Goal: Use online tool/utility: Utilize a website feature to perform a specific function

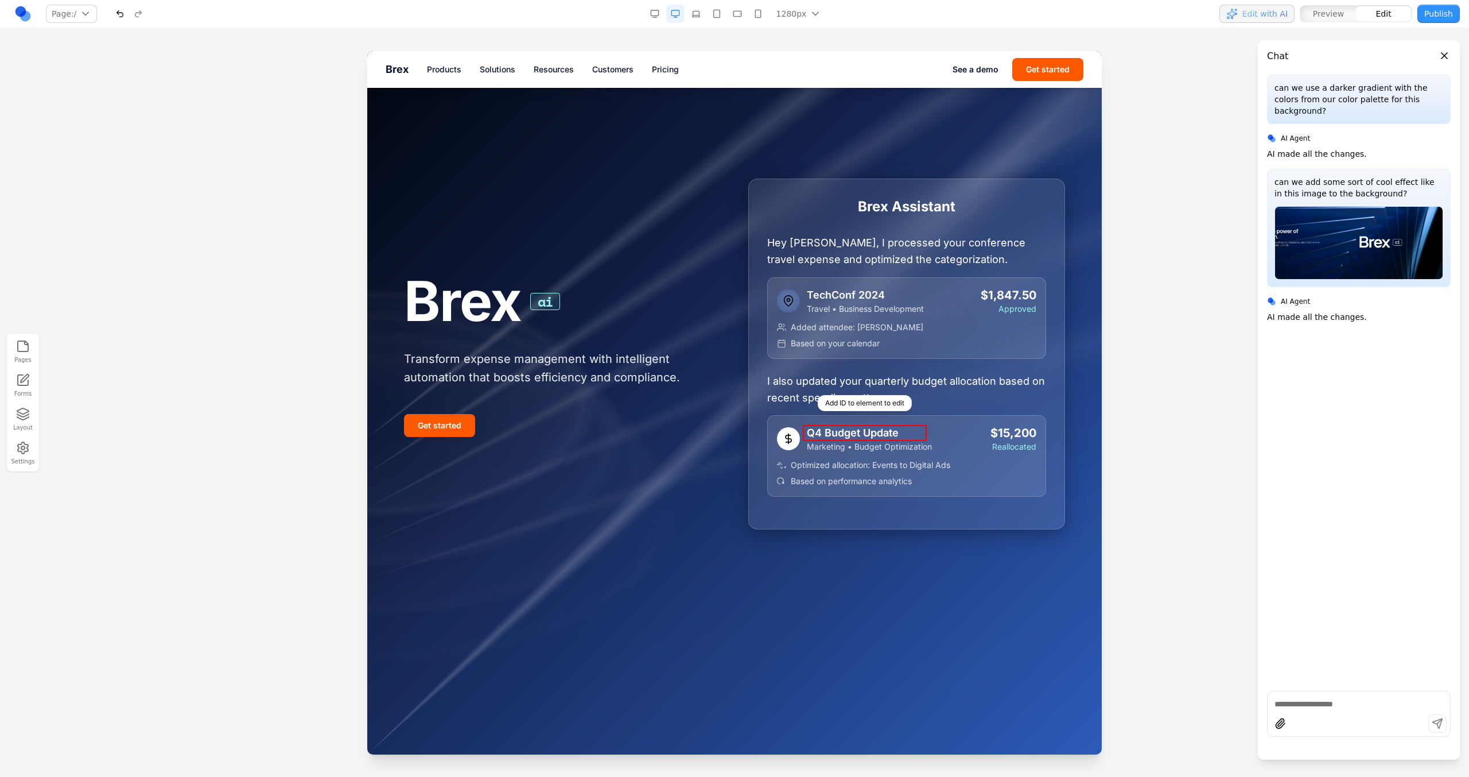
scroll to position [61, 0]
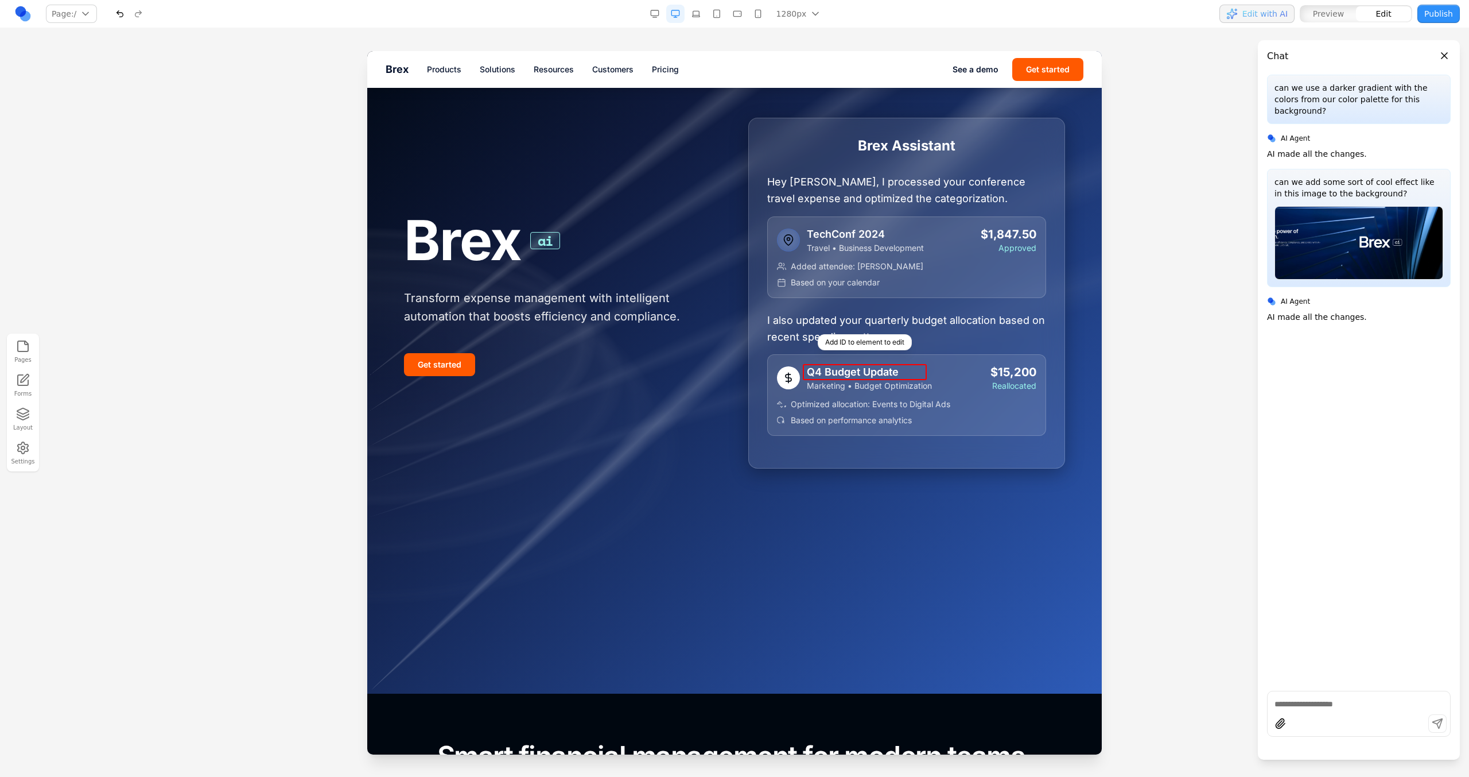
click at [689, 527] on div at bounding box center [734, 341] width 735 height 703
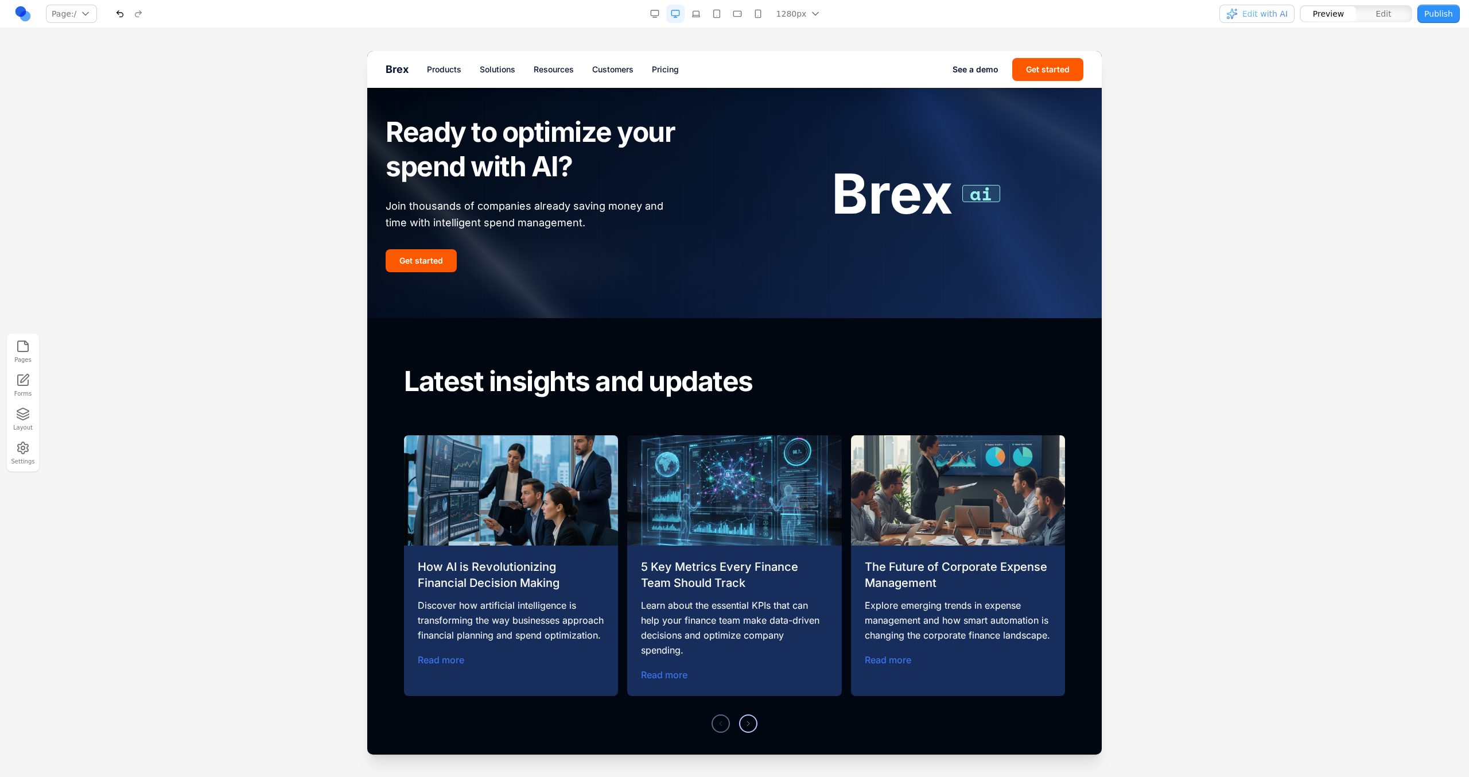
scroll to position [4428, 0]
click at [1370, 10] on button "Edit" at bounding box center [1383, 13] width 55 height 15
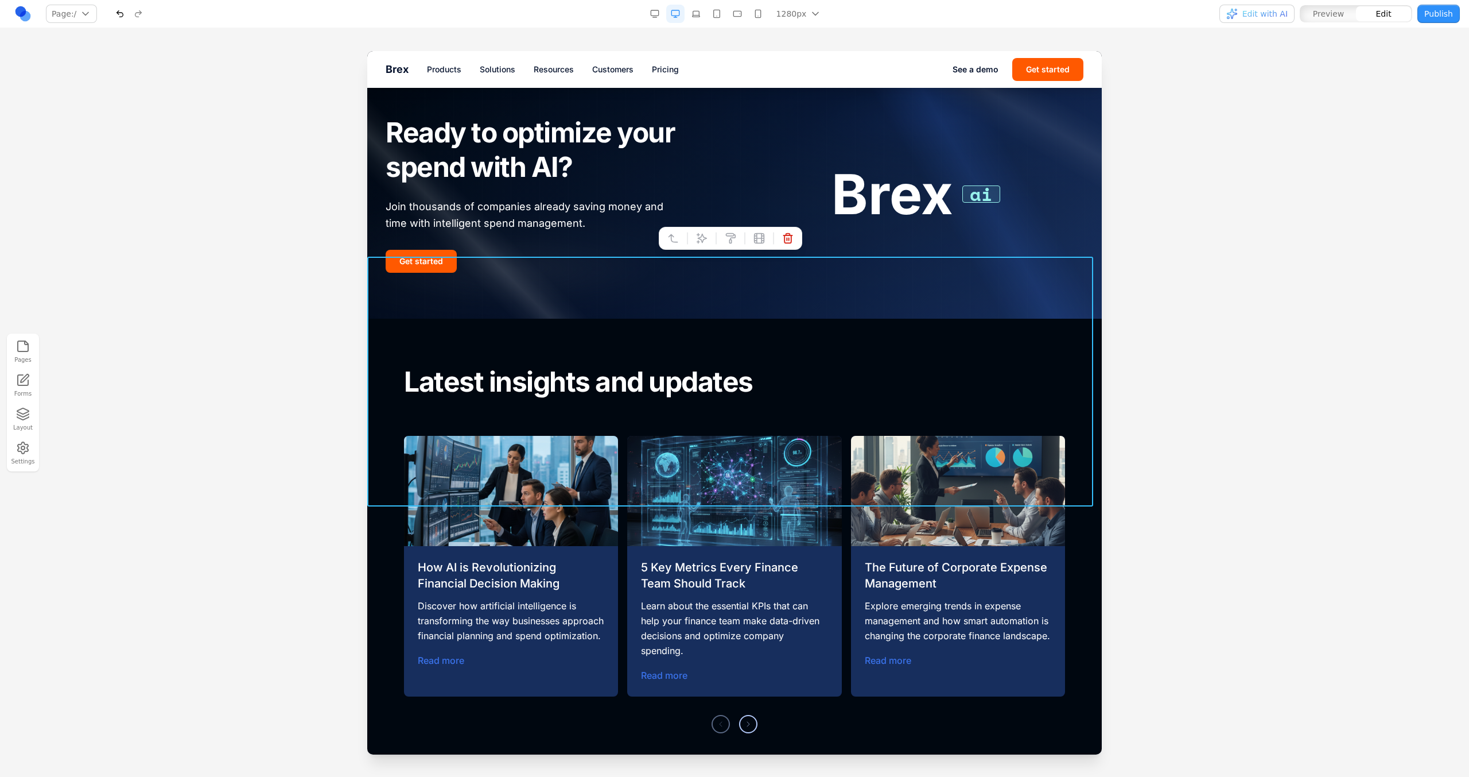
click at [704, 275] on div at bounding box center [734, 194] width 735 height 250
click at [700, 237] on icon at bounding box center [702, 239] width 10 height 10
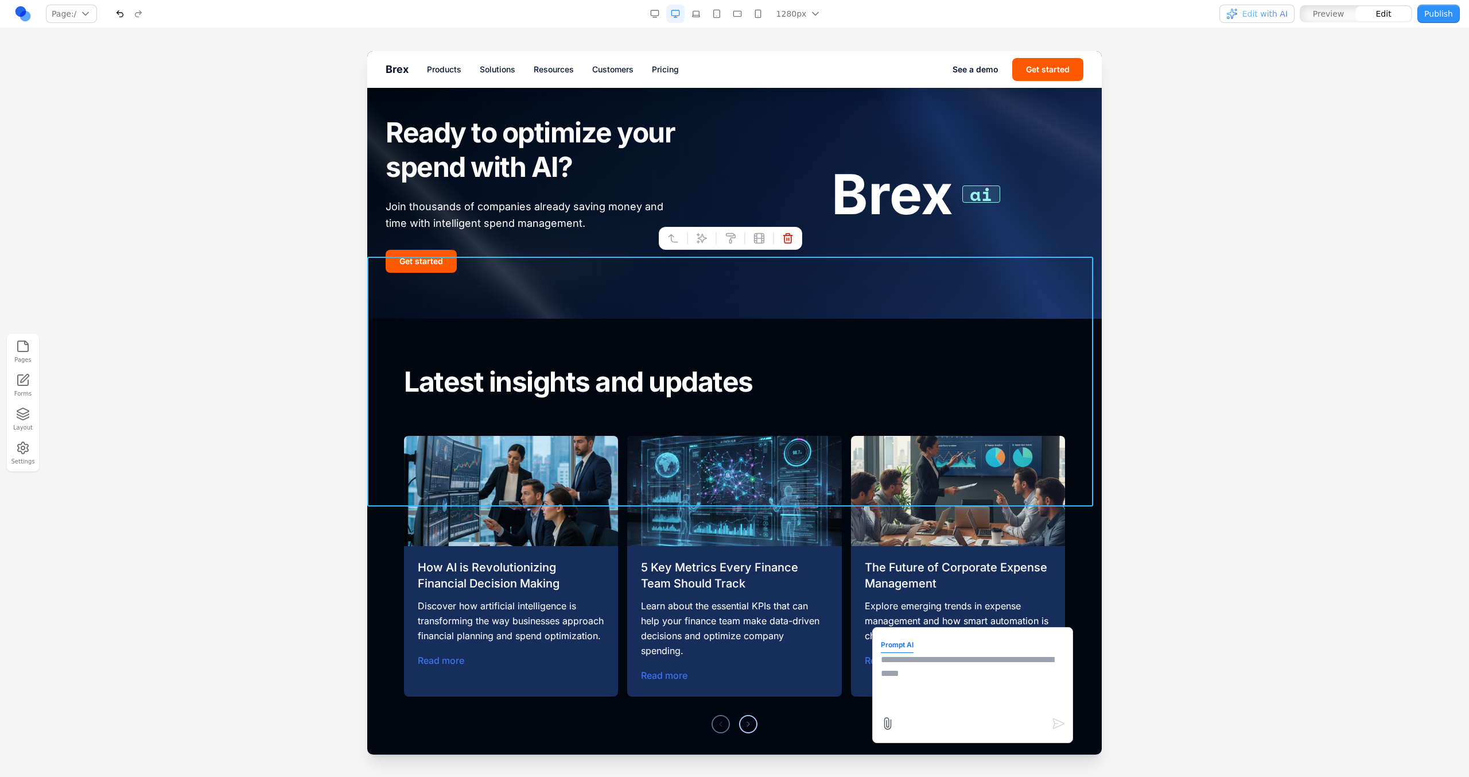
click at [915, 662] on textarea at bounding box center [973, 681] width 184 height 57
type textarea "**********"
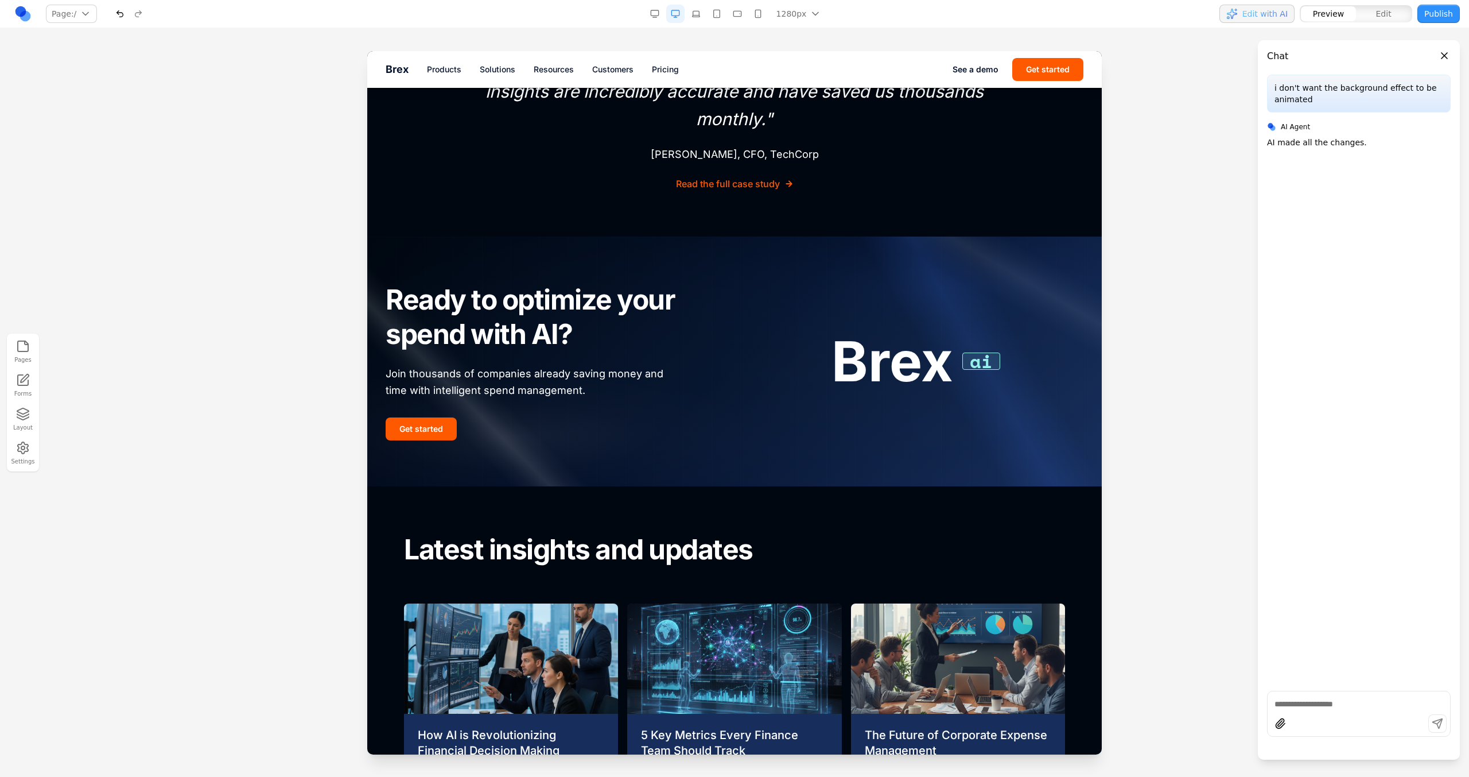
scroll to position [4461, 0]
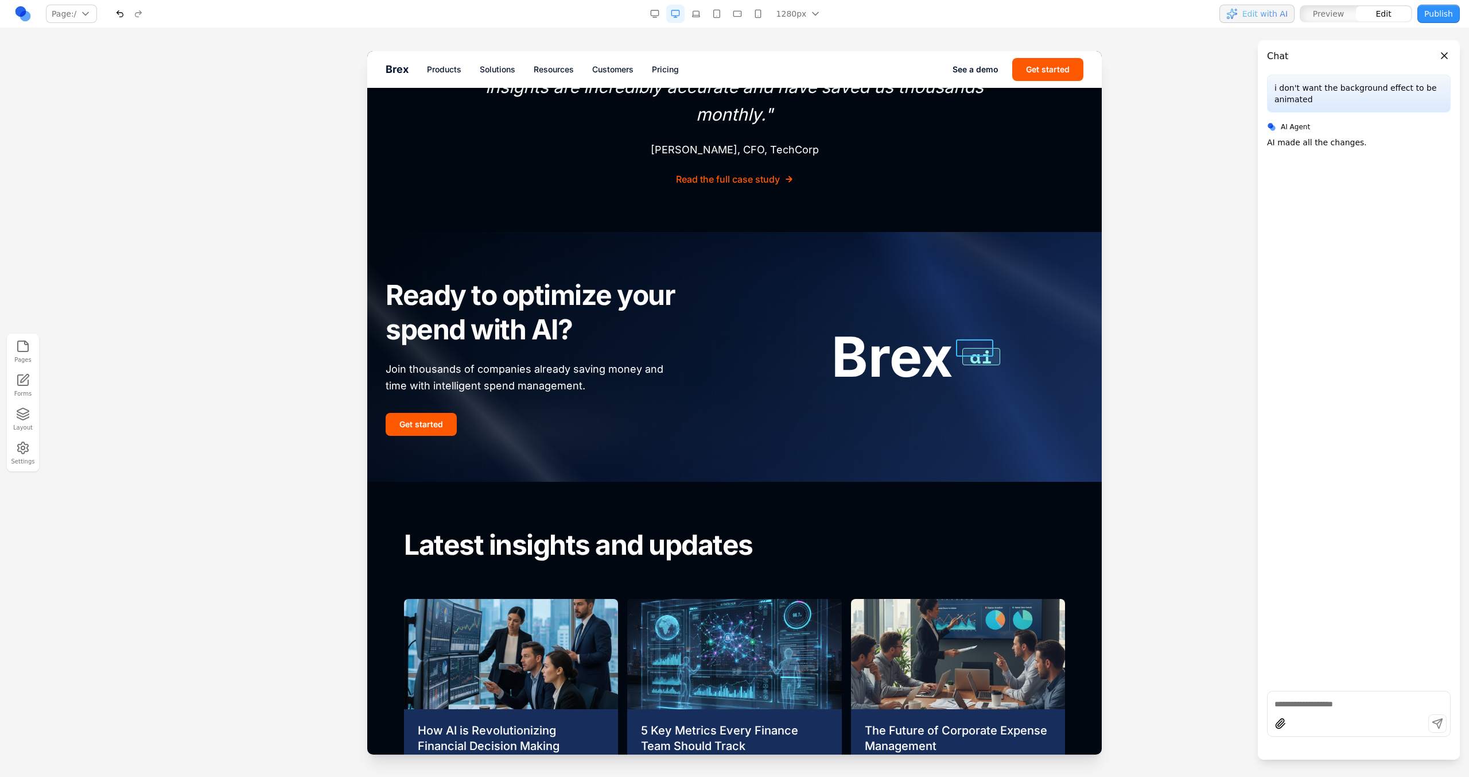
click at [986, 348] on span "ai" at bounding box center [982, 356] width 38 height 17
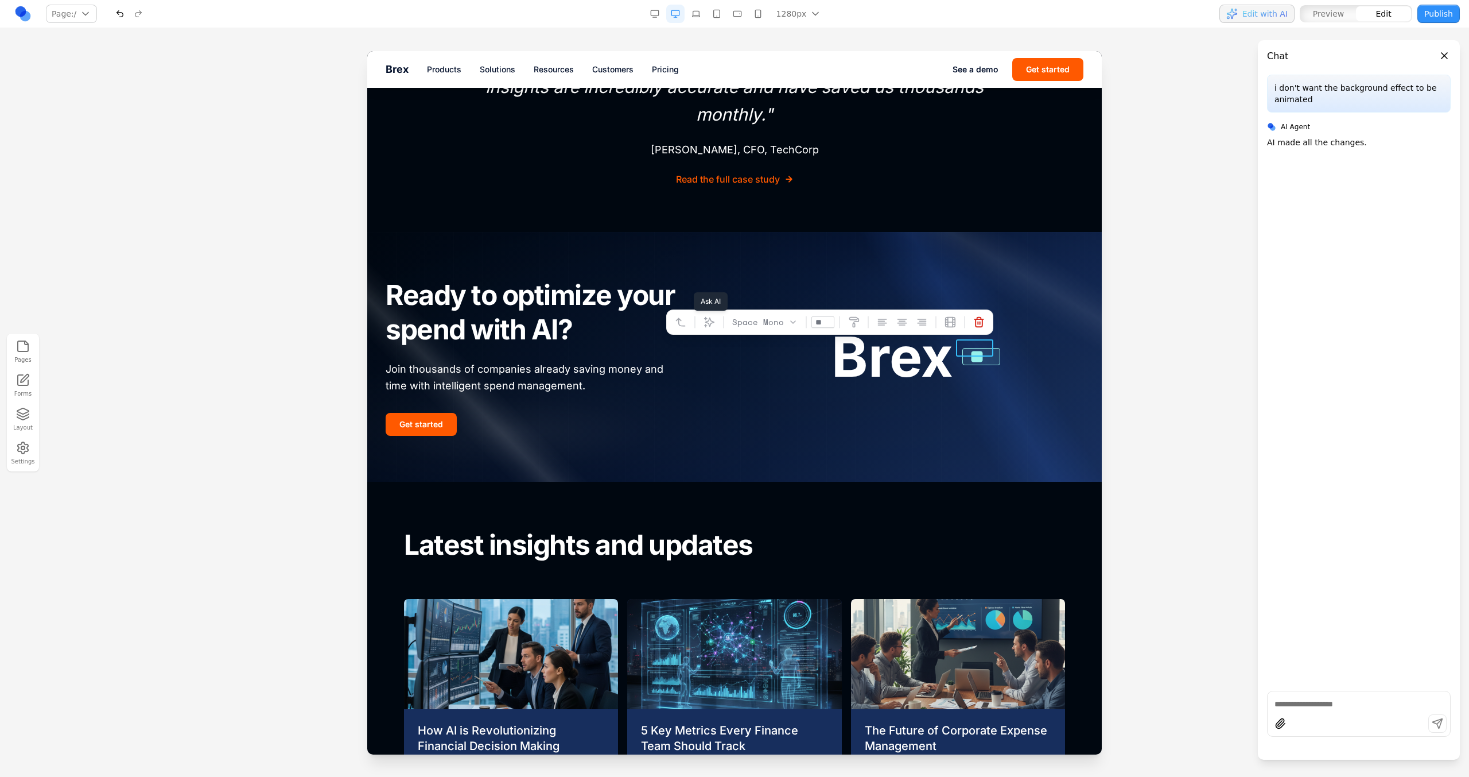
click at [709, 321] on button at bounding box center [709, 322] width 18 height 18
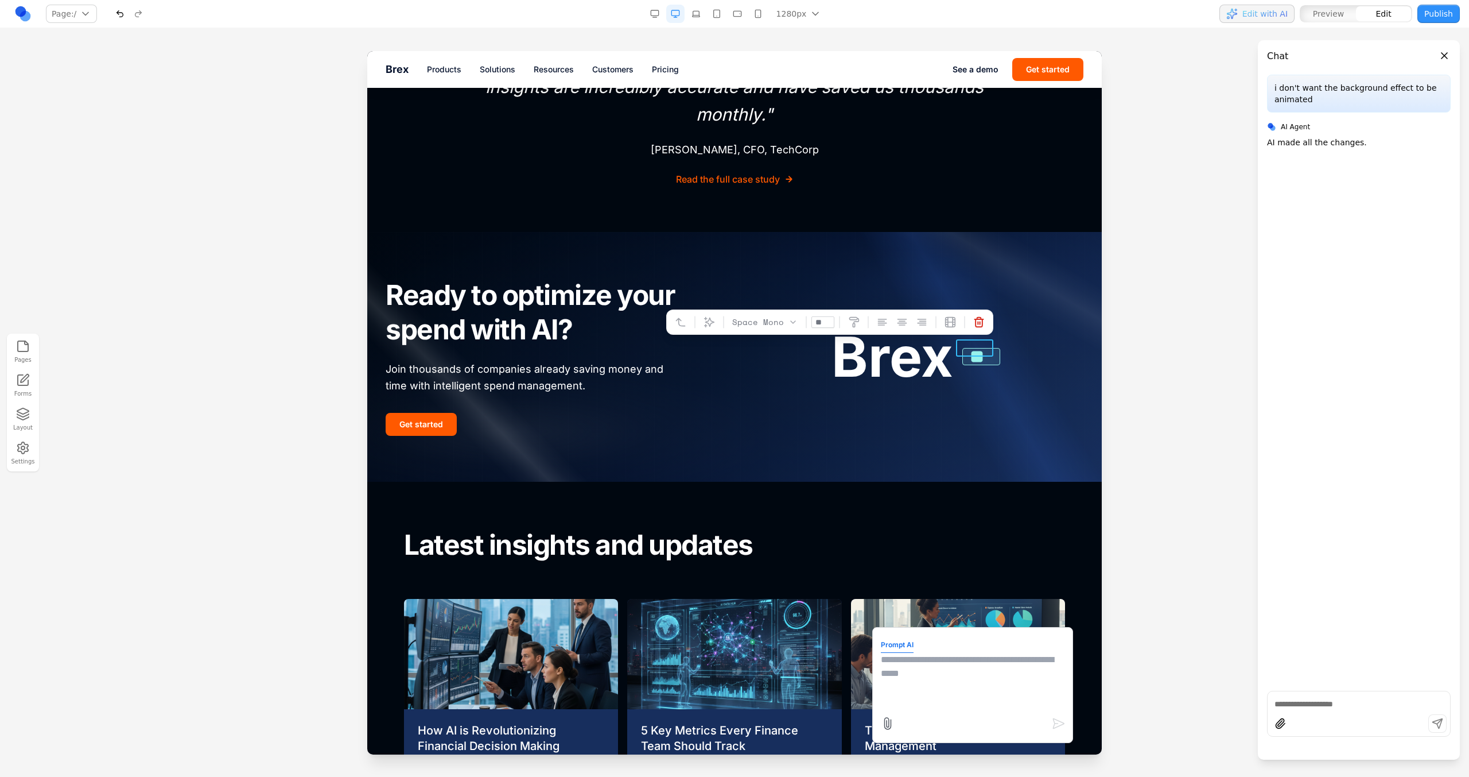
drag, startPoint x: 913, startPoint y: 724, endPoint x: 913, endPoint y: 714, distance: 9.8
click at [913, 724] on div at bounding box center [973, 723] width 185 height 18
click at [913, 680] on textarea at bounding box center [973, 681] width 184 height 57
type textarea "**********"
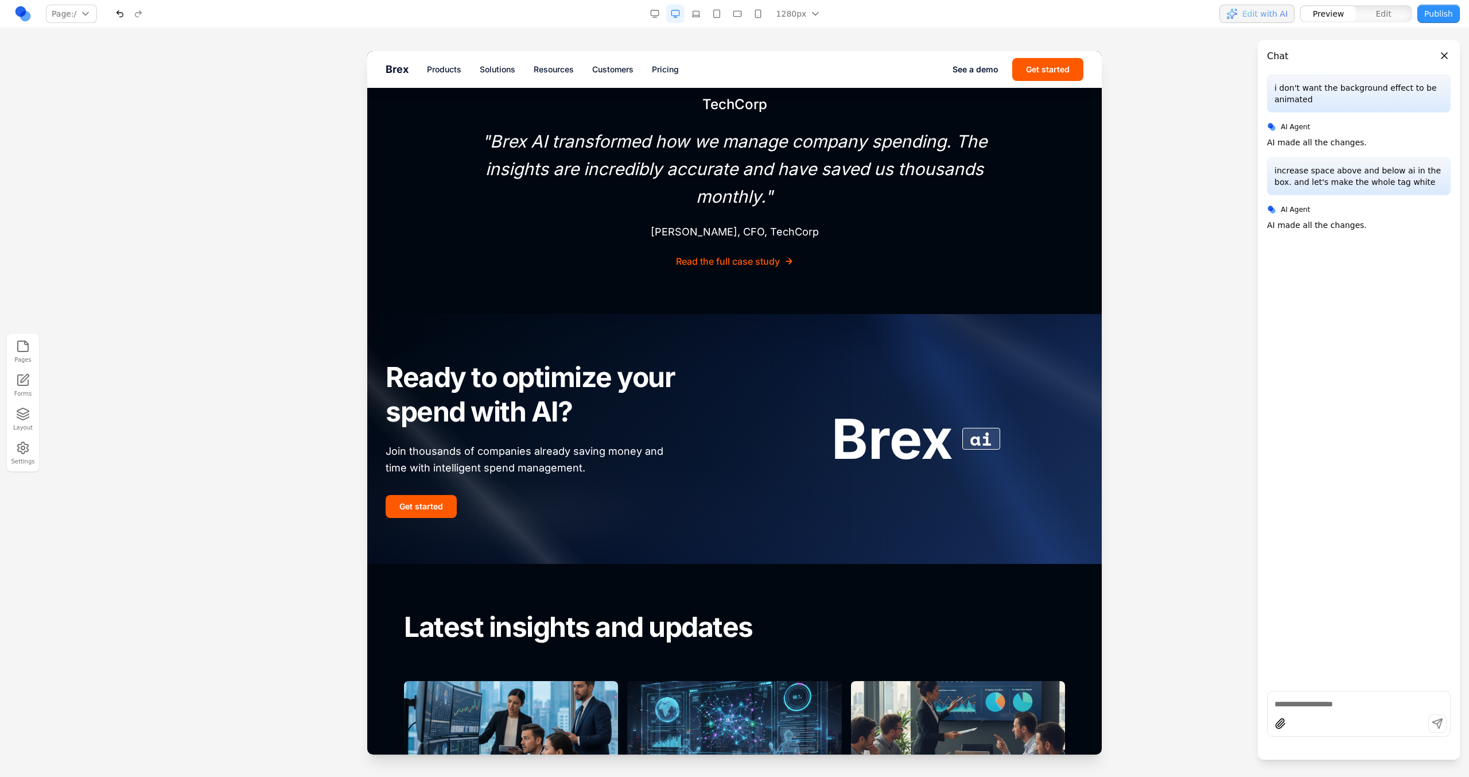
scroll to position [4388, 0]
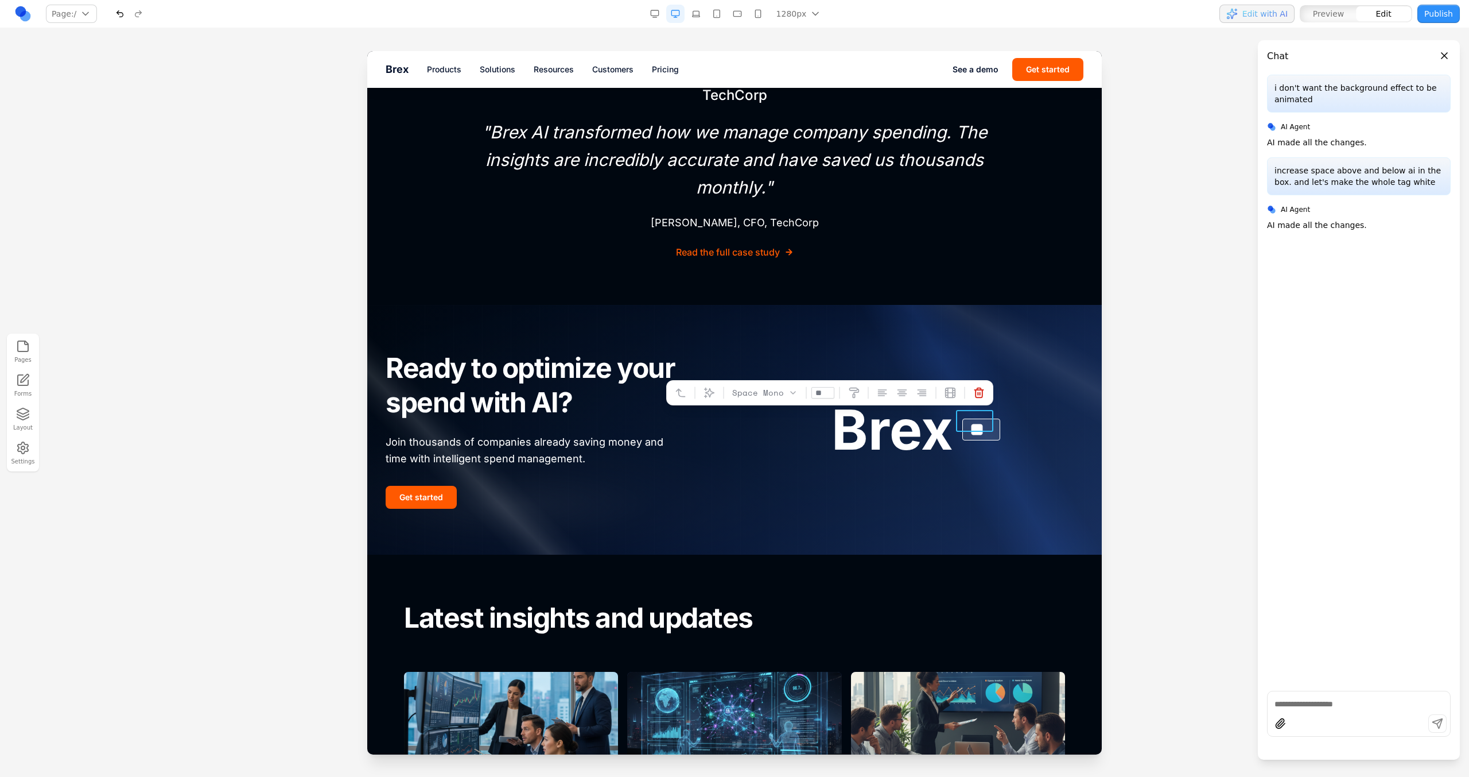
click at [991, 418] on span "**" at bounding box center [981, 429] width 37 height 22
click at [1003, 421] on div "Brex **" at bounding box center [915, 429] width 335 height 55
click at [990, 420] on span "**" at bounding box center [981, 429] width 37 height 22
click at [1013, 437] on div "Brex **" at bounding box center [915, 429] width 335 height 55
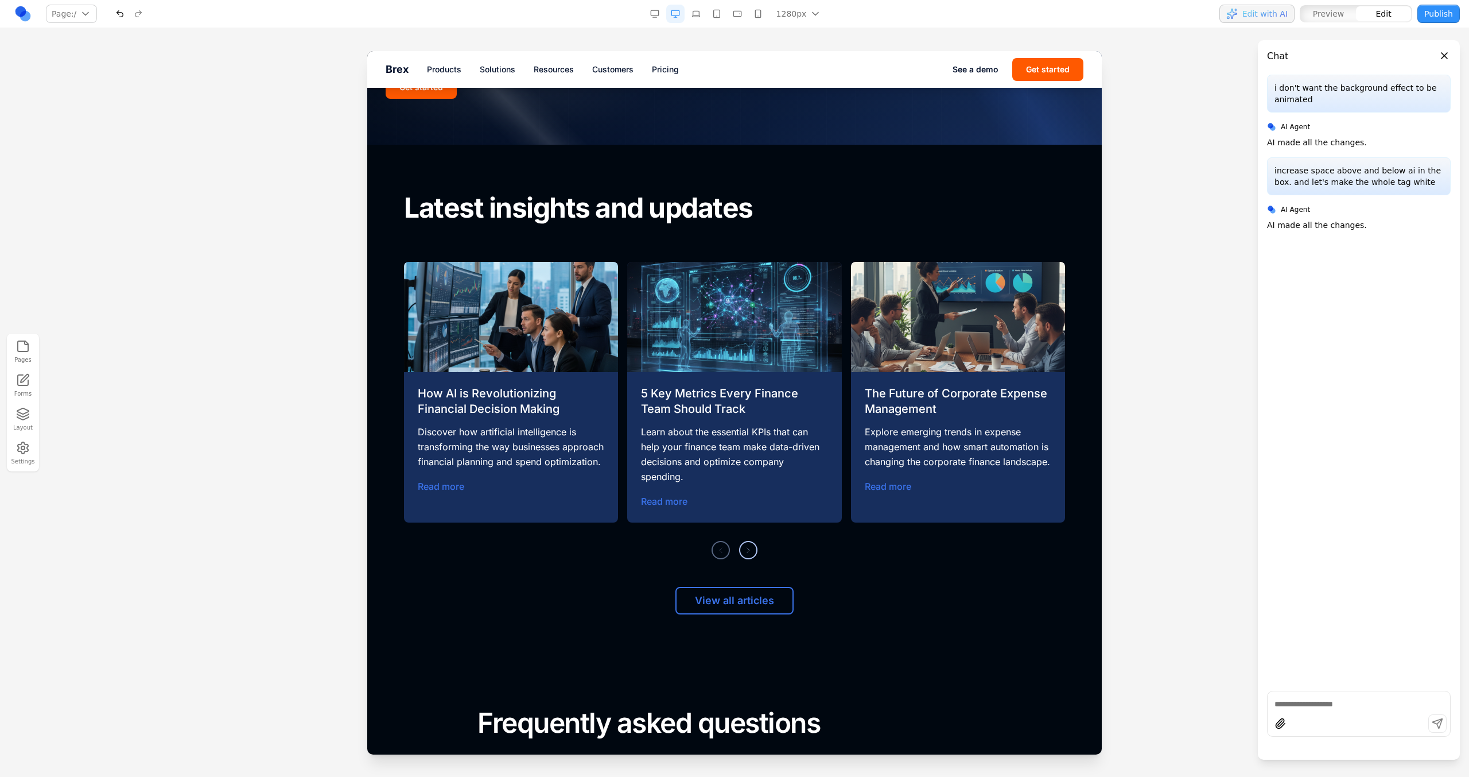
scroll to position [4793, 0]
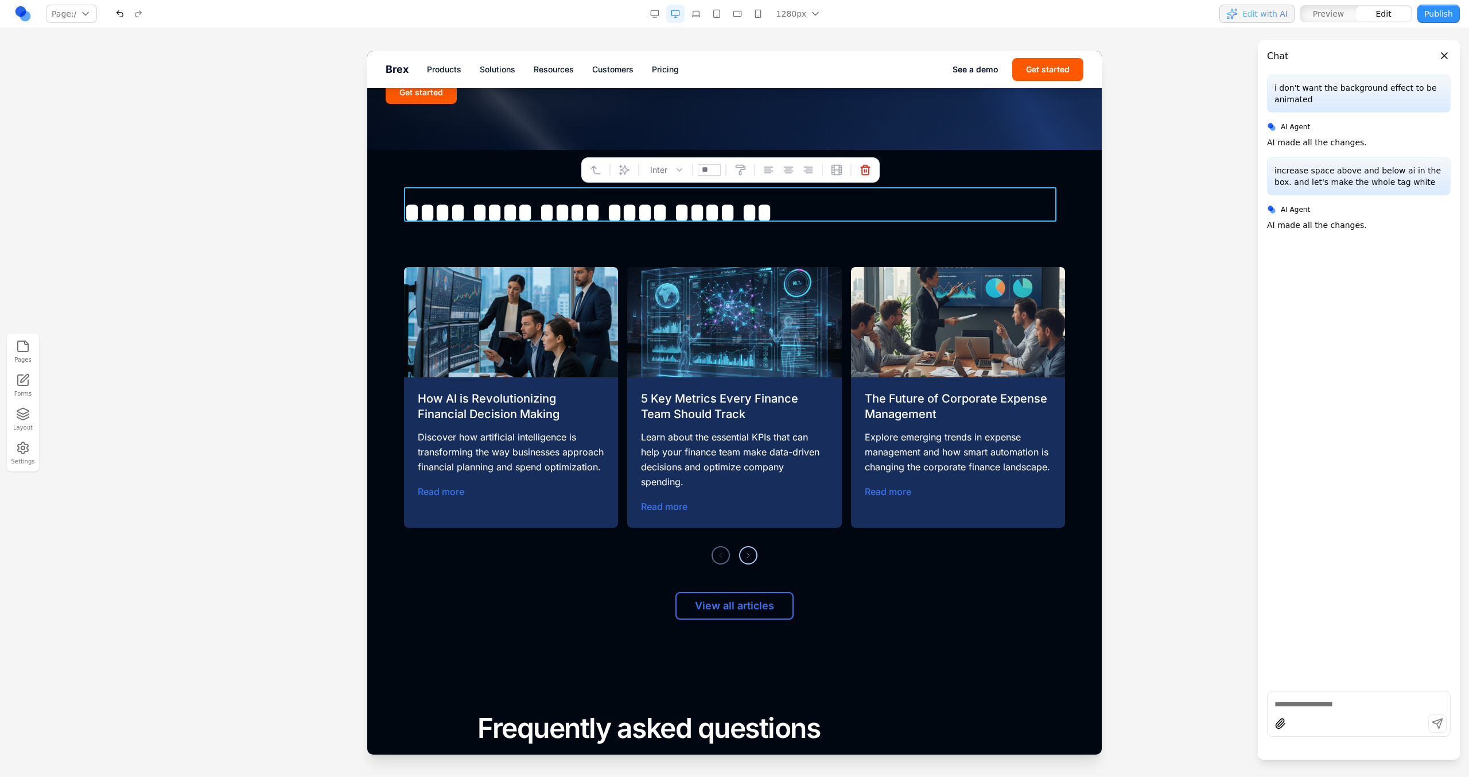
click at [543, 197] on h2 "**********" at bounding box center [730, 213] width 653 height 34
click at [309, 210] on div at bounding box center [734, 413] width 1469 height 725
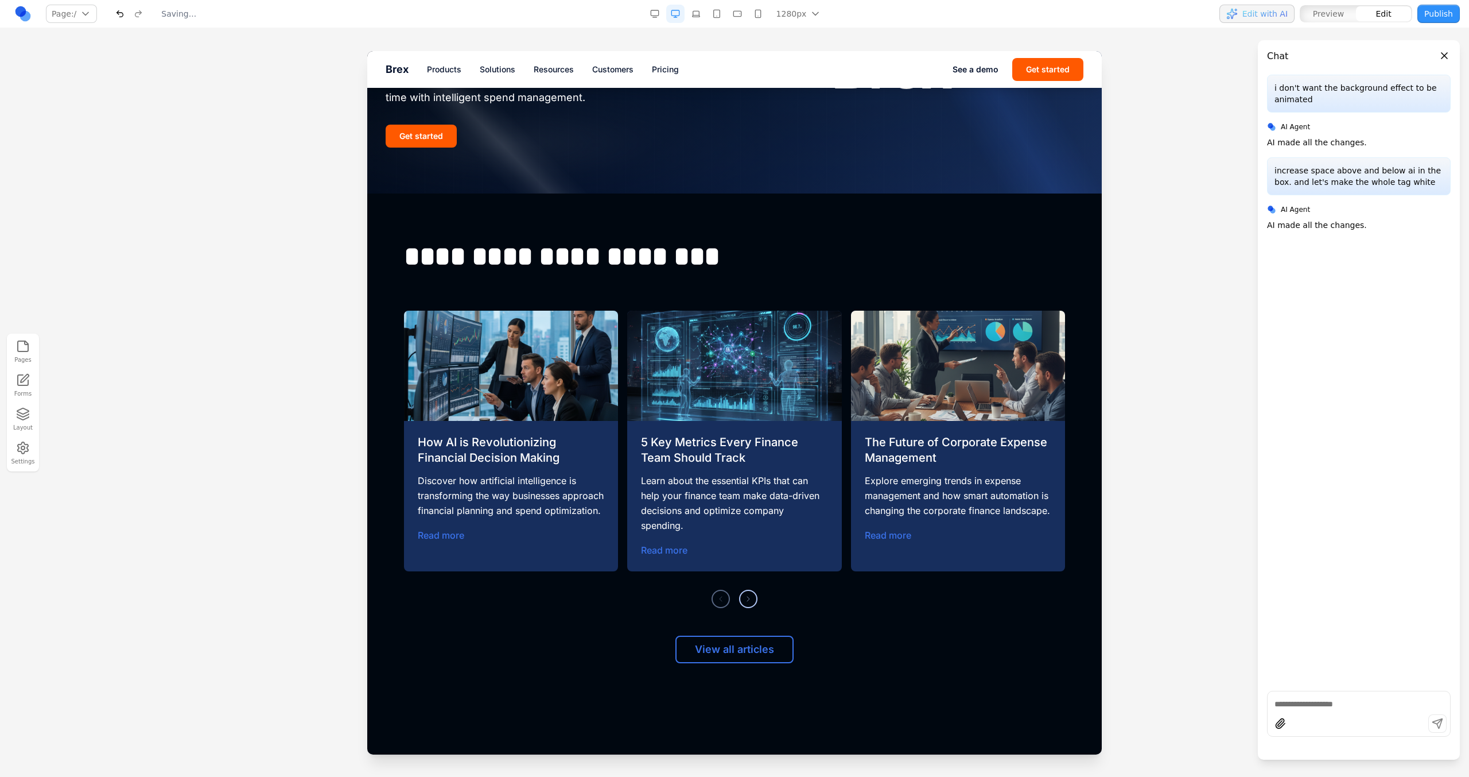
scroll to position [4747, 0]
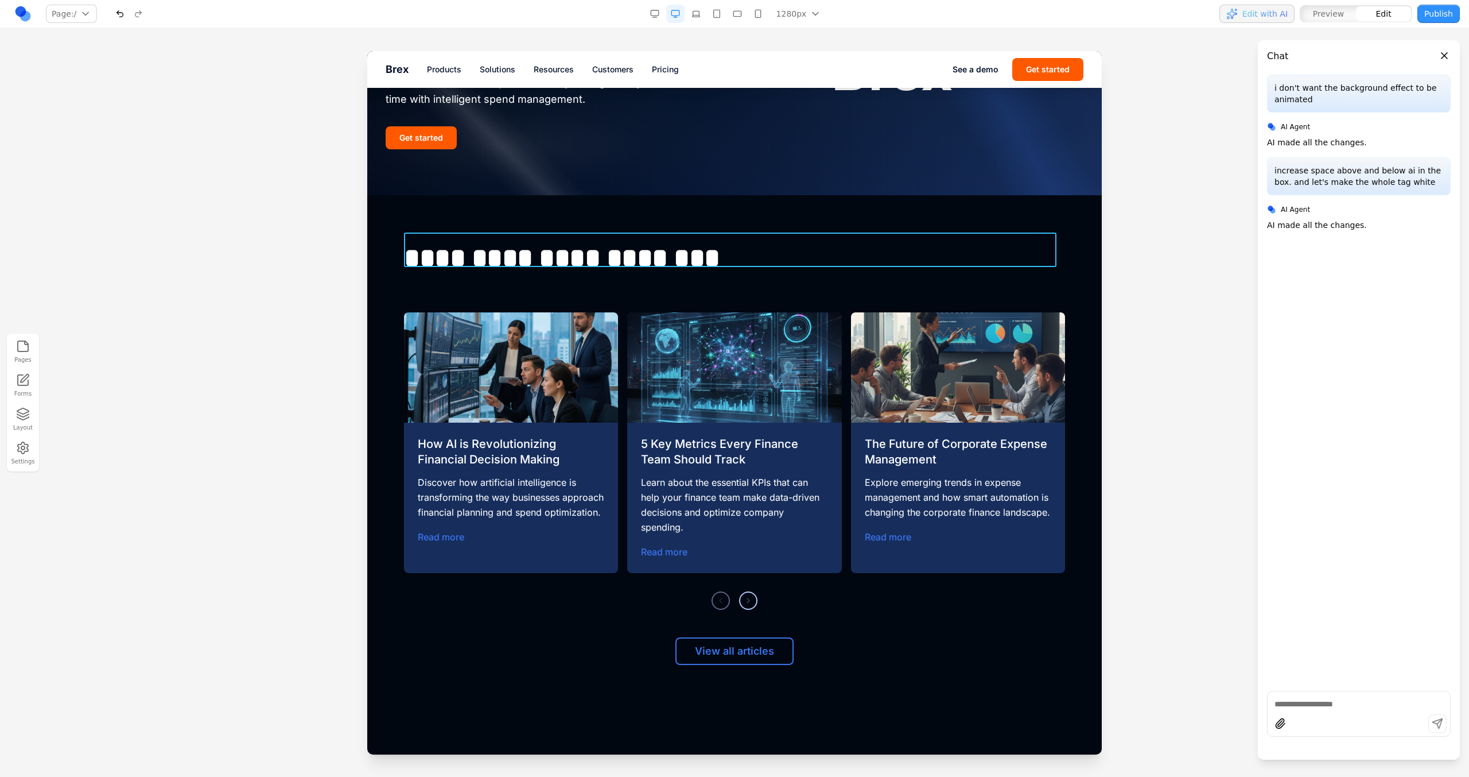
click at [694, 241] on h2 "**********" at bounding box center [730, 258] width 653 height 34
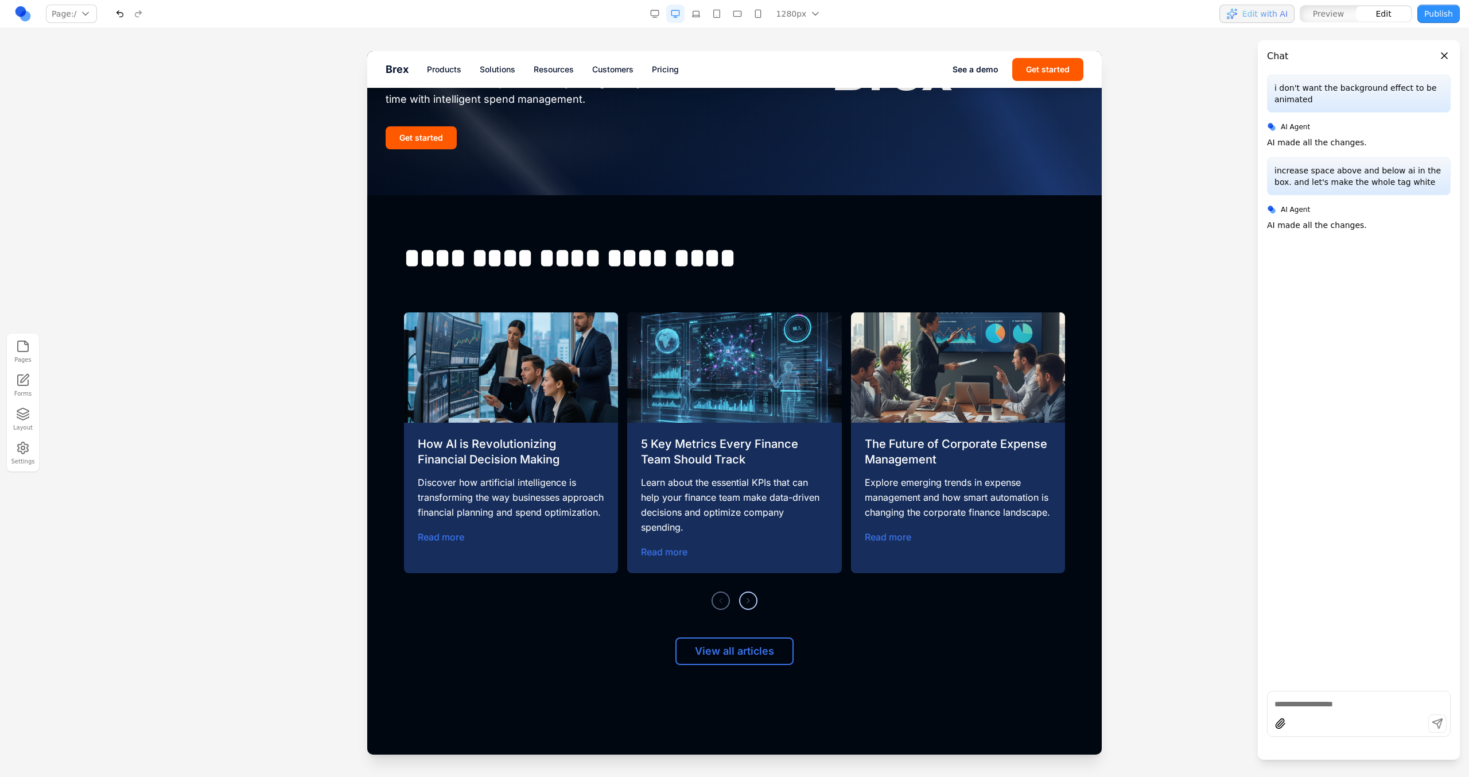
click at [694, 291] on div "**********" at bounding box center [735, 453] width 698 height 424
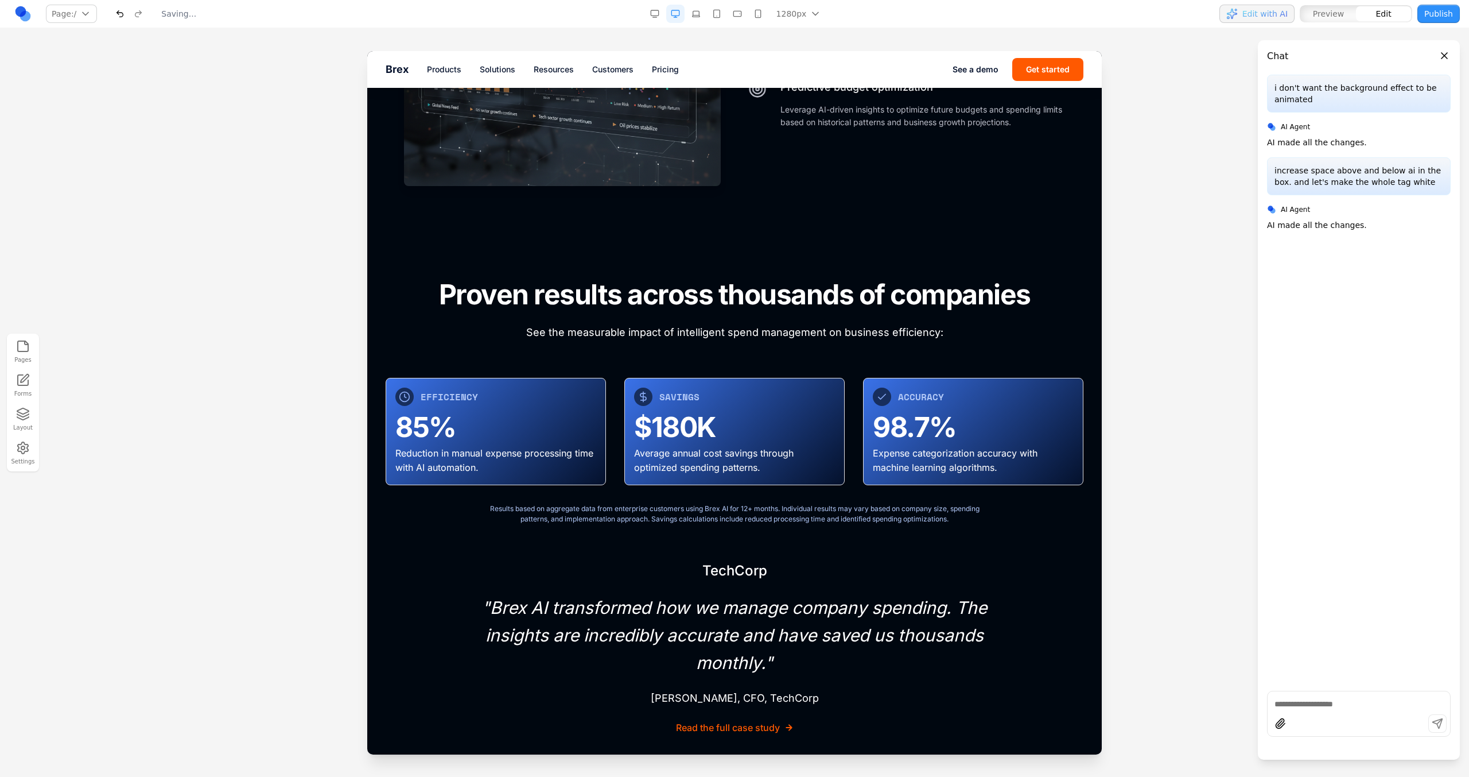
scroll to position [3744, 0]
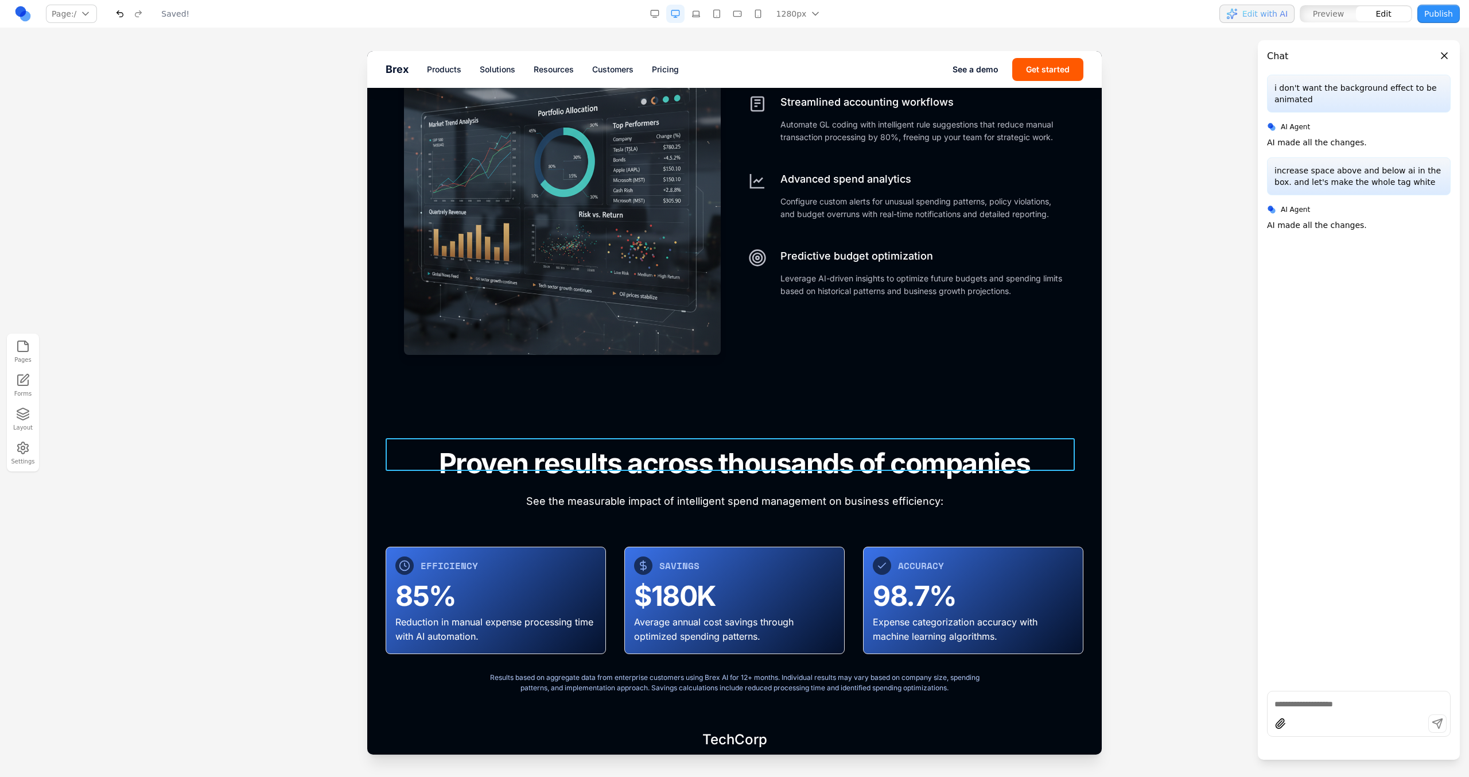
click at [1025, 457] on h2 "Proven results across thousands of companies" at bounding box center [735, 463] width 698 height 33
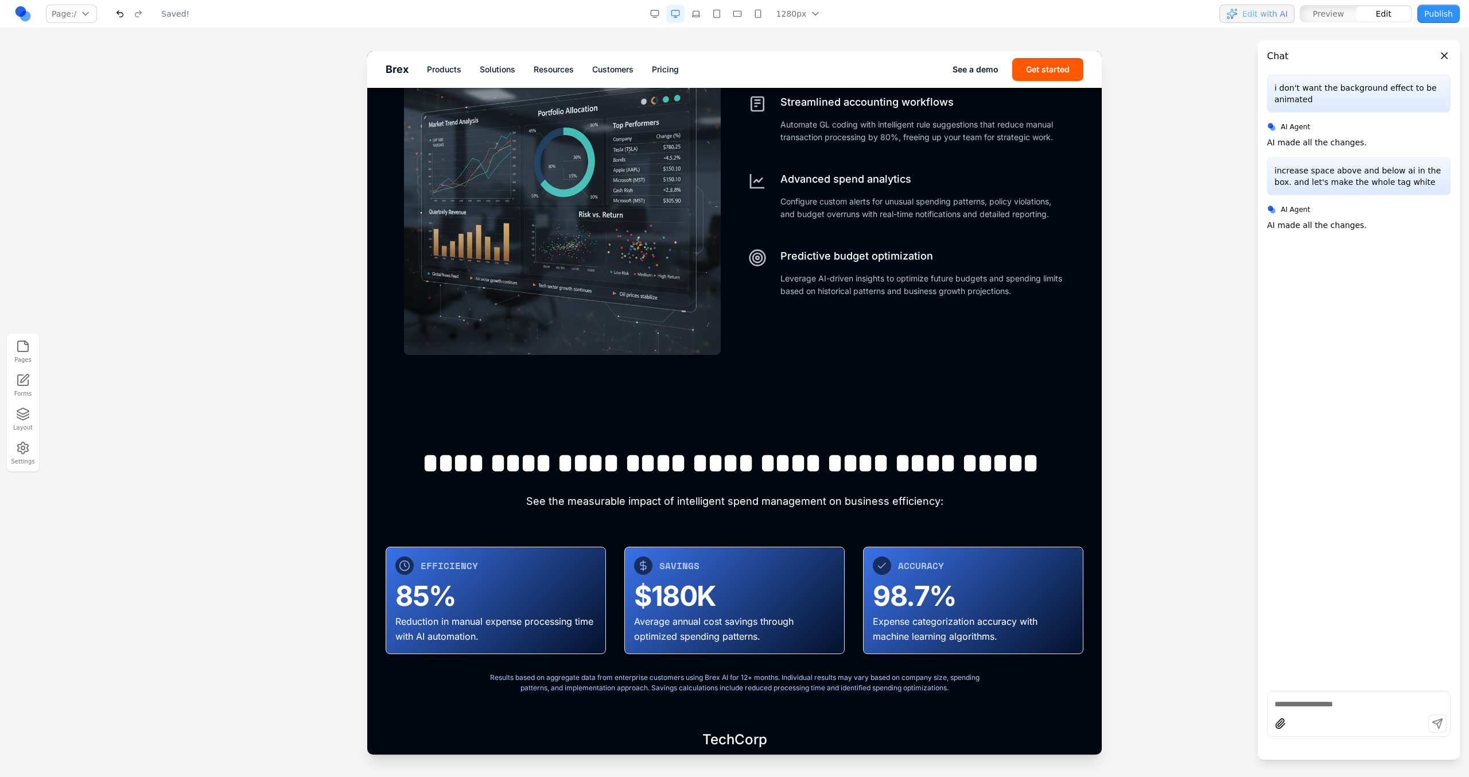
click at [1064, 389] on section "FOR FINANCE TEAMS Complete financial control and insights Advanced tools and an…" at bounding box center [734, 121] width 735 height 557
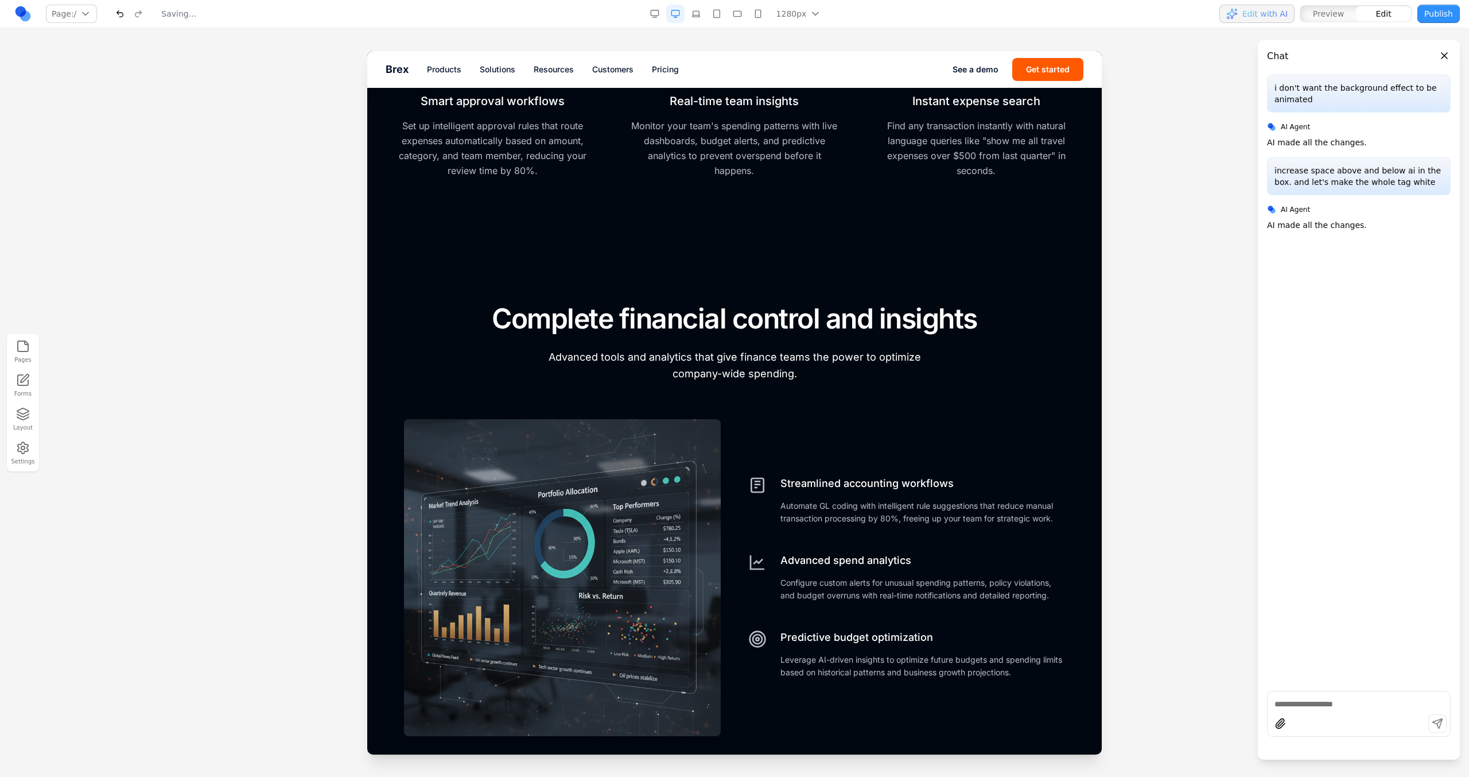
scroll to position [3372, 0]
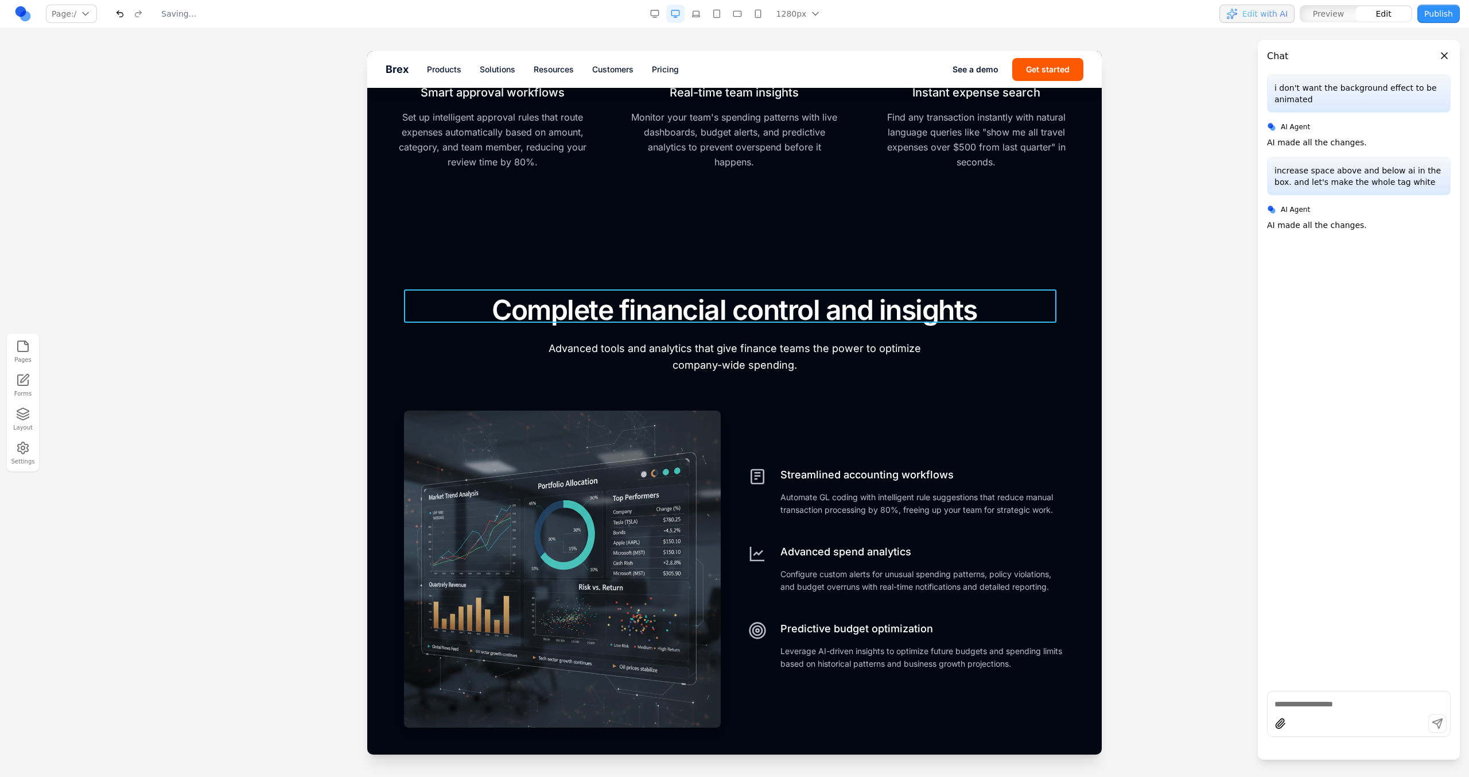
click at [965, 309] on h2 "Complete financial control and insights" at bounding box center [734, 309] width 661 height 33
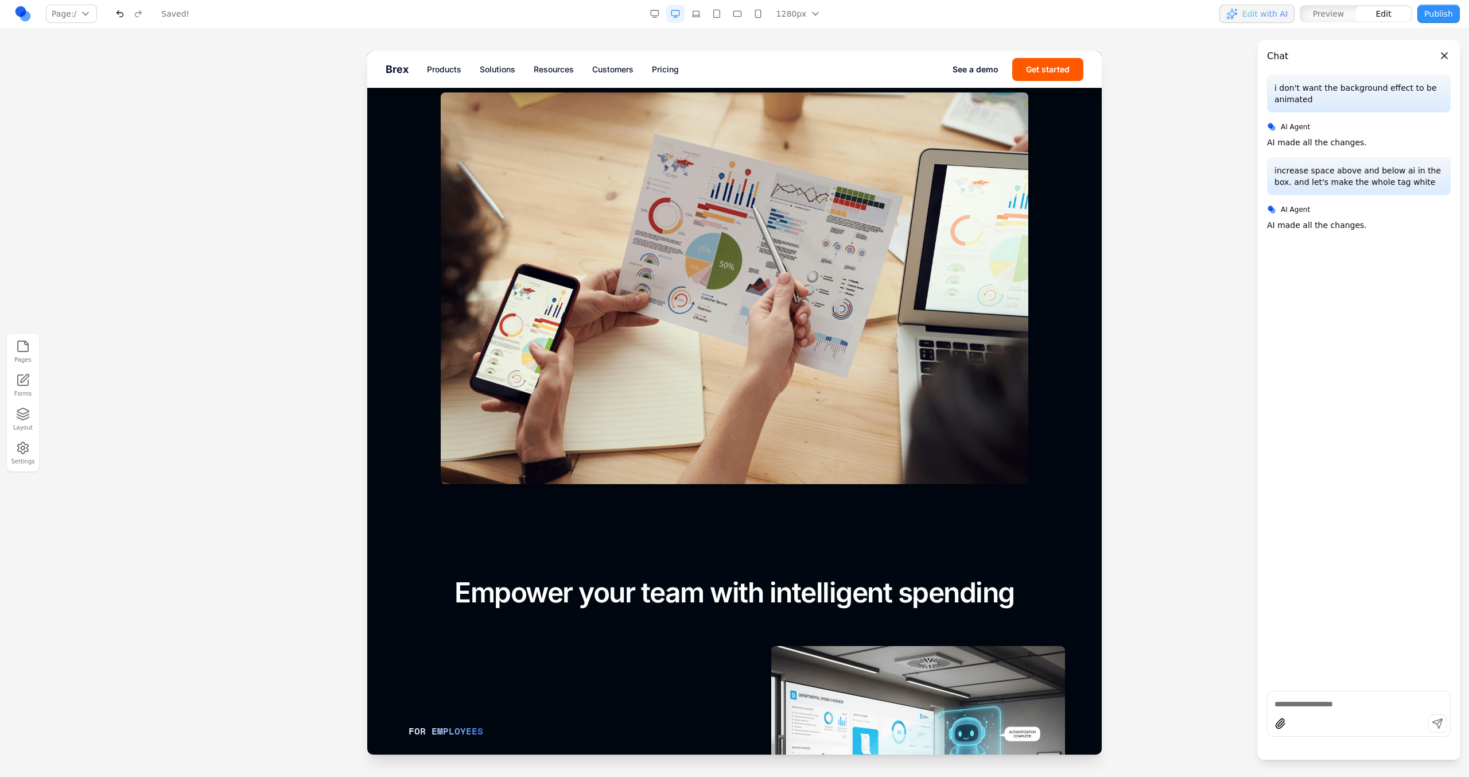
scroll to position [963, 0]
click at [1000, 598] on h2 "Empower your team with intelligent spending" at bounding box center [734, 592] width 661 height 33
click at [1015, 598] on h2 "Empower your team with intelligent spending" at bounding box center [734, 592] width 661 height 33
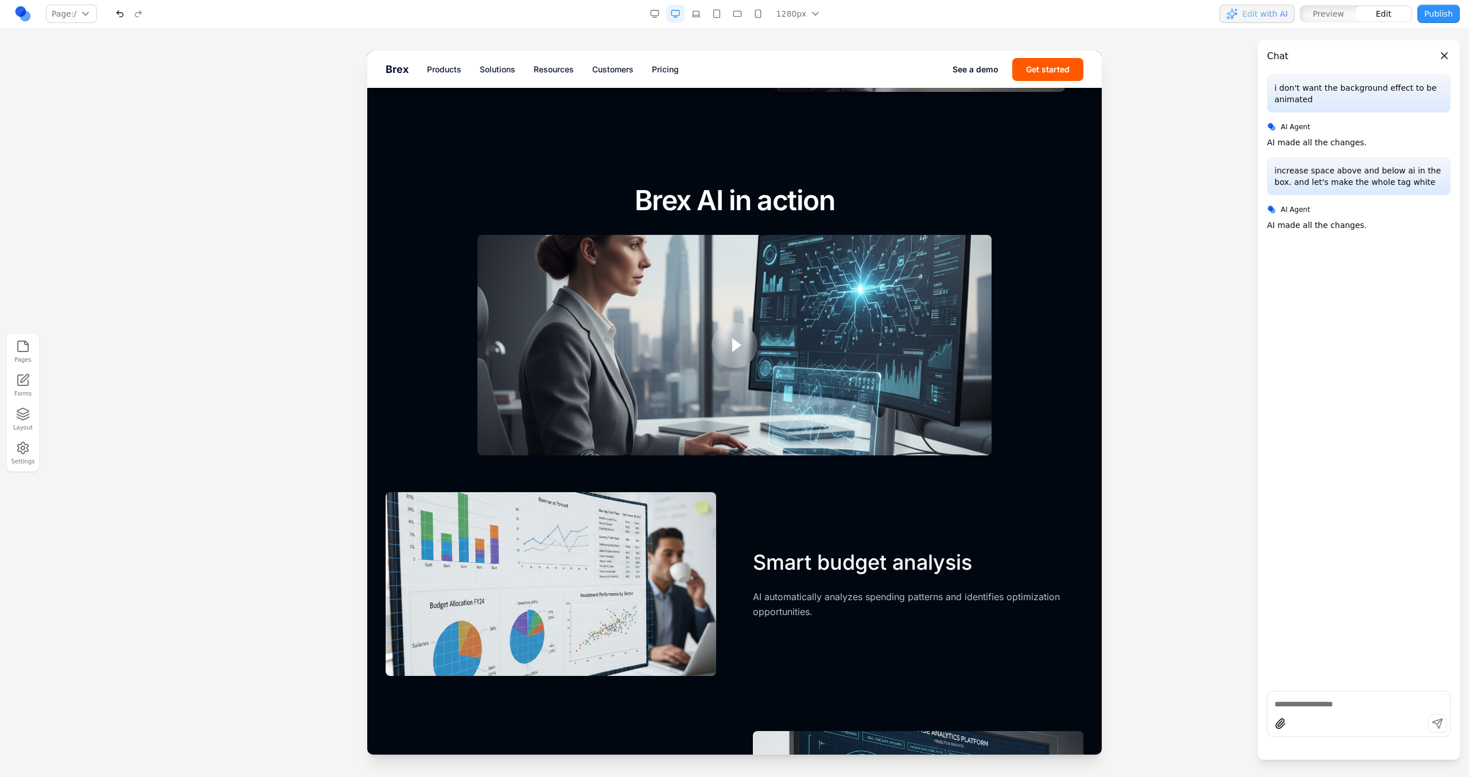
scroll to position [1794, 0]
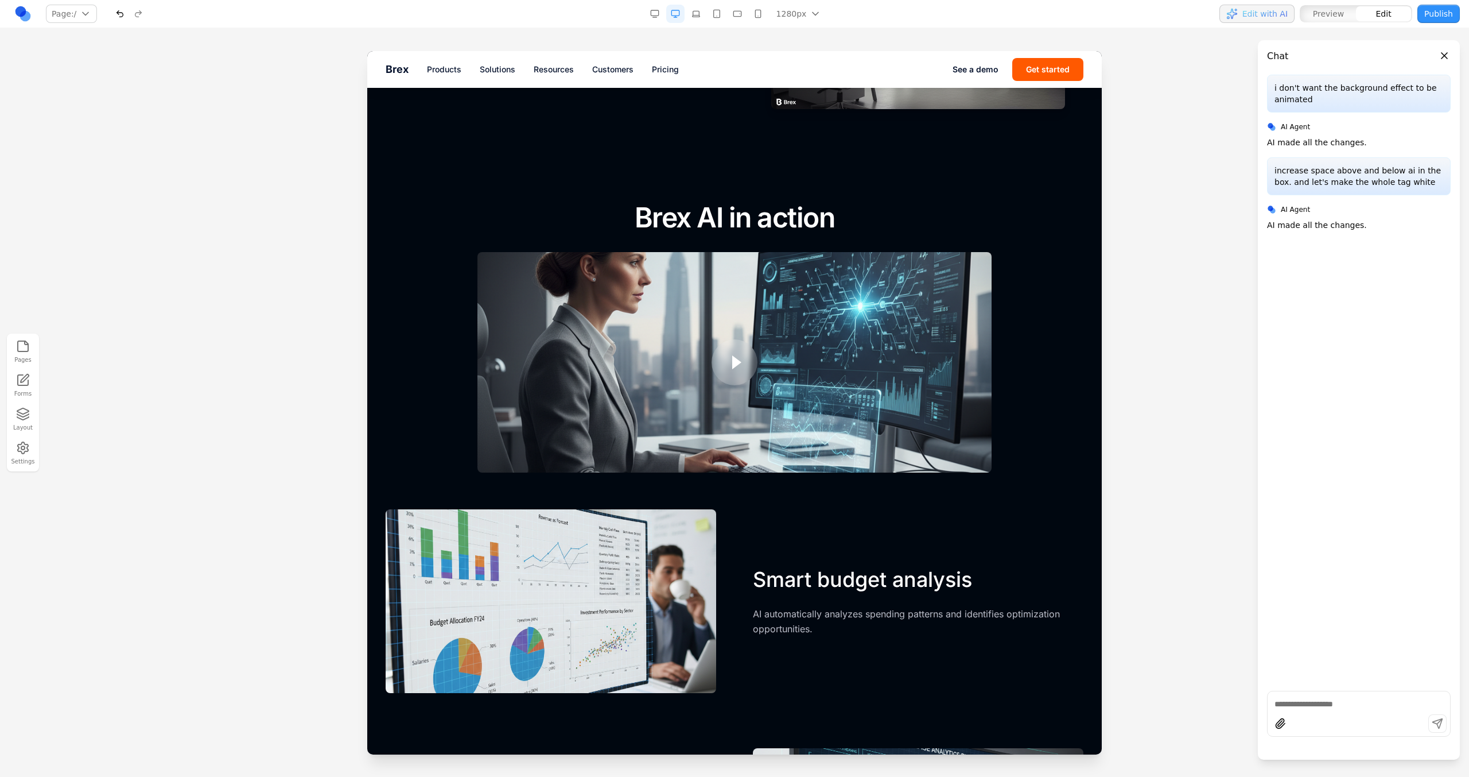
click at [838, 224] on h2 "Brex AI in action" at bounding box center [735, 217] width 698 height 33
click at [821, 224] on h2 "Brex AI in action" at bounding box center [735, 217] width 698 height 33
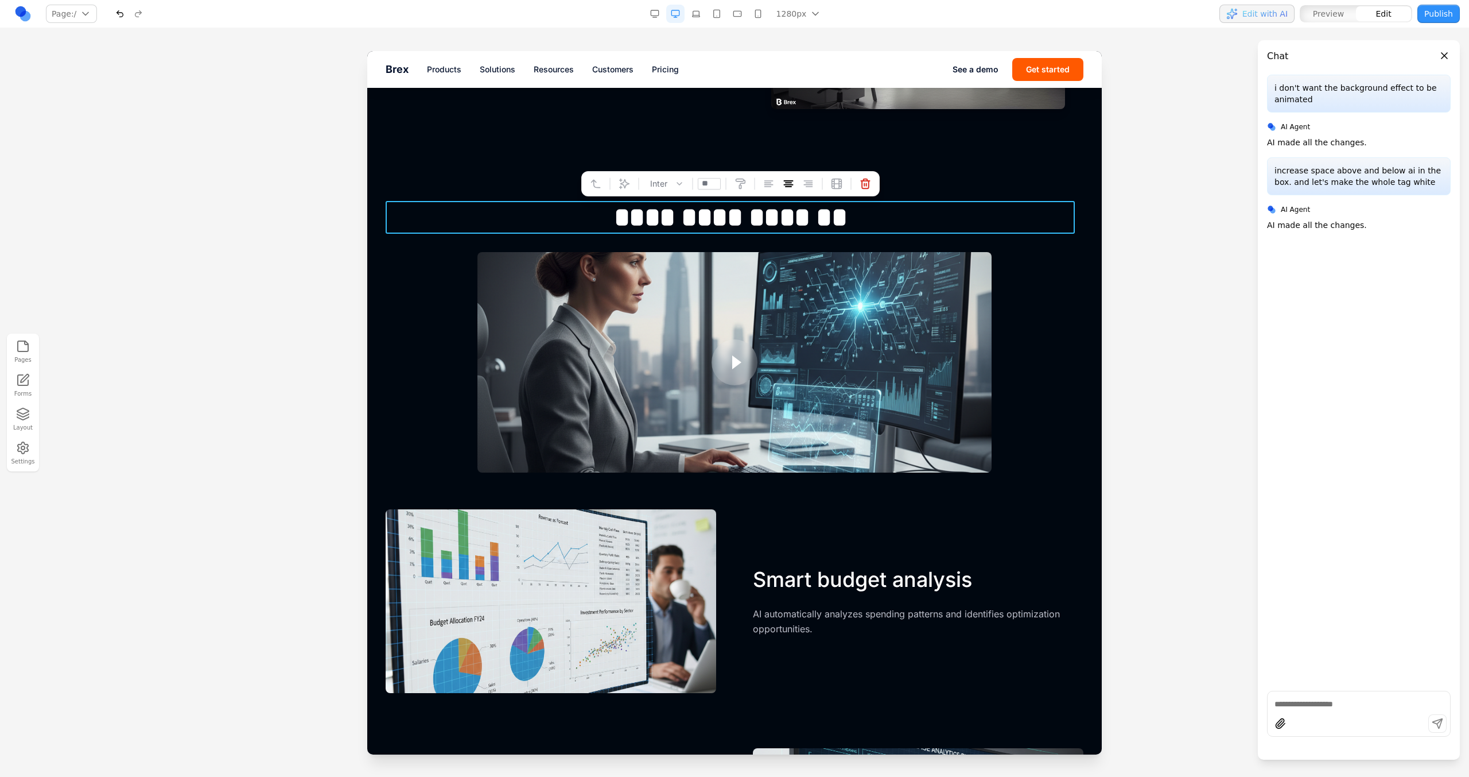
click at [834, 225] on h2 "**********" at bounding box center [730, 217] width 689 height 33
click at [638, 218] on h2 "**********" at bounding box center [730, 217] width 689 height 33
click at [630, 218] on h2 "**********" at bounding box center [730, 217] width 689 height 33
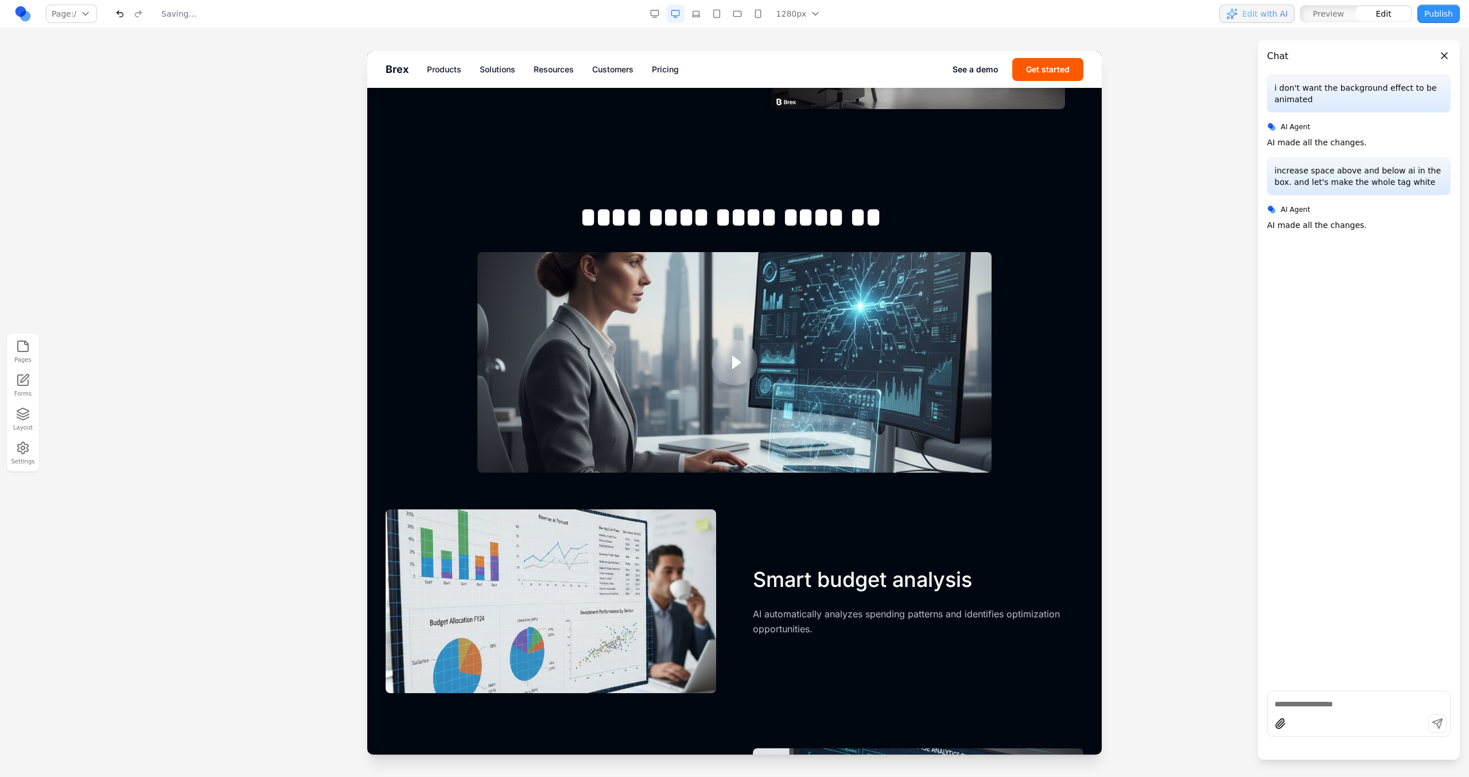
click at [626, 270] on div at bounding box center [735, 362] width 514 height 220
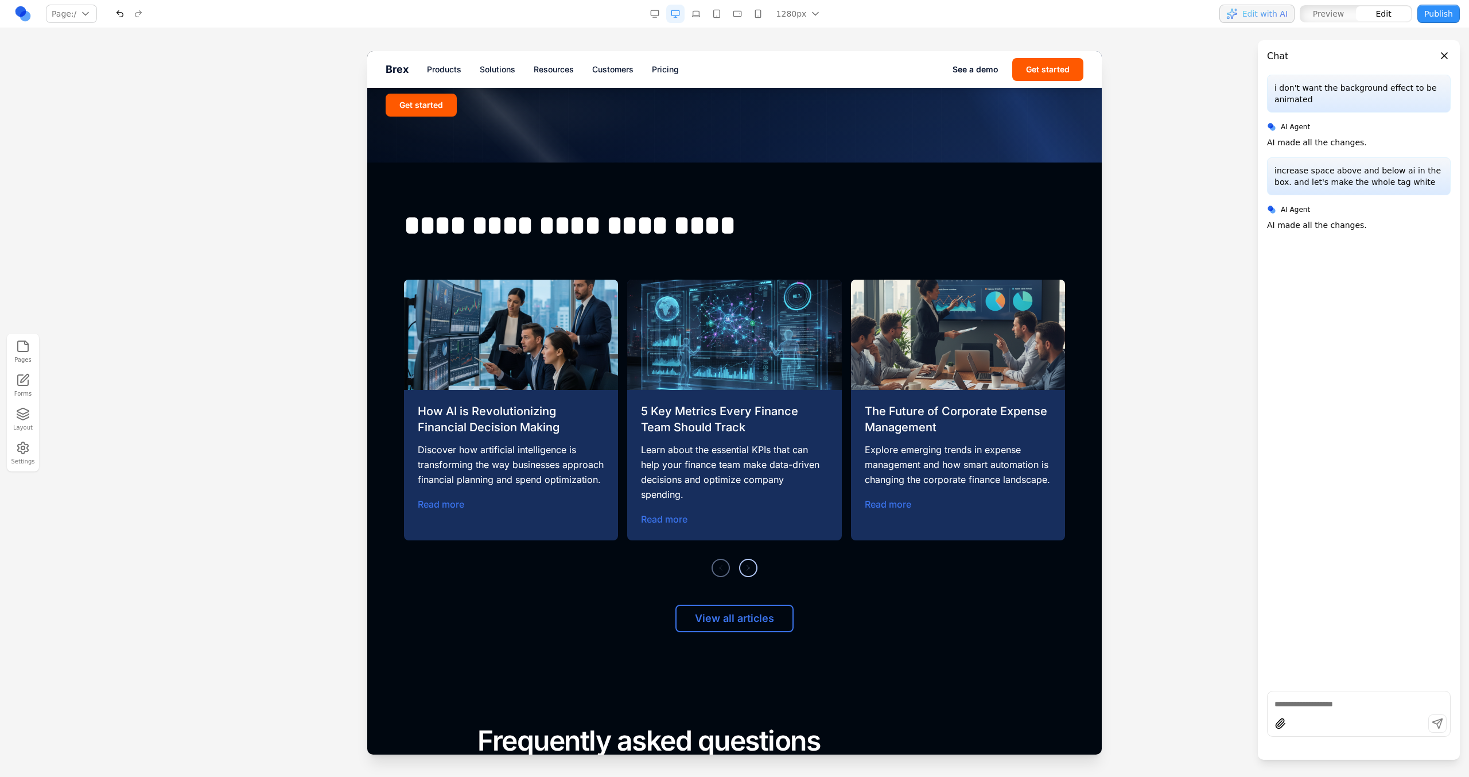
scroll to position [4813, 0]
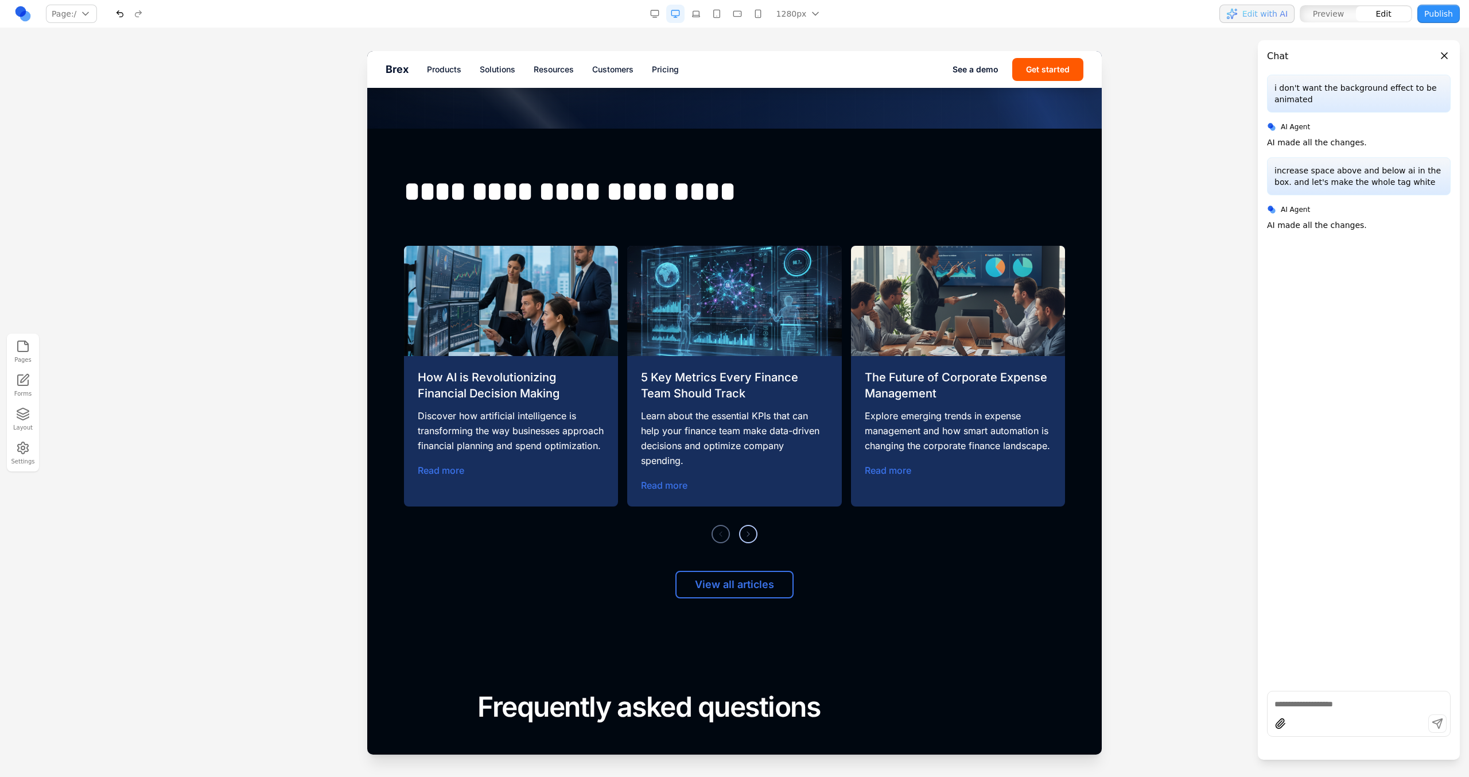
click at [18, 425] on button "Layout" at bounding box center [22, 419] width 25 height 29
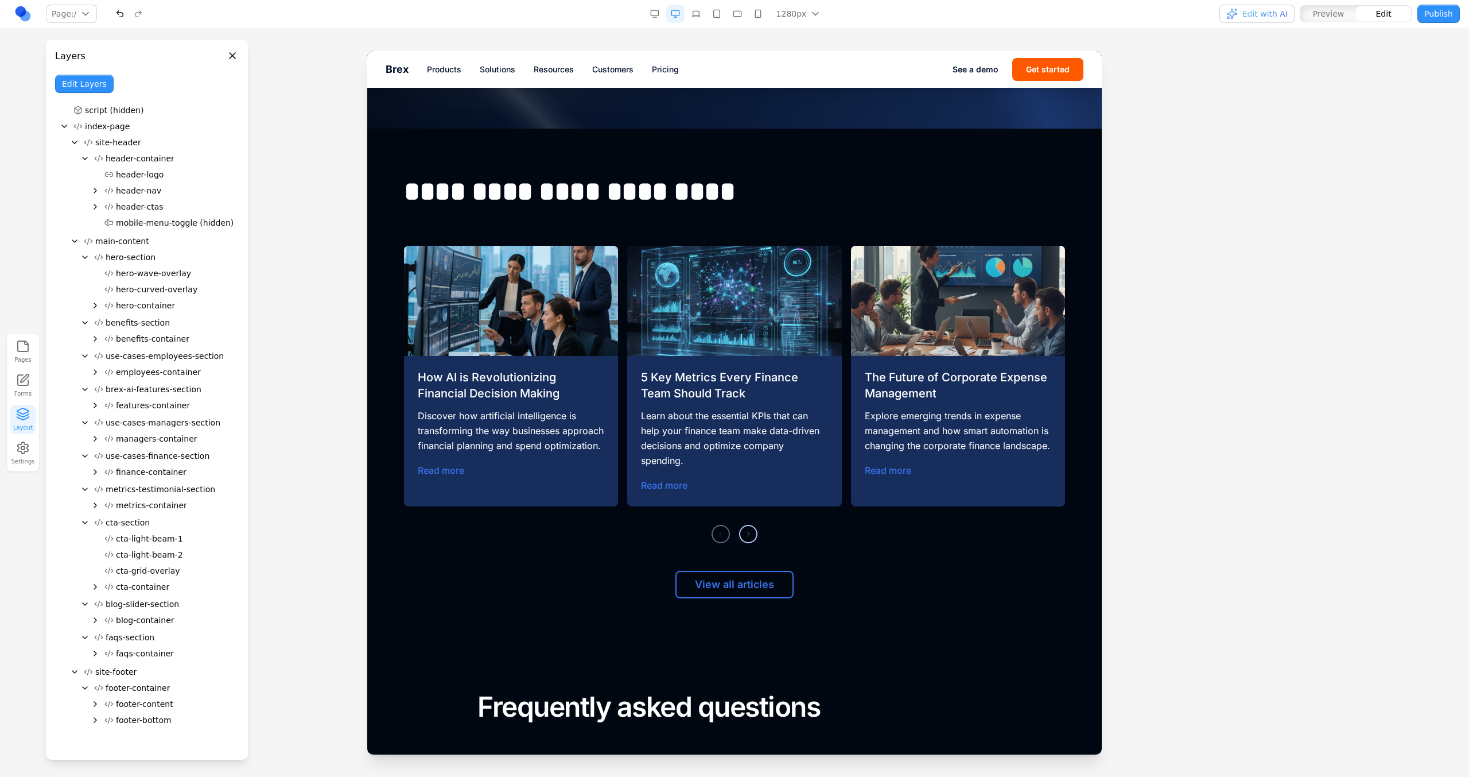
click at [90, 88] on button "Edit Layers" at bounding box center [84, 84] width 59 height 18
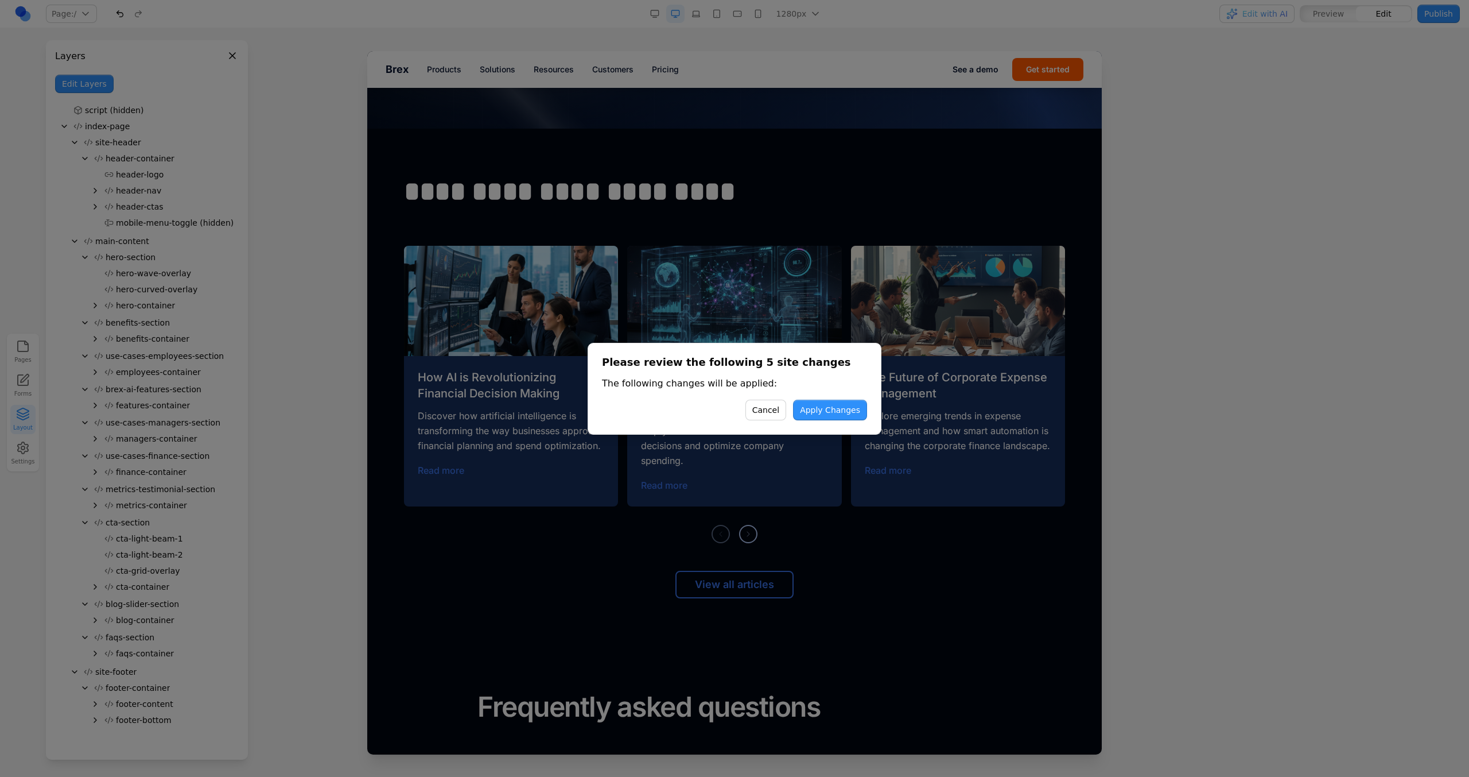
click at [845, 399] on button "Apply Changes" at bounding box center [830, 409] width 74 height 21
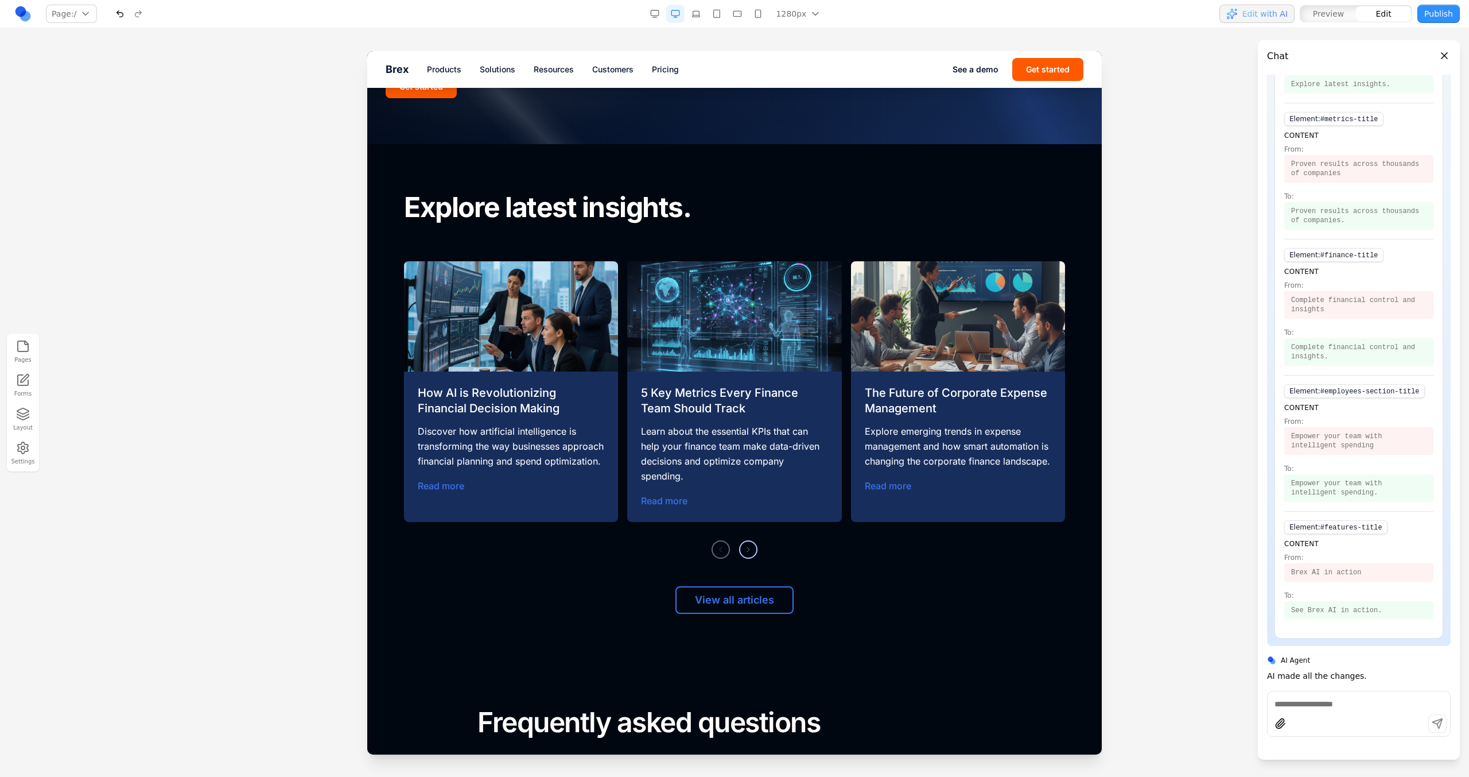
scroll to position [4804, 0]
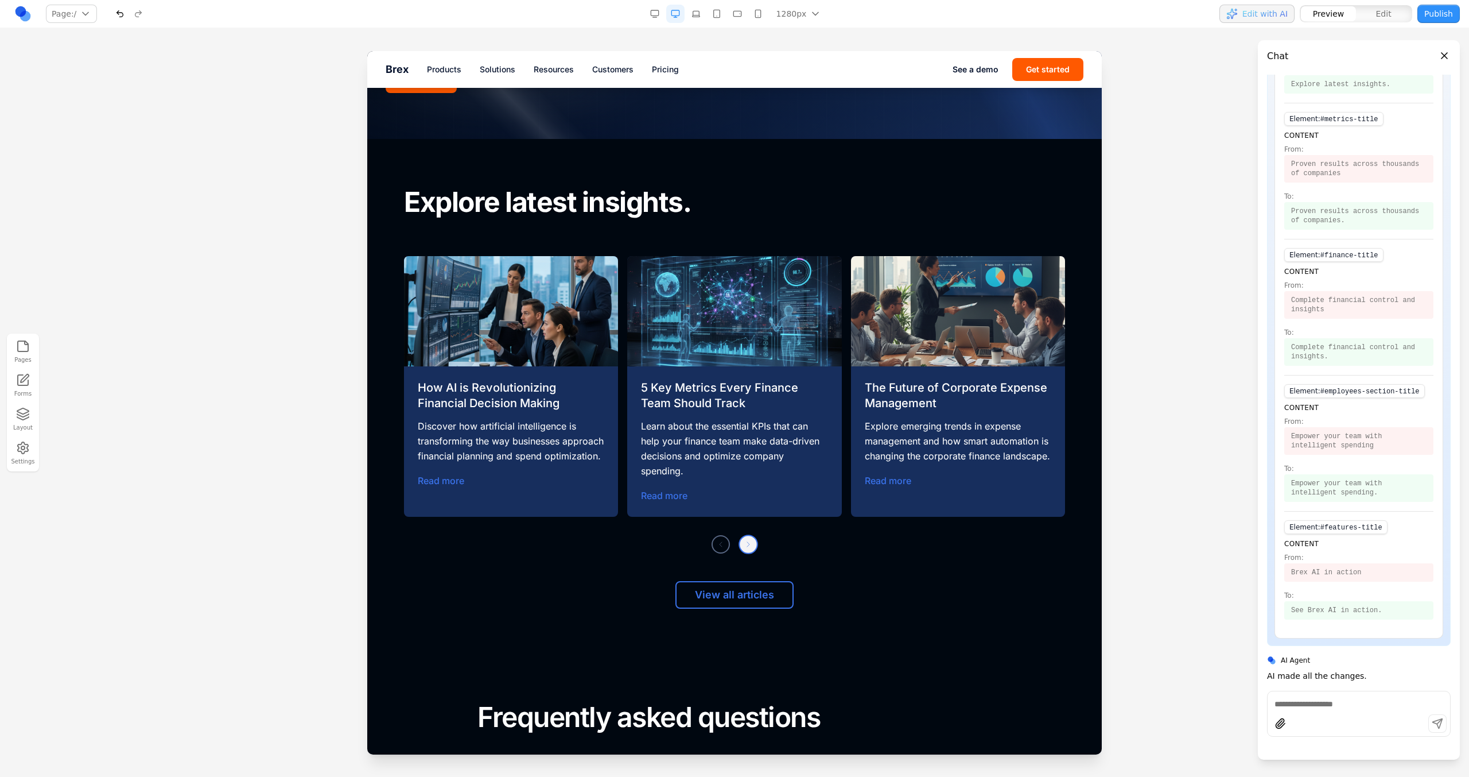
click at [744, 539] on span at bounding box center [749, 544] width 10 height 10
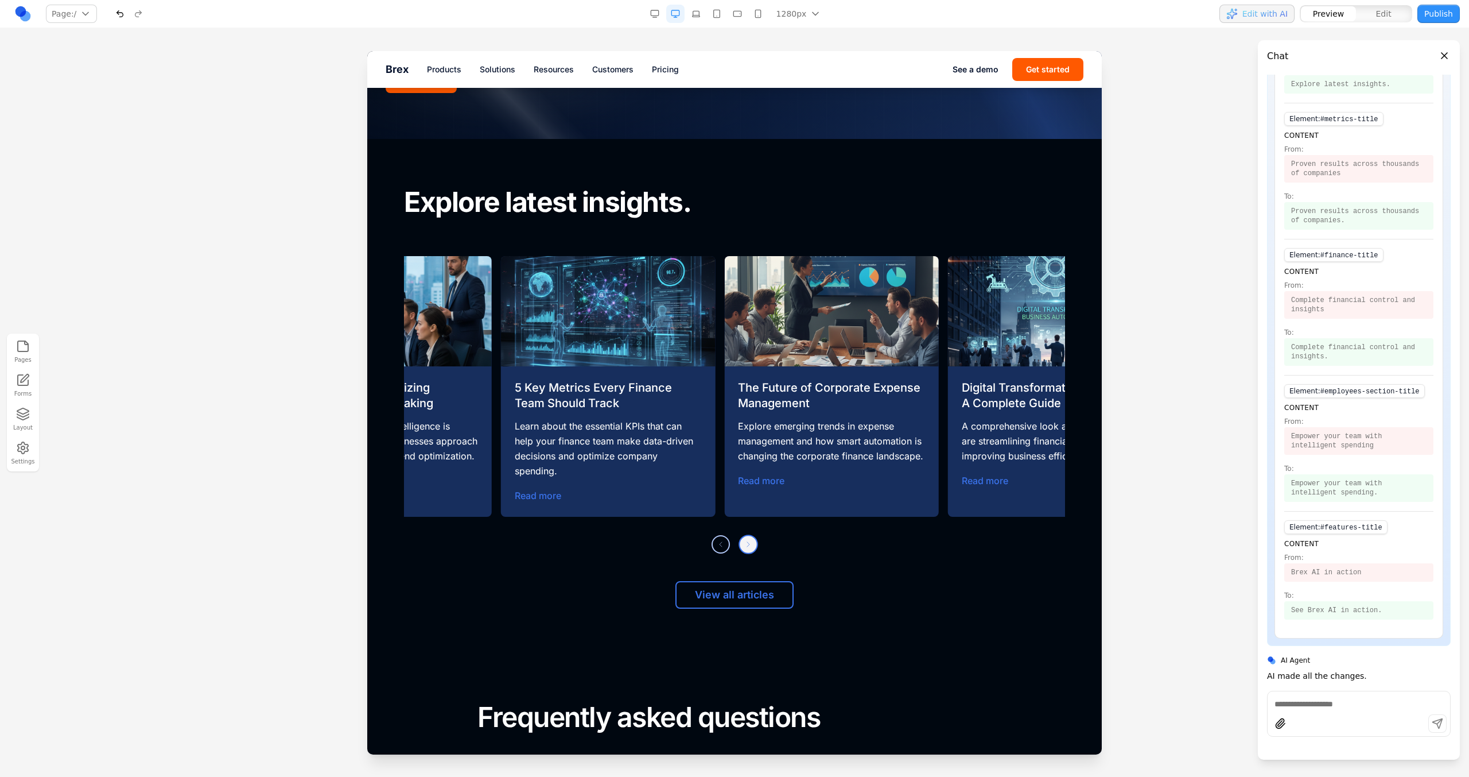
click at [744, 539] on span at bounding box center [749, 544] width 10 height 10
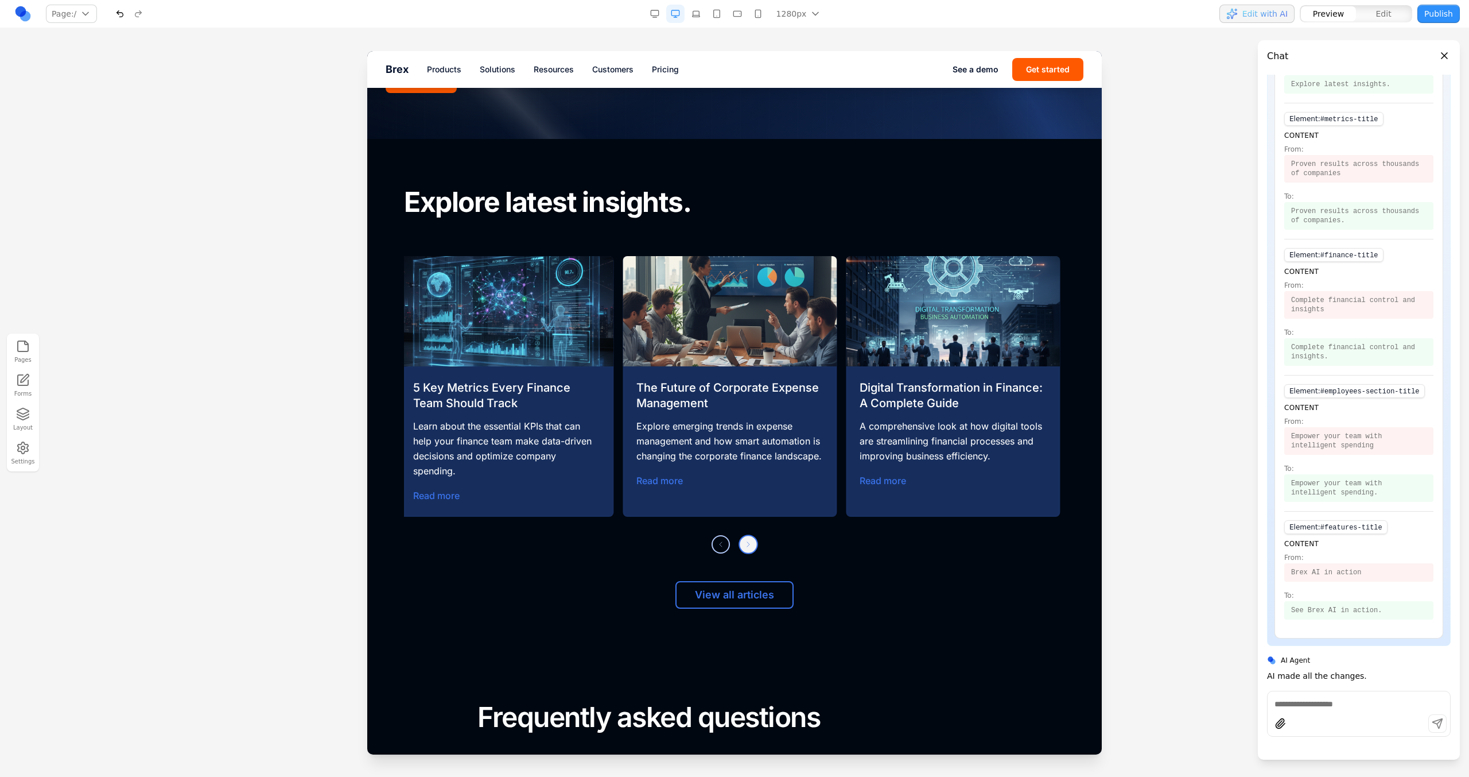
click at [744, 539] on span at bounding box center [749, 544] width 10 height 10
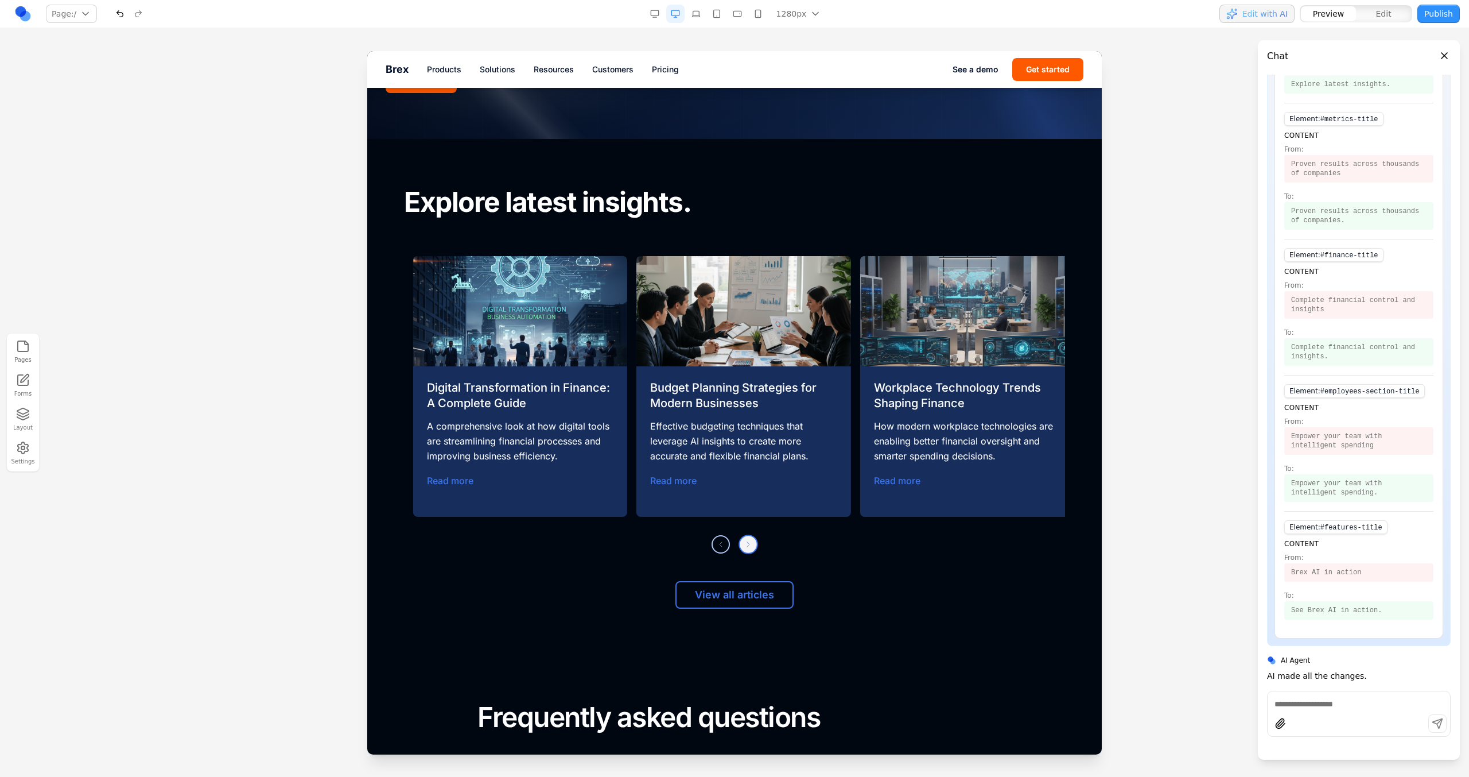
click at [744, 539] on span at bounding box center [749, 544] width 10 height 10
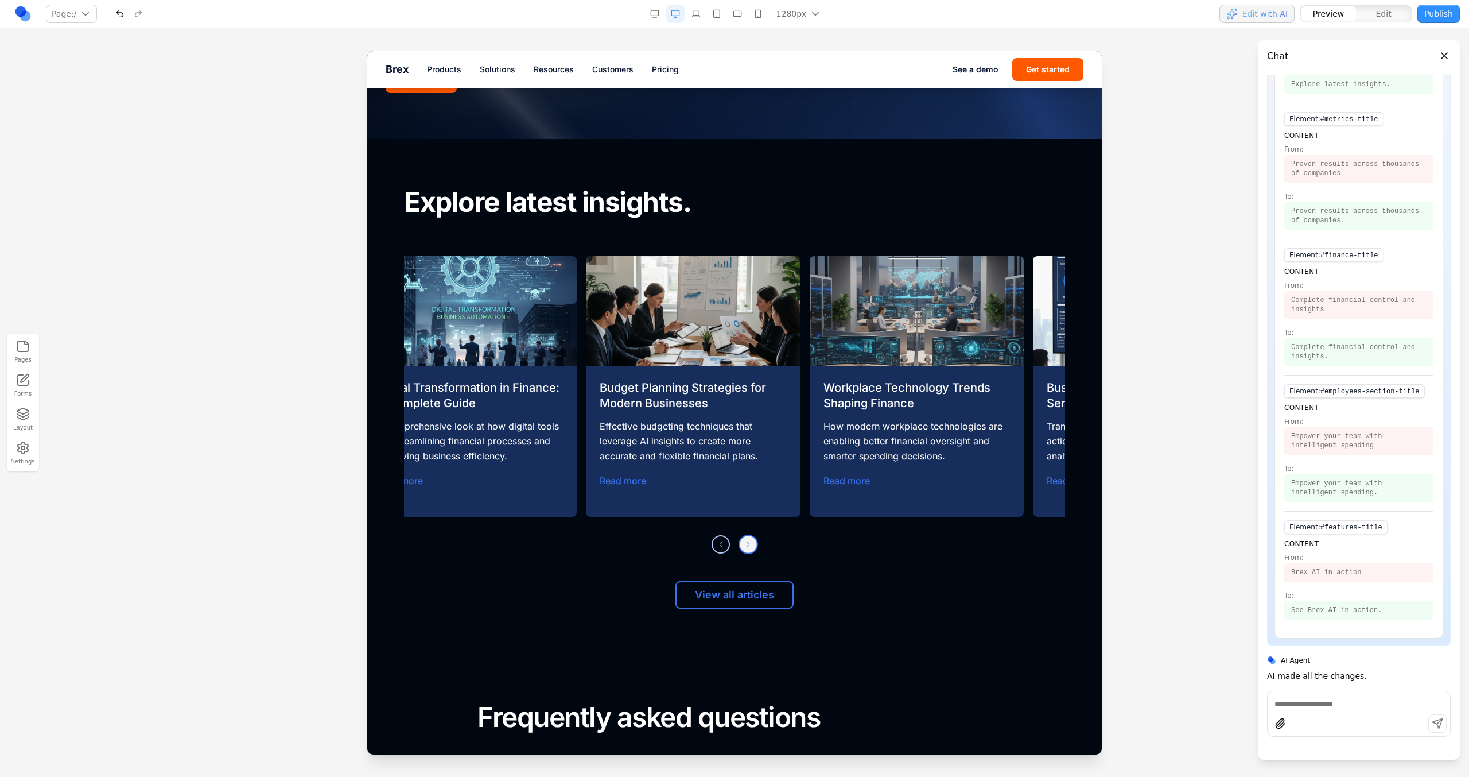
click at [744, 539] on span at bounding box center [749, 544] width 10 height 10
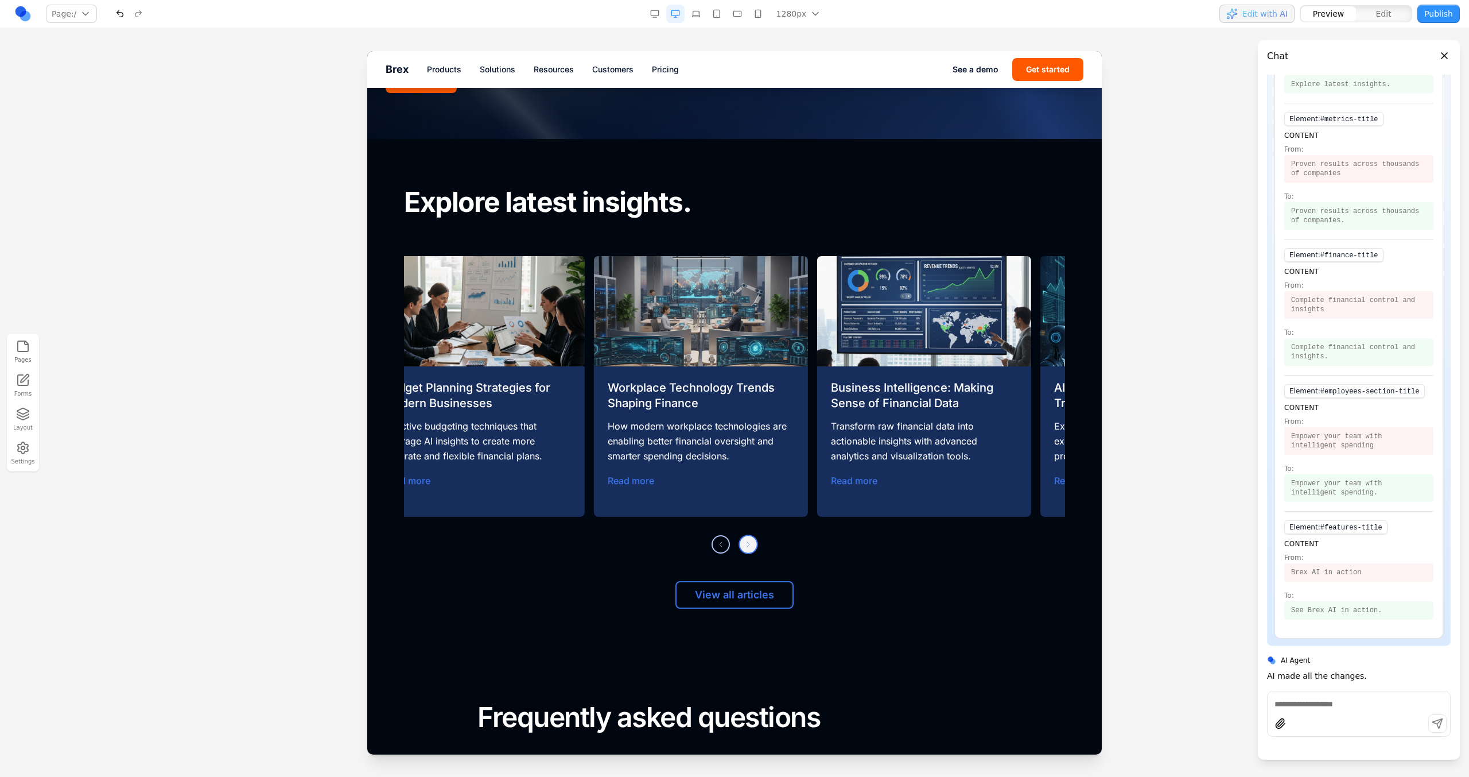
click at [744, 539] on span at bounding box center [749, 544] width 10 height 10
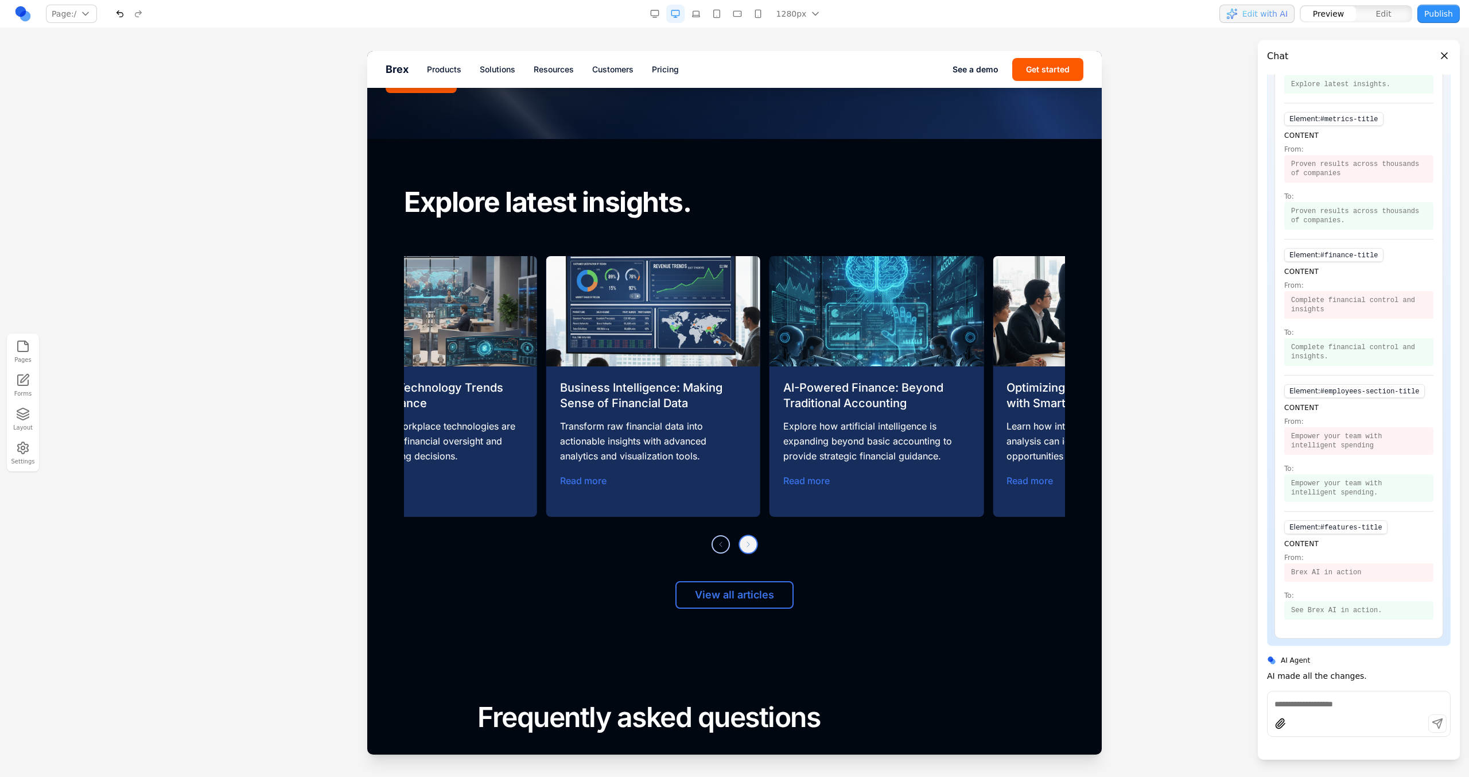
click at [744, 539] on span at bounding box center [749, 544] width 10 height 10
click at [741, 536] on div "Previous slide Next slide" at bounding box center [734, 544] width 661 height 18
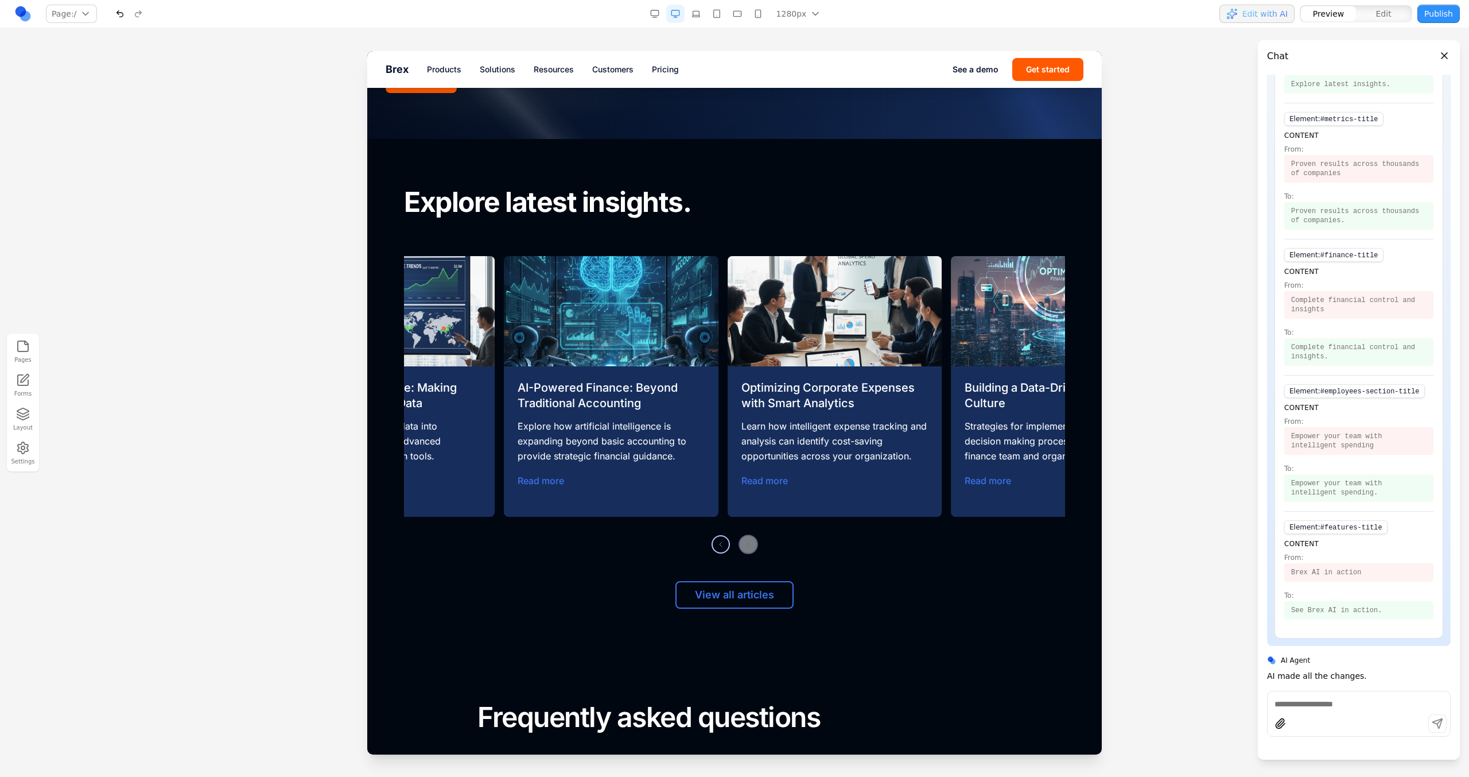
click at [741, 536] on div "Previous slide Next slide" at bounding box center [734, 544] width 661 height 18
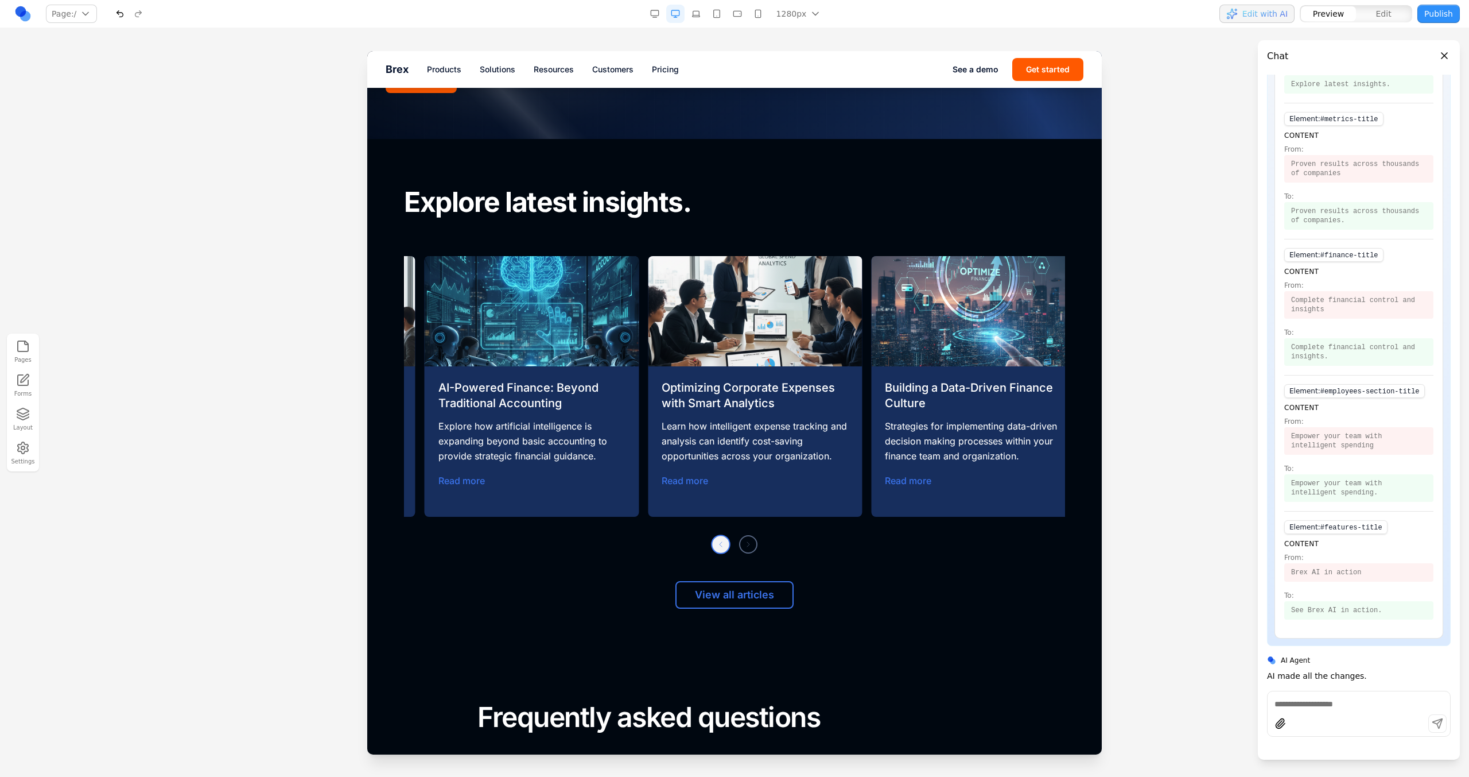
click at [716, 539] on span at bounding box center [721, 544] width 10 height 10
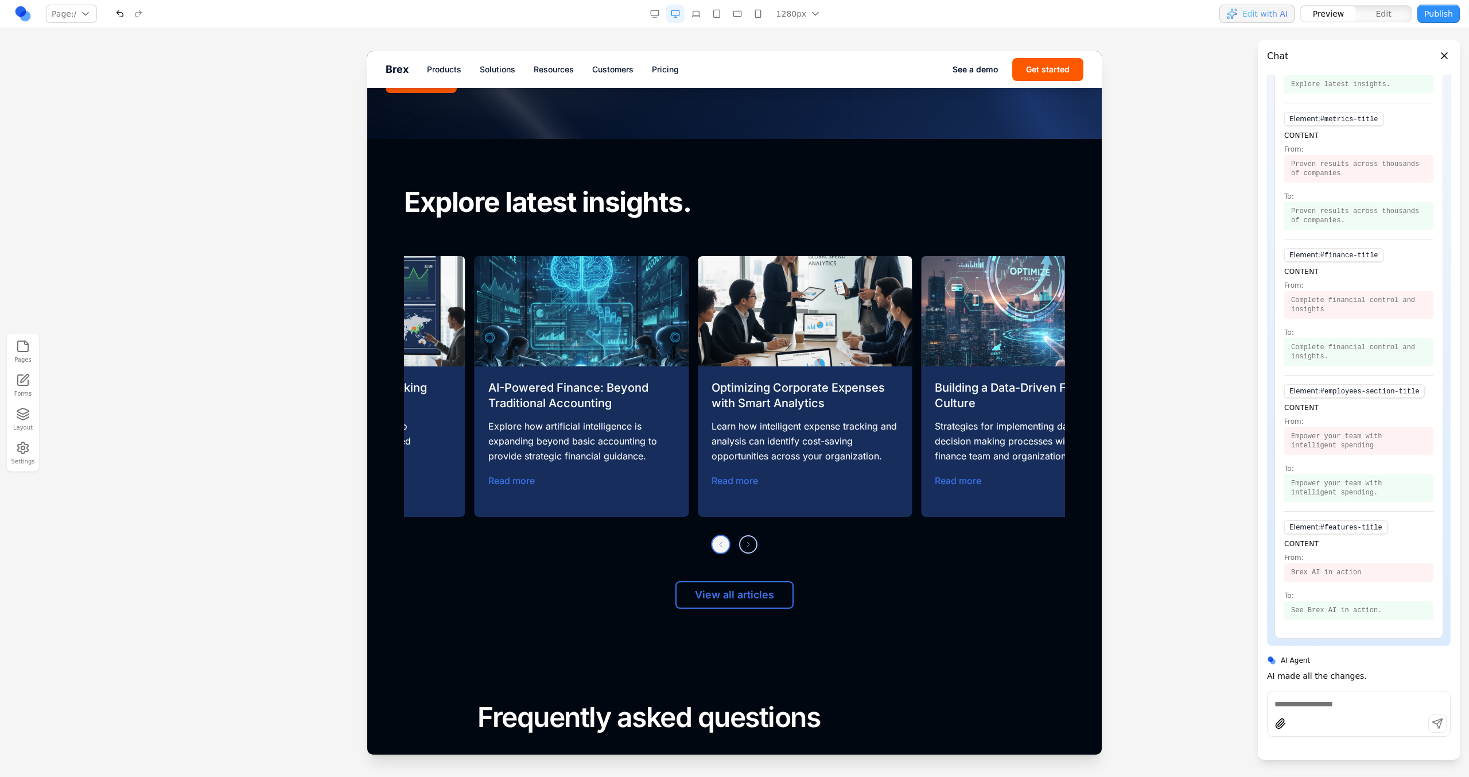
click at [716, 539] on span at bounding box center [721, 544] width 10 height 10
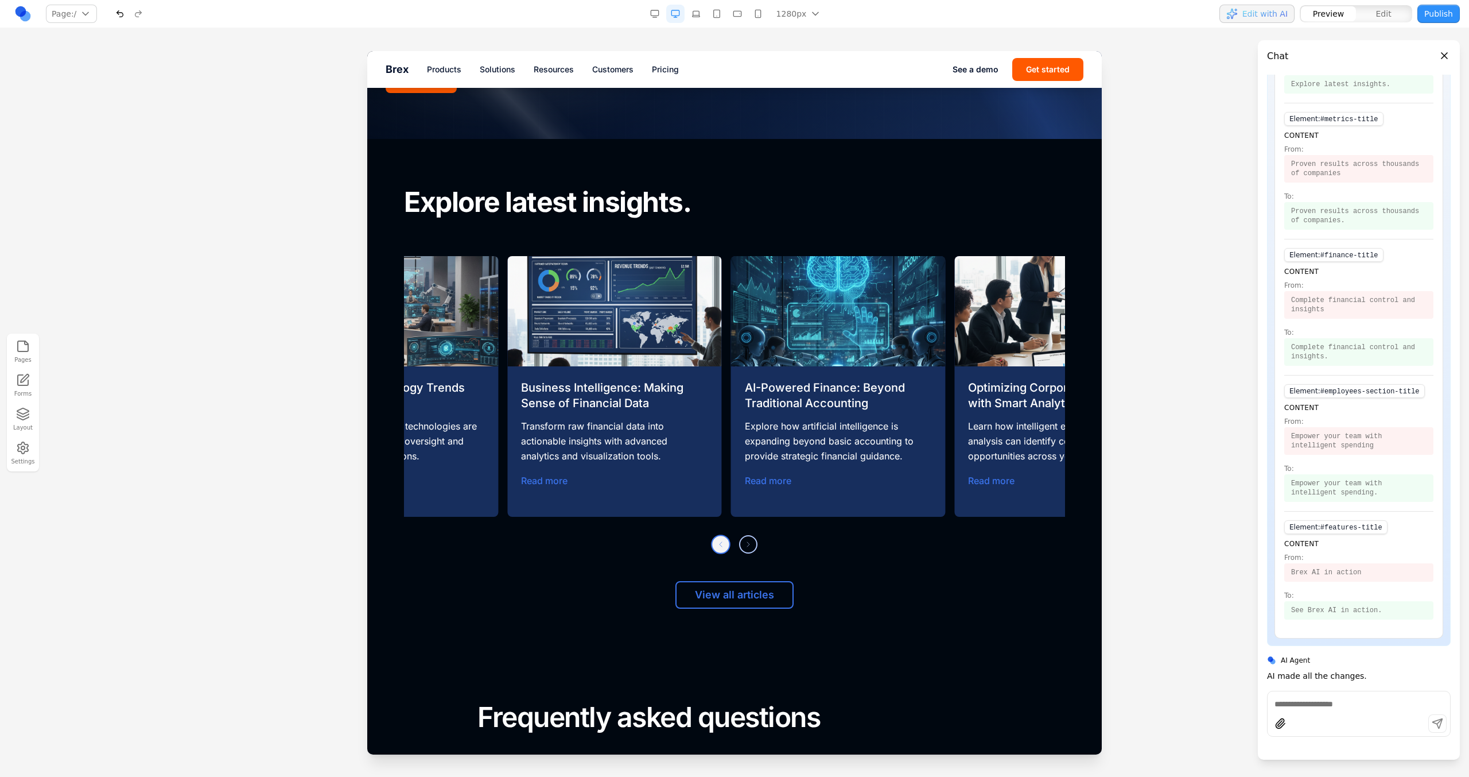
click at [716, 539] on span at bounding box center [721, 544] width 10 height 10
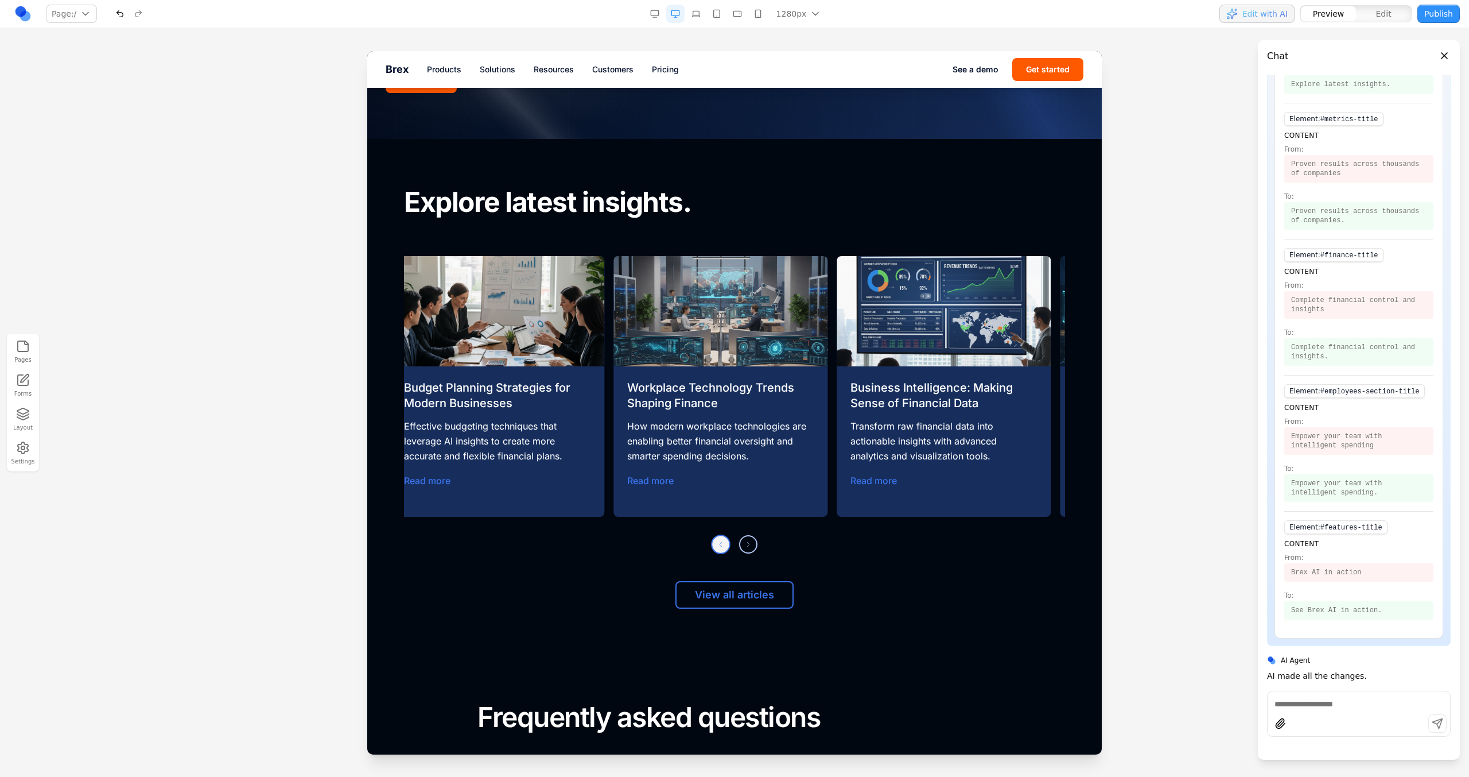
click at [716, 539] on span at bounding box center [721, 544] width 10 height 10
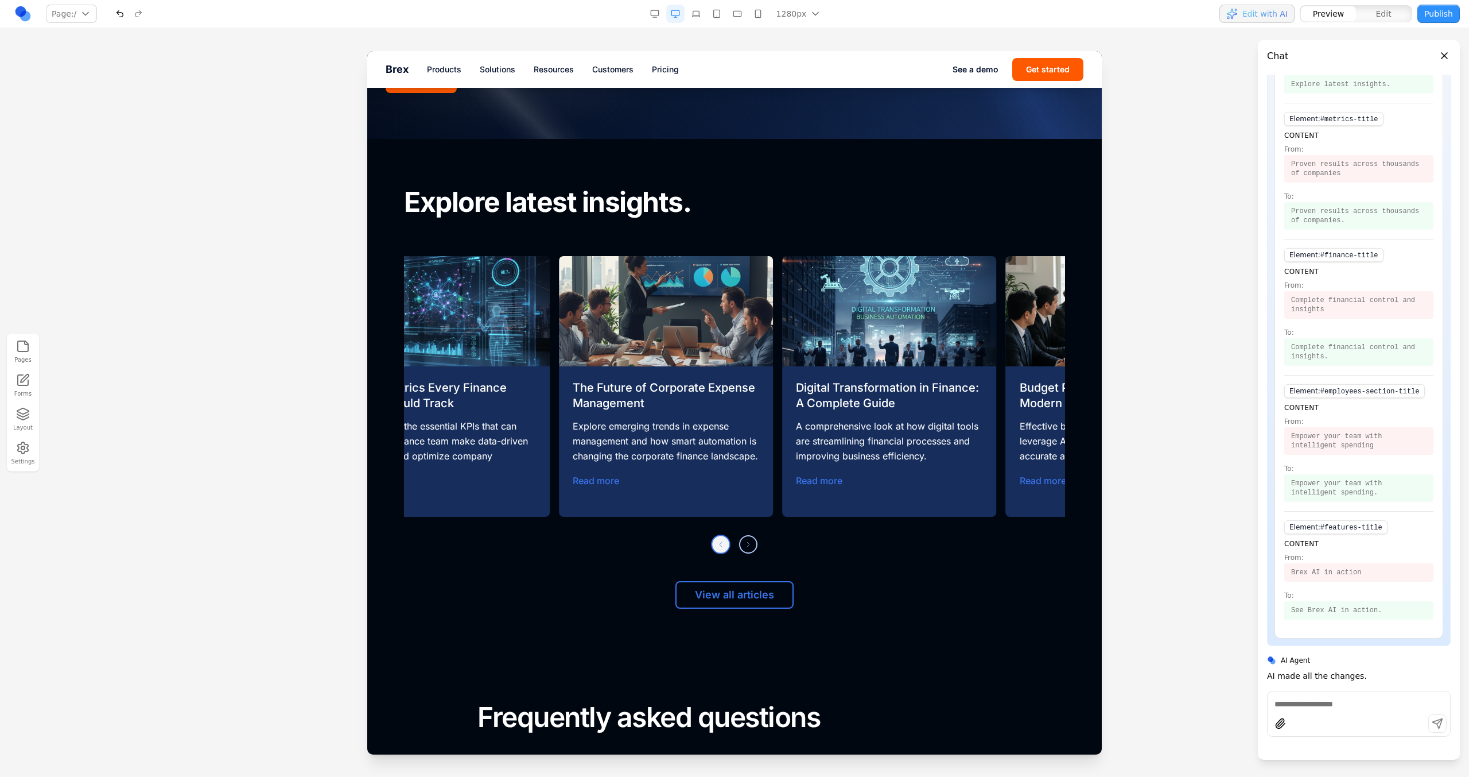
click at [716, 539] on span at bounding box center [721, 544] width 10 height 10
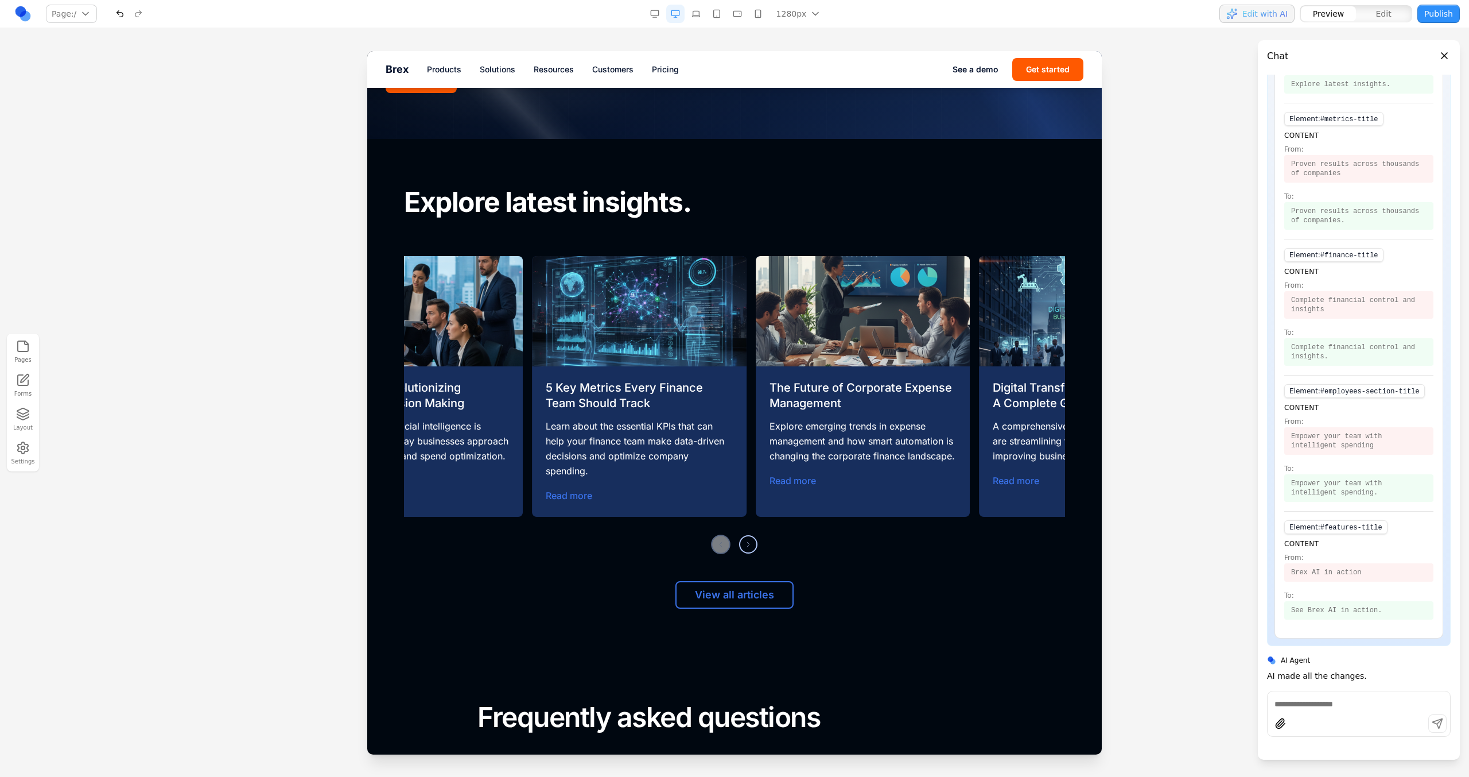
click at [716, 537] on div "Previous slide Next slide" at bounding box center [734, 544] width 661 height 18
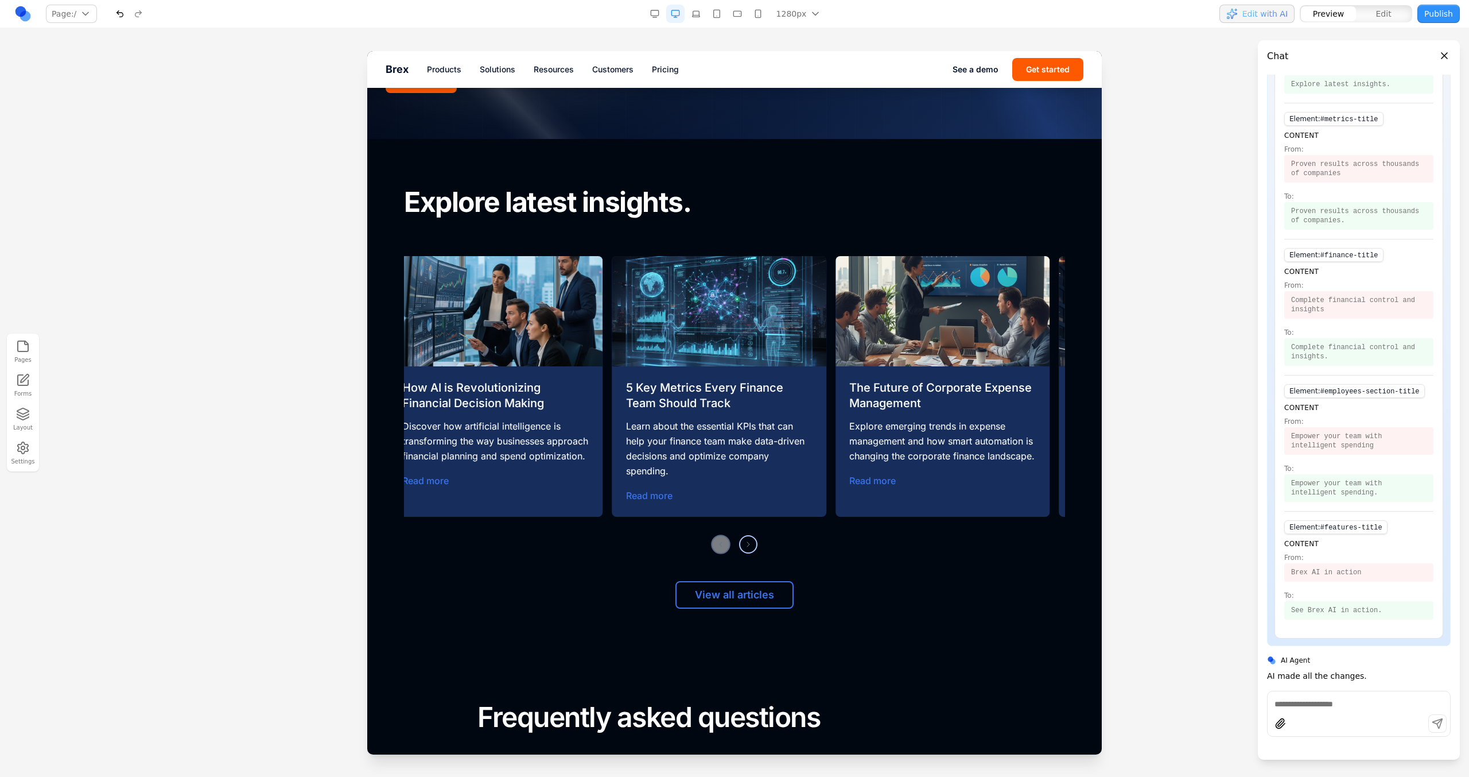
click at [716, 537] on div "Previous slide Next slide" at bounding box center [734, 544] width 661 height 18
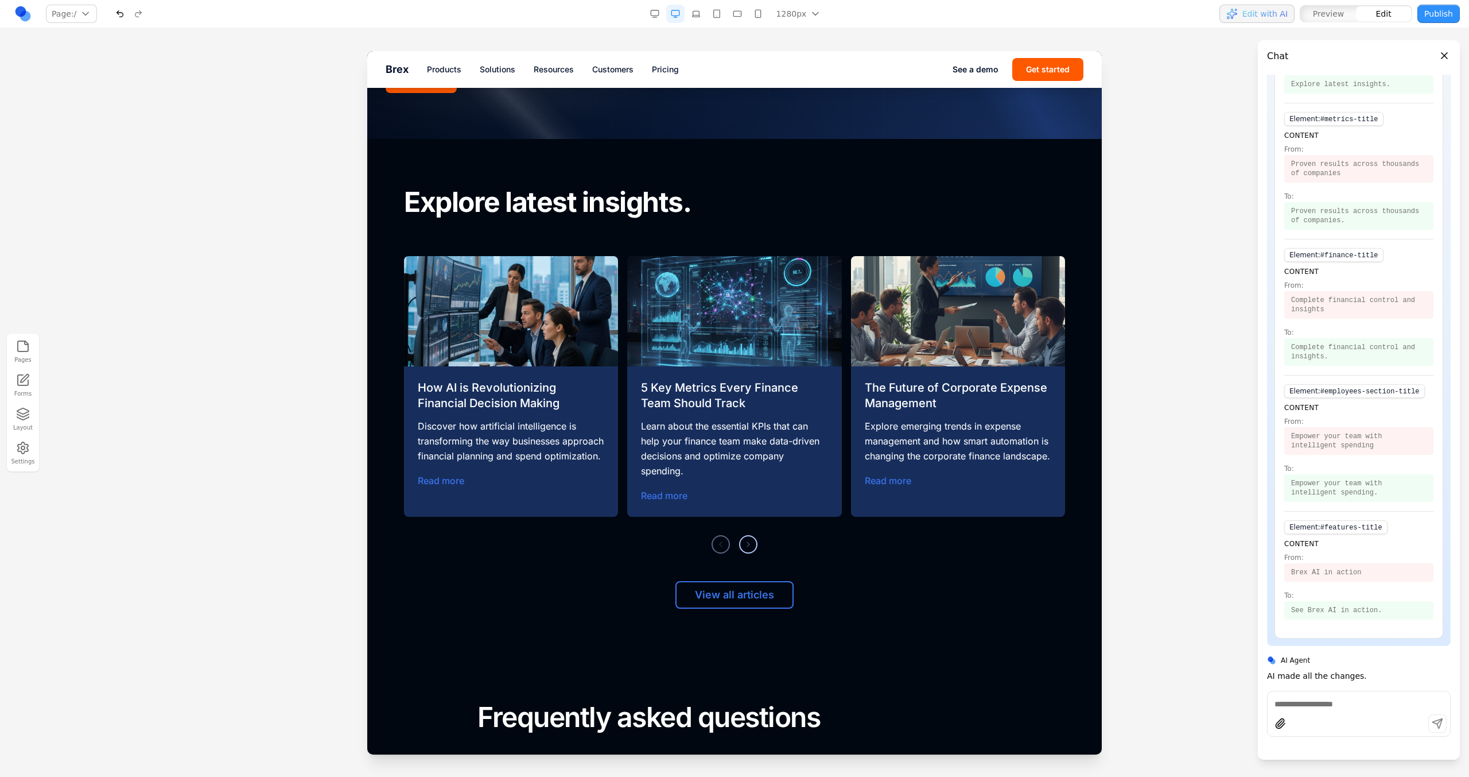
click at [775, 536] on div "Previous slide Next slide" at bounding box center [734, 544] width 661 height 18
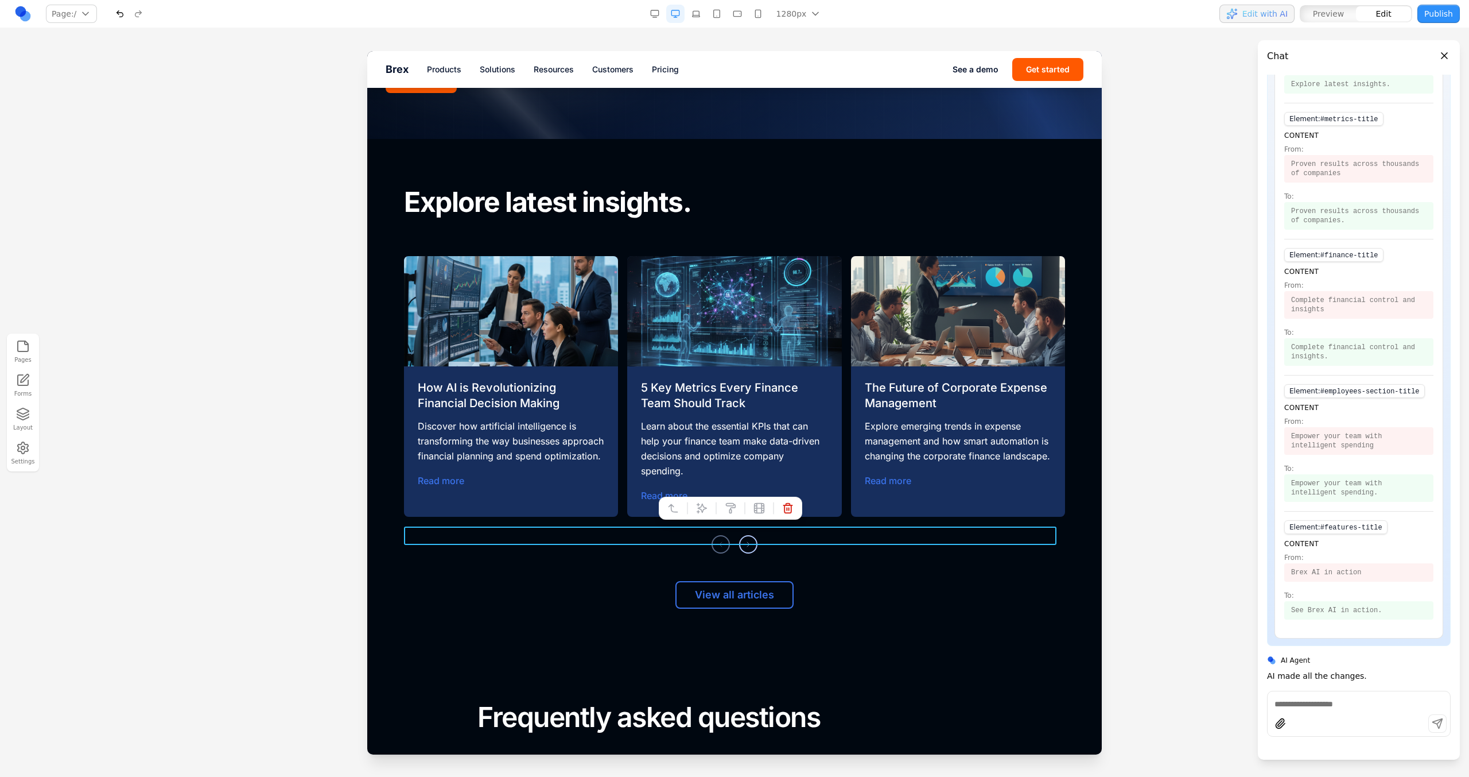
click at [701, 513] on icon at bounding box center [701, 507] width 11 height 11
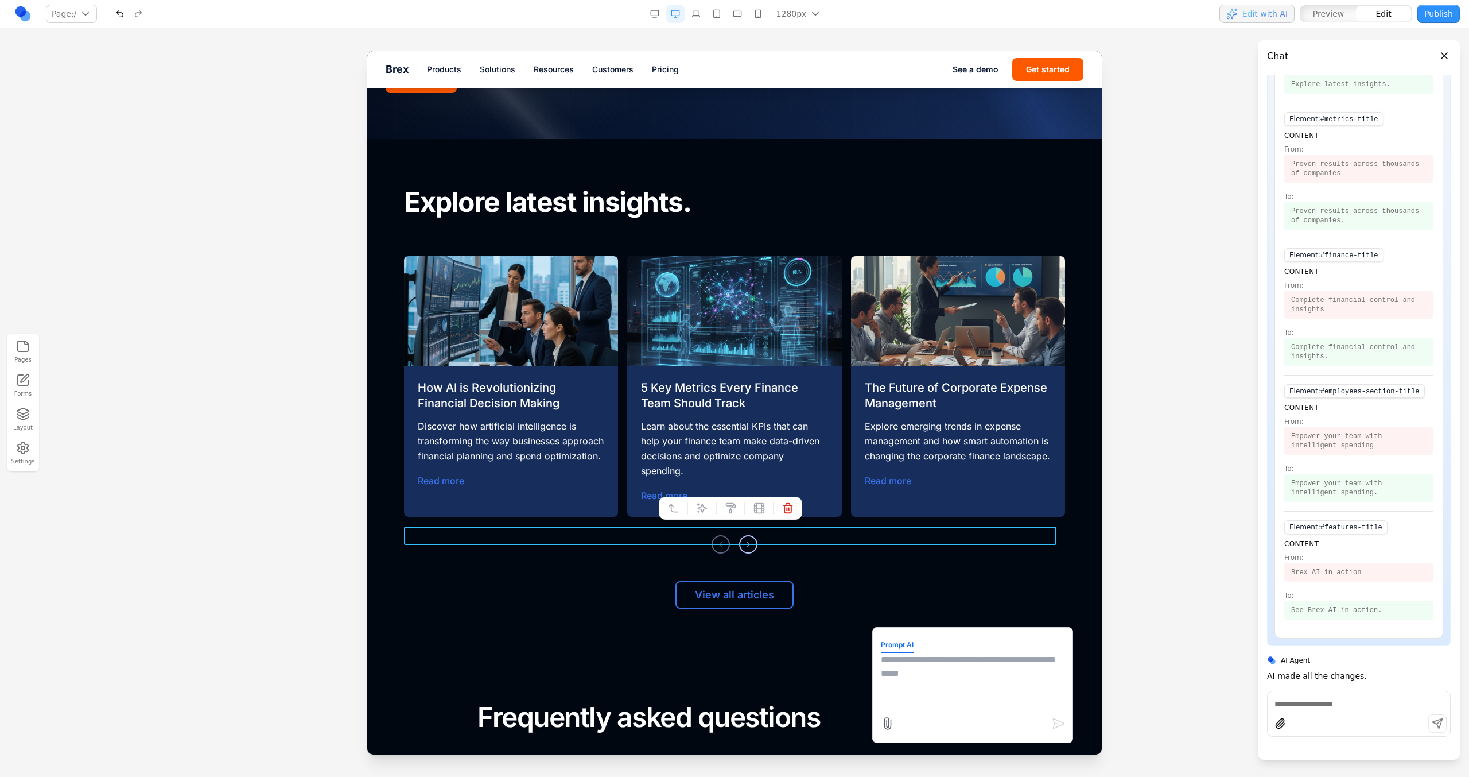
click at [919, 696] on textarea at bounding box center [973, 681] width 184 height 57
type textarea "**********"
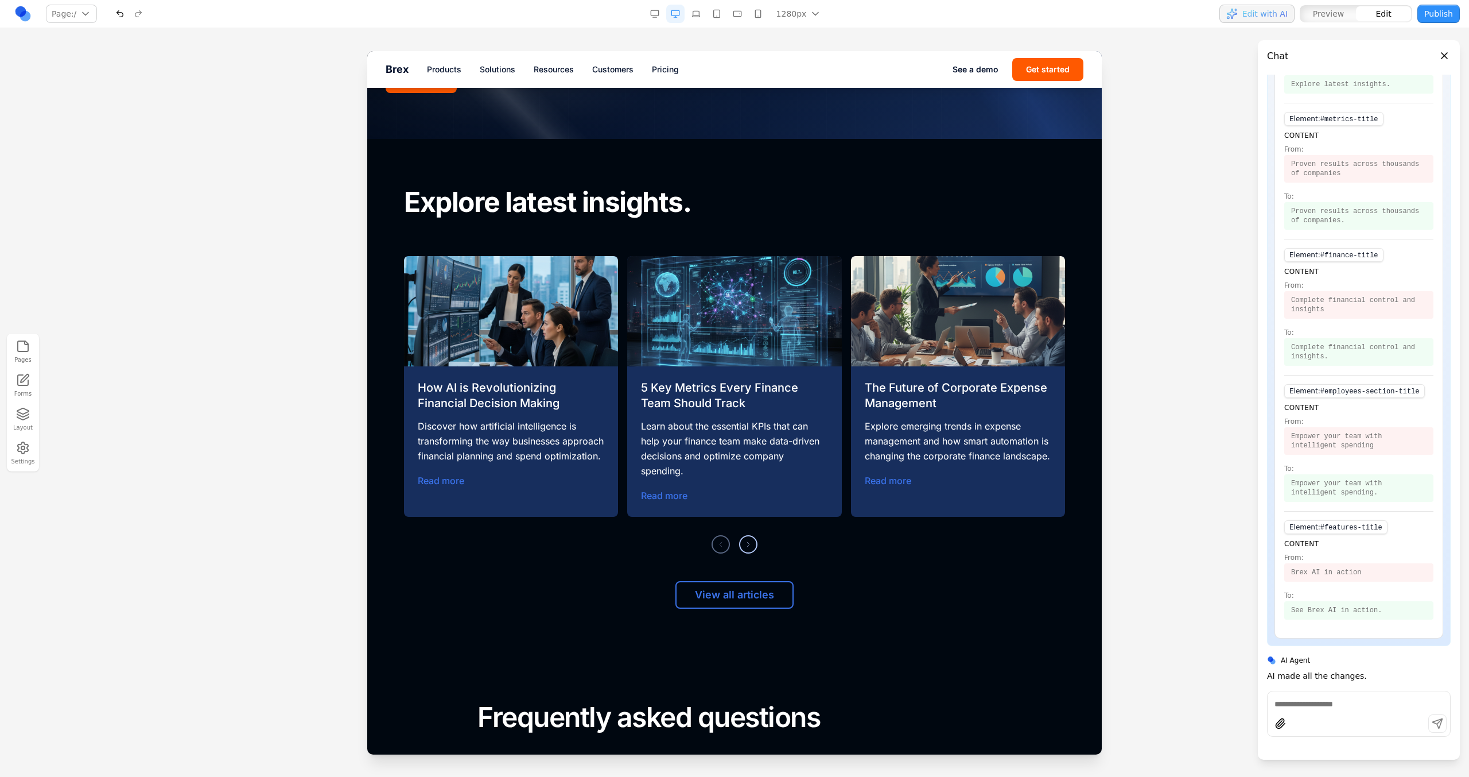
scroll to position [375, 0]
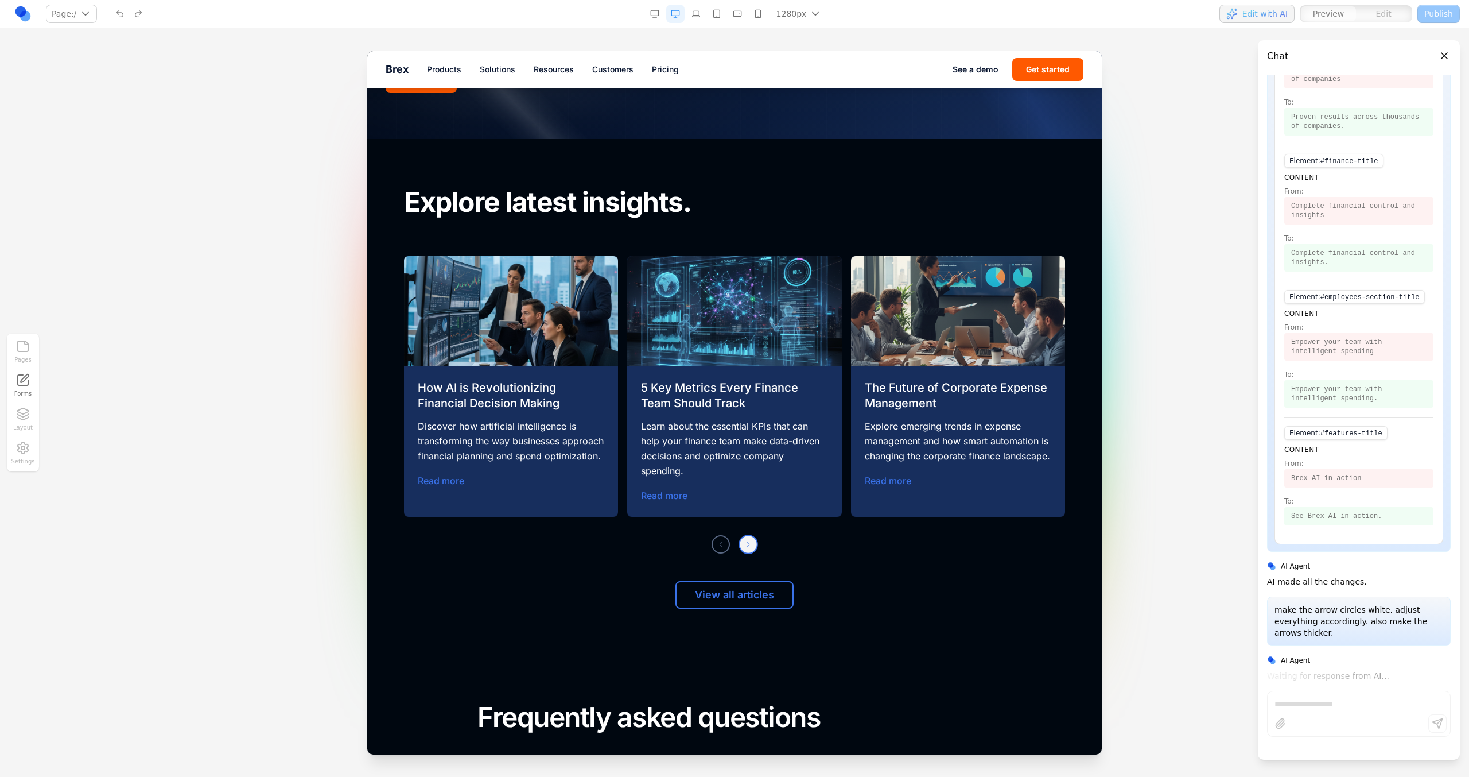
click at [751, 540] on button "Next slide" at bounding box center [749, 544] width 20 height 20
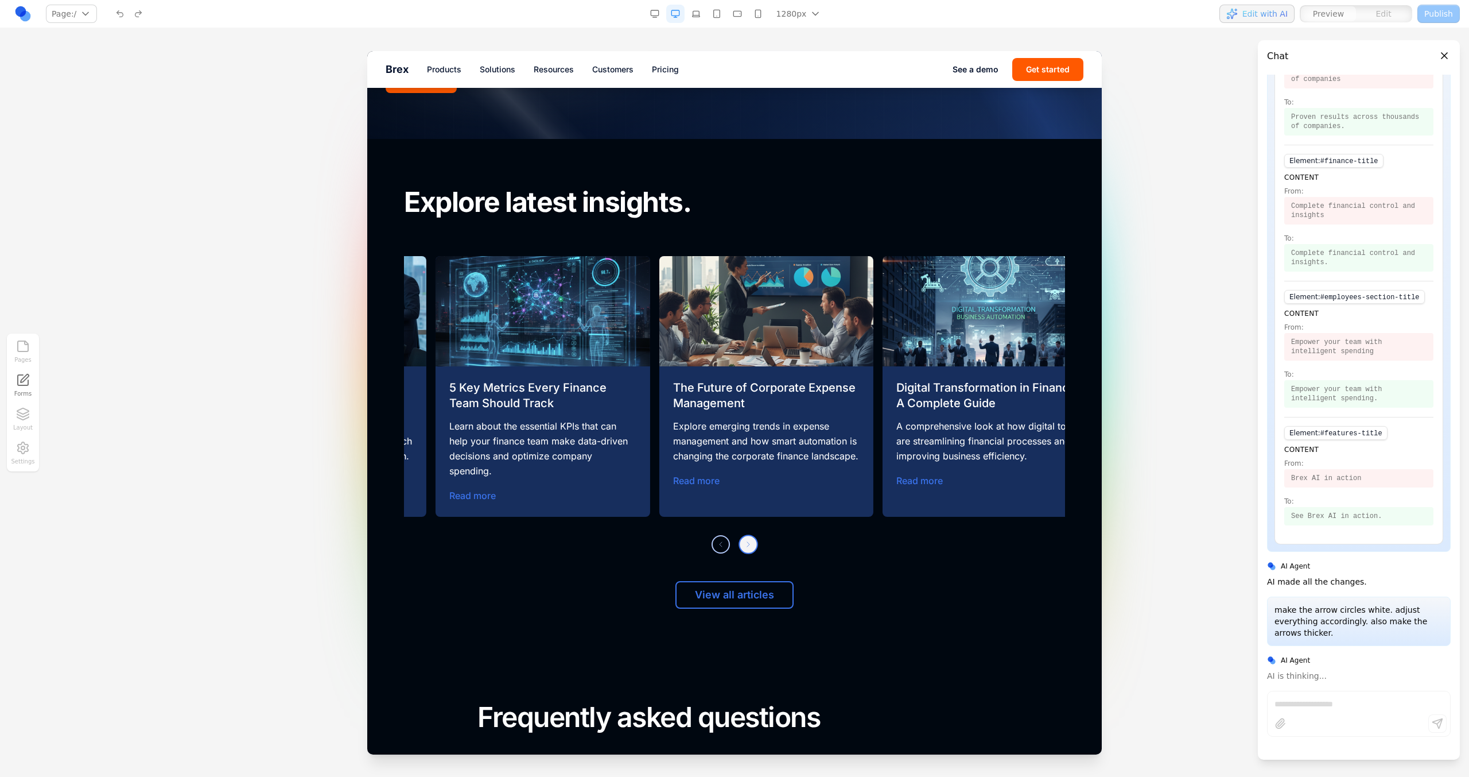
click at [751, 540] on button "Next slide" at bounding box center [749, 544] width 20 height 20
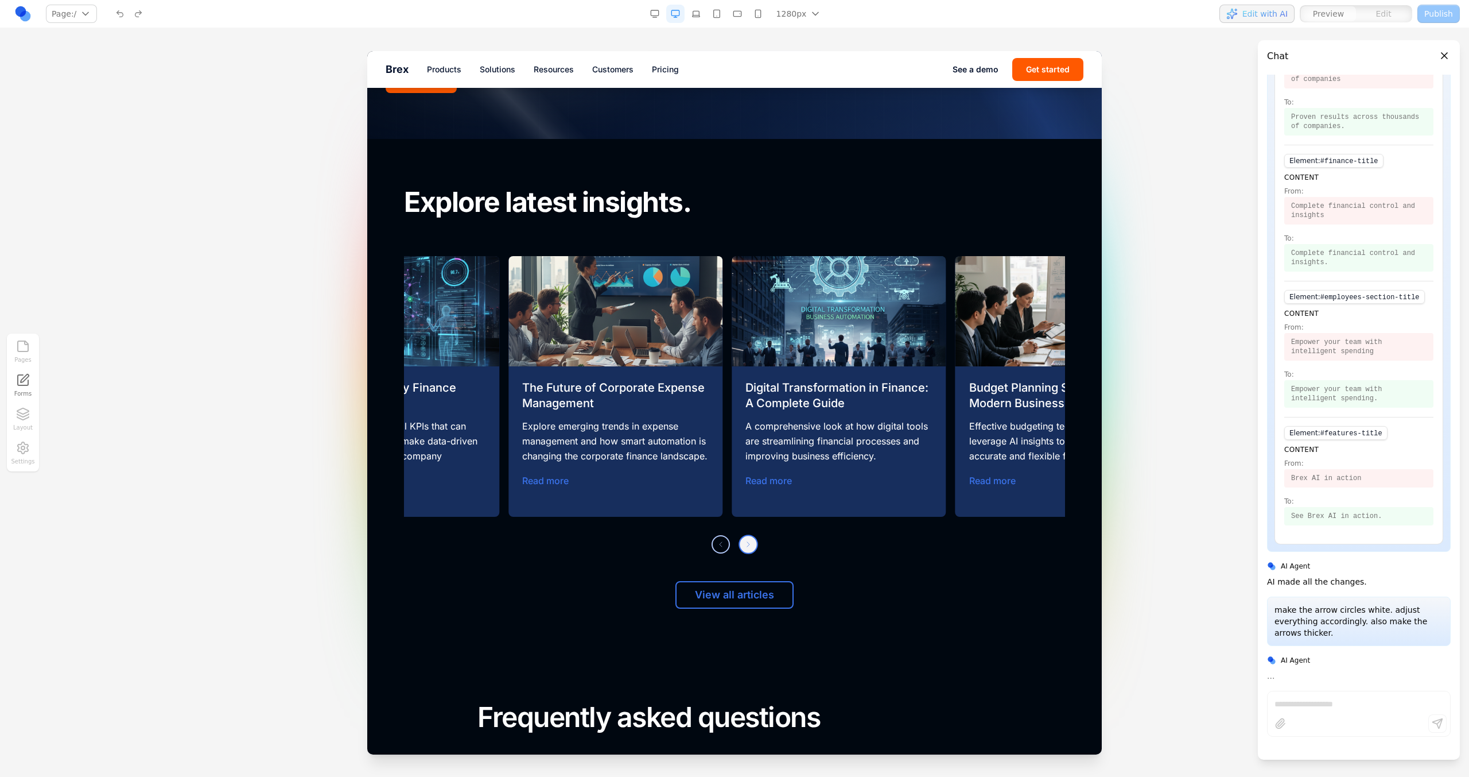
click at [751, 540] on button "Next slide" at bounding box center [749, 544] width 20 height 20
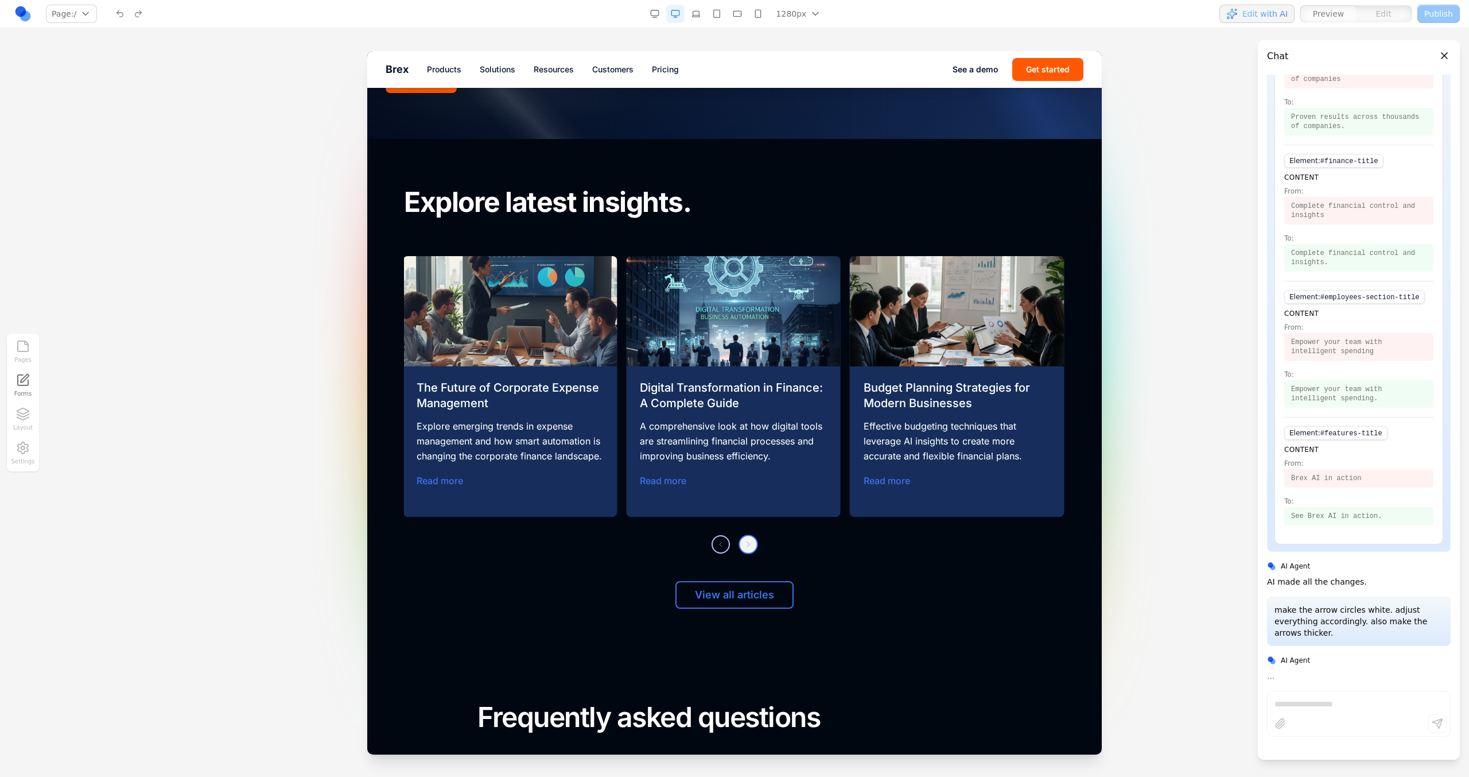
click at [751, 540] on button "Next slide" at bounding box center [749, 544] width 20 height 20
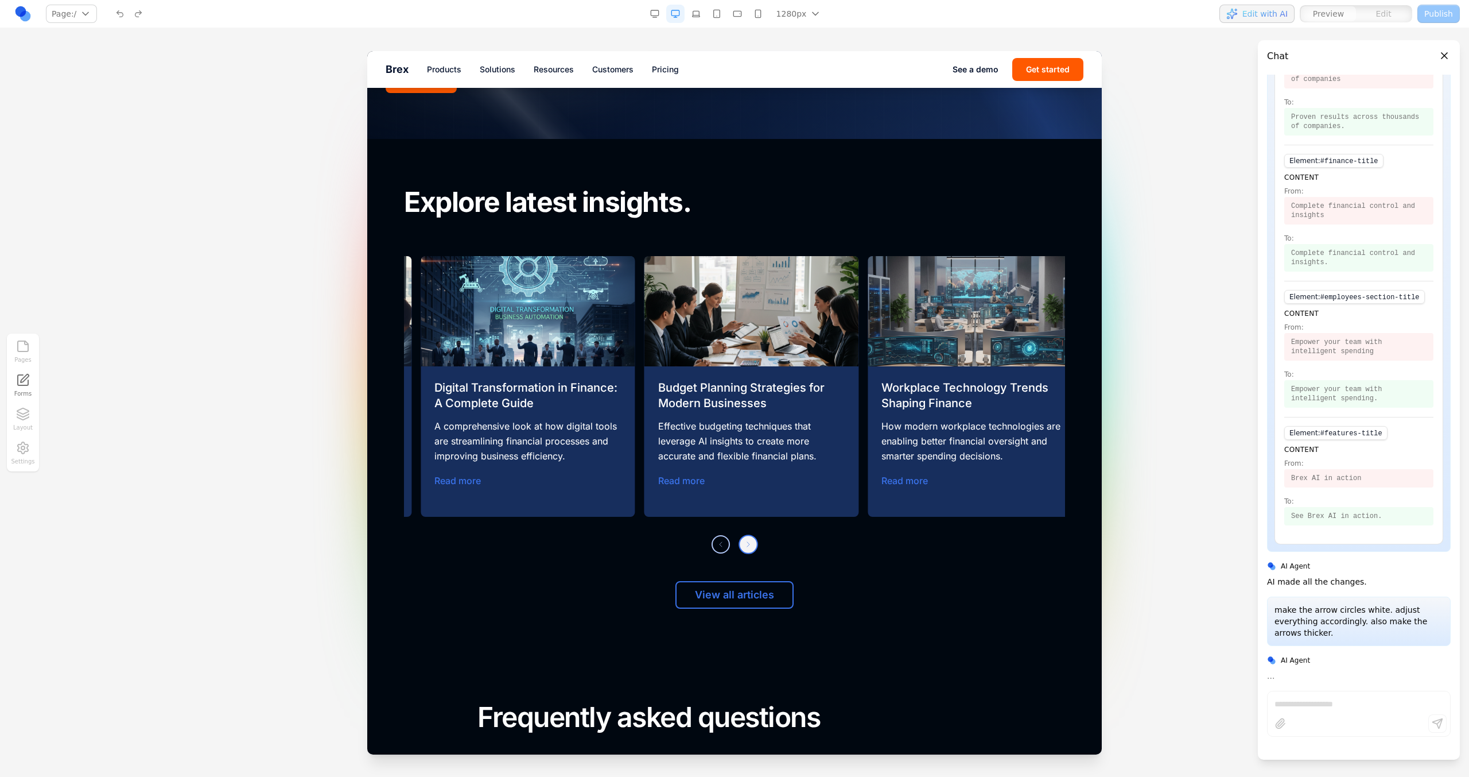
click at [751, 540] on button "Next slide" at bounding box center [749, 544] width 20 height 20
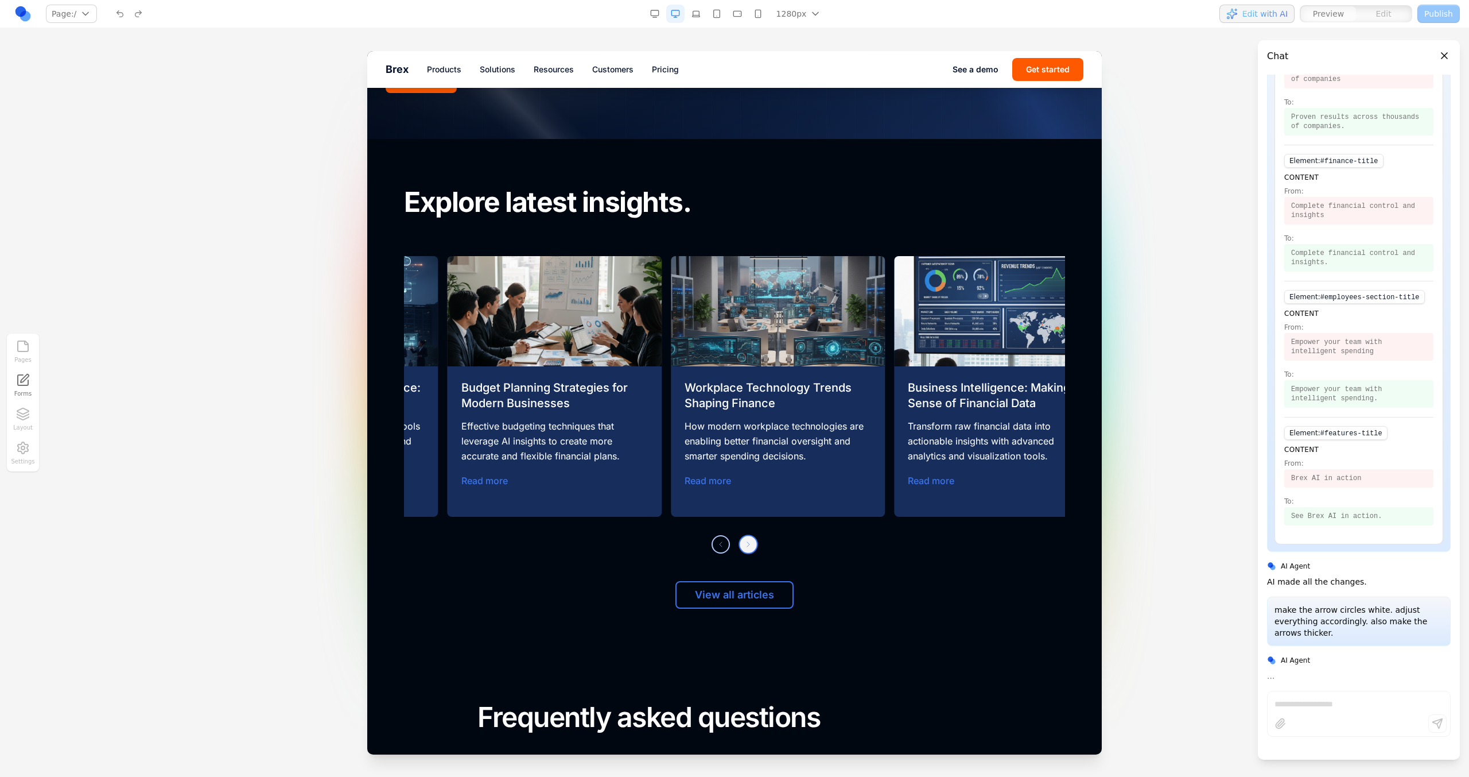
click at [751, 540] on button "Next slide" at bounding box center [749, 544] width 20 height 20
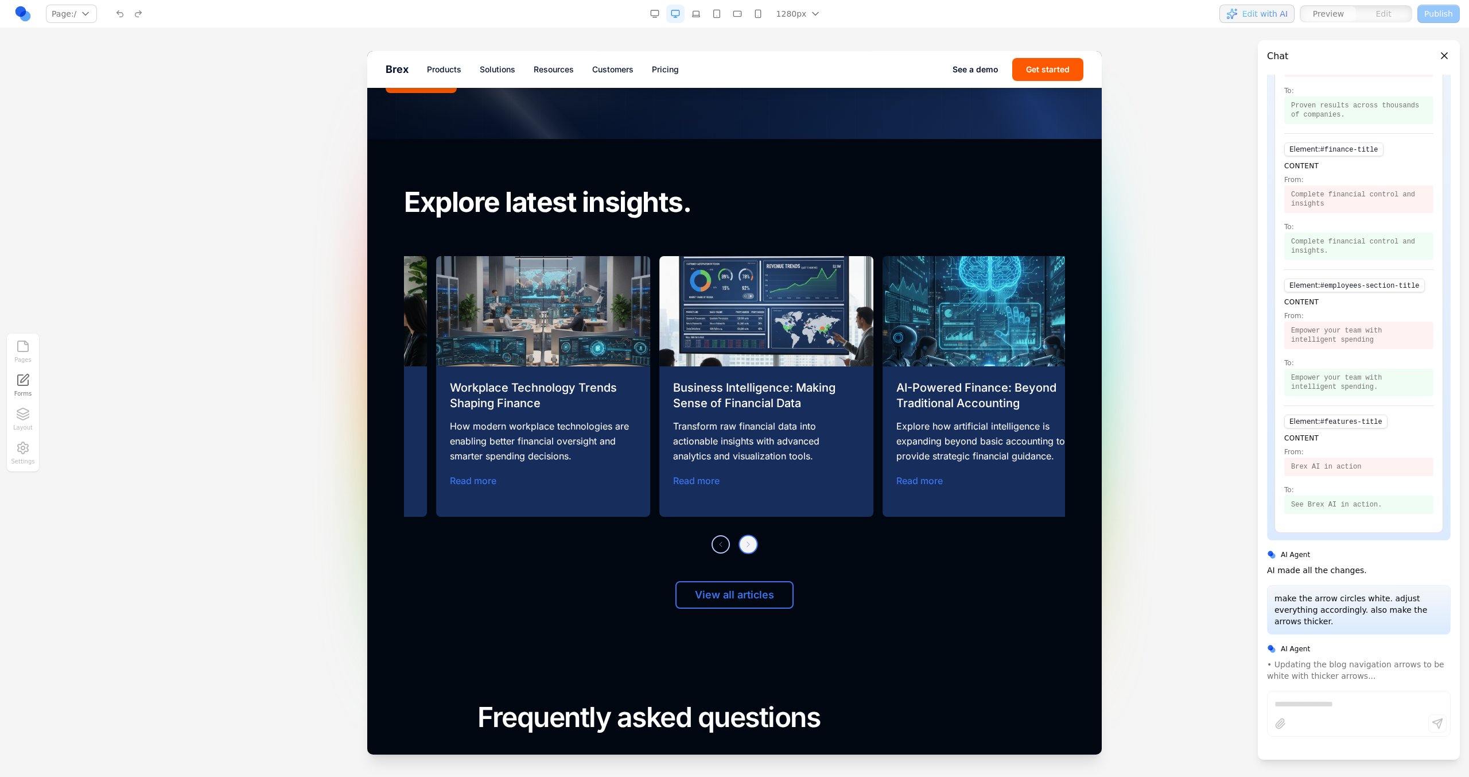
scroll to position [386, 0]
click at [751, 540] on button "Next slide" at bounding box center [749, 544] width 20 height 20
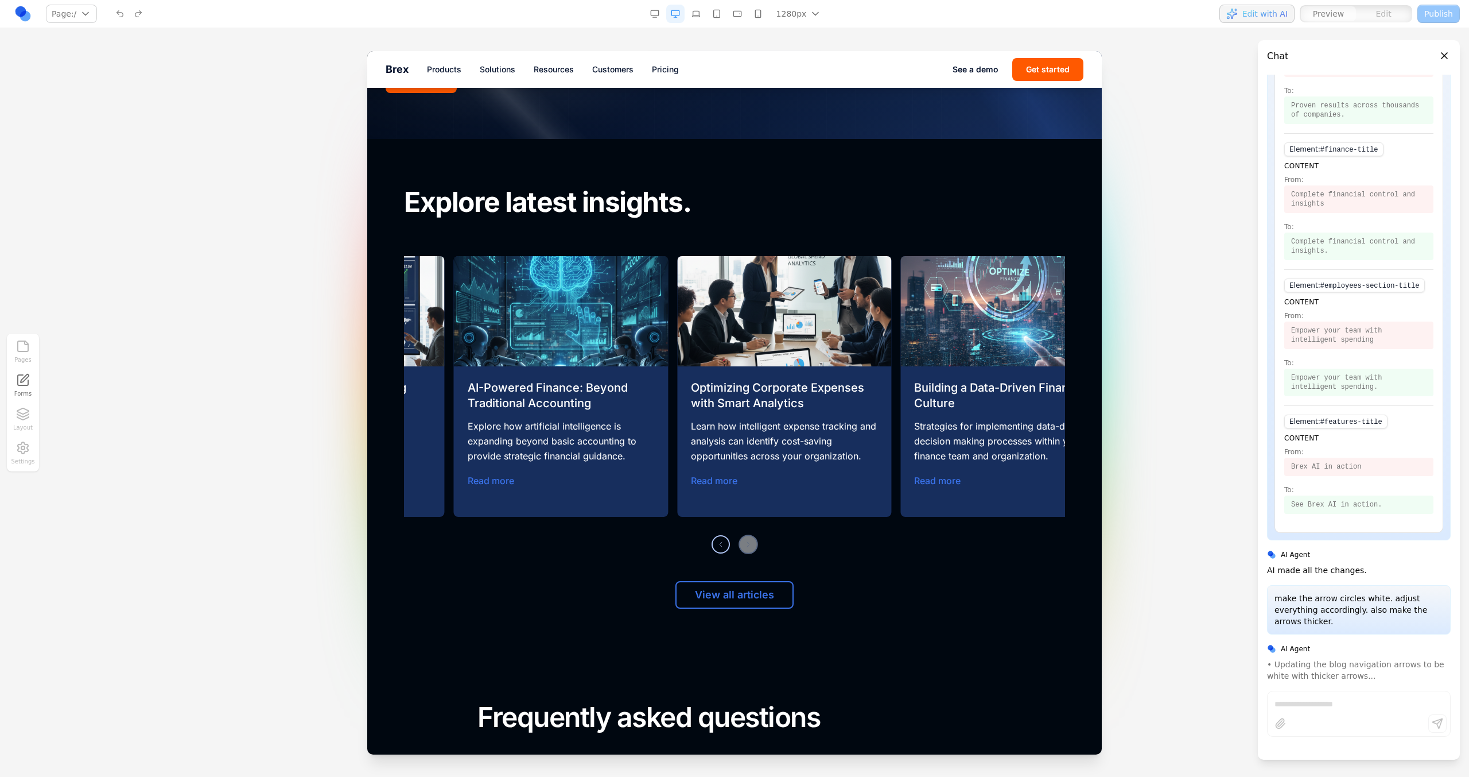
click at [751, 540] on div "Previous slide Next slide" at bounding box center [734, 544] width 661 height 18
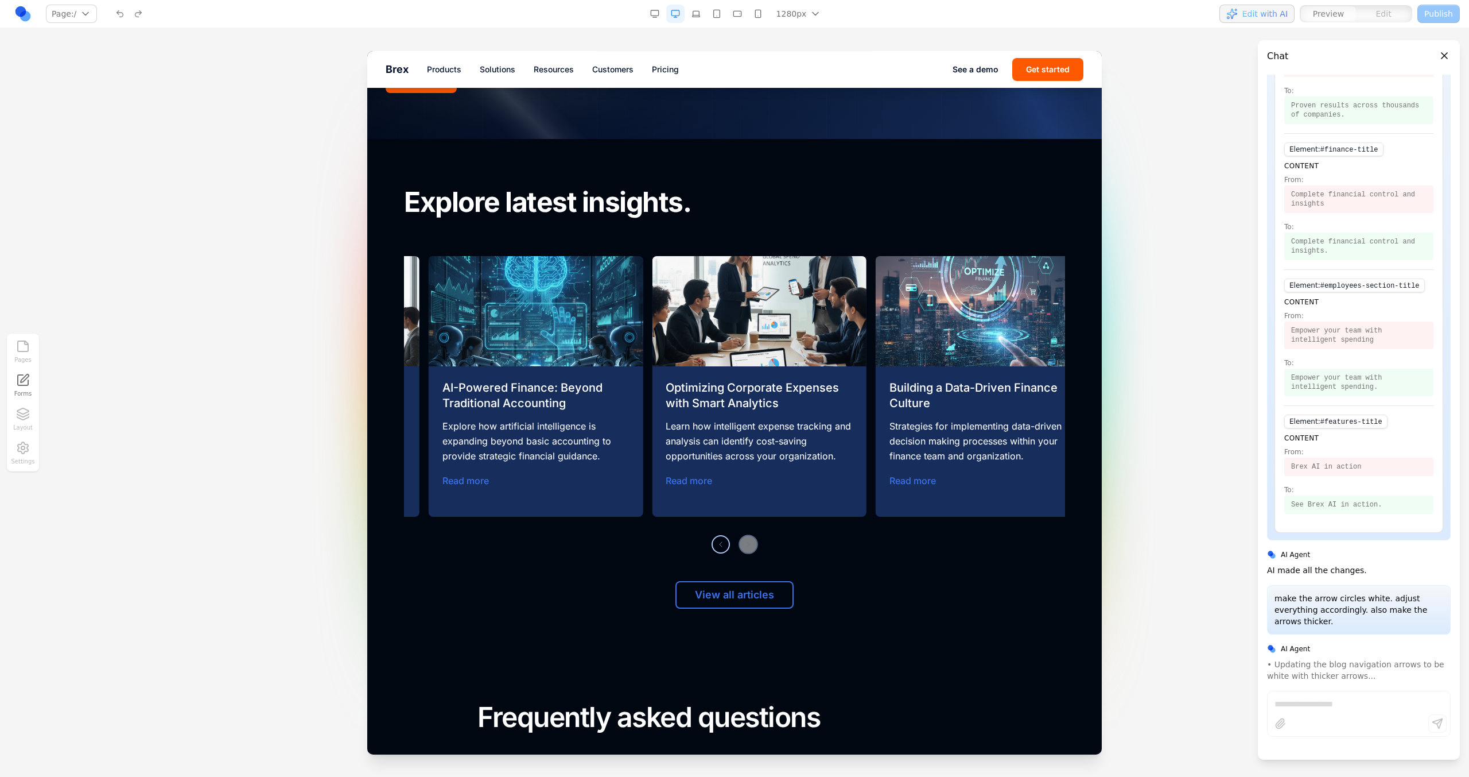
click at [751, 540] on div "Previous slide Next slide" at bounding box center [734, 544] width 661 height 18
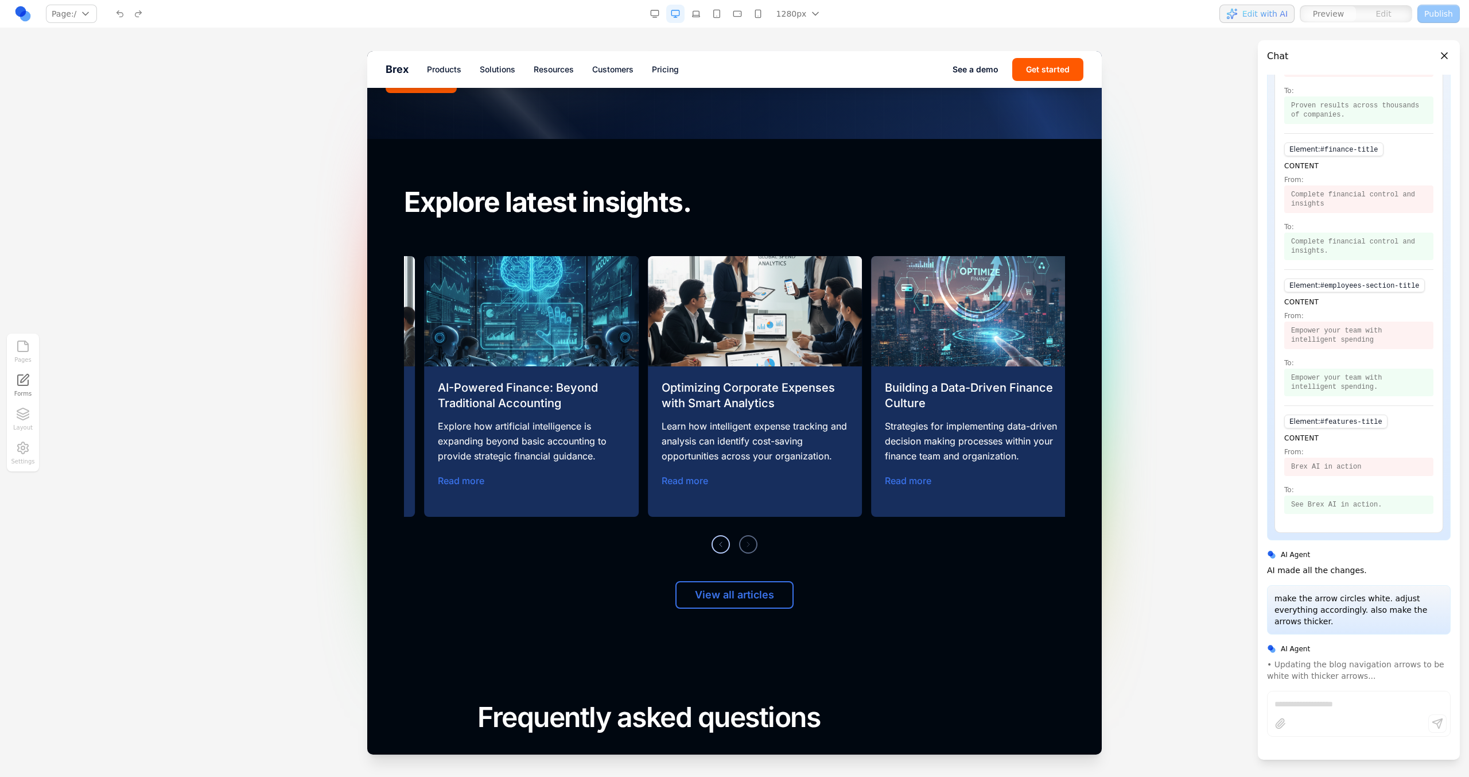
click at [725, 540] on div "Previous slide Next slide" at bounding box center [734, 544] width 661 height 18
click at [724, 540] on button "Previous slide" at bounding box center [721, 544] width 20 height 20
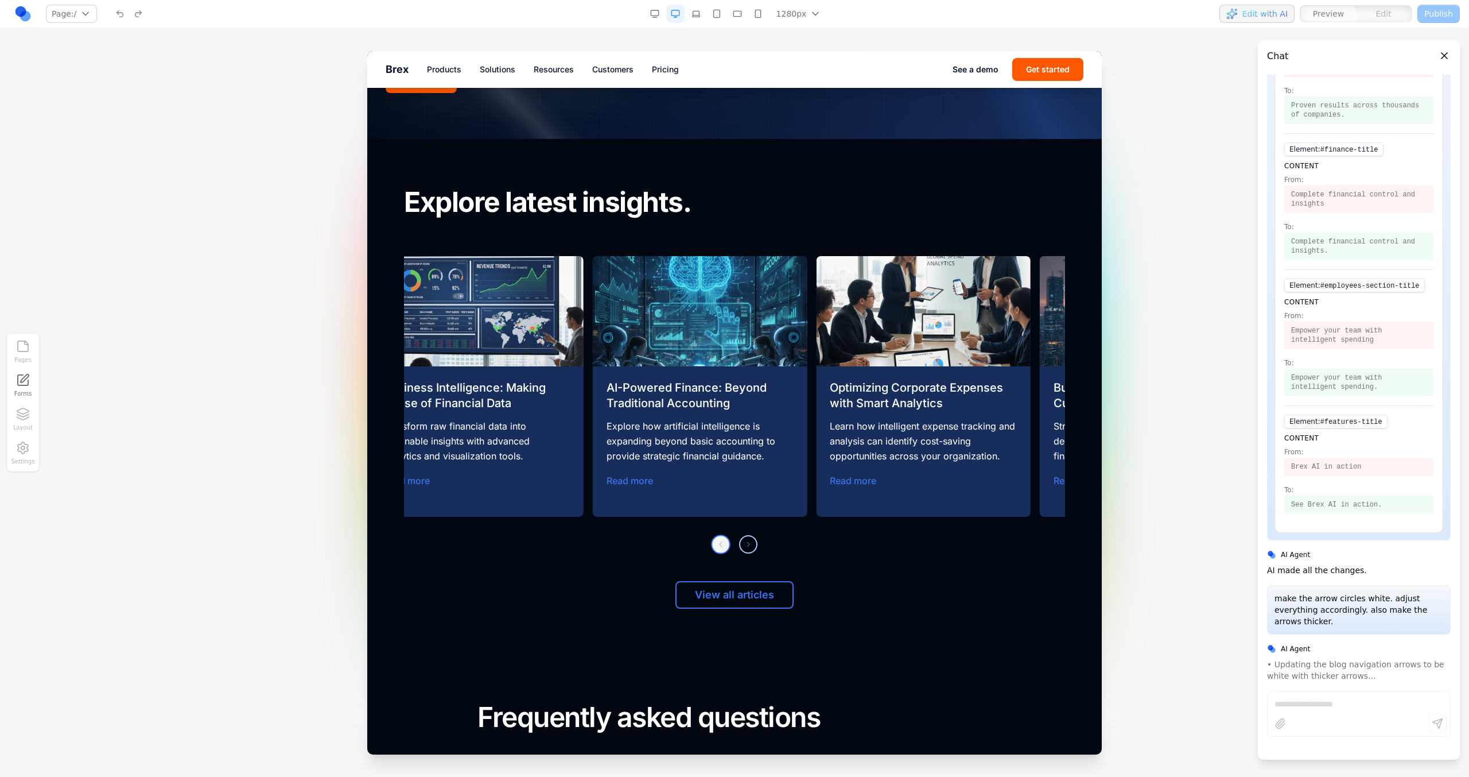
click at [724, 540] on button "Previous slide" at bounding box center [721, 544] width 20 height 20
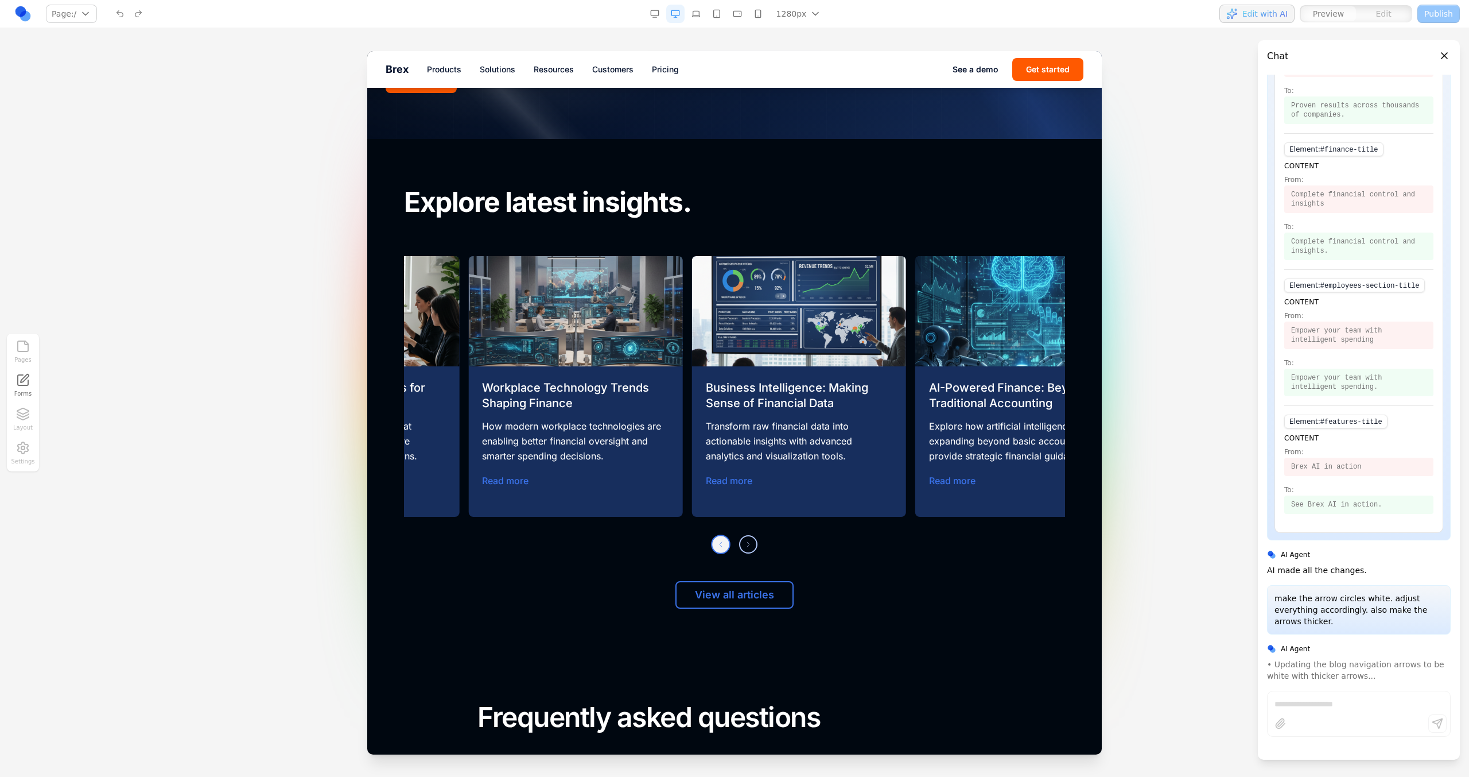
click at [724, 540] on button "Previous slide" at bounding box center [721, 544] width 20 height 20
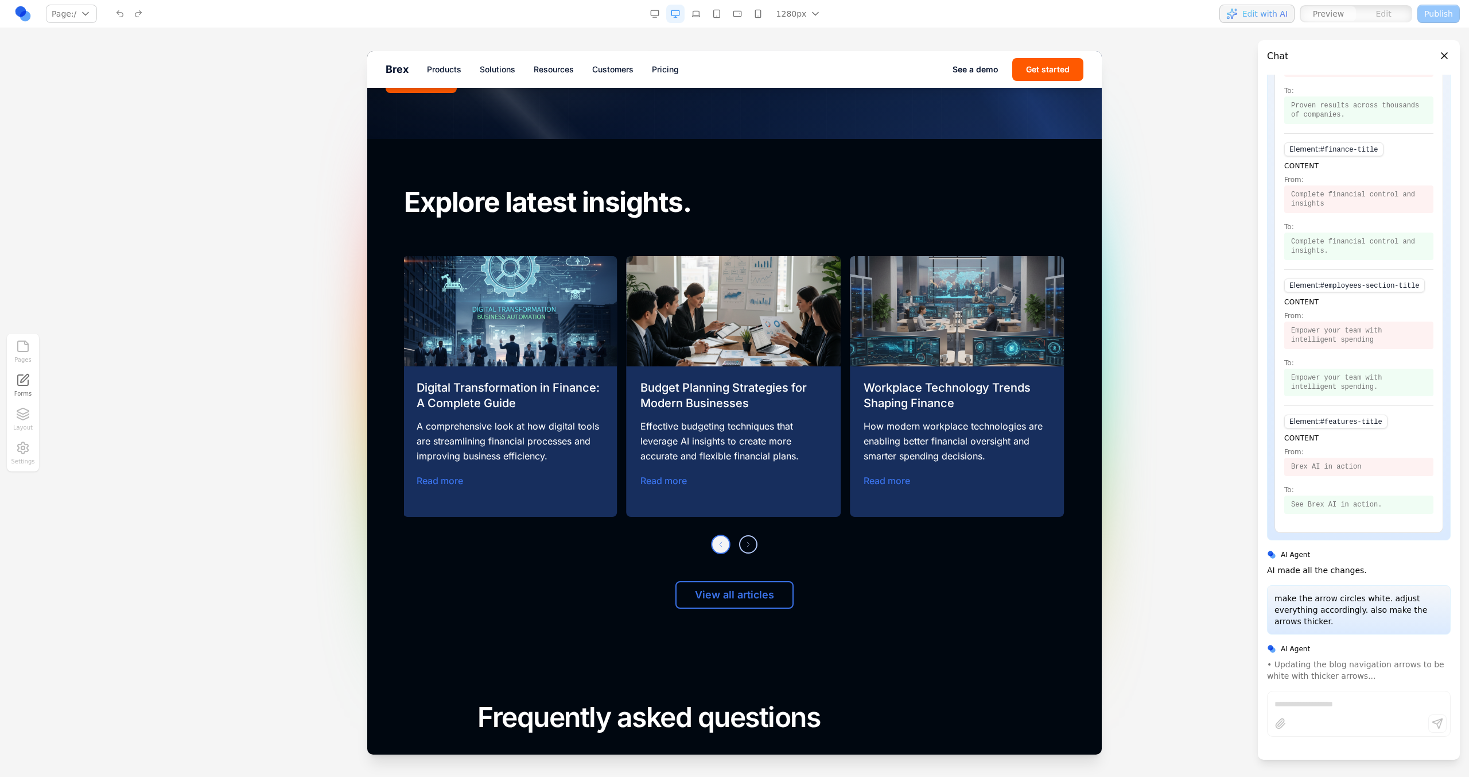
click at [724, 540] on button "Previous slide" at bounding box center [721, 544] width 20 height 20
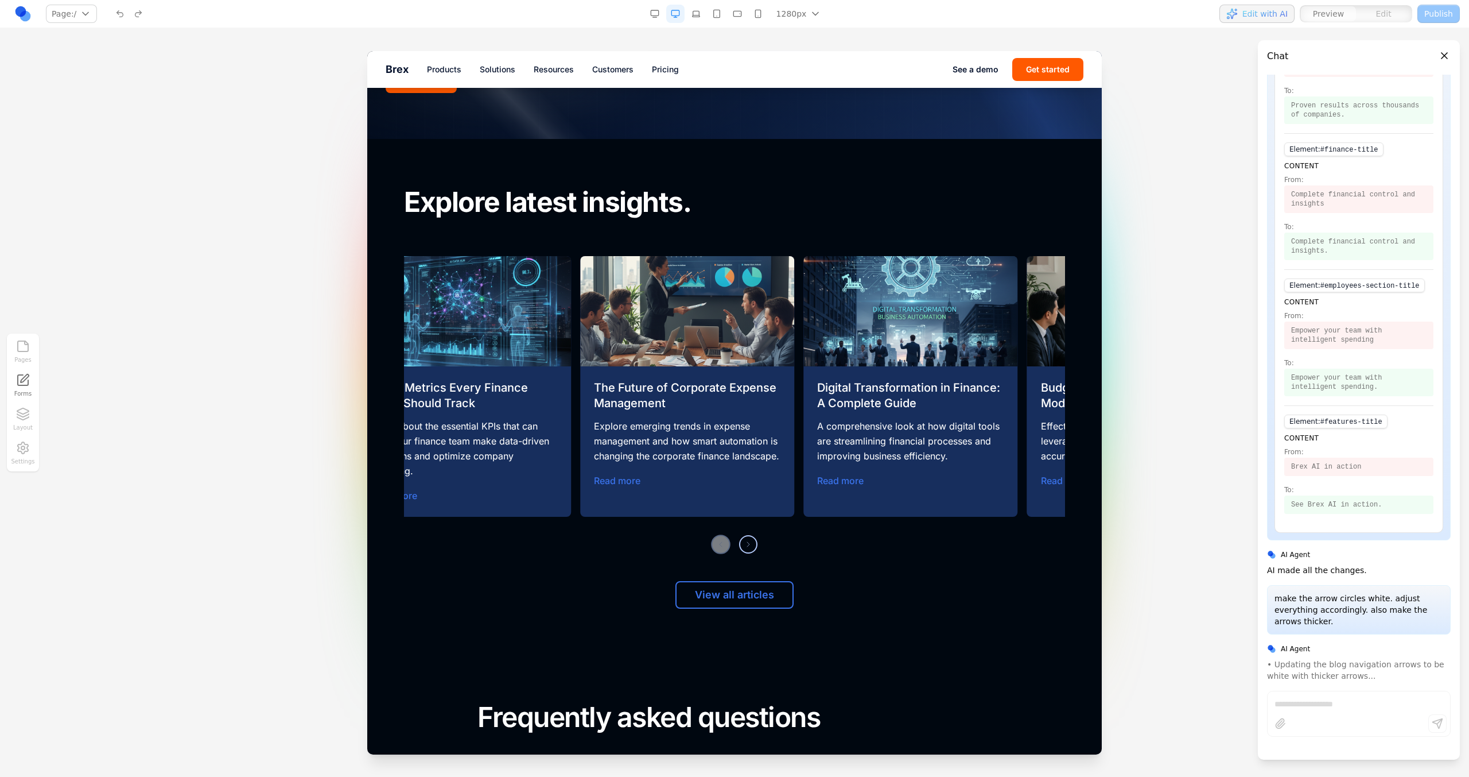
click at [724, 540] on div "Previous slide Next slide" at bounding box center [734, 544] width 661 height 18
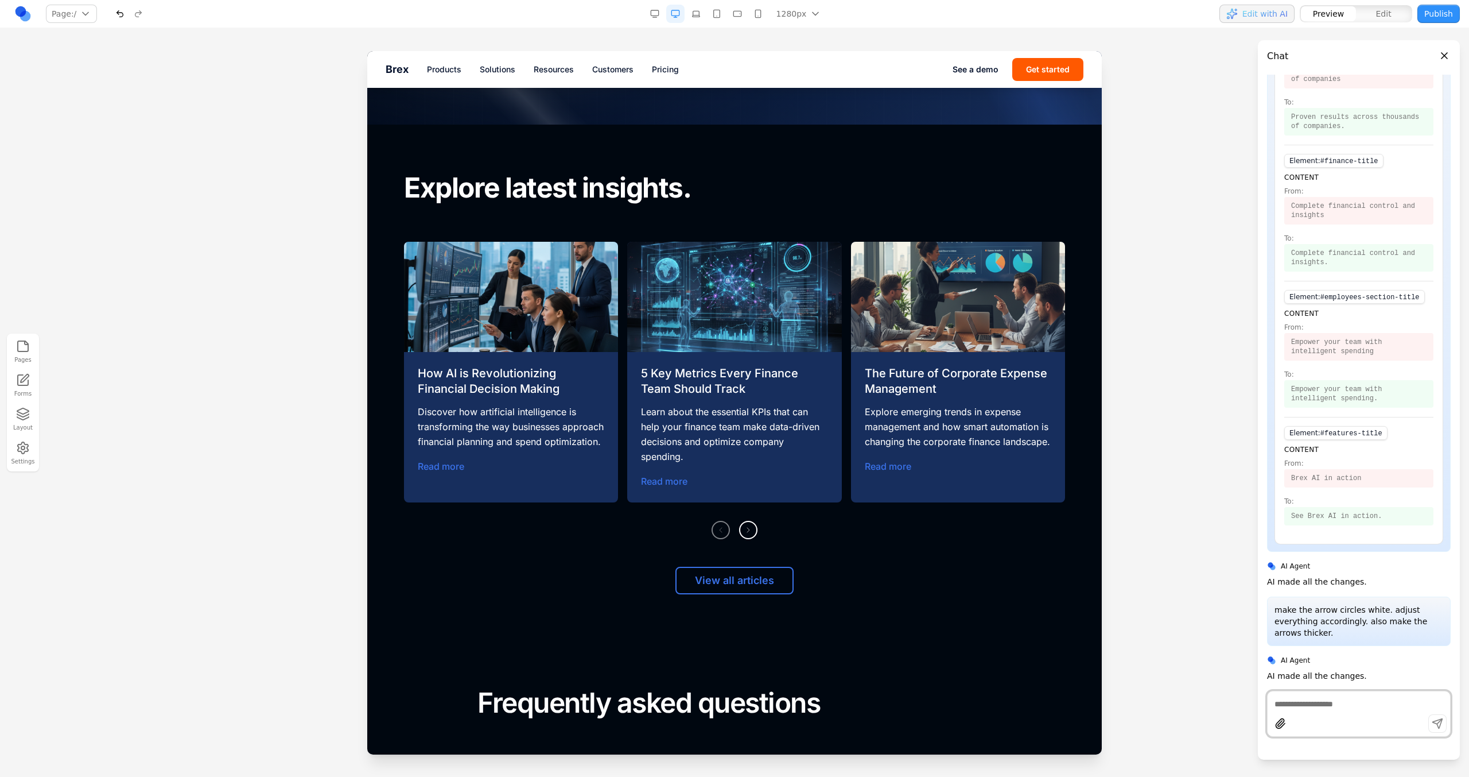
scroll to position [4823, 0]
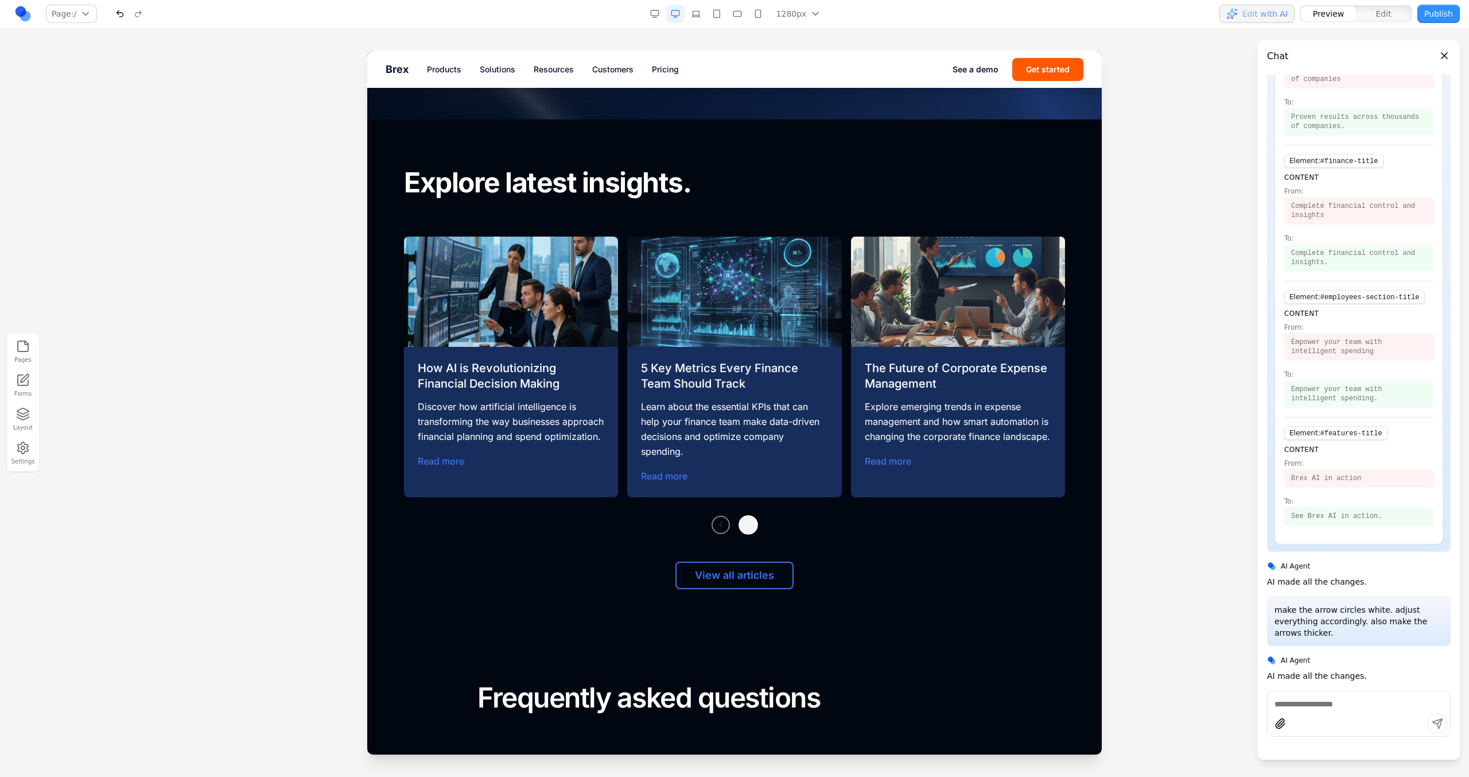
click at [748, 519] on span at bounding box center [749, 524] width 10 height 10
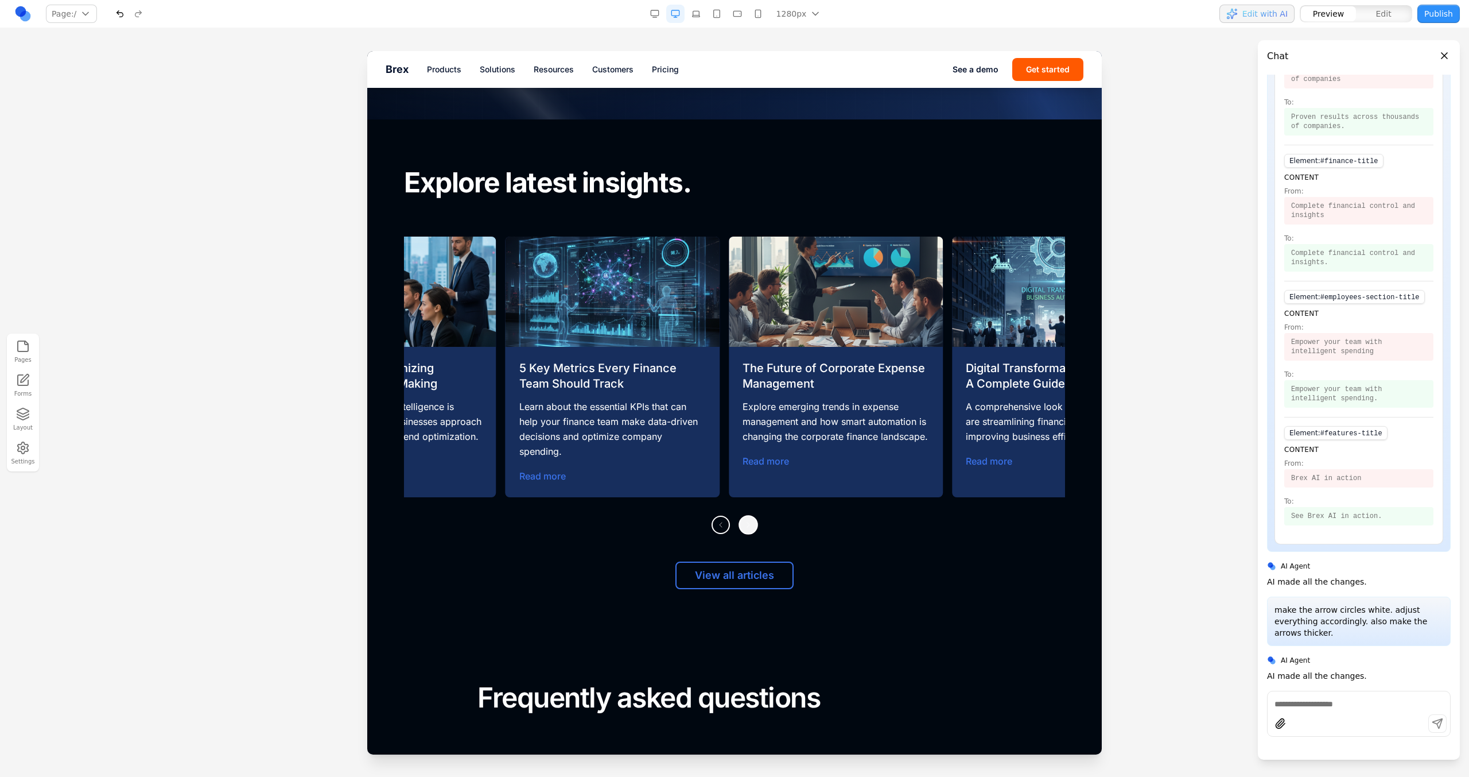
click at [748, 519] on span at bounding box center [749, 524] width 10 height 10
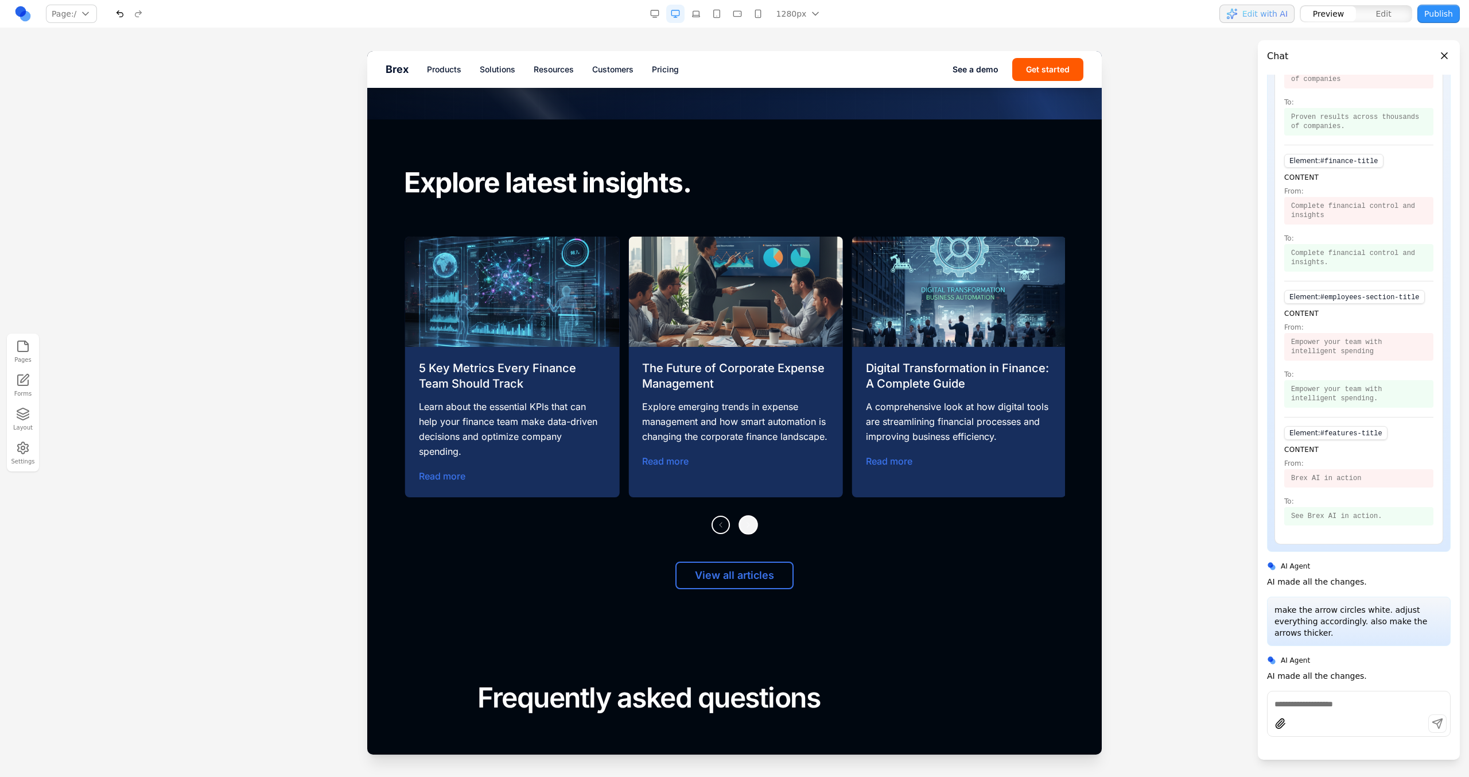
click at [748, 519] on span at bounding box center [749, 524] width 10 height 10
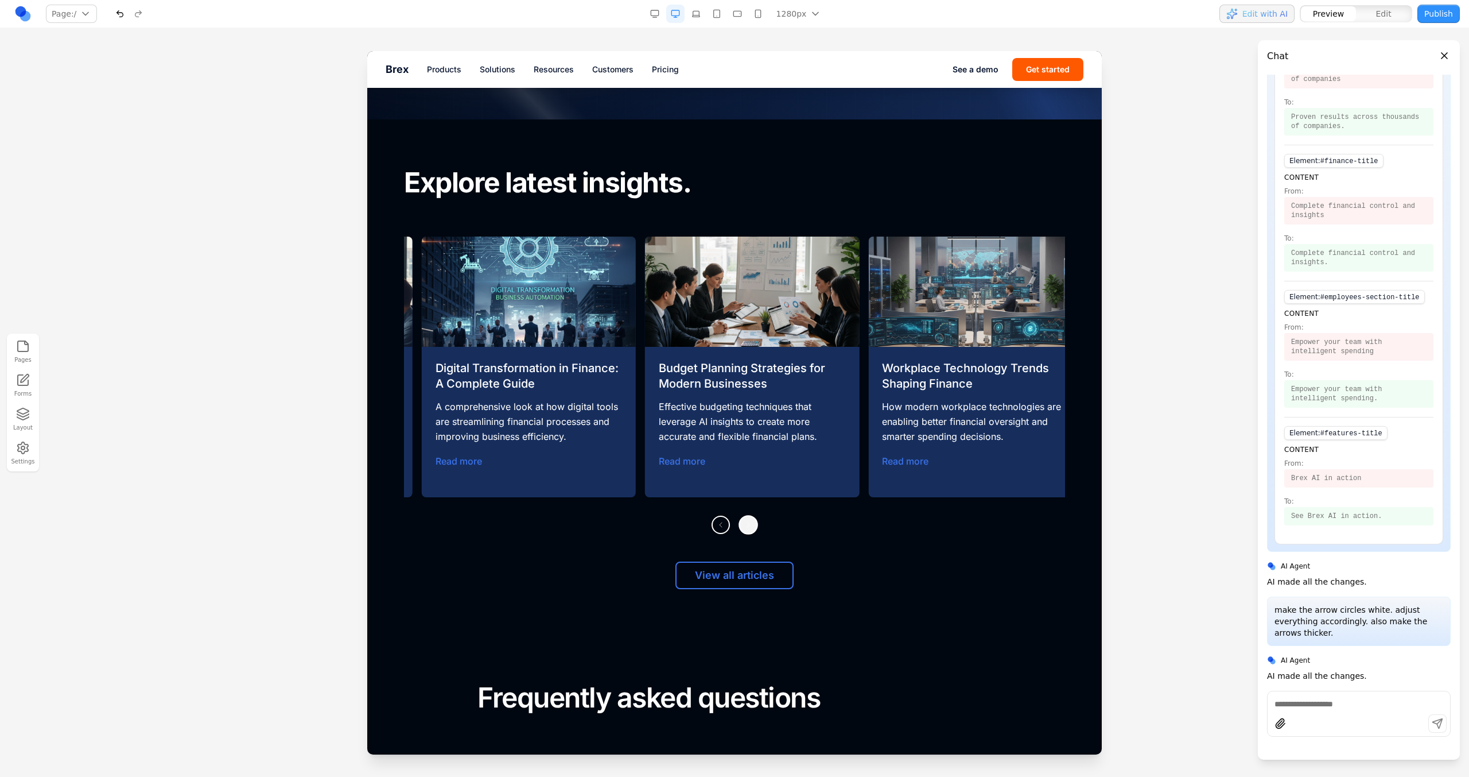
click at [748, 519] on span at bounding box center [749, 524] width 10 height 10
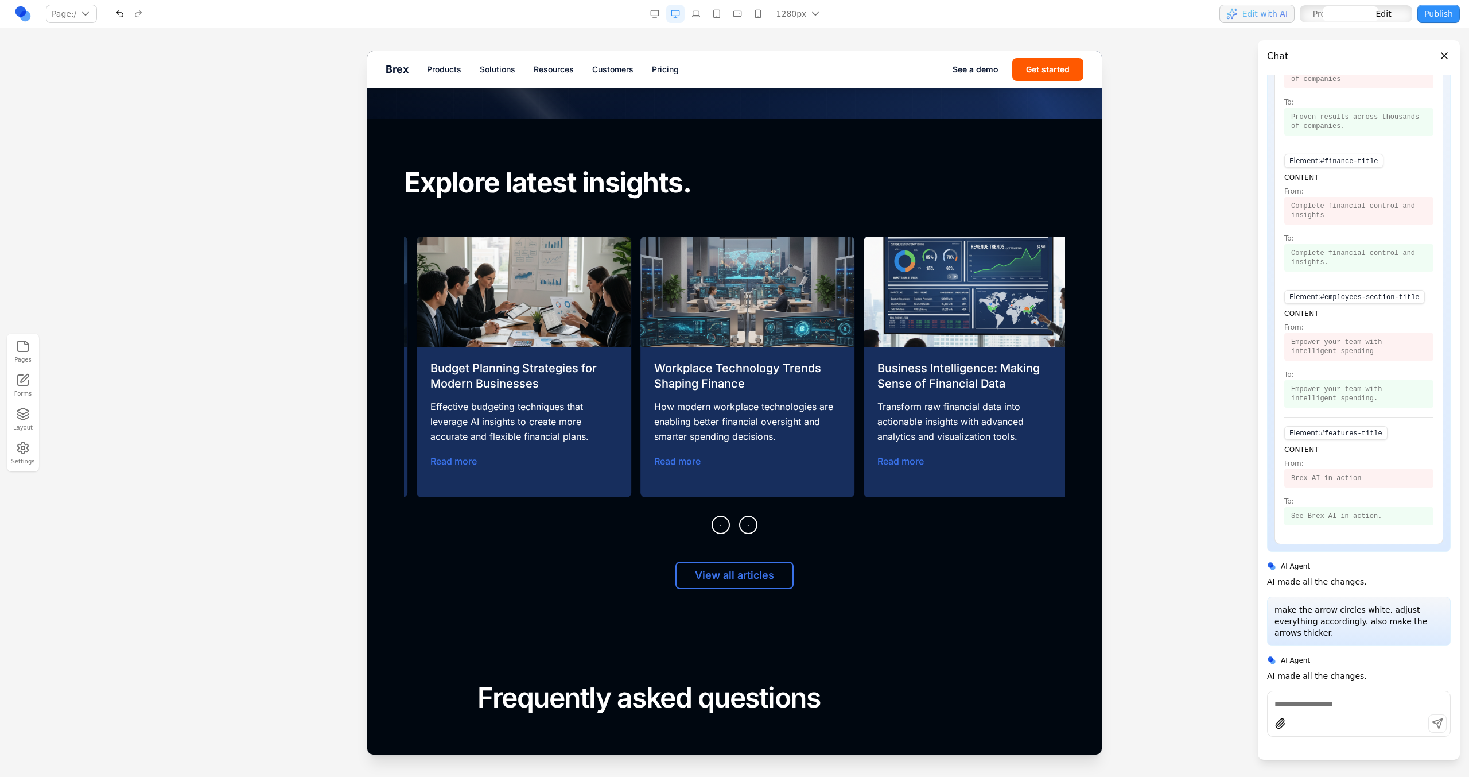
click at [777, 515] on div "Previous slide Next slide" at bounding box center [734, 524] width 661 height 18
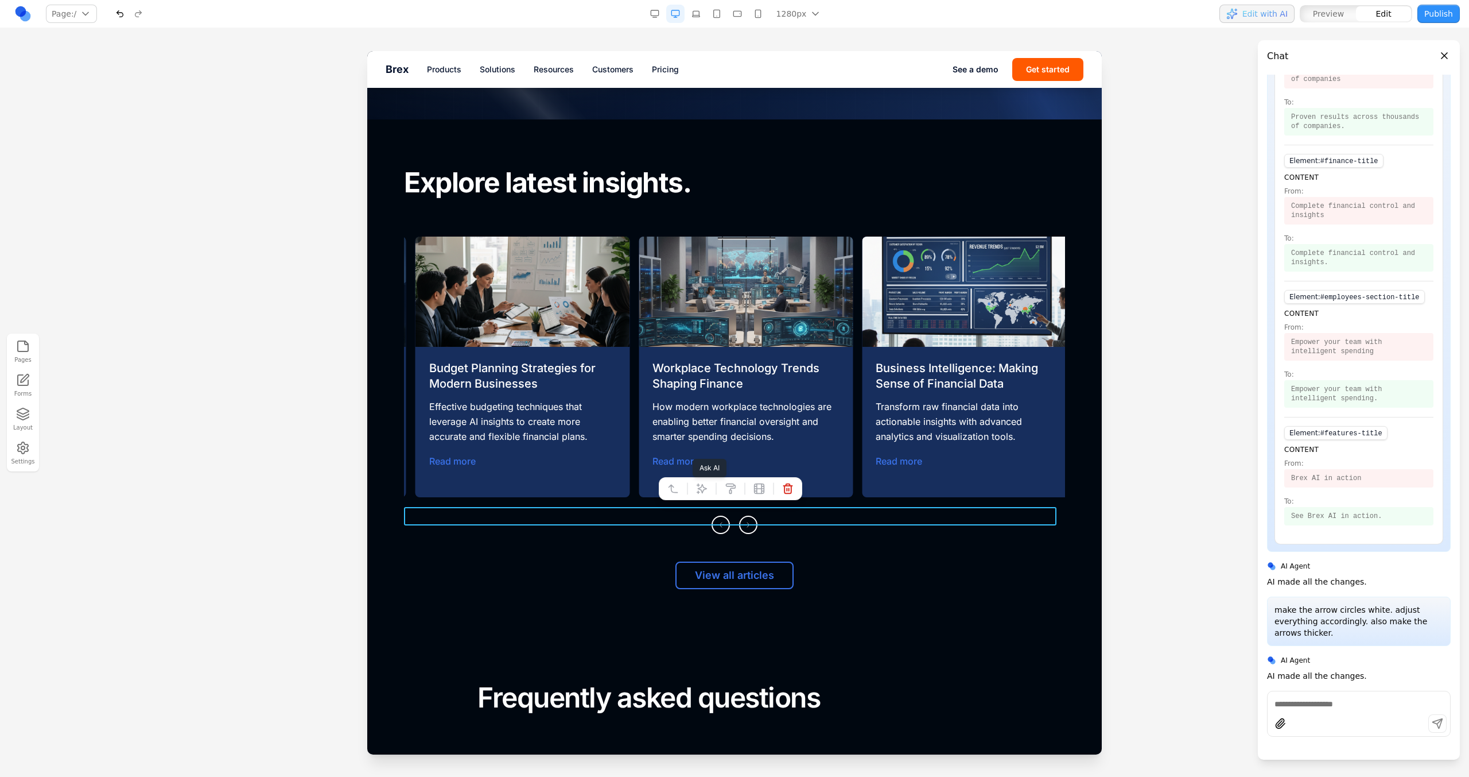
click at [704, 494] on button at bounding box center [702, 488] width 18 height 18
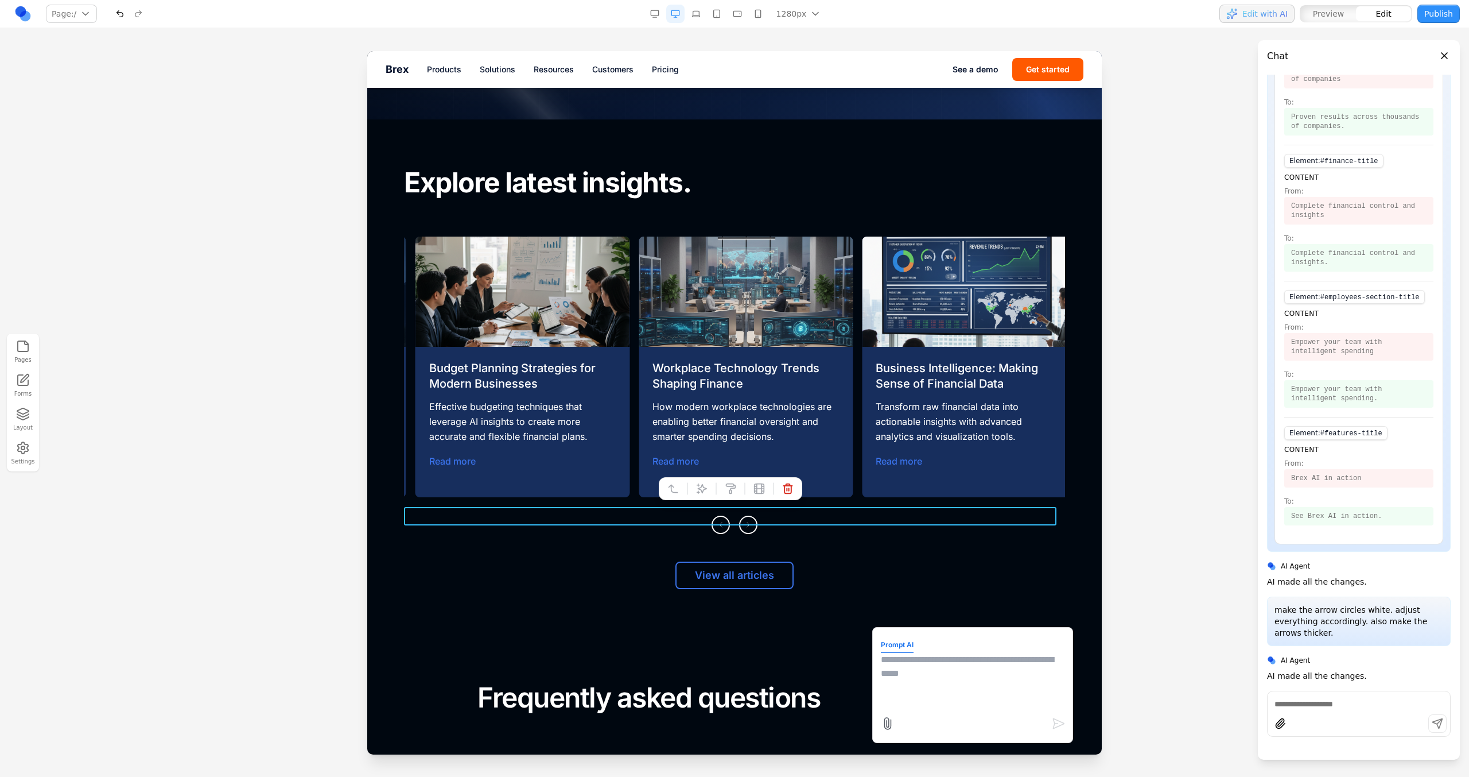
click at [897, 649] on button "Prompt AI" at bounding box center [897, 644] width 33 height 15
click at [897, 655] on textarea at bounding box center [973, 681] width 184 height 57
type textarea "**********"
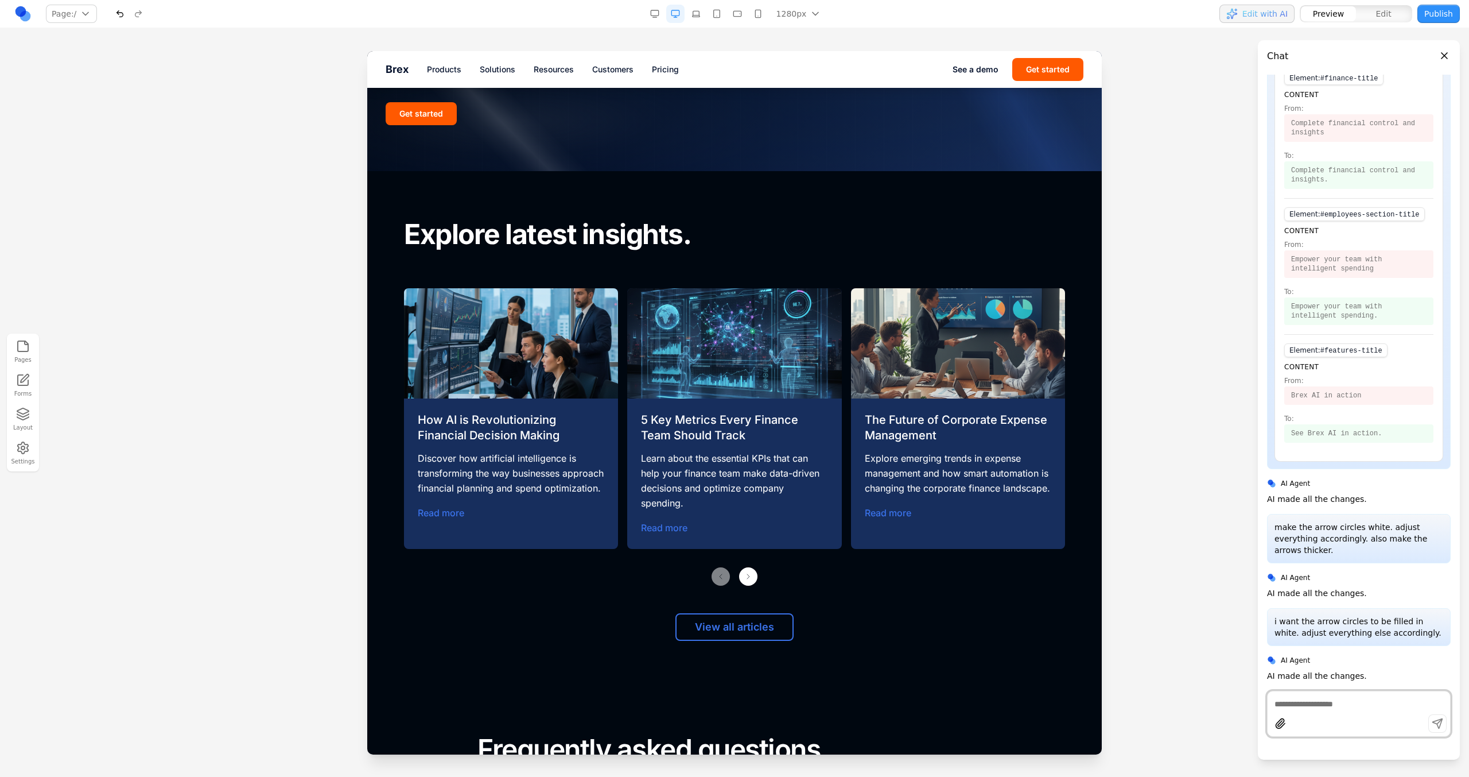
scroll to position [4819, 0]
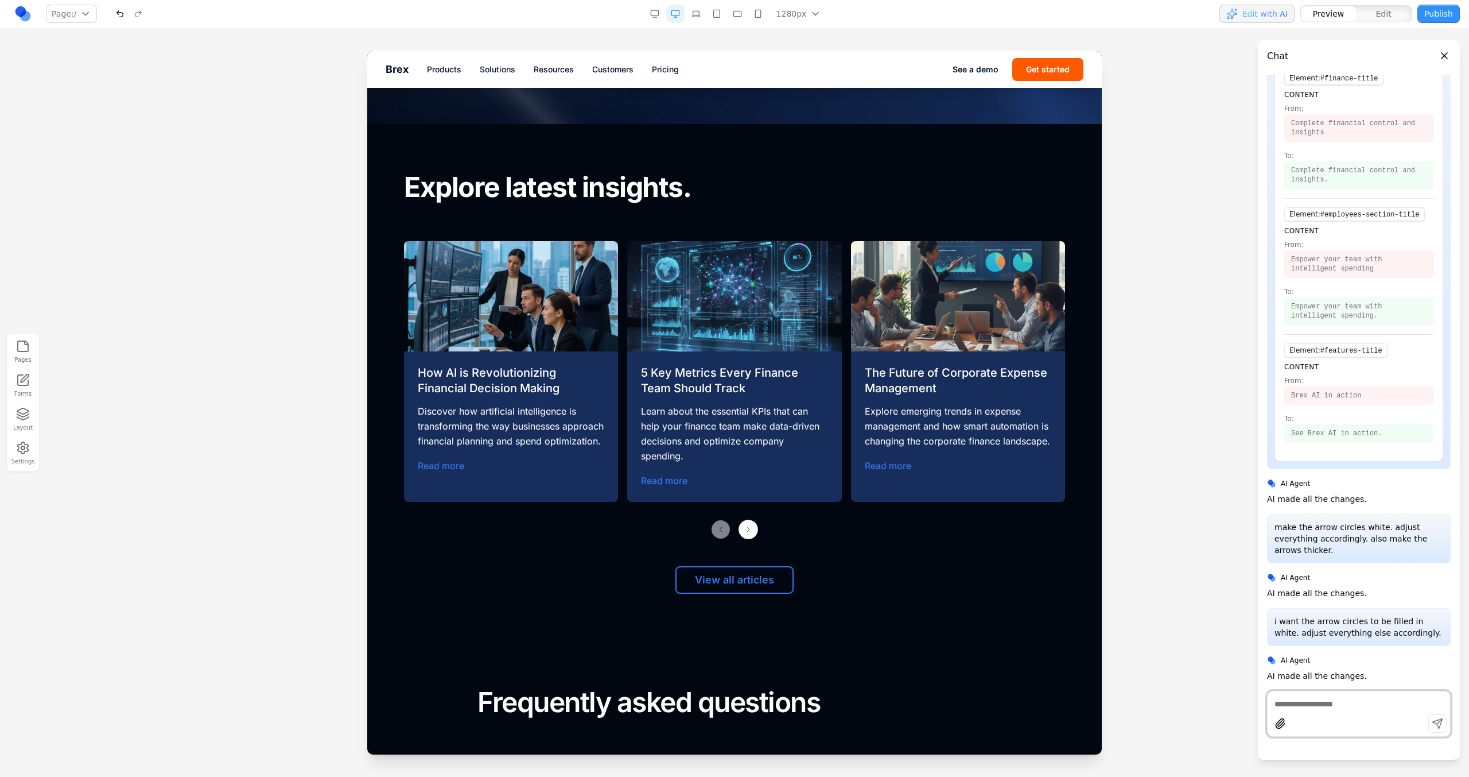
click at [743, 526] on button "Next slide" at bounding box center [749, 529] width 20 height 20
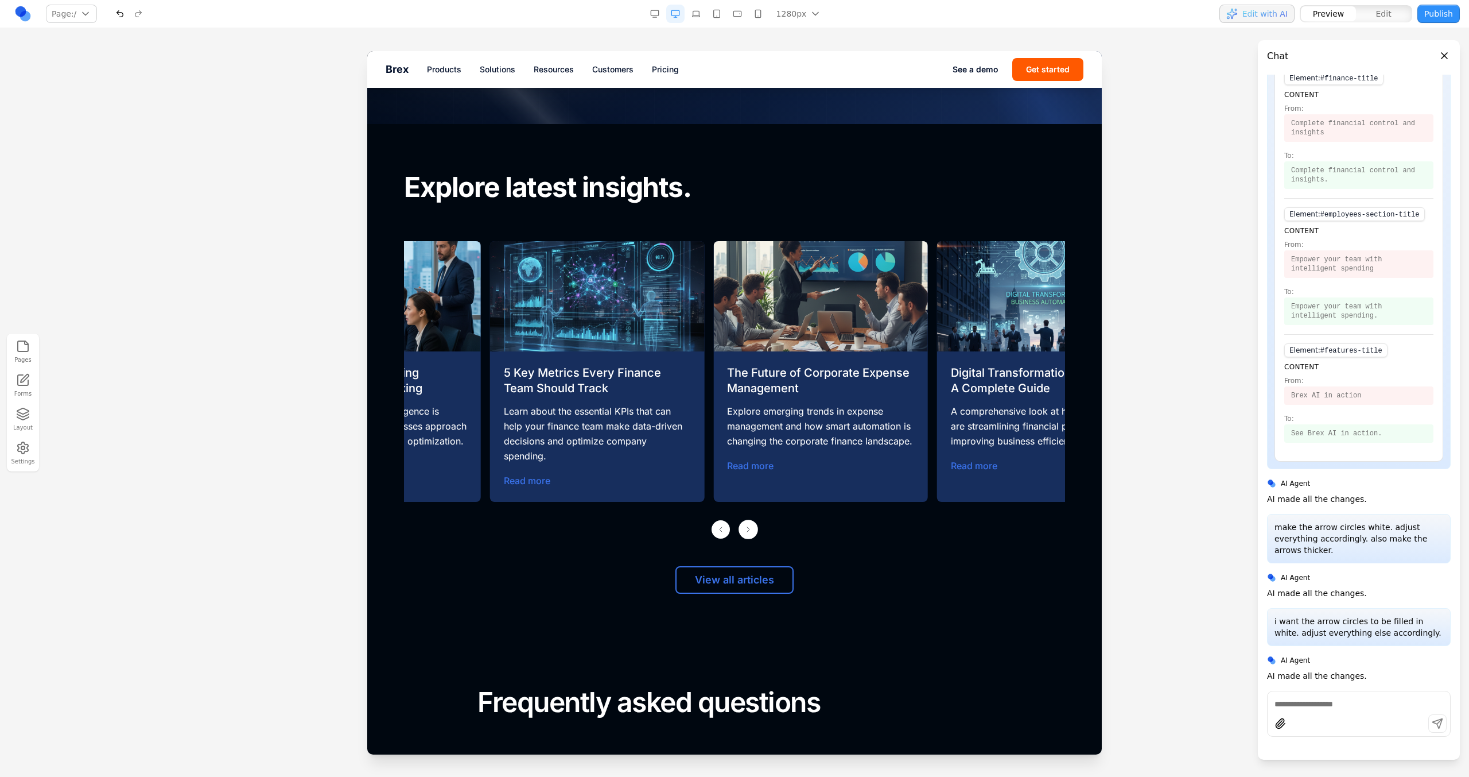
click at [743, 526] on button "Next slide" at bounding box center [749, 529] width 20 height 20
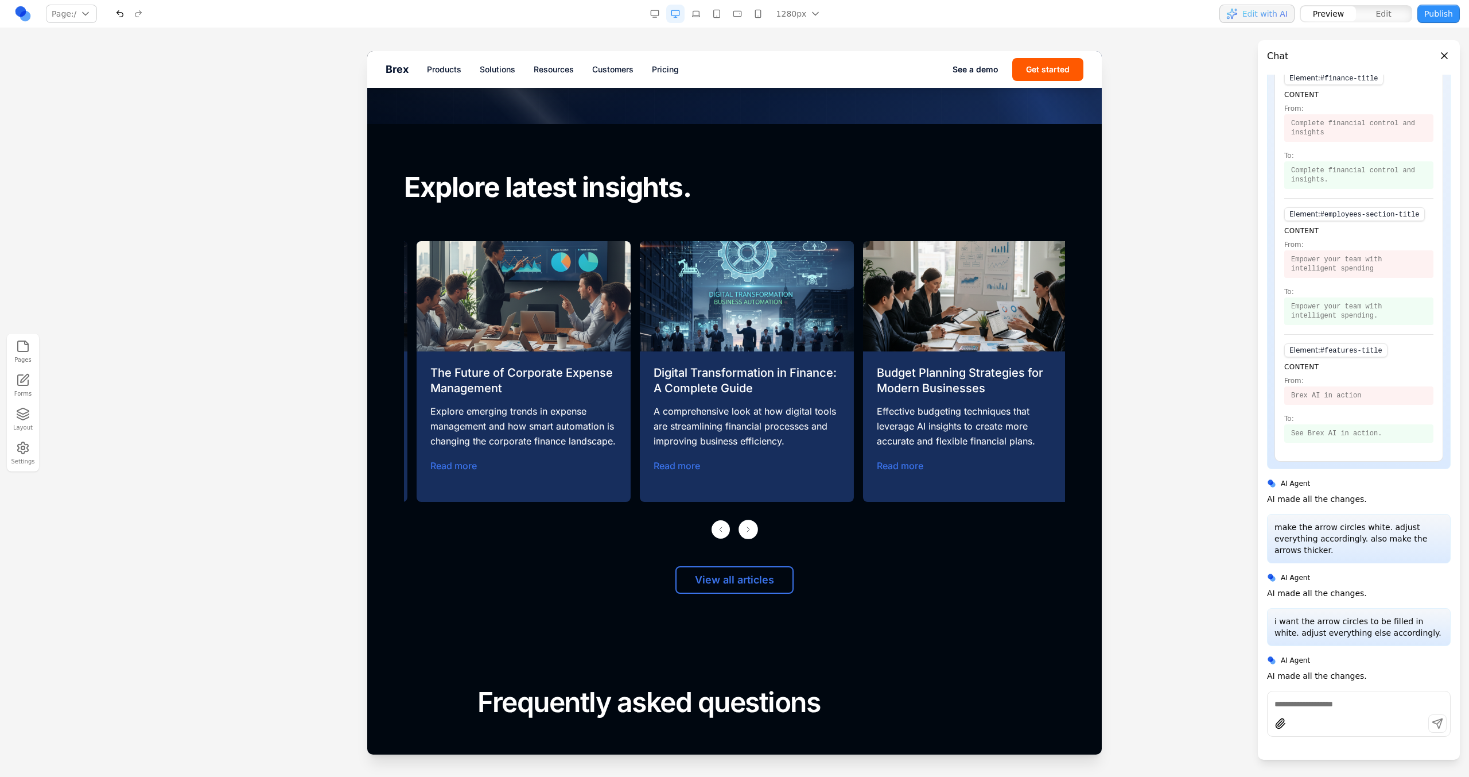
click at [743, 526] on button "Next slide" at bounding box center [749, 529] width 20 height 20
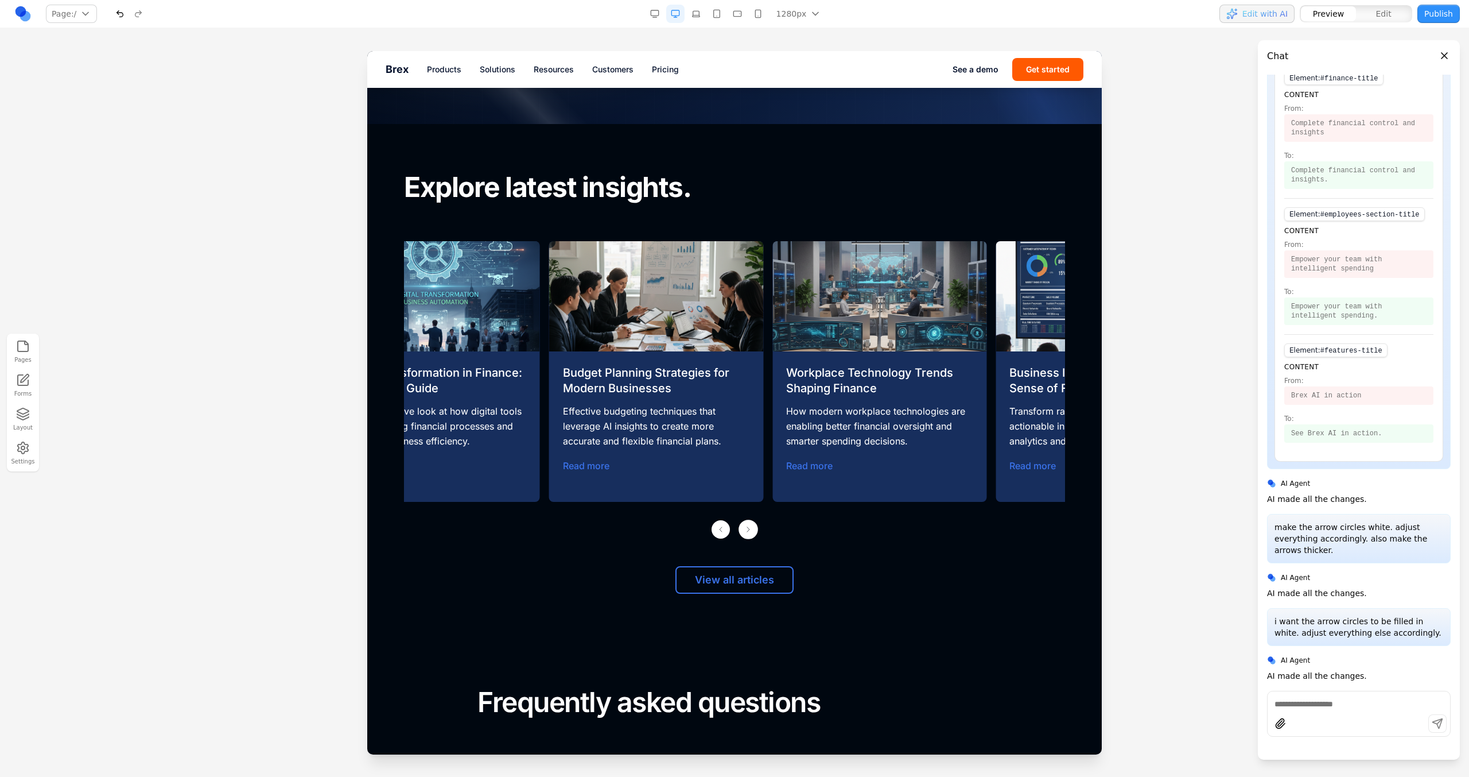
click at [743, 526] on button "Next slide" at bounding box center [749, 529] width 20 height 20
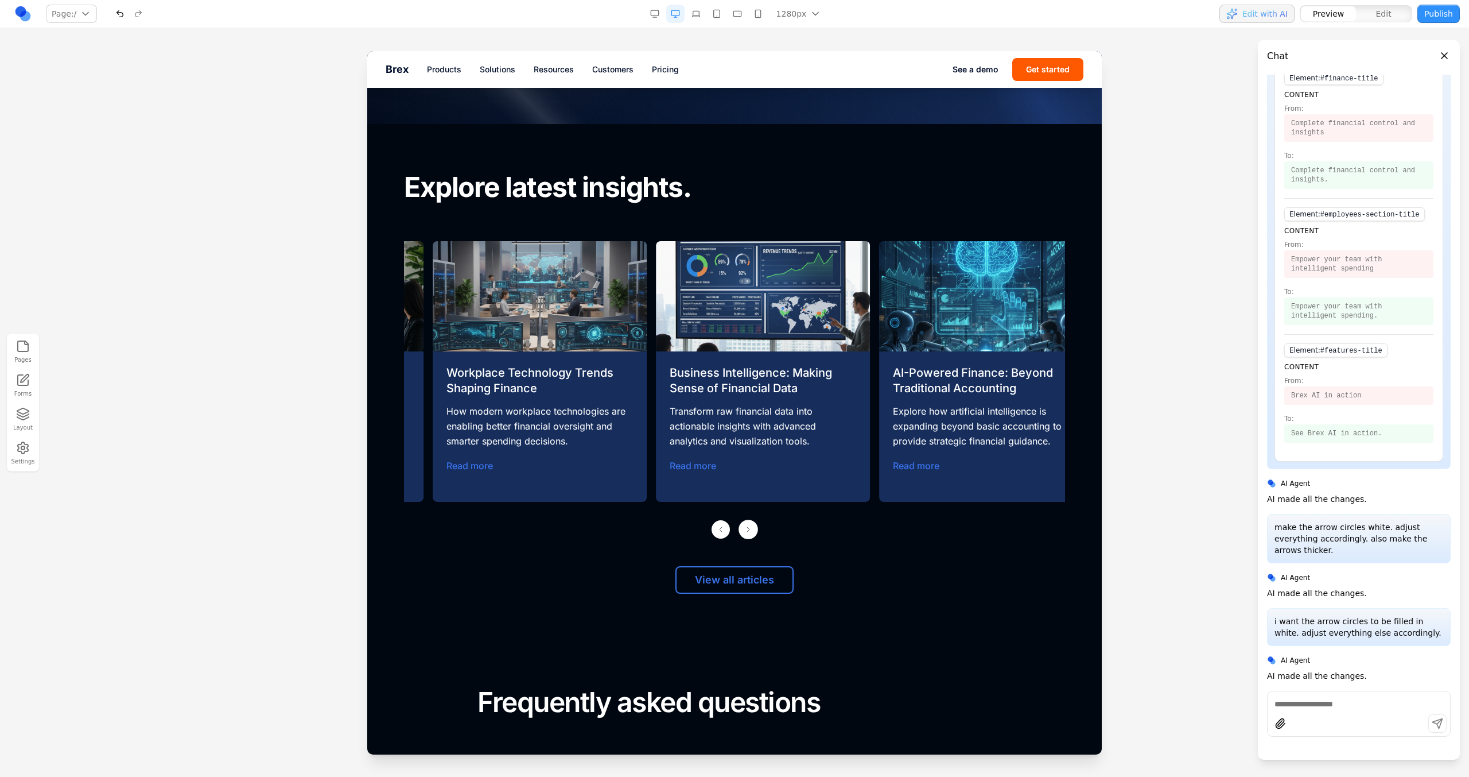
click at [743, 526] on button "Next slide" at bounding box center [749, 529] width 20 height 20
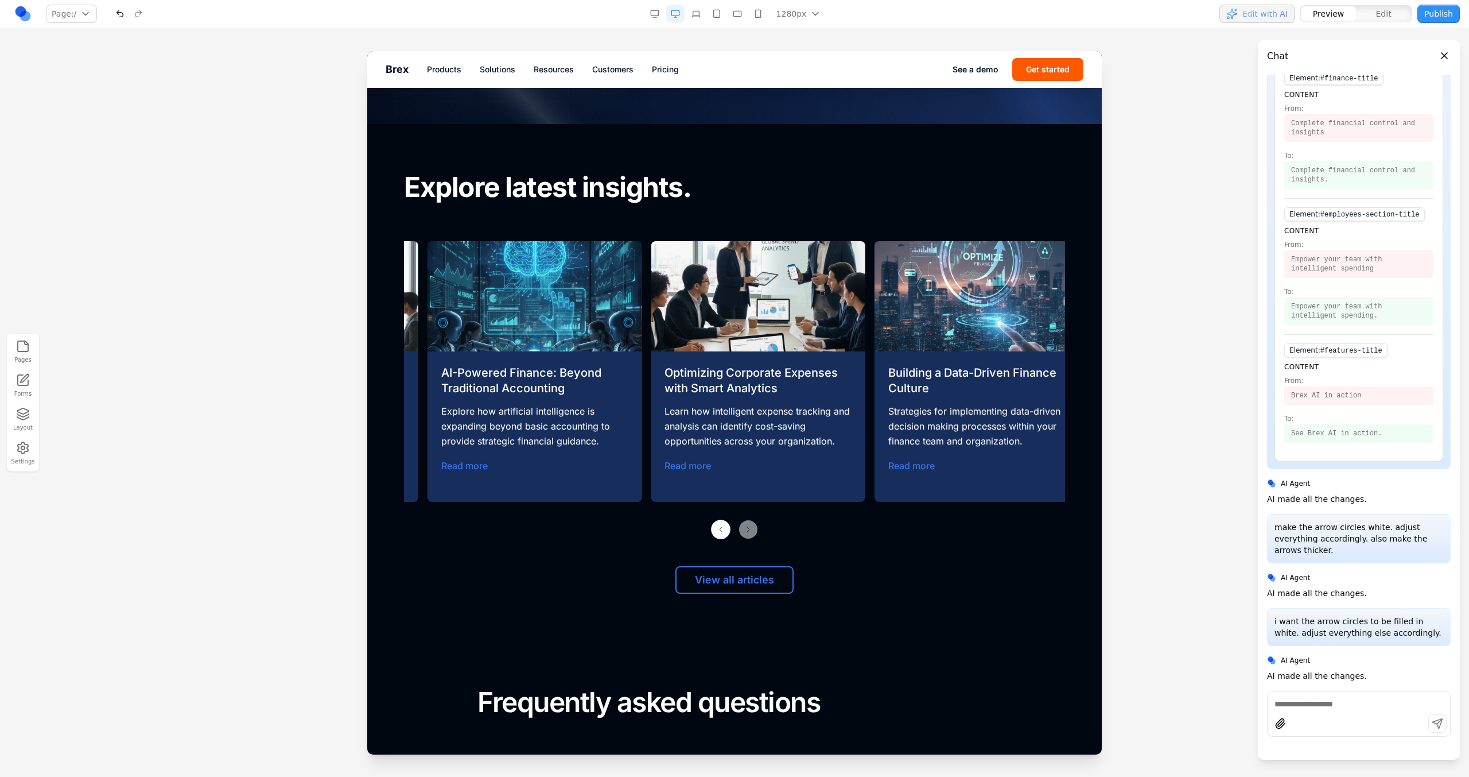
click at [720, 526] on button "Previous slide" at bounding box center [721, 529] width 20 height 20
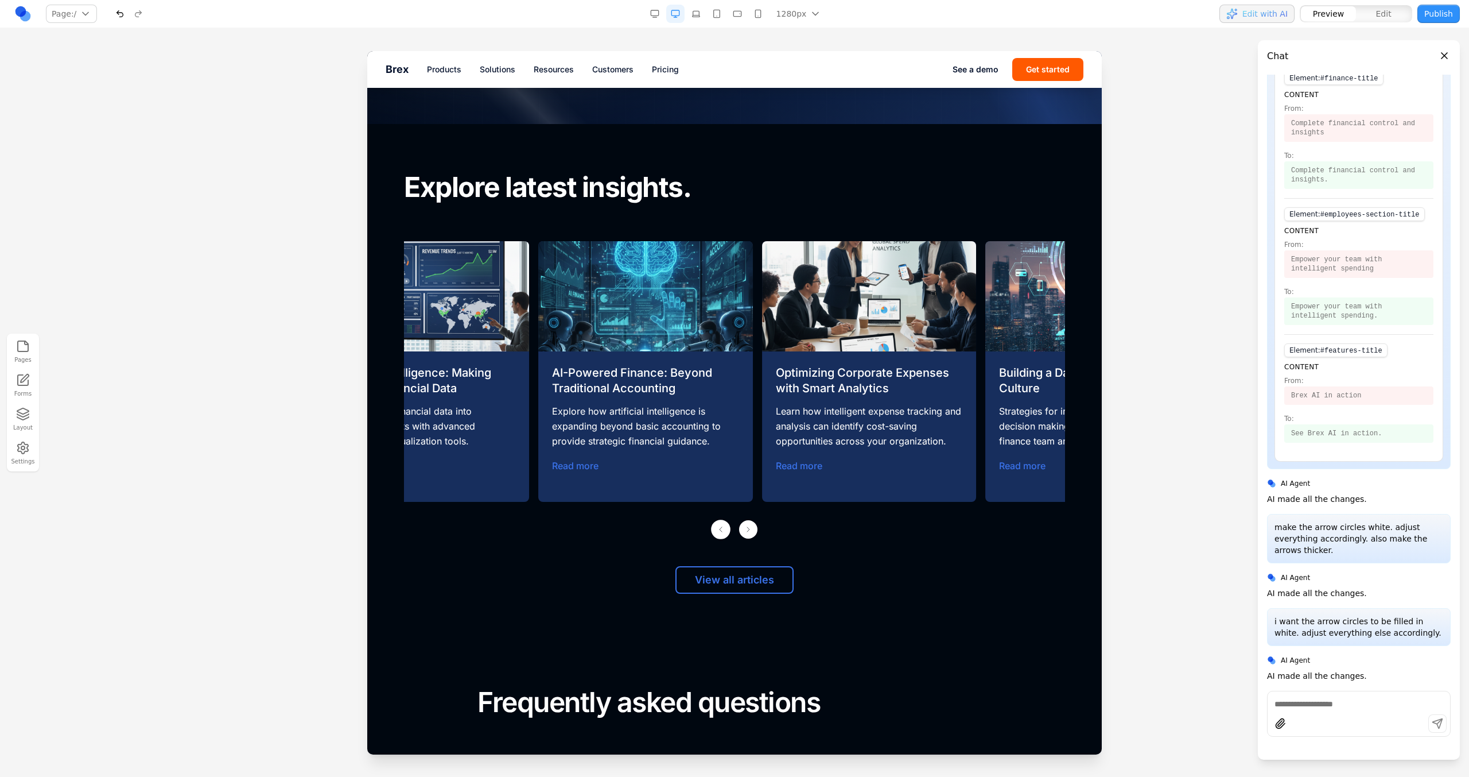
click at [720, 526] on button "Previous slide" at bounding box center [721, 529] width 20 height 20
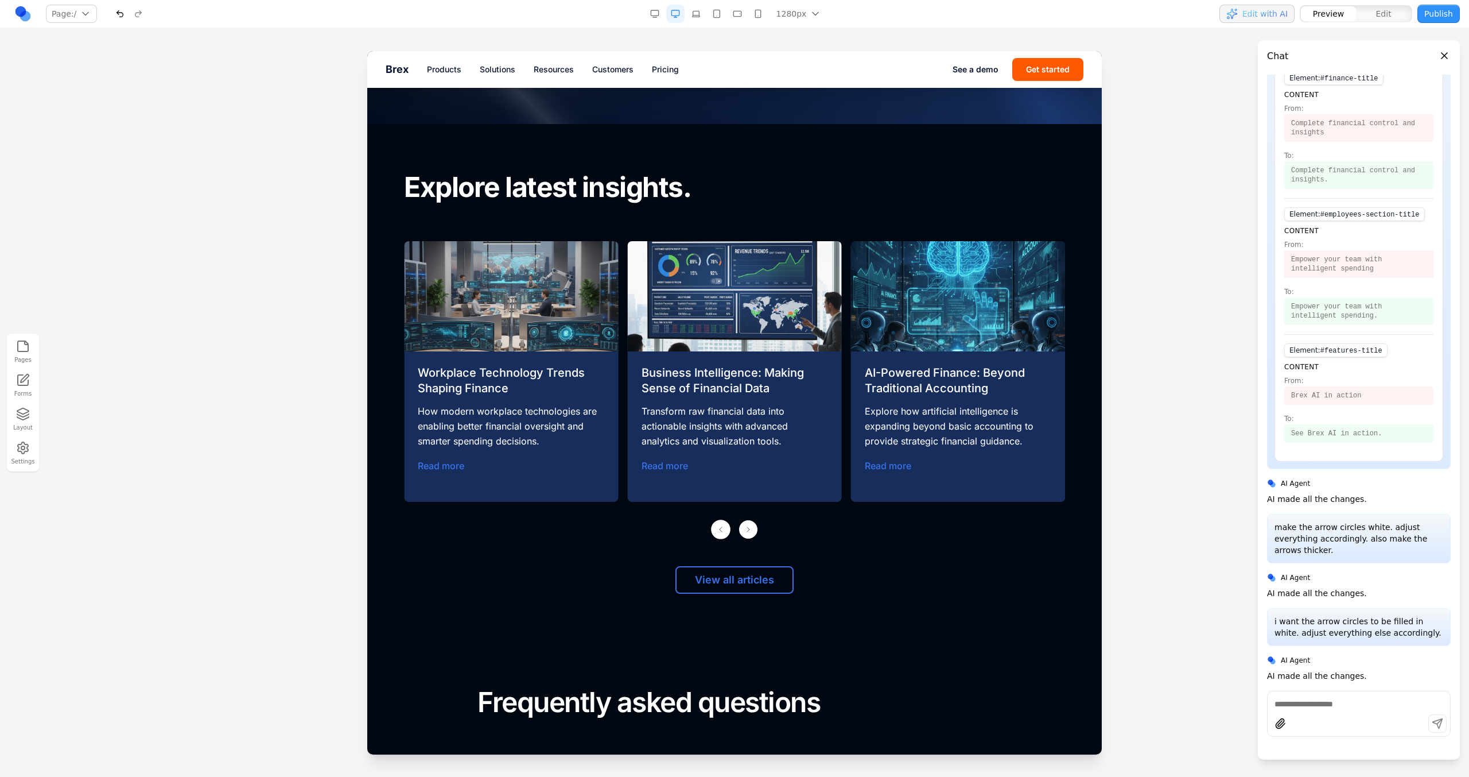
click at [720, 527] on button "Previous slide" at bounding box center [721, 529] width 20 height 20
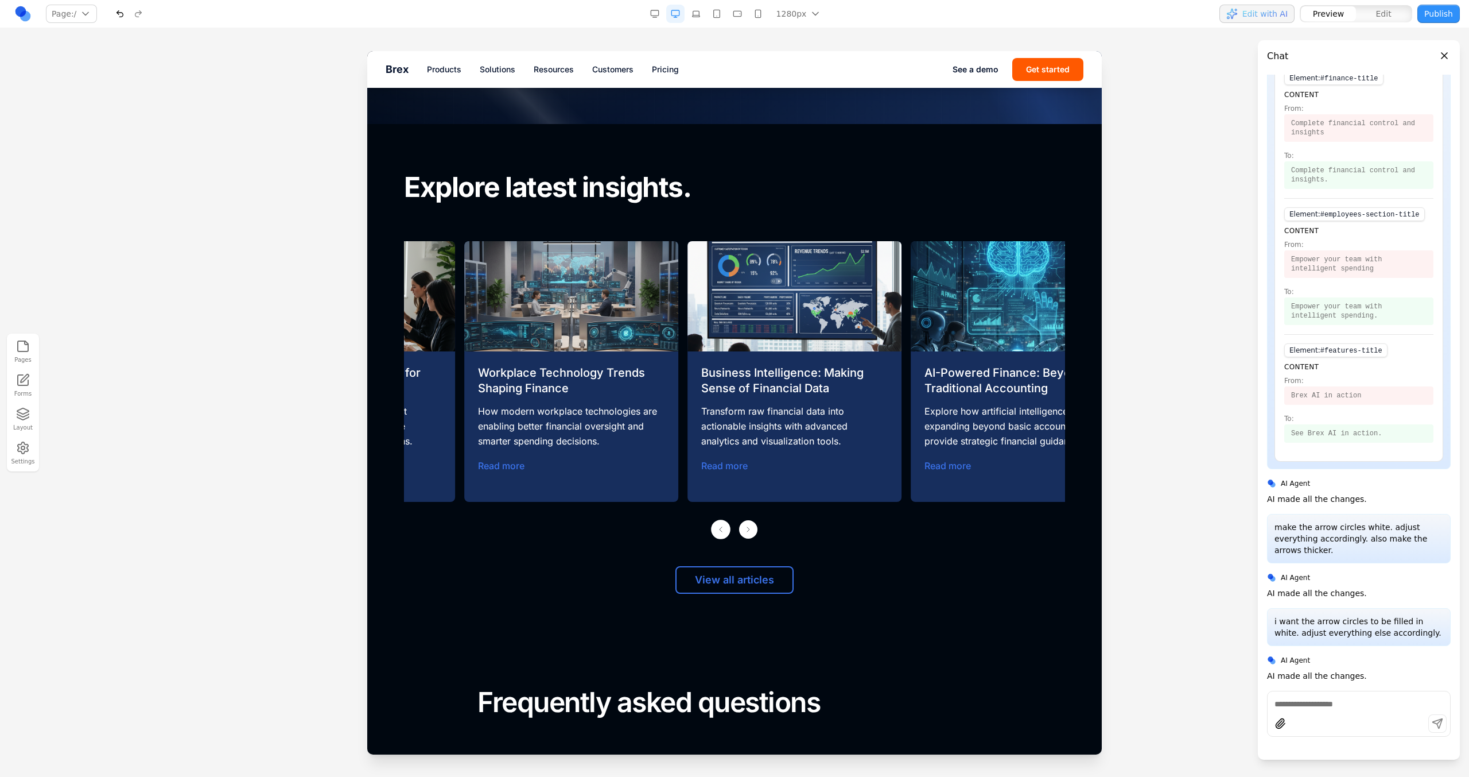
click at [720, 527] on button "Previous slide" at bounding box center [721, 529] width 20 height 20
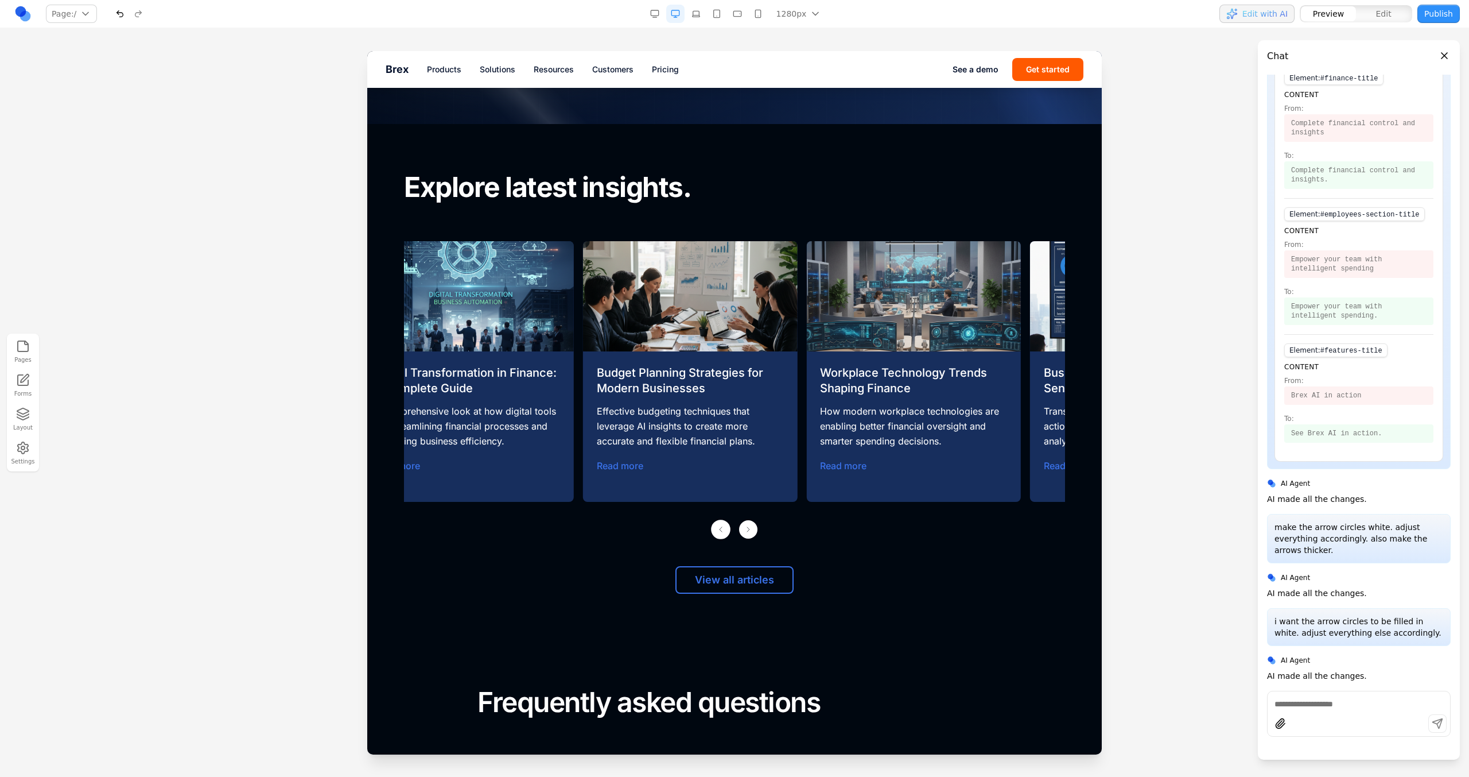
click at [720, 527] on button "Previous slide" at bounding box center [721, 529] width 20 height 20
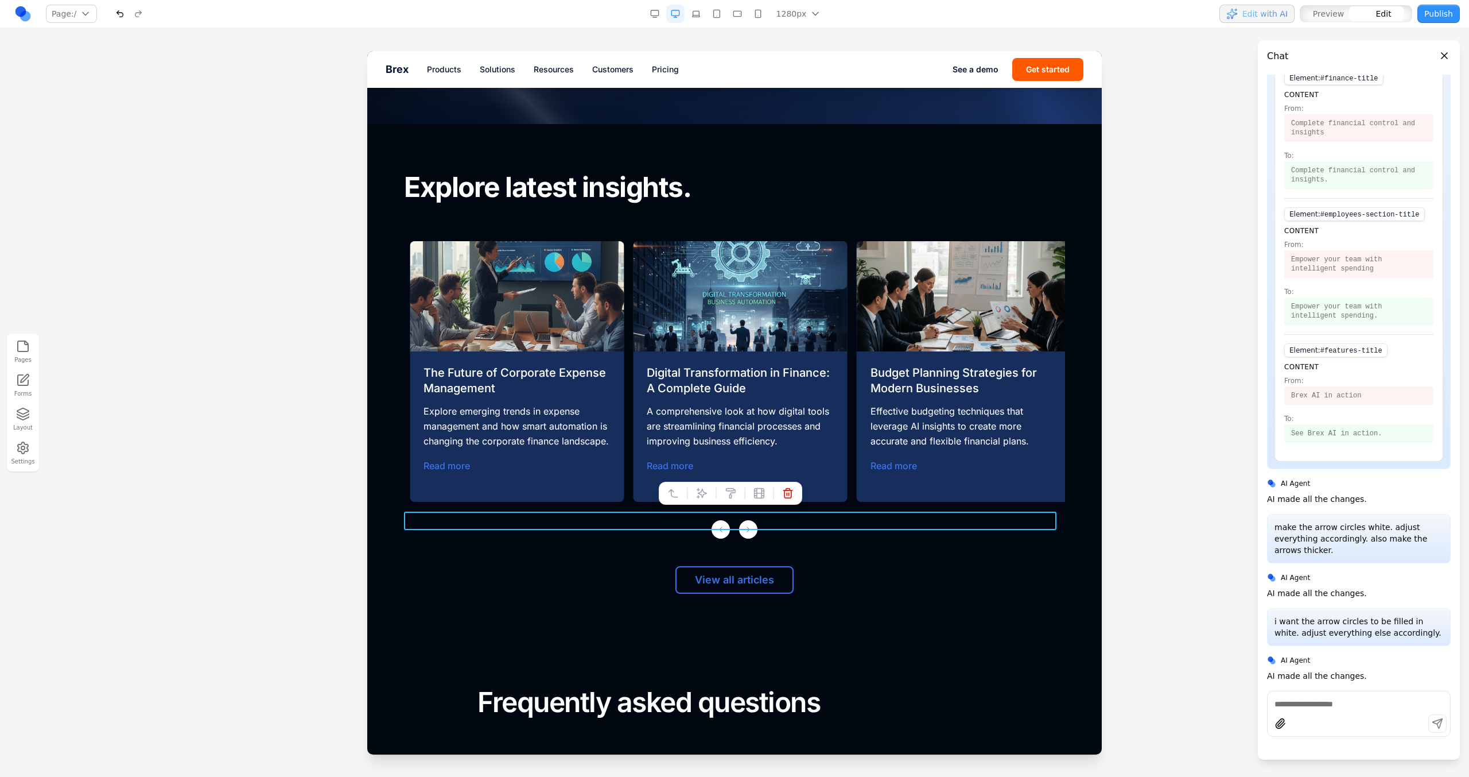
click at [769, 522] on div "Previous slide Next slide" at bounding box center [734, 529] width 661 height 18
click at [706, 496] on icon at bounding box center [701, 492] width 11 height 11
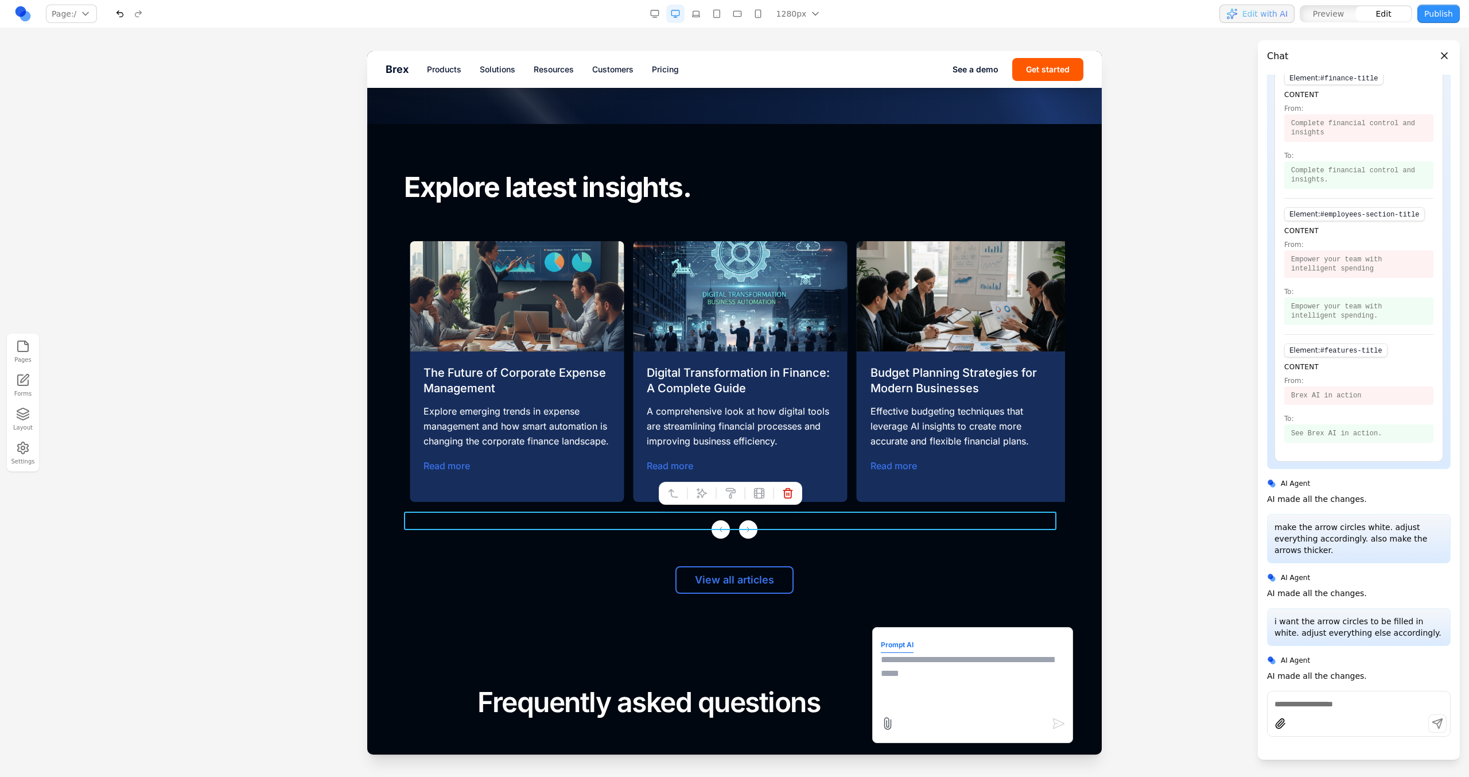
click at [881, 673] on textarea at bounding box center [973, 681] width 184 height 57
type textarea "**********"
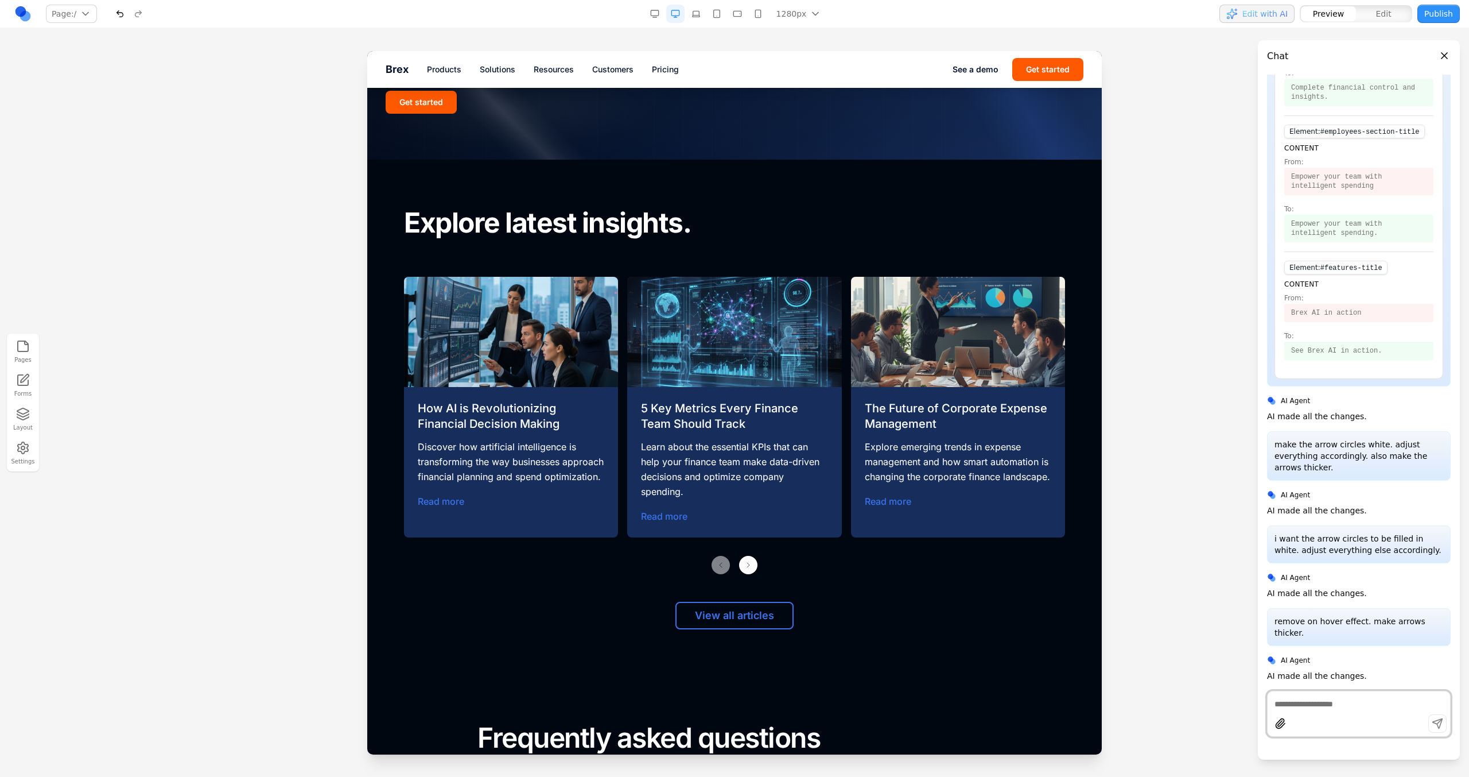
scroll to position [4801, 0]
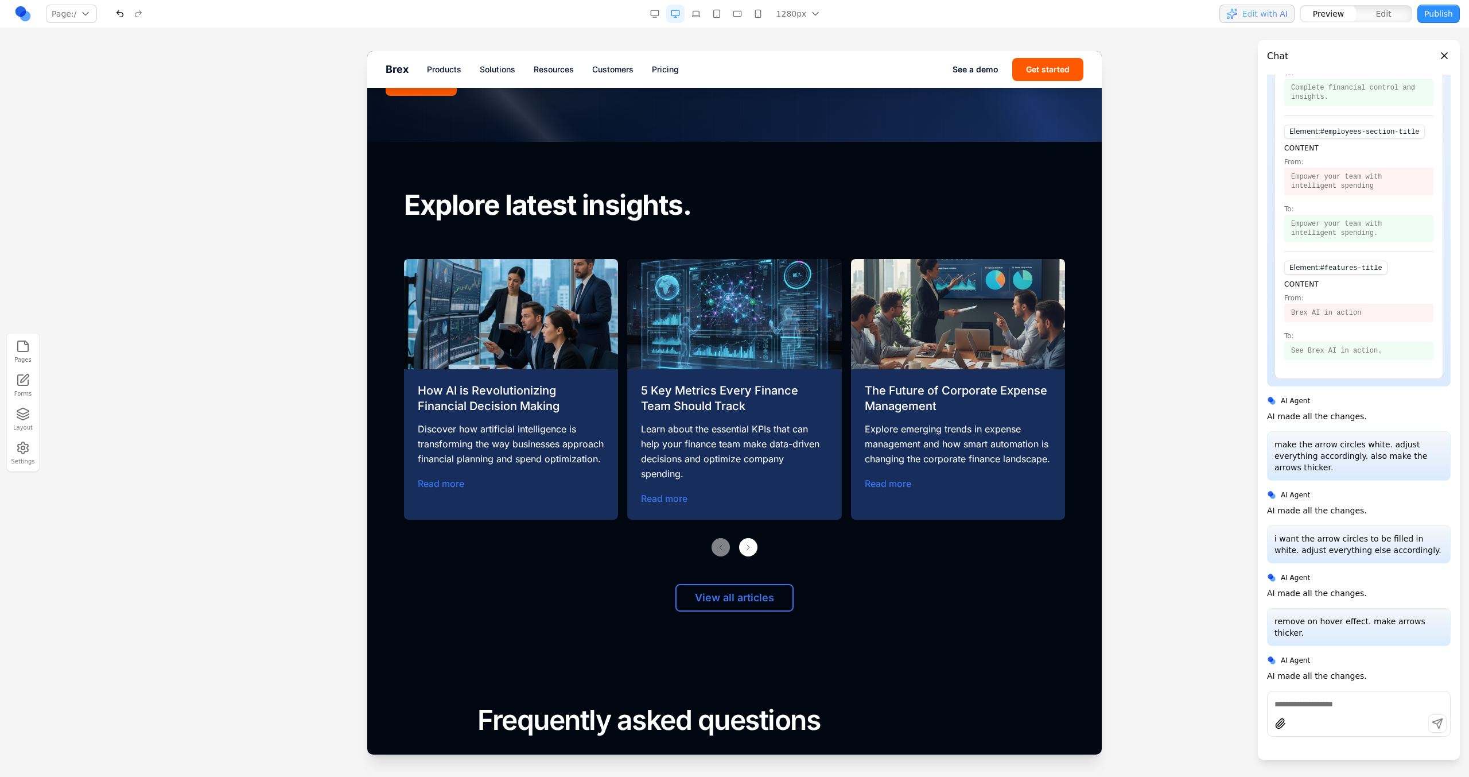
click at [742, 545] on button "Next slide" at bounding box center [748, 547] width 18 height 18
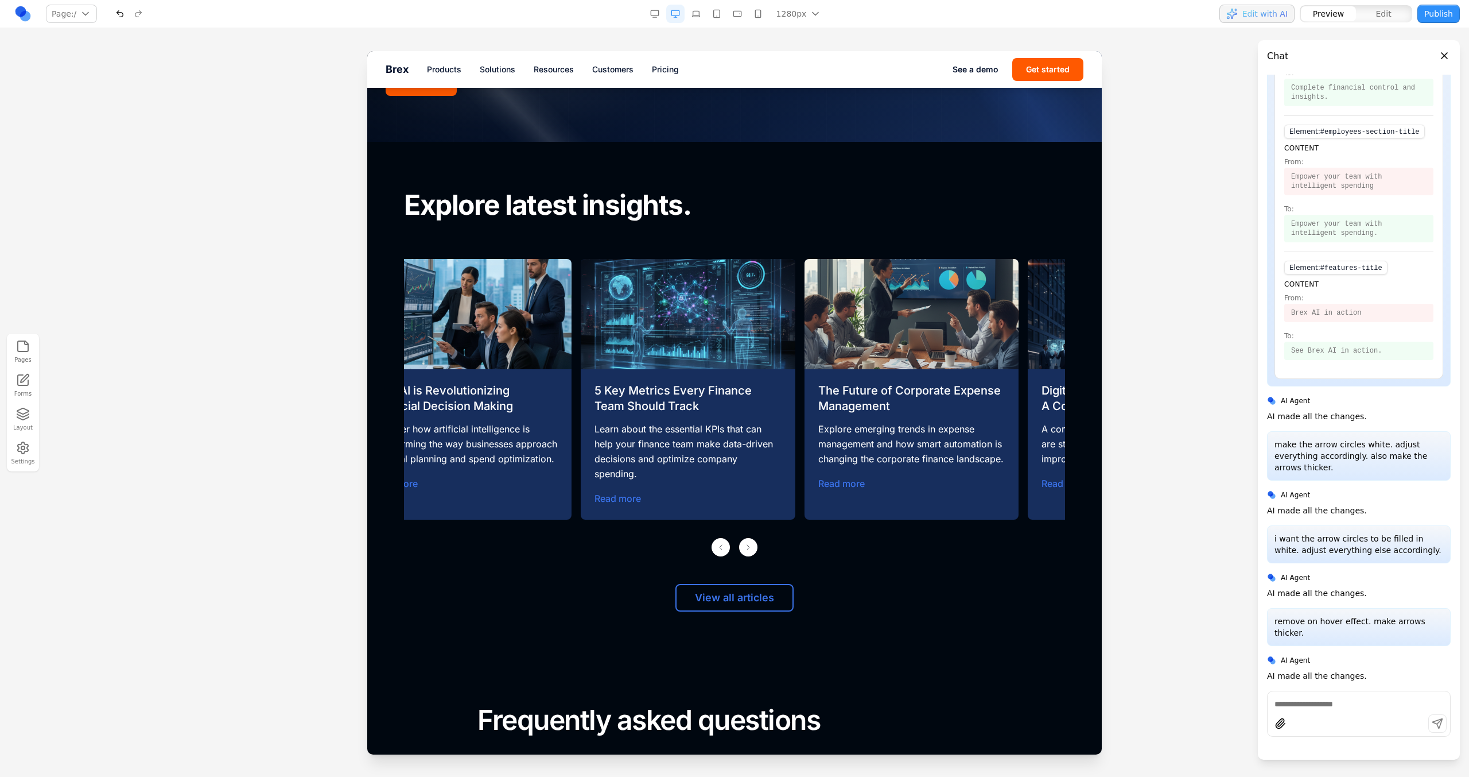
click at [742, 545] on button "Next slide" at bounding box center [748, 547] width 18 height 18
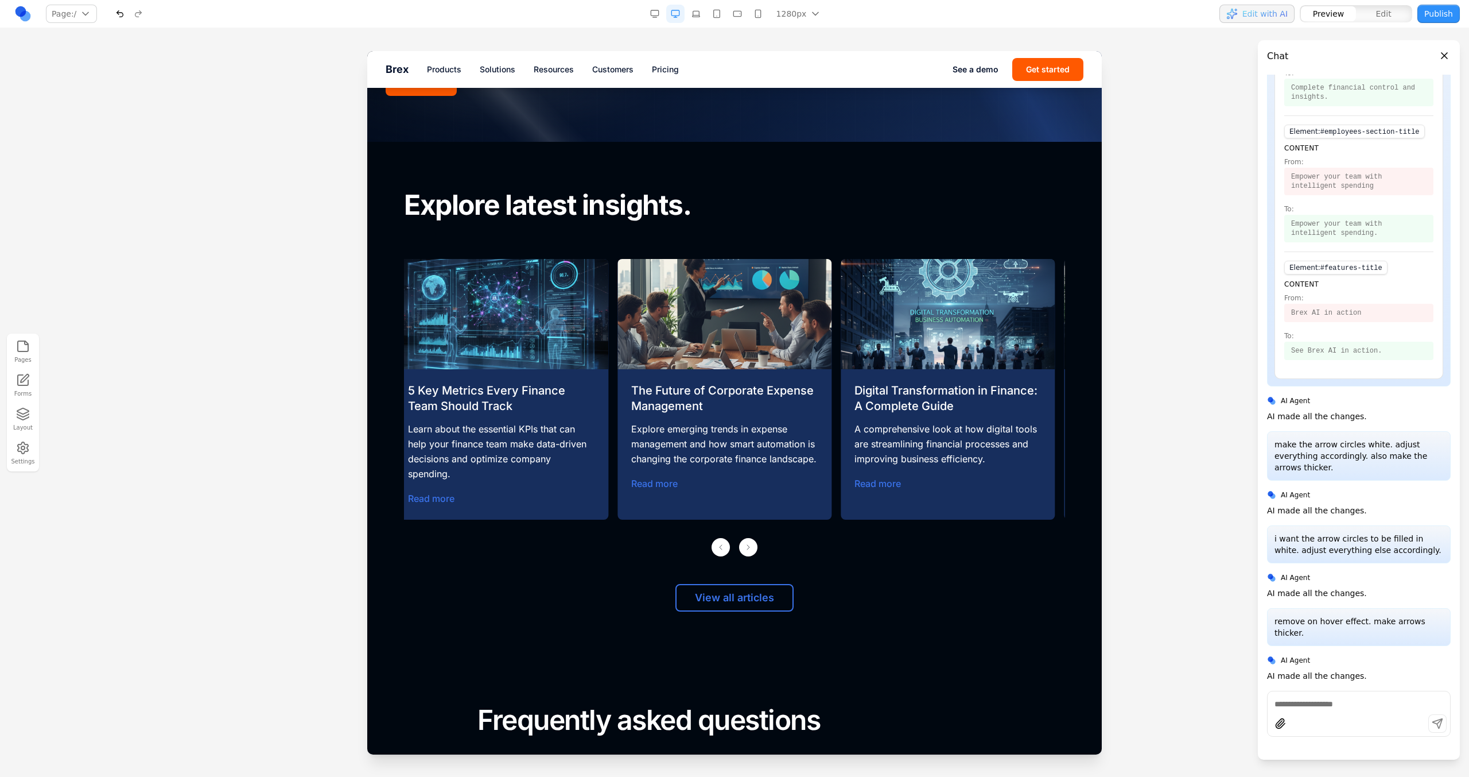
click at [742, 545] on button "Next slide" at bounding box center [748, 547] width 18 height 18
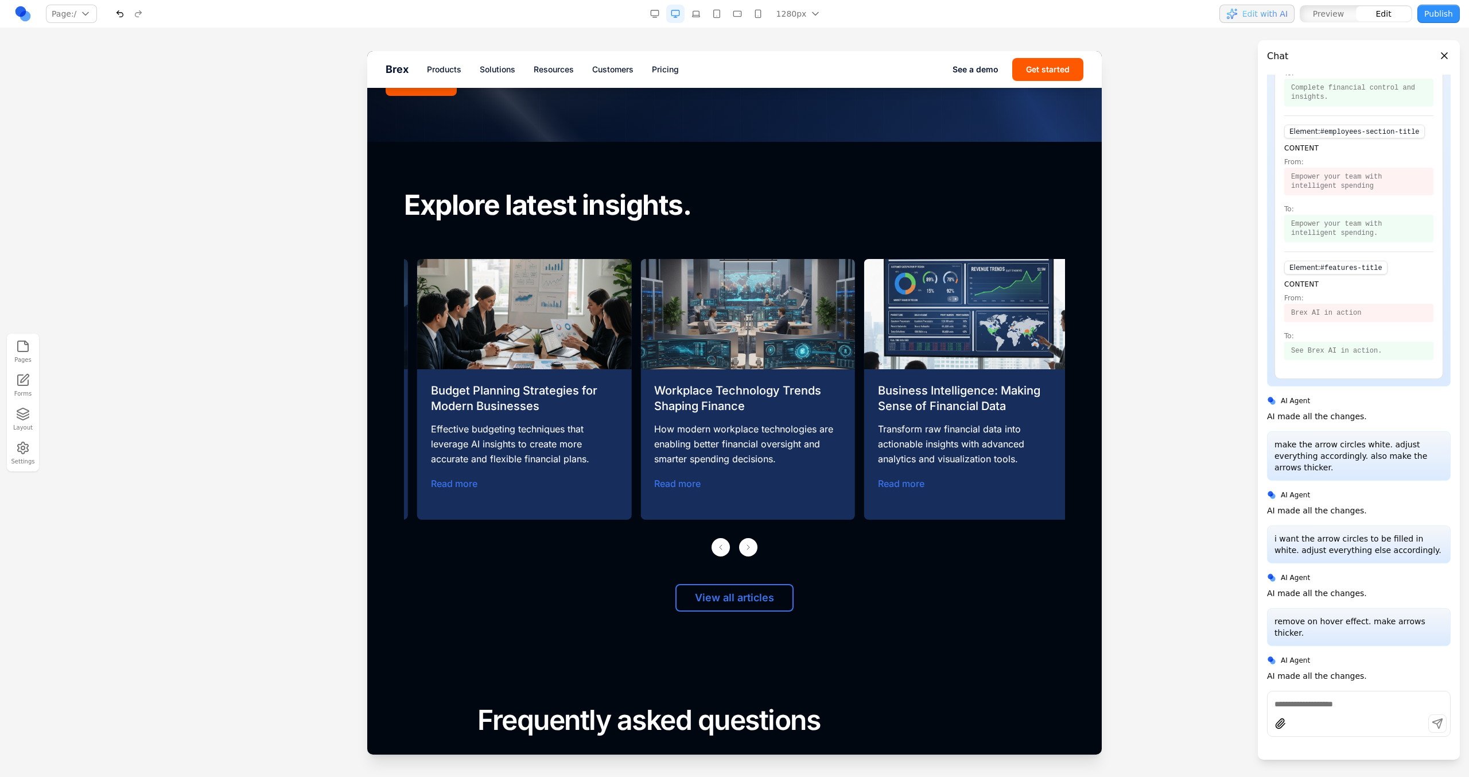
click at [785, 540] on div "Previous slide Next slide" at bounding box center [734, 547] width 661 height 18
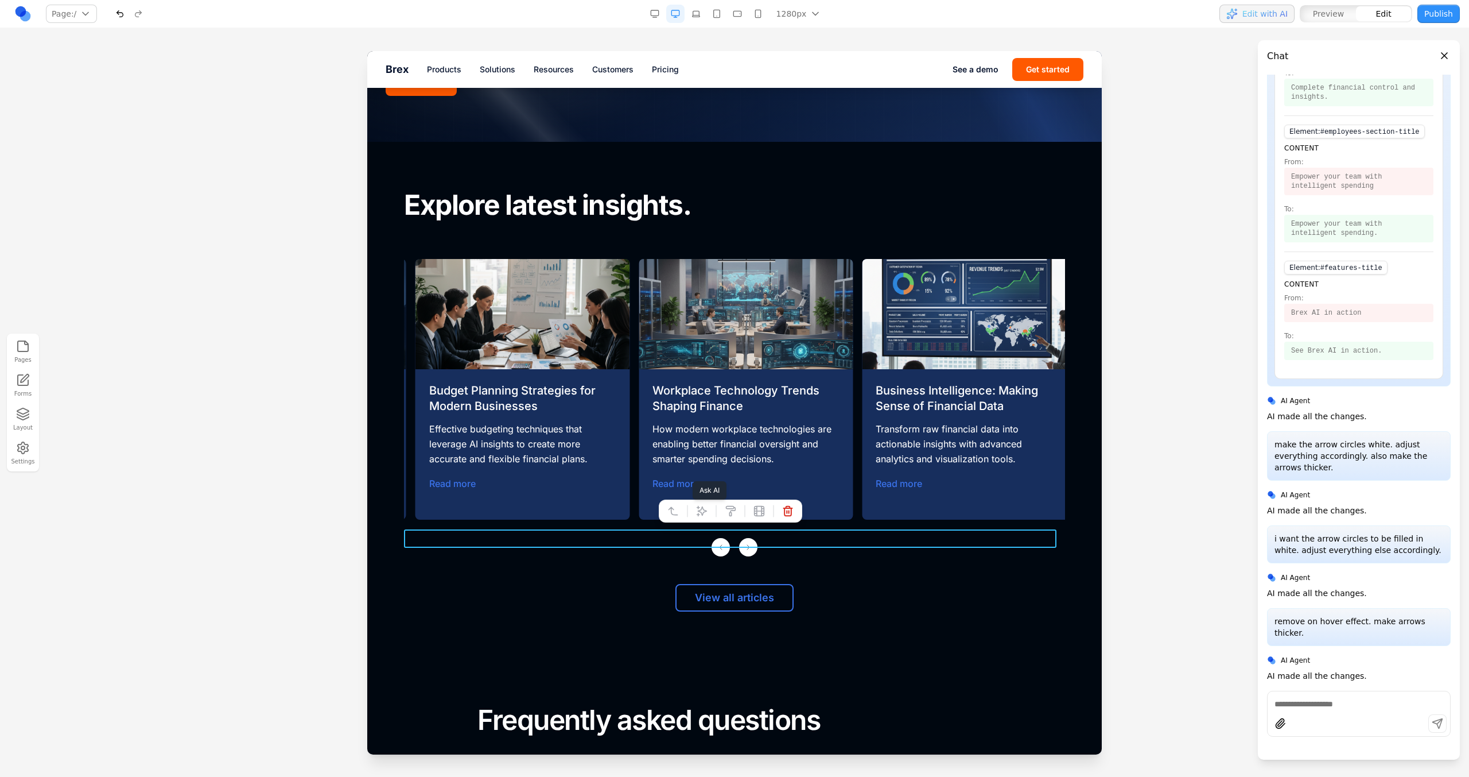
click at [700, 514] on icon at bounding box center [701, 510] width 11 height 11
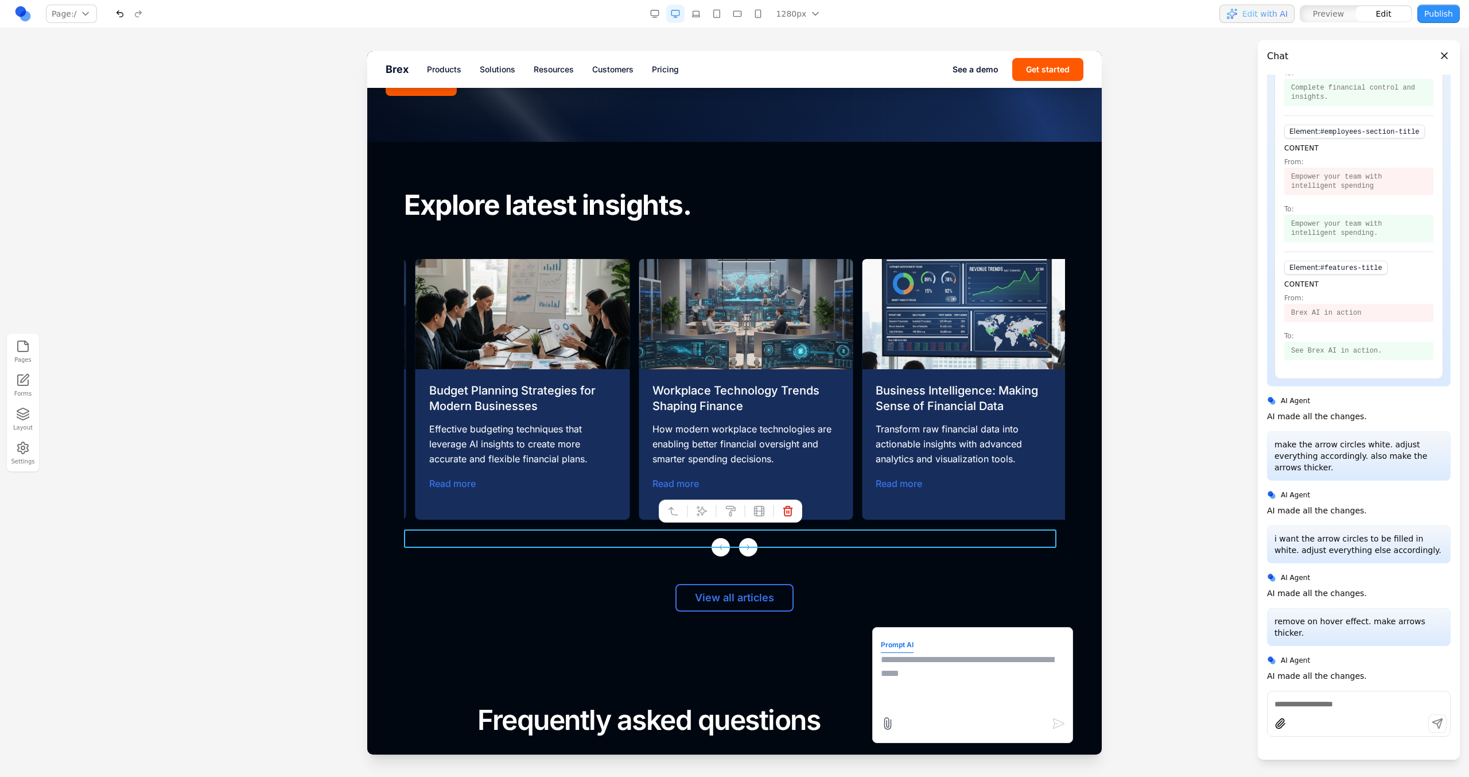
click at [933, 697] on textarea at bounding box center [973, 681] width 184 height 57
type textarea "**********"
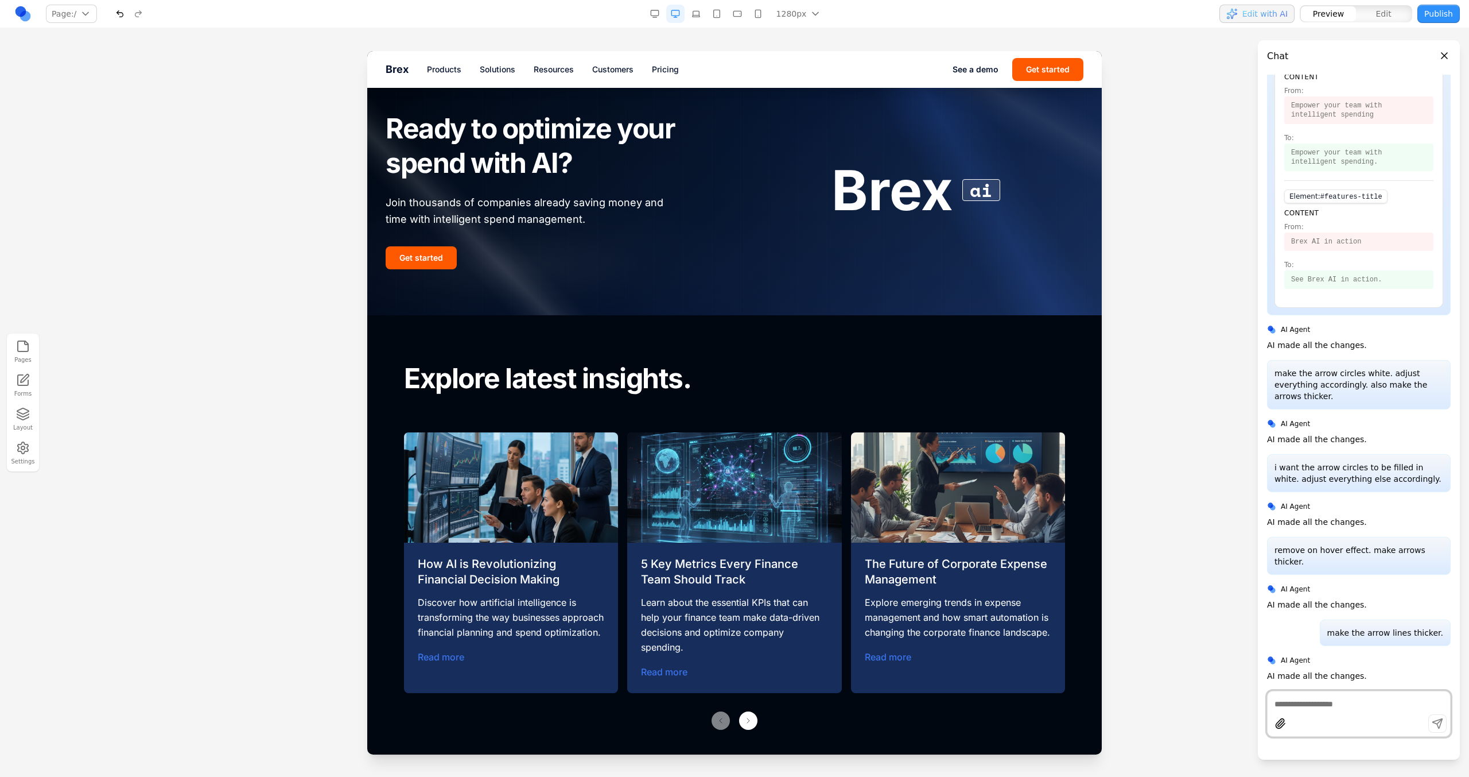
scroll to position [4785, 0]
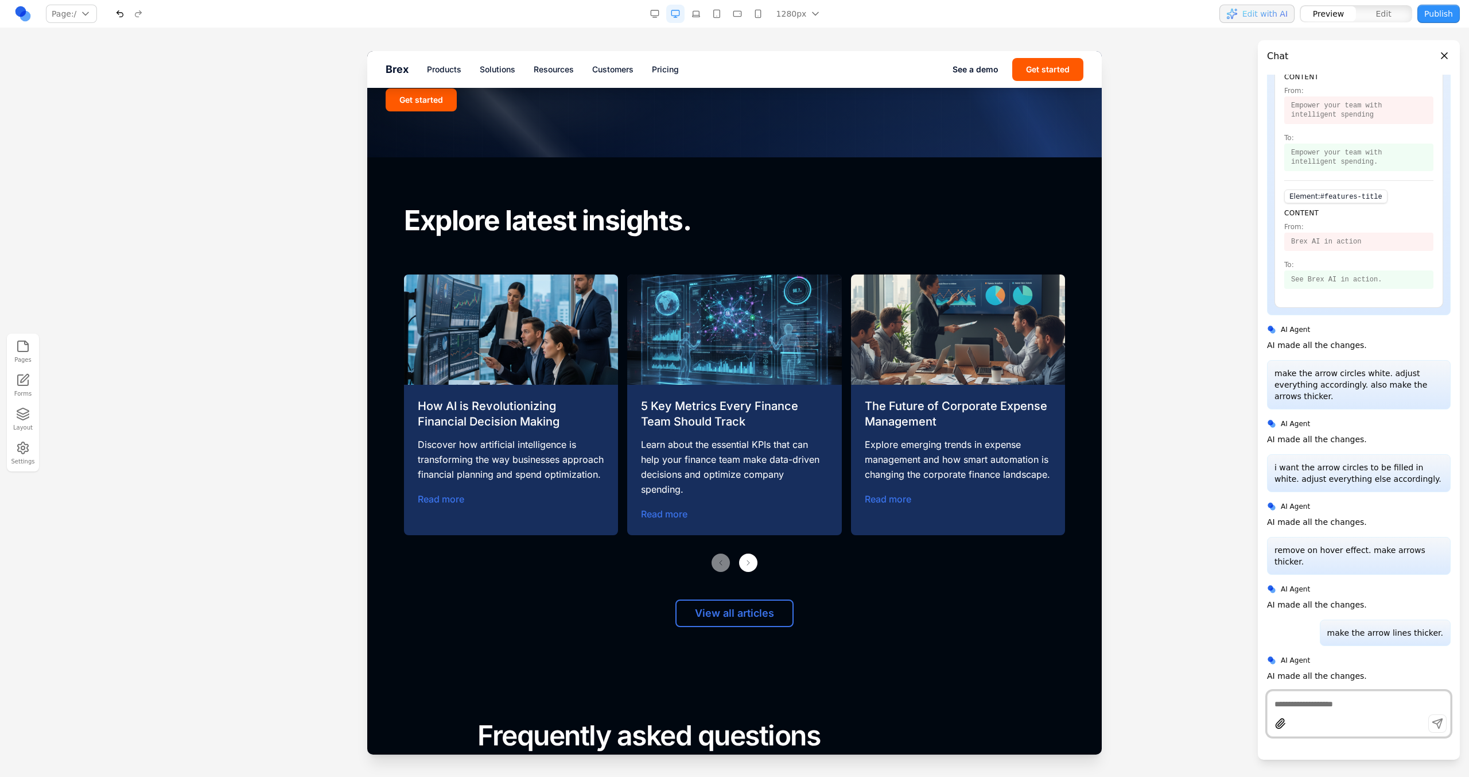
click at [732, 557] on div "Previous slide Next slide" at bounding box center [734, 562] width 661 height 18
click at [744, 558] on span at bounding box center [748, 562] width 9 height 9
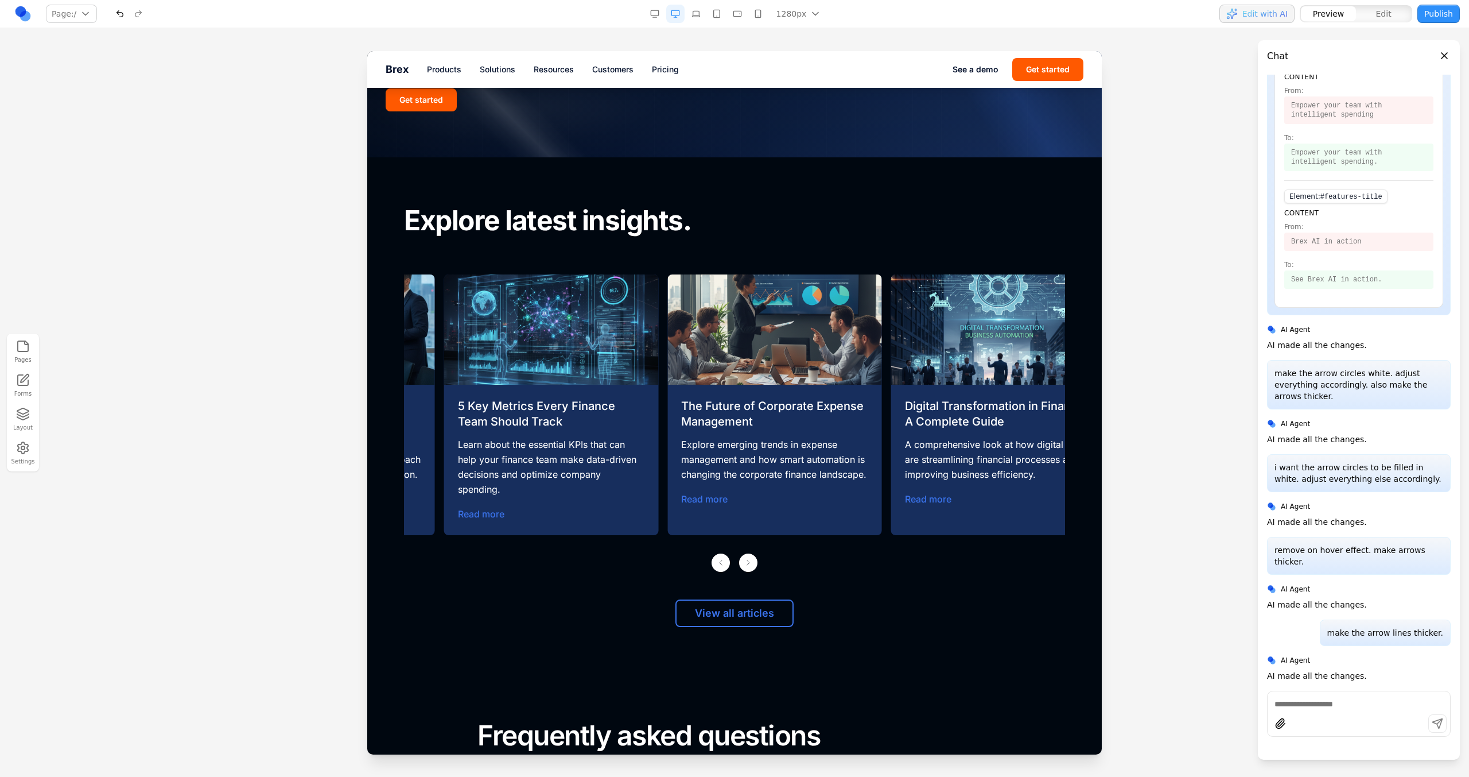
click at [744, 558] on span at bounding box center [748, 562] width 9 height 9
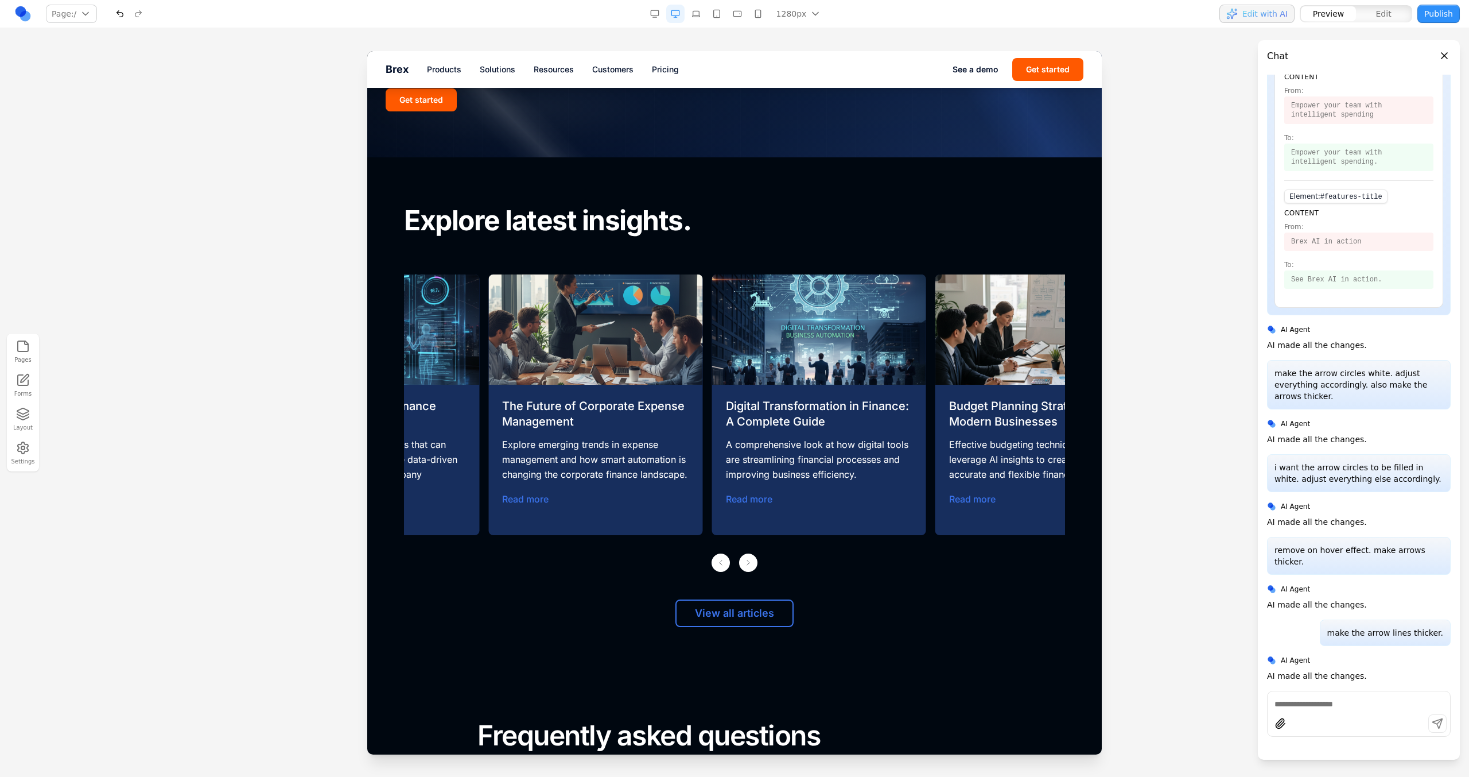
click at [744, 558] on span at bounding box center [748, 562] width 9 height 9
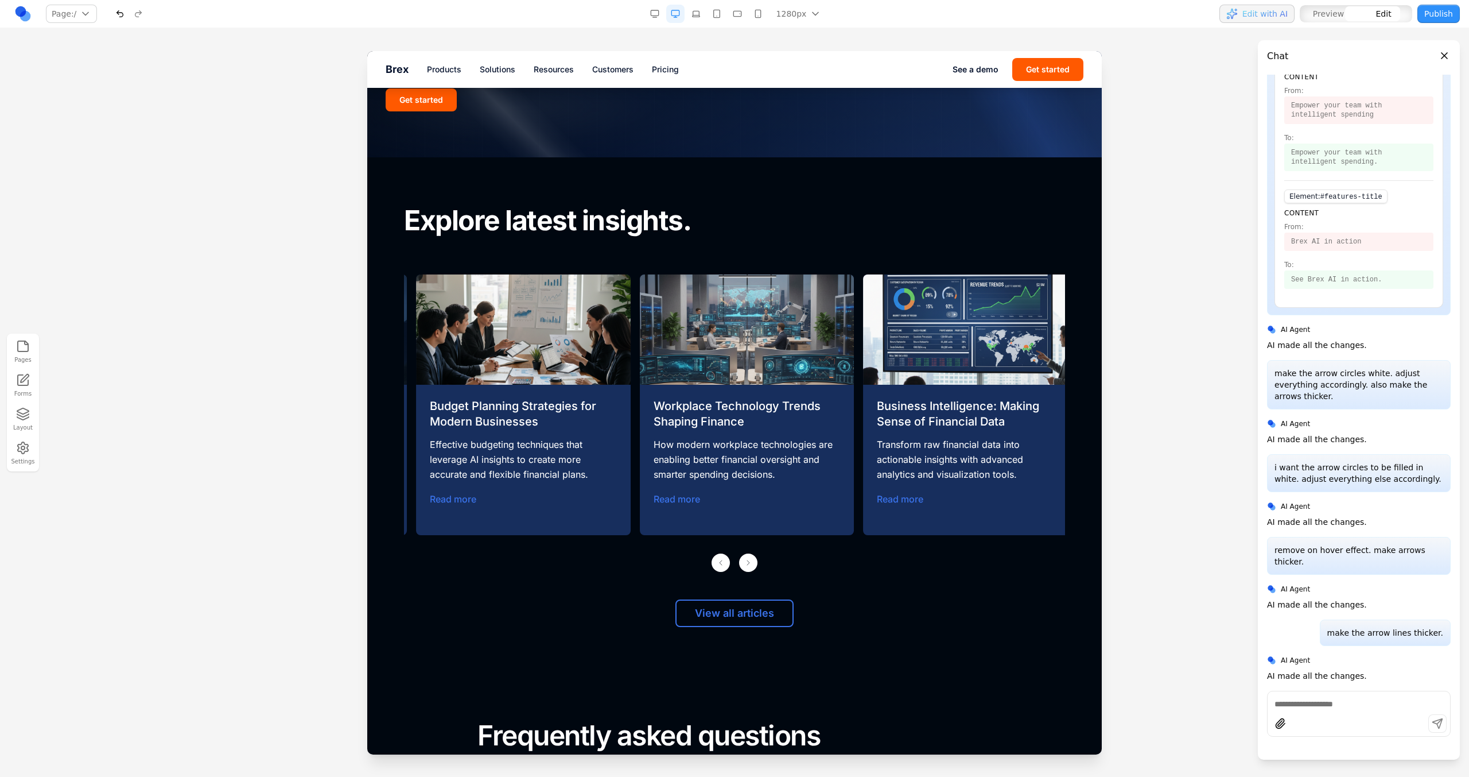
click at [771, 556] on div "Previous slide Next slide" at bounding box center [734, 562] width 661 height 18
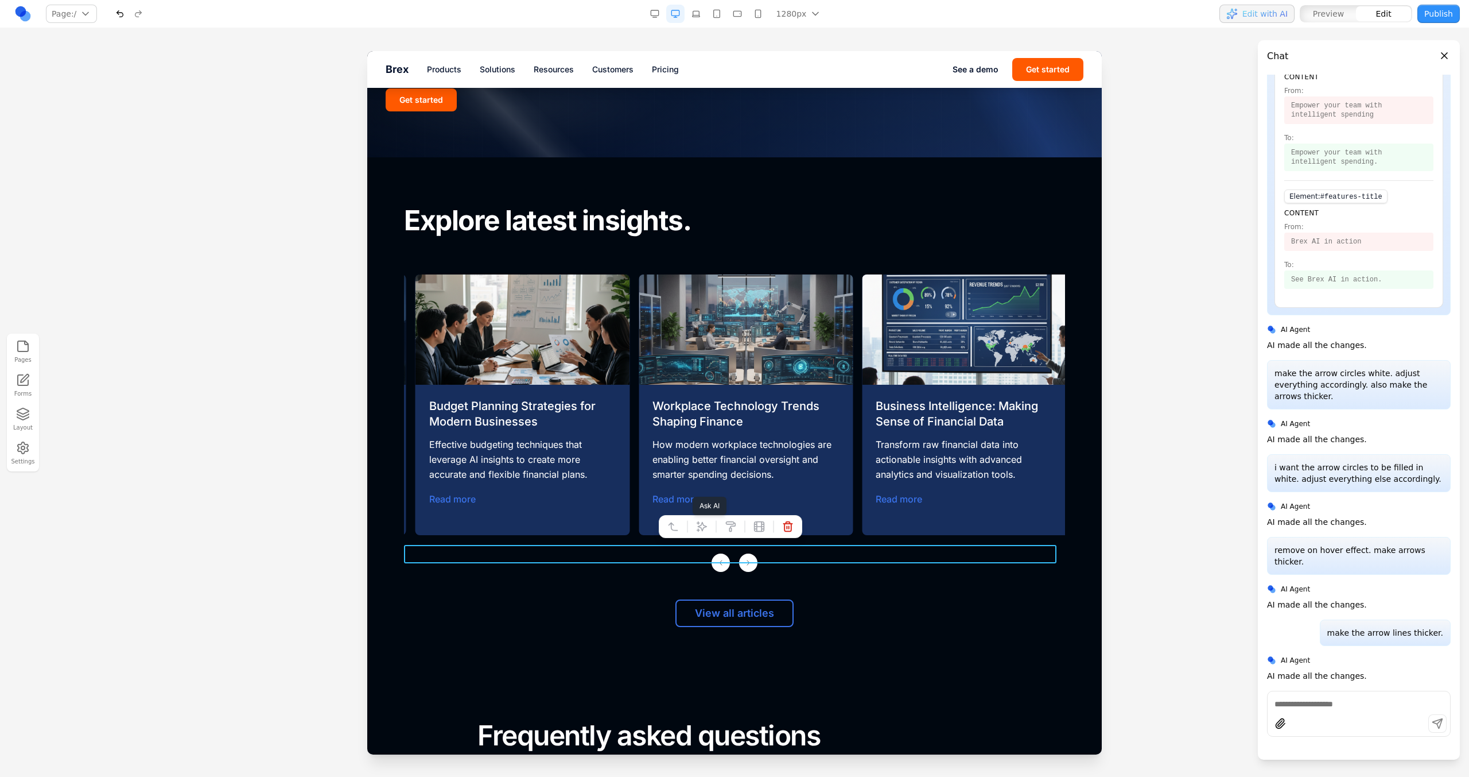
click at [701, 532] on button at bounding box center [702, 526] width 18 height 18
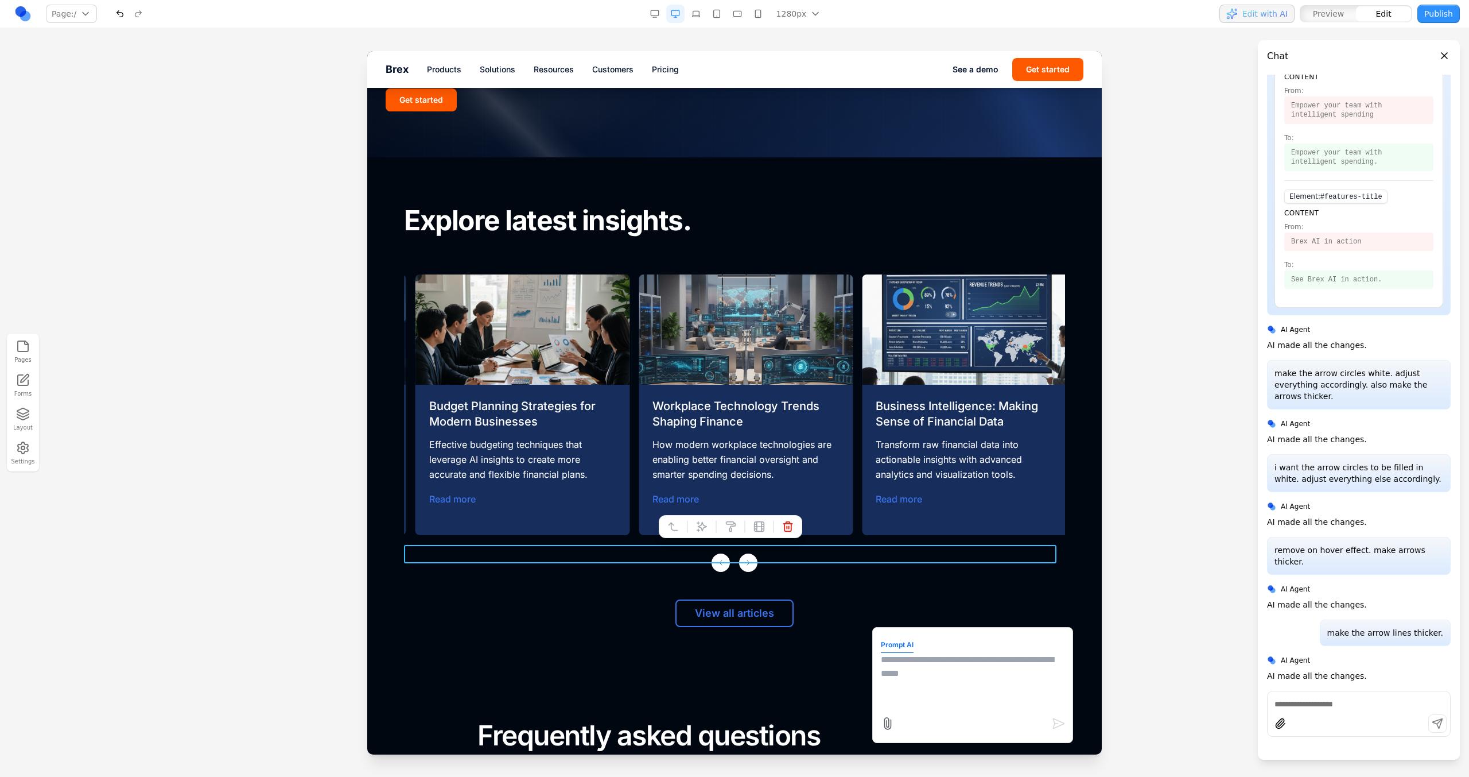
click at [933, 668] on textarea at bounding box center [973, 681] width 184 height 57
type textarea "**********"
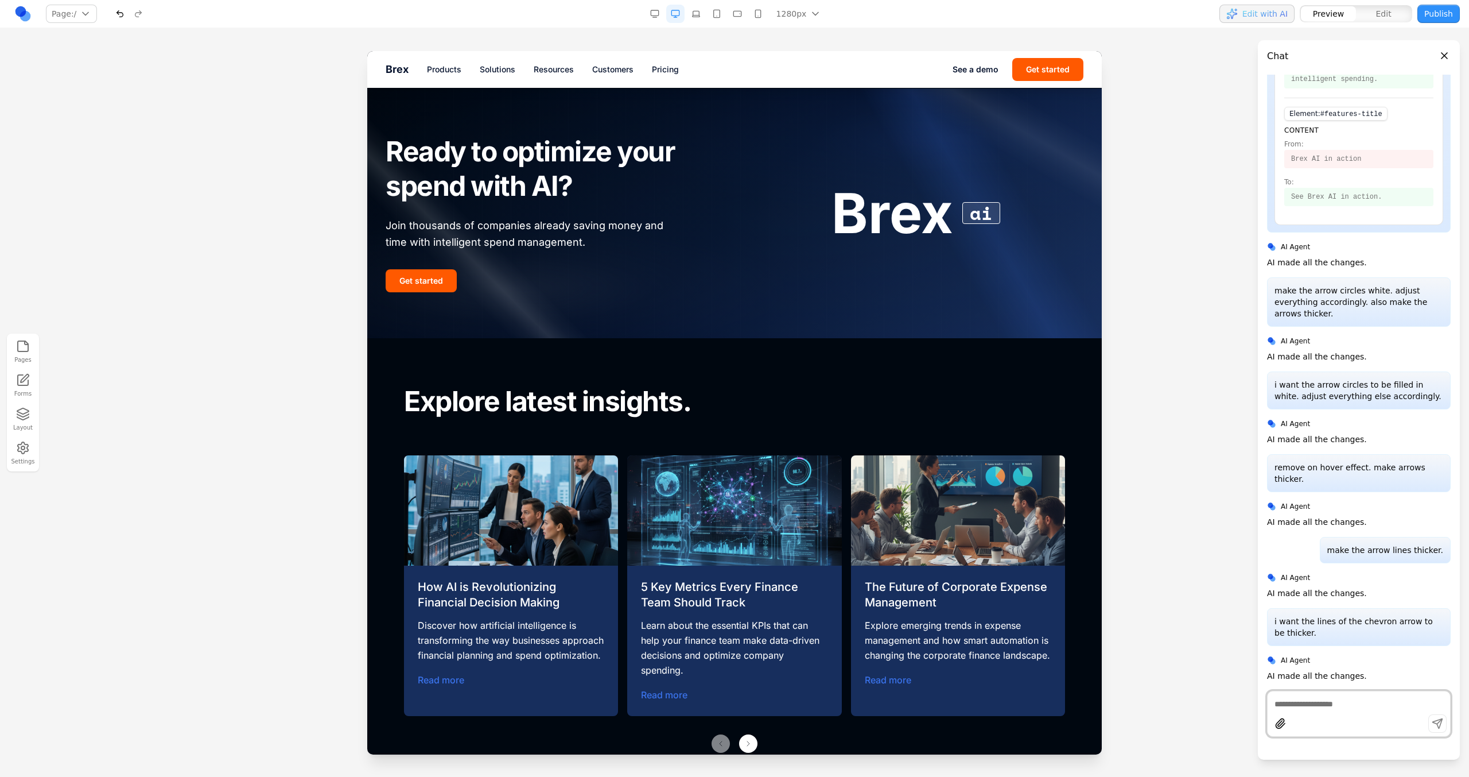
scroll to position [4771, 0]
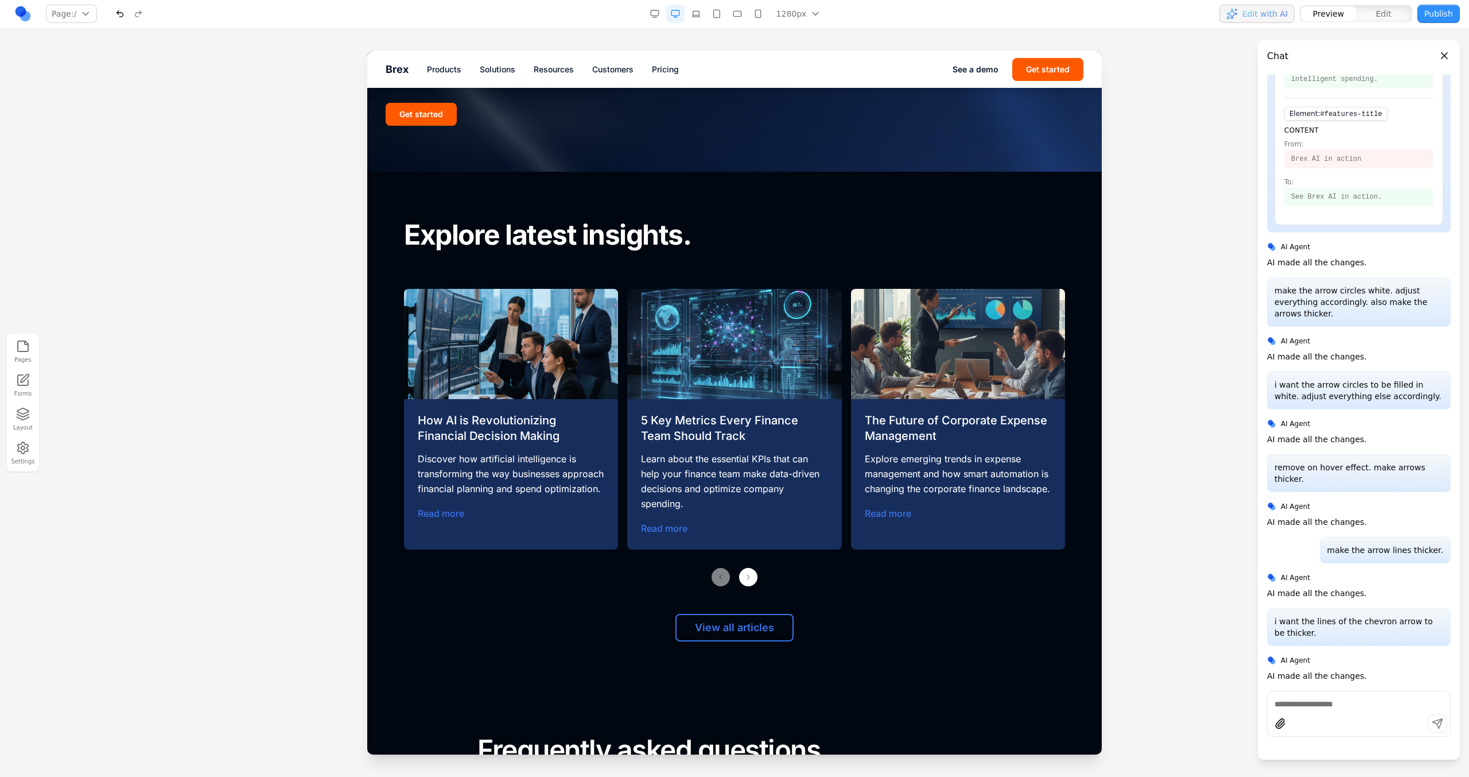
click at [1318, 720] on div at bounding box center [1359, 725] width 183 height 22
click at [1311, 707] on textarea at bounding box center [1359, 703] width 169 height 11
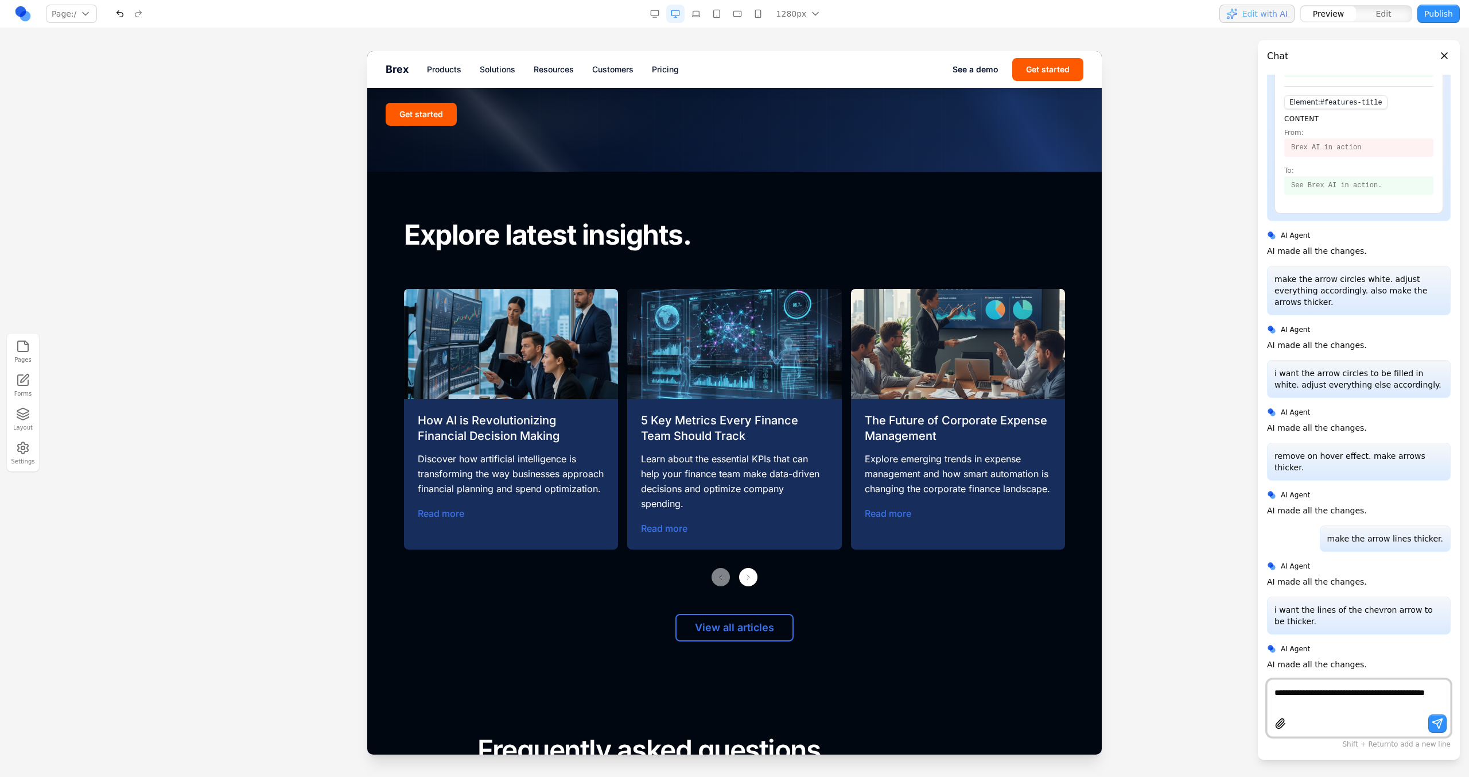
type textarea "**********"
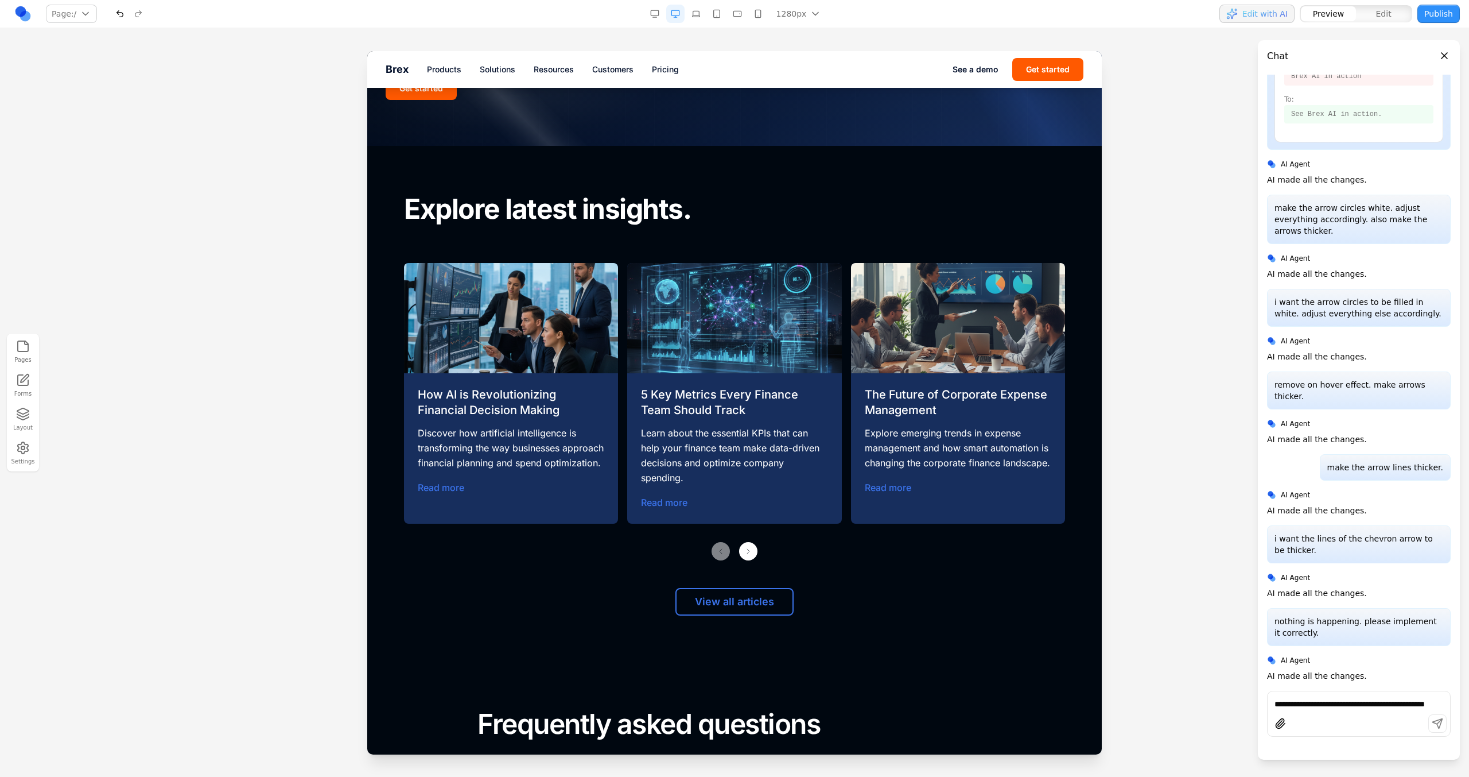
scroll to position [4796, 0]
click at [770, 546] on div "Previous slide Next slide" at bounding box center [734, 551] width 661 height 18
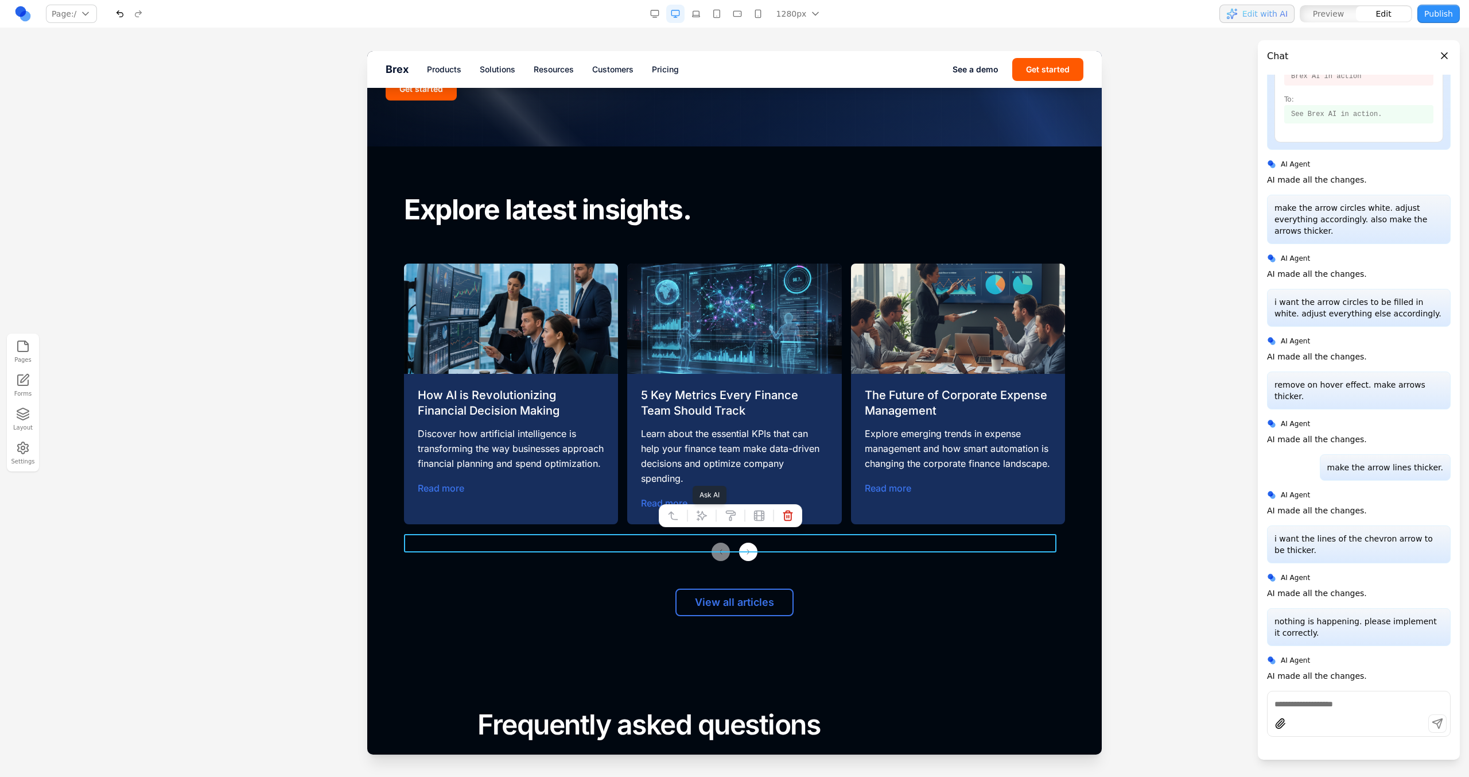
click at [704, 515] on icon at bounding box center [702, 515] width 10 height 10
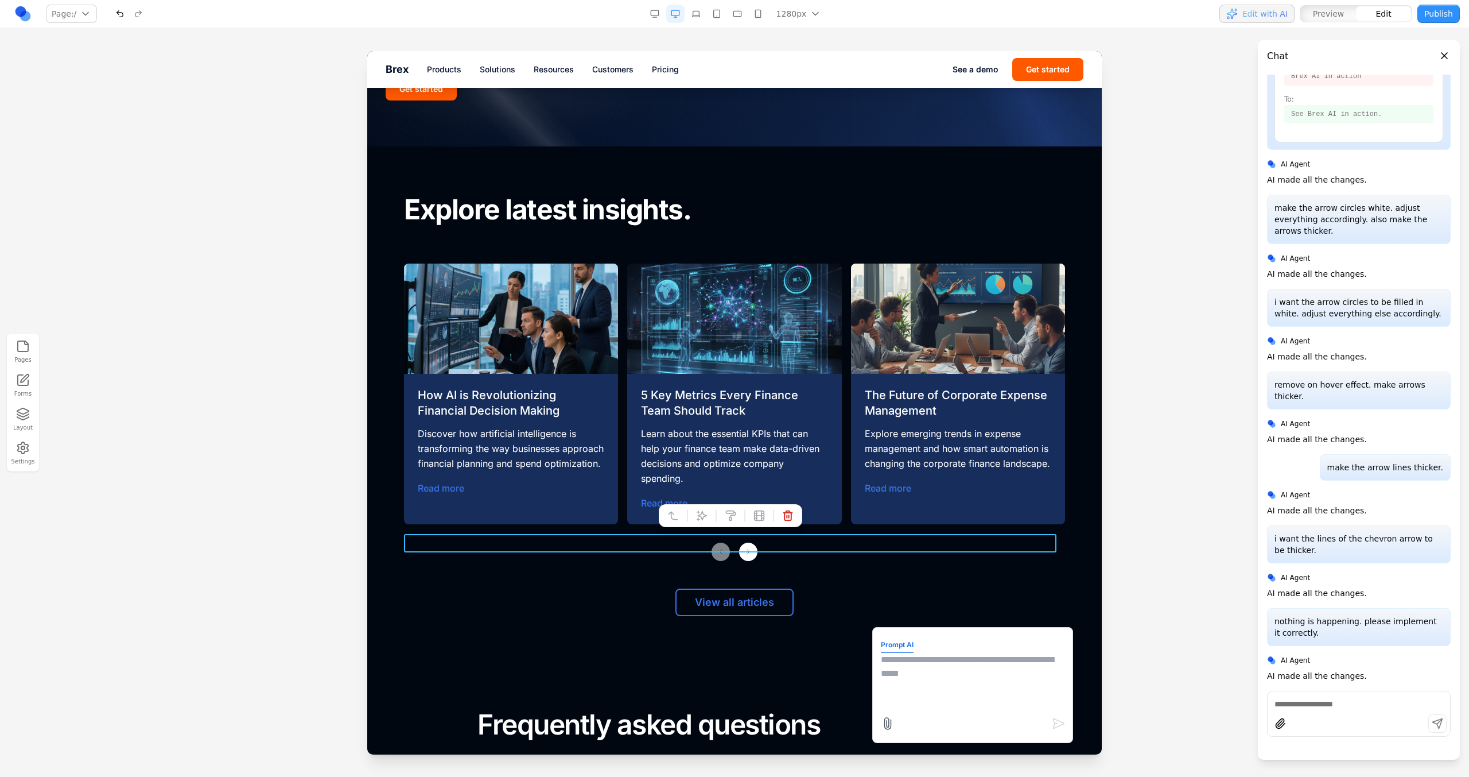
click at [896, 697] on textarea at bounding box center [973, 681] width 184 height 57
paste textarea "*"
type textarea "**********"
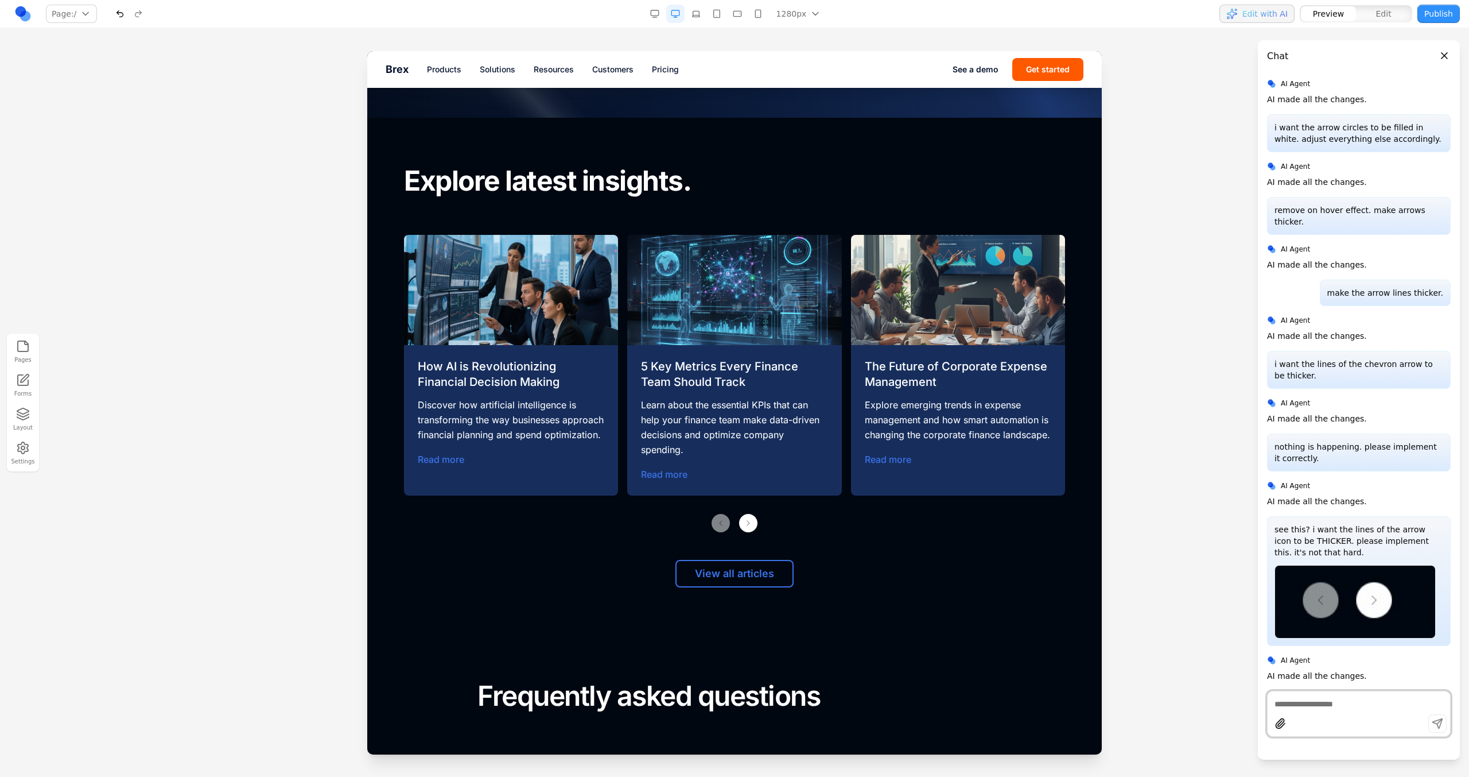
scroll to position [4828, 0]
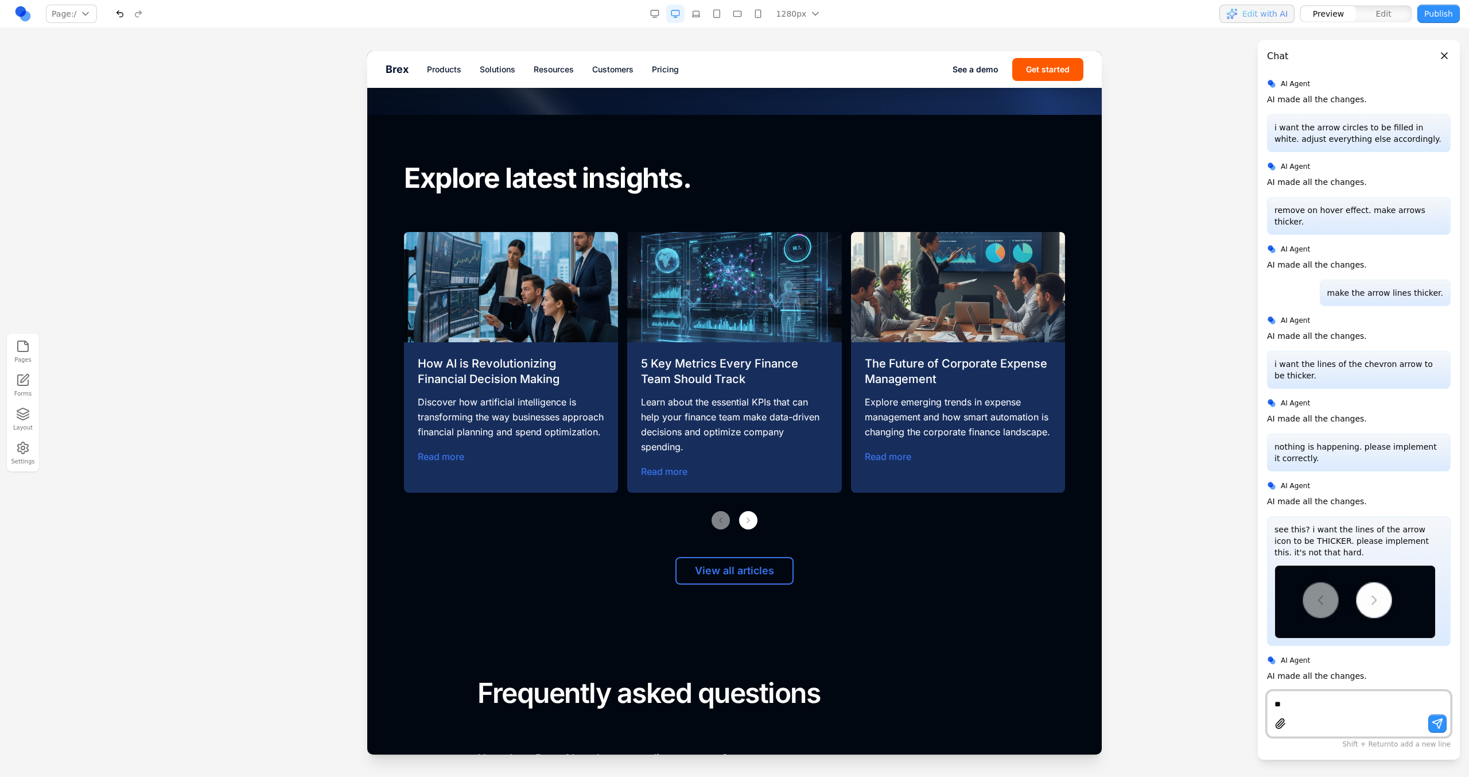
type textarea "*"
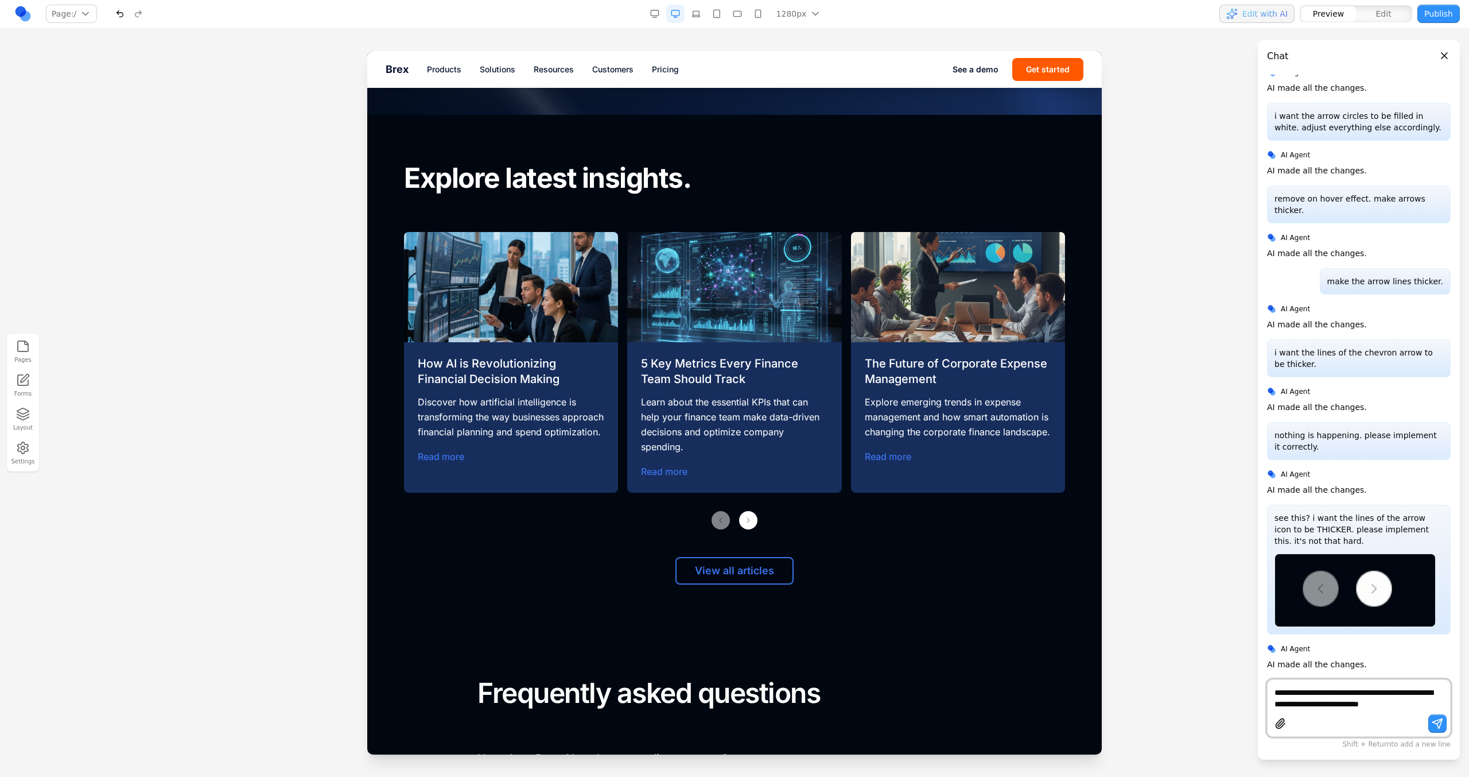
type textarea "**********"
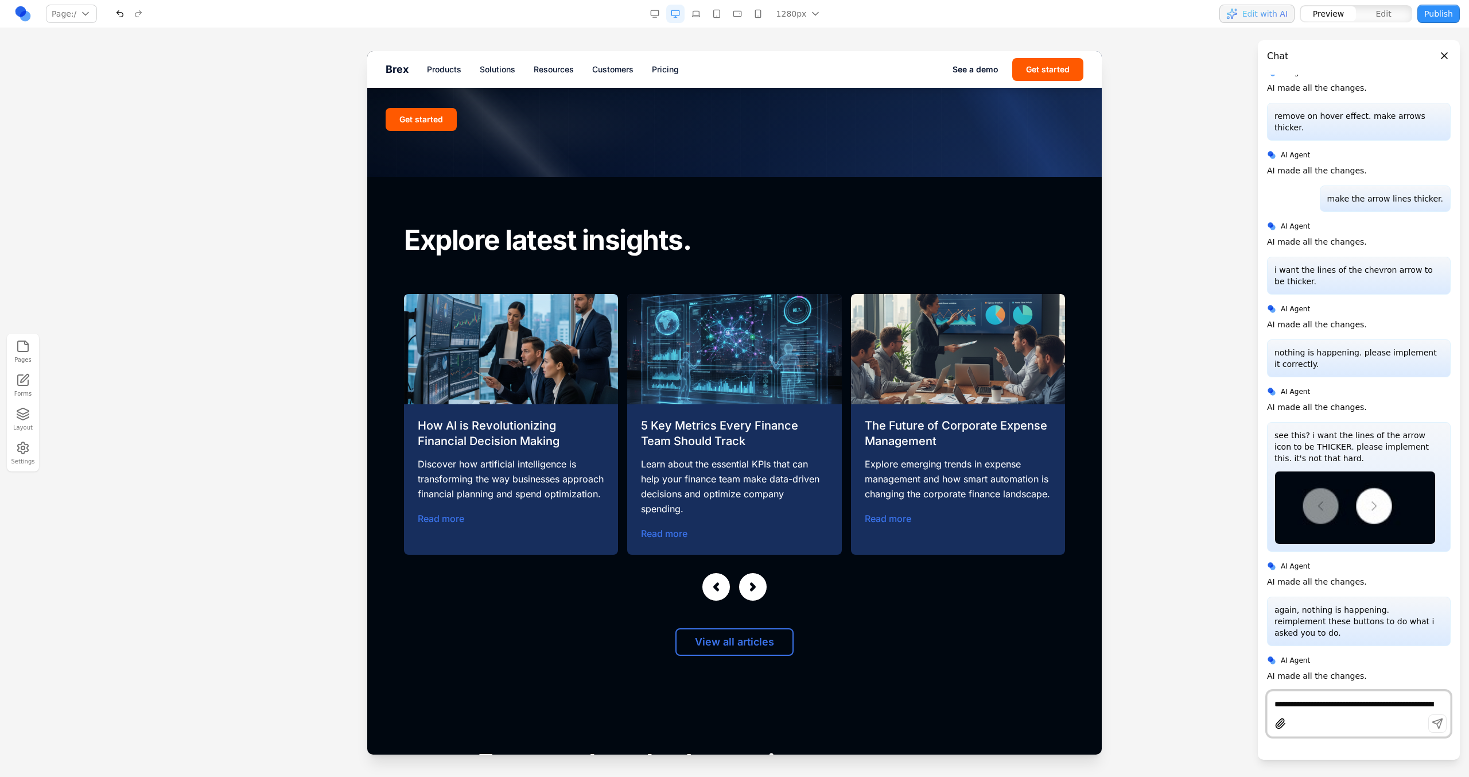
scroll to position [4786, 0]
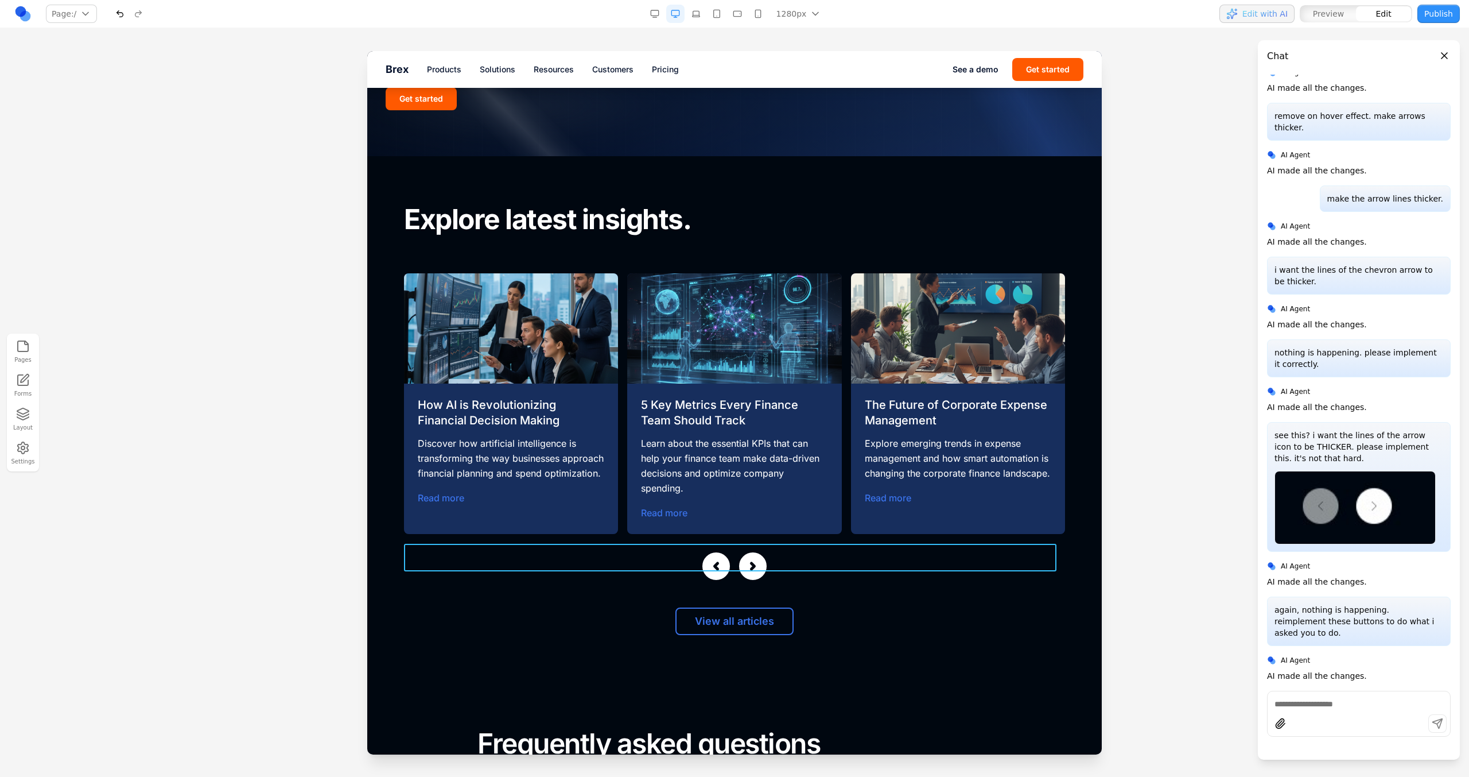
click at [785, 553] on div at bounding box center [734, 566] width 661 height 28
click at [700, 522] on icon at bounding box center [701, 524] width 11 height 11
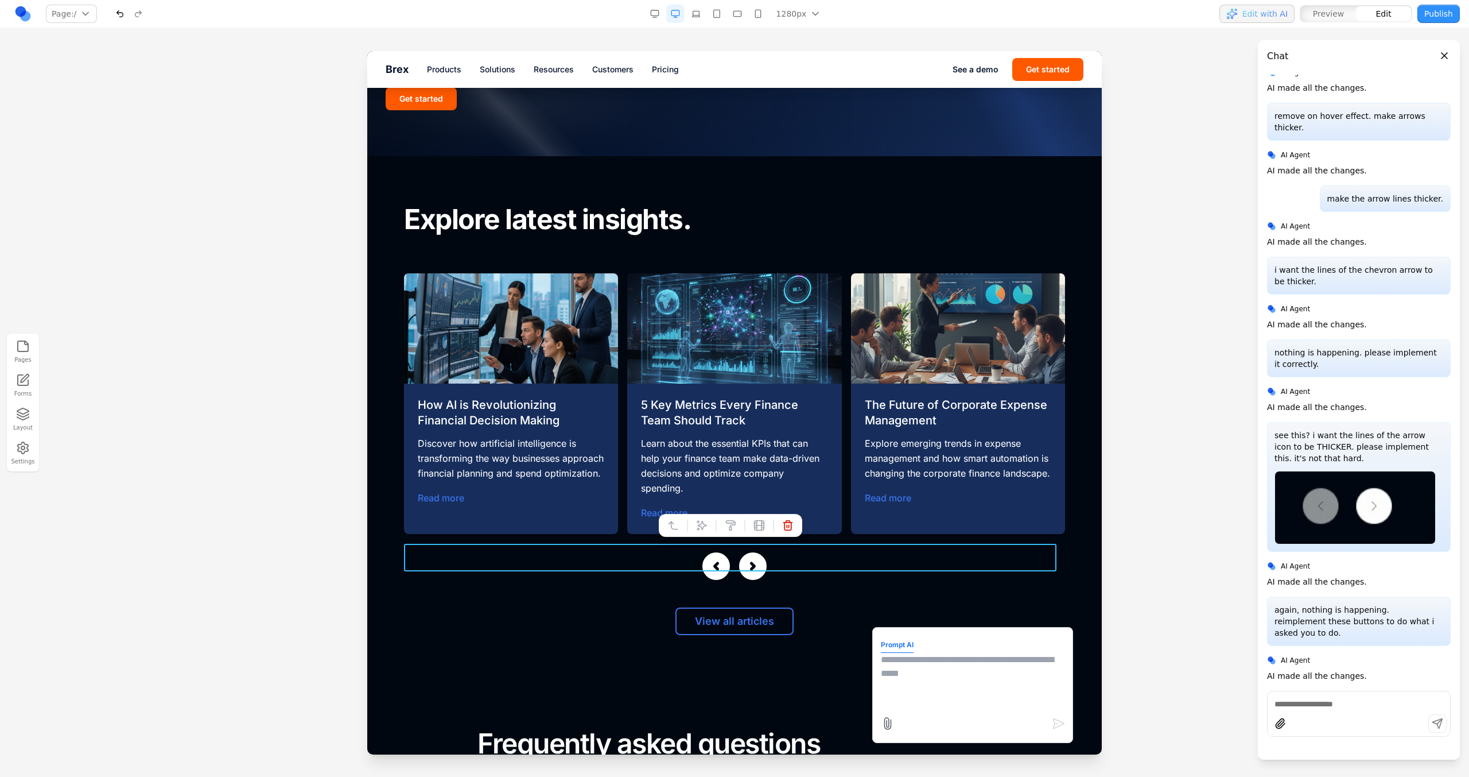
click at [919, 675] on textarea at bounding box center [973, 681] width 184 height 57
type textarea "*"
type textarea "**********"
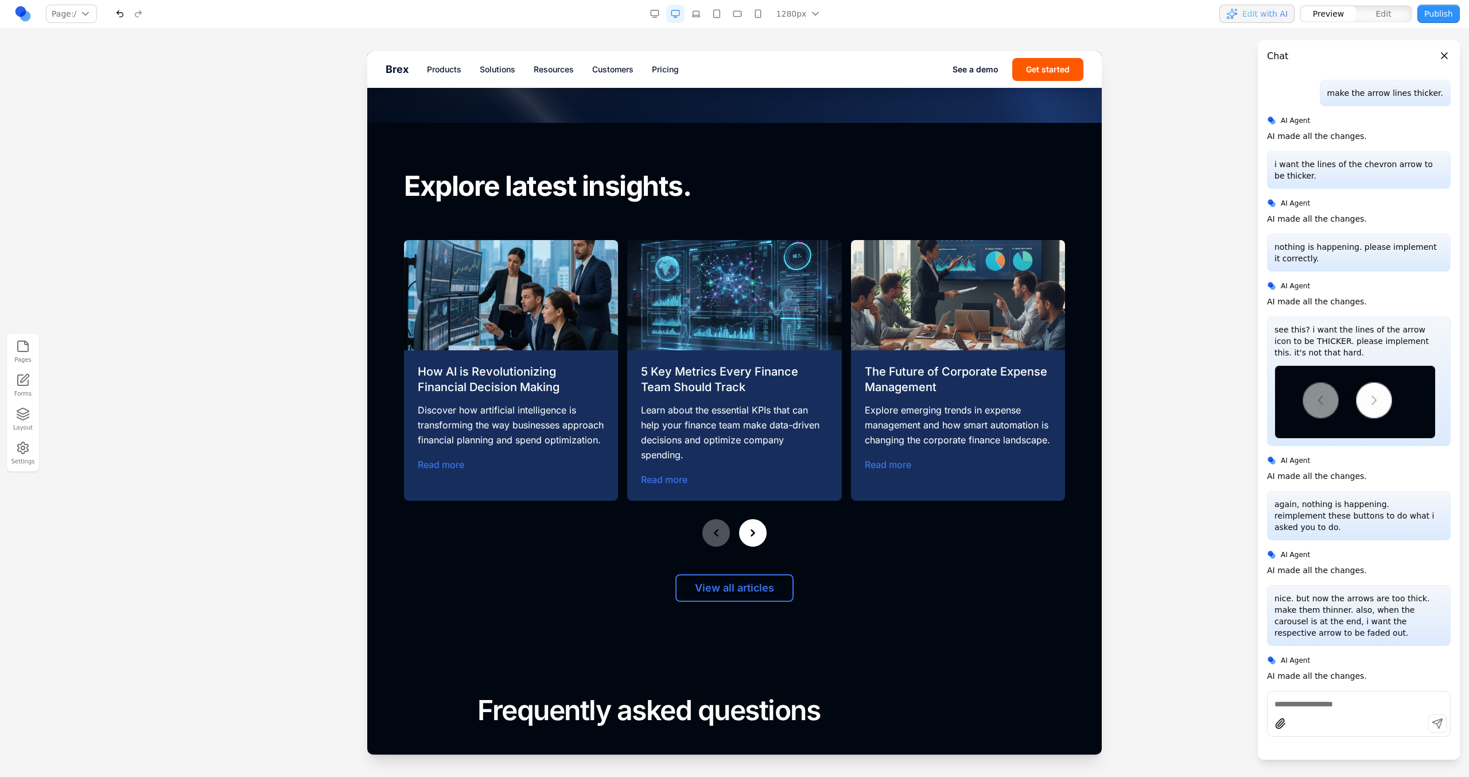
scroll to position [4788, 0]
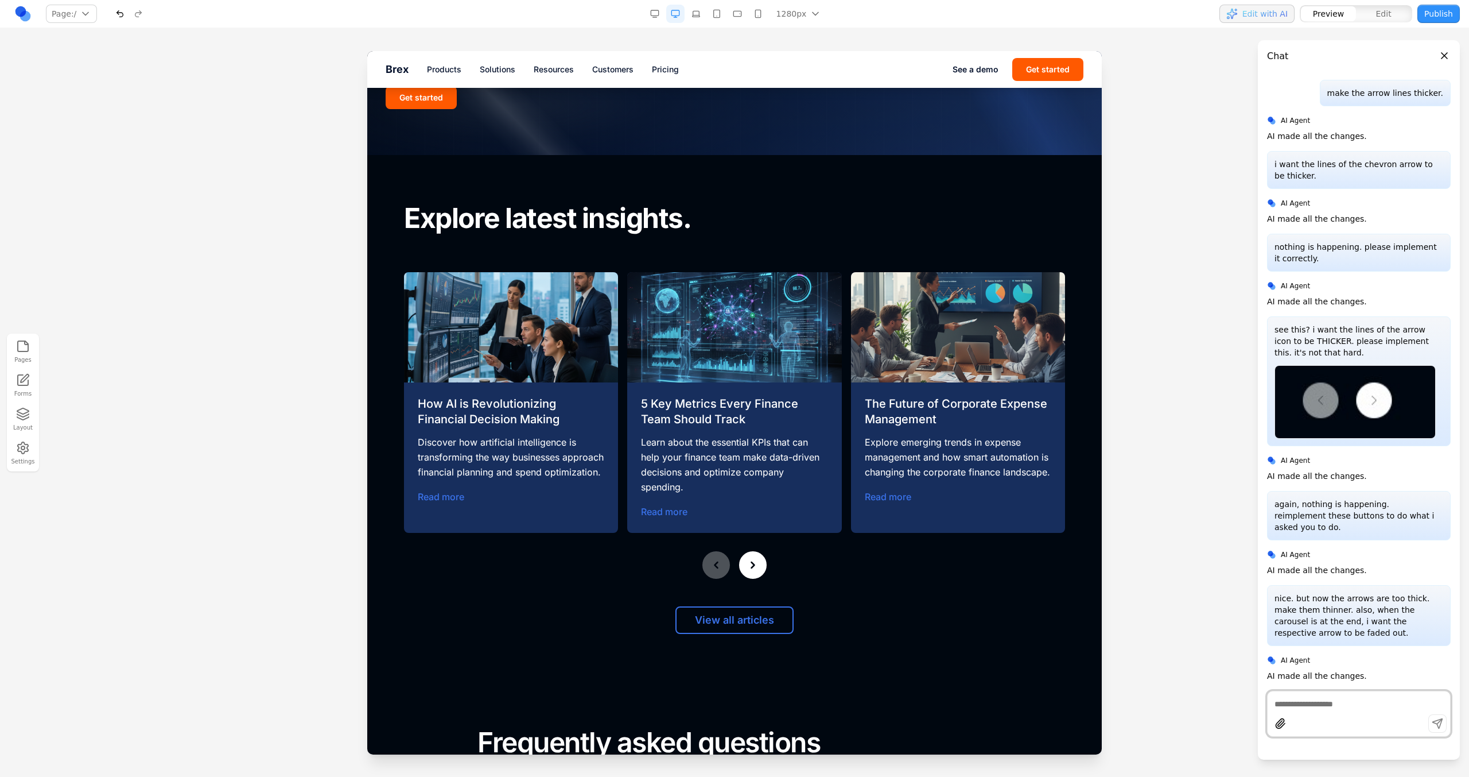
click at [754, 559] on icon at bounding box center [752, 564] width 11 height 11
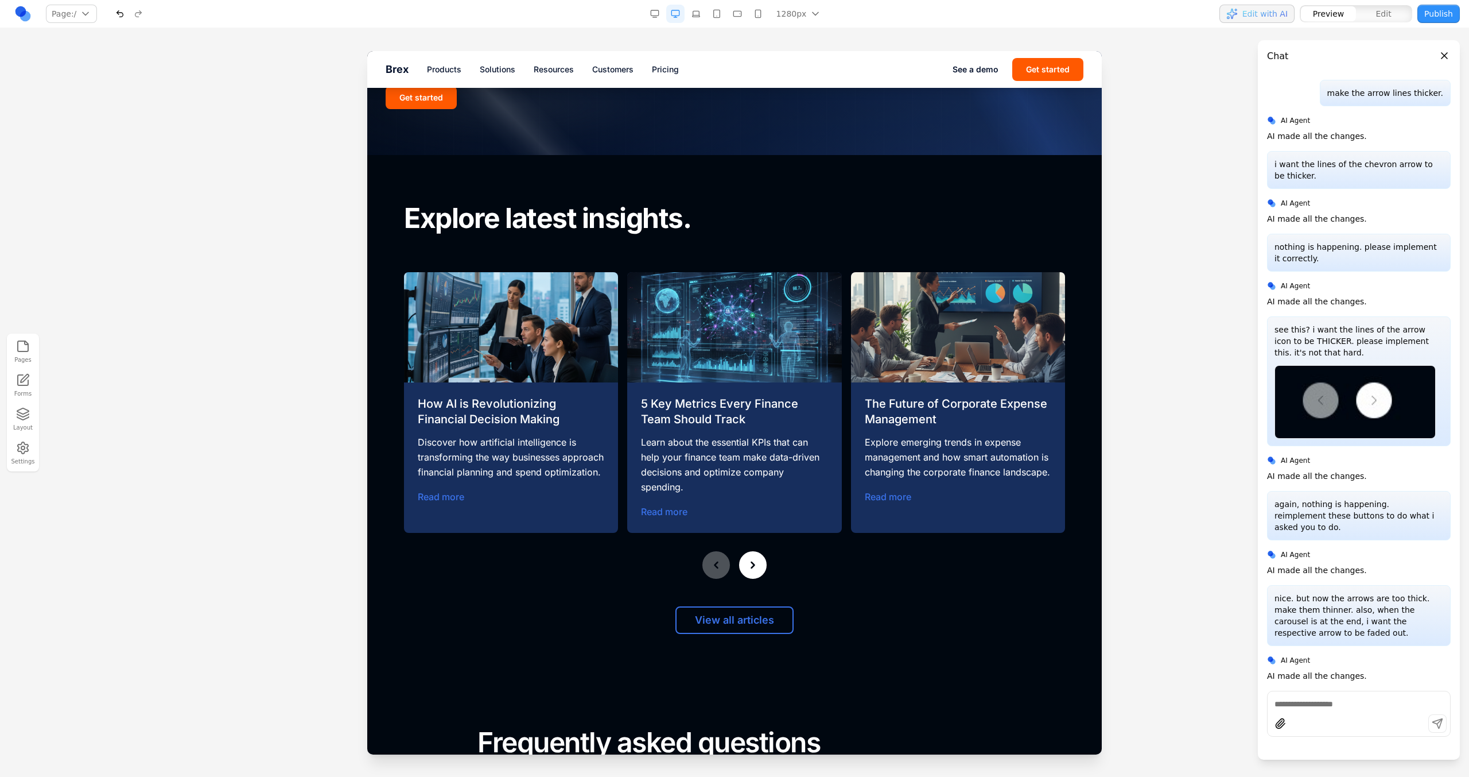
click at [754, 559] on icon at bounding box center [752, 564] width 11 height 11
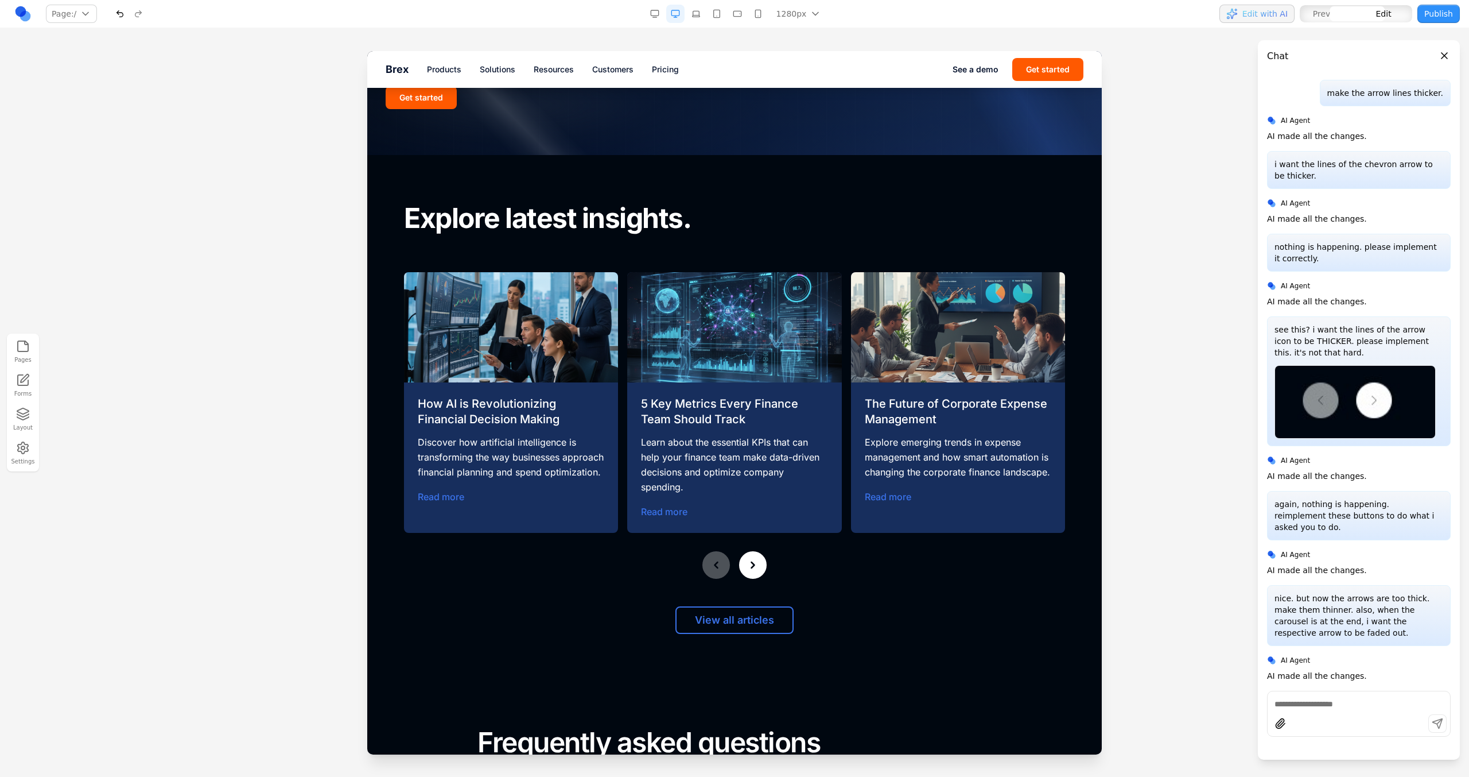
click at [801, 565] on div at bounding box center [734, 565] width 661 height 28
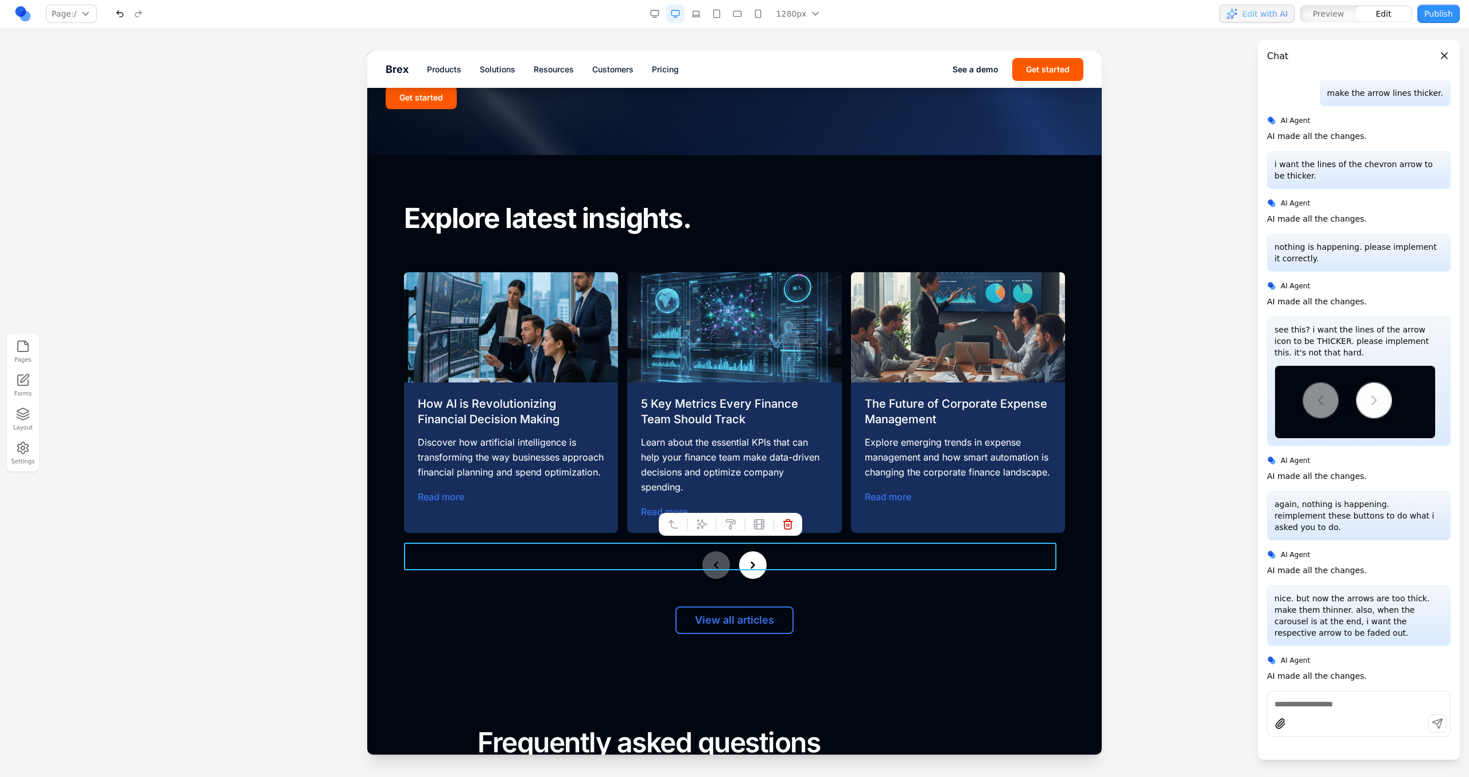
click at [703, 531] on button at bounding box center [702, 524] width 18 height 18
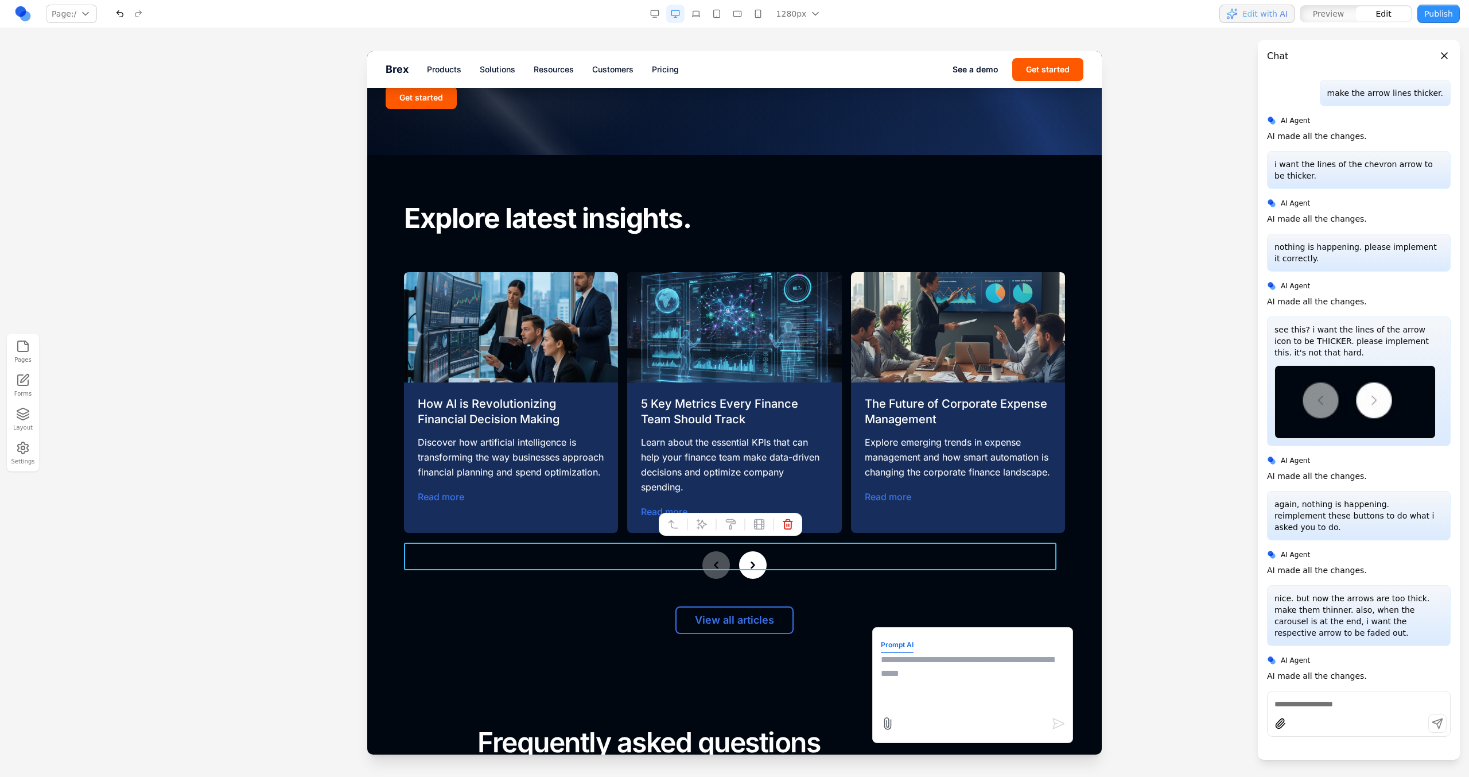
click at [935, 682] on textarea at bounding box center [973, 681] width 184 height 57
type textarea "**********"
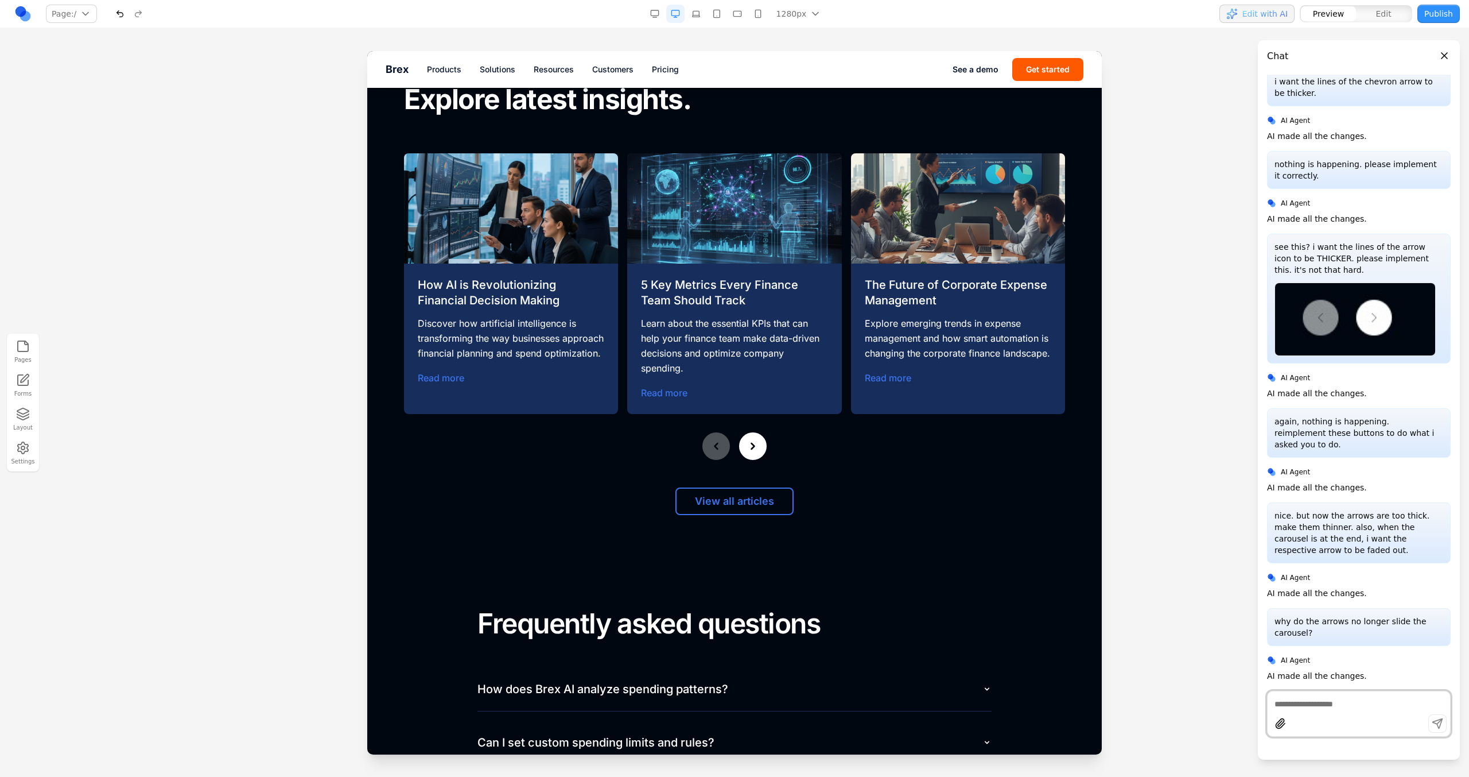
scroll to position [4843, 0]
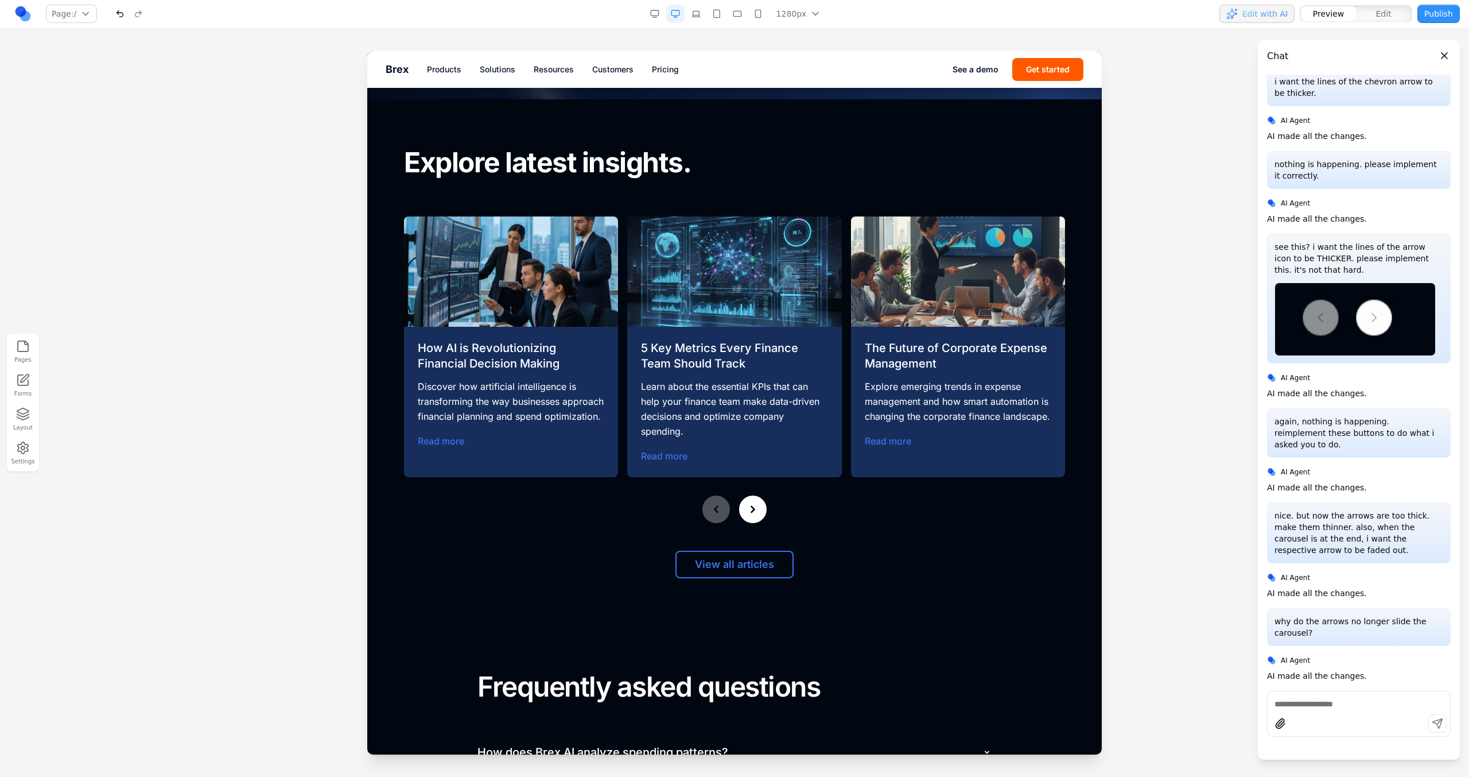
click at [753, 505] on icon at bounding box center [752, 508] width 11 height 11
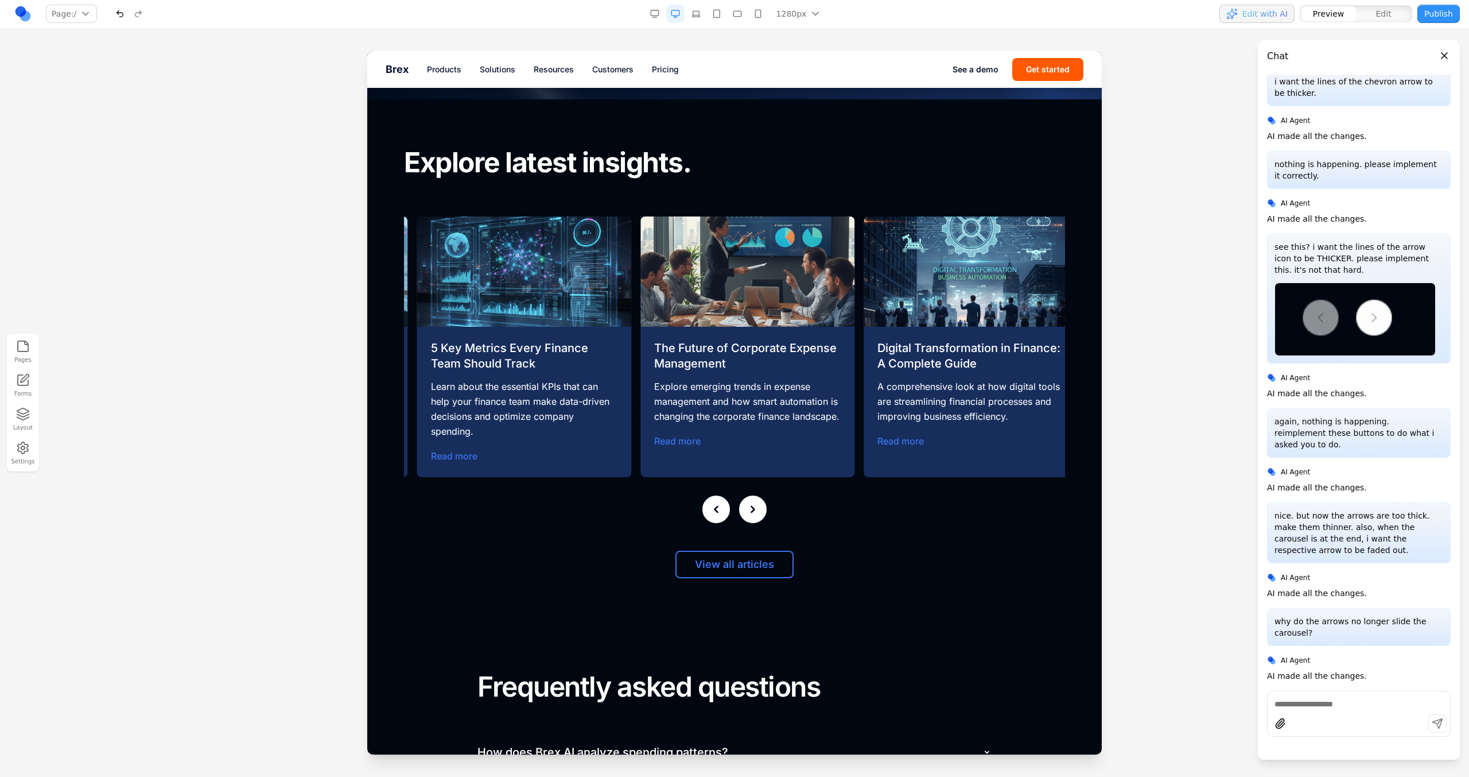
click at [753, 505] on icon at bounding box center [752, 508] width 11 height 11
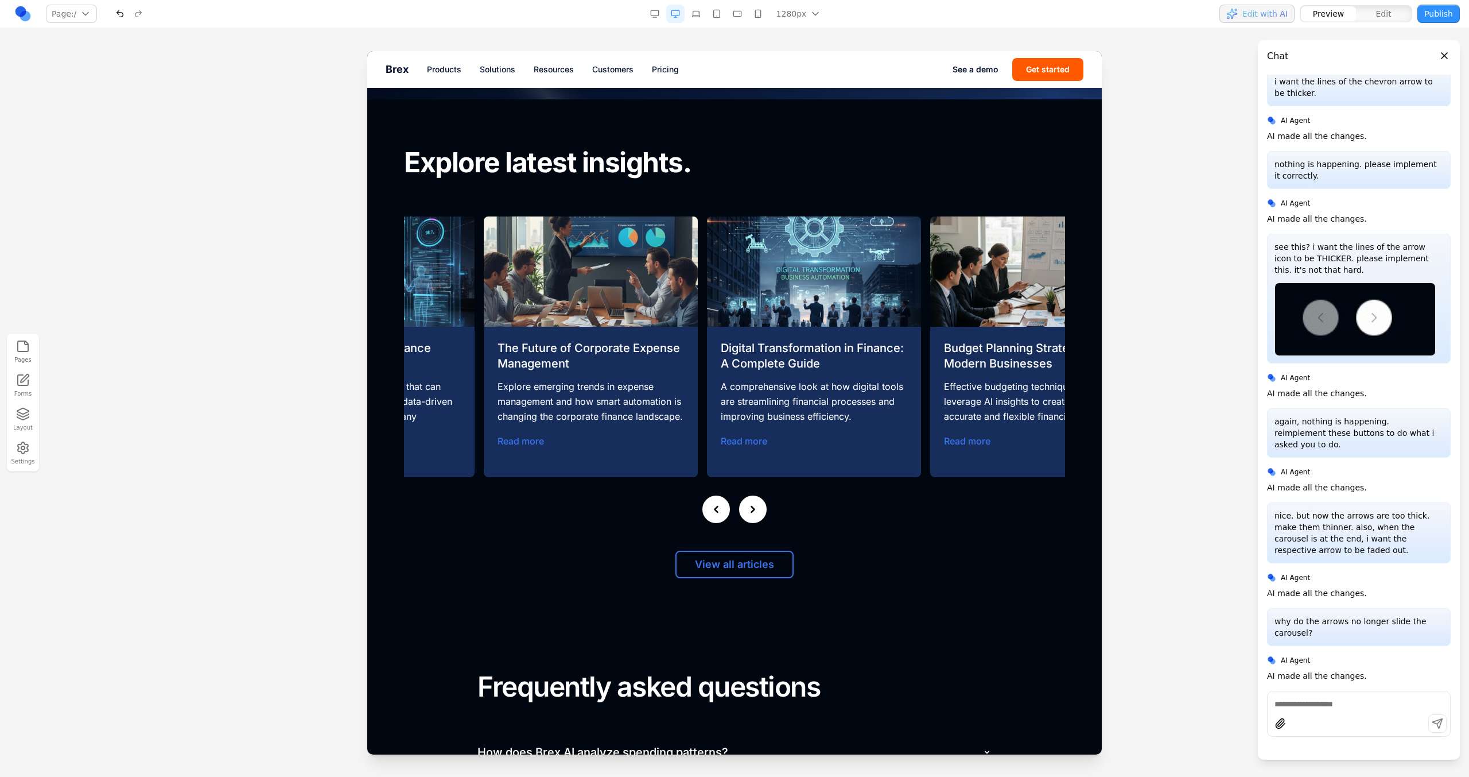
click at [753, 505] on icon at bounding box center [752, 508] width 11 height 11
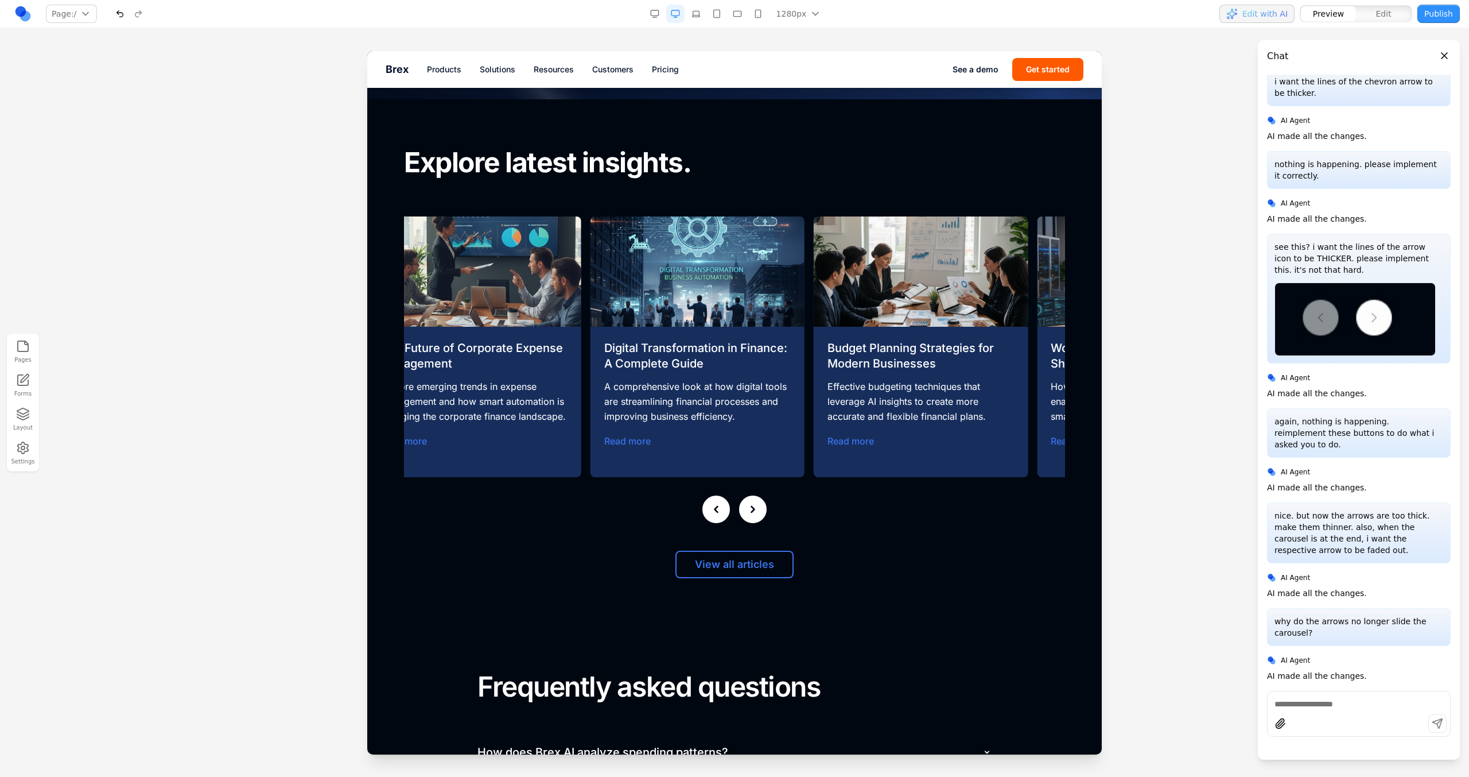
click at [753, 505] on icon at bounding box center [752, 508] width 11 height 11
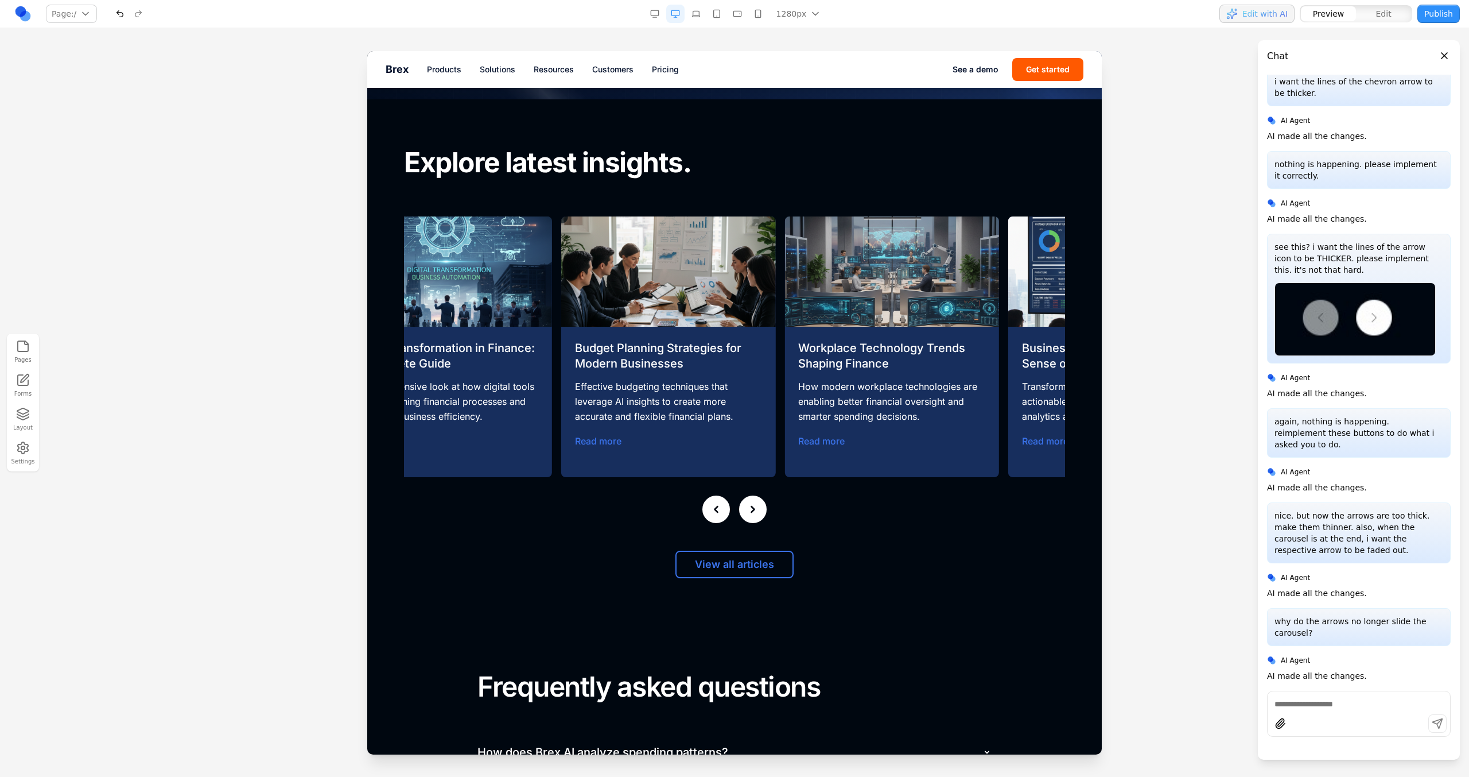
click at [753, 505] on icon at bounding box center [752, 508] width 11 height 11
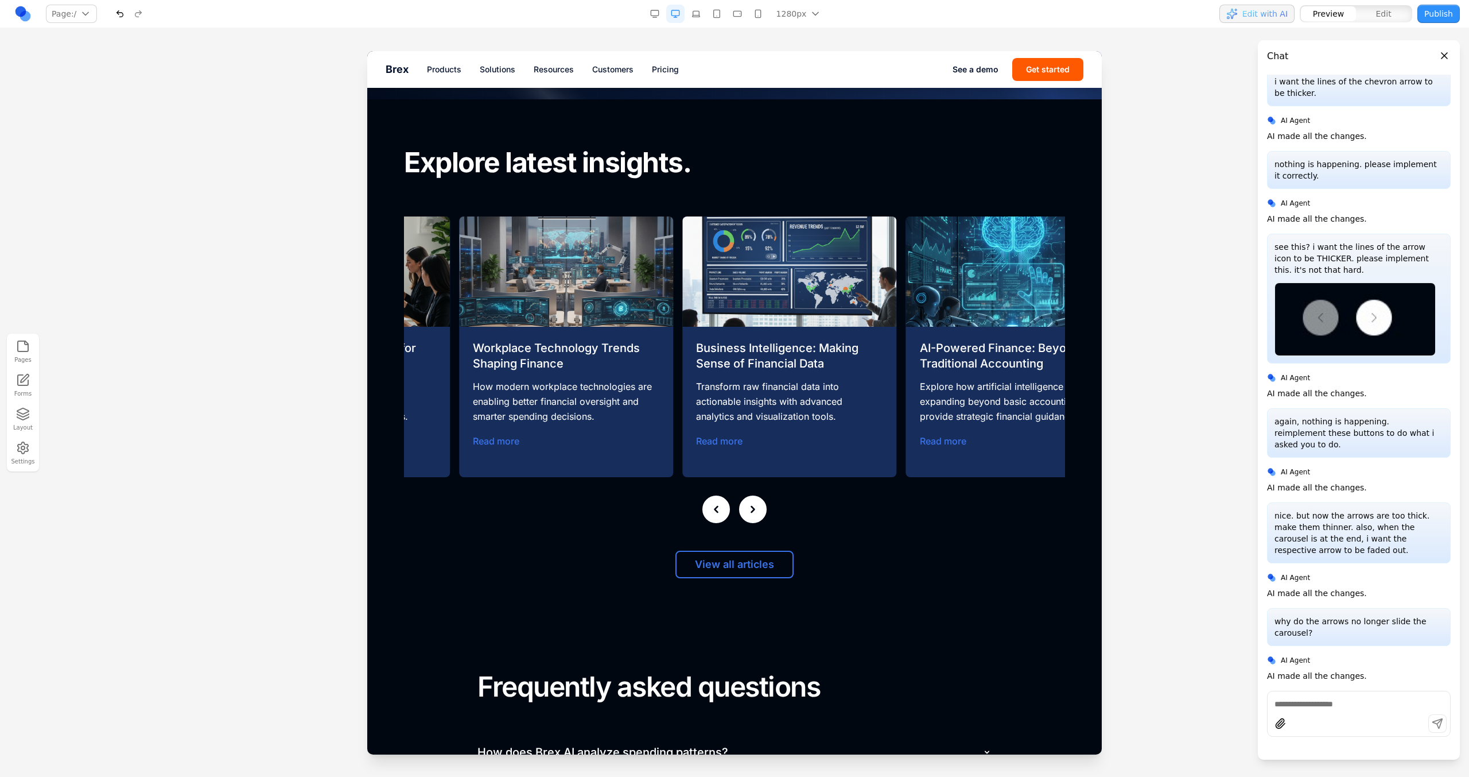
click at [753, 505] on icon at bounding box center [752, 508] width 11 height 11
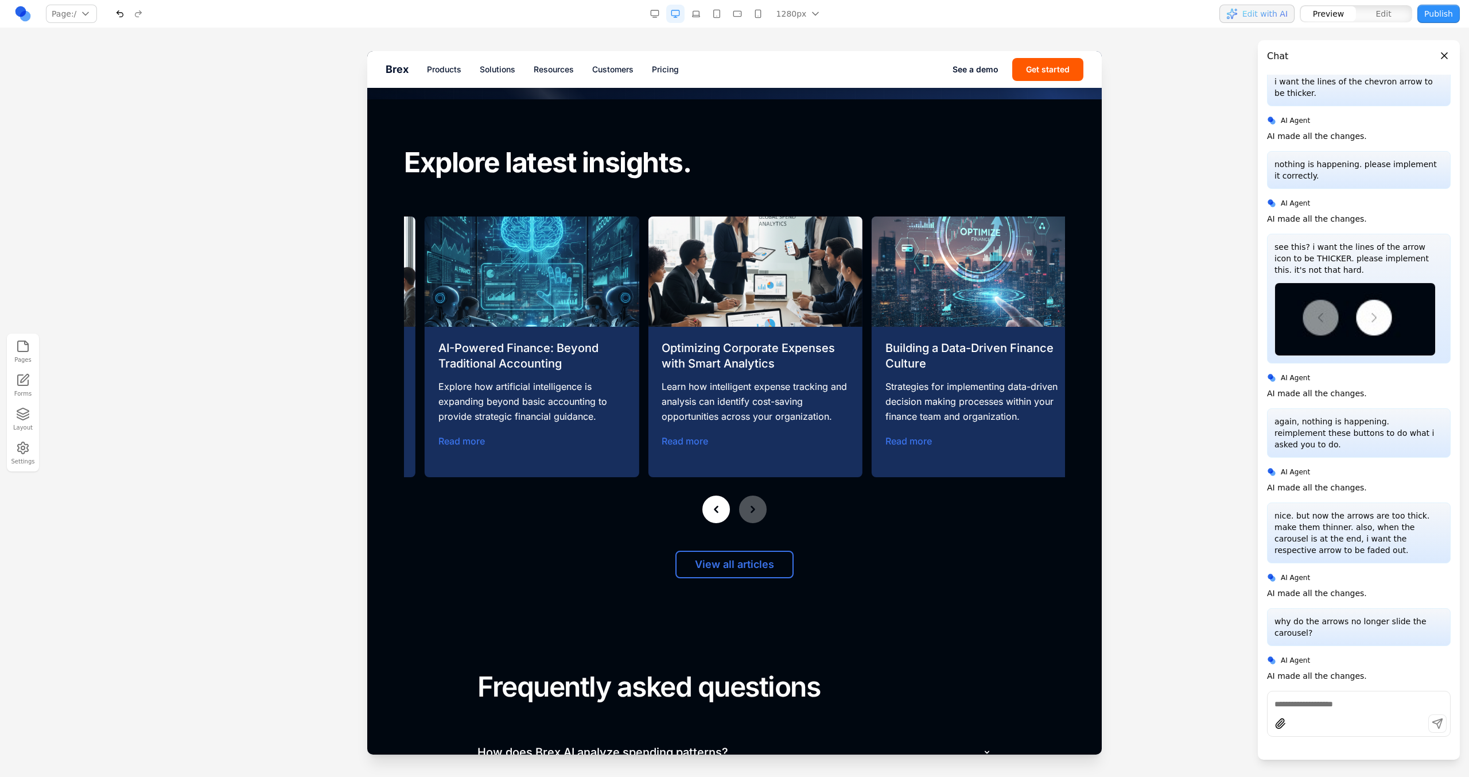
click at [722, 506] on button at bounding box center [717, 509] width 28 height 28
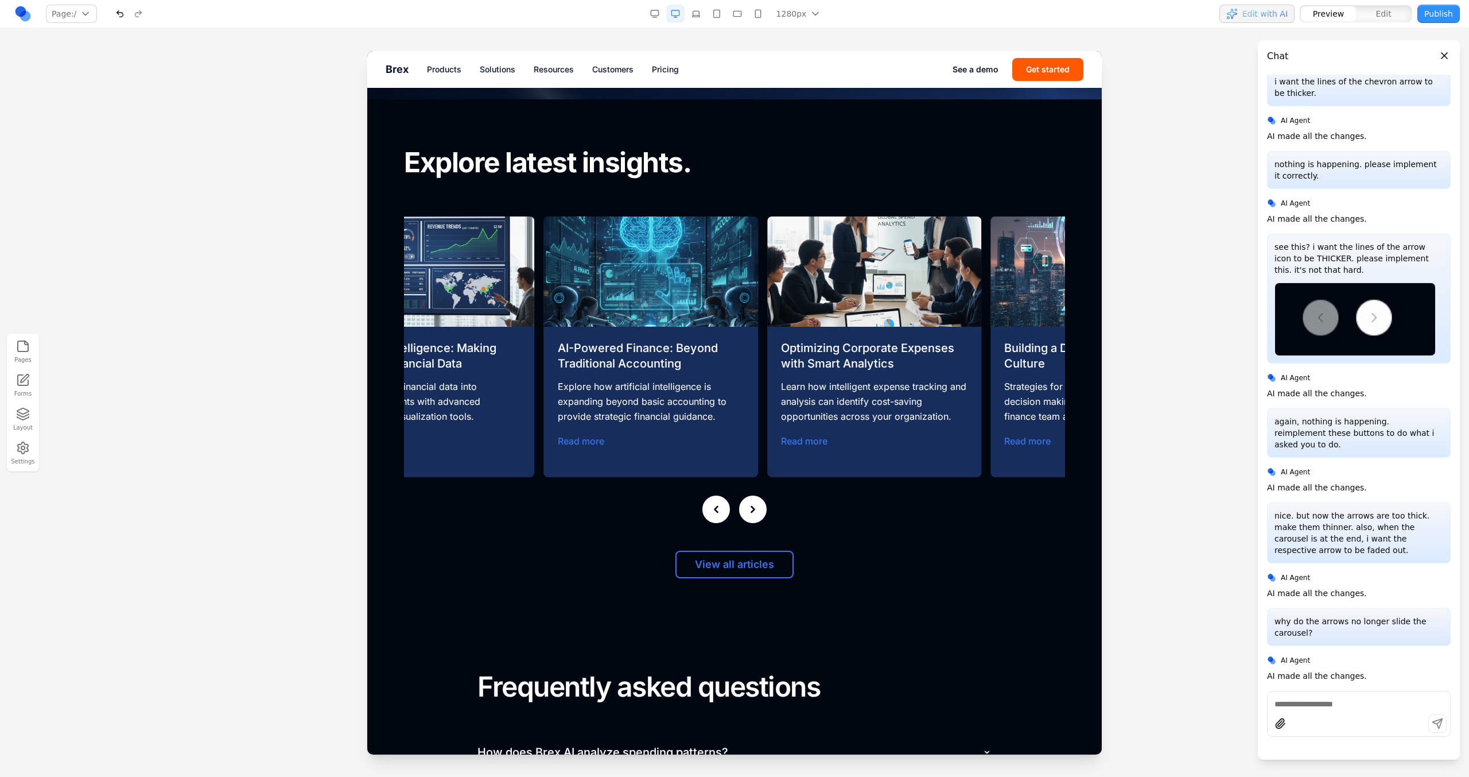
click at [722, 506] on button at bounding box center [717, 509] width 28 height 28
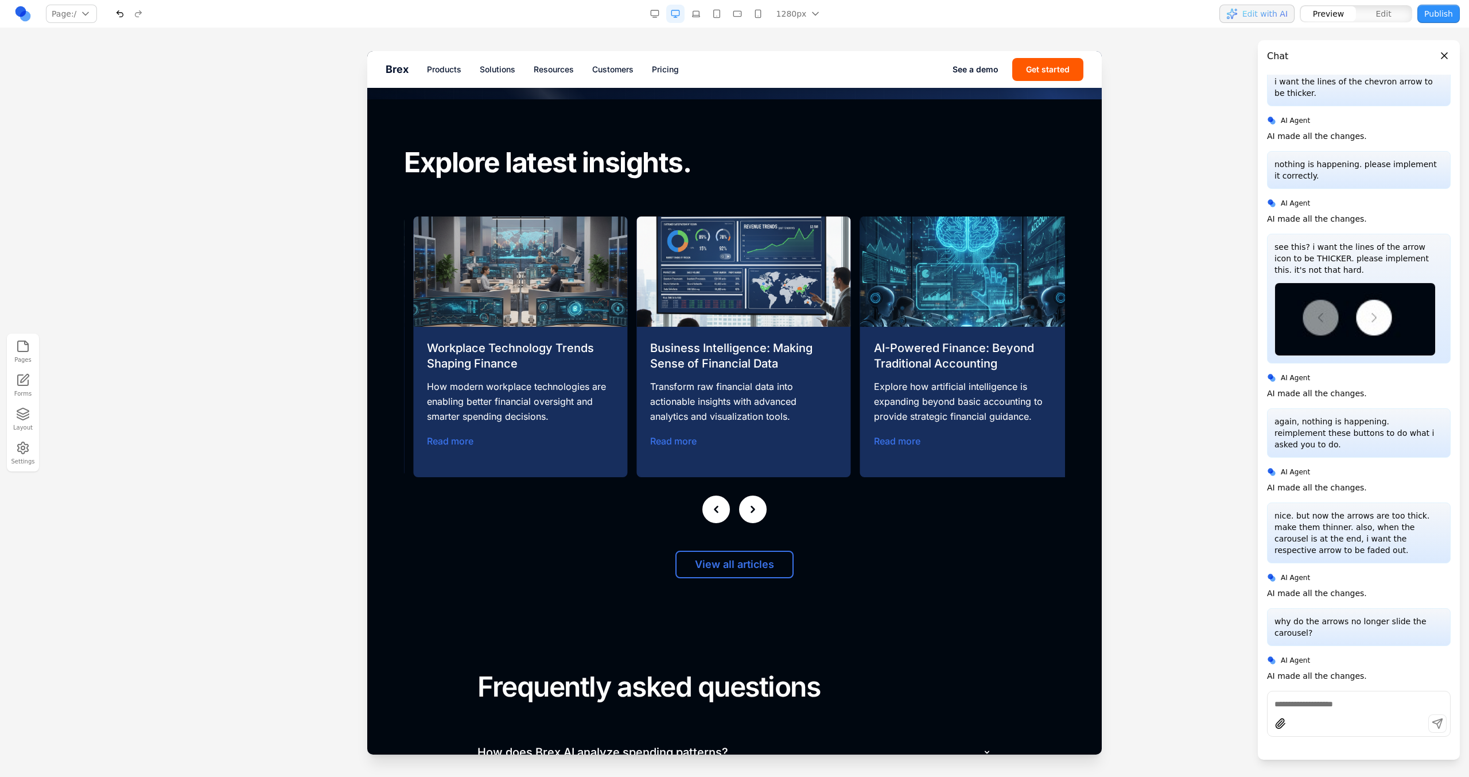
click at [722, 506] on button at bounding box center [717, 509] width 28 height 28
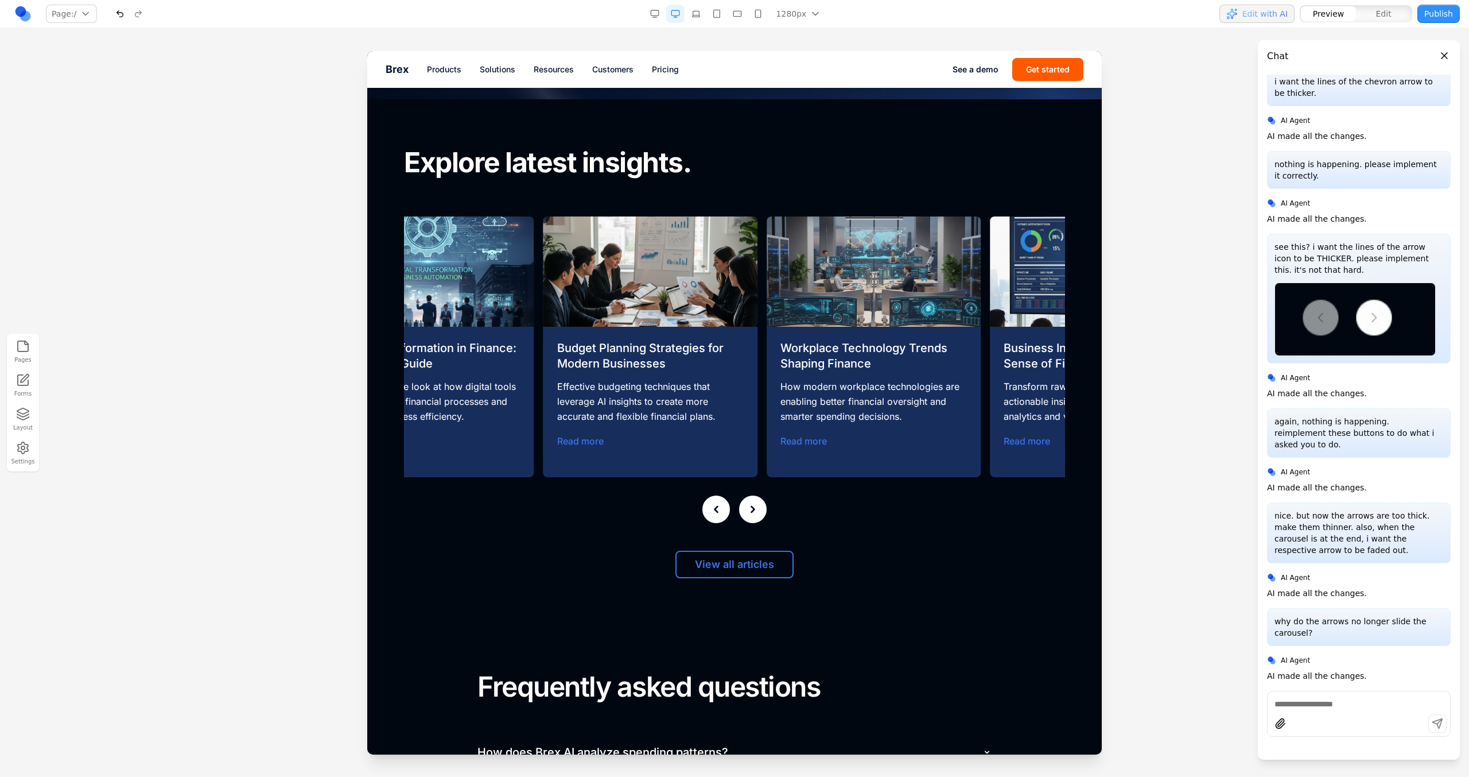
click at [722, 506] on button at bounding box center [717, 509] width 28 height 28
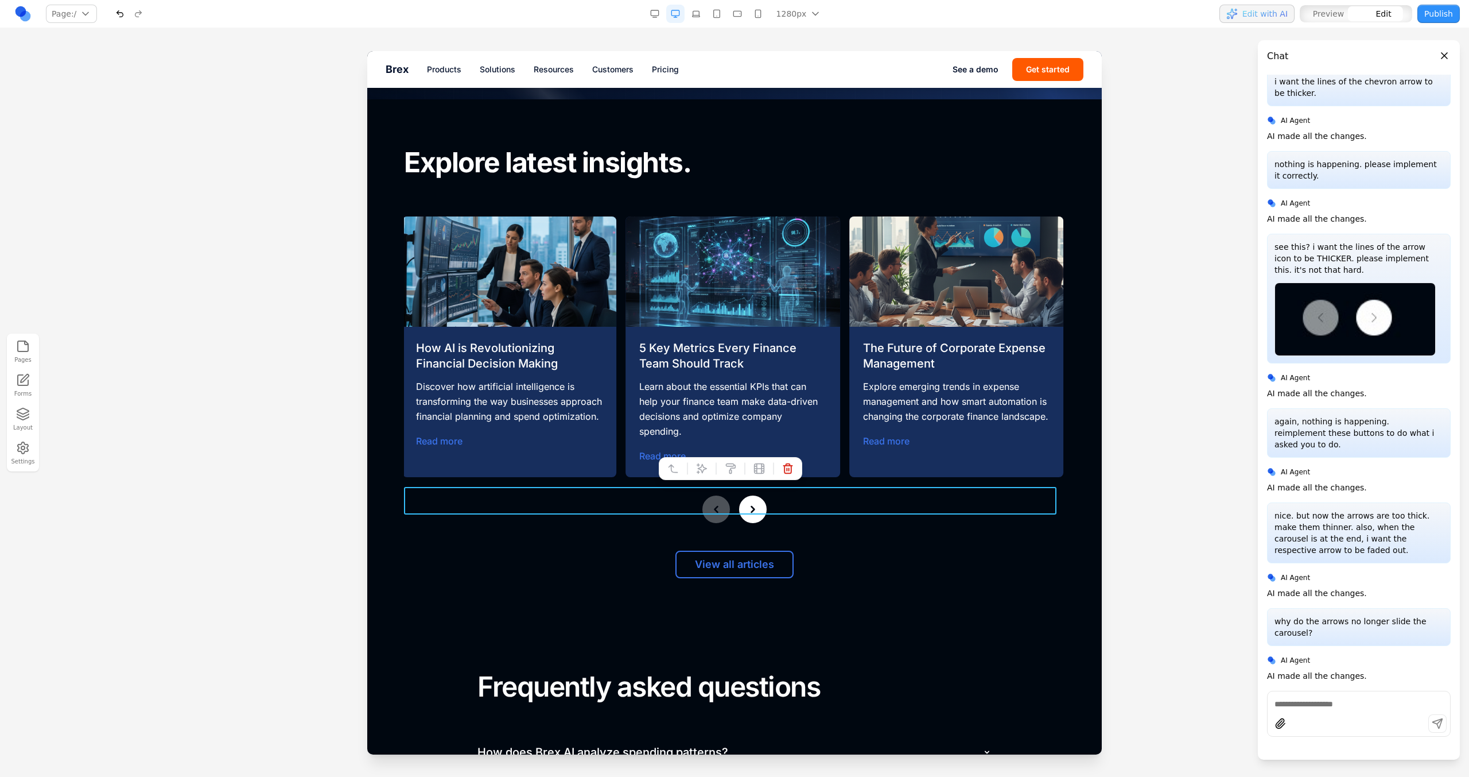
click at [773, 506] on div at bounding box center [734, 509] width 661 height 28
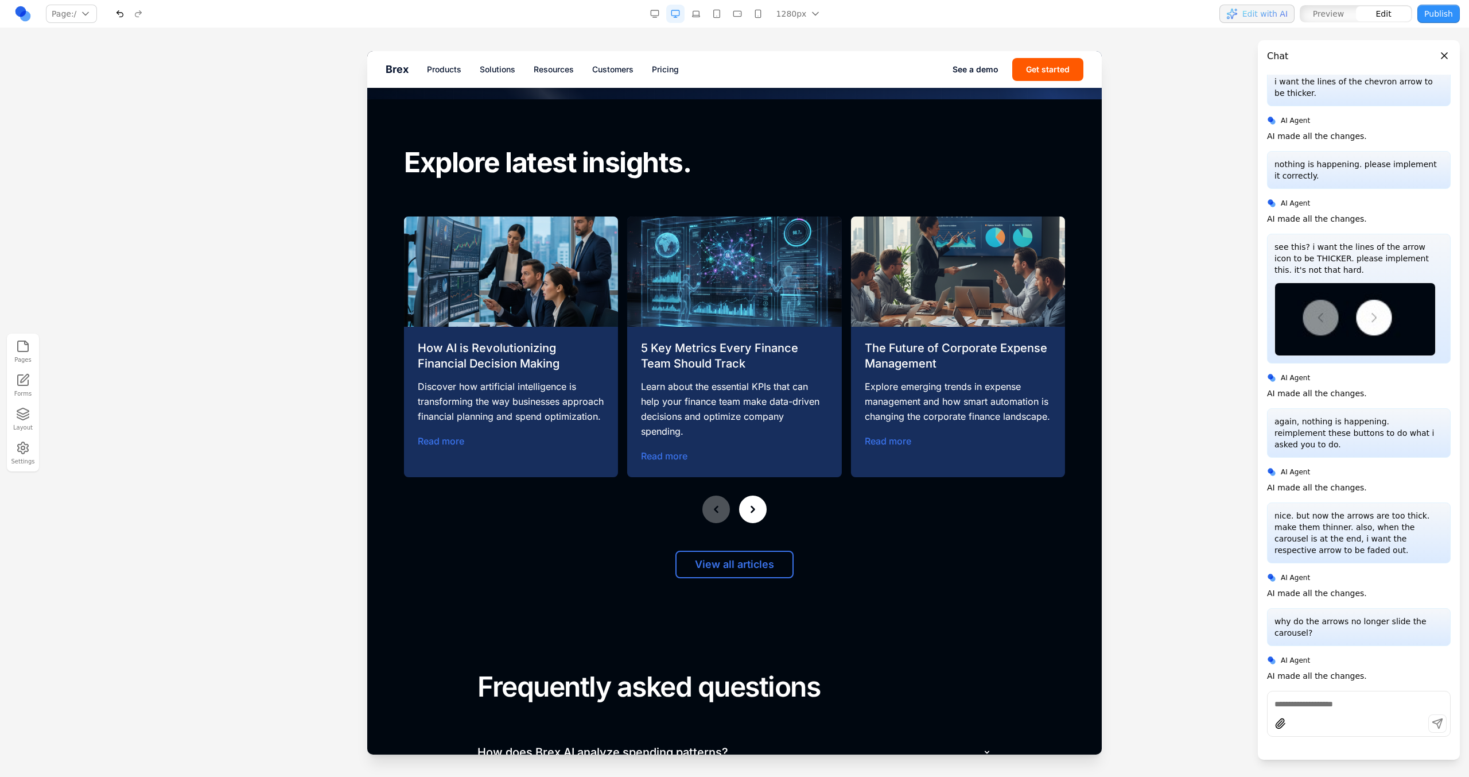
click at [706, 481] on div "How AI is Revolutionizing Financial Decision Making Discover how artificial int…" at bounding box center [734, 369] width 661 height 307
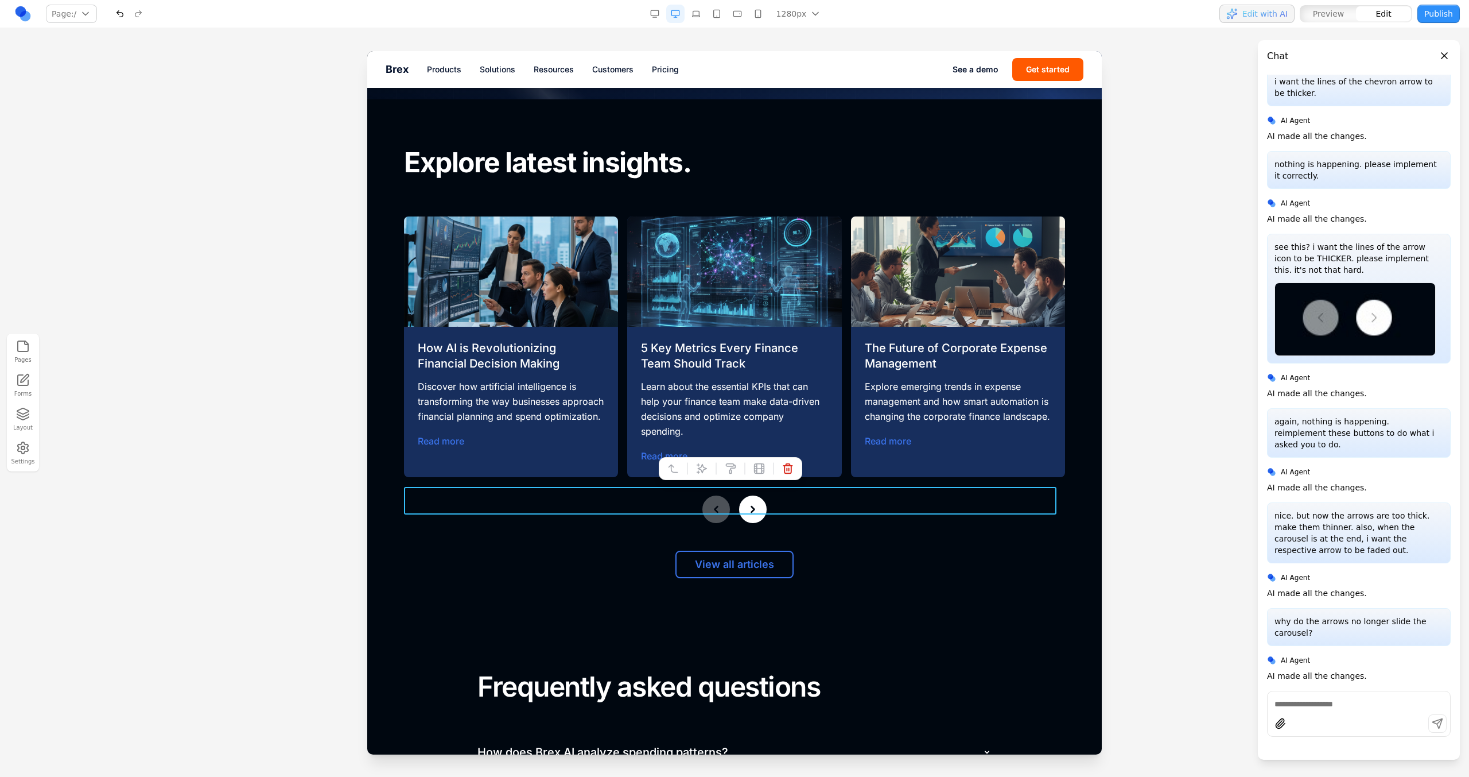
click at [819, 496] on div at bounding box center [734, 509] width 661 height 28
click at [708, 468] on button at bounding box center [702, 468] width 18 height 18
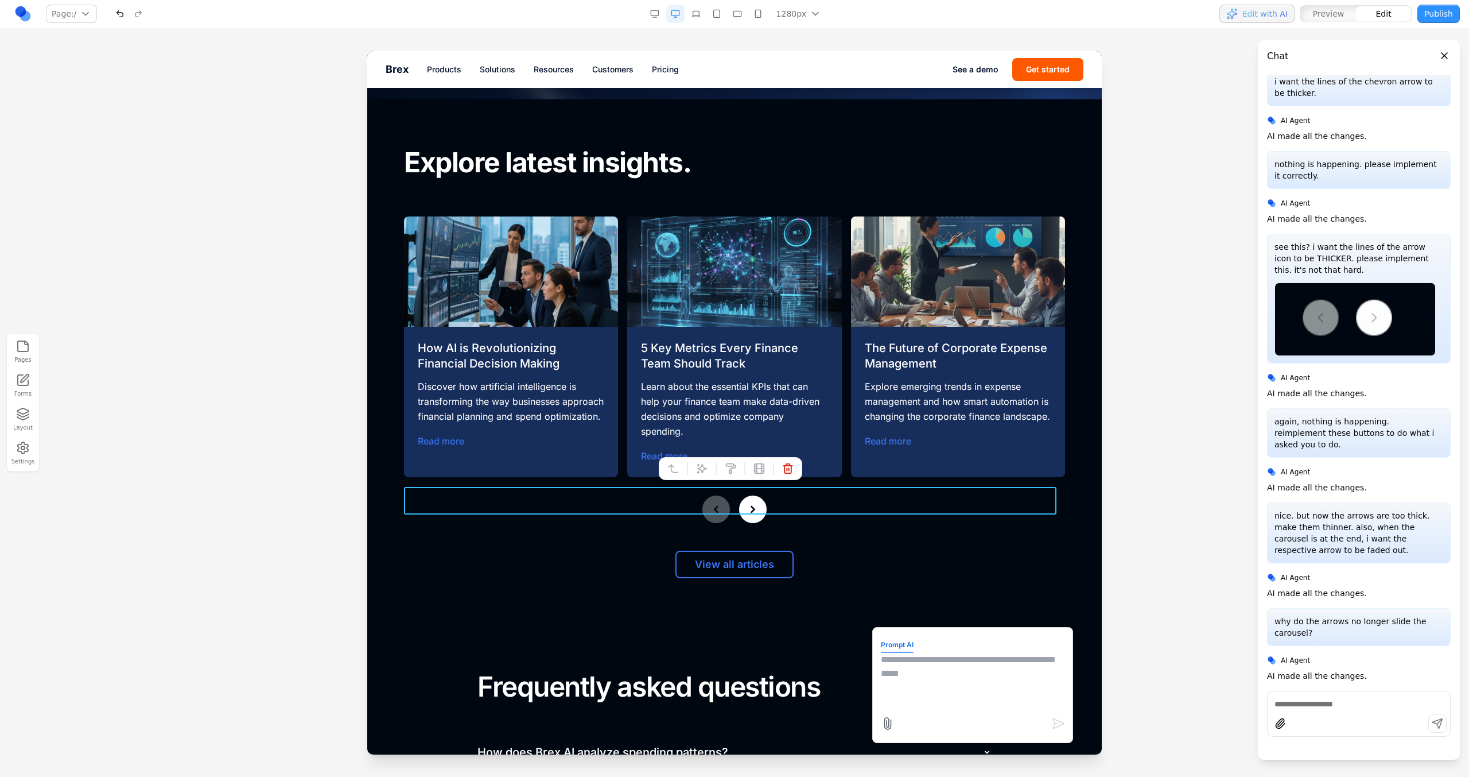
click at [883, 662] on textarea at bounding box center [973, 681] width 184 height 57
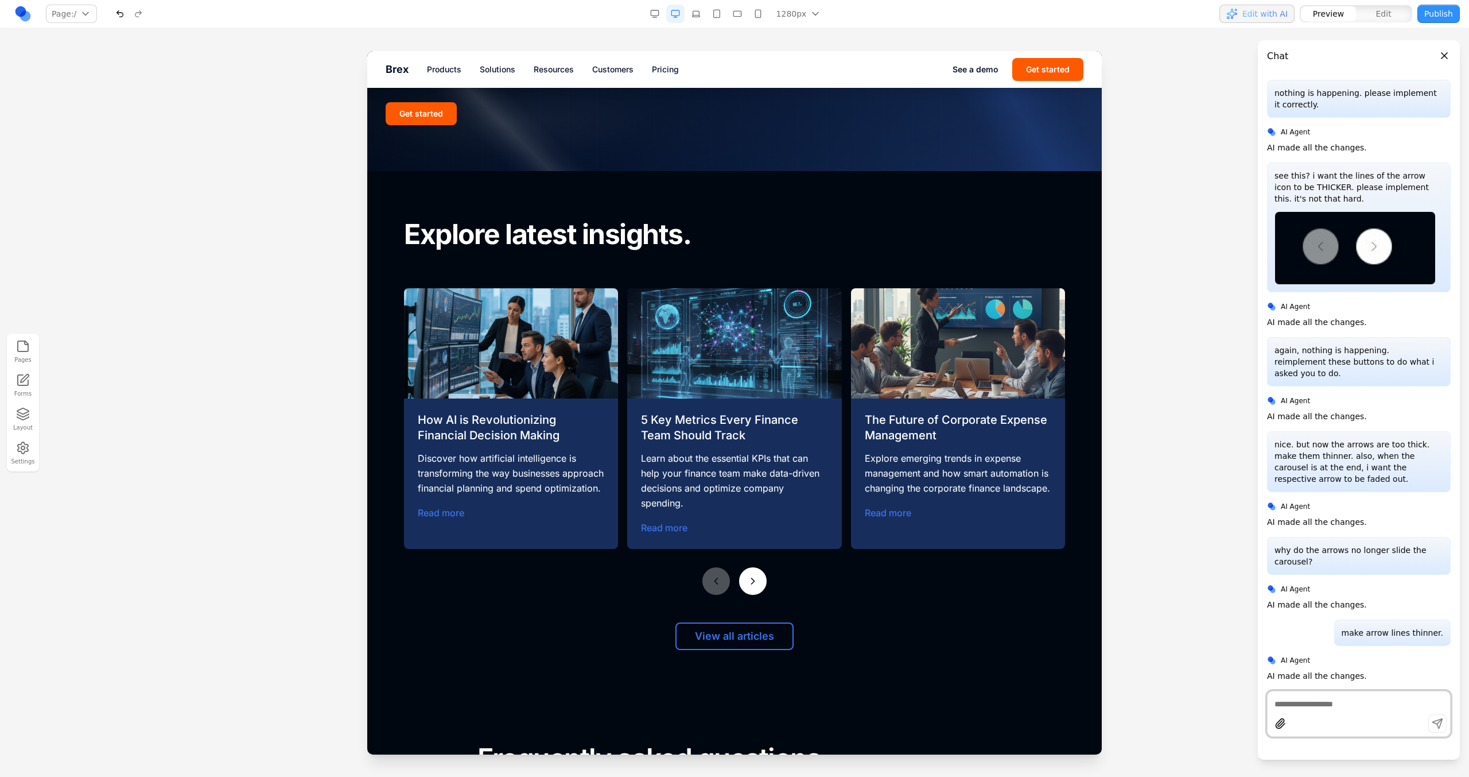
scroll to position [4714, 0]
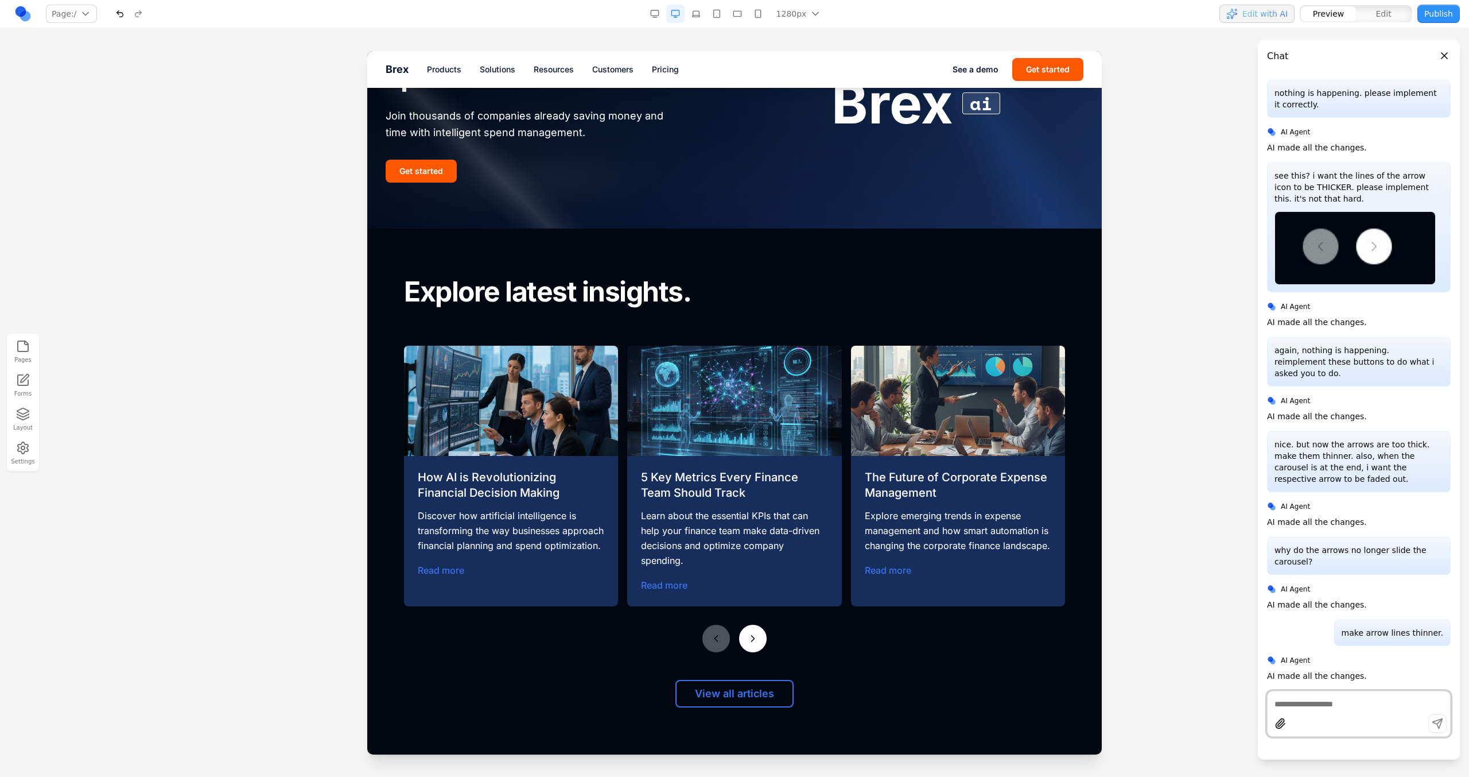
click at [740, 633] on button at bounding box center [753, 638] width 28 height 28
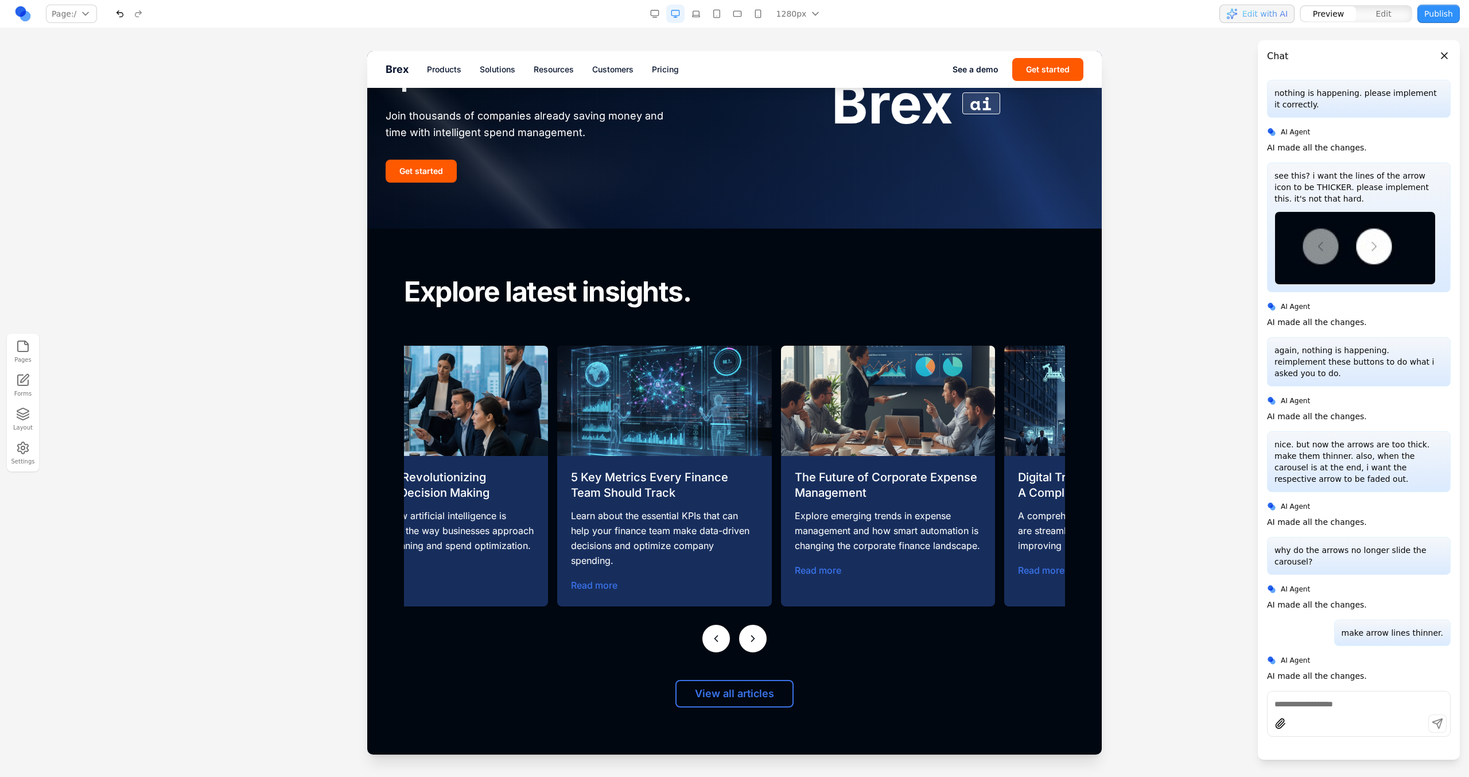
click at [740, 633] on button at bounding box center [753, 638] width 28 height 28
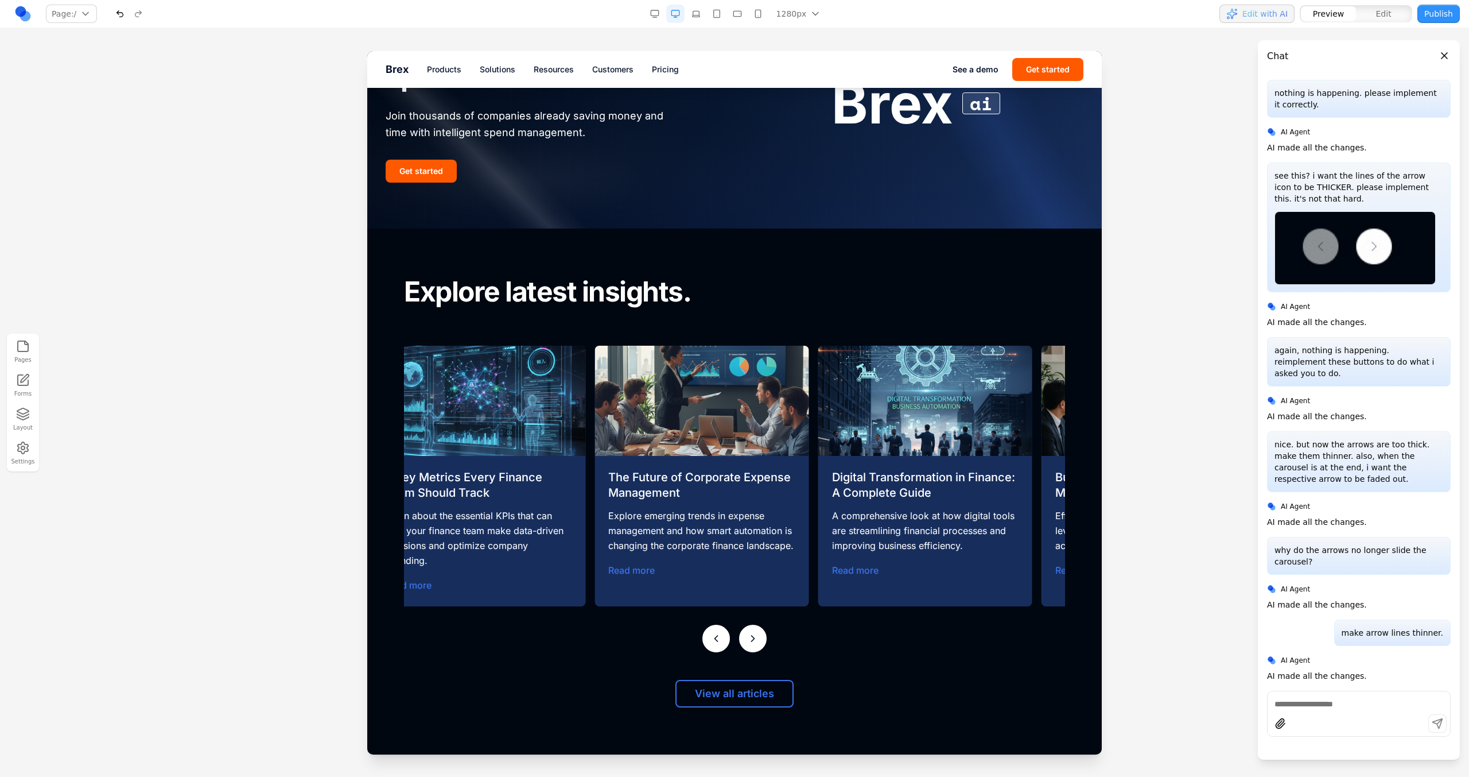
click at [740, 633] on button at bounding box center [753, 638] width 28 height 28
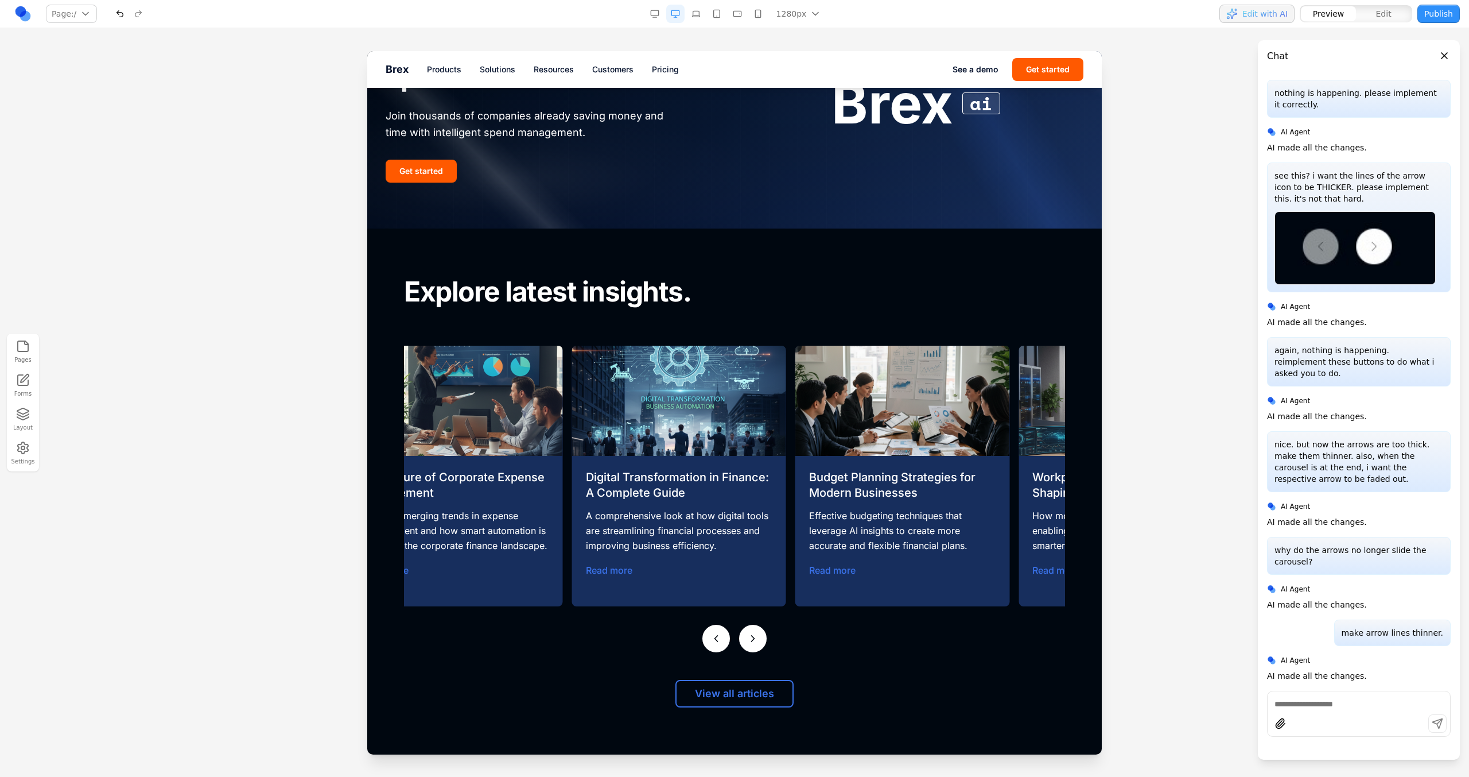
click at [740, 633] on button at bounding box center [753, 638] width 28 height 28
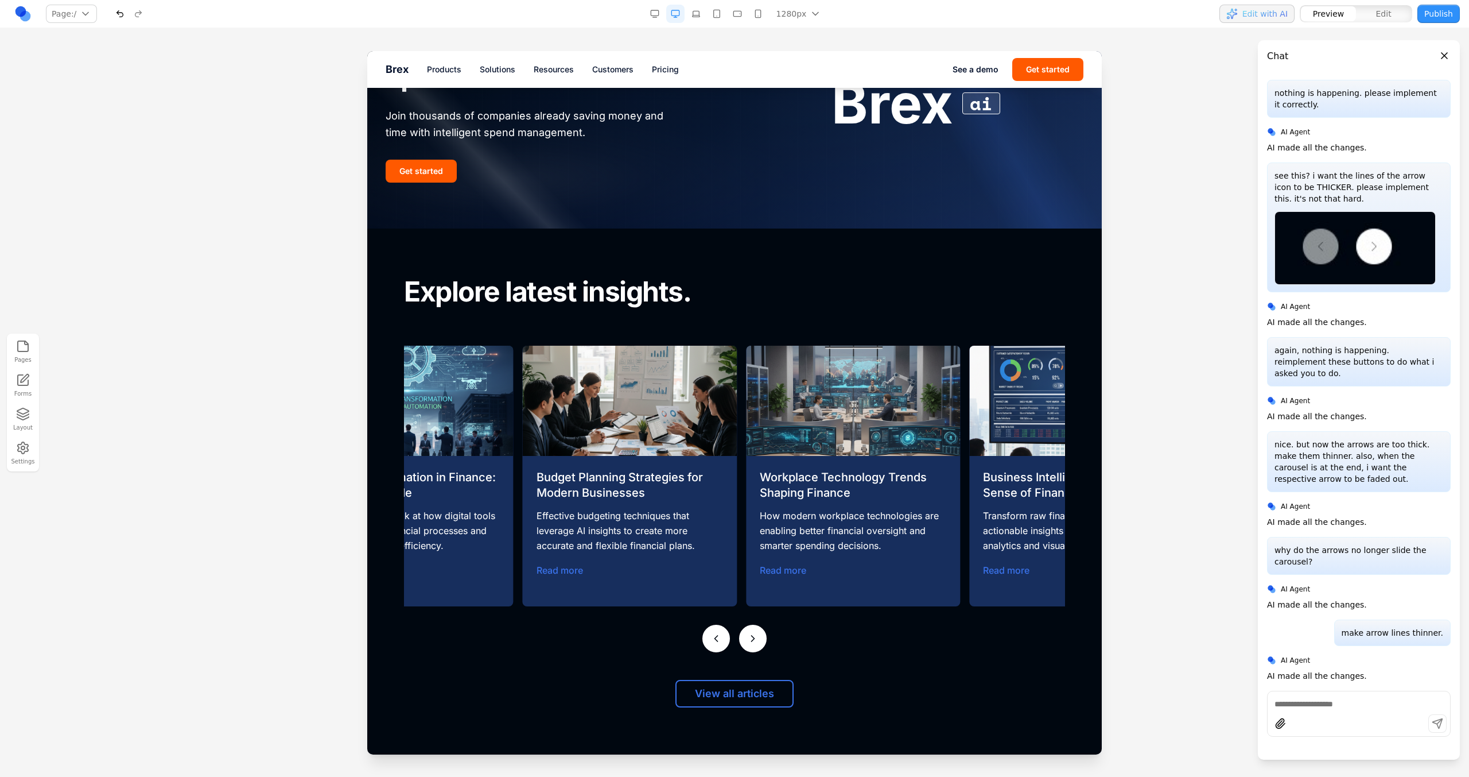
click at [711, 633] on icon at bounding box center [716, 638] width 11 height 11
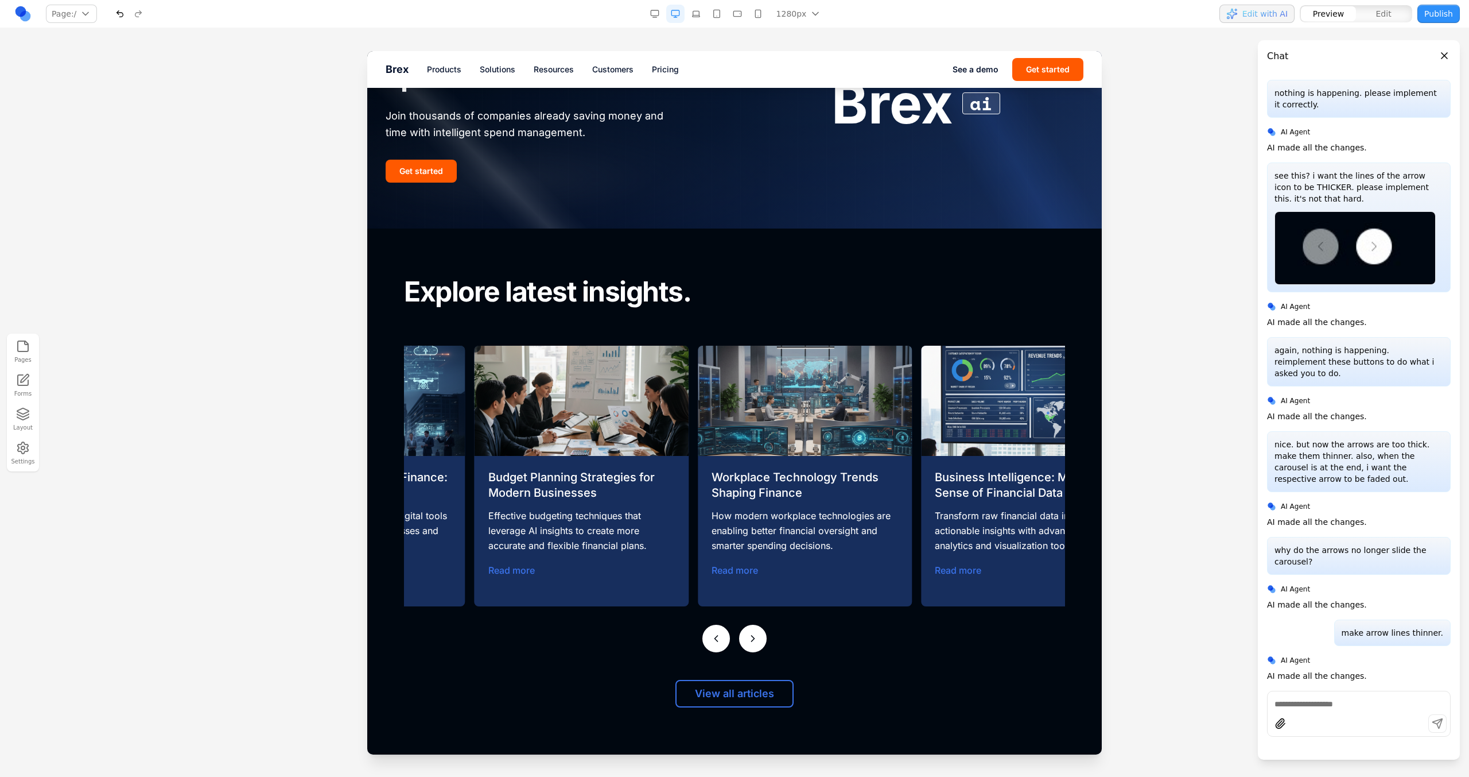
click at [711, 633] on icon at bounding box center [716, 638] width 11 height 11
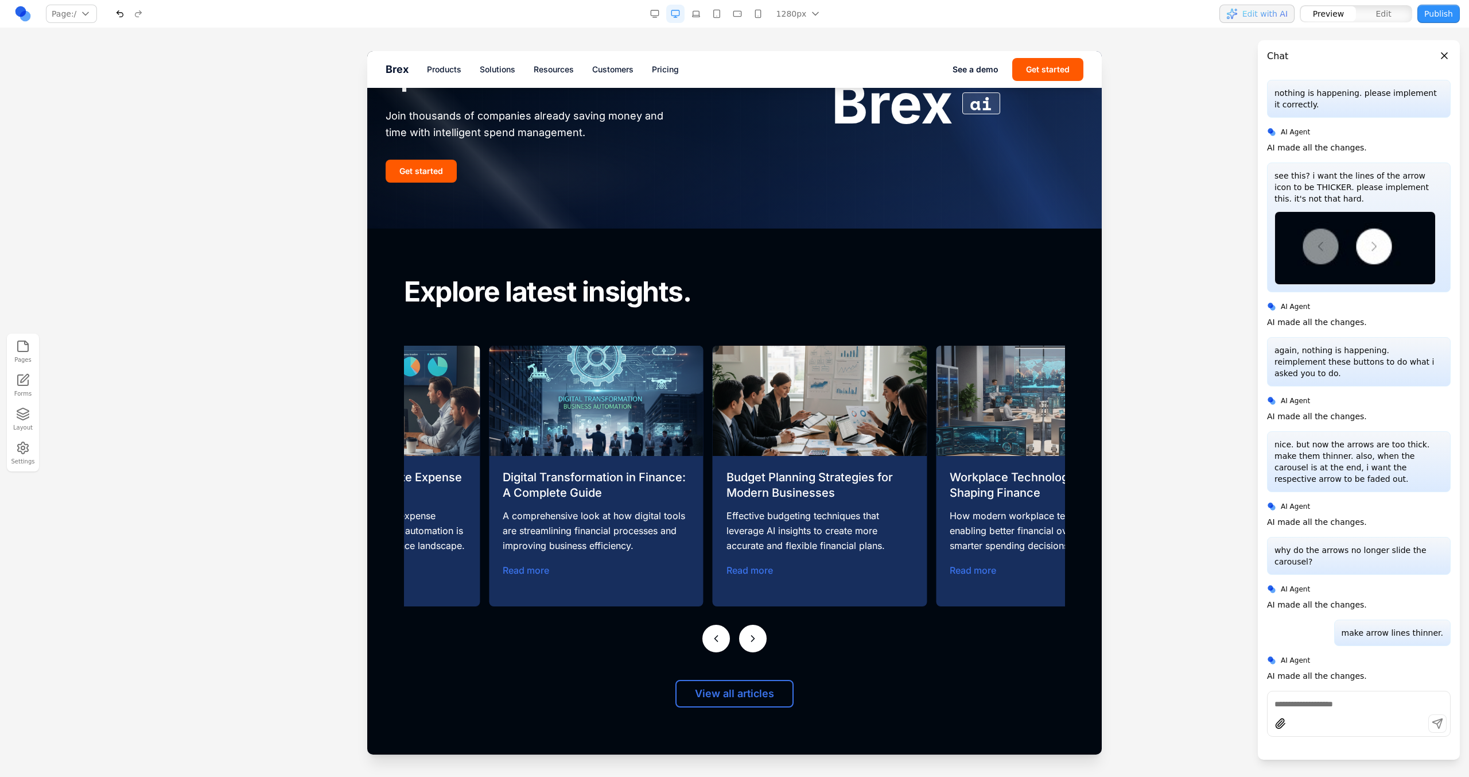
click at [711, 633] on icon at bounding box center [716, 638] width 11 height 11
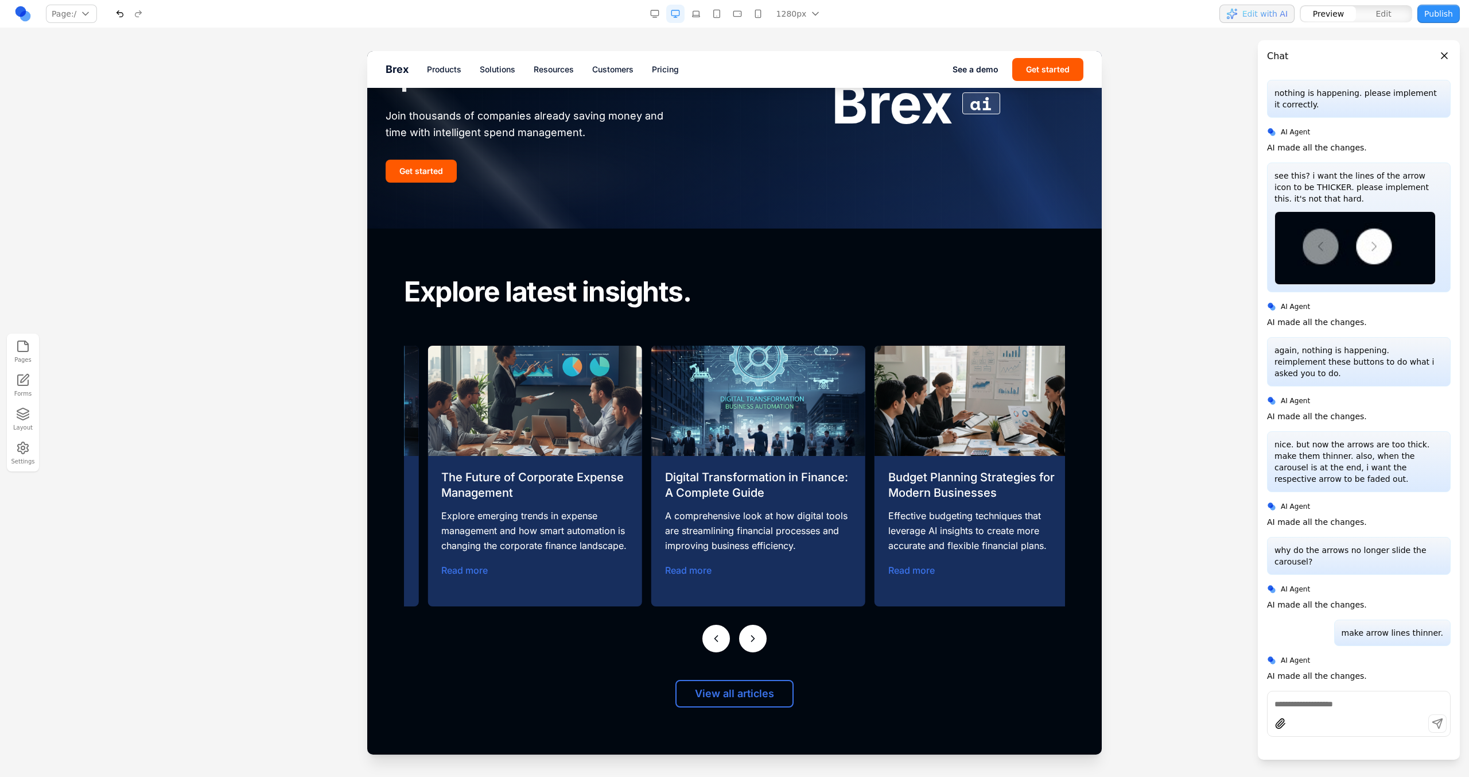
click at [711, 633] on icon at bounding box center [716, 638] width 11 height 11
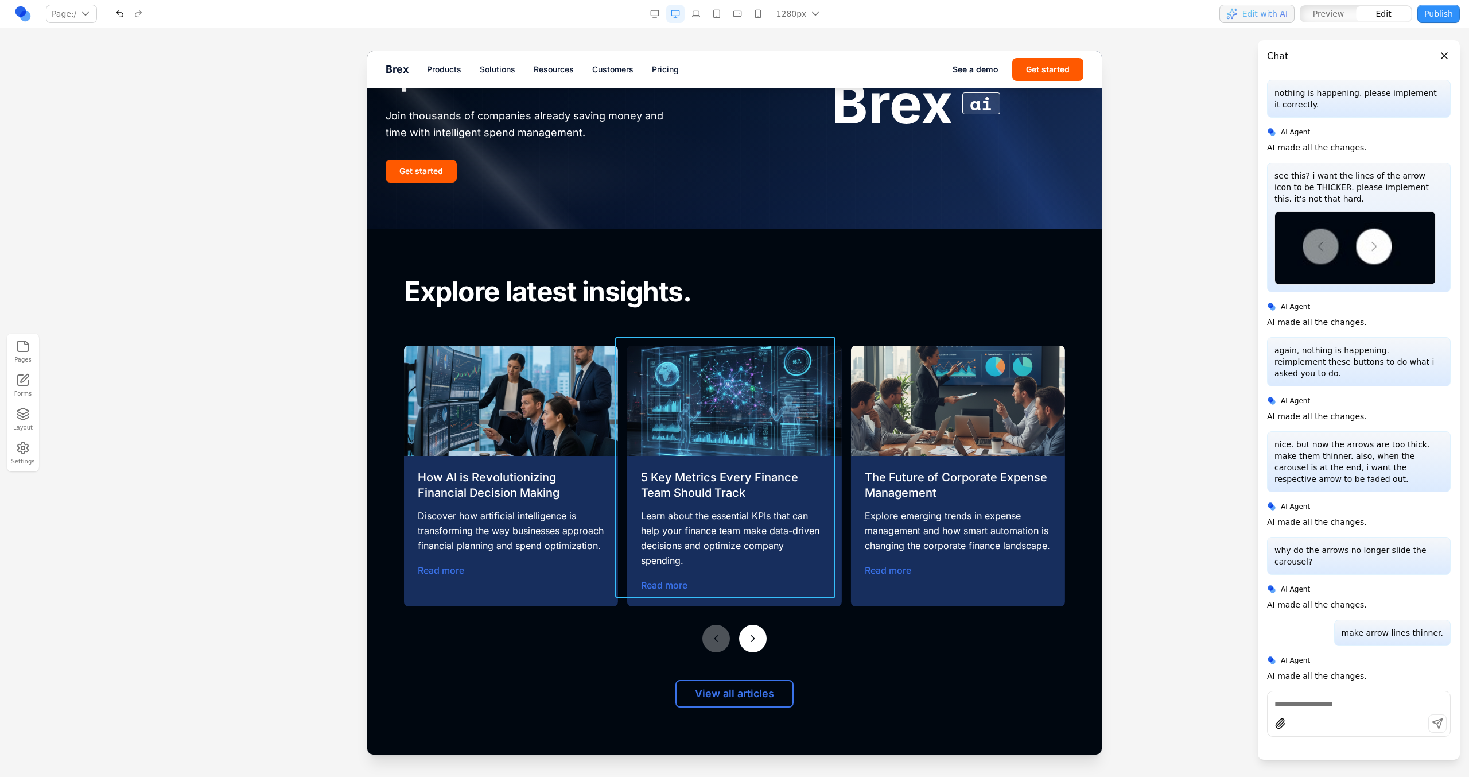
click at [622, 529] on div "5 Key Metrics Every Finance Team Should Track Learn about the essential KPIs th…" at bounding box center [729, 476] width 223 height 261
click at [667, 311] on button at bounding box center [668, 318] width 18 height 18
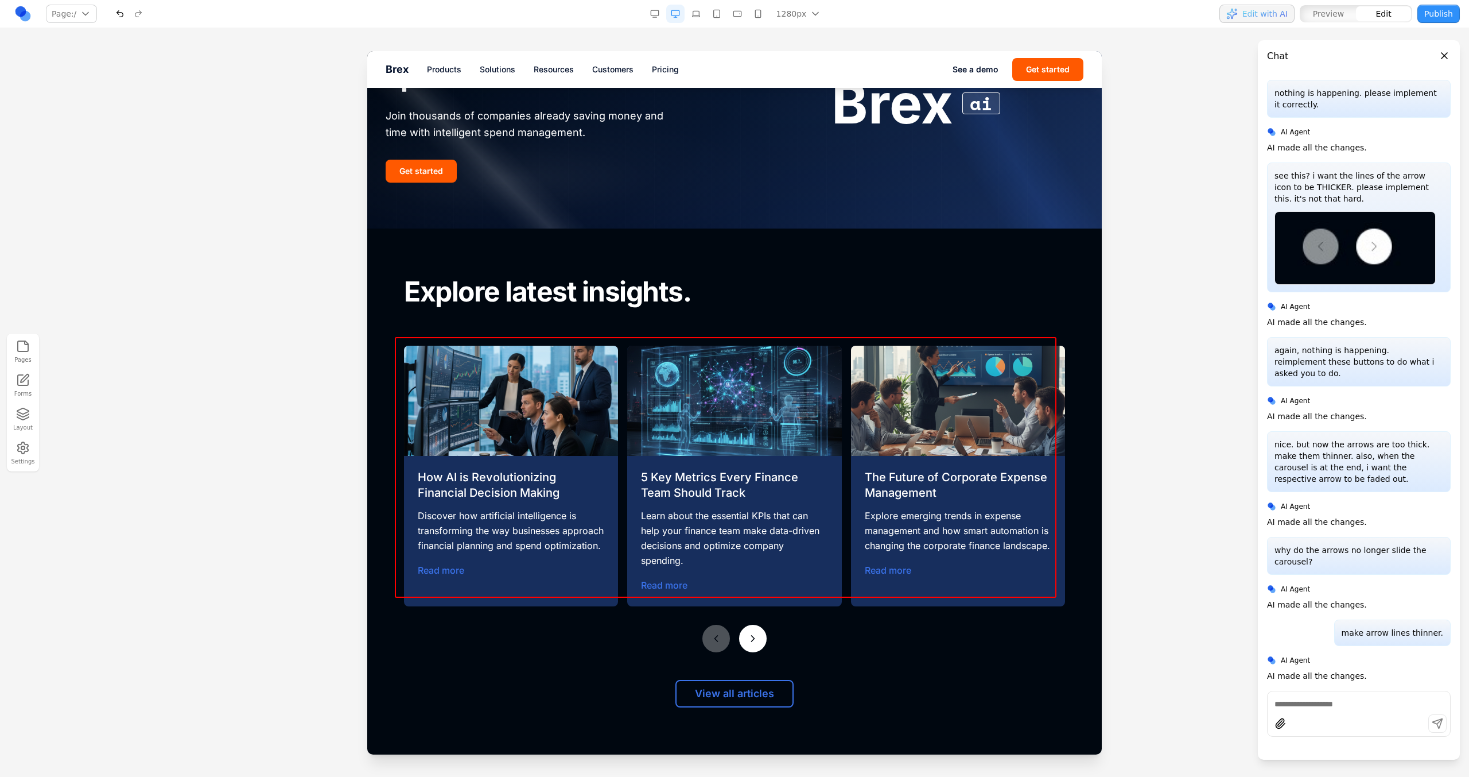
click at [612, 496] on div "How AI is Revolutionizing Financial Decision Making Discover how artificial int…" at bounding box center [511, 523] width 214 height 135
click at [536, 605] on div "How AI is Revolutionizing Financial Decision Making Discover how artificial int…" at bounding box center [734, 499] width 661 height 307
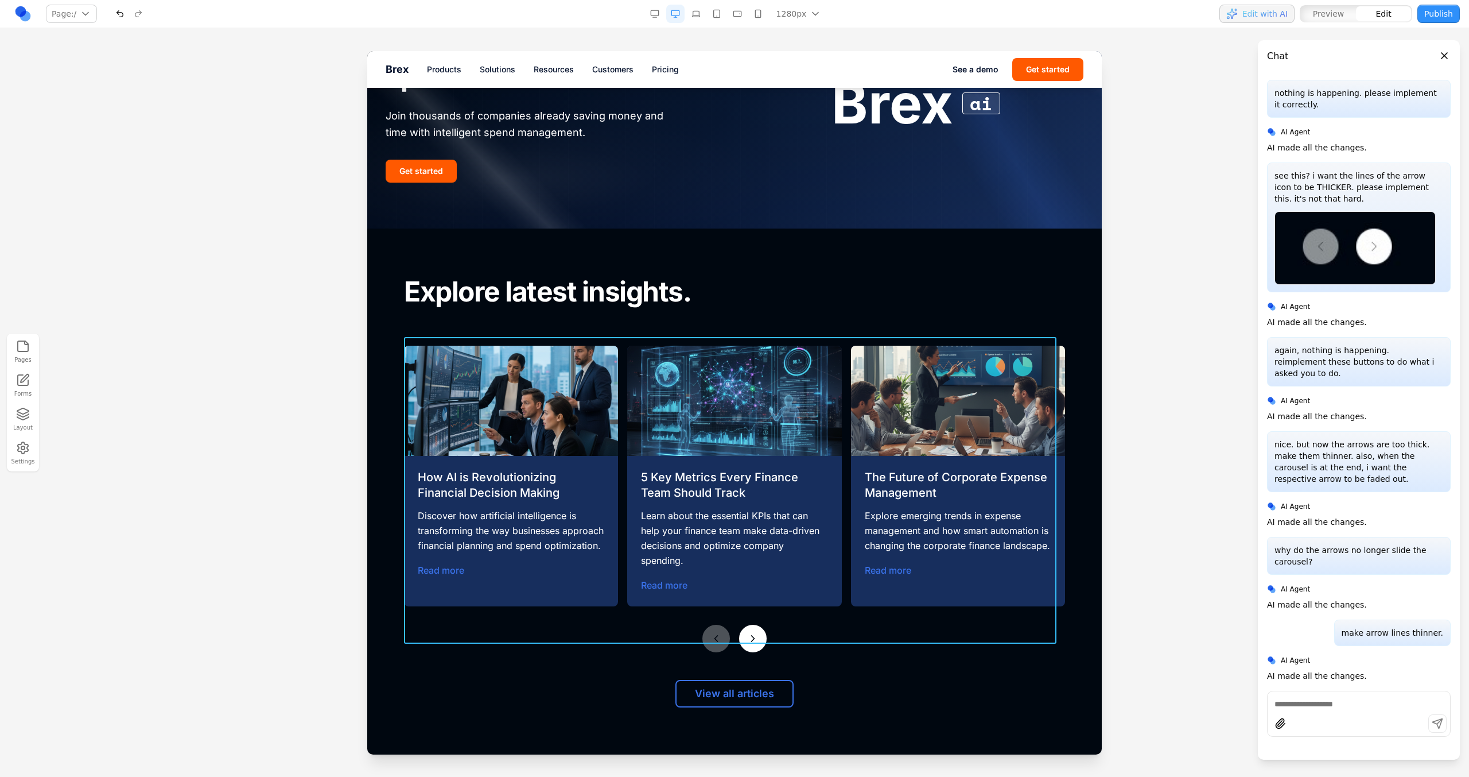
click at [615, 613] on div "How AI is Revolutionizing Financial Decision Making Discover how artificial int…" at bounding box center [734, 499] width 661 height 307
click at [700, 320] on icon at bounding box center [701, 318] width 11 height 11
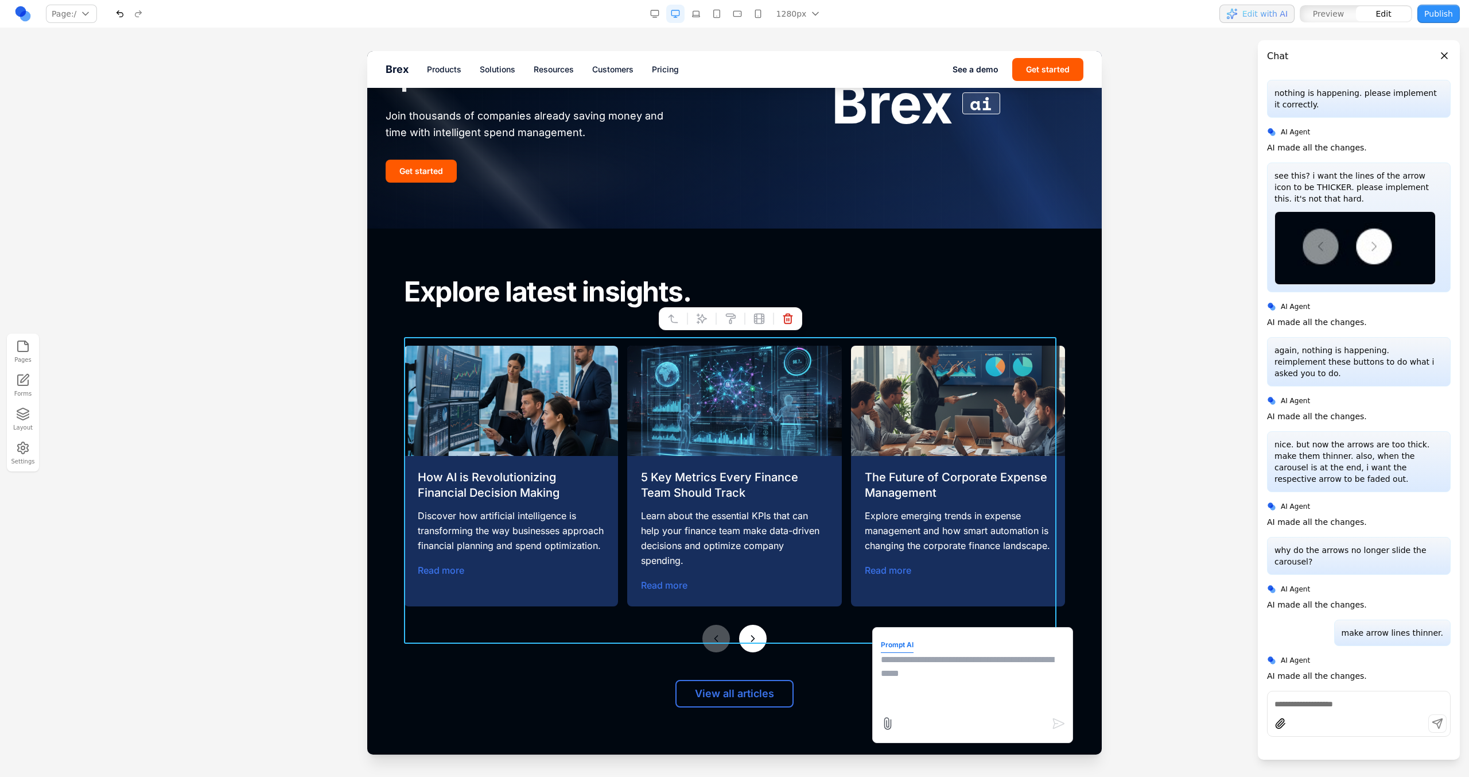
click at [889, 675] on textarea at bounding box center [973, 681] width 184 height 57
type textarea "**********"
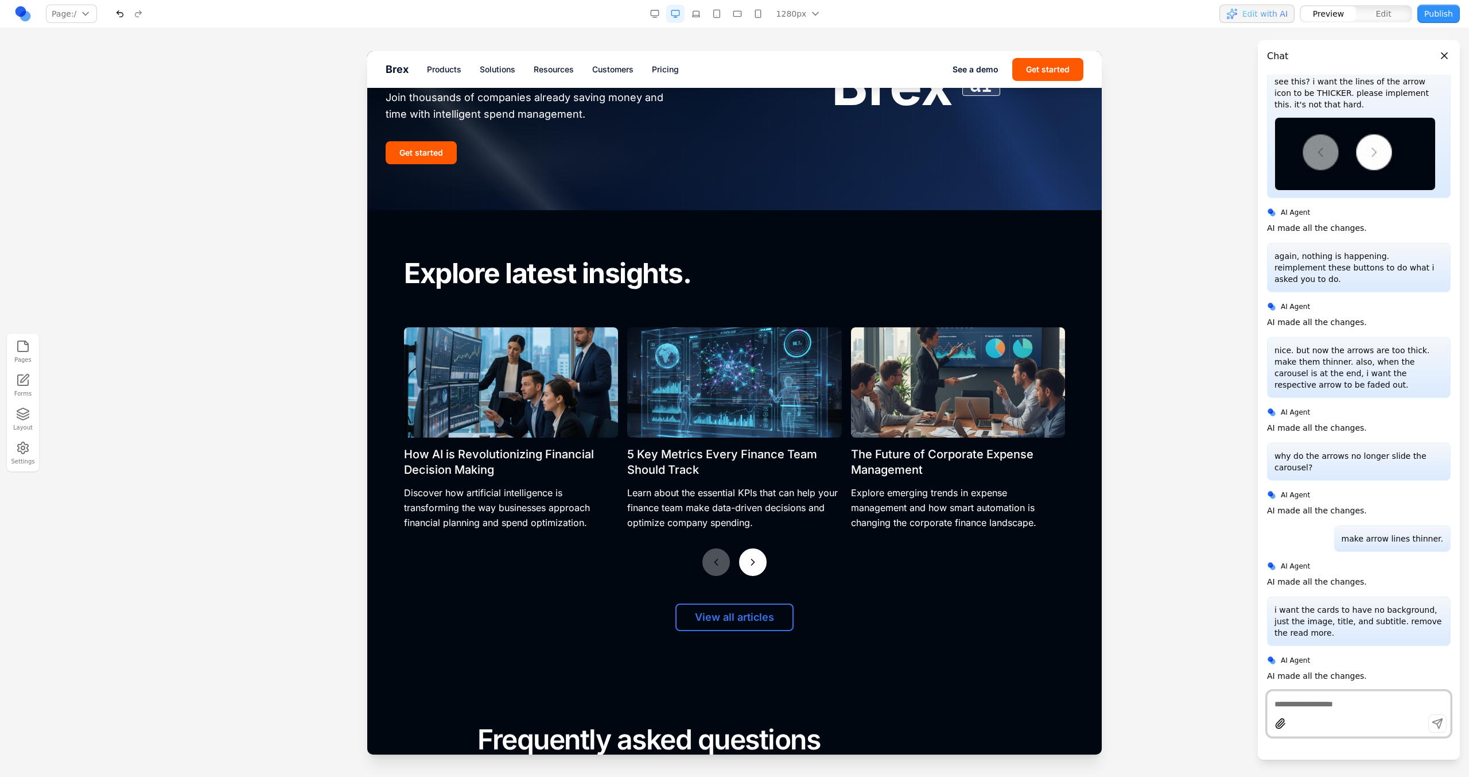
scroll to position [4726, 0]
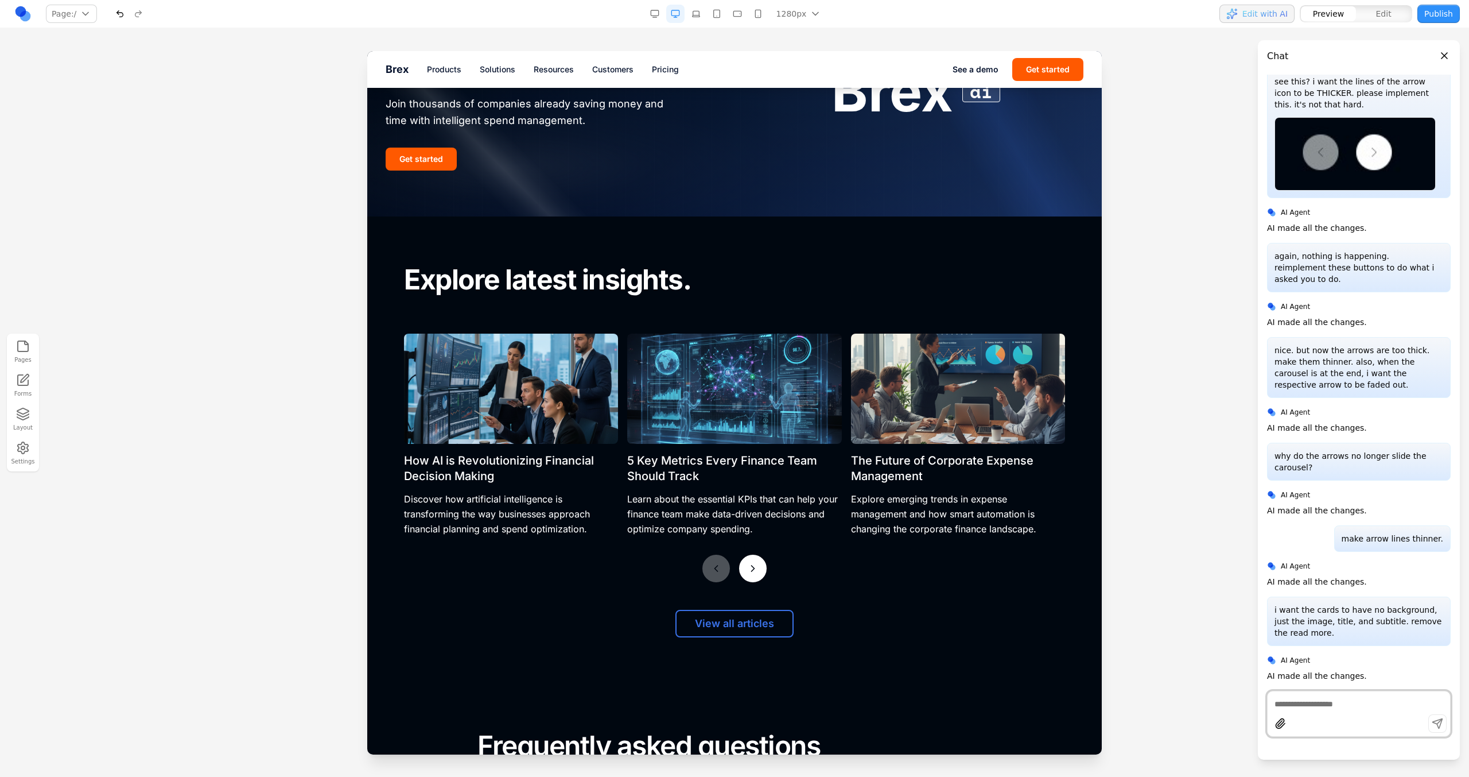
click at [747, 554] on button at bounding box center [753, 568] width 28 height 28
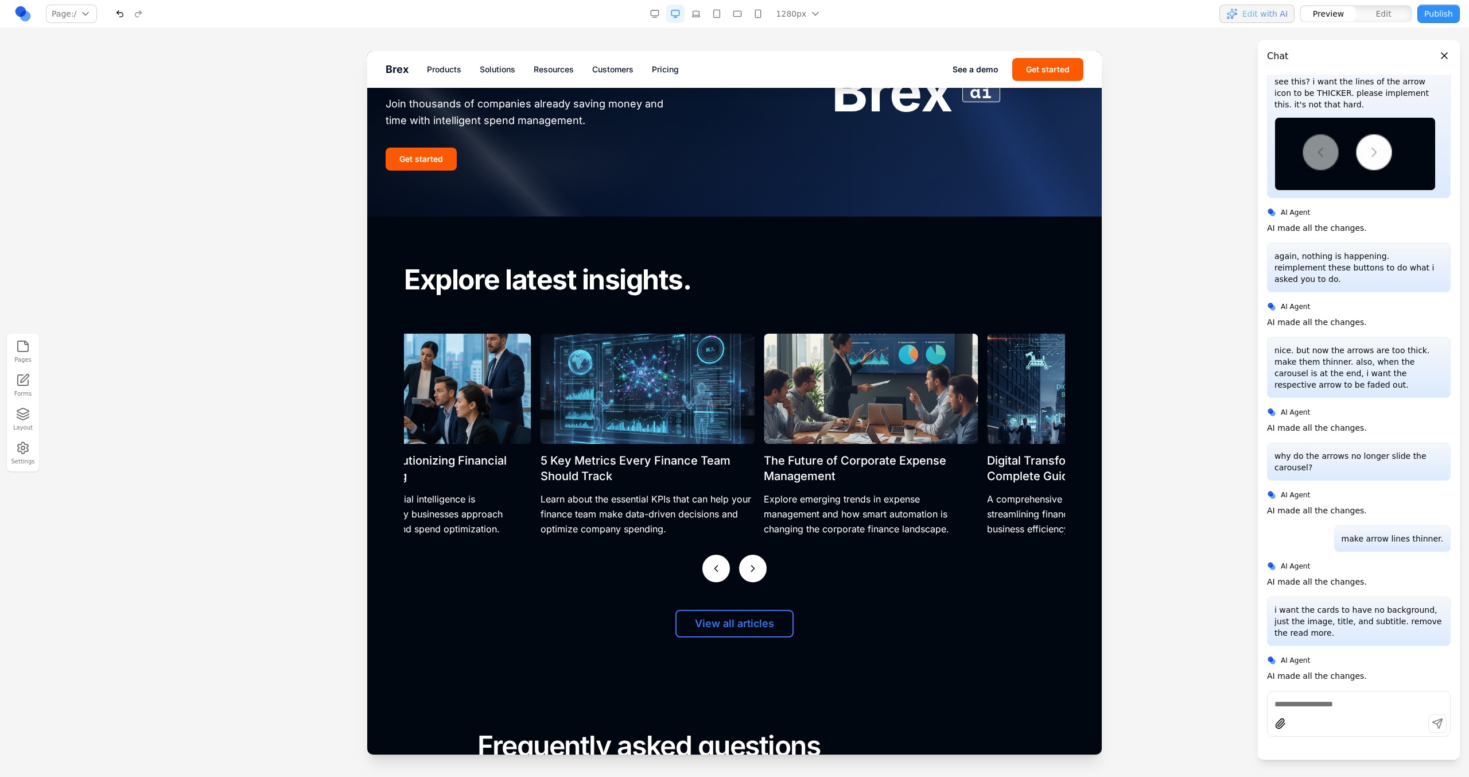
click at [747, 554] on button at bounding box center [753, 568] width 28 height 28
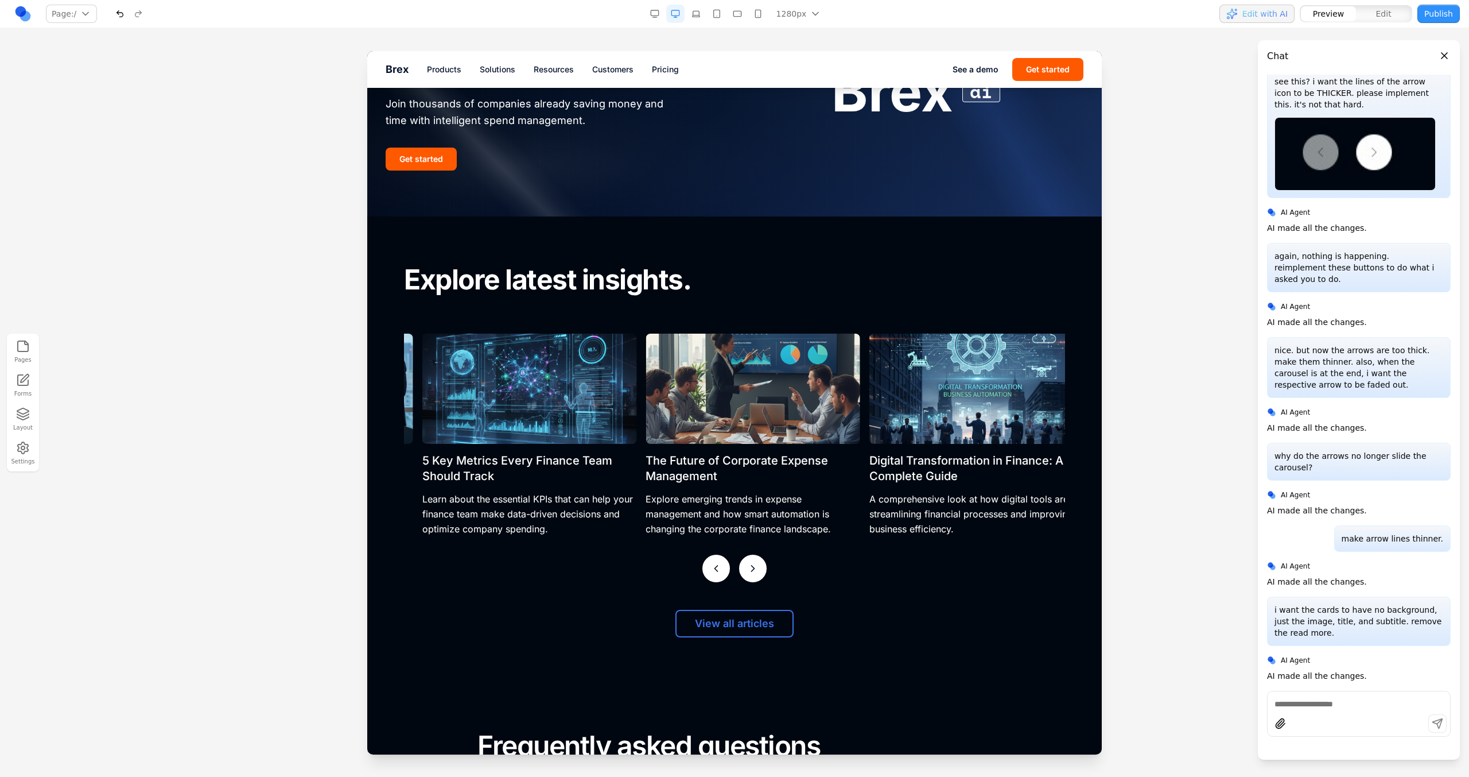
click at [747, 554] on button at bounding box center [753, 568] width 28 height 28
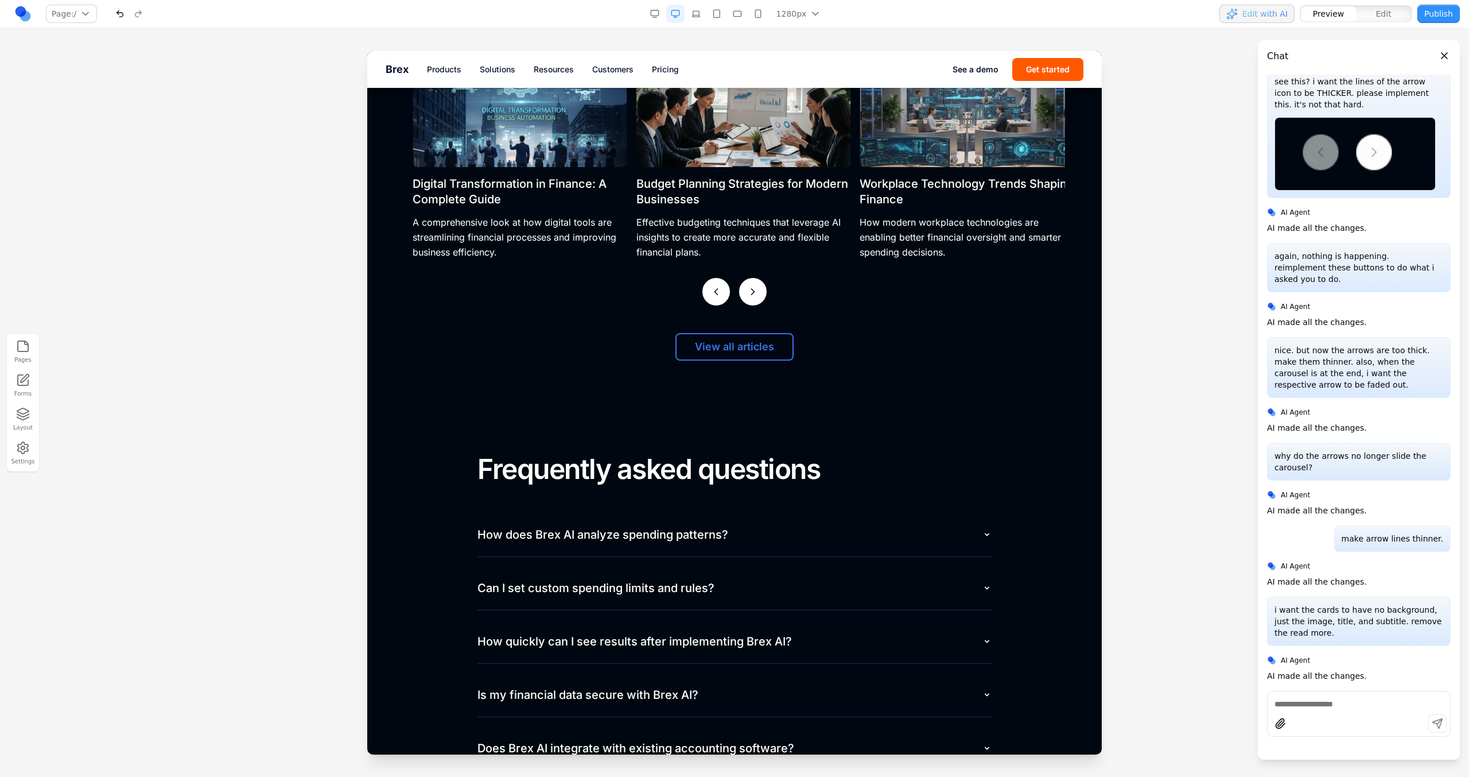
scroll to position [4984, 0]
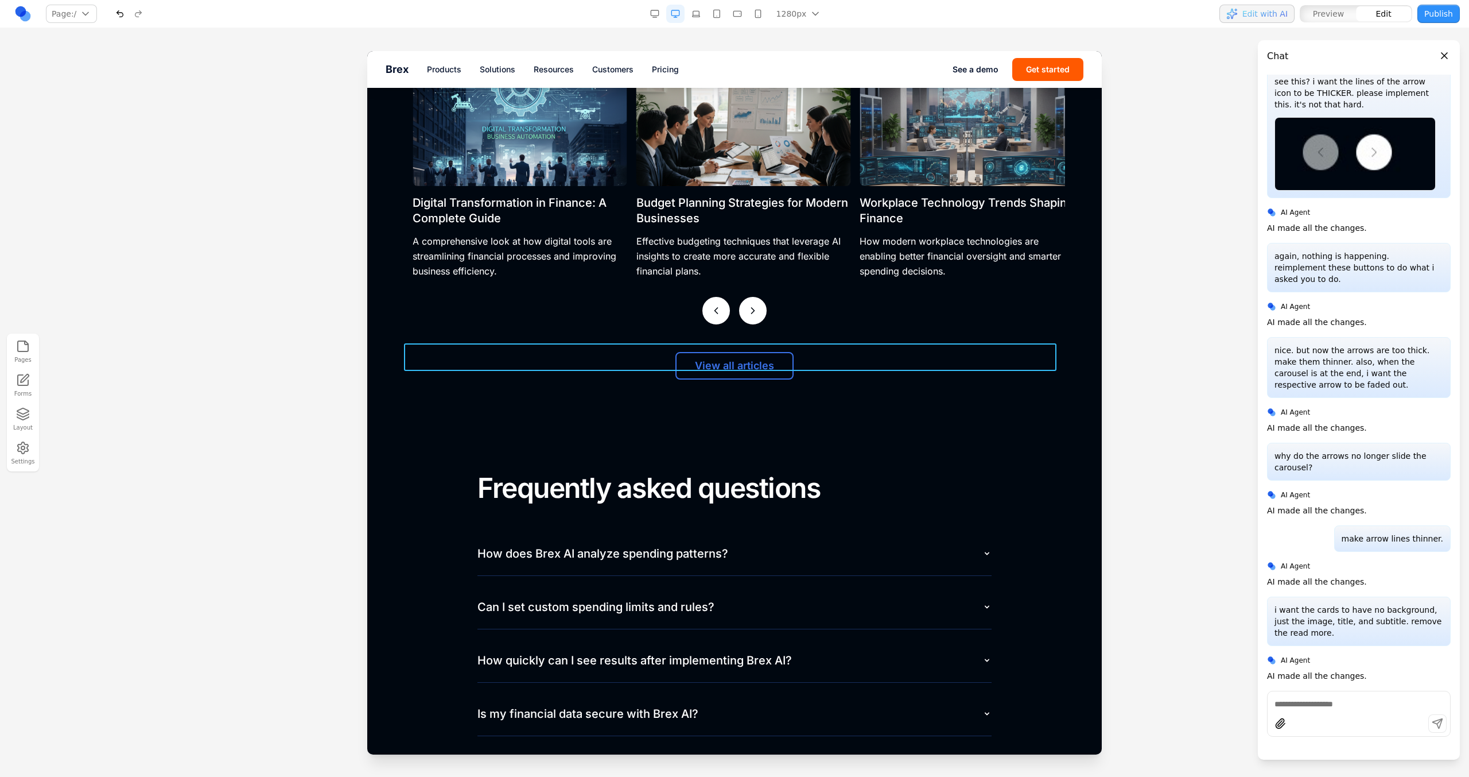
click at [860, 362] on div "View all articles" at bounding box center [734, 366] width 661 height 28
click at [689, 332] on div at bounding box center [688, 325] width 8 height 20
click at [693, 330] on button at bounding box center [702, 325] width 18 height 18
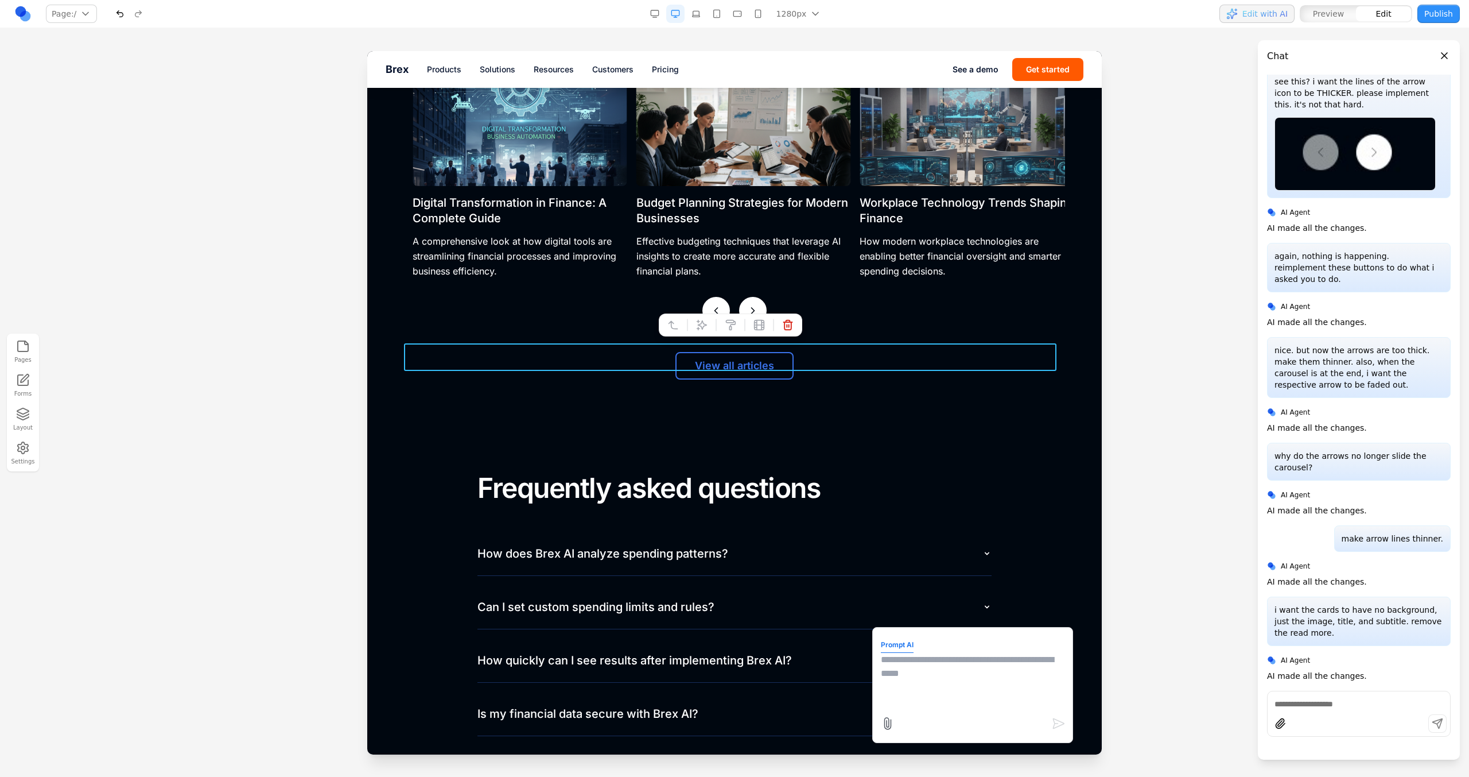
click at [889, 674] on textarea at bounding box center [973, 681] width 184 height 57
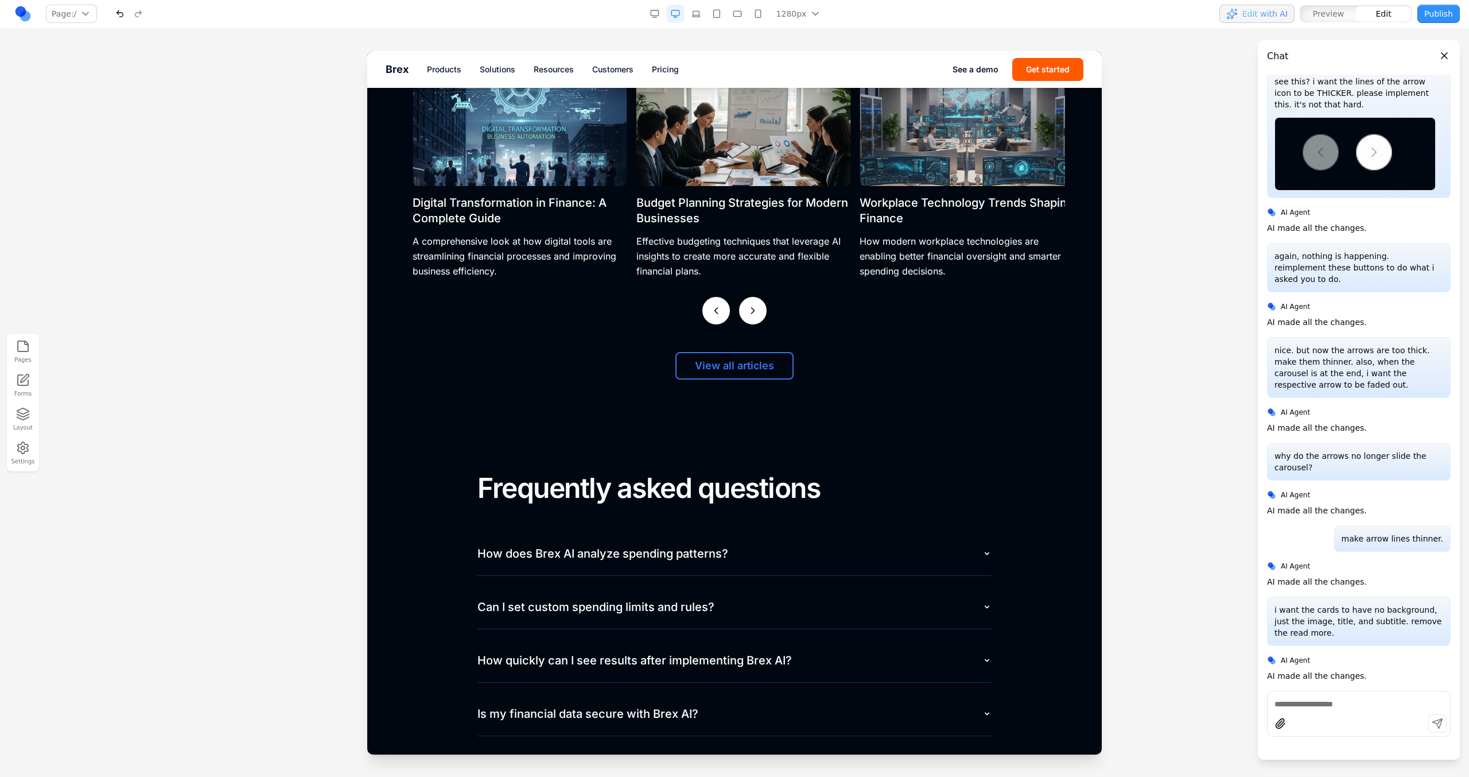
click at [736, 391] on section "Explore latest insights. How AI is Revolutionizing Financial Decision Making Di…" at bounding box center [734, 192] width 735 height 467
click at [769, 355] on button "View all articles" at bounding box center [735, 365] width 124 height 29
click at [814, 397] on section "Explore latest insights. How AI is Revolutionizing Financial Decision Making Di…" at bounding box center [734, 192] width 735 height 467
click at [26, 418] on icon "button" at bounding box center [23, 414] width 14 height 14
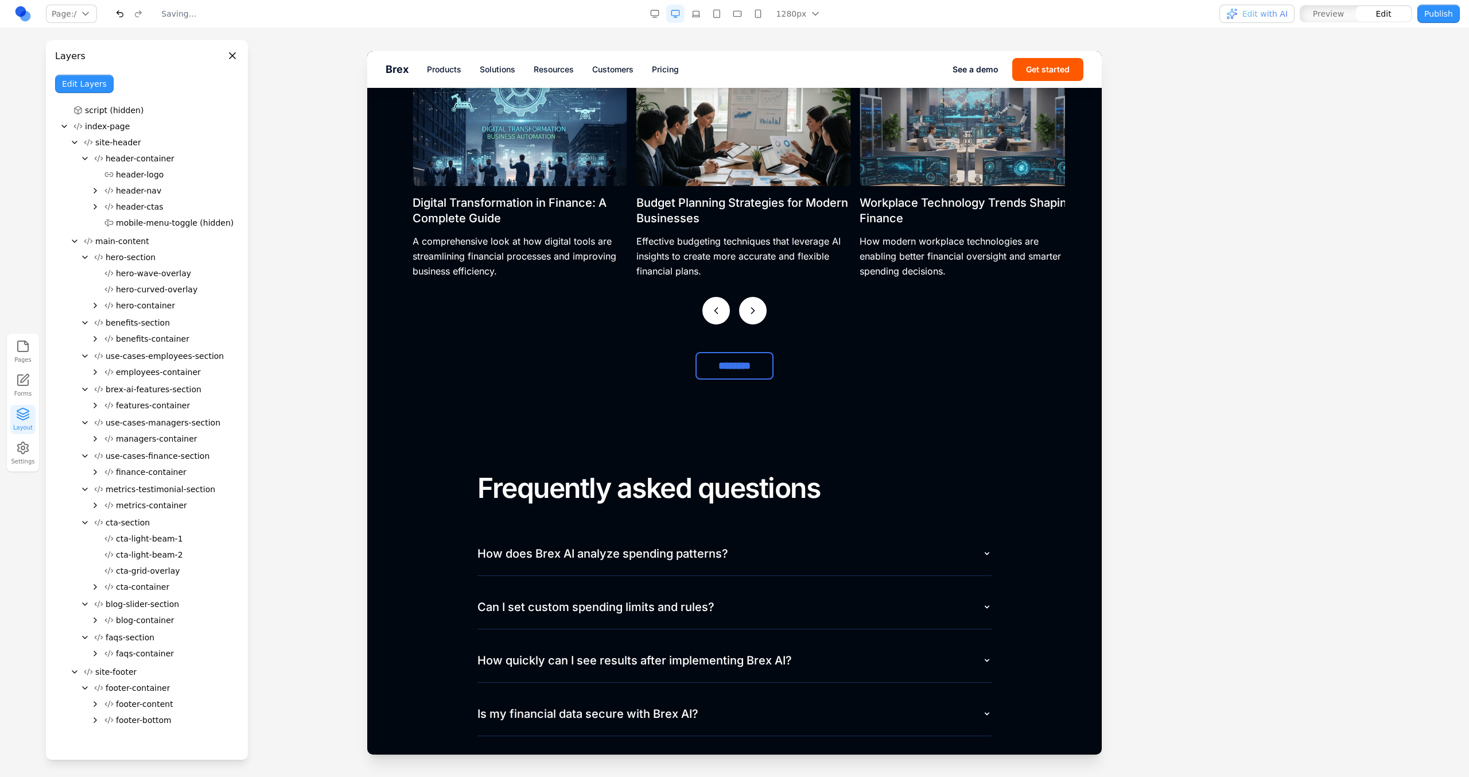
click at [87, 77] on button "Edit Layers" at bounding box center [84, 84] width 59 height 18
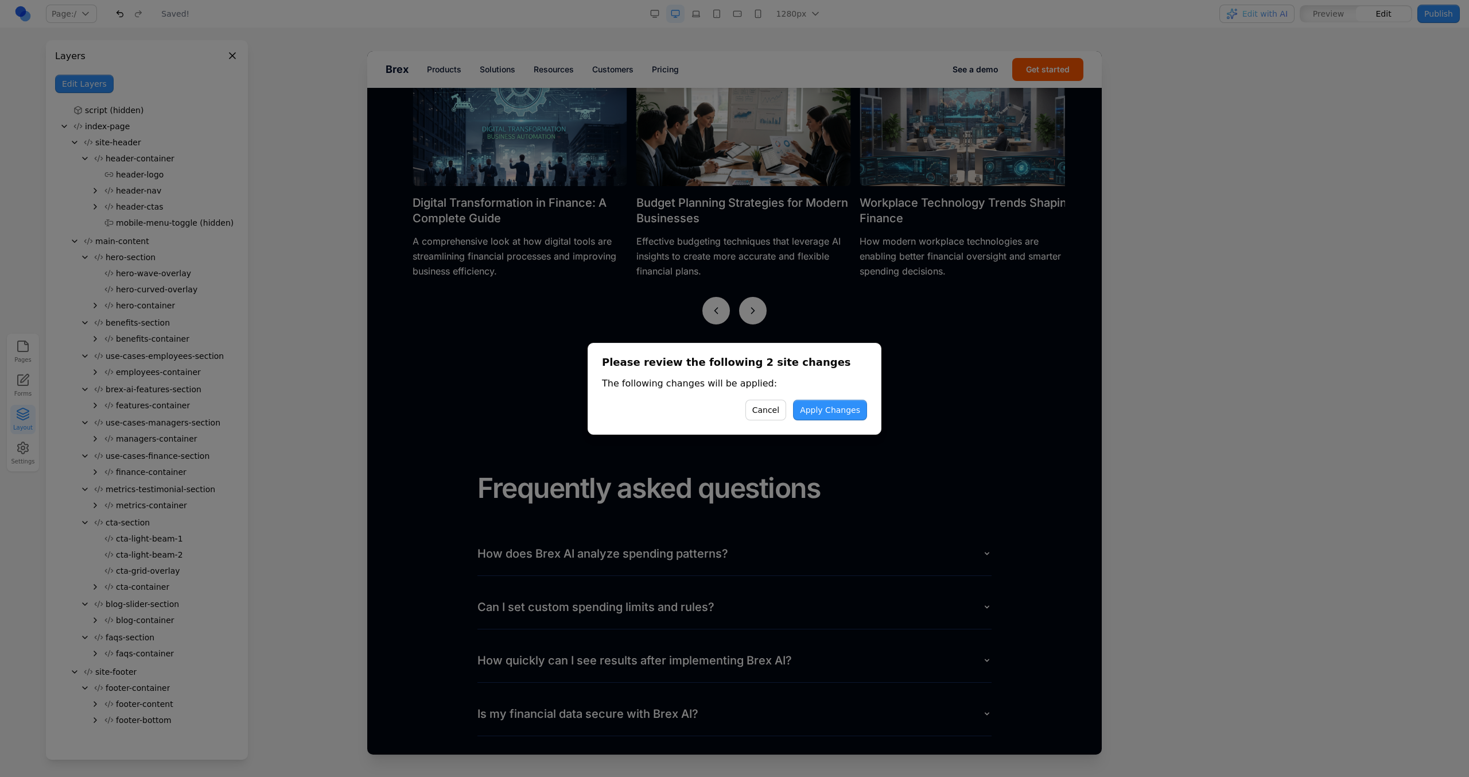
click at [839, 416] on button "Apply Changes" at bounding box center [830, 409] width 74 height 21
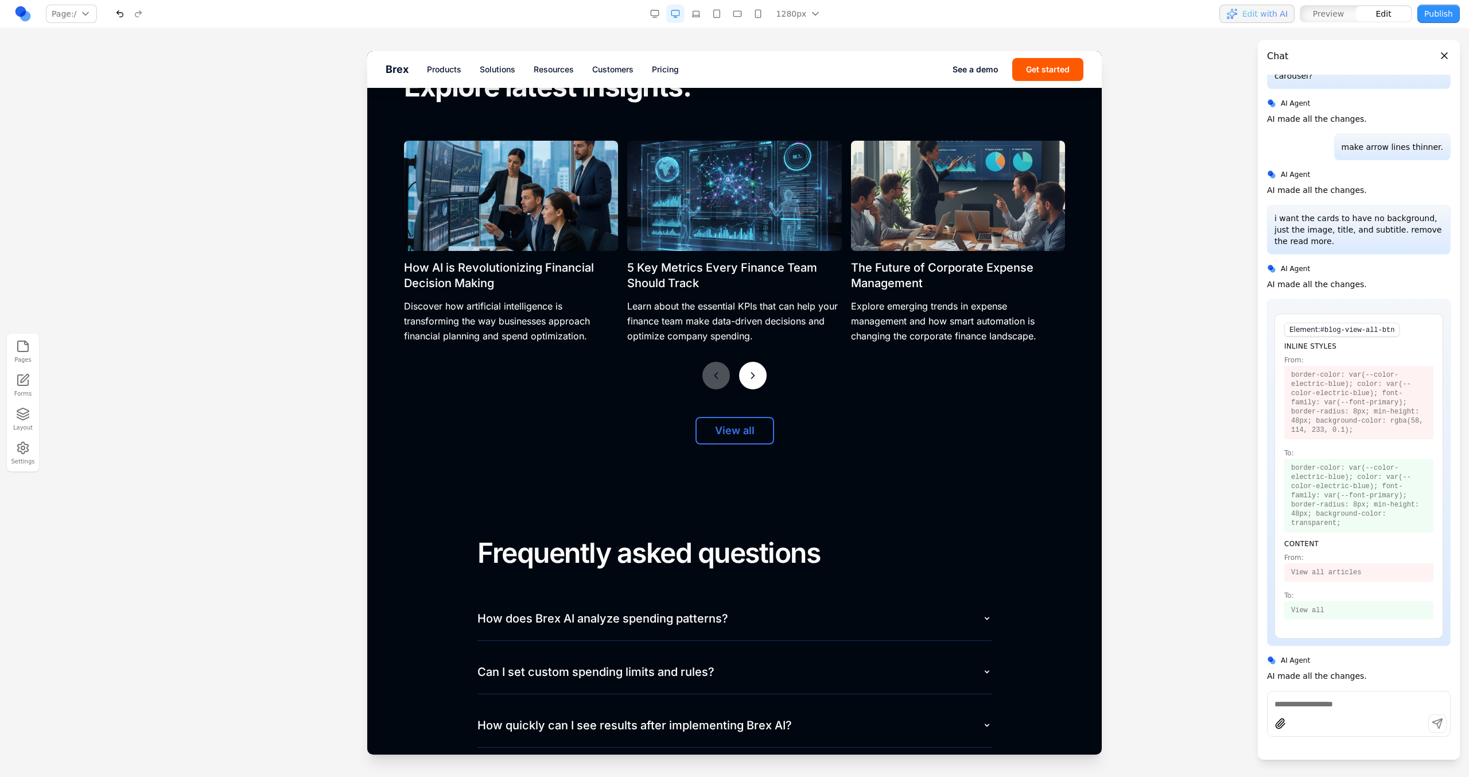
scroll to position [4975, 0]
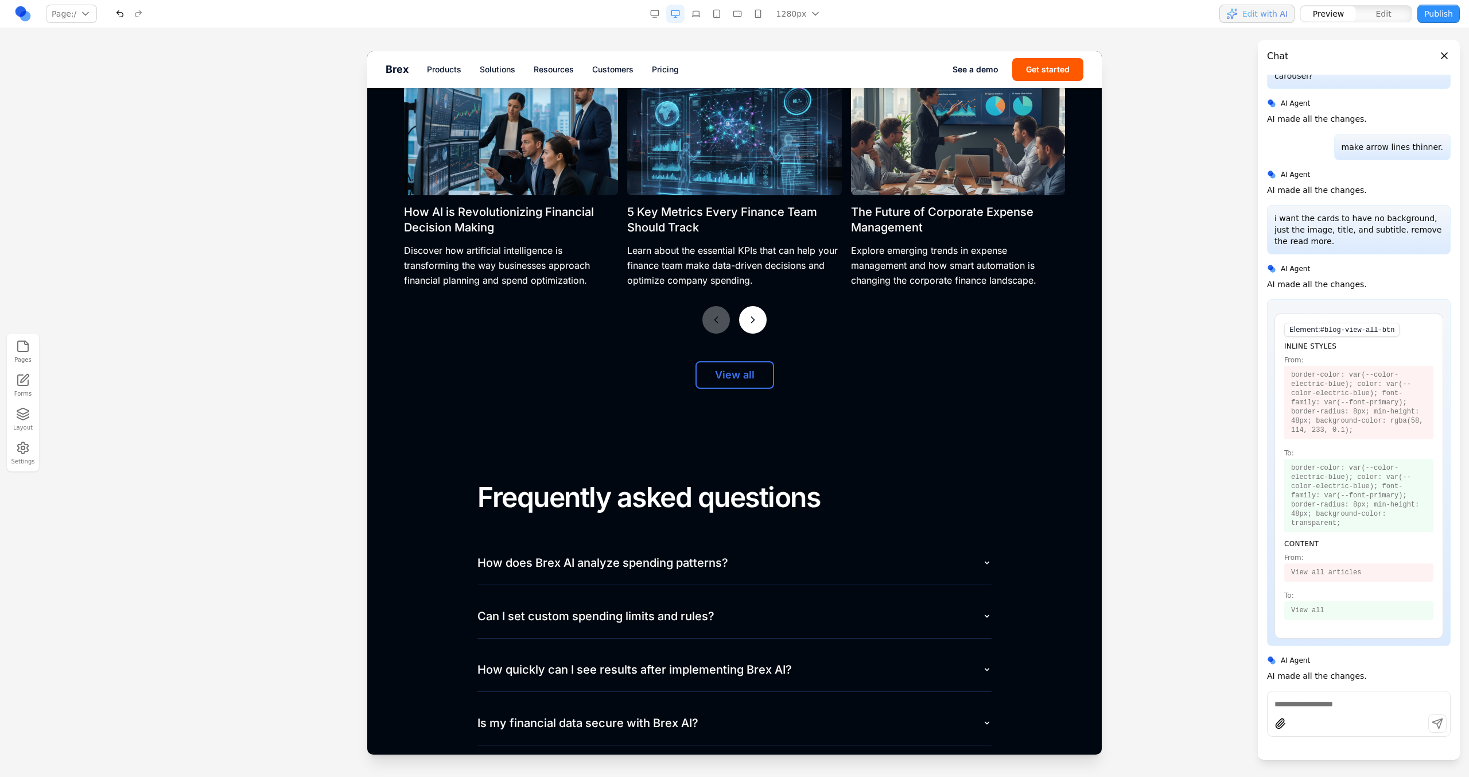
click at [808, 366] on div "View all" at bounding box center [734, 375] width 661 height 28
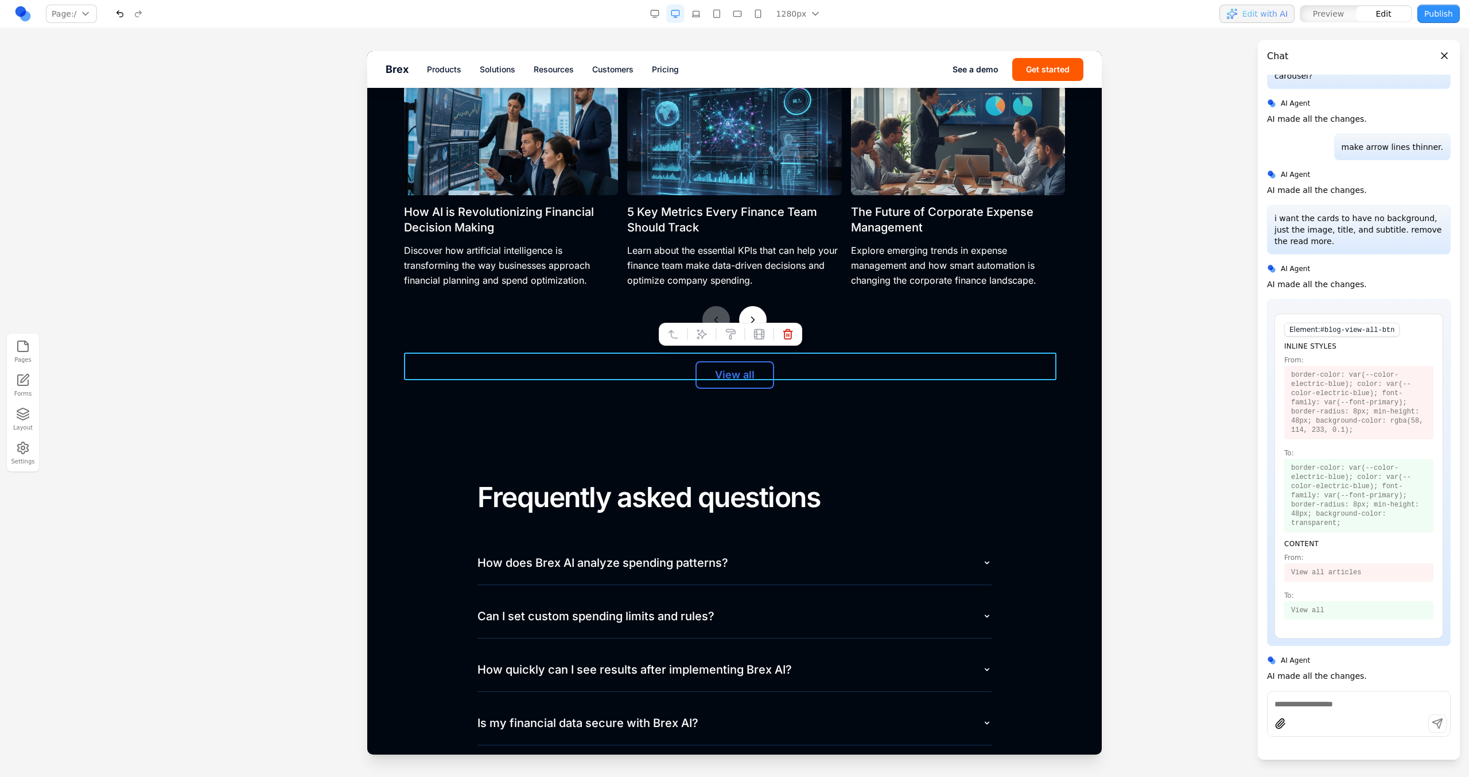
click at [778, 367] on div "View all" at bounding box center [734, 375] width 661 height 28
click at [710, 339] on button at bounding box center [702, 334] width 18 height 18
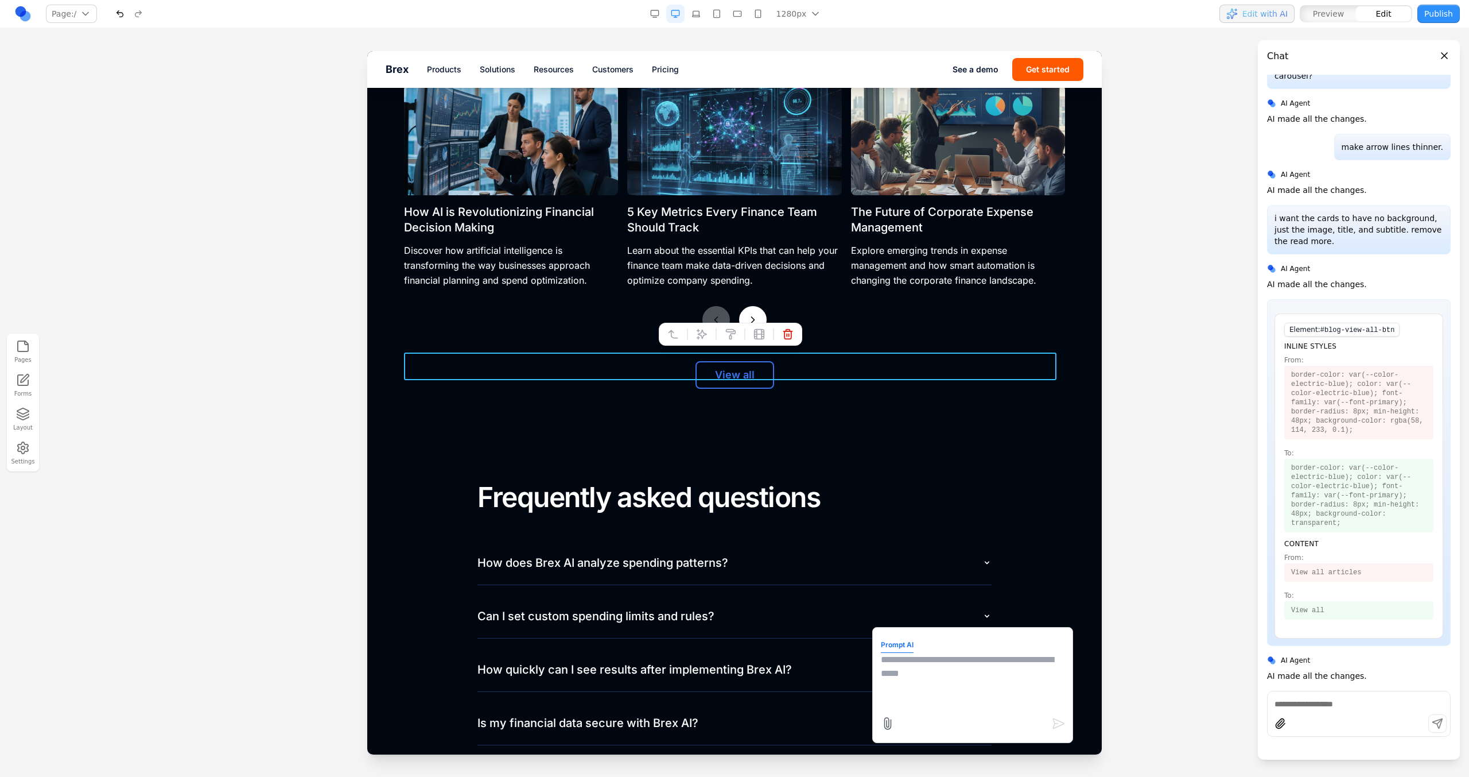
click at [912, 671] on textarea at bounding box center [973, 681] width 184 height 57
type textarea "*"
type textarea "**********"
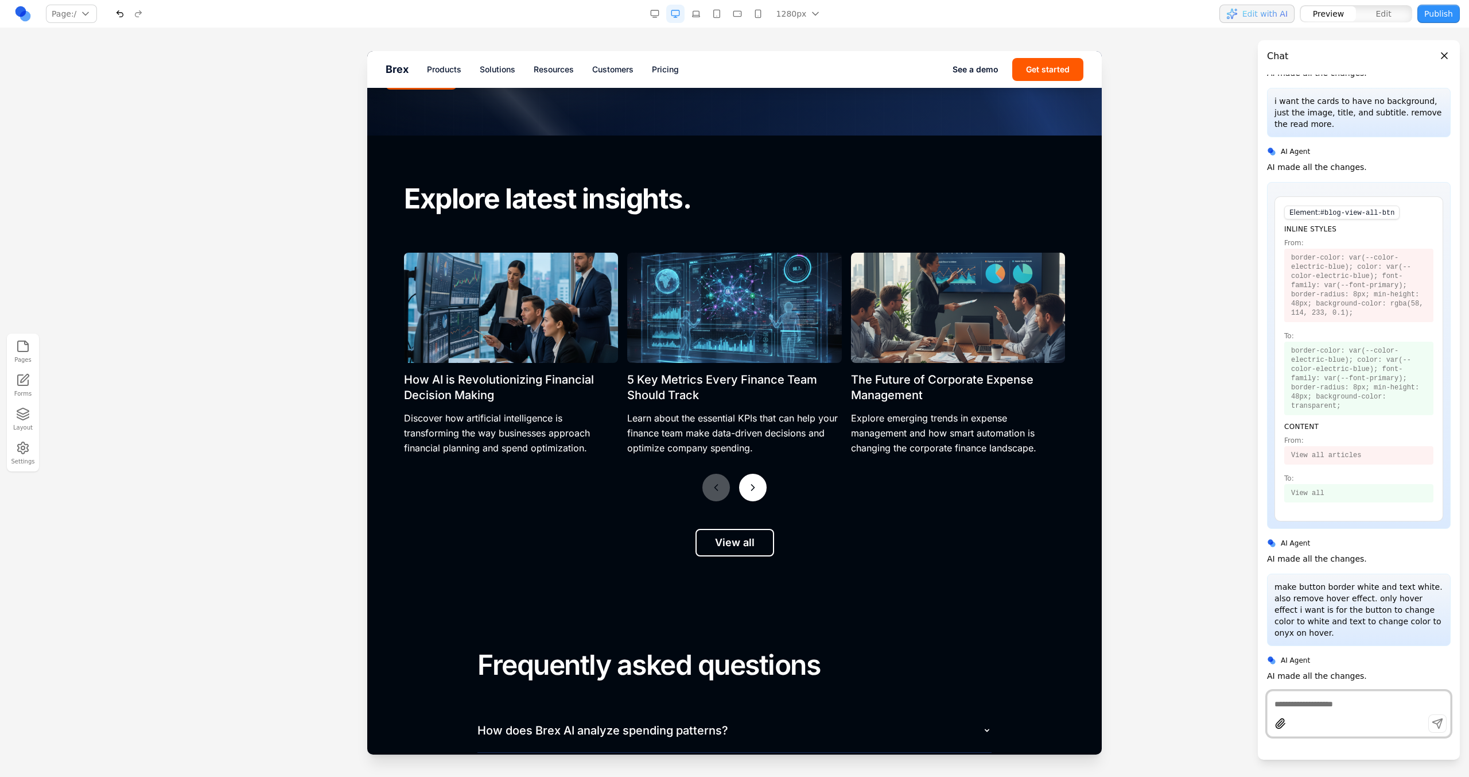
scroll to position [4788, 0]
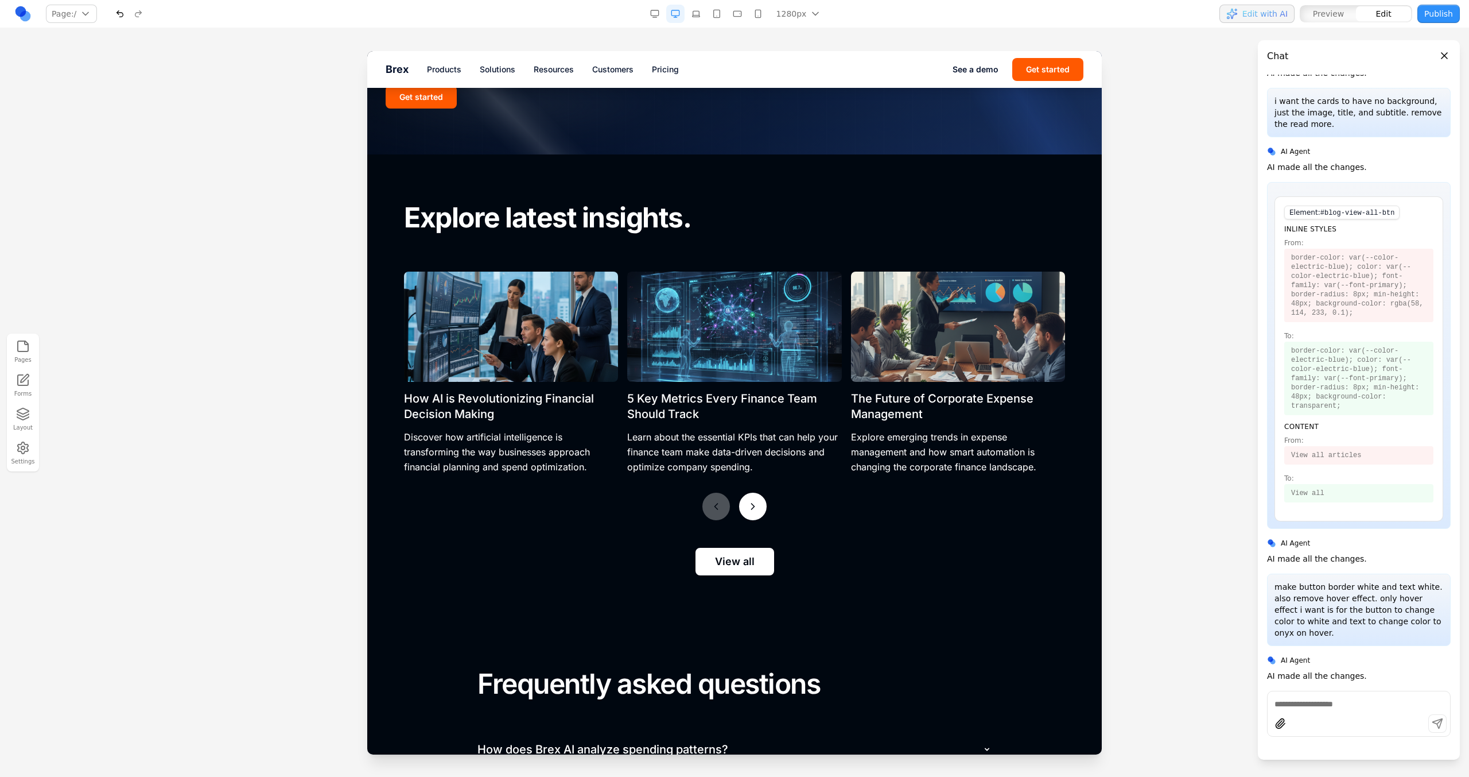
click at [737, 552] on button "View all" at bounding box center [735, 562] width 79 height 28
click at [737, 552] on button "********" at bounding box center [735, 562] width 78 height 28
click at [701, 522] on icon at bounding box center [702, 520] width 10 height 10
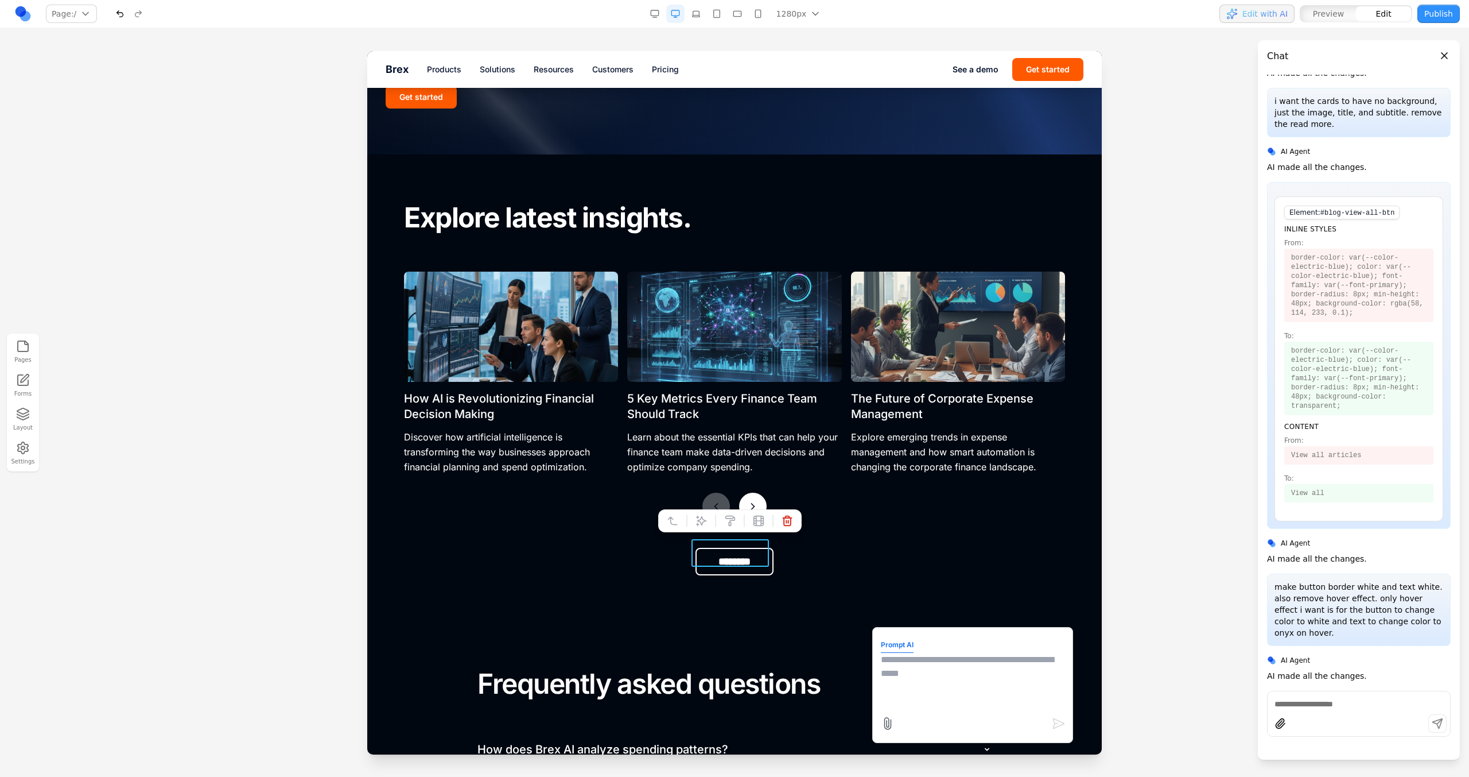
click at [955, 676] on textarea at bounding box center [973, 681] width 184 height 57
type textarea "**********"
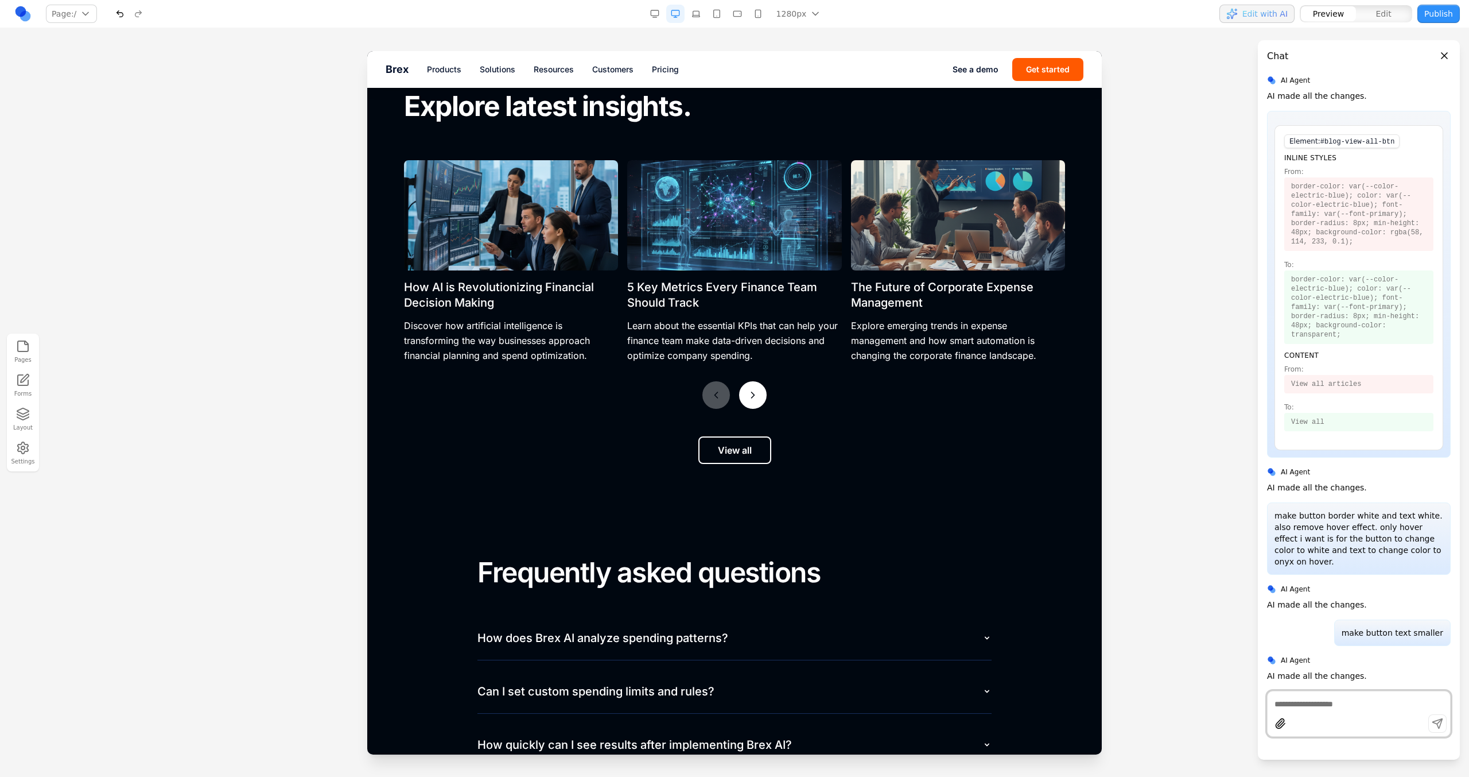
scroll to position [4867, 0]
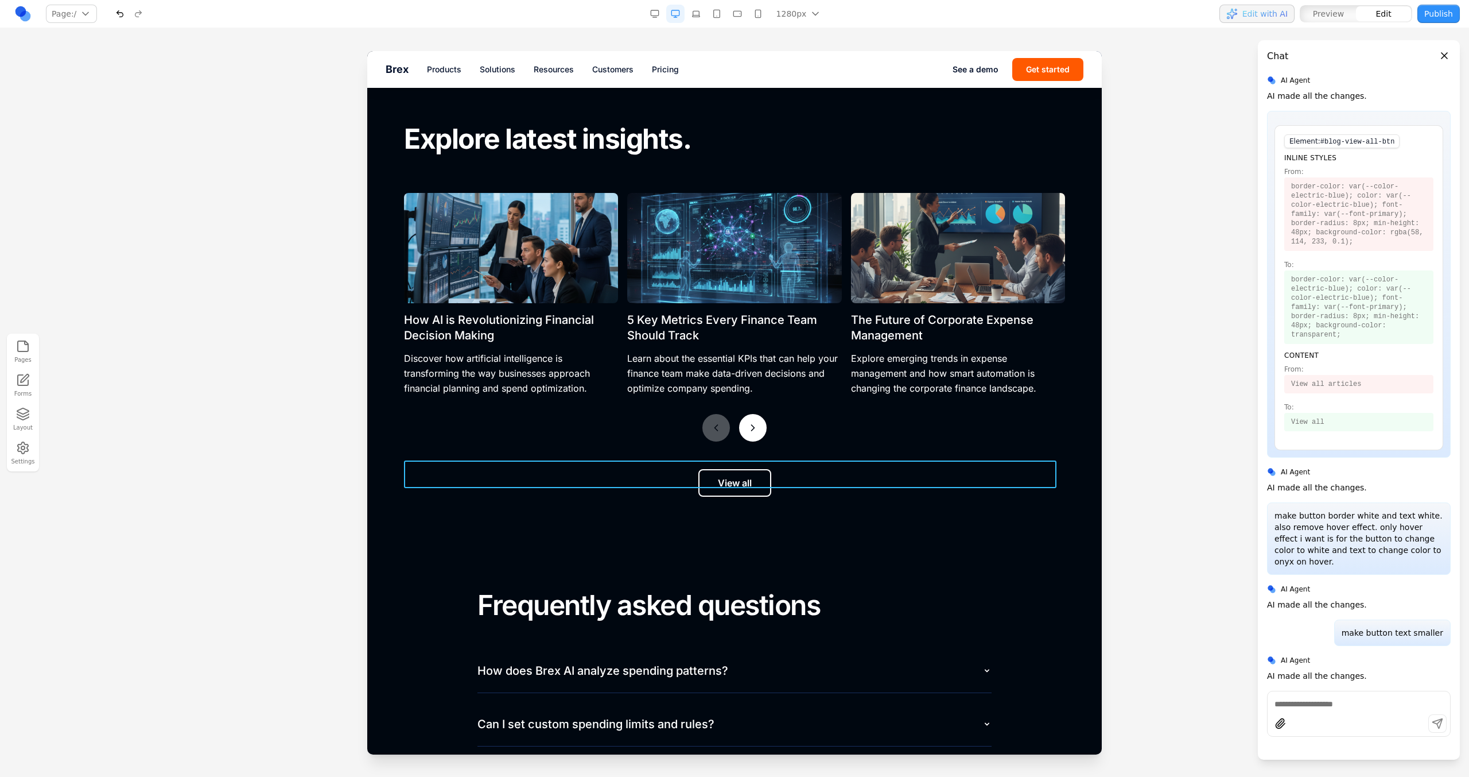
click at [793, 476] on div "View all" at bounding box center [734, 483] width 661 height 28
click at [696, 445] on icon at bounding box center [701, 441] width 11 height 11
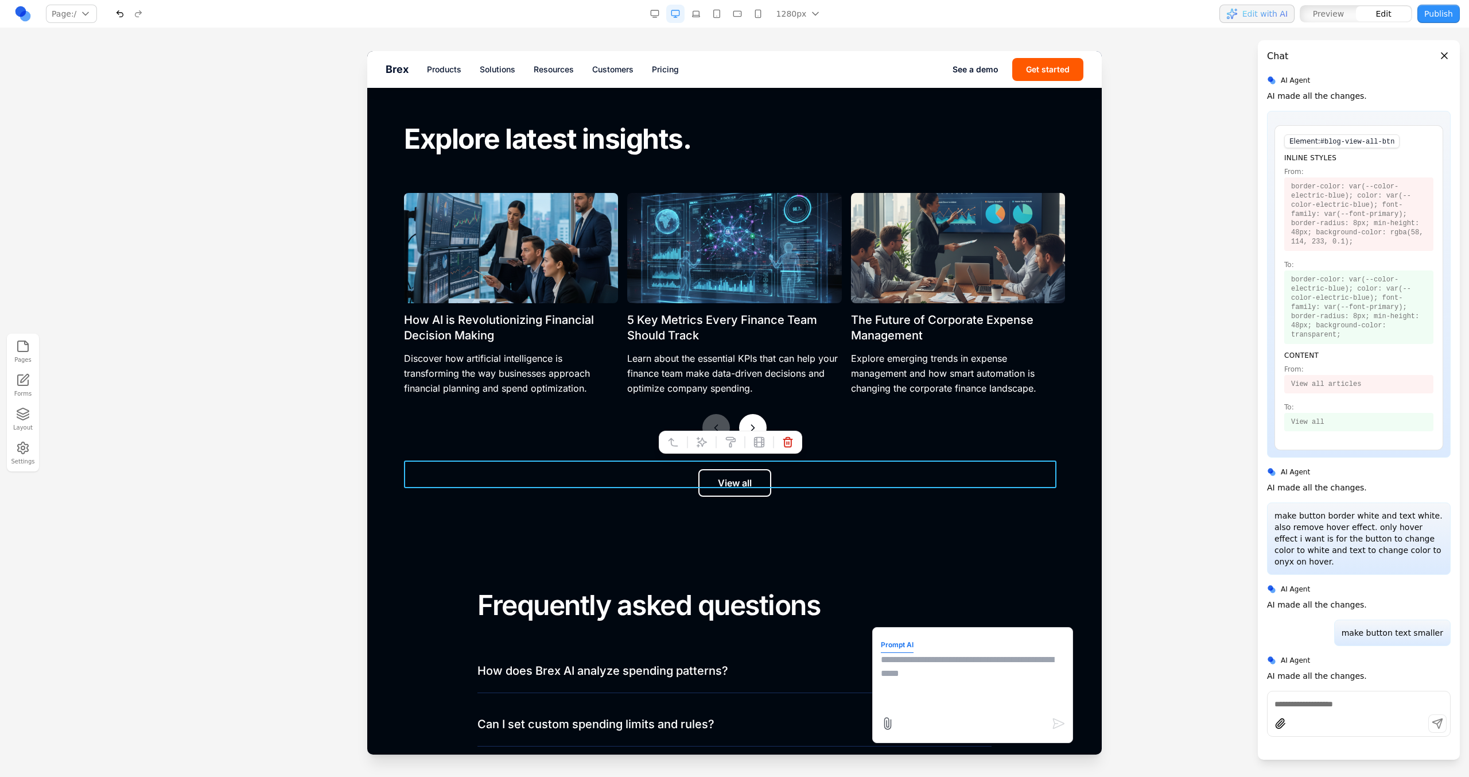
click at [928, 668] on textarea at bounding box center [973, 681] width 184 height 57
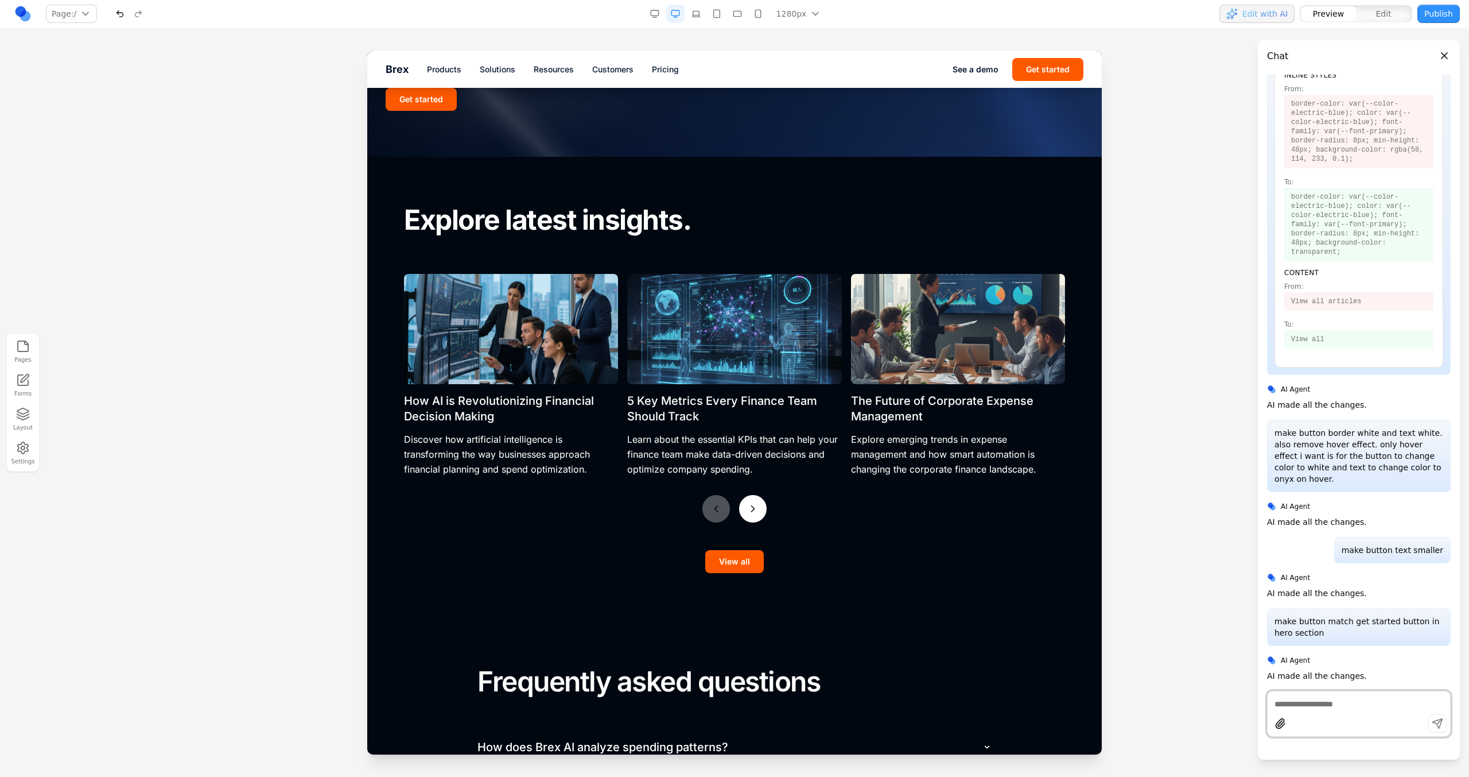
scroll to position [4700, 0]
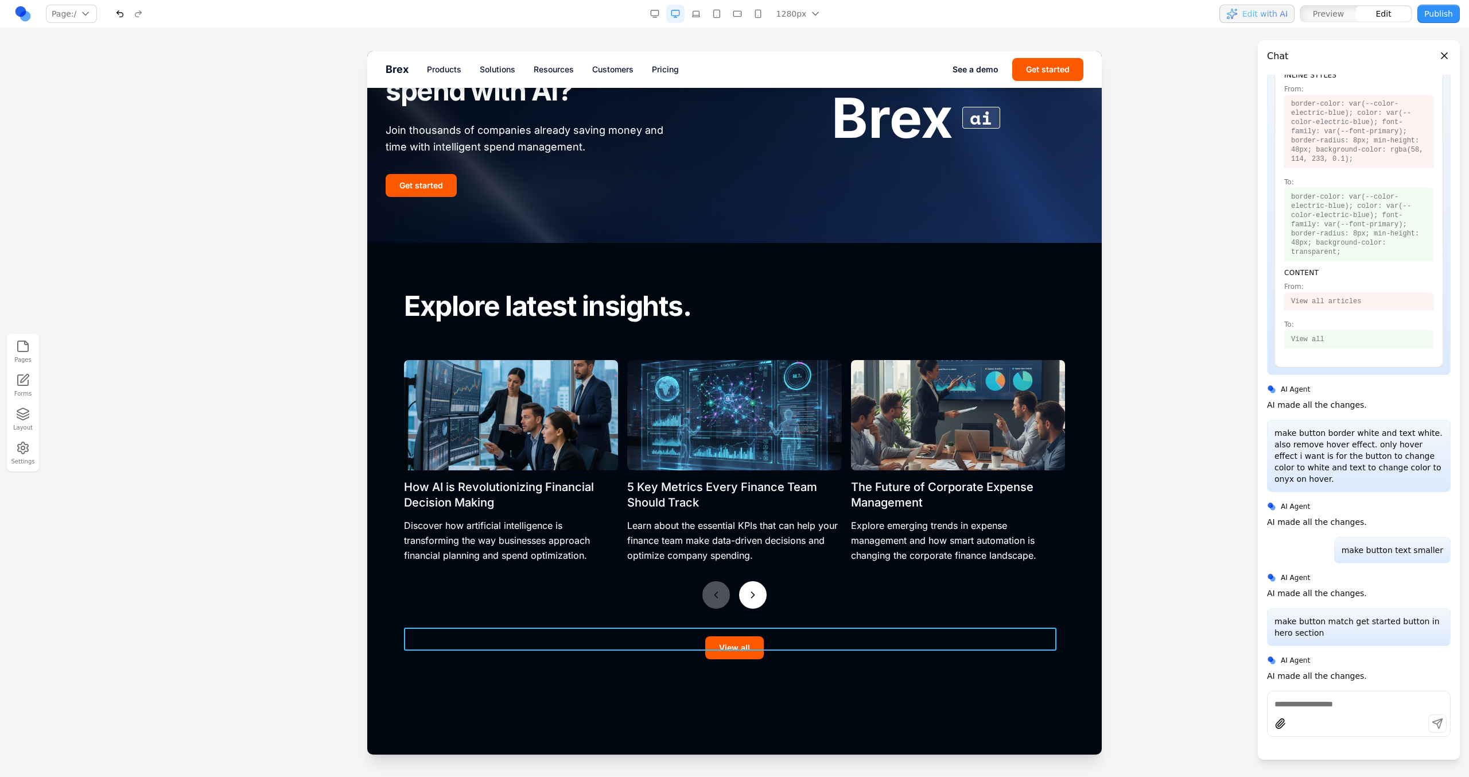
click at [772, 649] on div "View all" at bounding box center [734, 647] width 661 height 23
click at [699, 611] on icon at bounding box center [701, 608] width 11 height 11
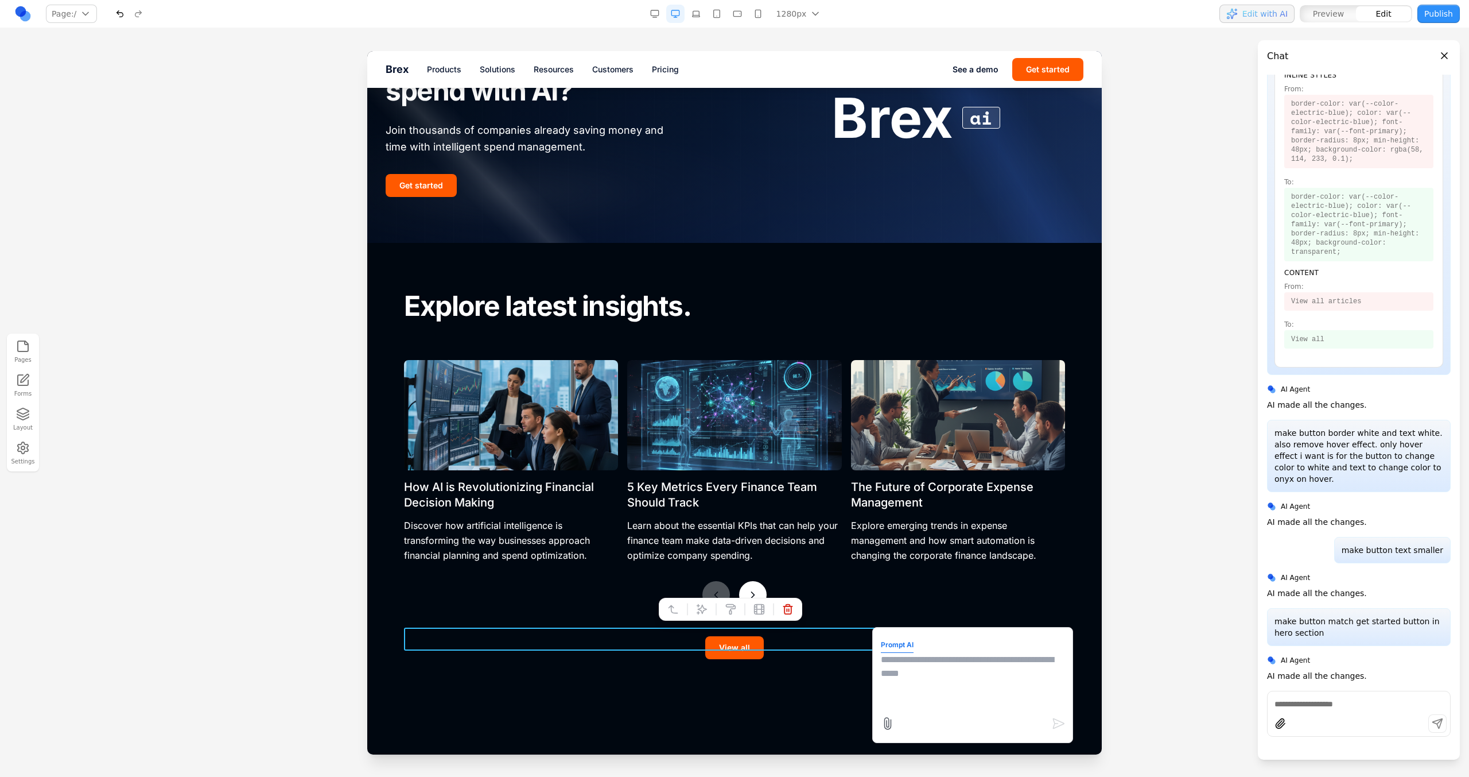
click at [967, 705] on textarea at bounding box center [973, 681] width 184 height 57
type textarea "**********"
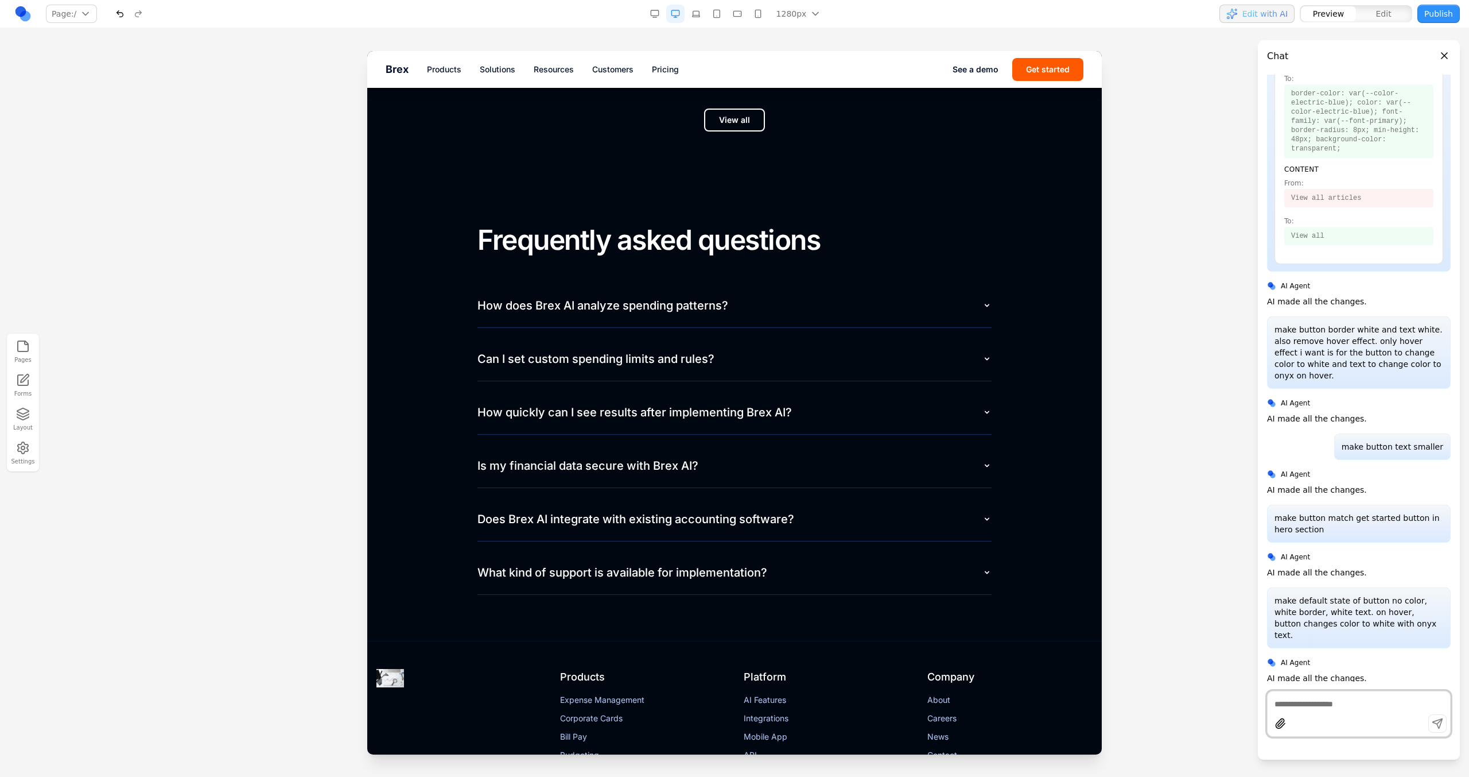
scroll to position [5225, 0]
click at [759, 236] on h2 "Frequently asked questions" at bounding box center [735, 242] width 514 height 33
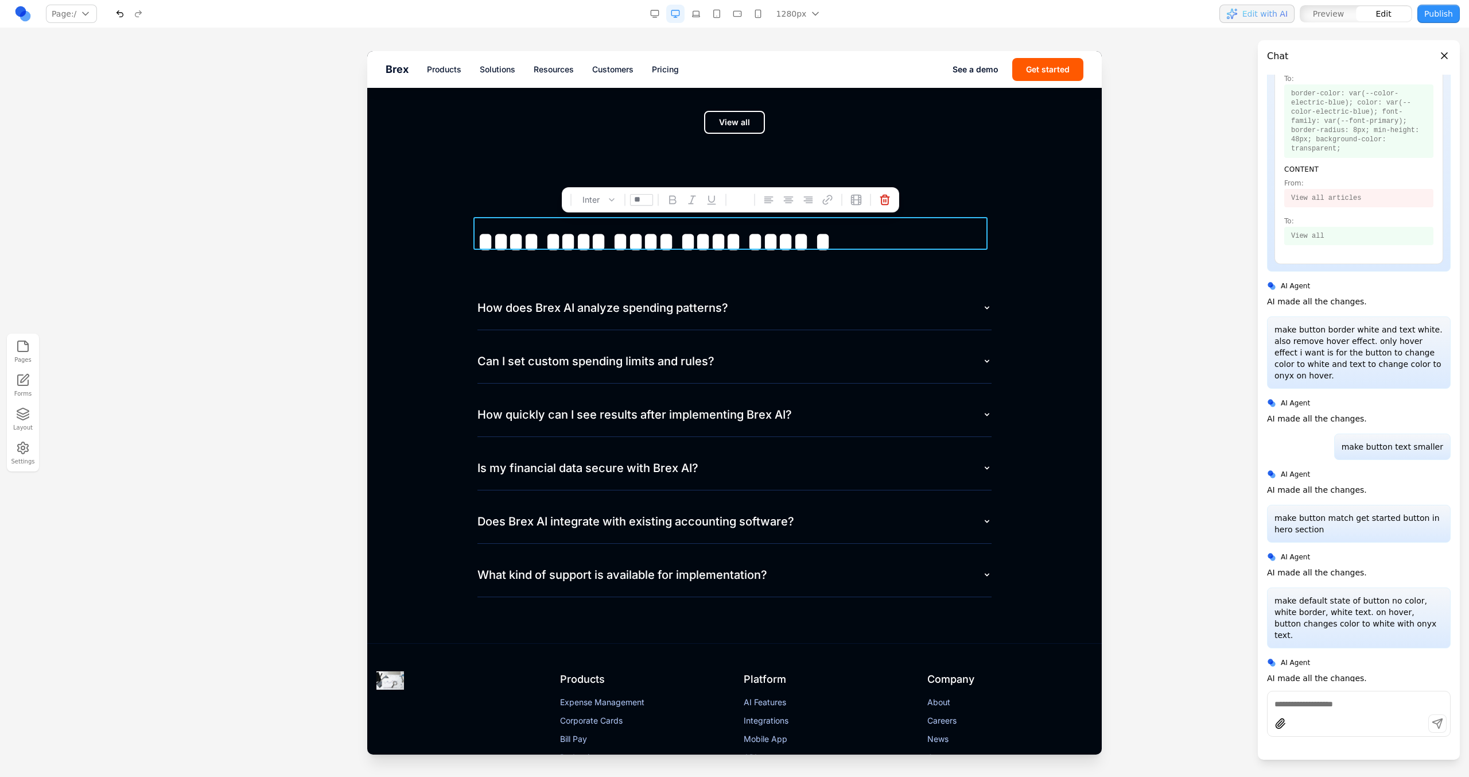
click at [759, 236] on h2 "**********" at bounding box center [735, 242] width 514 height 33
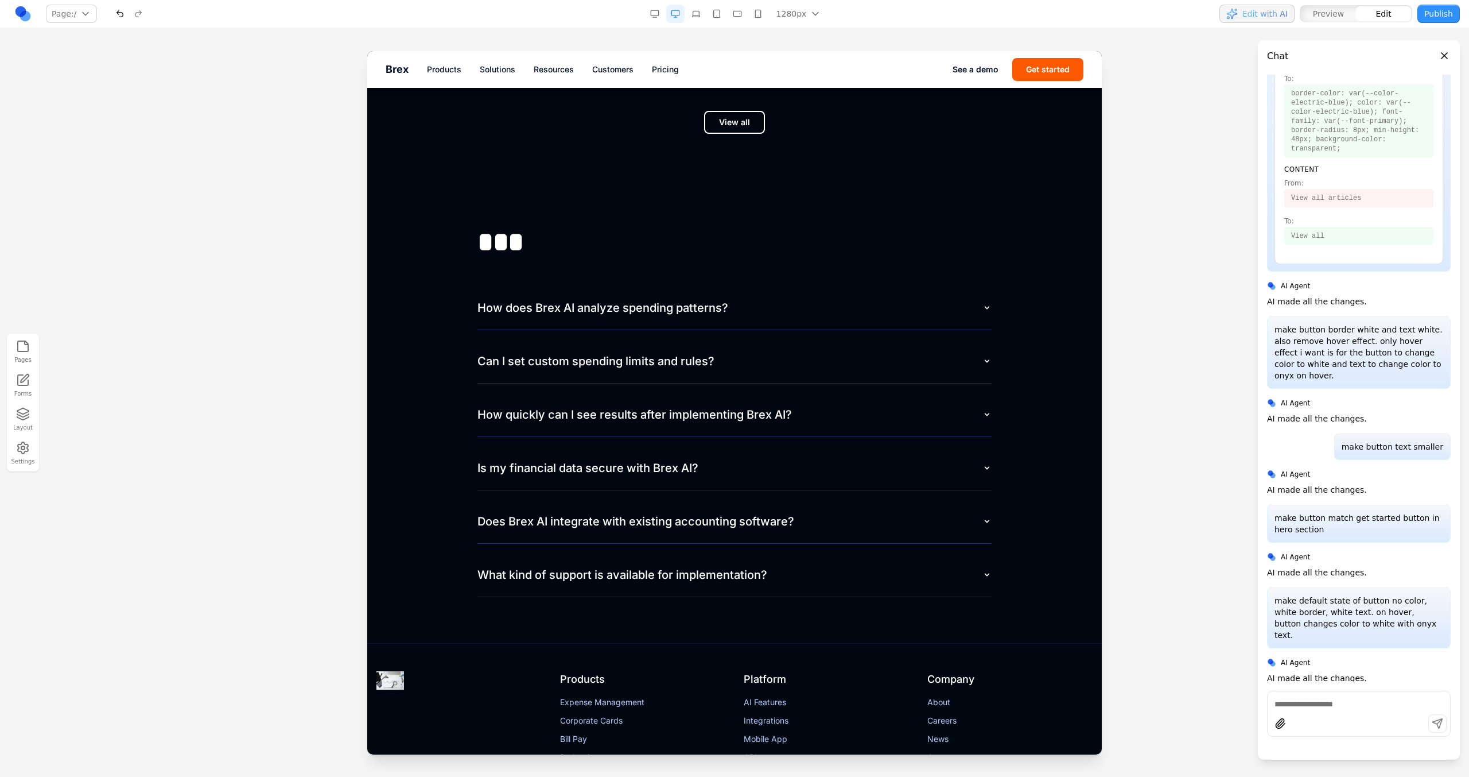
click at [398, 285] on section "*** How does Brex AI analyze spending patterns? Can I set custom spending limit…" at bounding box center [734, 412] width 735 height 464
click at [24, 421] on button "Layout" at bounding box center [22, 419] width 25 height 29
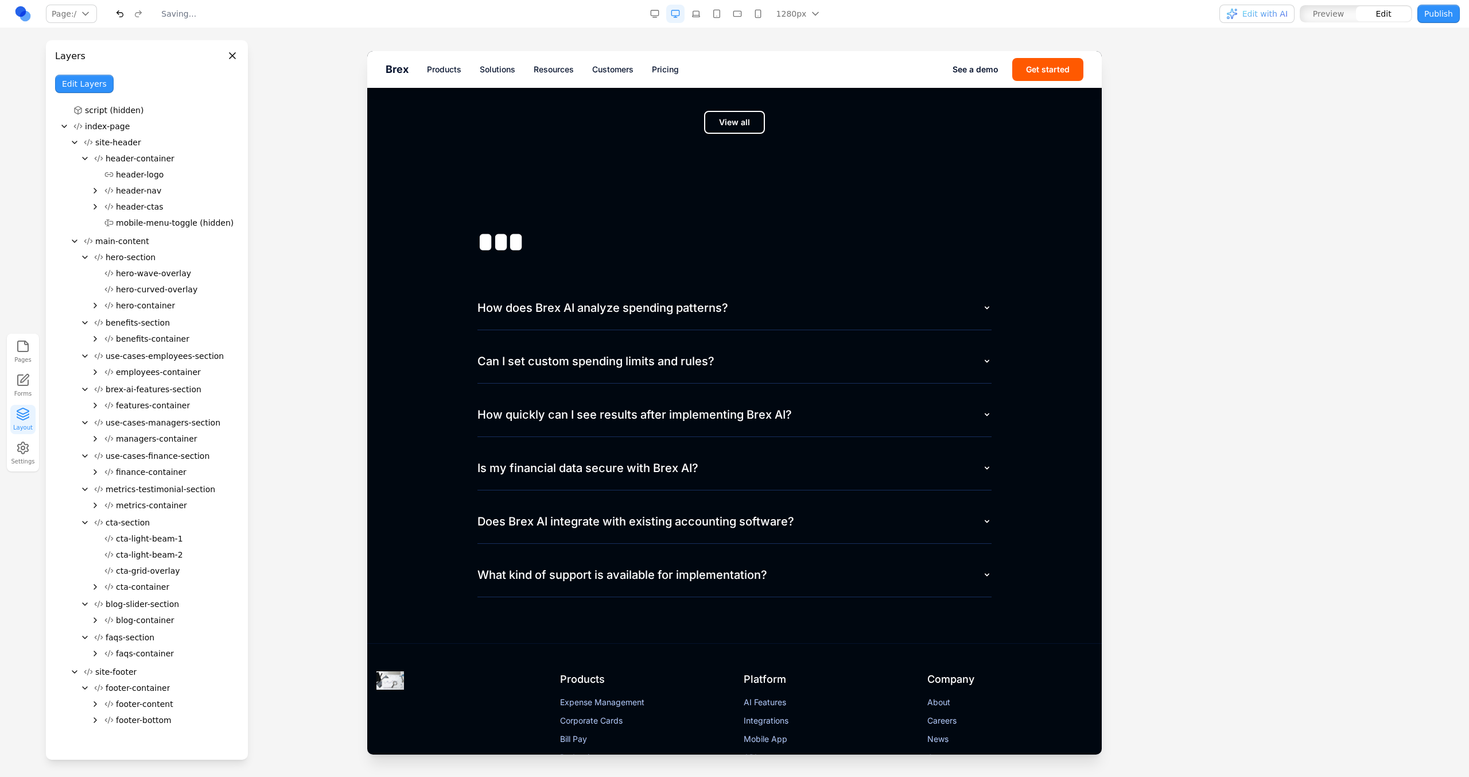
click at [90, 85] on button "Edit Layers" at bounding box center [84, 84] width 59 height 18
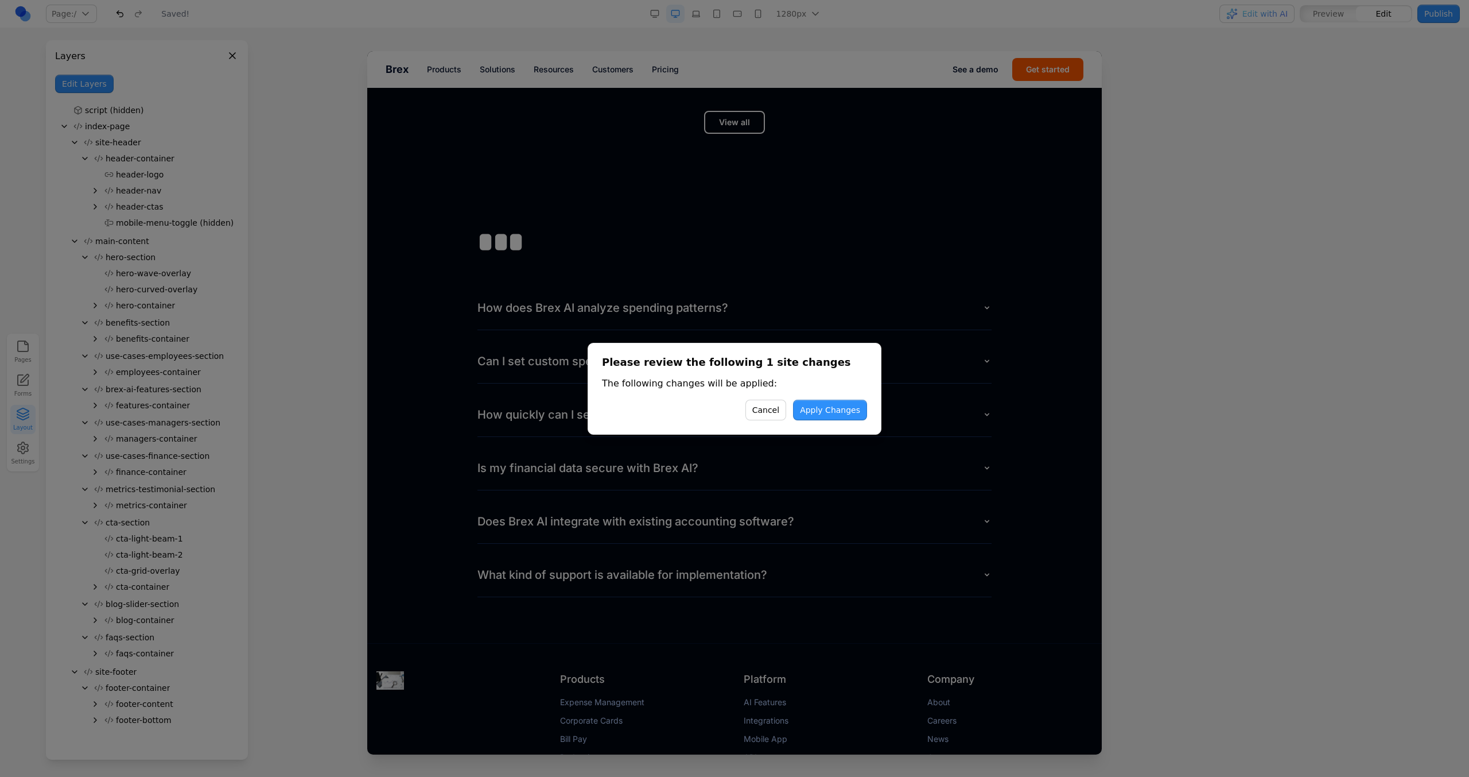
click at [850, 410] on button "Apply Changes" at bounding box center [830, 409] width 74 height 21
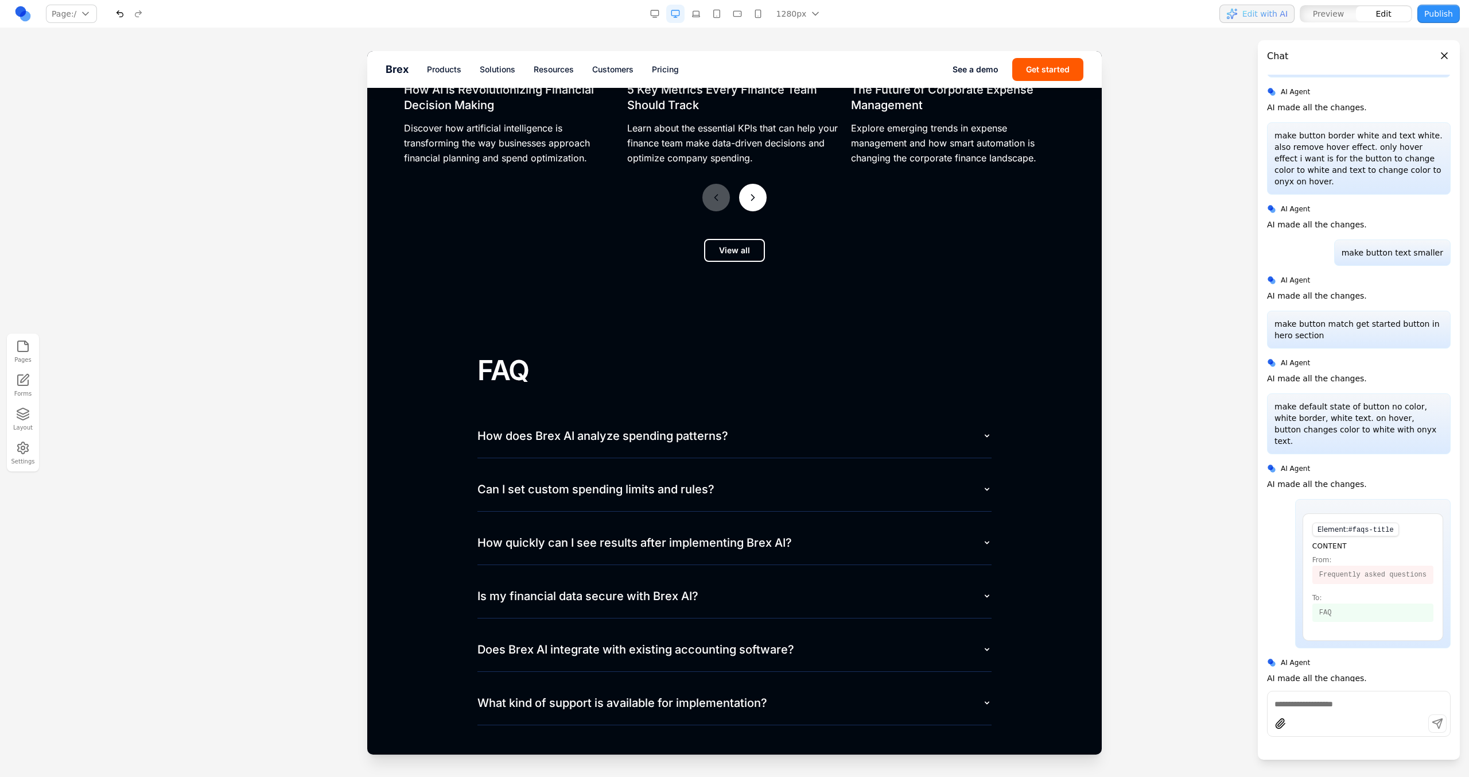
scroll to position [5081, 0]
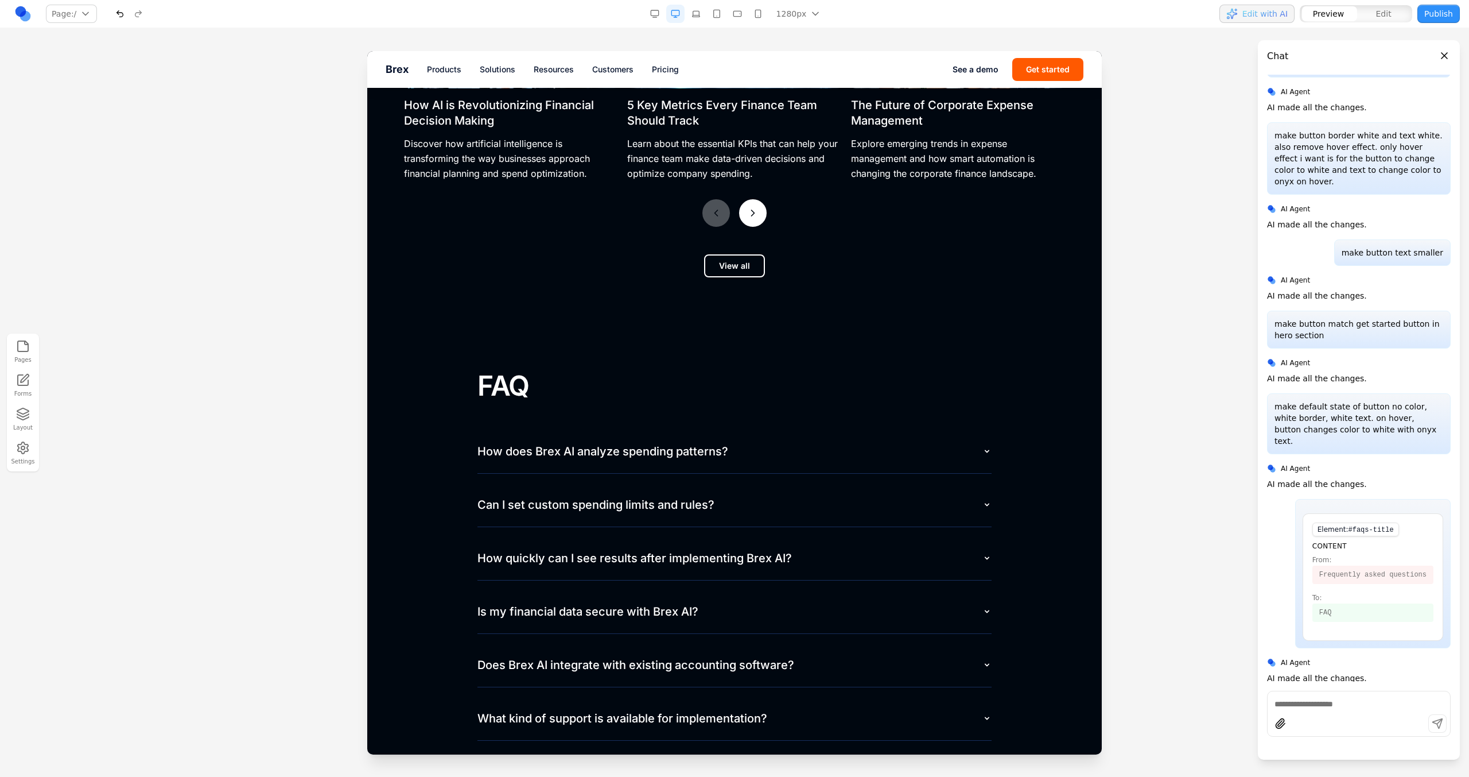
click at [492, 379] on h2 "FAQ" at bounding box center [735, 385] width 514 height 33
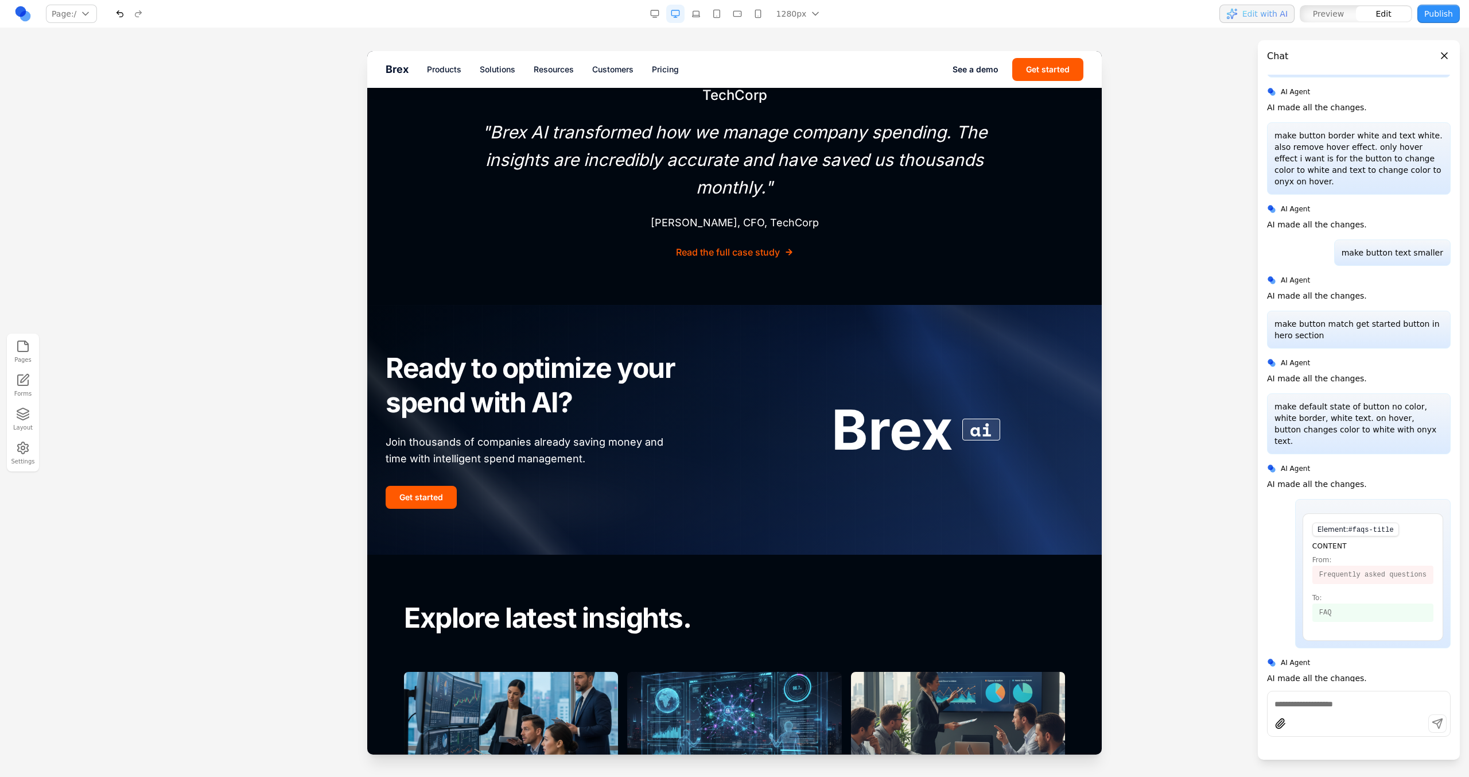
scroll to position [4347, 0]
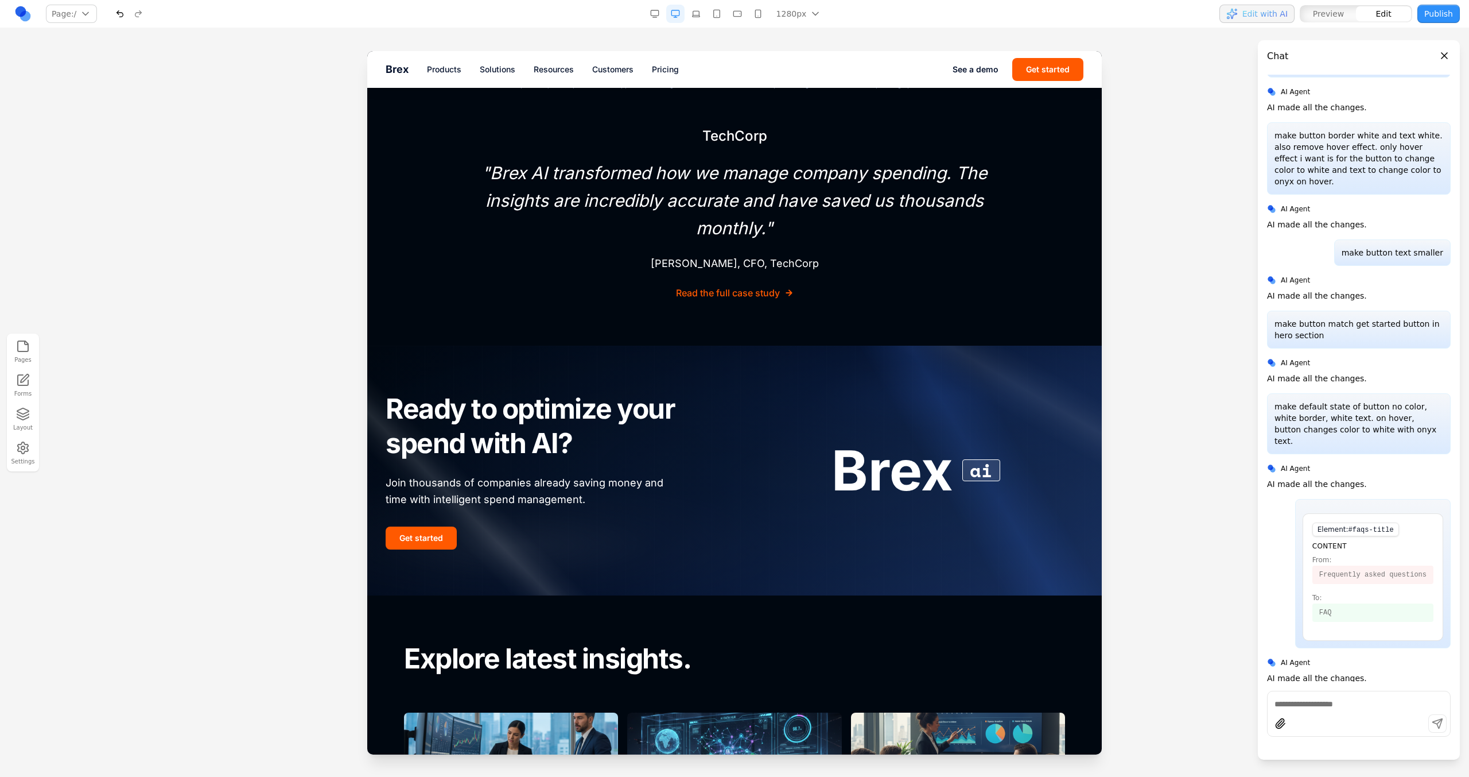
click at [498, 410] on h2 "Ready to optimize your spend with AI?" at bounding box center [553, 425] width 335 height 69
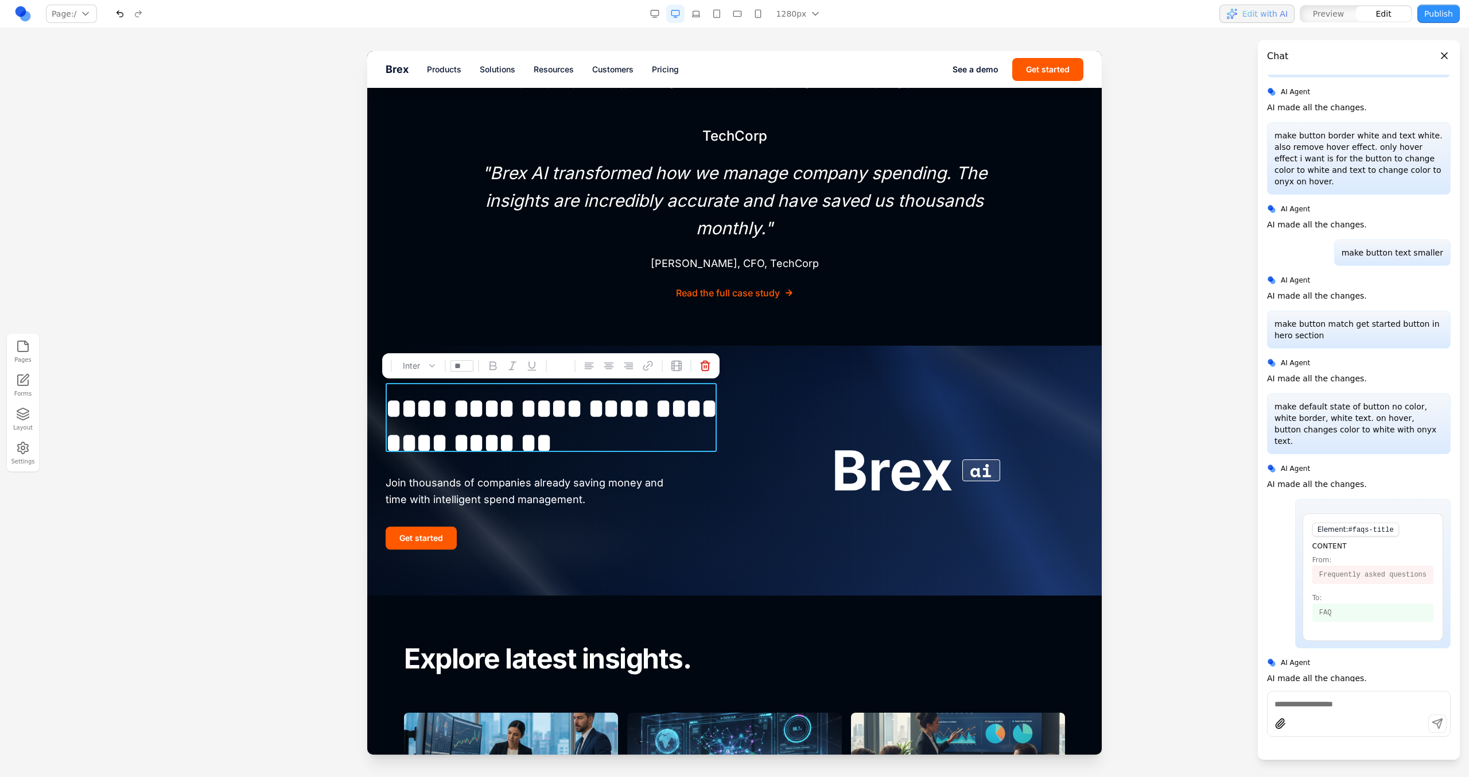
click at [499, 410] on h2 "**********" at bounding box center [551, 425] width 331 height 69
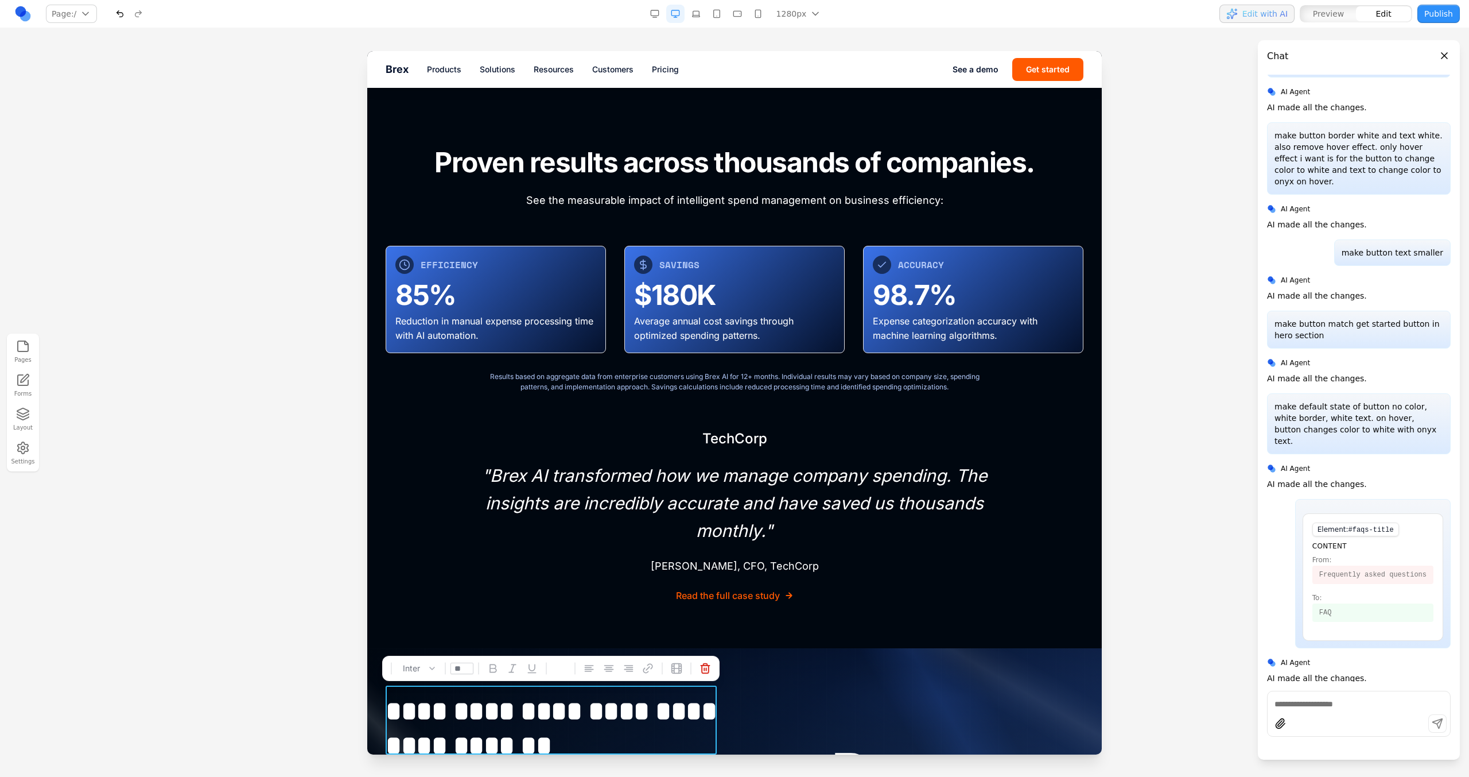
scroll to position [3939, 0]
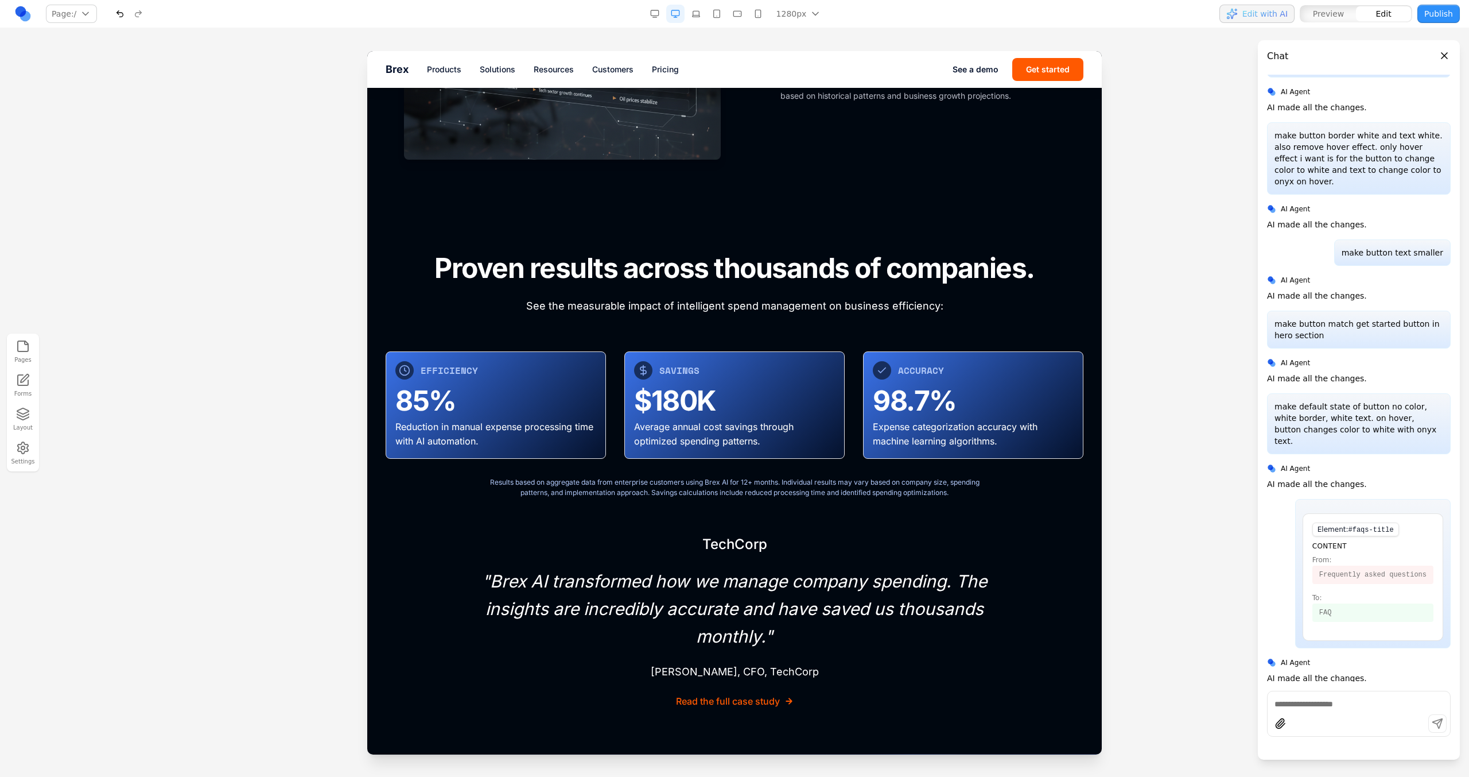
click at [631, 285] on div "Proven results across thousands of companies. See the measurable impact of inte…" at bounding box center [735, 282] width 698 height 63
click at [631, 259] on h2 "Proven results across thousands of companies." at bounding box center [735, 267] width 698 height 33
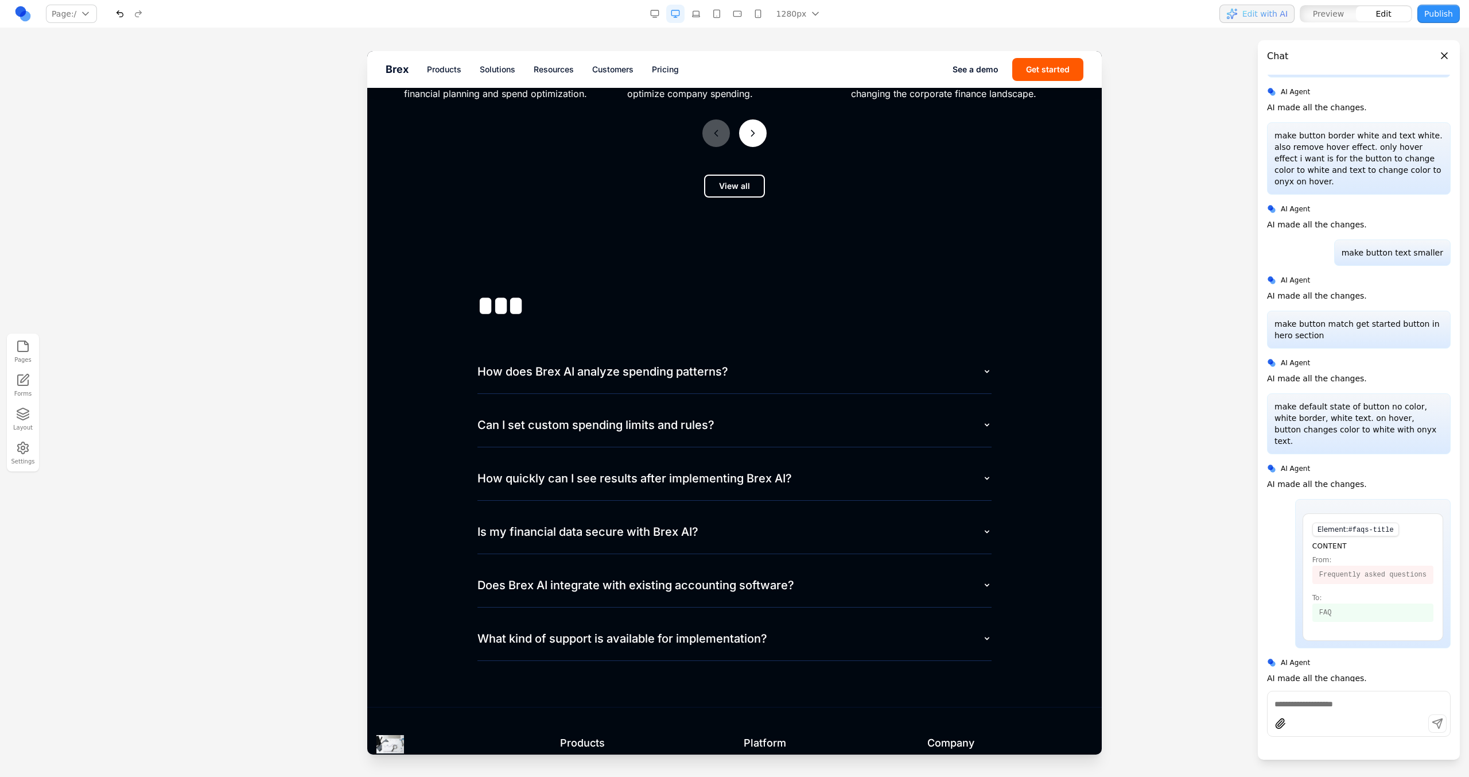
scroll to position [5308, 0]
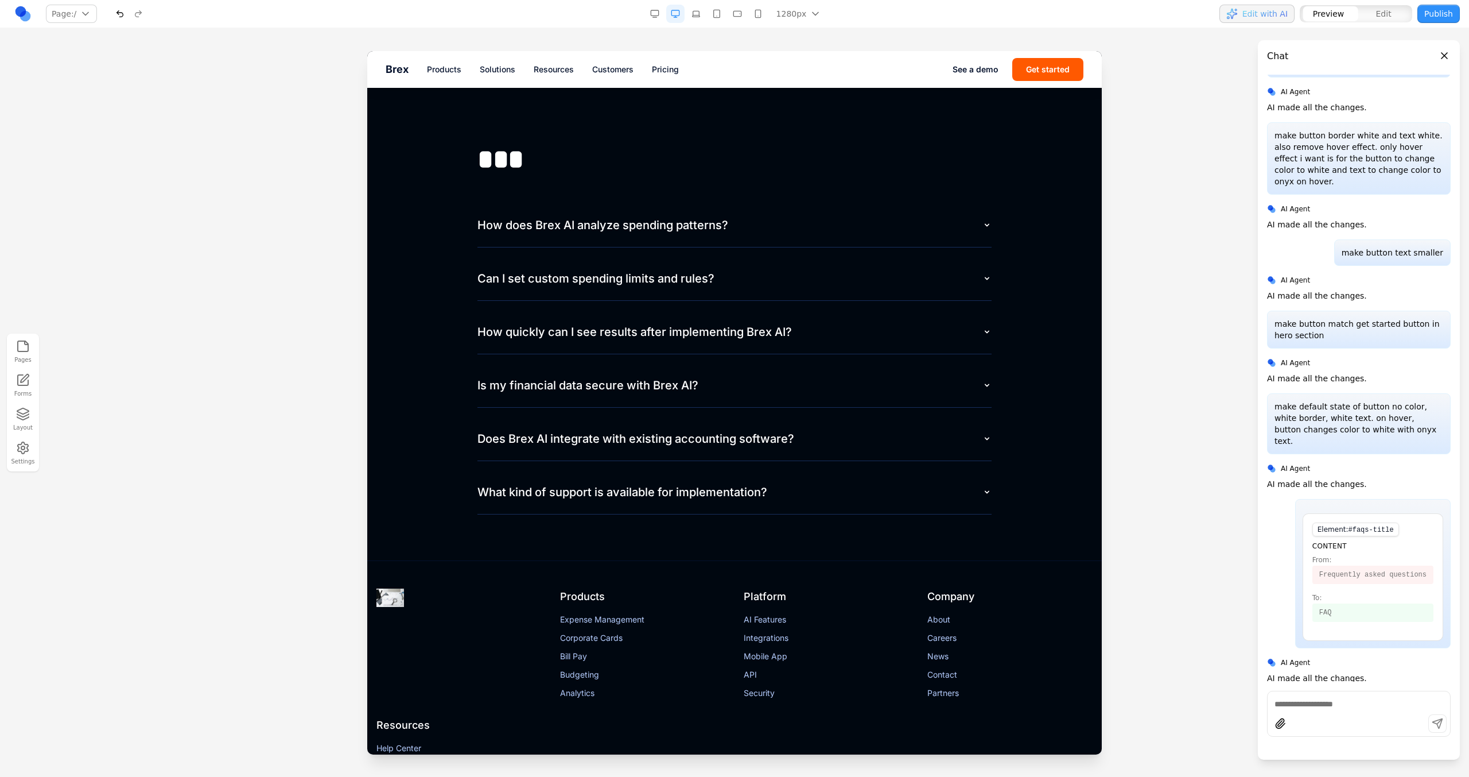
click at [636, 223] on button "How does Brex AI analyze spending patterns?" at bounding box center [735, 225] width 514 height 44
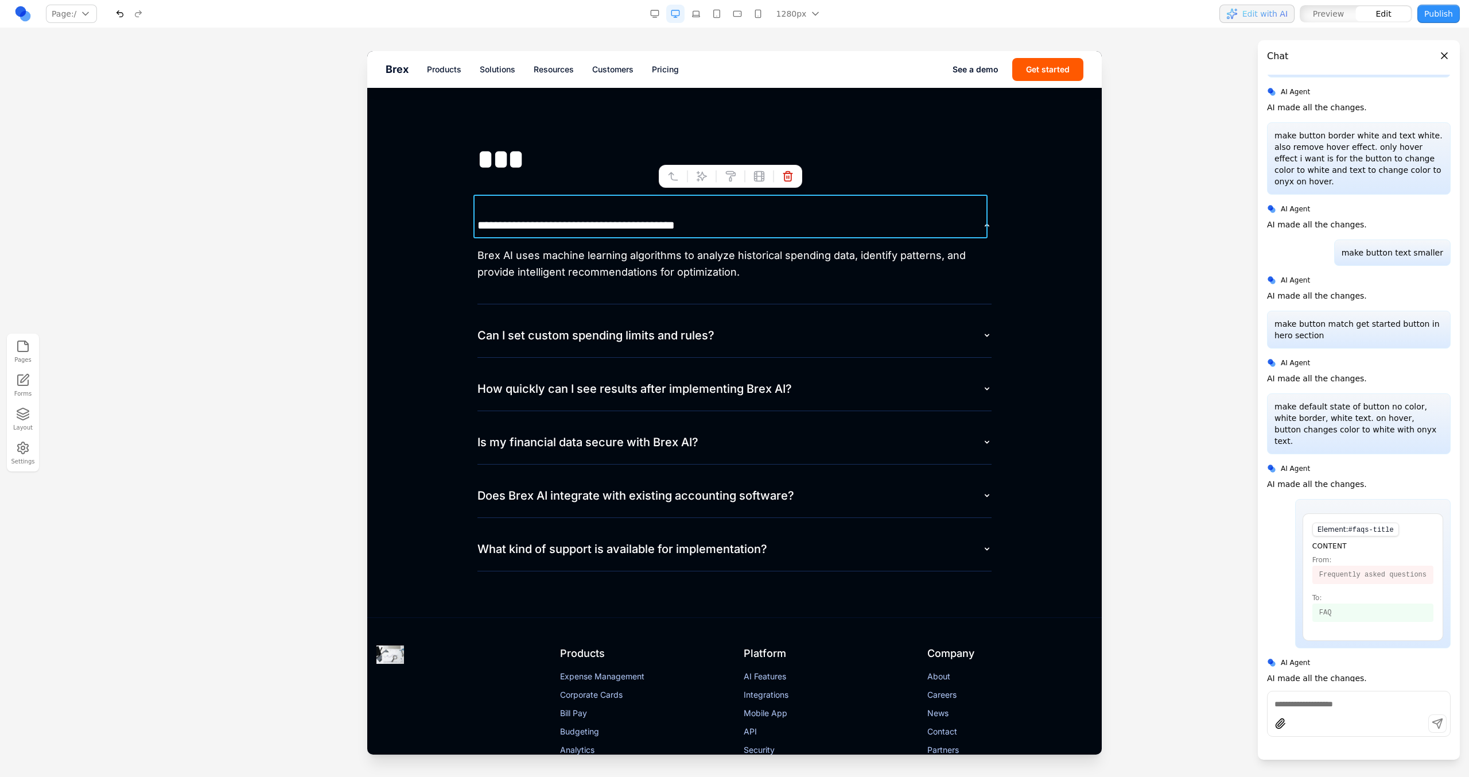
click at [636, 218] on button "**********" at bounding box center [735, 225] width 514 height 44
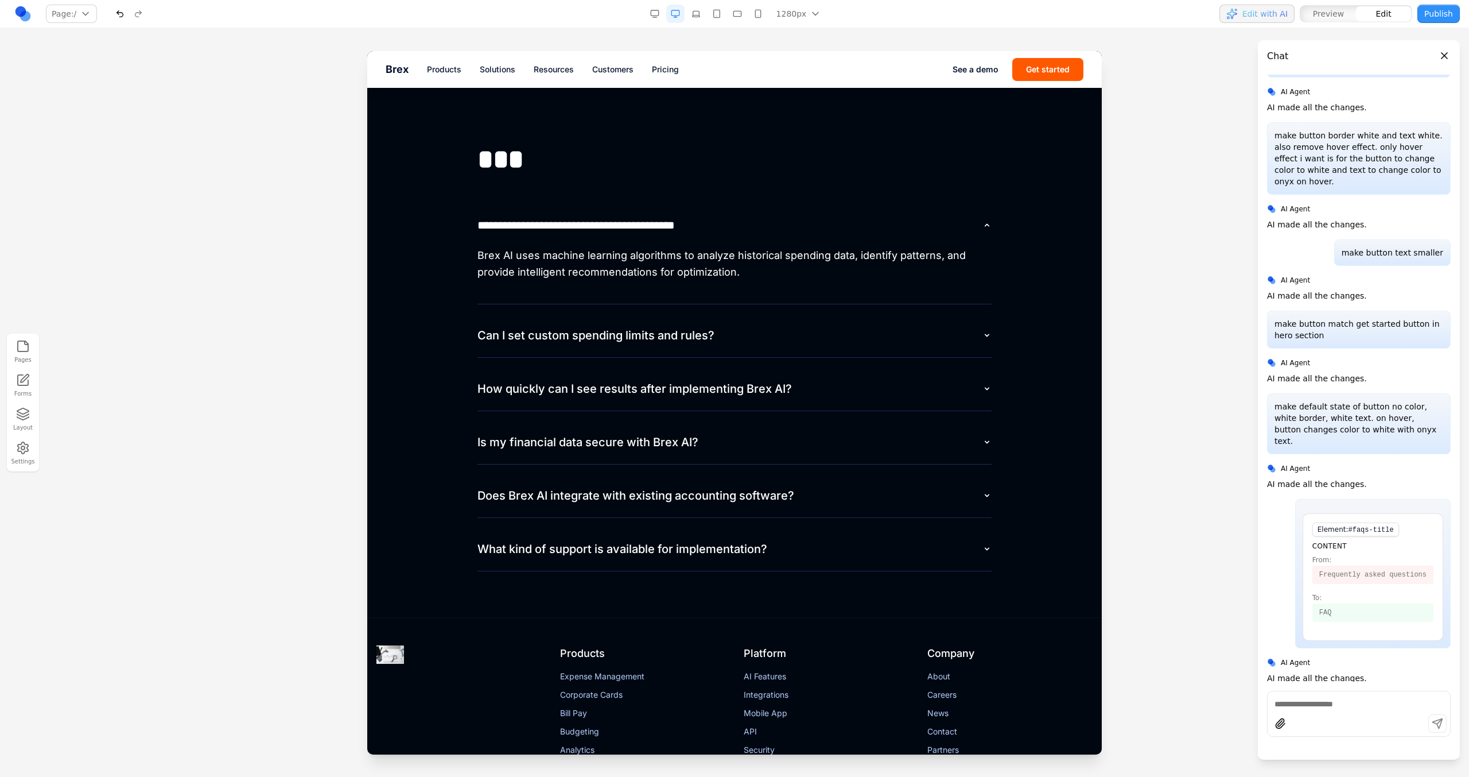
click at [631, 249] on div "Brex AI uses machine learning algorithms to analyze historical spending data, i…" at bounding box center [735, 268] width 514 height 43
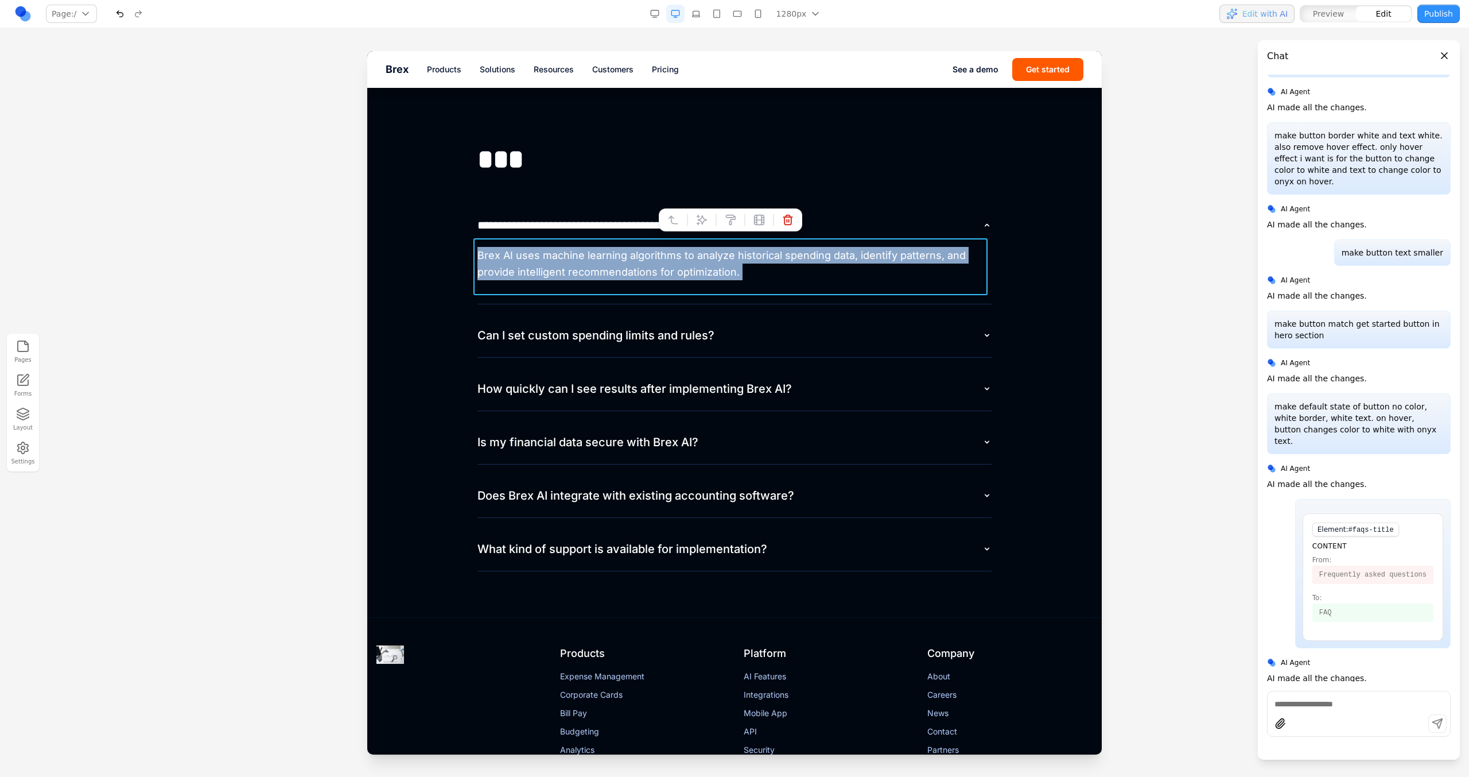
click at [631, 249] on div "Brex AI uses machine learning algorithms to analyze historical spending data, i…" at bounding box center [735, 268] width 514 height 43
click at [624, 230] on button "**********" at bounding box center [735, 225] width 514 height 44
click at [550, 247] on div "Brex AI uses machine learning algorithms to analyze historical spending data, i…" at bounding box center [735, 268] width 514 height 43
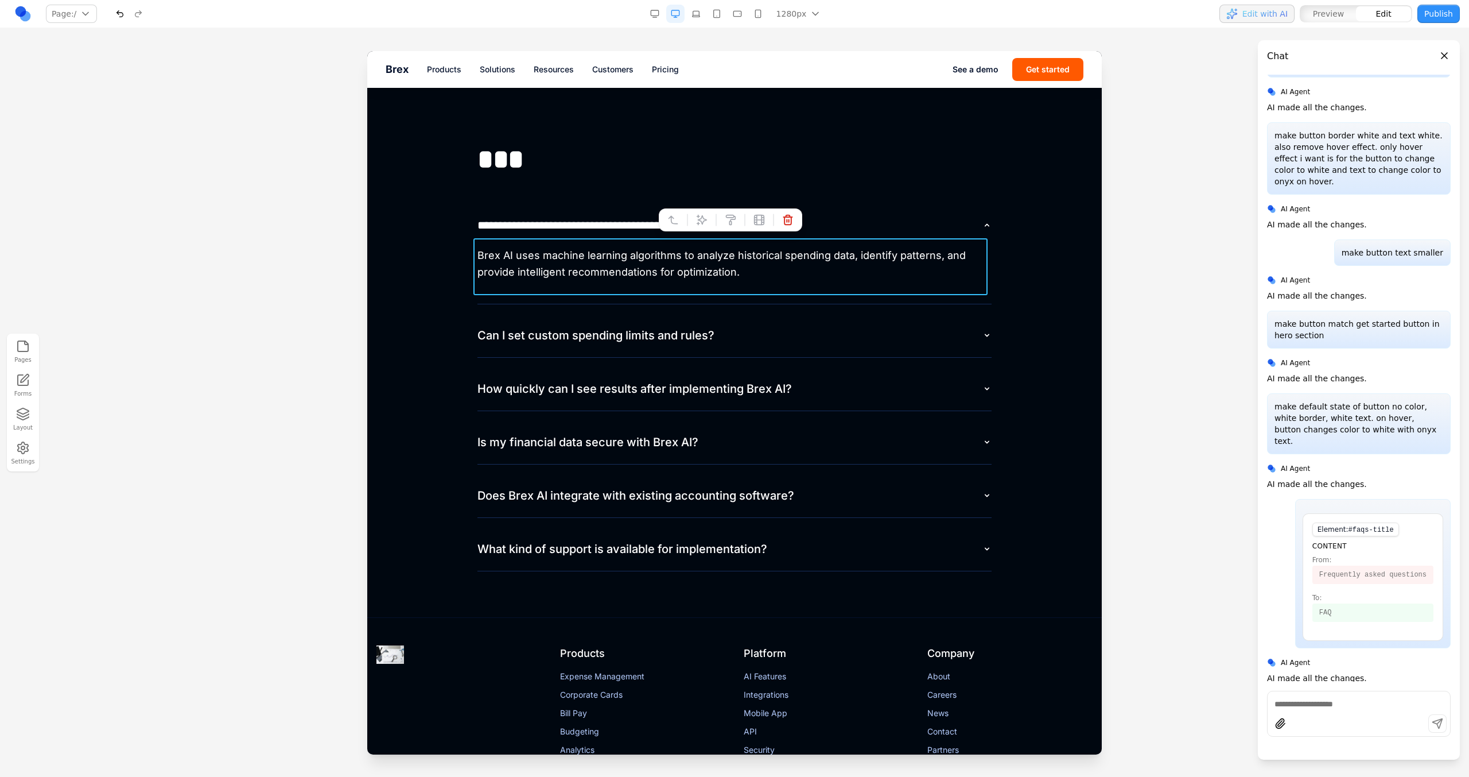
click at [479, 249] on div "Brex AI uses machine learning algorithms to analyze historical spending data, i…" at bounding box center [735, 268] width 514 height 43
click at [441, 234] on section "**********" at bounding box center [734, 357] width 735 height 520
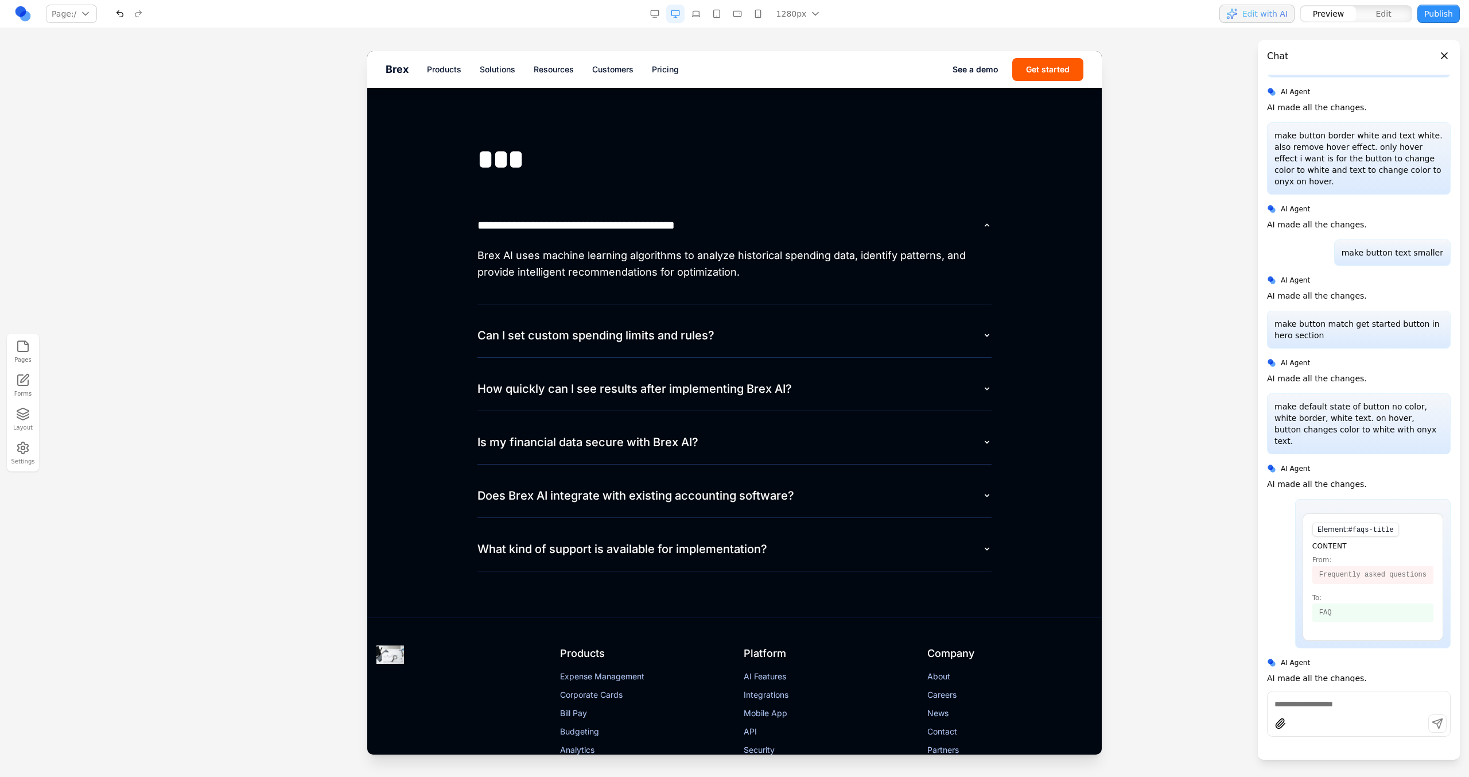
click at [576, 203] on button "**********" at bounding box center [735, 225] width 514 height 44
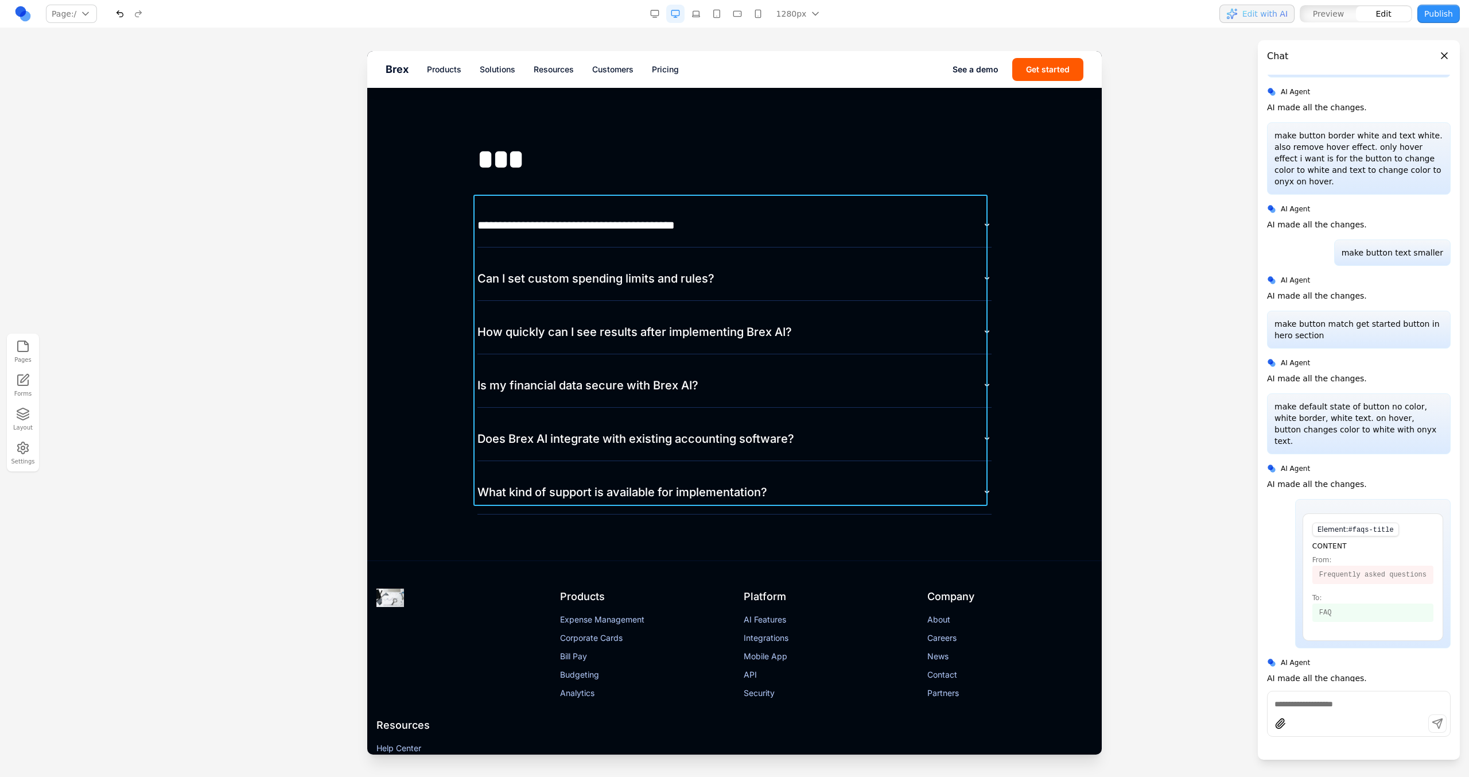
click at [559, 243] on div "**********" at bounding box center [735, 358] width 514 height 311
click at [713, 170] on div at bounding box center [716, 176] width 8 height 20
click at [688, 169] on div at bounding box center [688, 176] width 8 height 20
click at [696, 171] on icon at bounding box center [701, 175] width 11 height 11
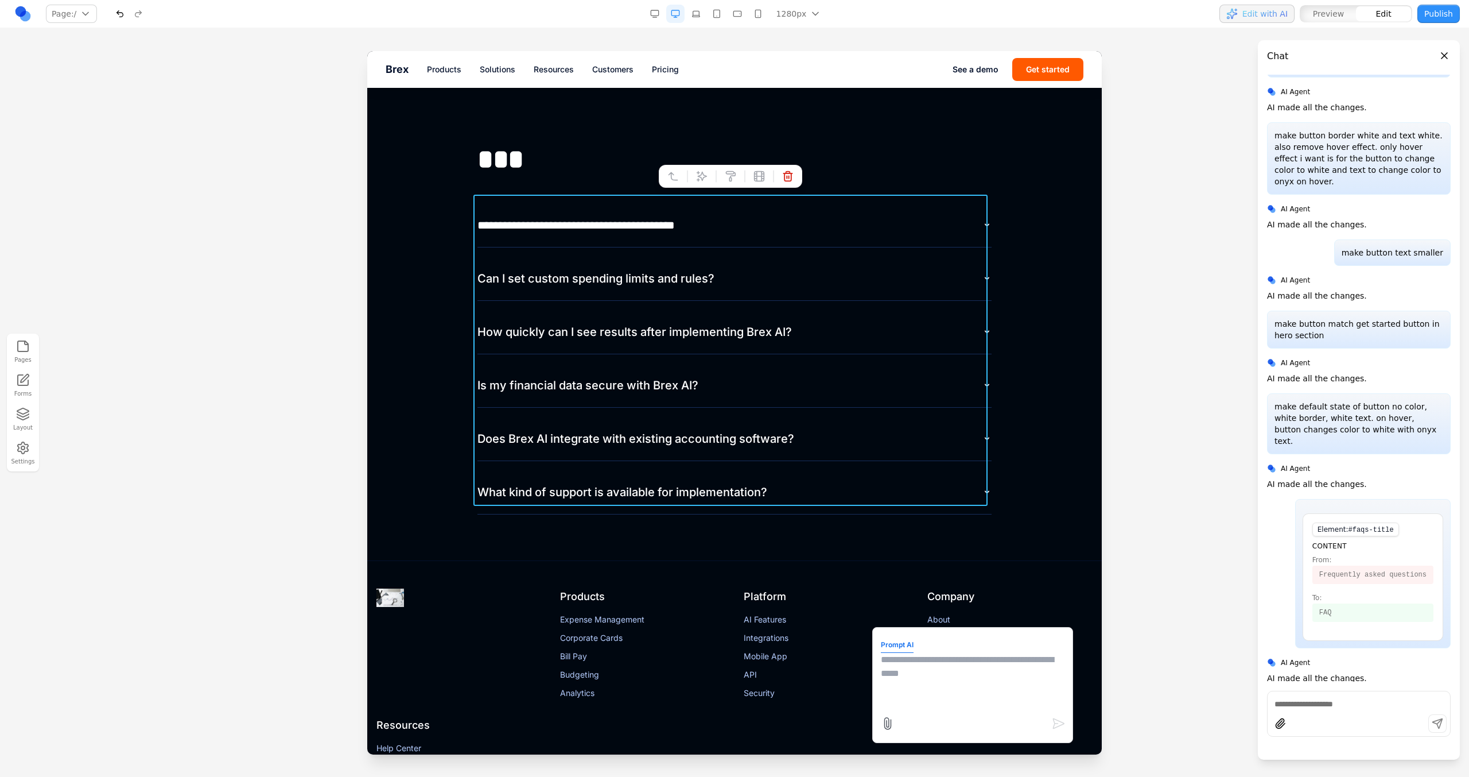
click at [923, 679] on textarea at bounding box center [973, 681] width 184 height 57
type textarea "**********"
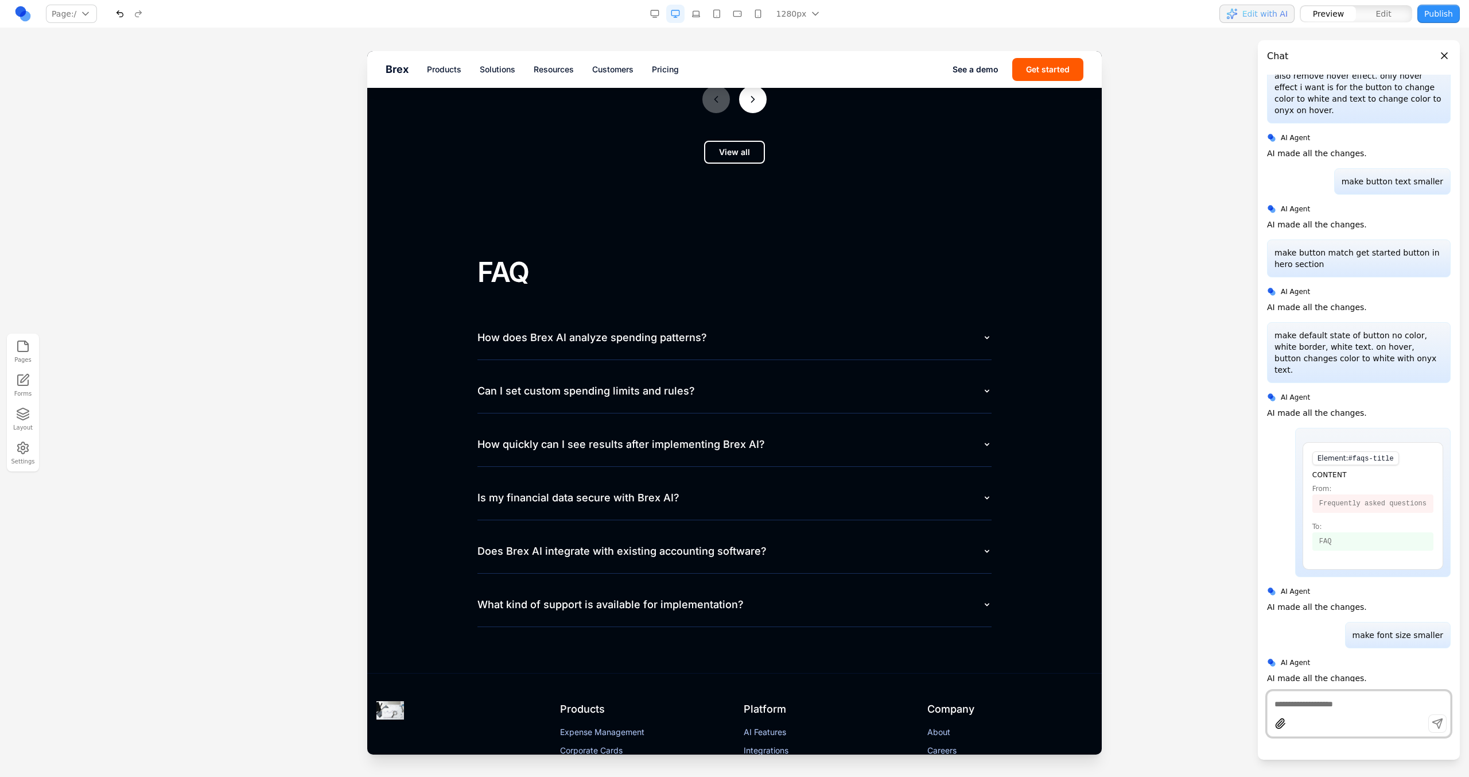
scroll to position [5200, 0]
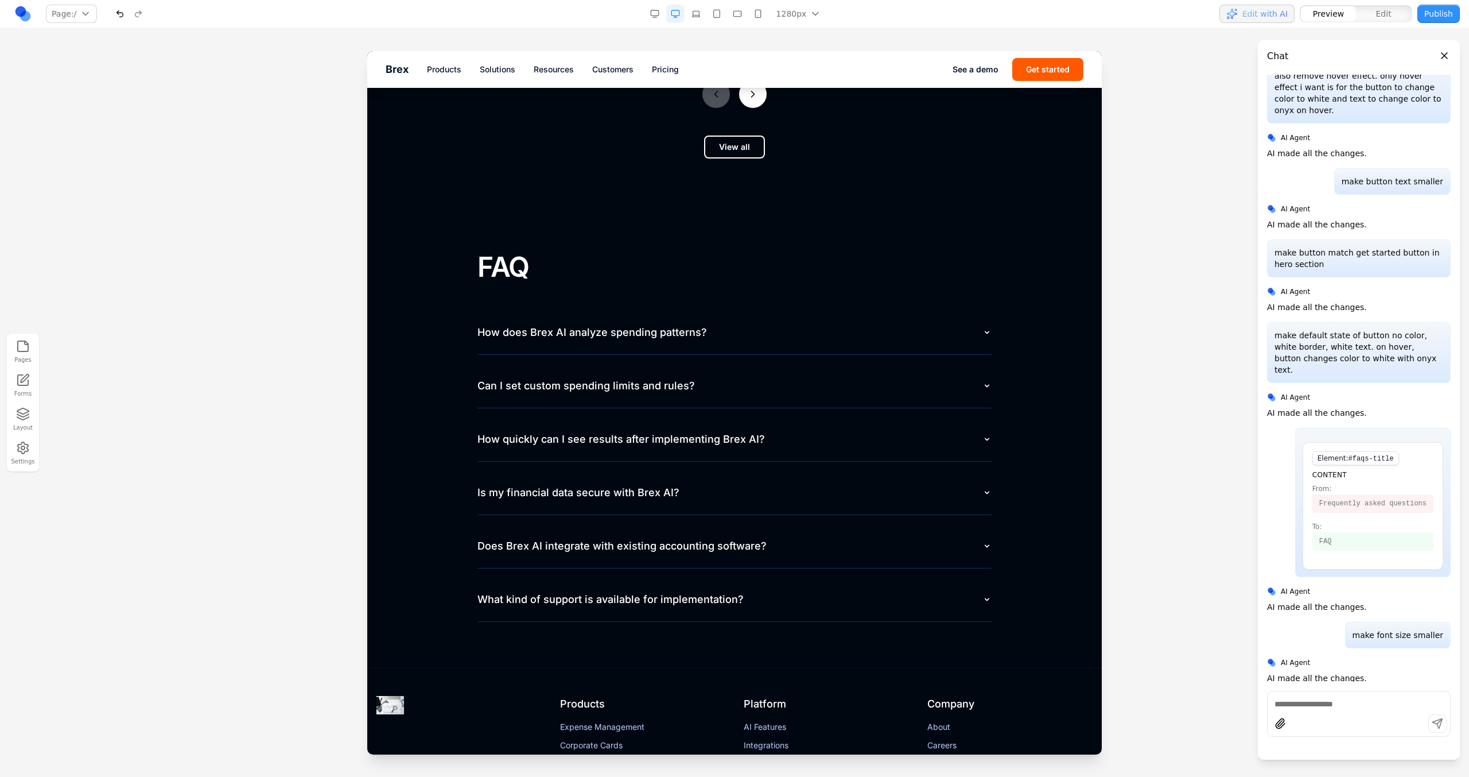
click at [1430, 21] on button "Publish" at bounding box center [1439, 14] width 42 height 18
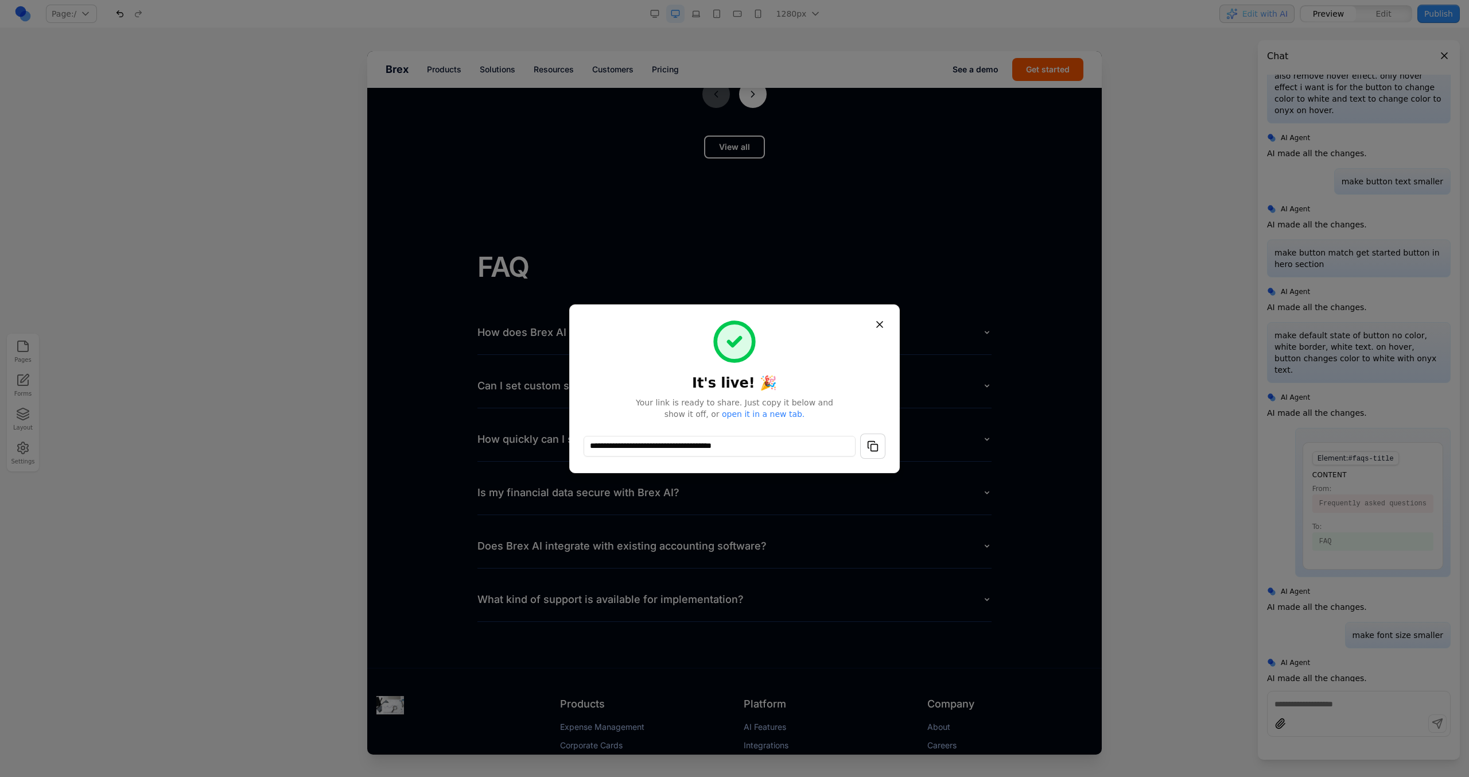
click at [876, 448] on button "button" at bounding box center [872, 445] width 25 height 25
click at [880, 325] on button "Close" at bounding box center [880, 324] width 21 height 21
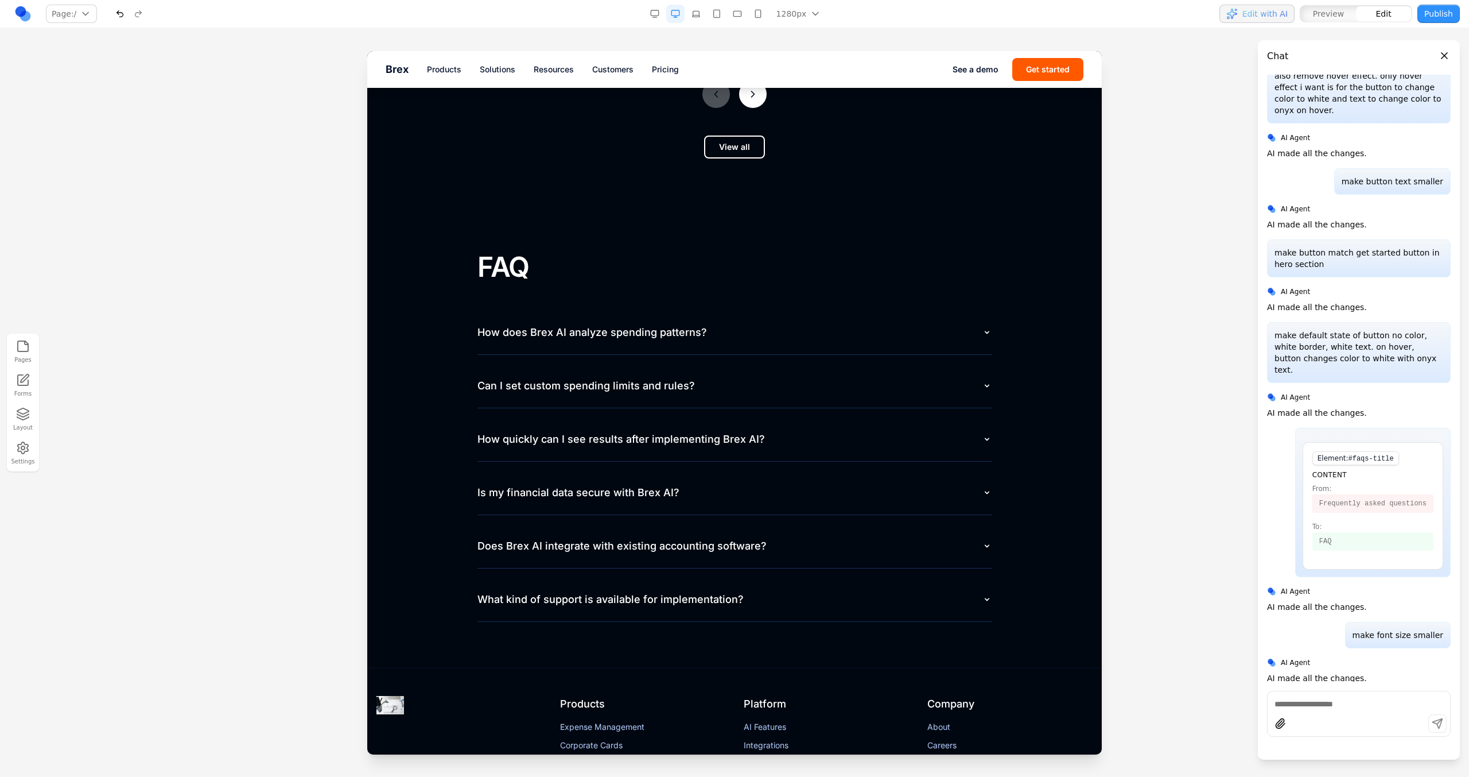
click at [646, 311] on button "How does Brex AI analyze spending patterns?" at bounding box center [735, 333] width 514 height 44
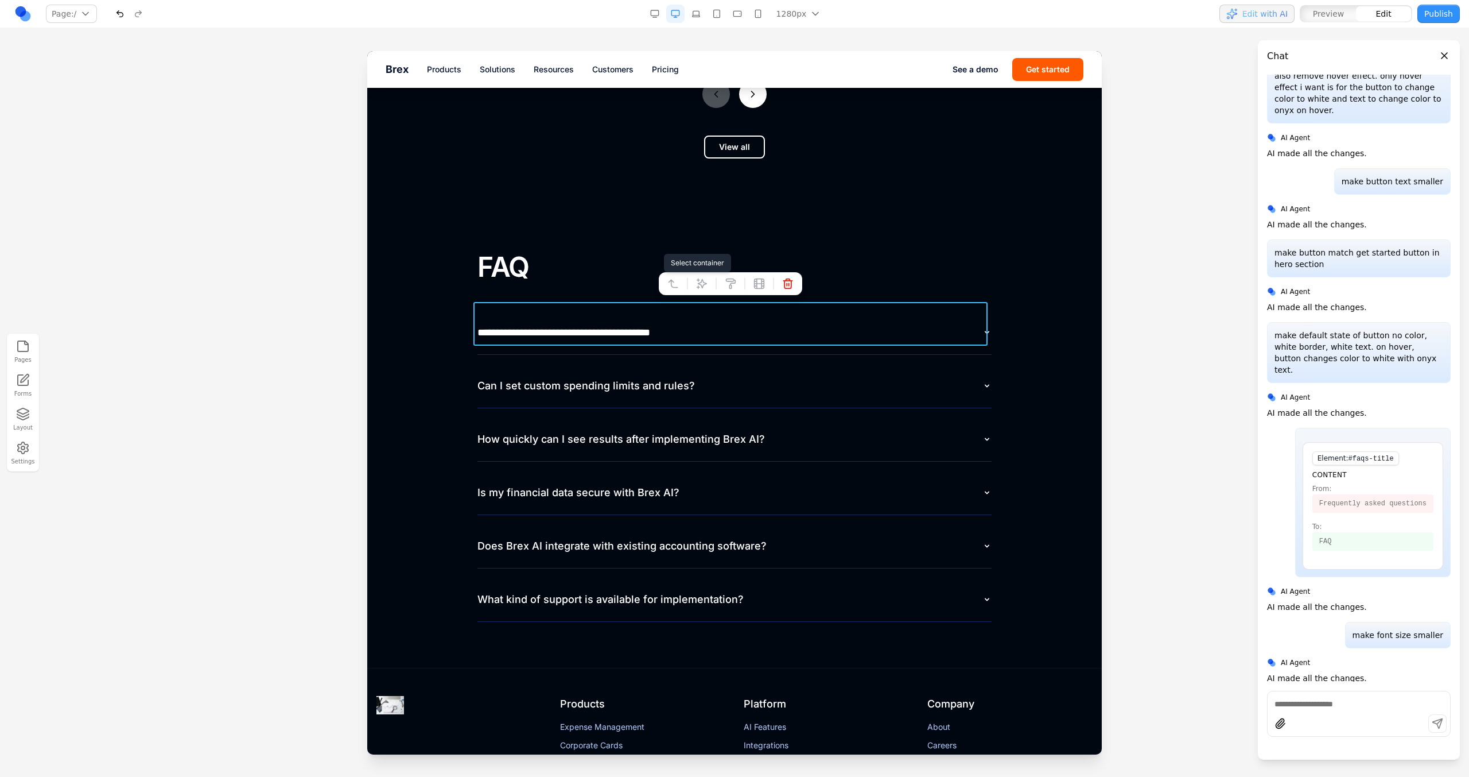
click at [676, 285] on icon at bounding box center [673, 283] width 11 height 11
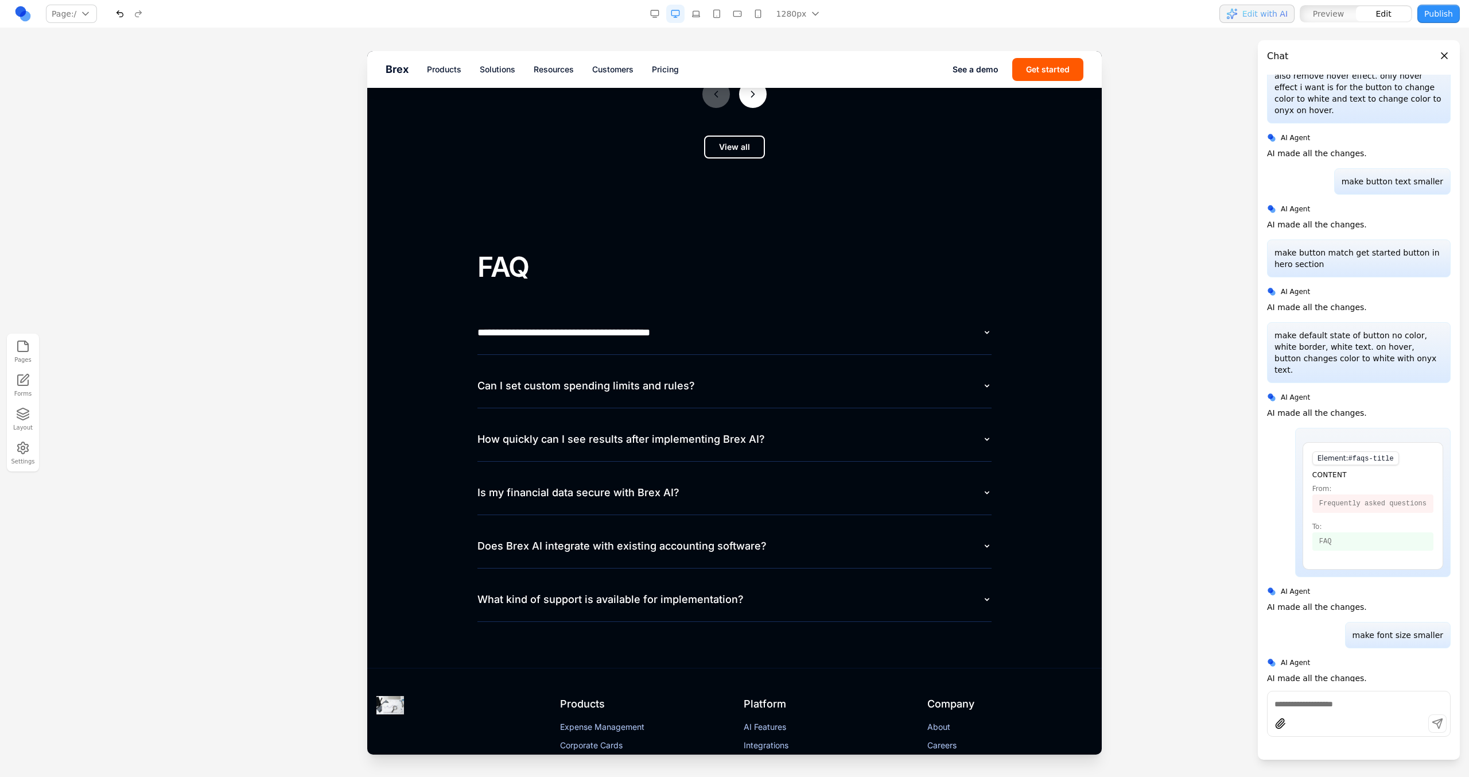
click at [634, 390] on button "Can I set custom spending limits and rules?" at bounding box center [735, 386] width 514 height 44
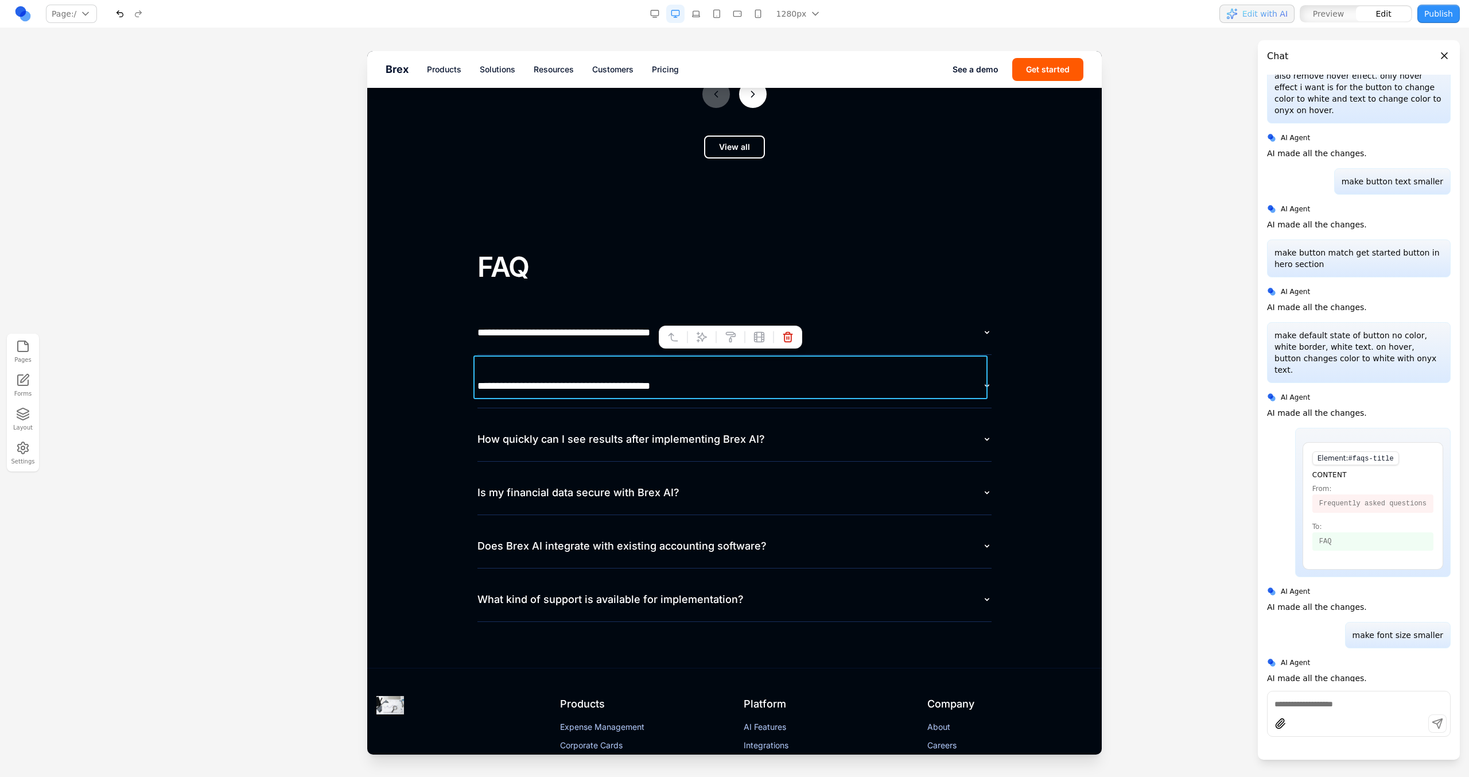
click at [572, 364] on button "**********" at bounding box center [735, 386] width 514 height 44
click at [668, 339] on icon at bounding box center [673, 336] width 11 height 11
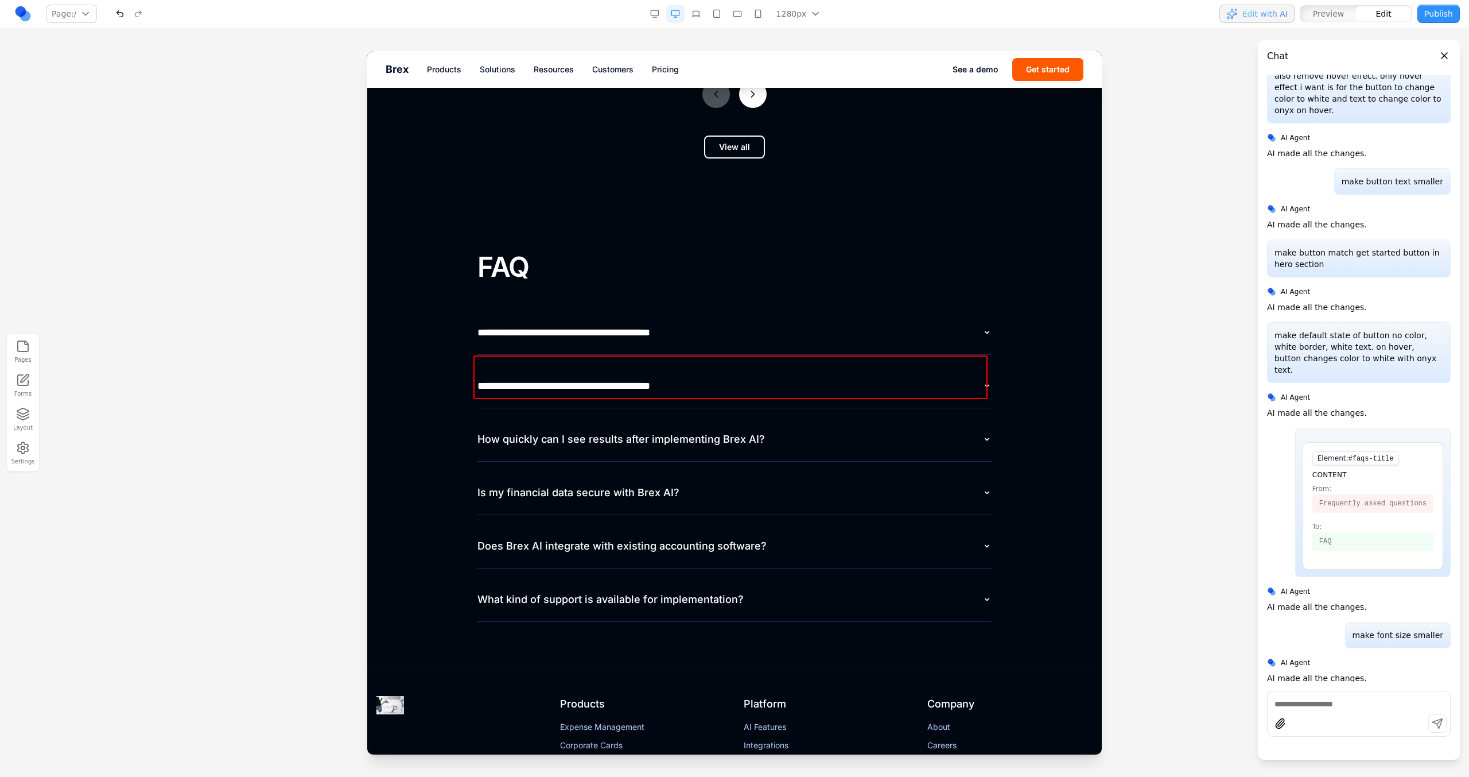
click at [566, 364] on button "**********" at bounding box center [735, 386] width 514 height 44
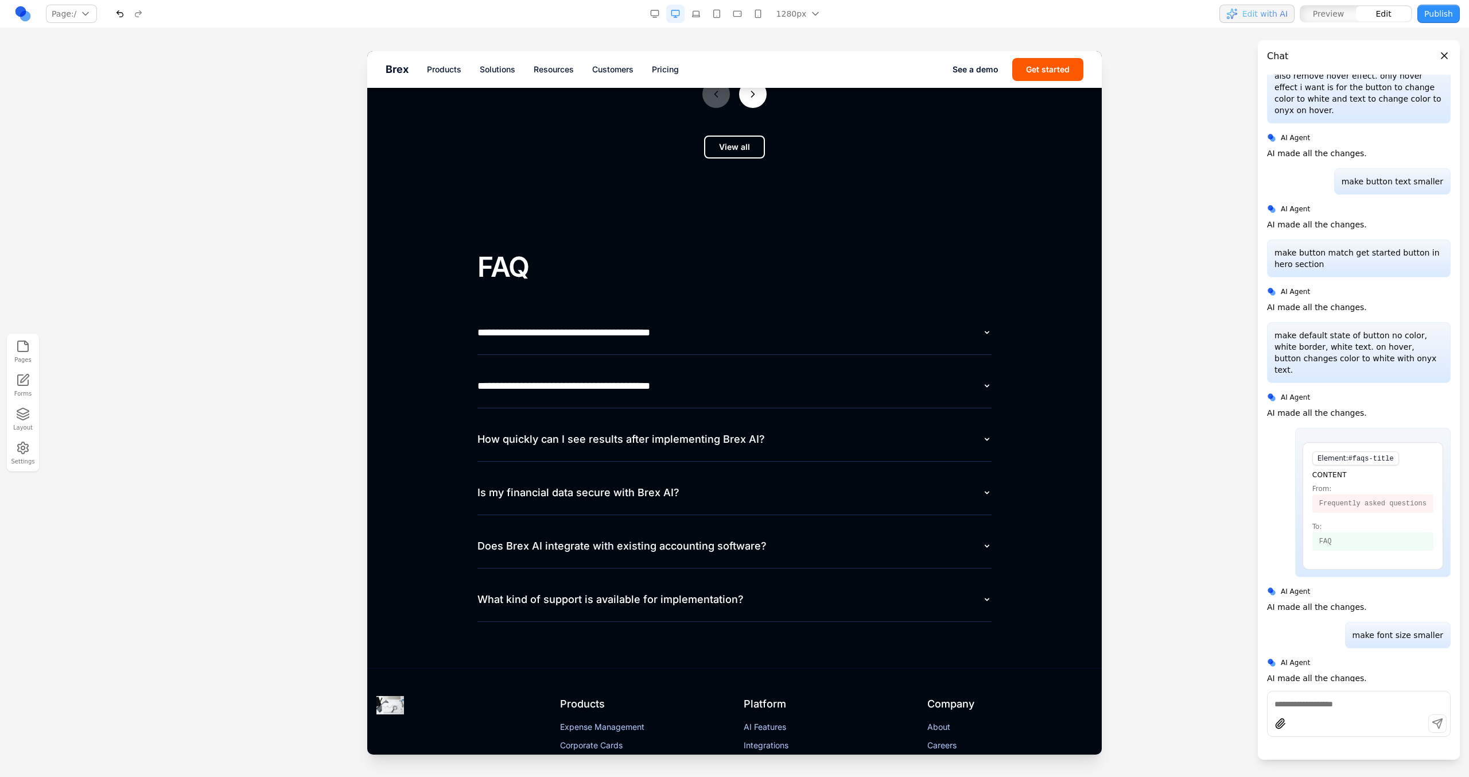
click at [562, 350] on div "**********" at bounding box center [735, 466] width 514 height 311
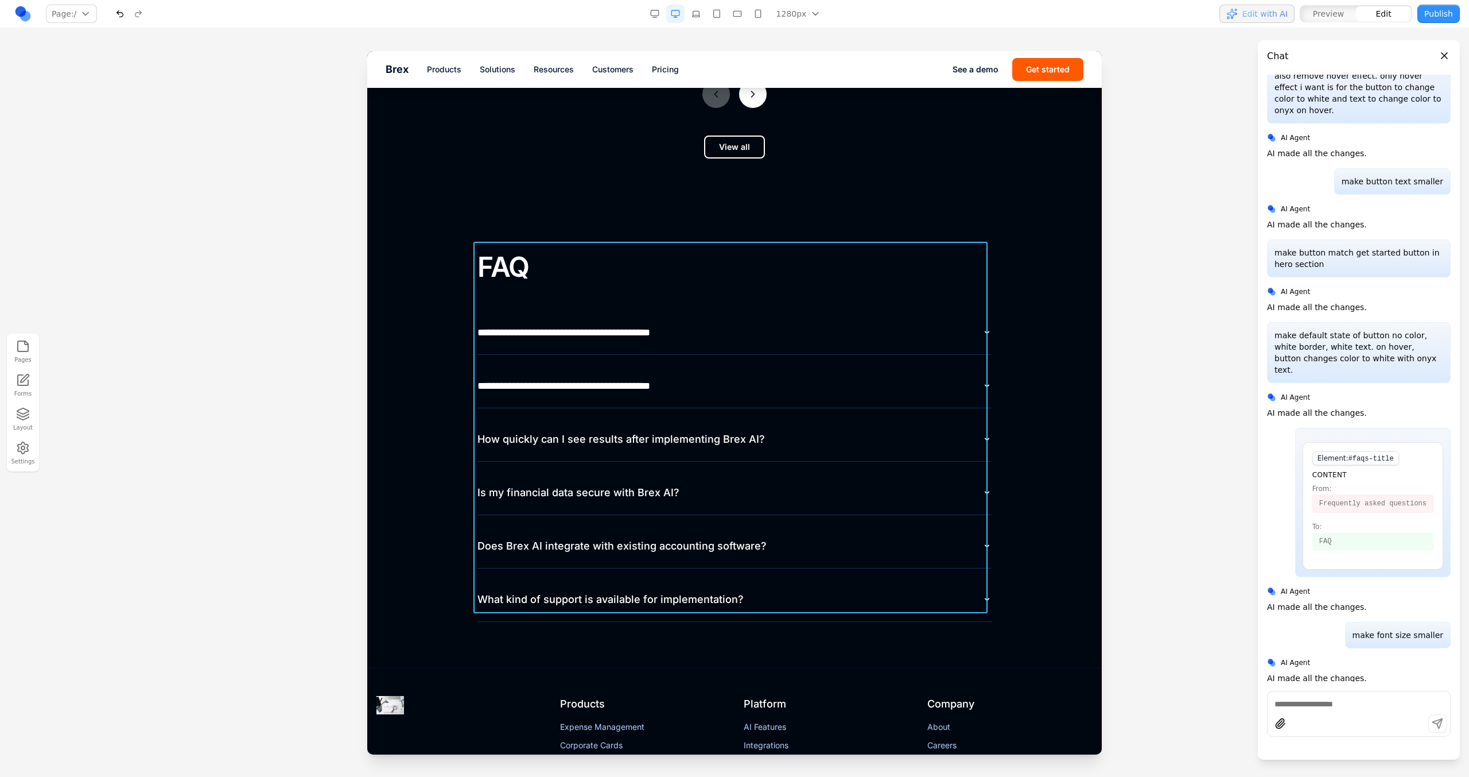
click at [549, 299] on div "**********" at bounding box center [735, 436] width 514 height 372
click at [714, 219] on div at bounding box center [716, 224] width 8 height 20
click at [709, 219] on button at bounding box center [702, 223] width 18 height 18
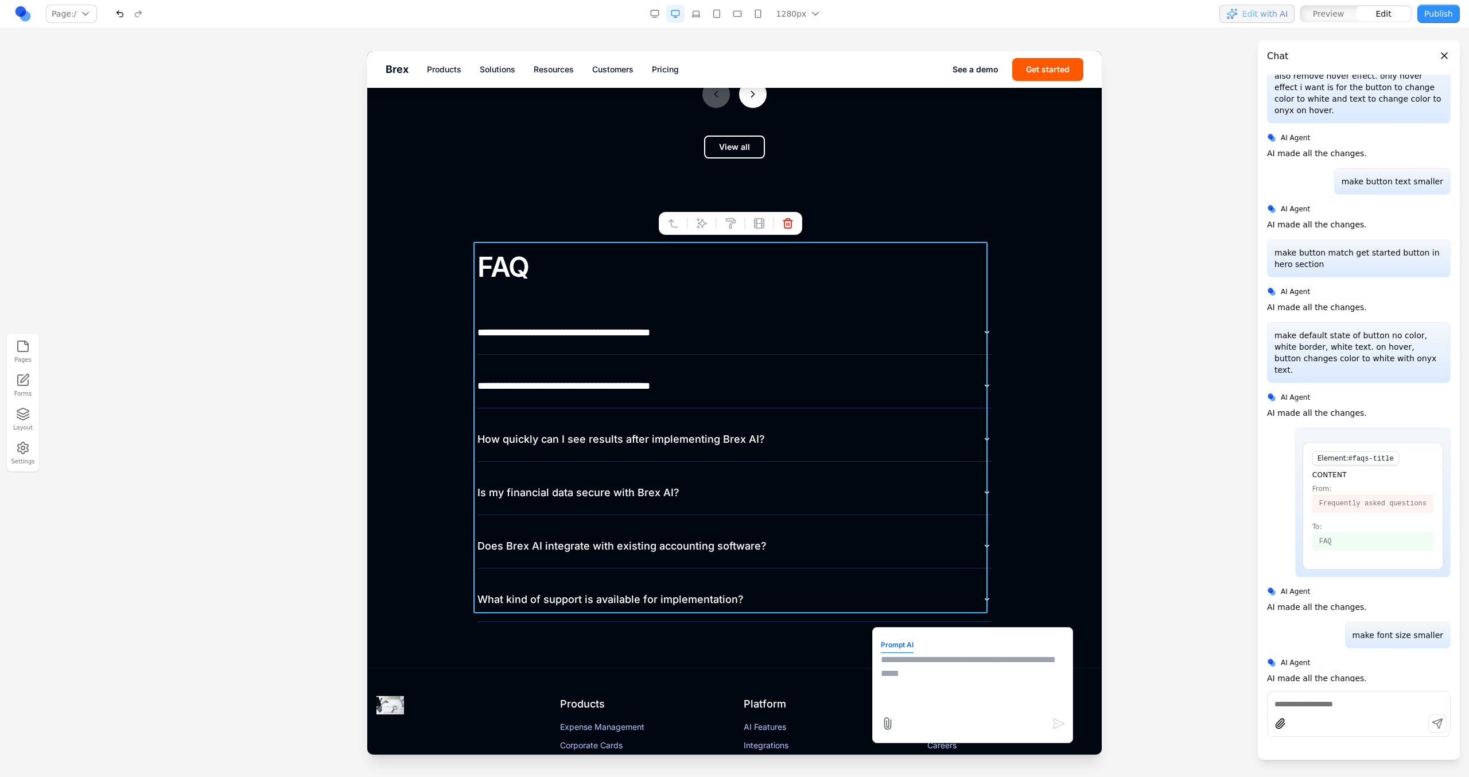
click at [872, 668] on div "Prompt AI" at bounding box center [972, 685] width 201 height 116
click at [887, 671] on textarea at bounding box center [973, 681] width 184 height 57
type textarea "**********"
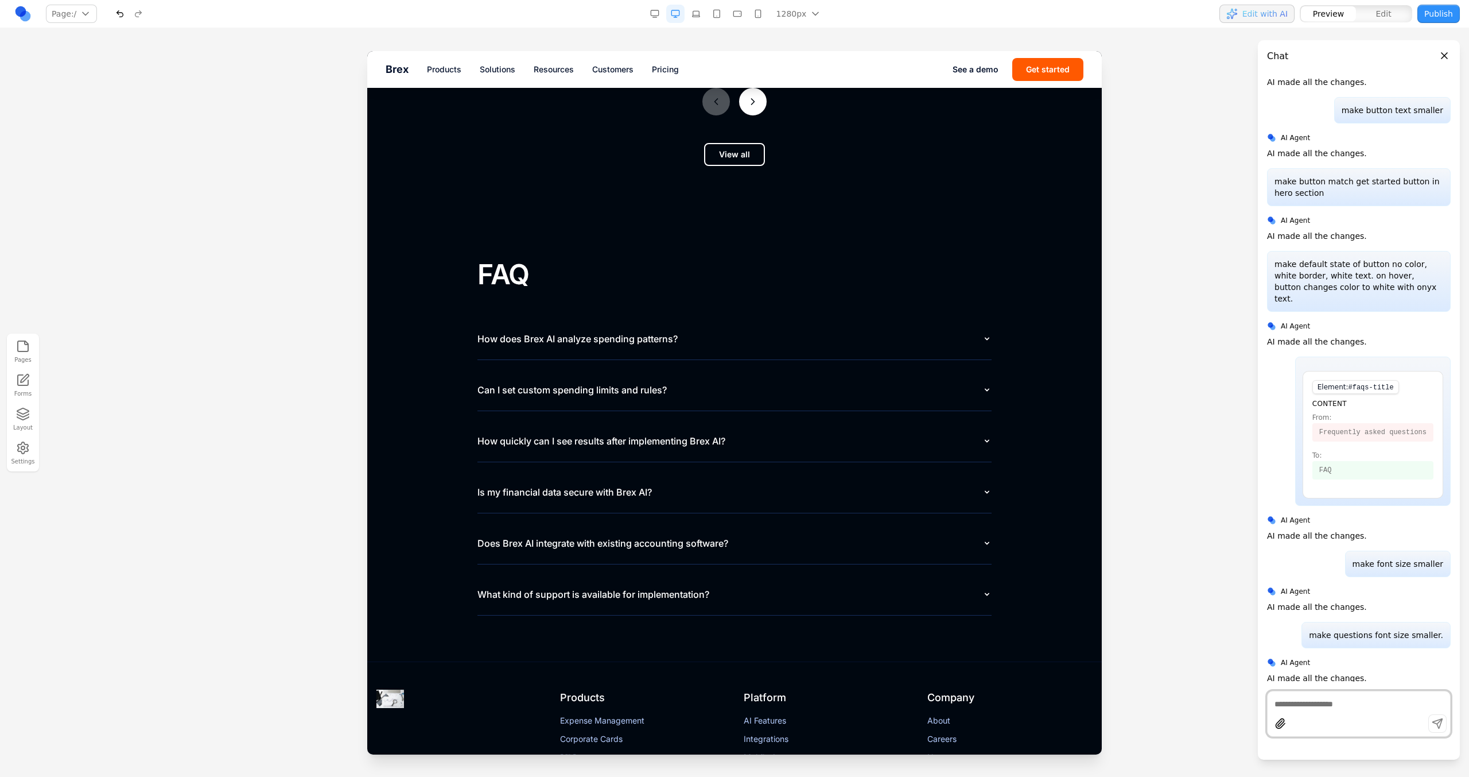
scroll to position [5267, 0]
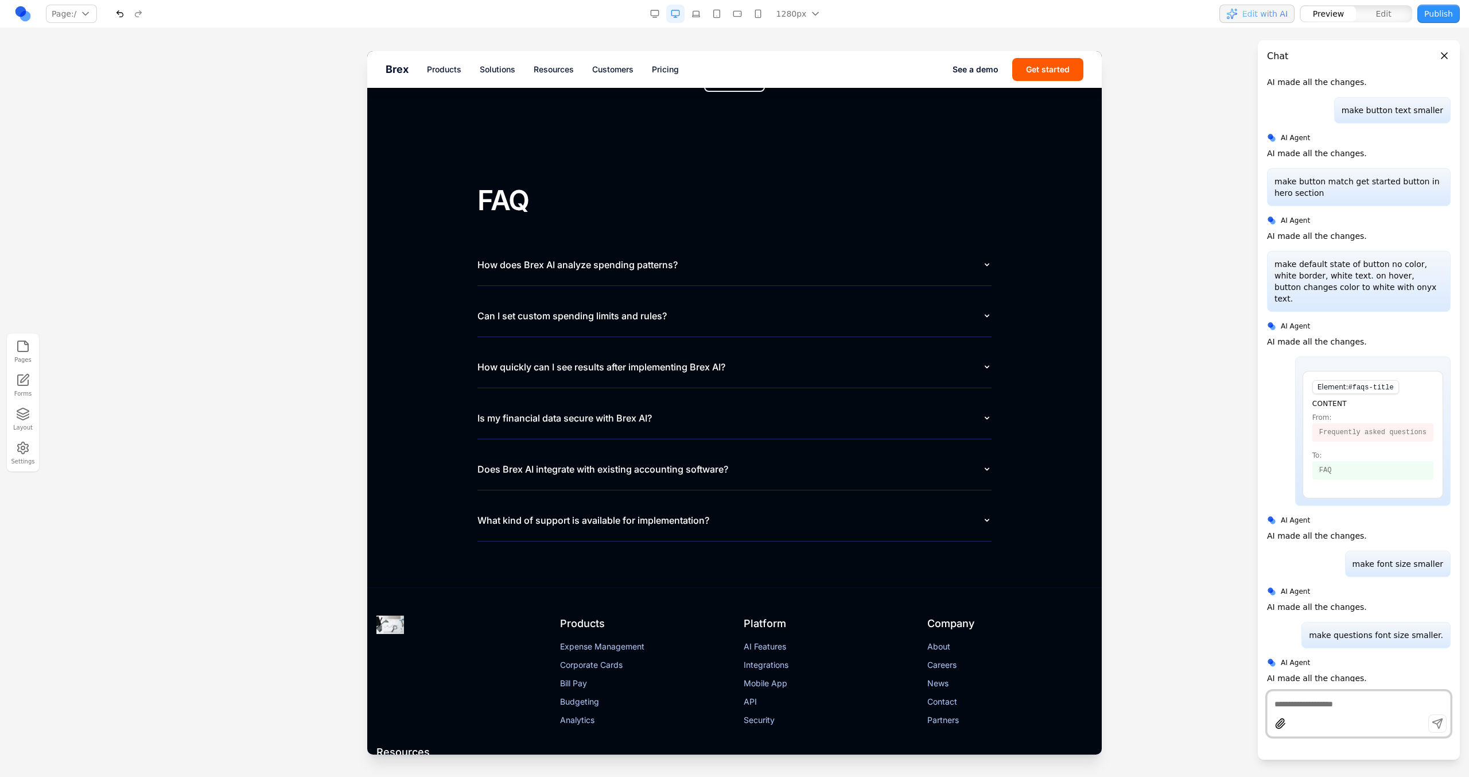
click at [621, 261] on button "How does Brex AI analyze spending patterns?" at bounding box center [735, 264] width 514 height 41
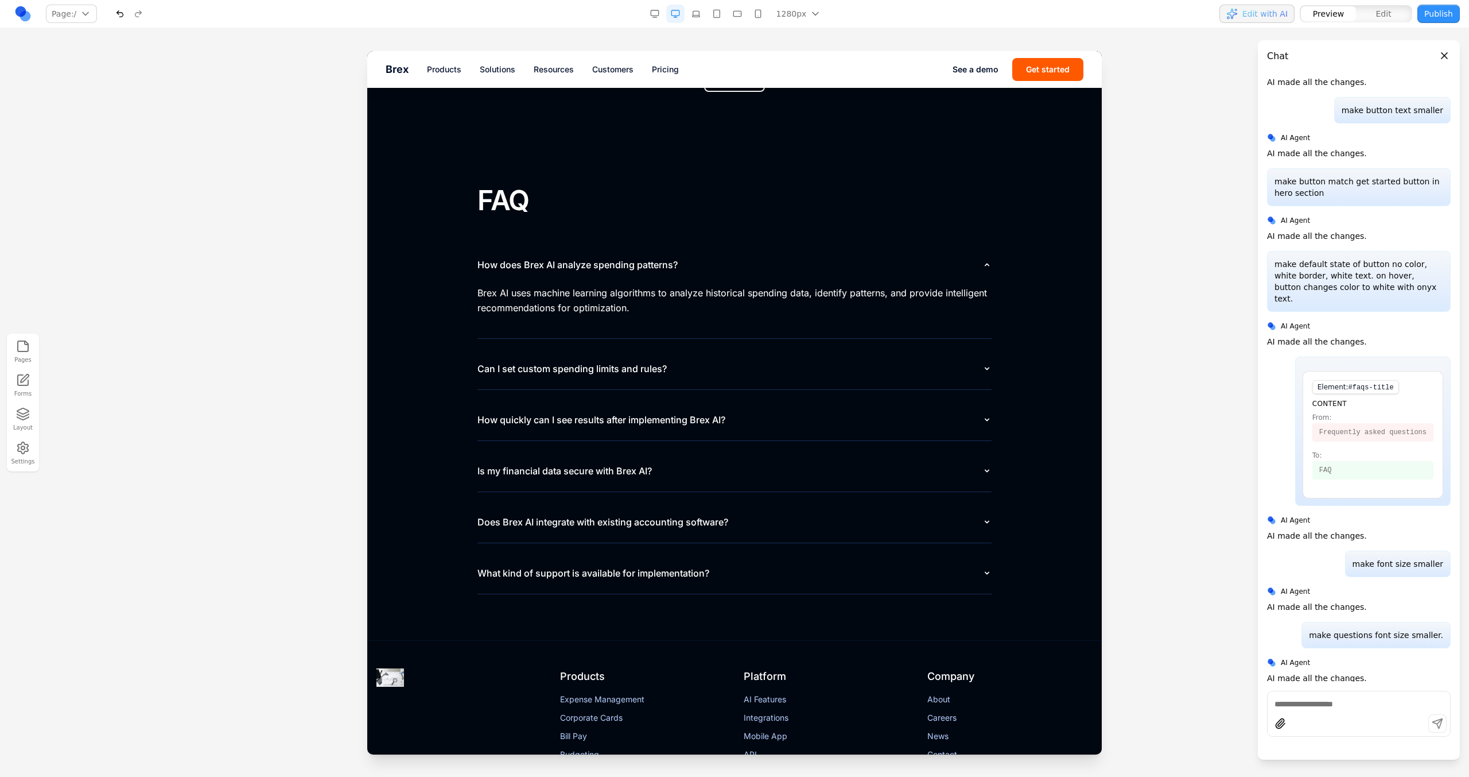
click at [621, 261] on button "How does Brex AI analyze spending patterns?" at bounding box center [735, 264] width 514 height 41
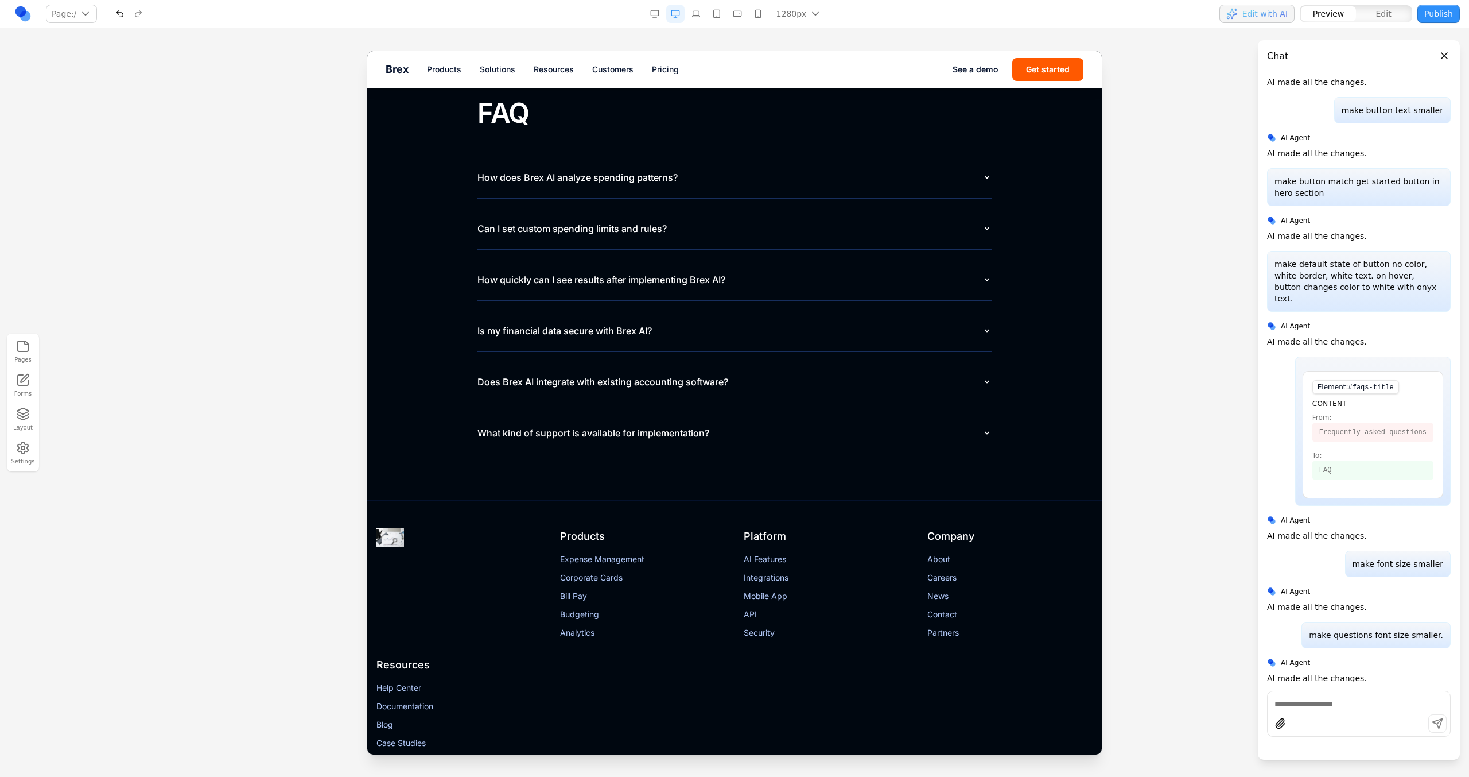
scroll to position [5436, 0]
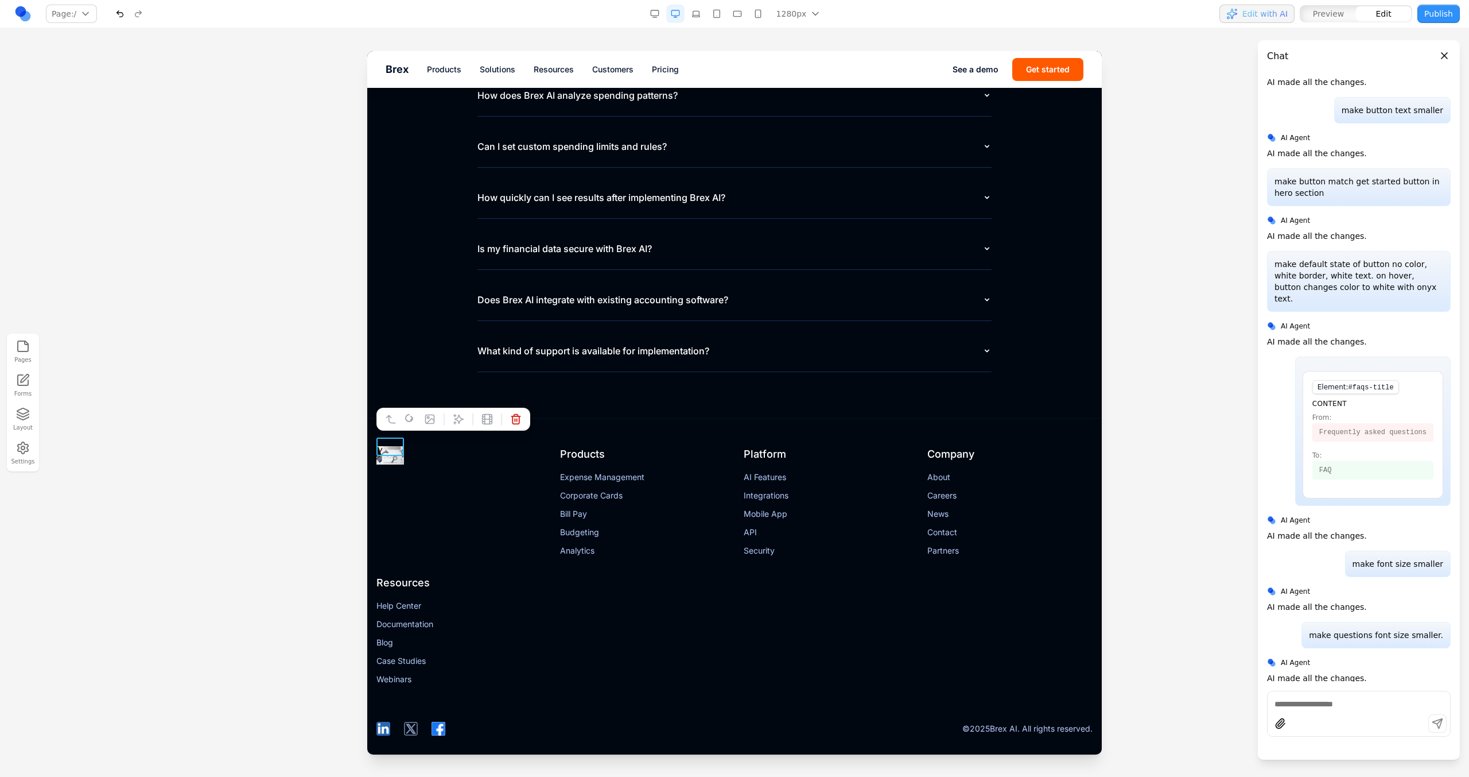
click at [397, 447] on img at bounding box center [391, 455] width 28 height 18
click at [776, 39] on div "Pages Forms Layout Settings" at bounding box center [734, 402] width 1469 height 748
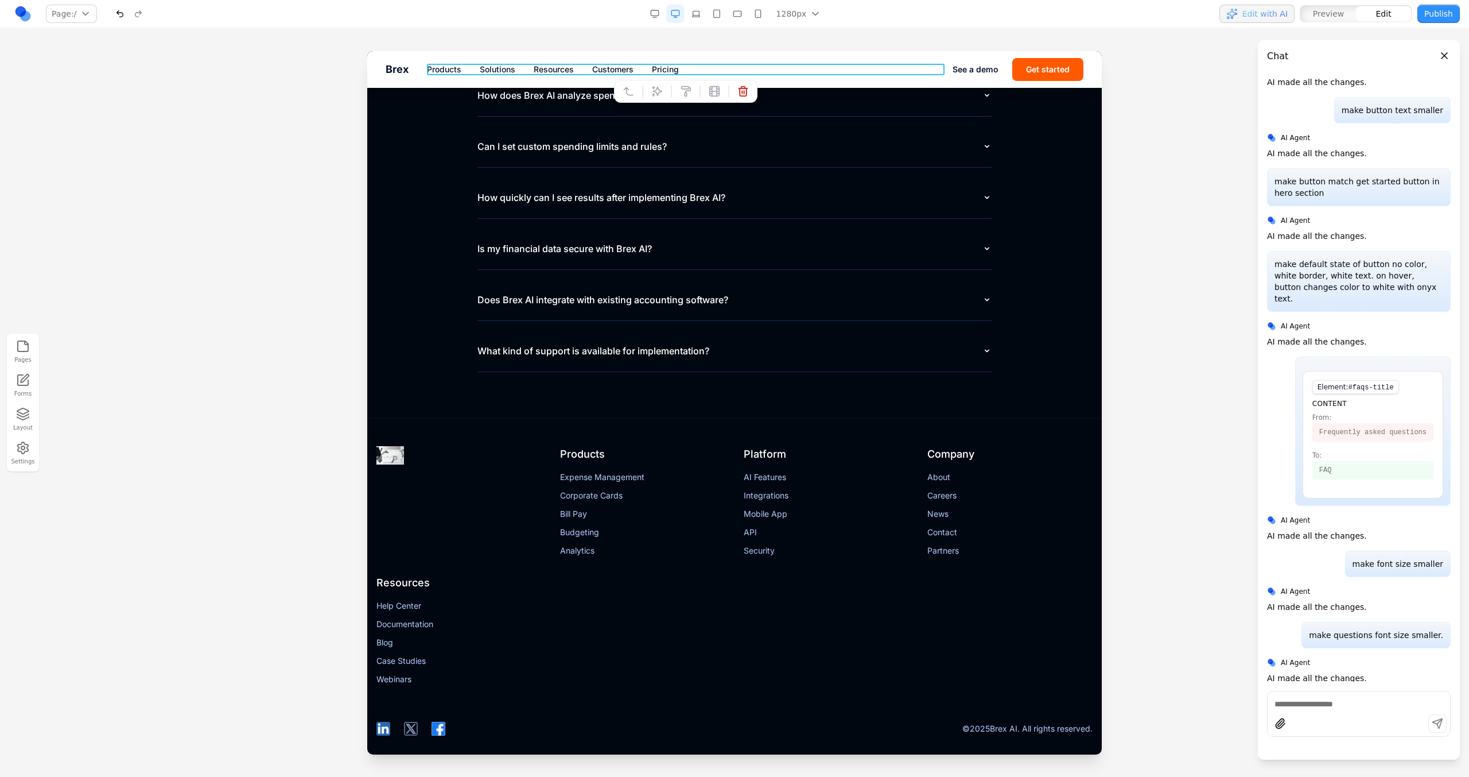
click at [644, 70] on nav "Products Solutions Resources Customers Pricing" at bounding box center [690, 69] width 526 height 11
click at [668, 92] on div at bounding box center [672, 92] width 8 height 20
click at [653, 94] on icon at bounding box center [656, 91] width 11 height 11
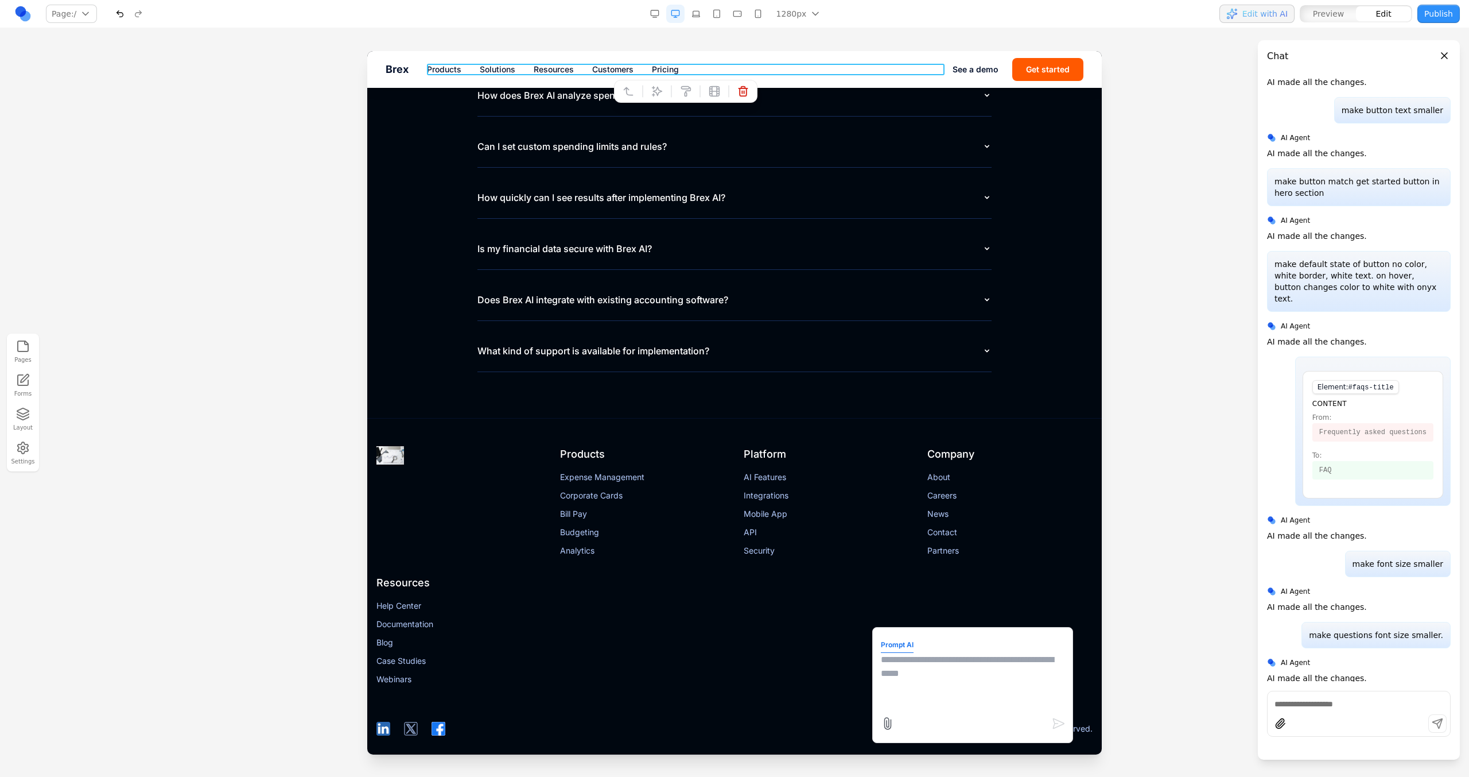
click at [918, 653] on textarea at bounding box center [973, 681] width 184 height 57
type textarea "**********"
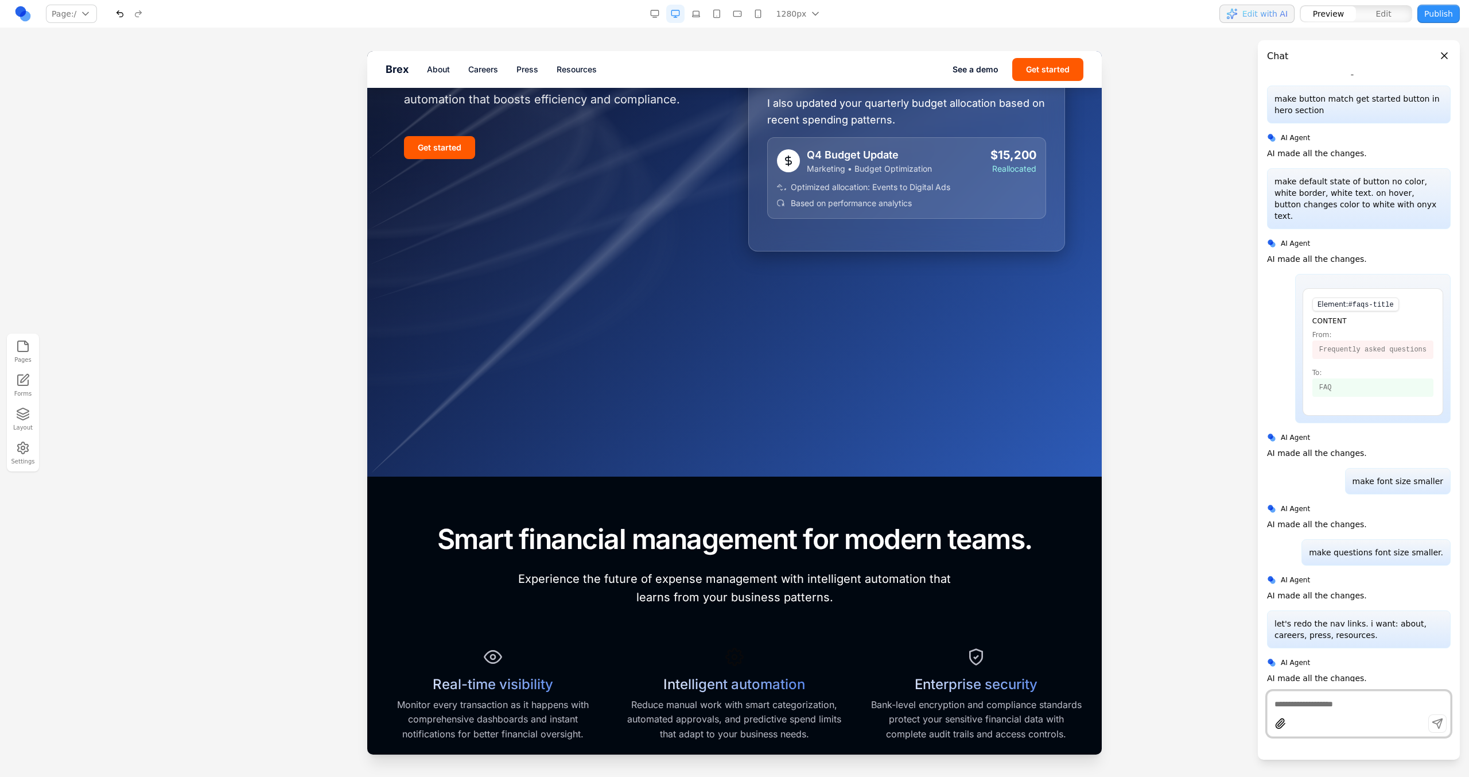
scroll to position [0, 0]
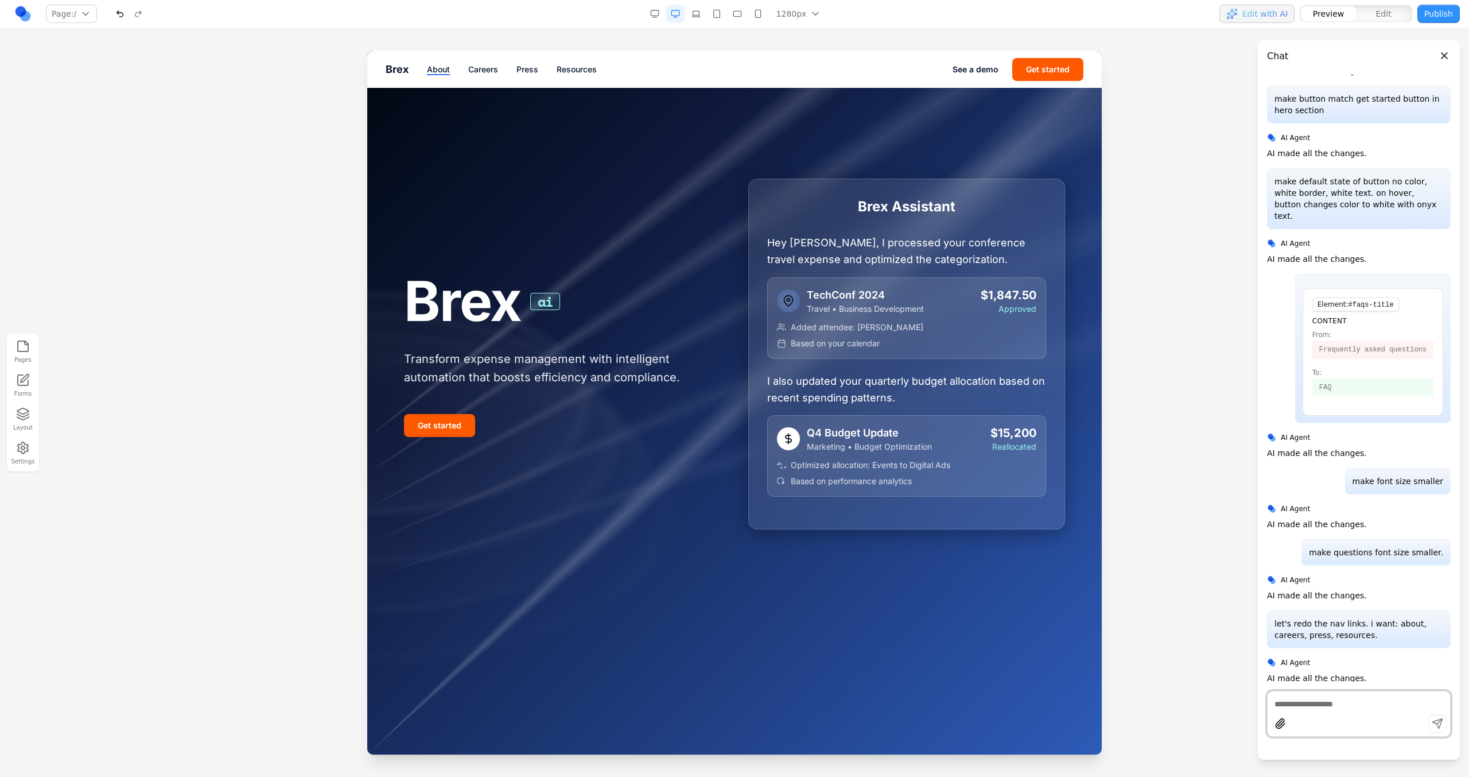
click at [448, 69] on link "About" at bounding box center [438, 69] width 23 height 11
click at [481, 70] on link "Careers" at bounding box center [483, 69] width 30 height 11
click at [527, 70] on link "Press" at bounding box center [528, 69] width 22 height 11
click at [574, 72] on link "Resources" at bounding box center [577, 69] width 40 height 11
click at [507, 65] on nav "About Careers Press Resources" at bounding box center [690, 69] width 526 height 11
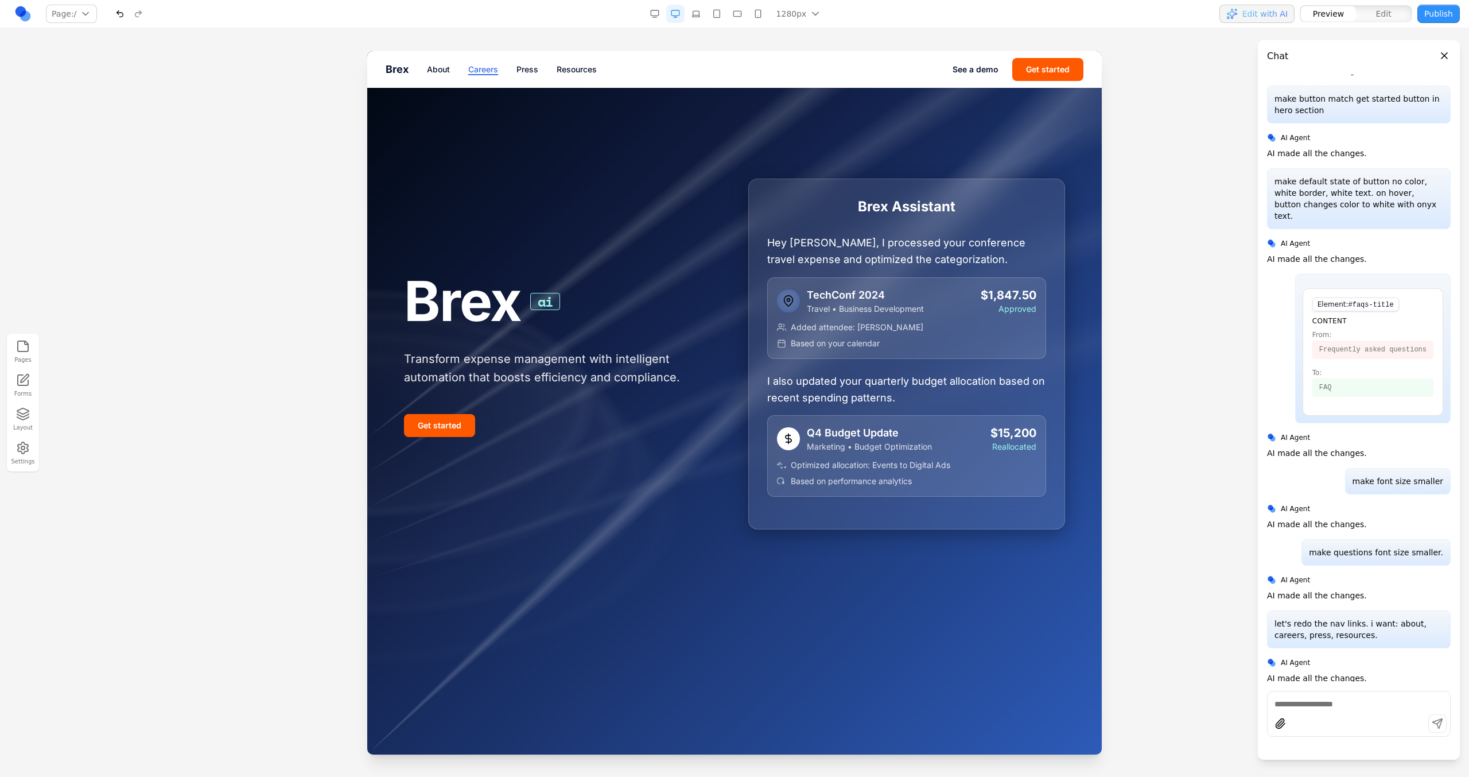
click at [477, 67] on link "Careers" at bounding box center [483, 69] width 30 height 11
click at [546, 77] on div "Brex About Careers Press Resources See a demo Get started" at bounding box center [734, 69] width 735 height 37
click at [1003, 73] on div "See a demo Get started" at bounding box center [1018, 69] width 131 height 23
click at [989, 98] on icon at bounding box center [989, 96] width 0 height 11
click at [969, 98] on icon at bounding box center [974, 96] width 11 height 11
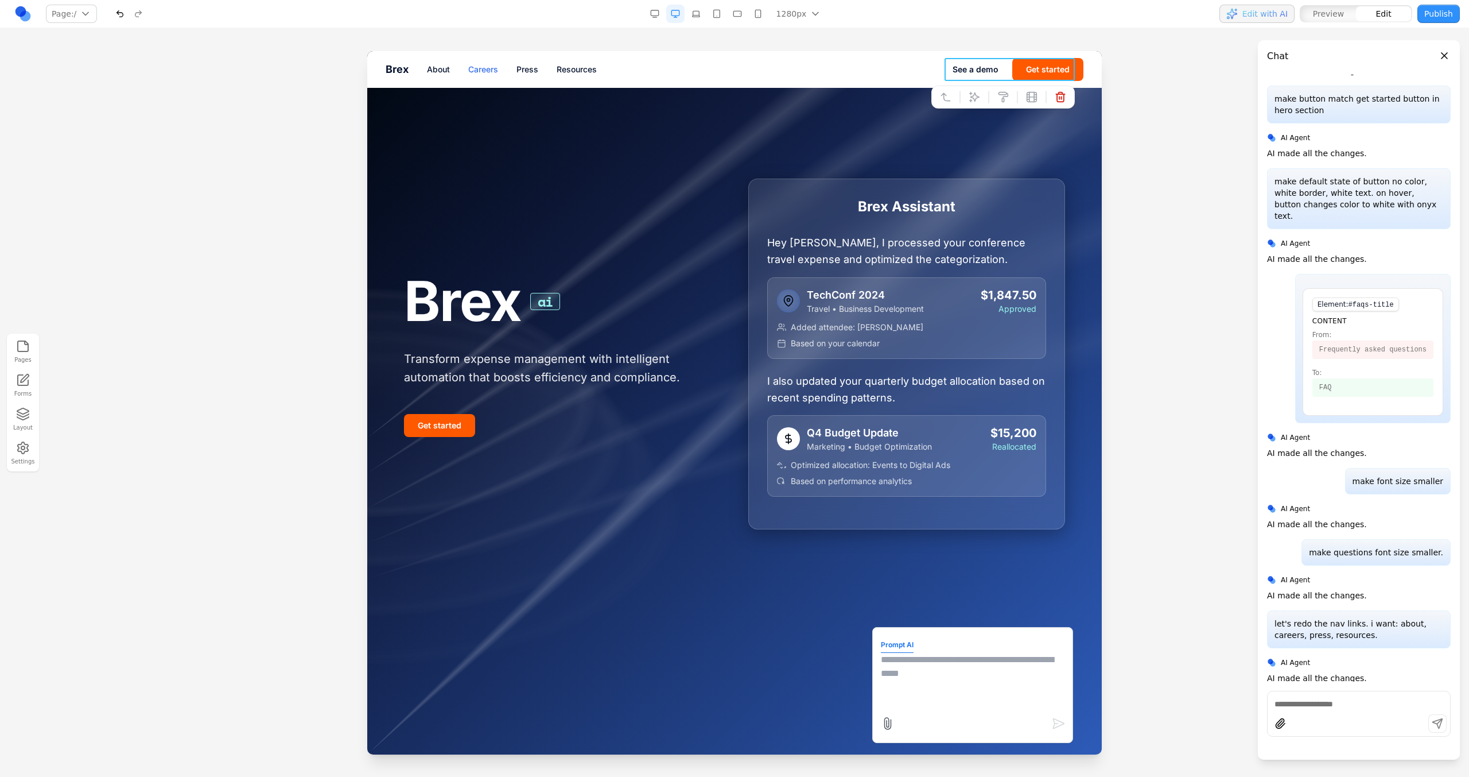
click at [932, 693] on textarea at bounding box center [973, 681] width 184 height 57
click at [1056, 649] on div "**********" at bounding box center [972, 685] width 201 height 116
click at [1045, 663] on textarea "**********" at bounding box center [973, 681] width 184 height 57
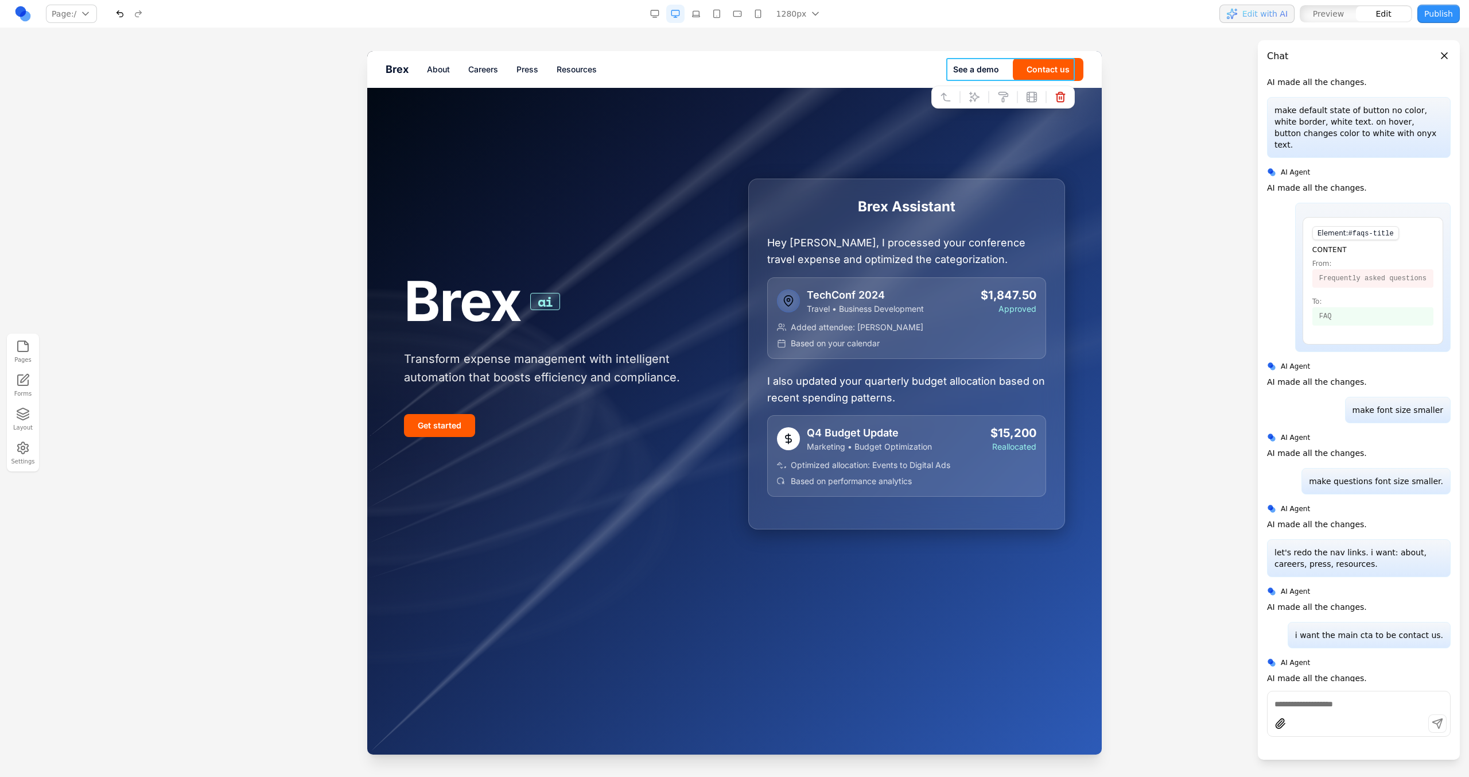
click at [998, 69] on div "See a demo Contact us" at bounding box center [1018, 69] width 130 height 23
click at [969, 99] on icon at bounding box center [974, 96] width 11 height 11
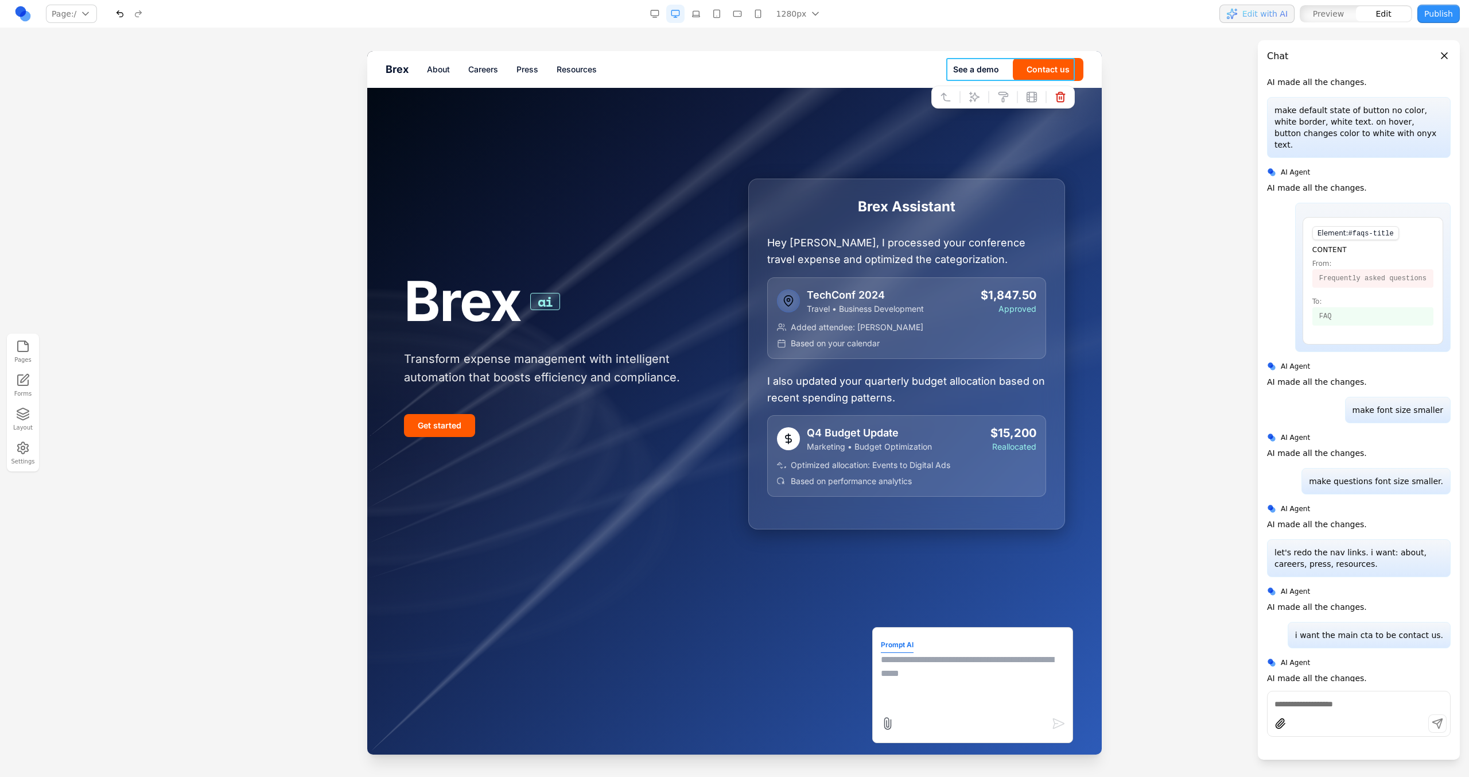
click at [948, 655] on textarea at bounding box center [973, 681] width 184 height 57
type textarea "**********"
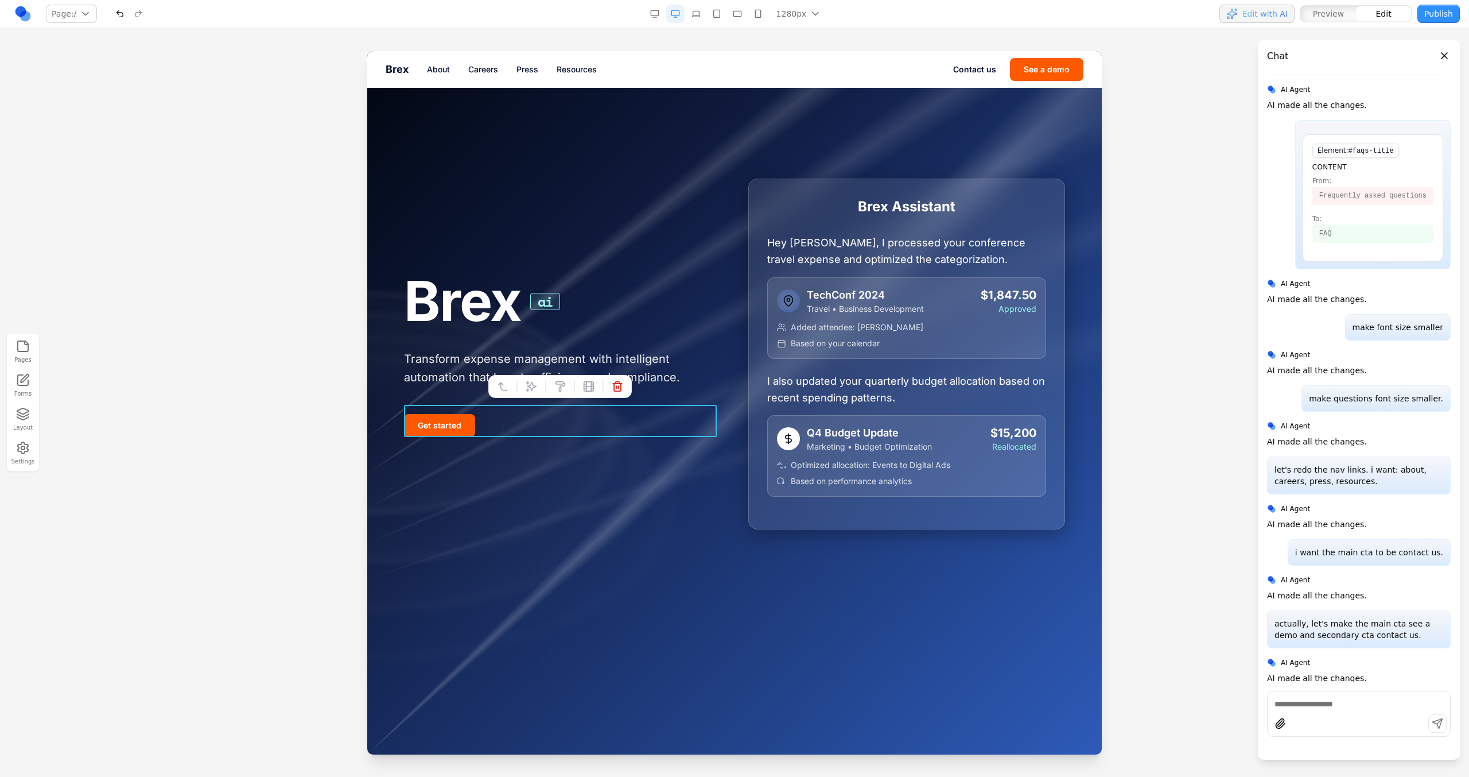
click at [506, 429] on div "Get started" at bounding box center [562, 421] width 317 height 32
click at [1375, 714] on div at bounding box center [1359, 725] width 183 height 22
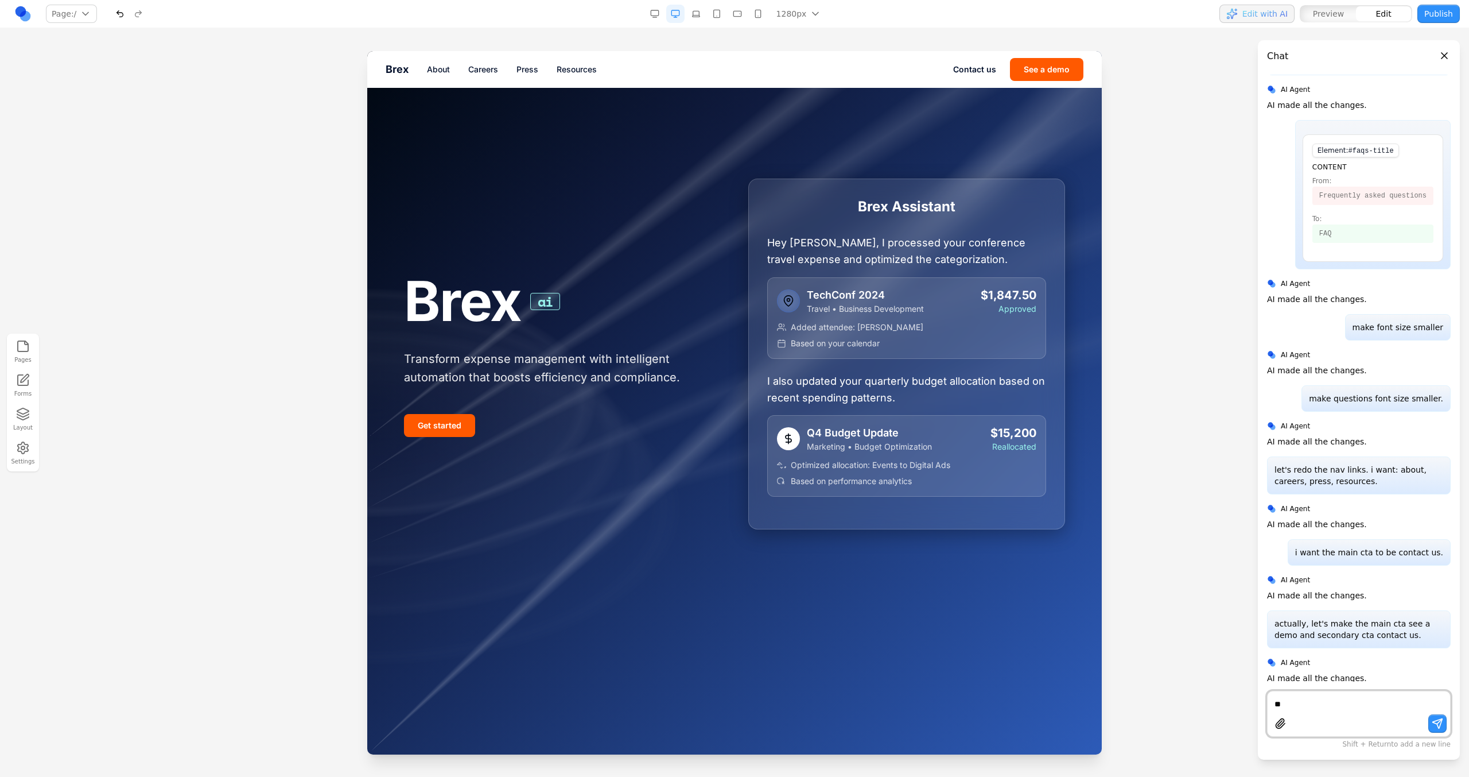
type textarea "*"
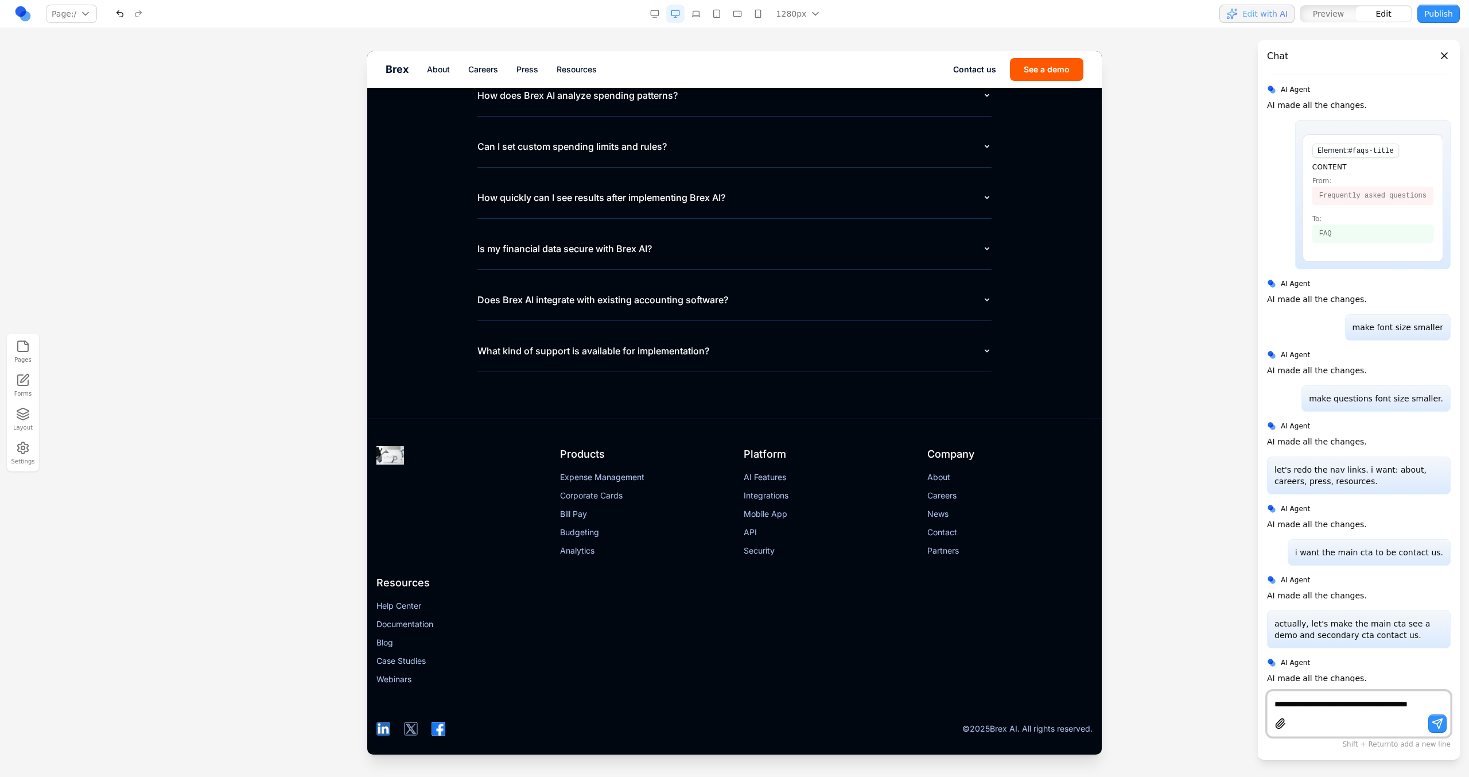
scroll to position [2737, 0]
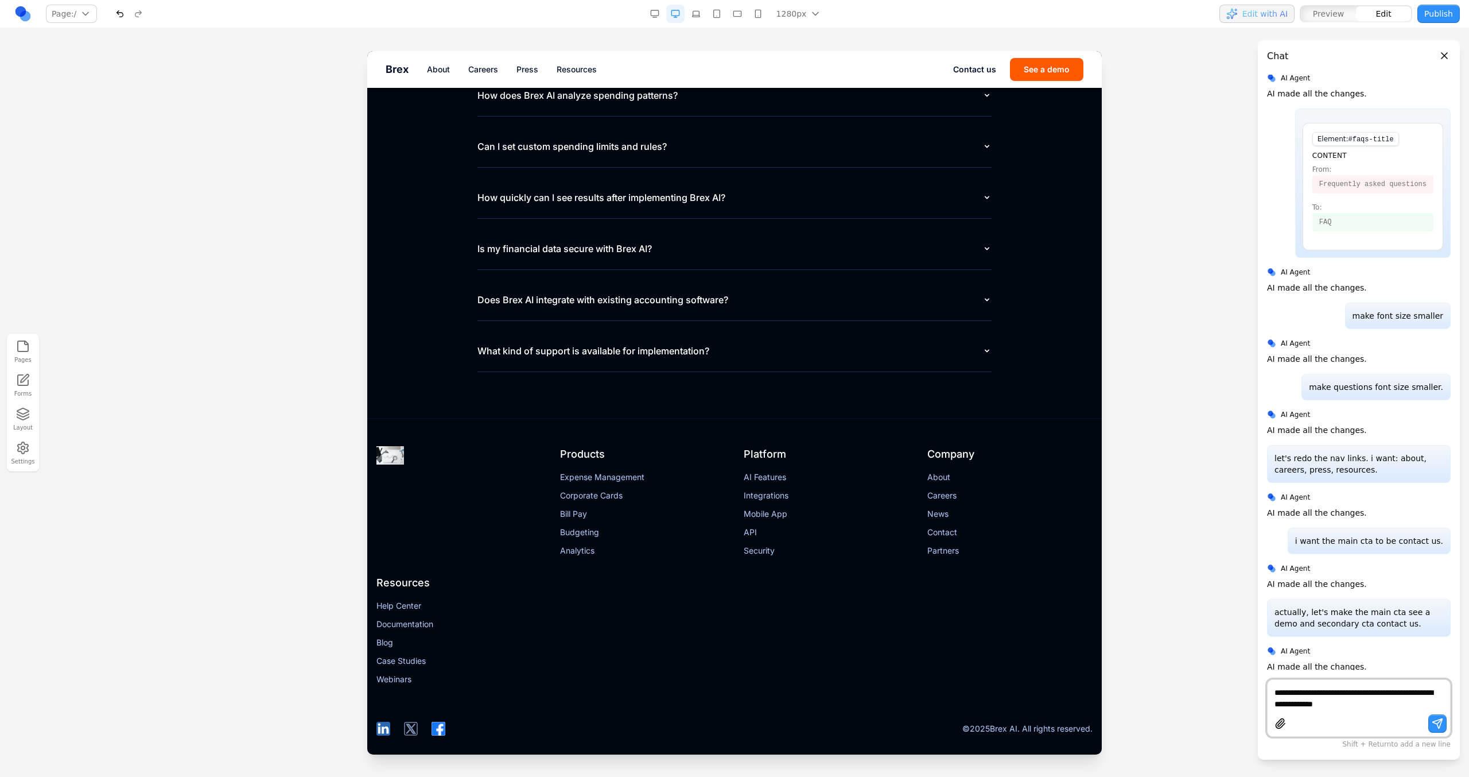
type textarea "**********"
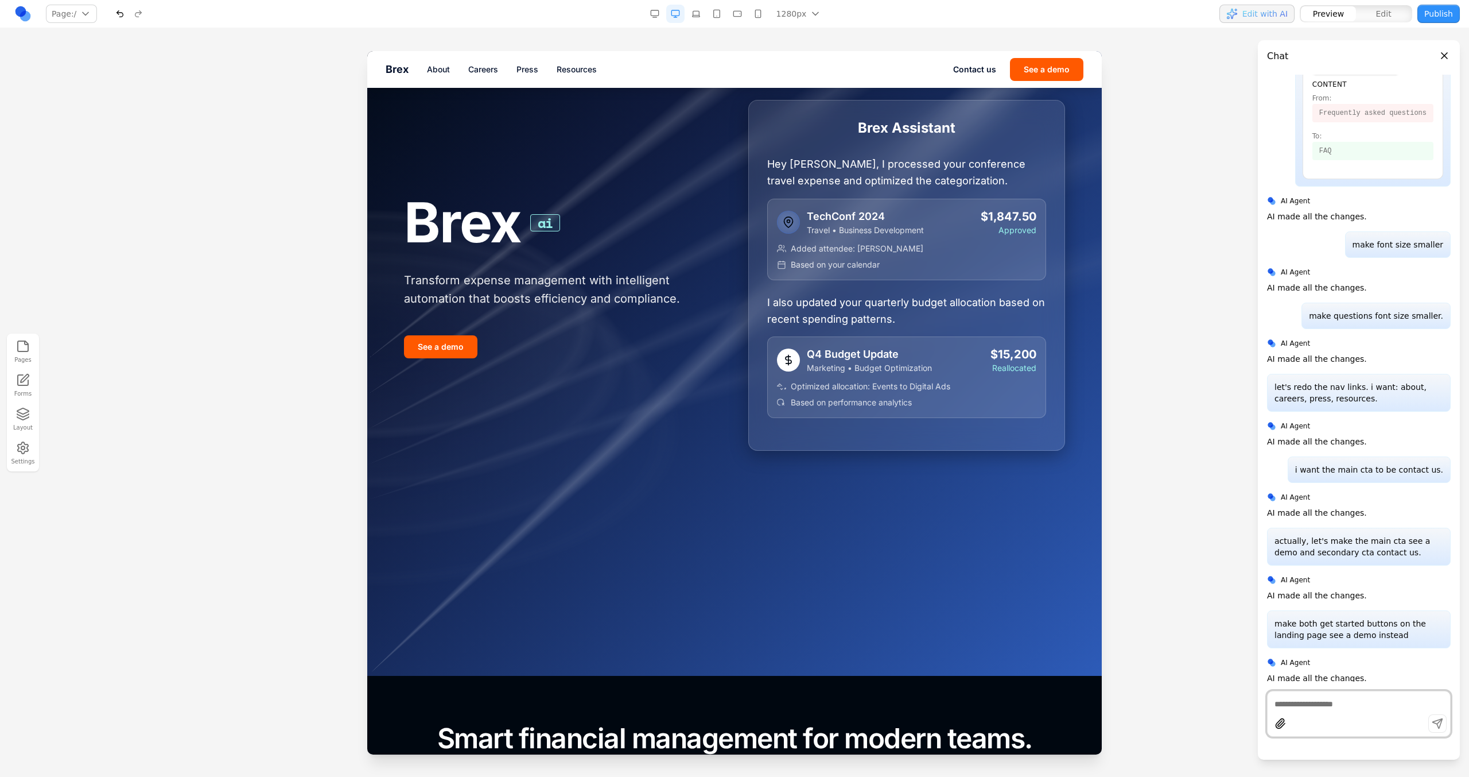
scroll to position [0, 0]
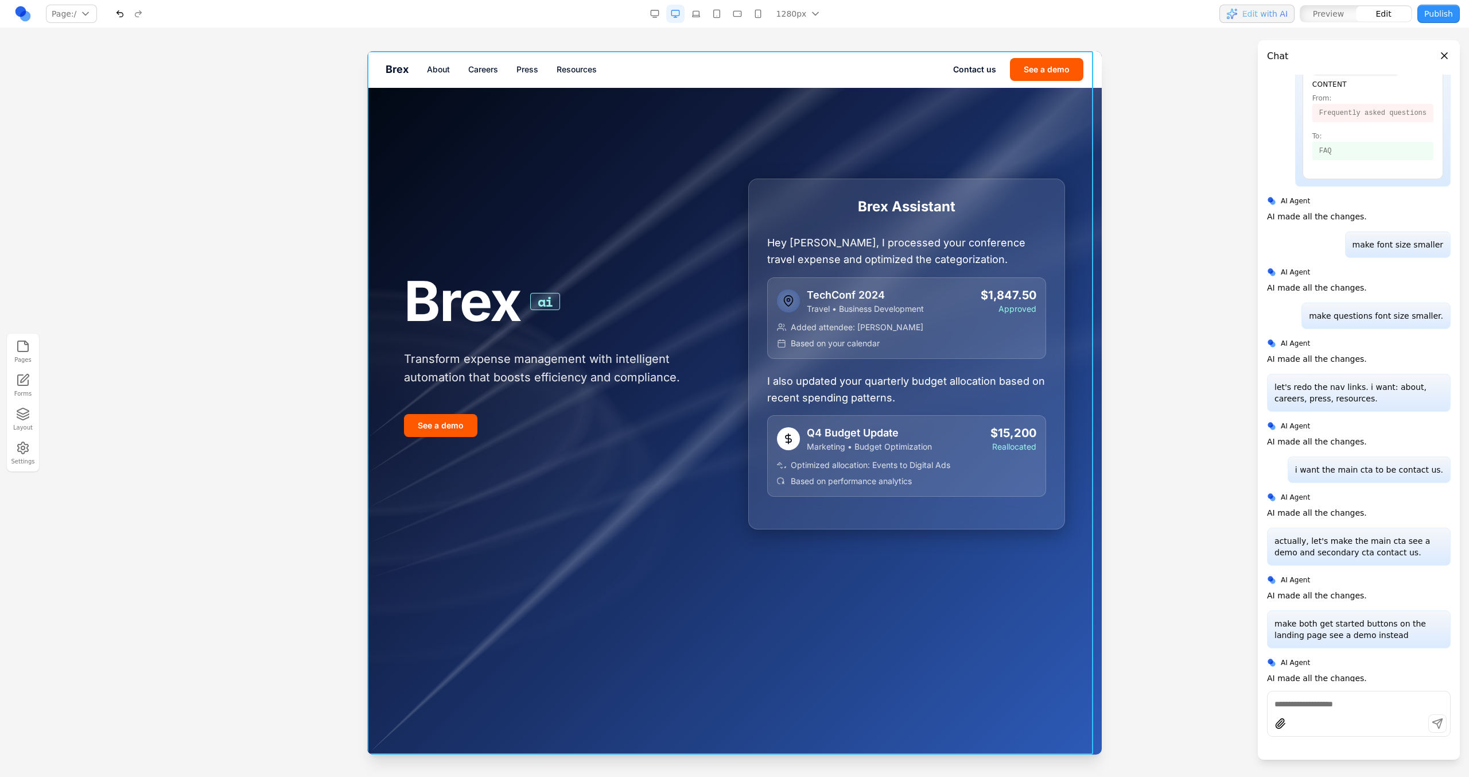
click at [618, 136] on div at bounding box center [734, 402] width 735 height 703
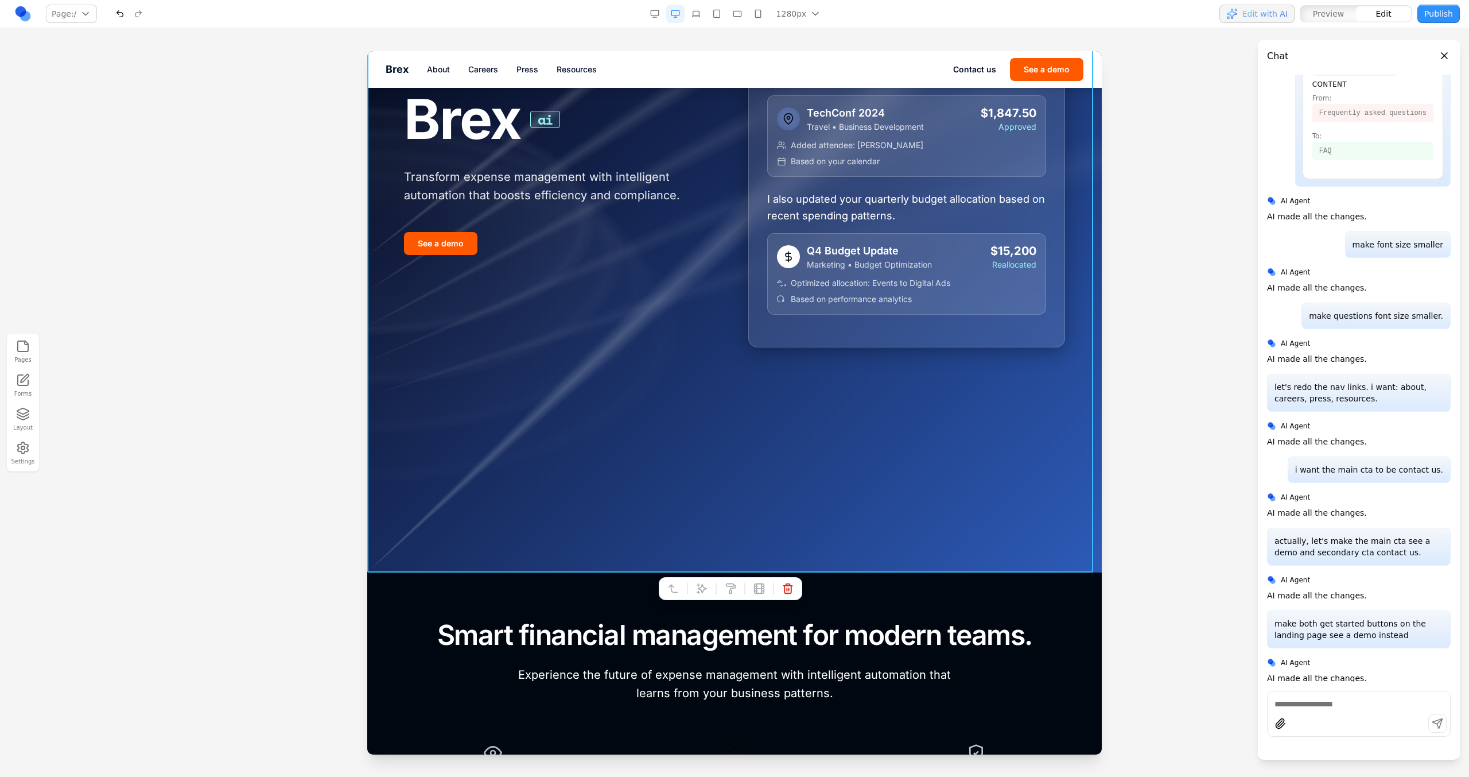
scroll to position [185, 0]
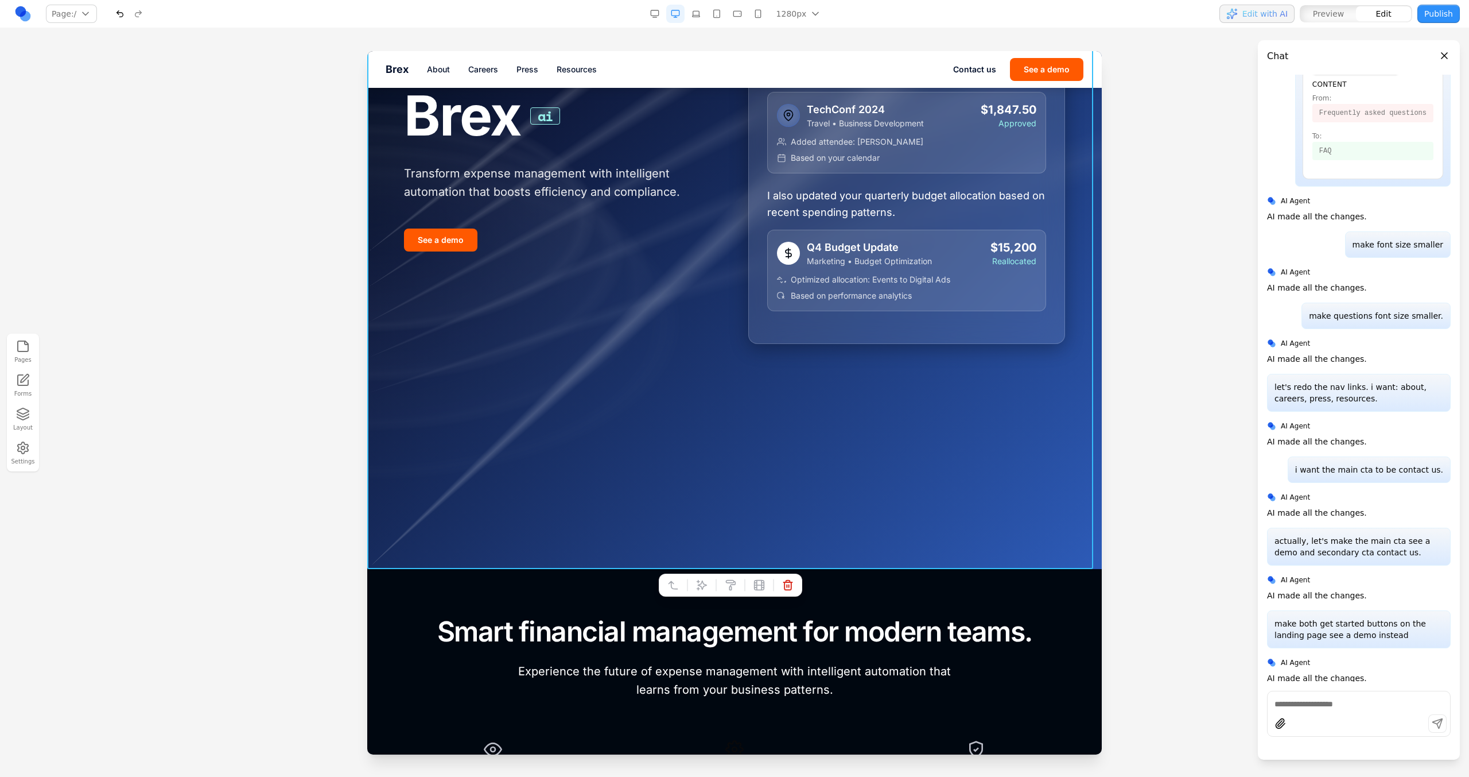
click at [712, 584] on div at bounding box center [716, 585] width 8 height 20
click at [707, 584] on icon at bounding box center [702, 585] width 10 height 10
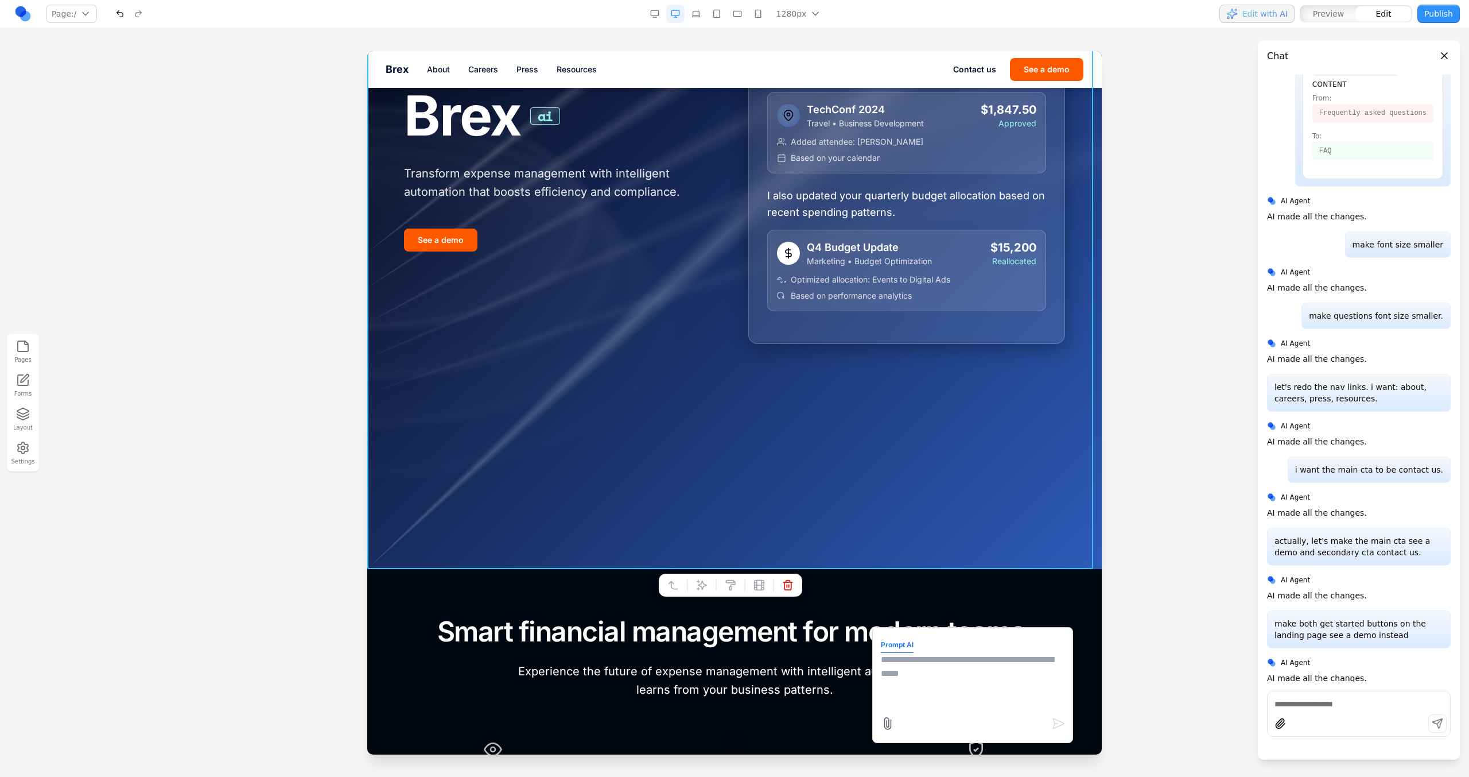
click at [901, 657] on textarea at bounding box center [973, 681] width 184 height 57
paste textarea "**"
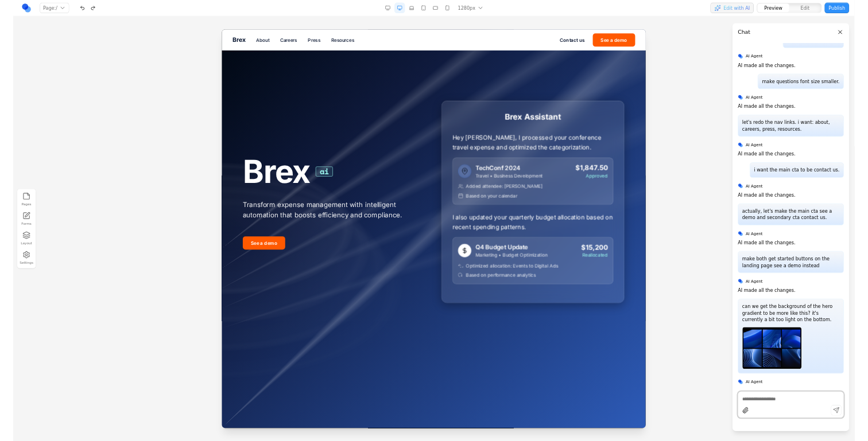
scroll to position [2983, 0]
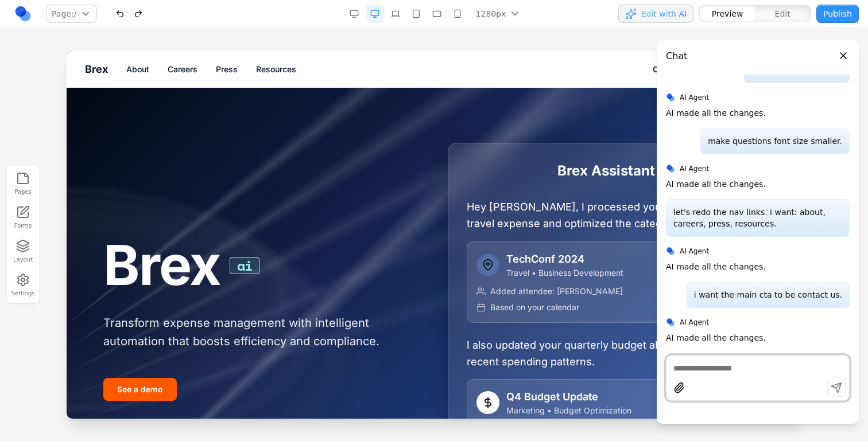
click at [333, 216] on div "Brex ai Transform expense management with intelligent automation that boosts ef…" at bounding box center [433, 318] width 661 height 351
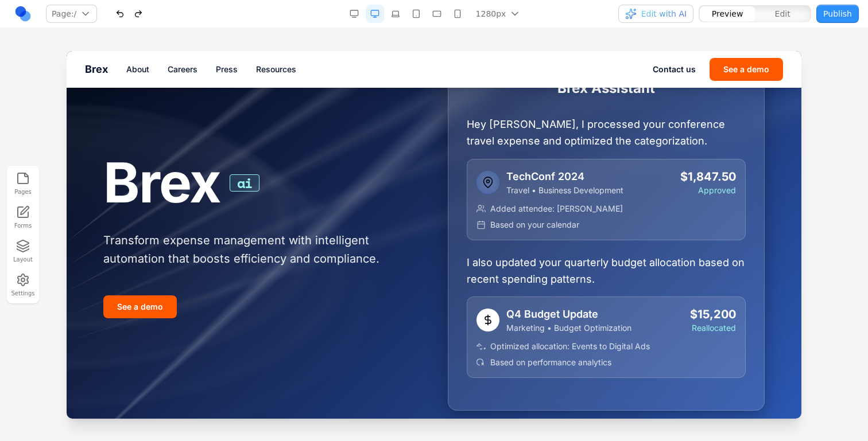
scroll to position [51, 0]
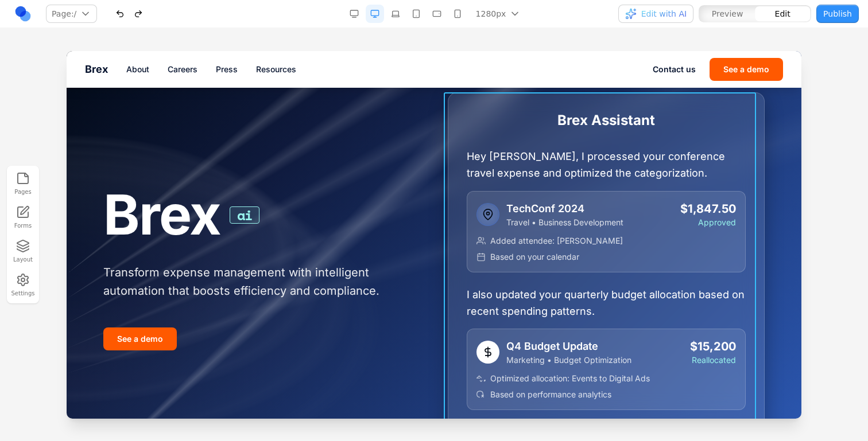
click at [455, 175] on div "Brex Assistant Hey [PERSON_NAME], I processed your conference travel expense an…" at bounding box center [606, 267] width 317 height 351
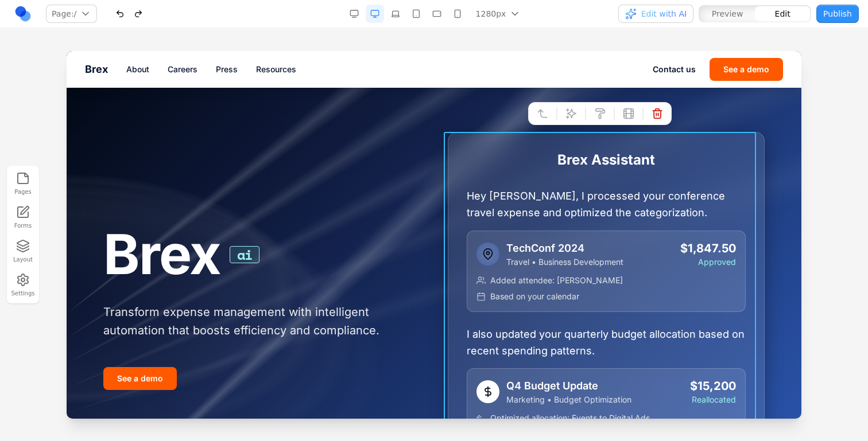
scroll to position [9, 0]
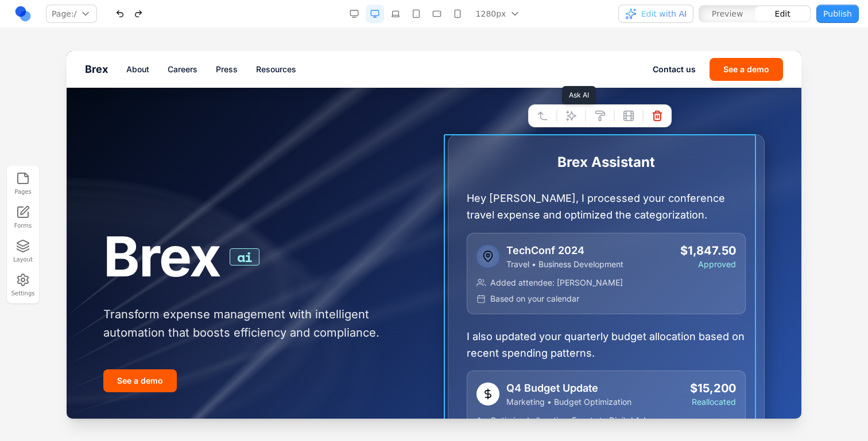
click at [569, 117] on icon at bounding box center [571, 116] width 10 height 10
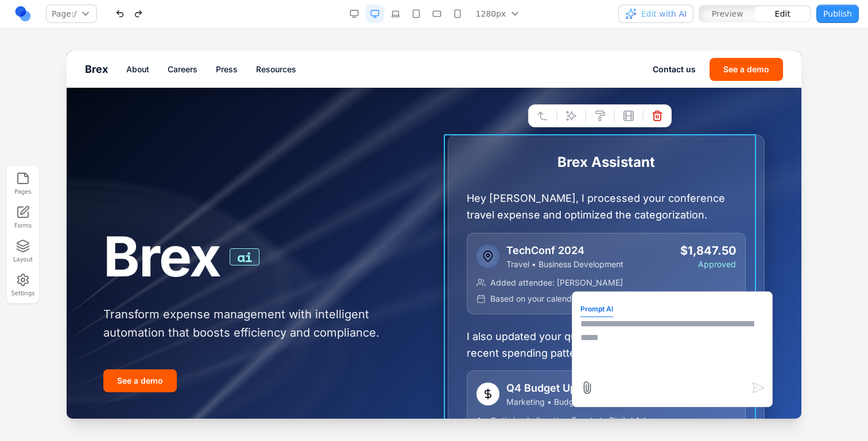
click at [607, 339] on textarea at bounding box center [672, 345] width 184 height 57
type textarea "**********"
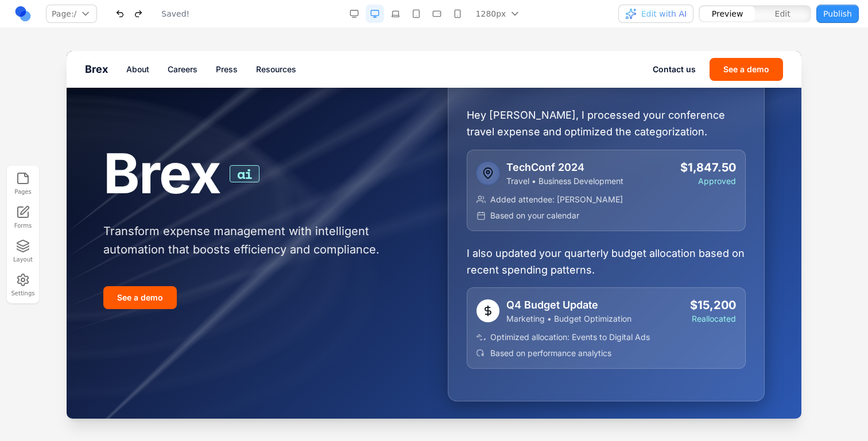
scroll to position [107, 0]
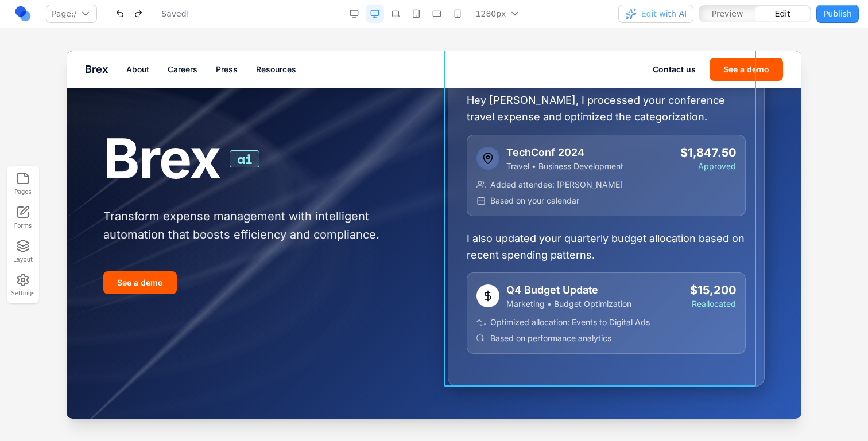
click at [456, 205] on div "Brex Assistant Hey [PERSON_NAME], I processed your conference travel expense an…" at bounding box center [606, 211] width 317 height 351
click at [567, 396] on button at bounding box center [571, 403] width 18 height 18
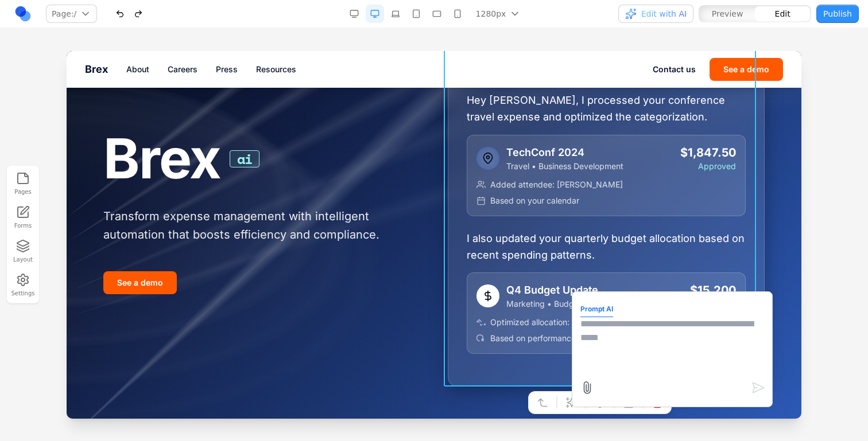
click at [644, 368] on textarea at bounding box center [672, 345] width 184 height 57
type textarea "**********"
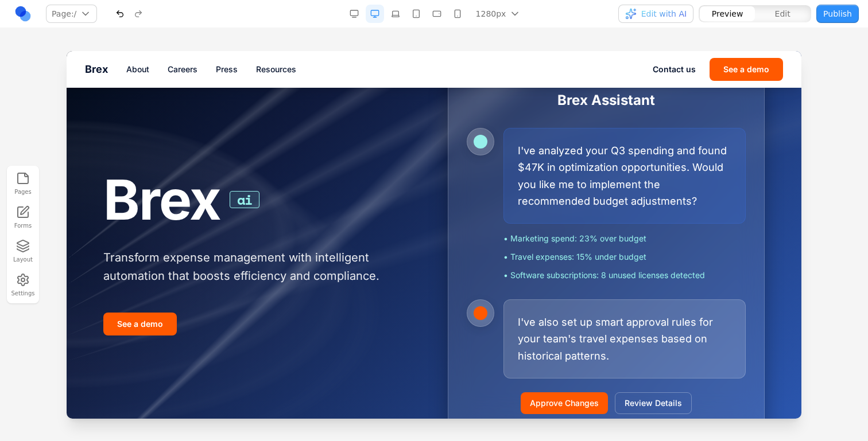
scroll to position [56, 0]
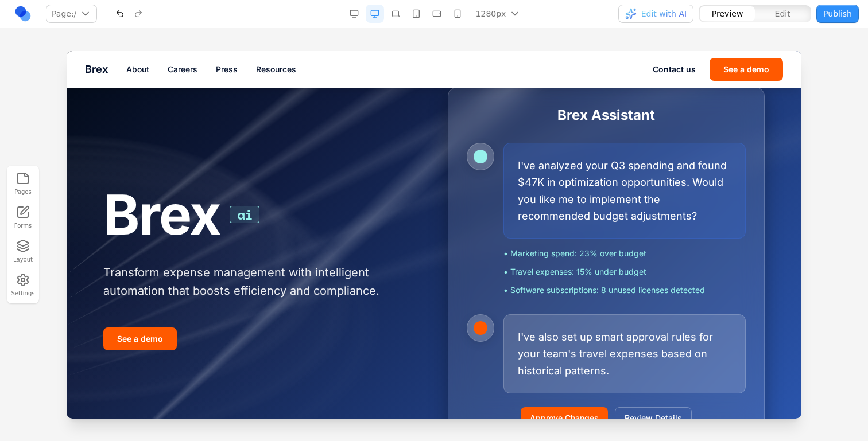
click at [115, 20] on button "button" at bounding box center [120, 14] width 18 height 18
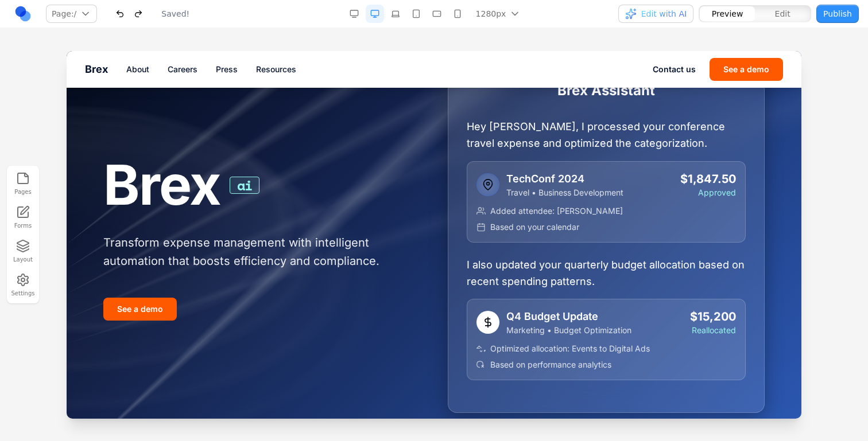
scroll to position [79, 0]
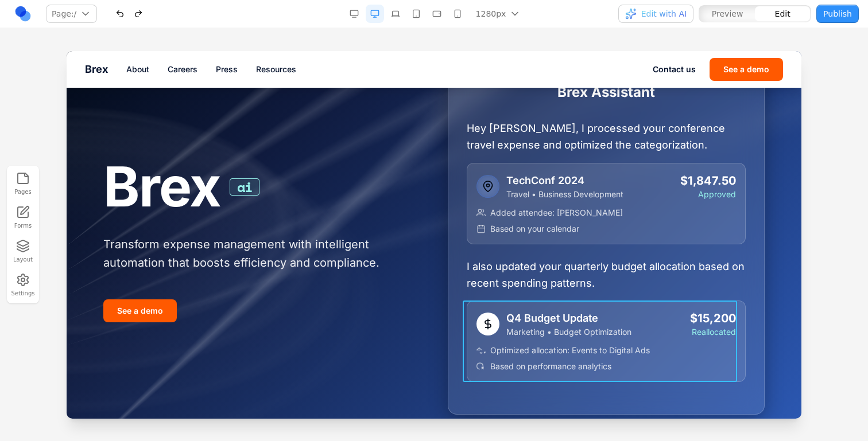
click at [467, 351] on div "Q4 Budget Update Marketing • Budget Optimization $15,200 Reallocated Optimized …" at bounding box center [606, 342] width 279 height 82
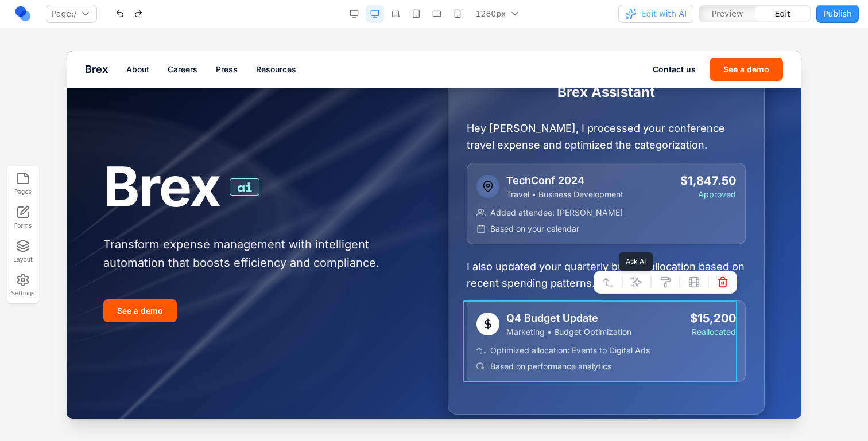
click at [631, 287] on icon at bounding box center [636, 282] width 11 height 11
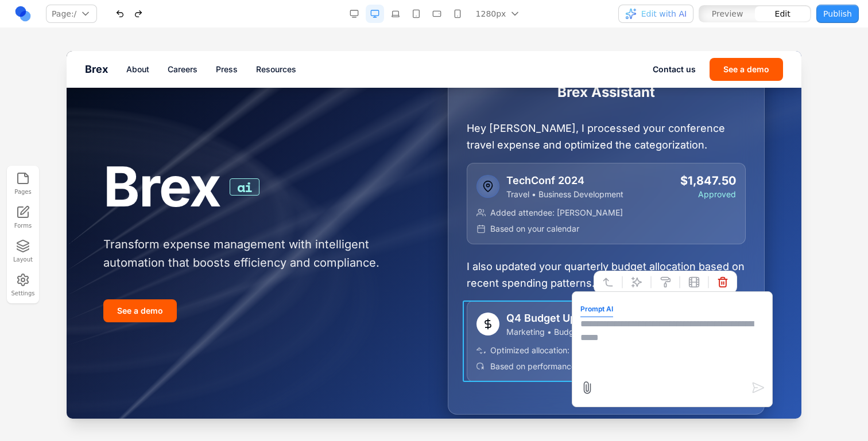
click at [604, 350] on textarea at bounding box center [672, 345] width 184 height 57
type textarea "*"
type textarea "**********"
click at [499, 271] on p "I also updated your quarterly budget allocation based on recent spending patter…" at bounding box center [606, 275] width 279 height 34
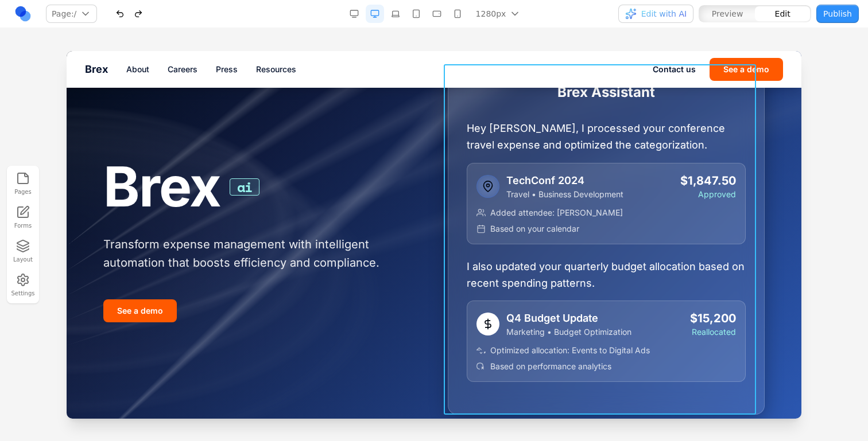
click at [499, 246] on div "Brex Assistant Hey [PERSON_NAME], I processed your conference travel expense an…" at bounding box center [606, 239] width 317 height 351
click at [418, 247] on div "Brex ai Transform expense management with intelligent automation that boosts ef…" at bounding box center [433, 239] width 661 height 351
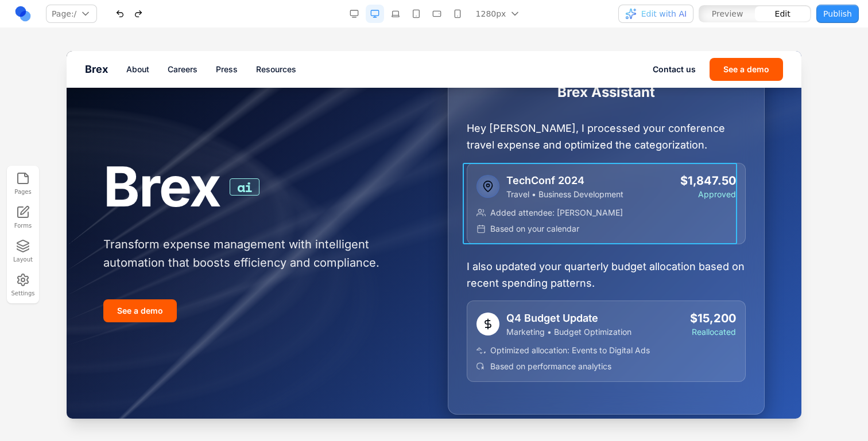
click at [469, 237] on div "TechConf 2024 Travel • Business Development $1,847.50 Approved Added attendee: …" at bounding box center [606, 204] width 279 height 82
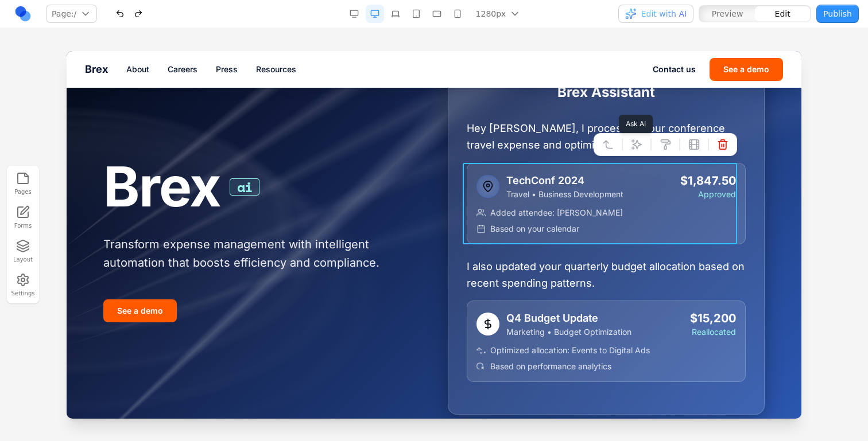
click at [627, 149] on button at bounding box center [636, 144] width 18 height 18
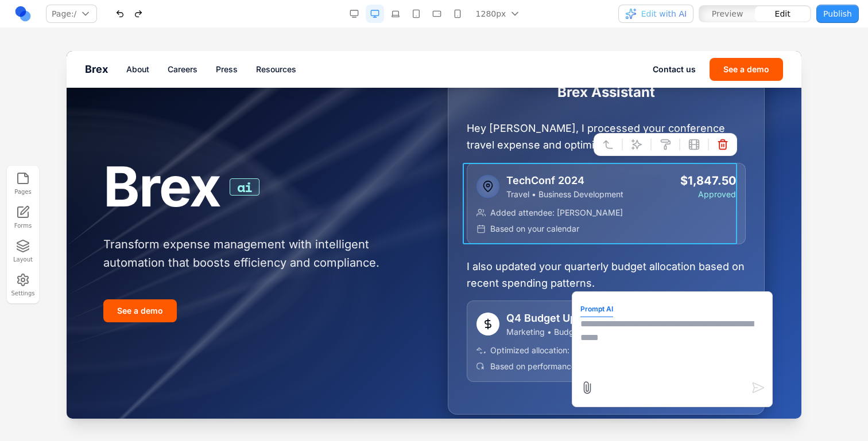
drag, startPoint x: 606, startPoint y: 347, endPoint x: 603, endPoint y: 311, distance: 36.3
click at [606, 347] on textarea at bounding box center [672, 345] width 184 height 57
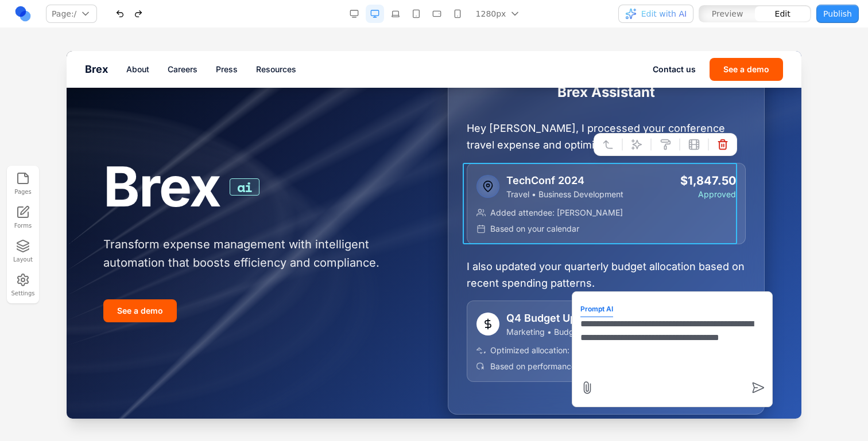
type textarea "**********"
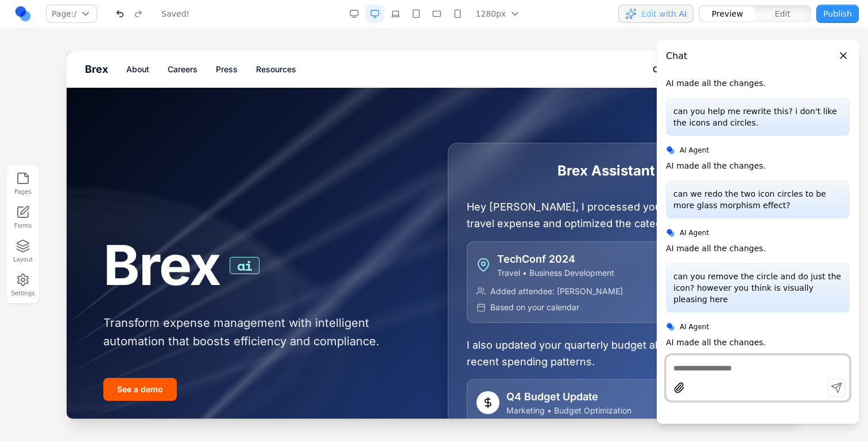
scroll to position [0, 0]
click at [554, 354] on p "I also updated your quarterly budget allocation based on recent spending patter…" at bounding box center [606, 354] width 279 height 34
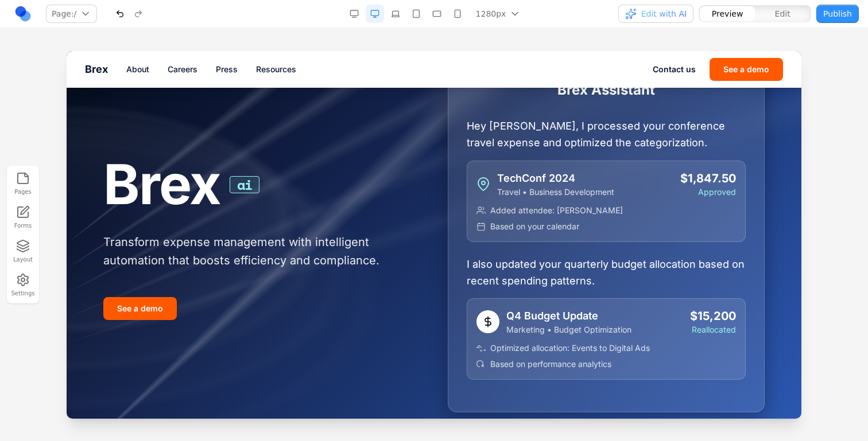
scroll to position [96, 0]
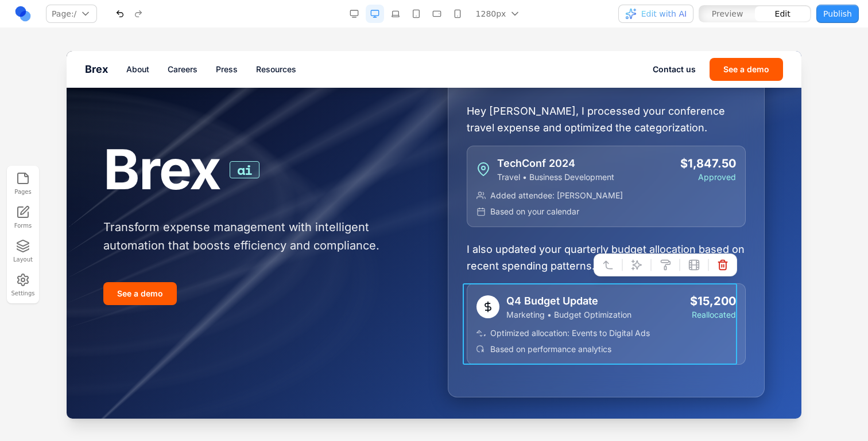
click at [502, 292] on div "Q4 Budget Update Marketing • Budget Optimization $15,200 Reallocated Optimized …" at bounding box center [606, 325] width 279 height 82
click at [558, 213] on span "Based on your calendar" at bounding box center [534, 211] width 89 height 11
click at [525, 291] on div "Q4 Budget Update Marketing • Budget Optimization $15,200 Reallocated Optimized …" at bounding box center [606, 325] width 279 height 82
click at [631, 267] on icon at bounding box center [636, 264] width 11 height 11
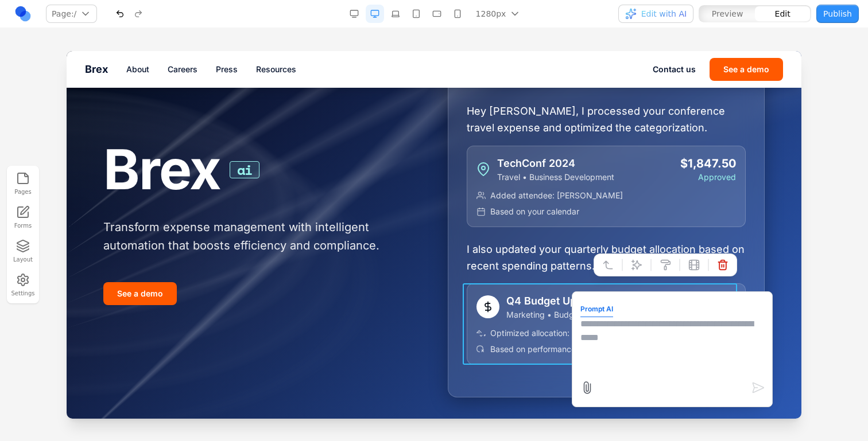
click at [641, 315] on form "Prompt AI" at bounding box center [672, 349] width 184 height 99
click at [641, 331] on textarea at bounding box center [672, 345] width 184 height 57
type textarea "**********"
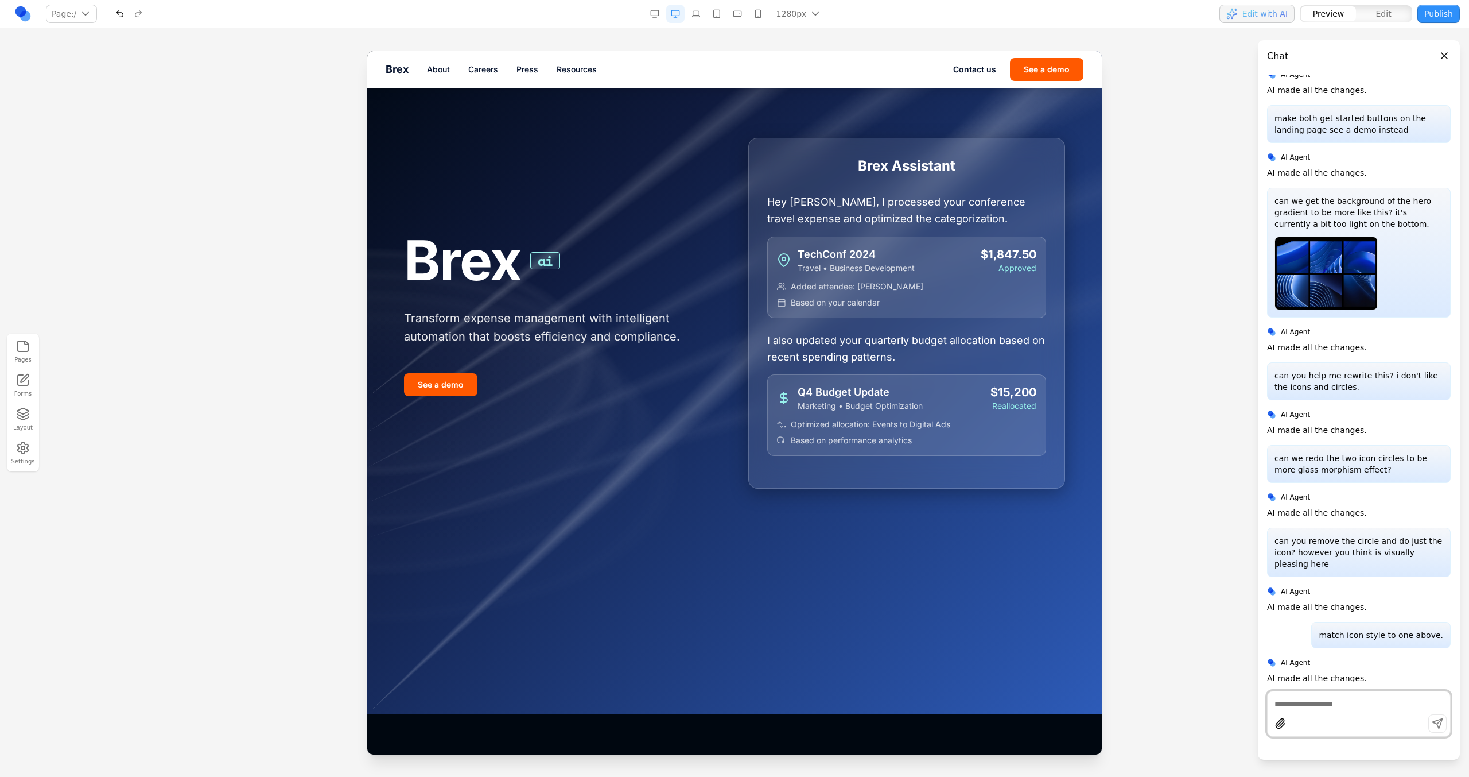
scroll to position [0, 0]
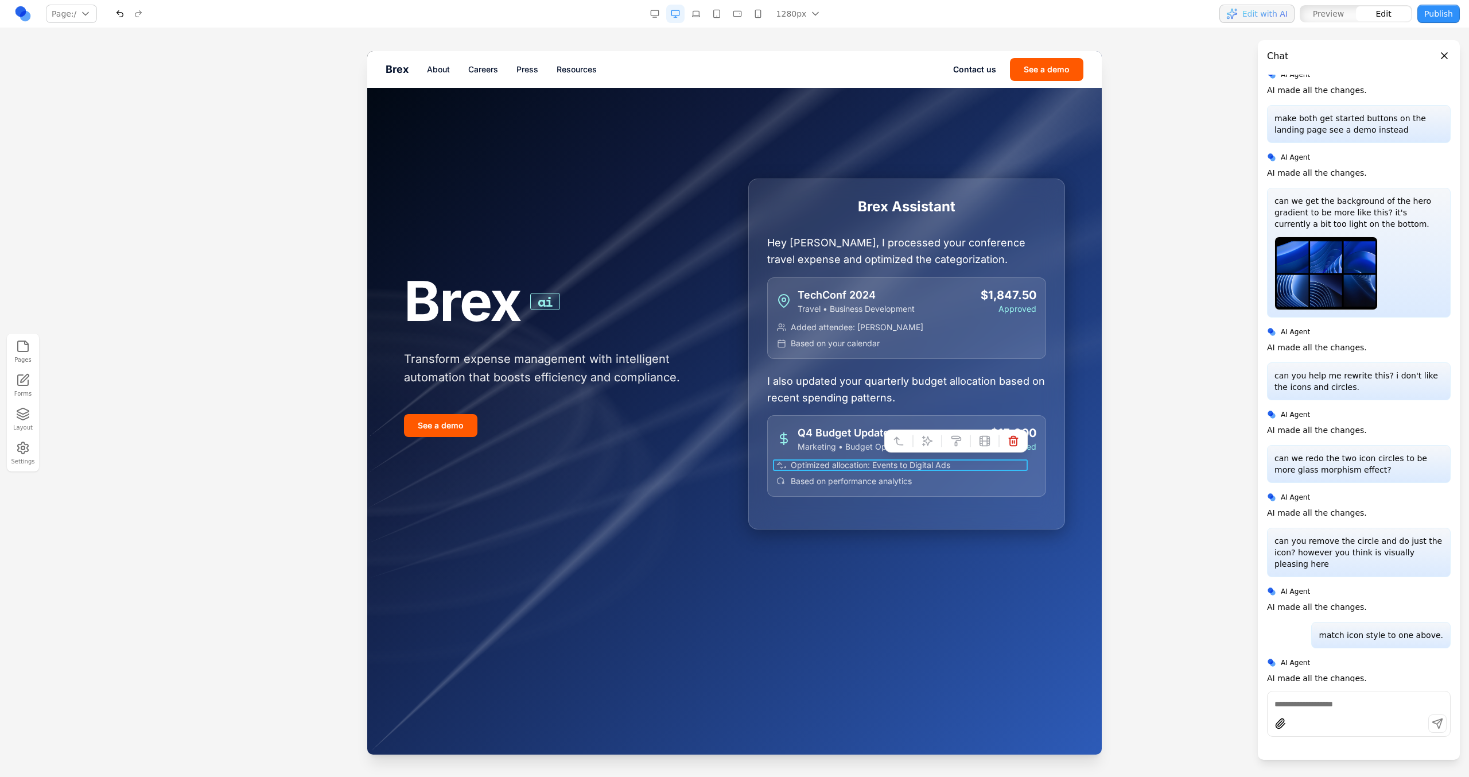
click at [777, 461] on icon at bounding box center [781, 464] width 9 height 9
click at [761, 461] on div "Brex Assistant Hey [PERSON_NAME], I processed your conference travel expense an…" at bounding box center [906, 354] width 317 height 351
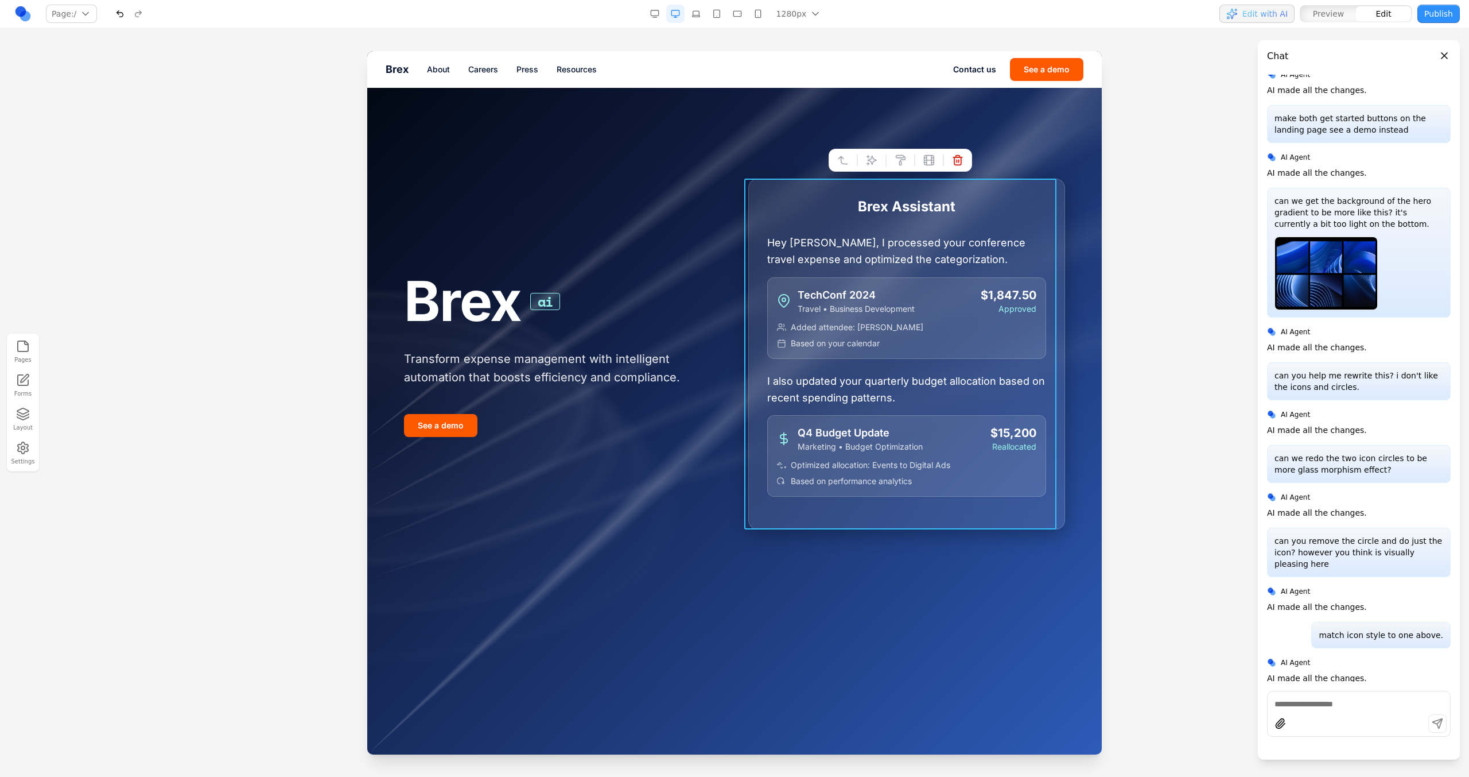
click at [767, 461] on div "Q4 Budget Update Marketing • Budget Optimization $15,200 Reallocated Optimized …" at bounding box center [906, 456] width 279 height 82
click at [767, 462] on div "Q4 Budget Update Marketing • Budget Optimization $15,200 Reallocated Optimized …" at bounding box center [906, 456] width 279 height 82
click at [726, 462] on div "Brex ai Transform expense management with intelligent automation that boosts ef…" at bounding box center [734, 354] width 661 height 422
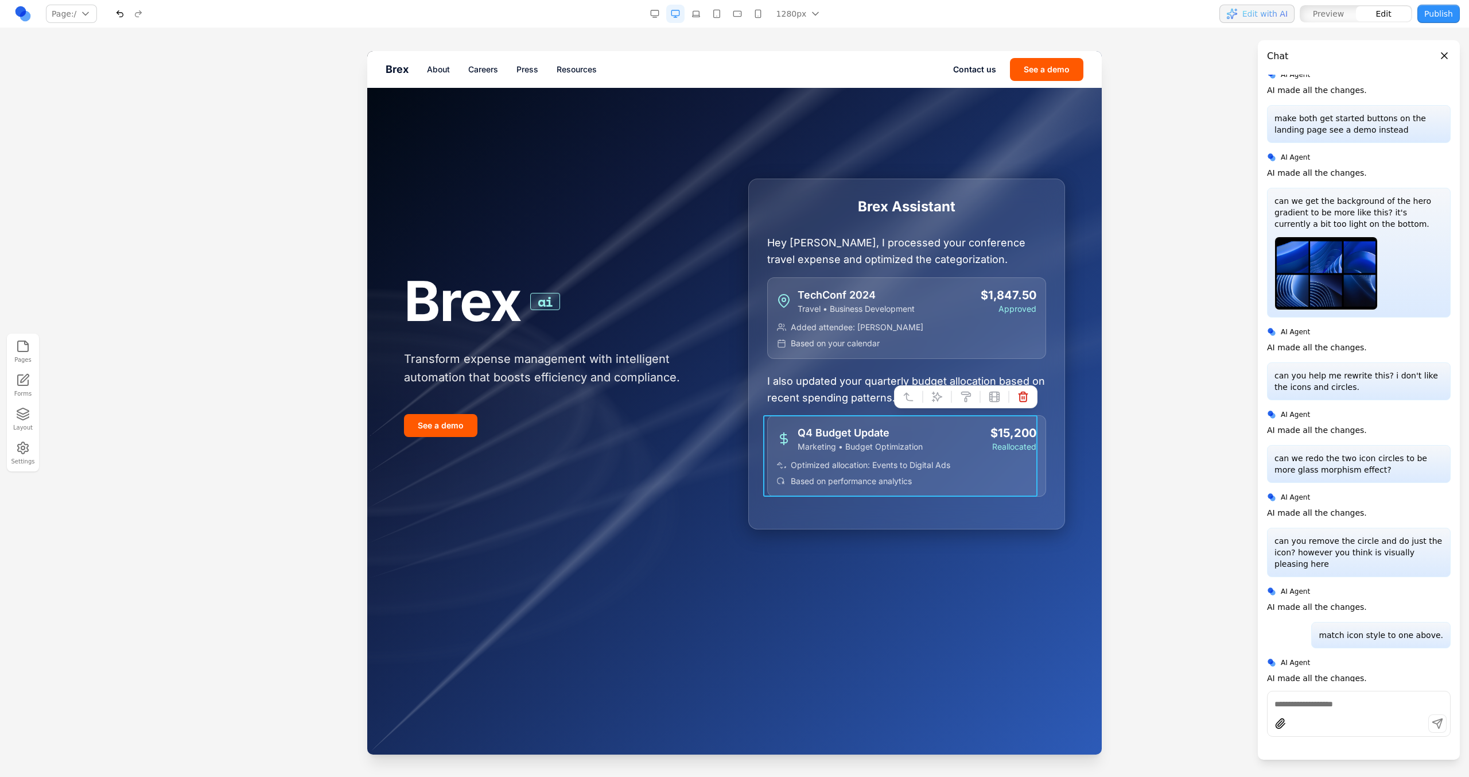
click at [767, 459] on div "Q4 Budget Update Marketing • Budget Optimization $15,200 Reallocated Optimized …" at bounding box center [906, 456] width 279 height 82
click at [933, 395] on icon at bounding box center [938, 397] width 10 height 10
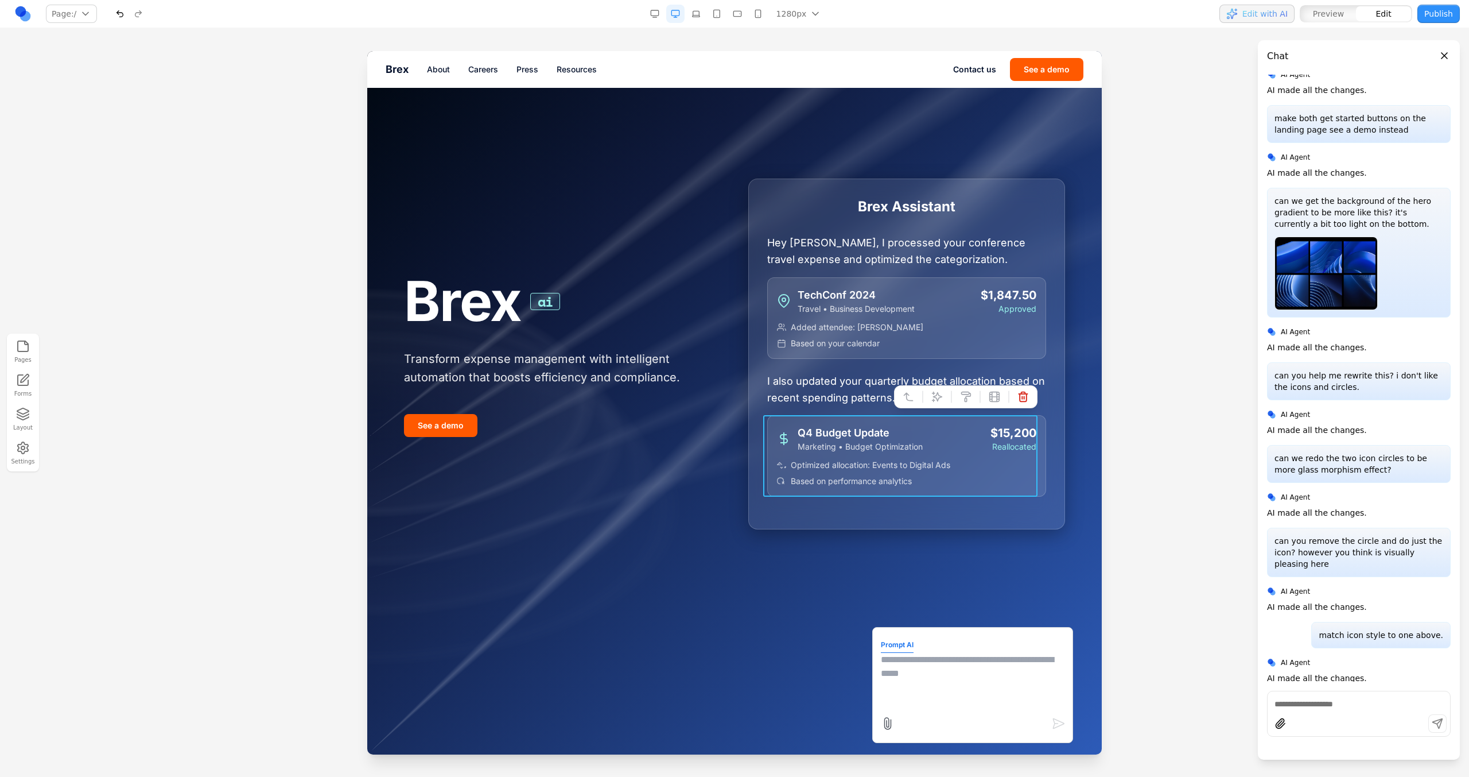
click at [920, 688] on textarea at bounding box center [973, 681] width 184 height 57
type textarea "**********"
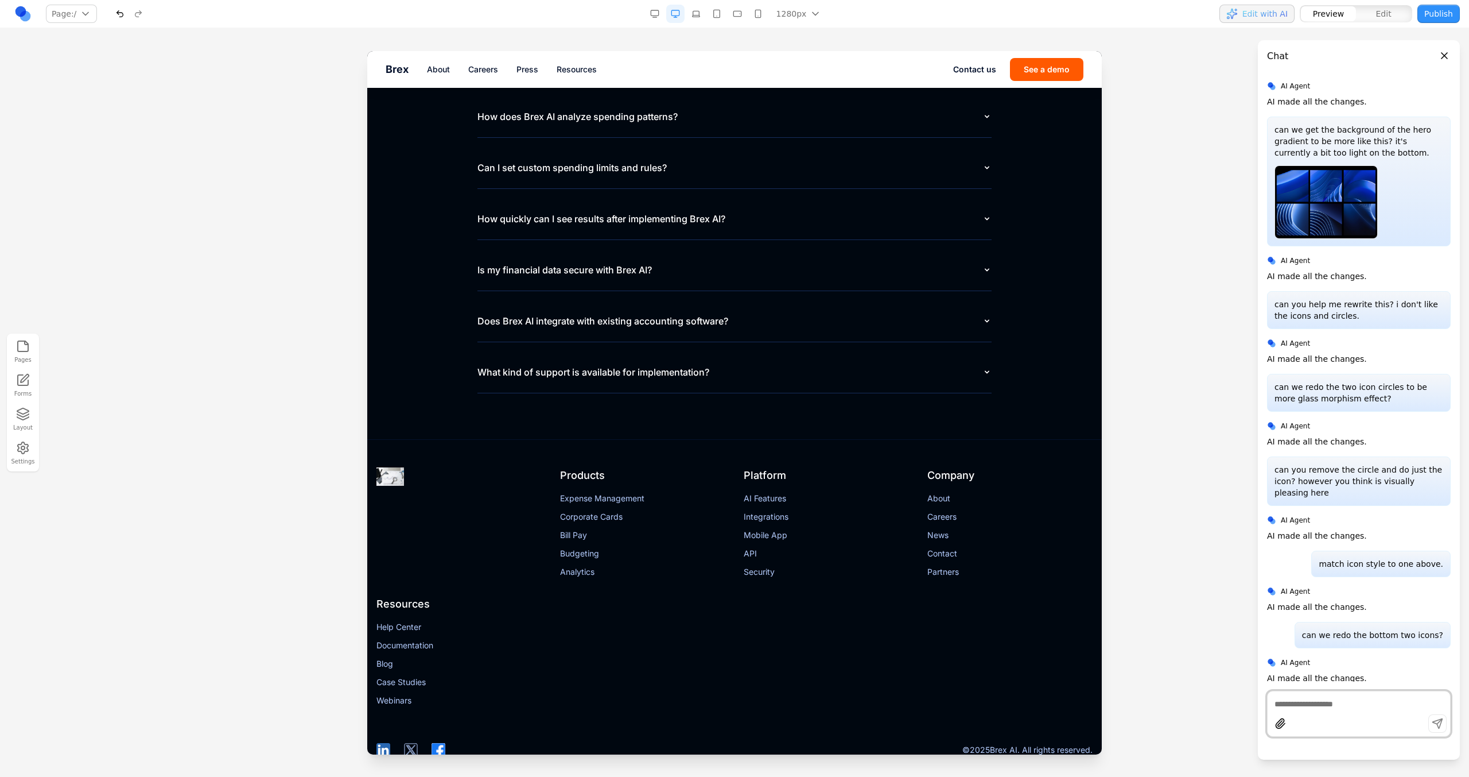
scroll to position [5436, 0]
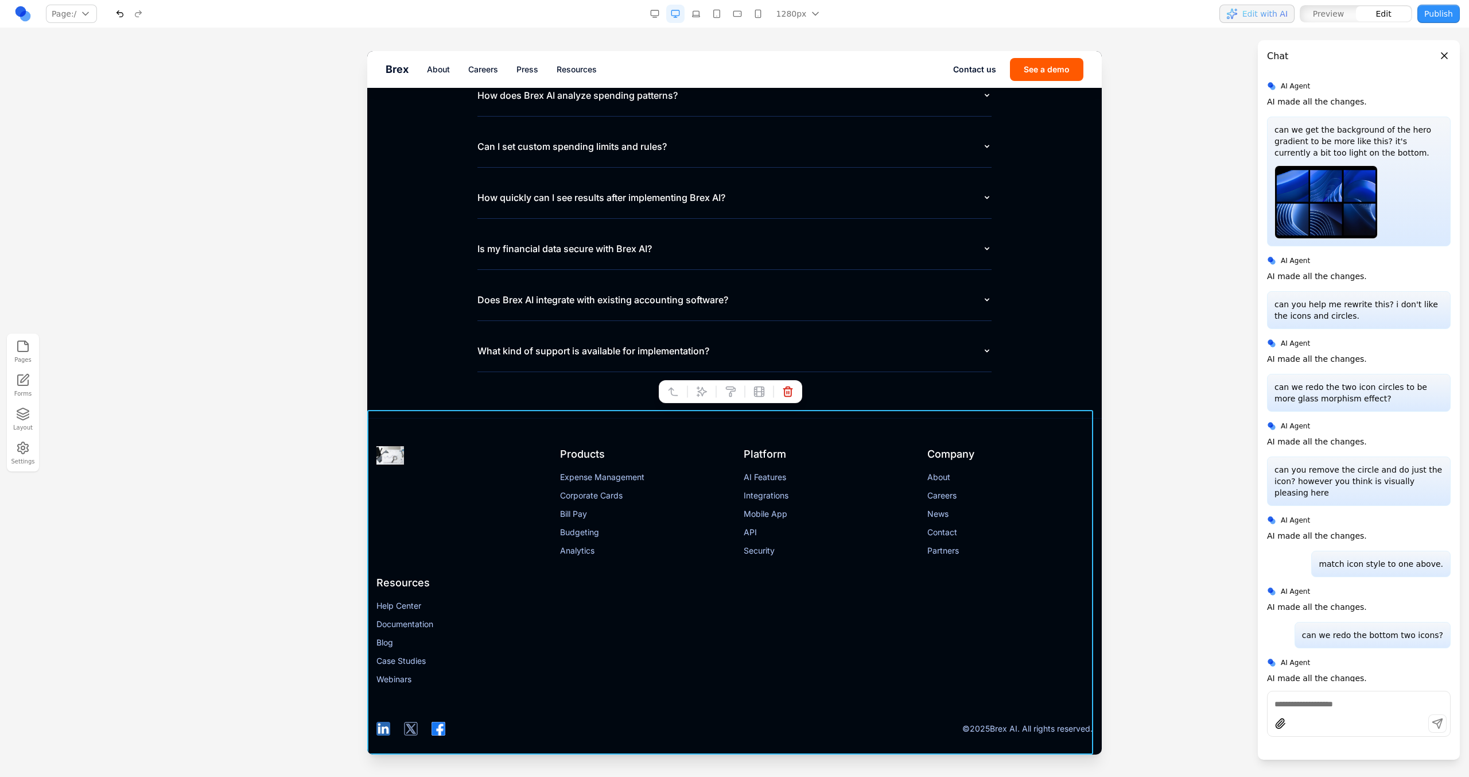
click at [476, 426] on div "Products Expense Management Corporate Cards Bill Pay Budgeting Analytics Platfo…" at bounding box center [734, 590] width 735 height 344
click at [706, 398] on button at bounding box center [702, 391] width 18 height 18
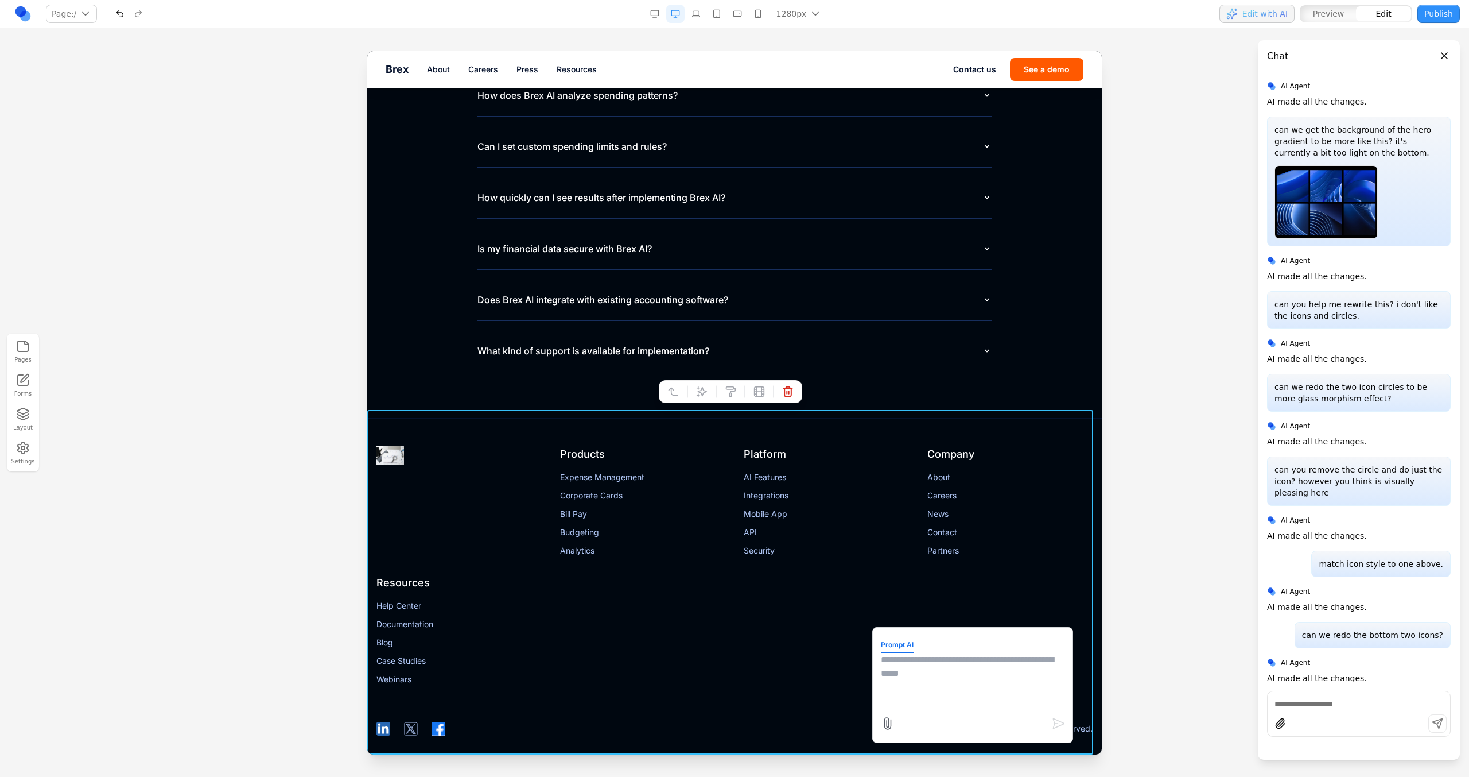
click at [915, 660] on textarea at bounding box center [973, 681] width 184 height 57
type textarea "**********"
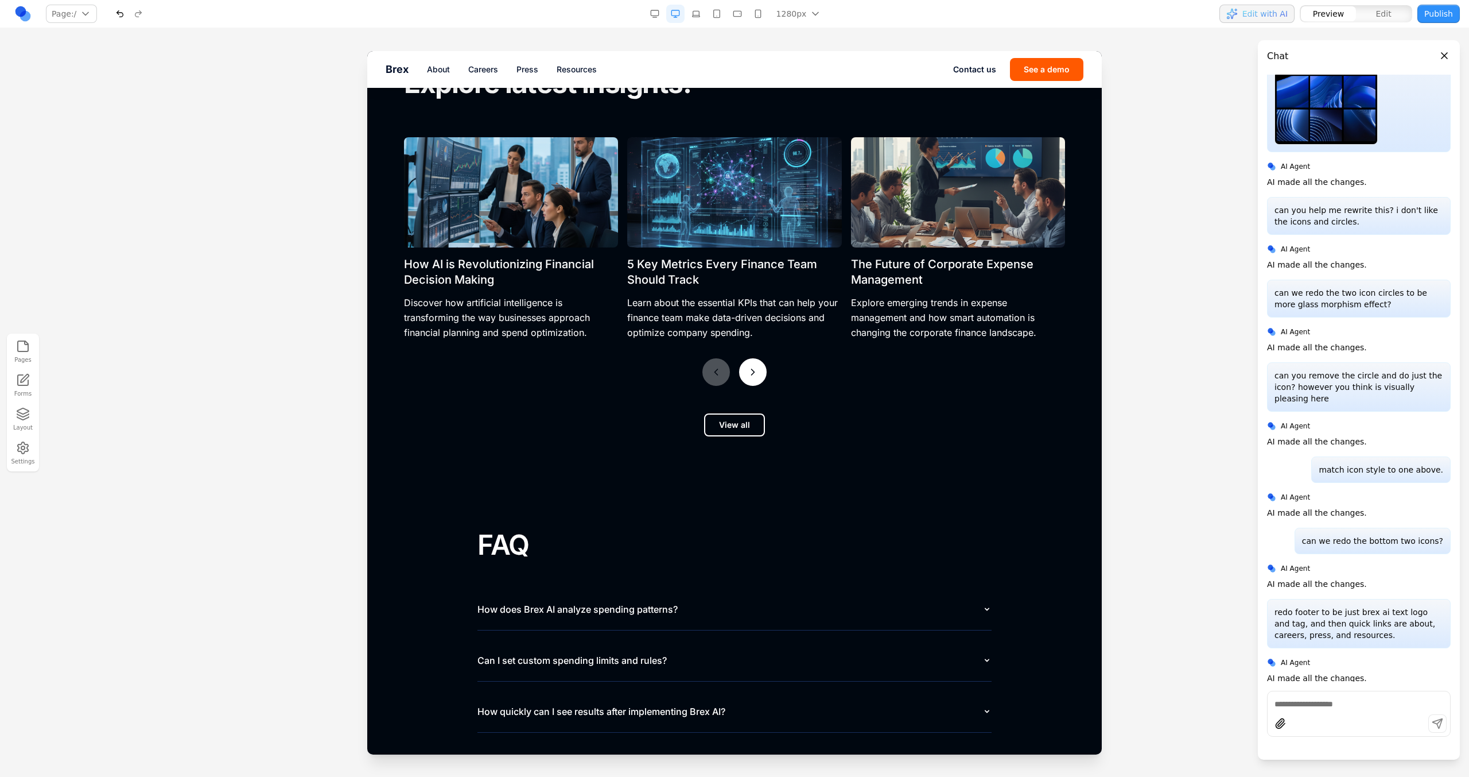
scroll to position [5287, 0]
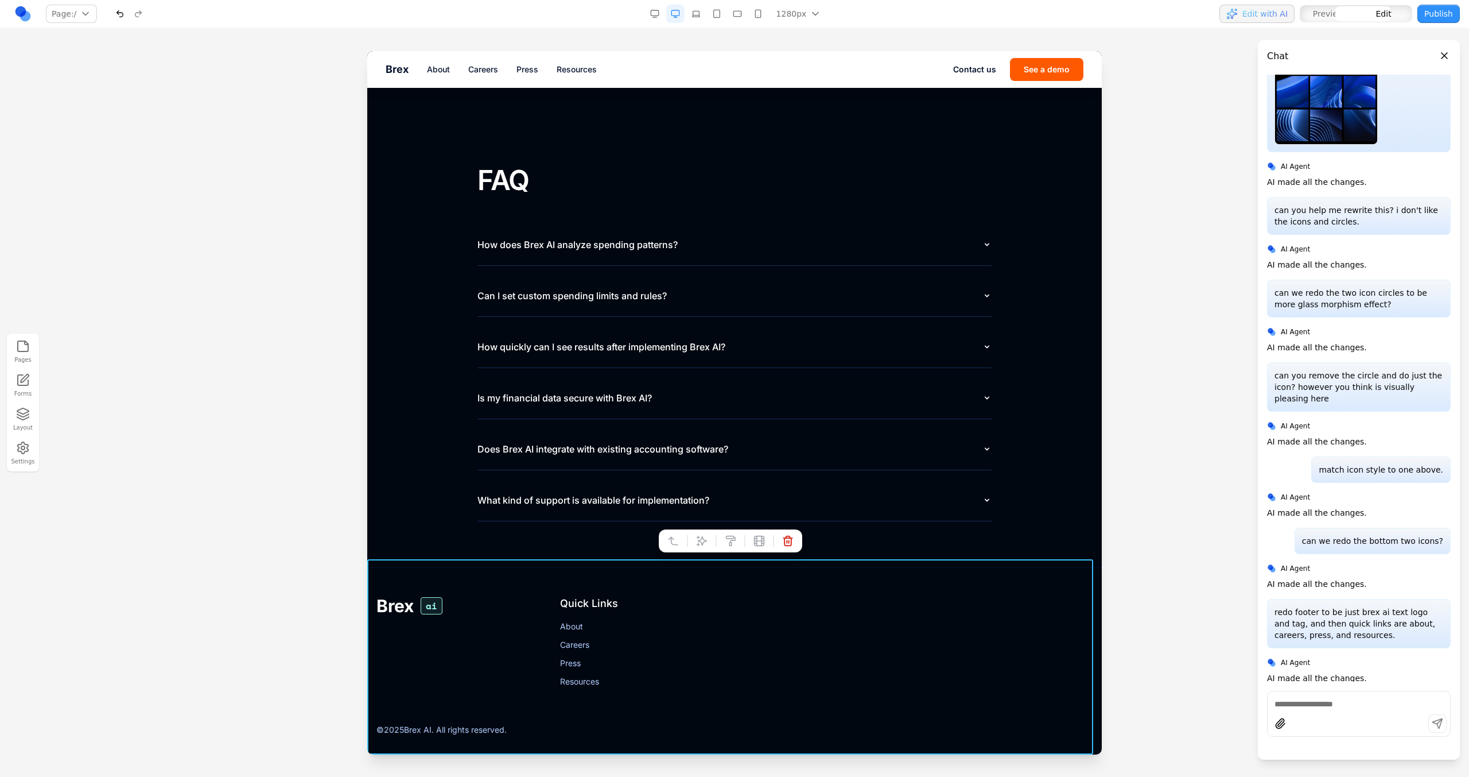
drag, startPoint x: 518, startPoint y: 579, endPoint x: 886, endPoint y: 630, distance: 370.9
click at [518, 579] on div "Brex ai Quick Links About Careers Press Resources © 2025 Brex AI. All rights re…" at bounding box center [734, 665] width 735 height 195
click at [704, 536] on icon at bounding box center [701, 540] width 11 height 11
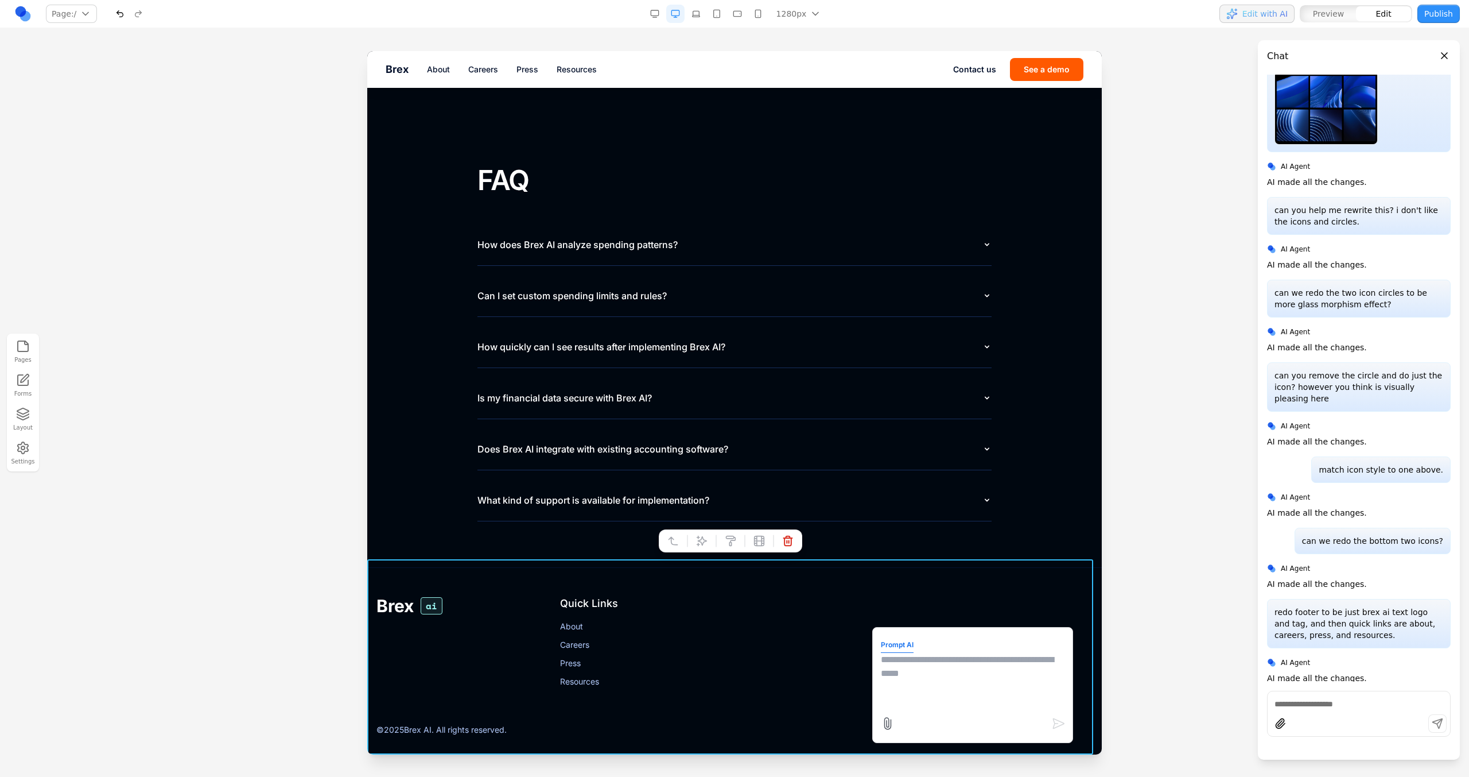
click at [980, 716] on div at bounding box center [973, 723] width 185 height 18
click at [969, 681] on textarea at bounding box center [973, 681] width 184 height 57
type textarea "**********"
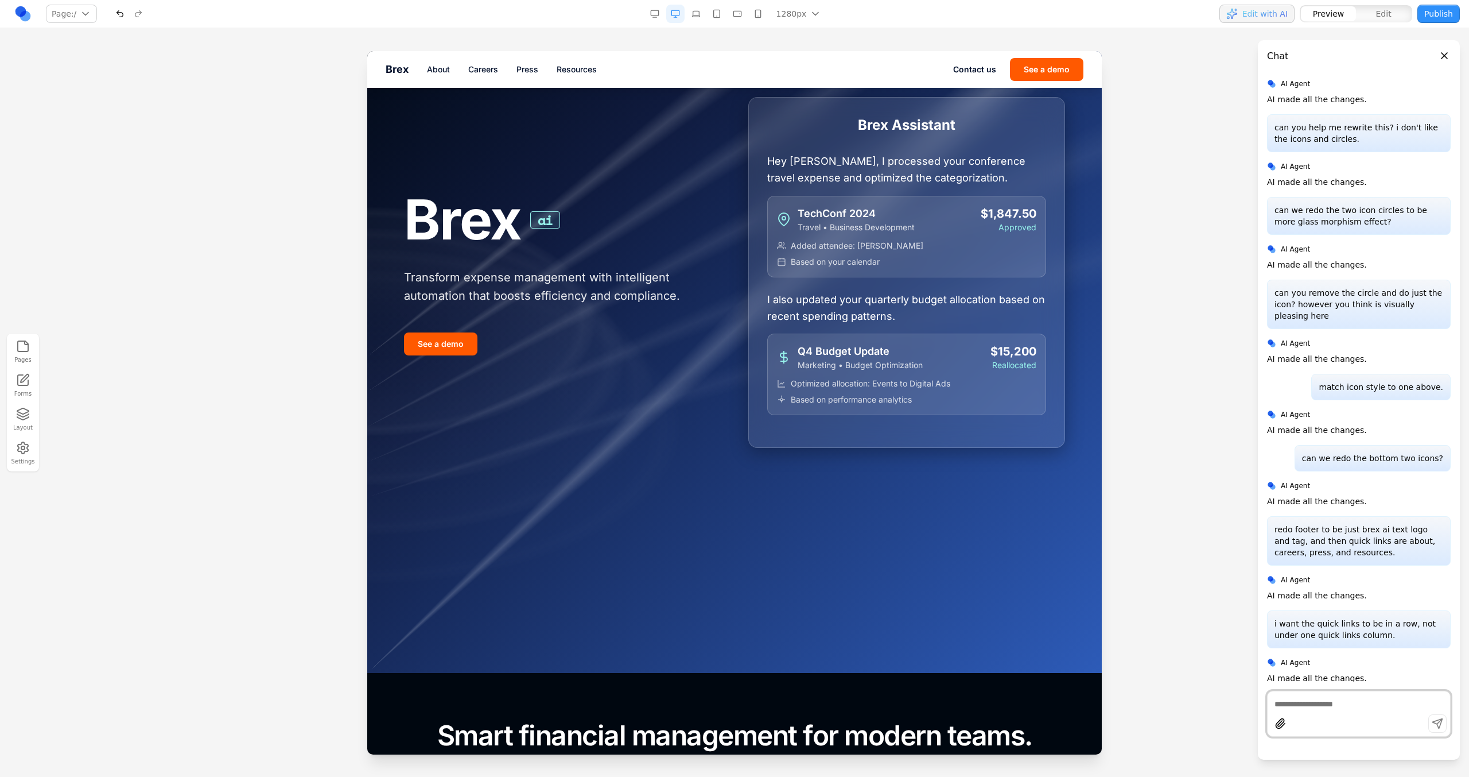
scroll to position [0, 0]
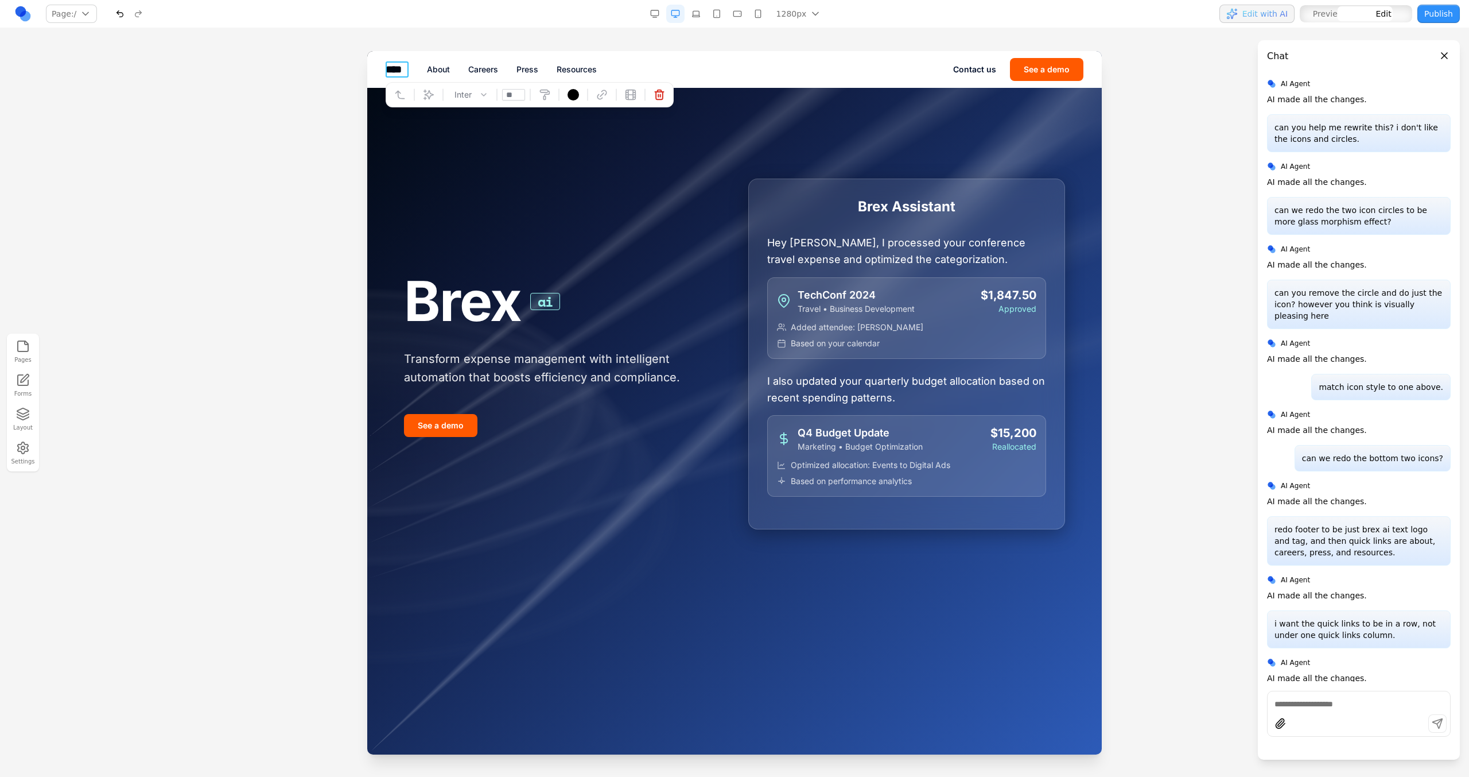
click at [399, 72] on link "****" at bounding box center [397, 69] width 23 height 16
click at [423, 87] on button at bounding box center [429, 95] width 18 height 18
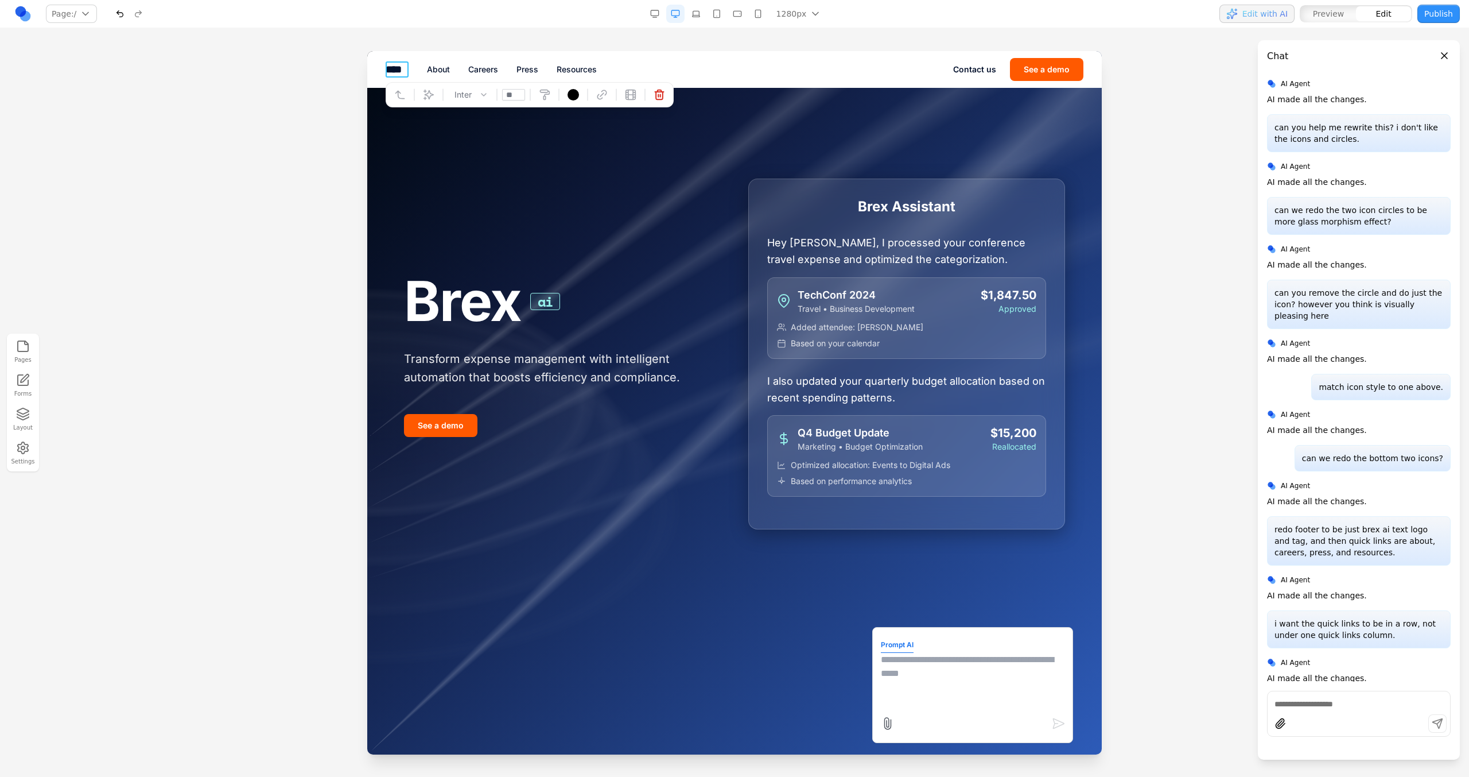
click at [933, 676] on textarea at bounding box center [973, 681] width 184 height 57
type textarea "**********"
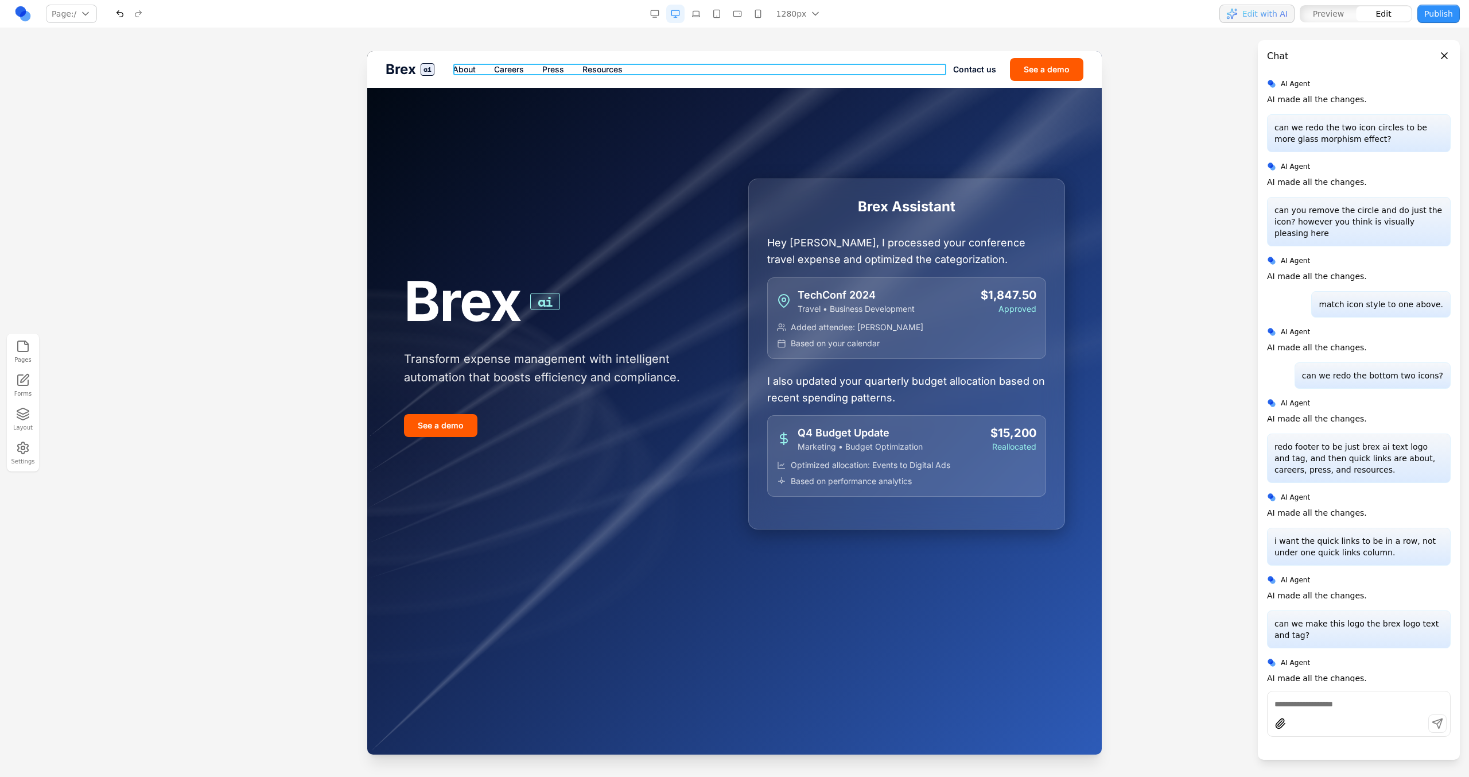
click at [490, 72] on nav "About Careers Press Resources" at bounding box center [703, 69] width 501 height 11
click at [451, 80] on div "Brex ai About Careers Press Resources Contact us See a demo" at bounding box center [734, 69] width 735 height 37
click at [441, 64] on div "Brex ai About Careers Press Resources Contact us See a demo" at bounding box center [734, 69] width 735 height 37
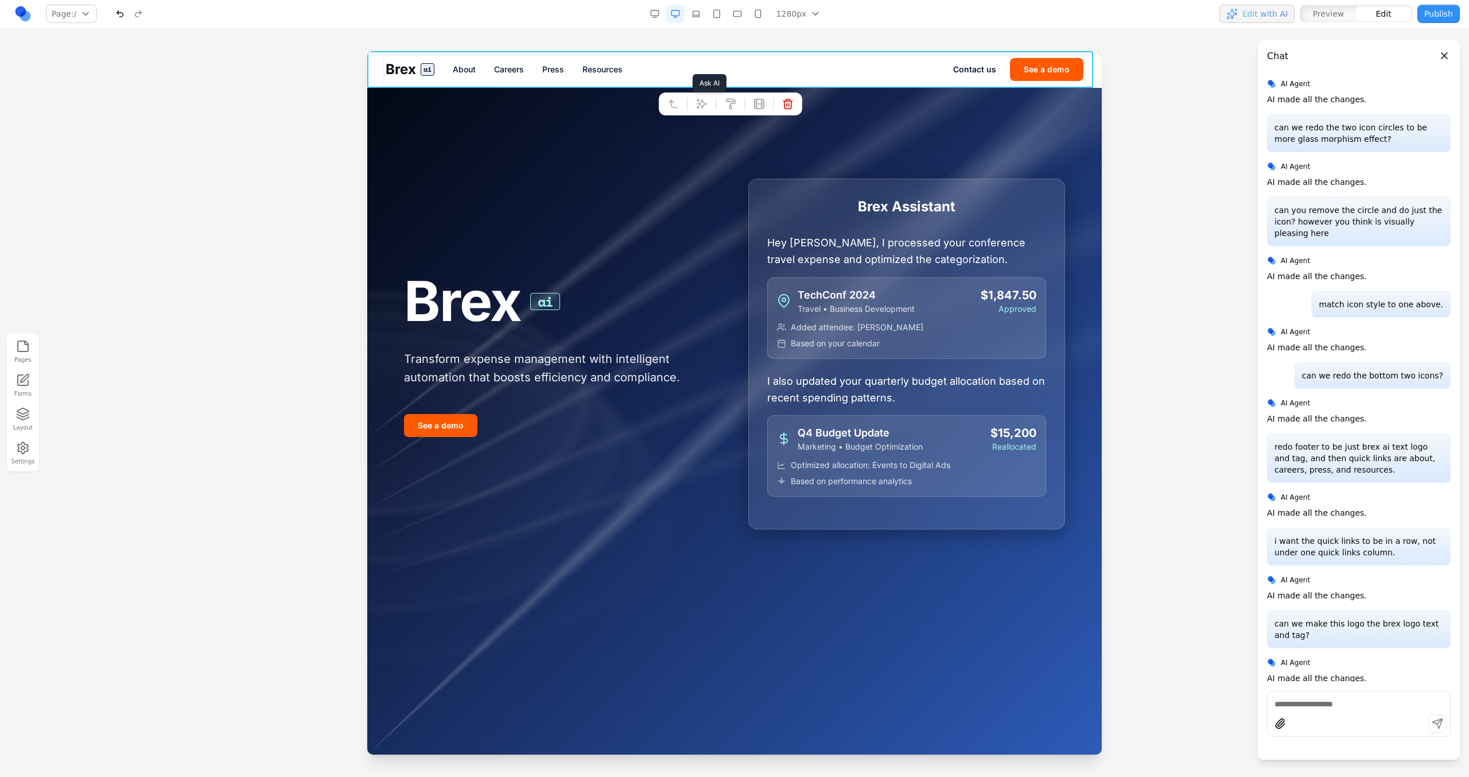
click at [699, 104] on icon at bounding box center [702, 104] width 10 height 10
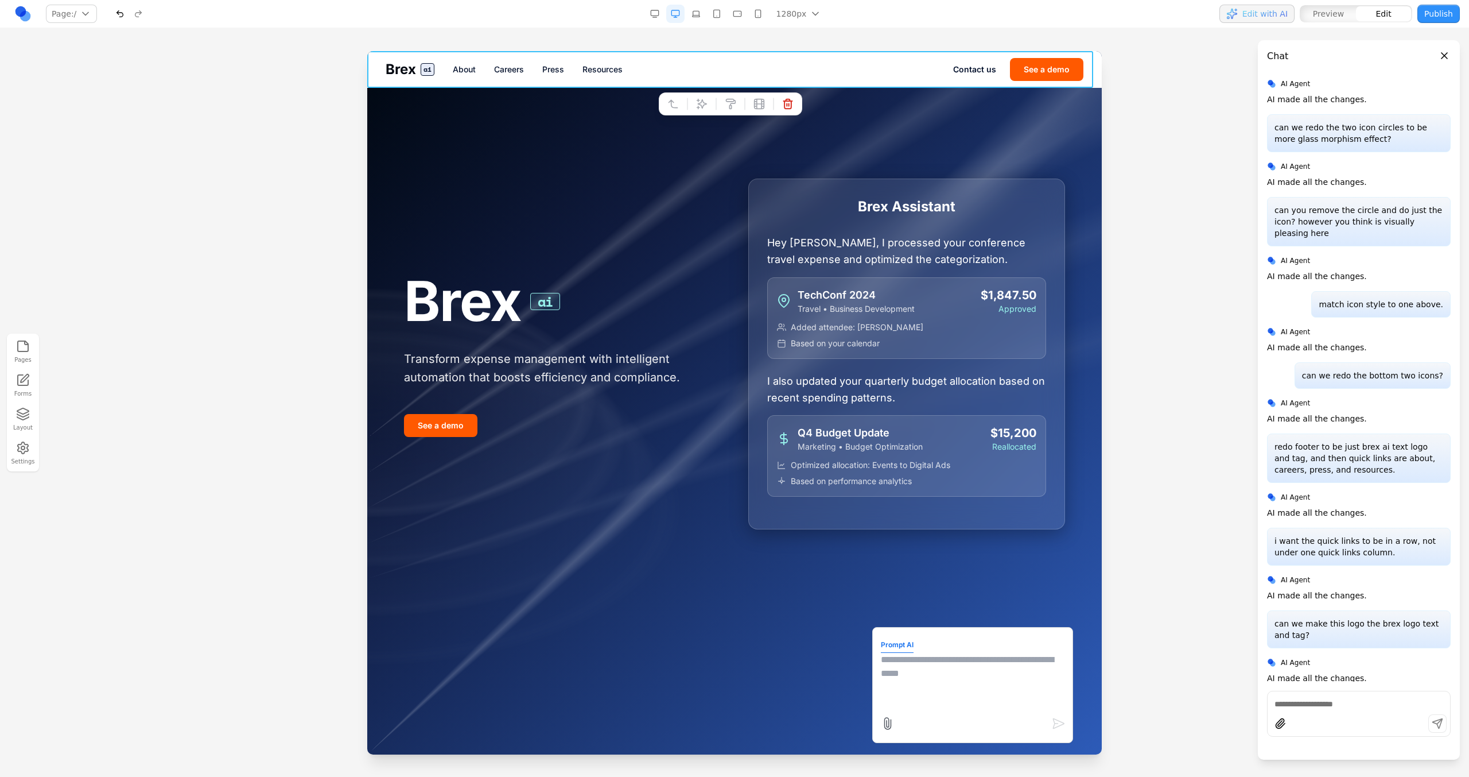
click at [908, 688] on textarea at bounding box center [973, 681] width 184 height 57
type textarea "*"
type textarea "**********"
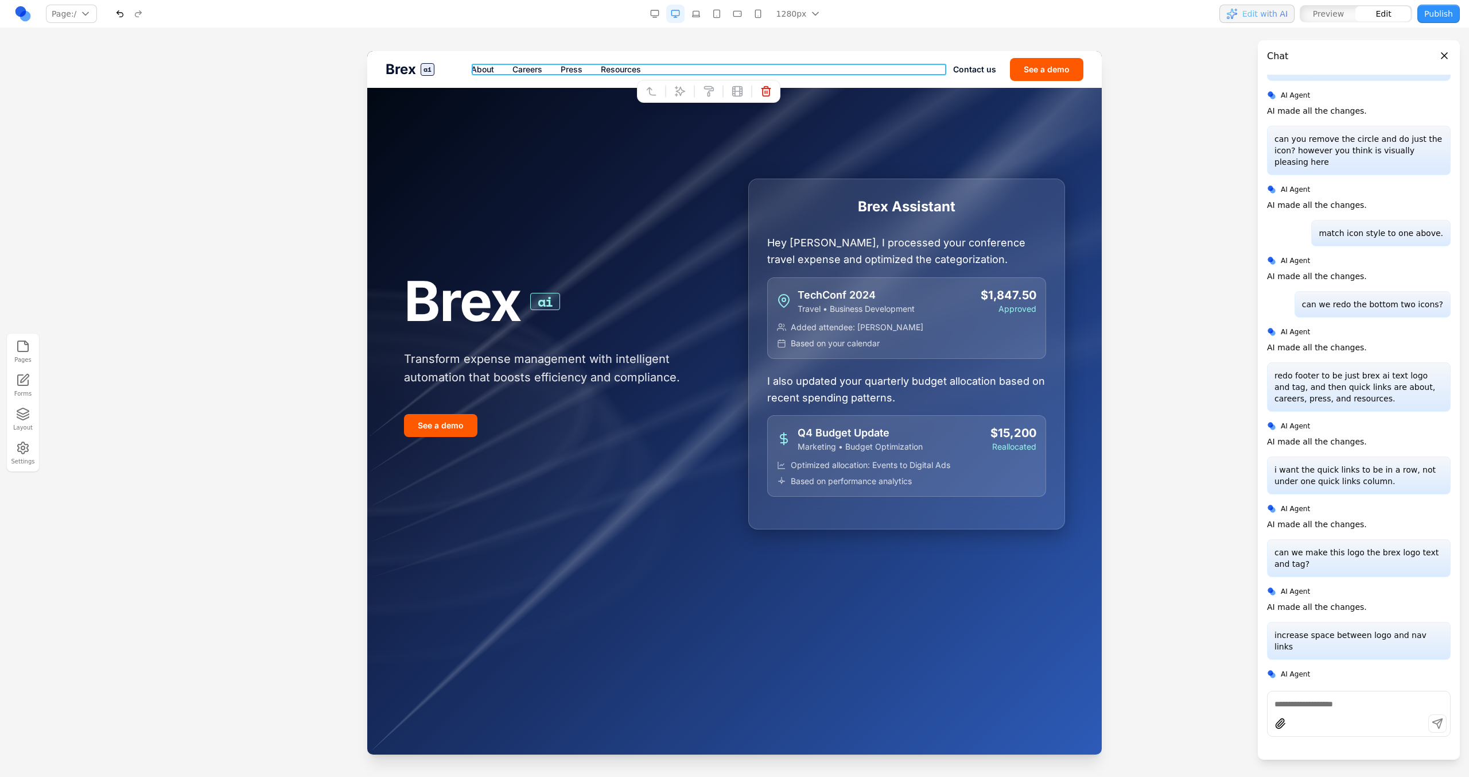
click at [675, 69] on nav "About Careers Press Resources" at bounding box center [712, 69] width 482 height 11
click at [678, 94] on icon at bounding box center [679, 91] width 11 height 11
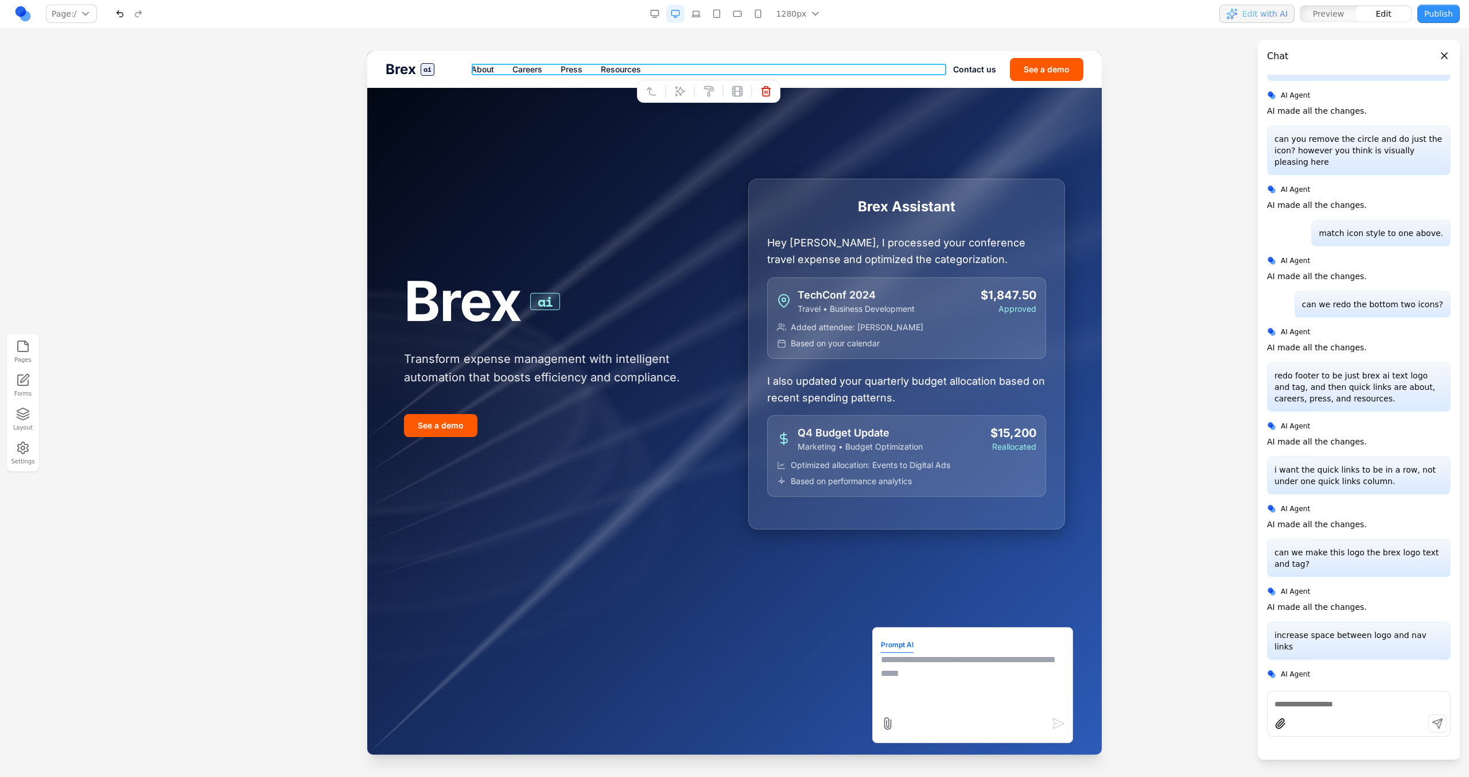
click at [902, 688] on textarea at bounding box center [973, 681] width 184 height 57
type textarea "**********"
click at [996, 673] on textarea "**********" at bounding box center [973, 681] width 184 height 57
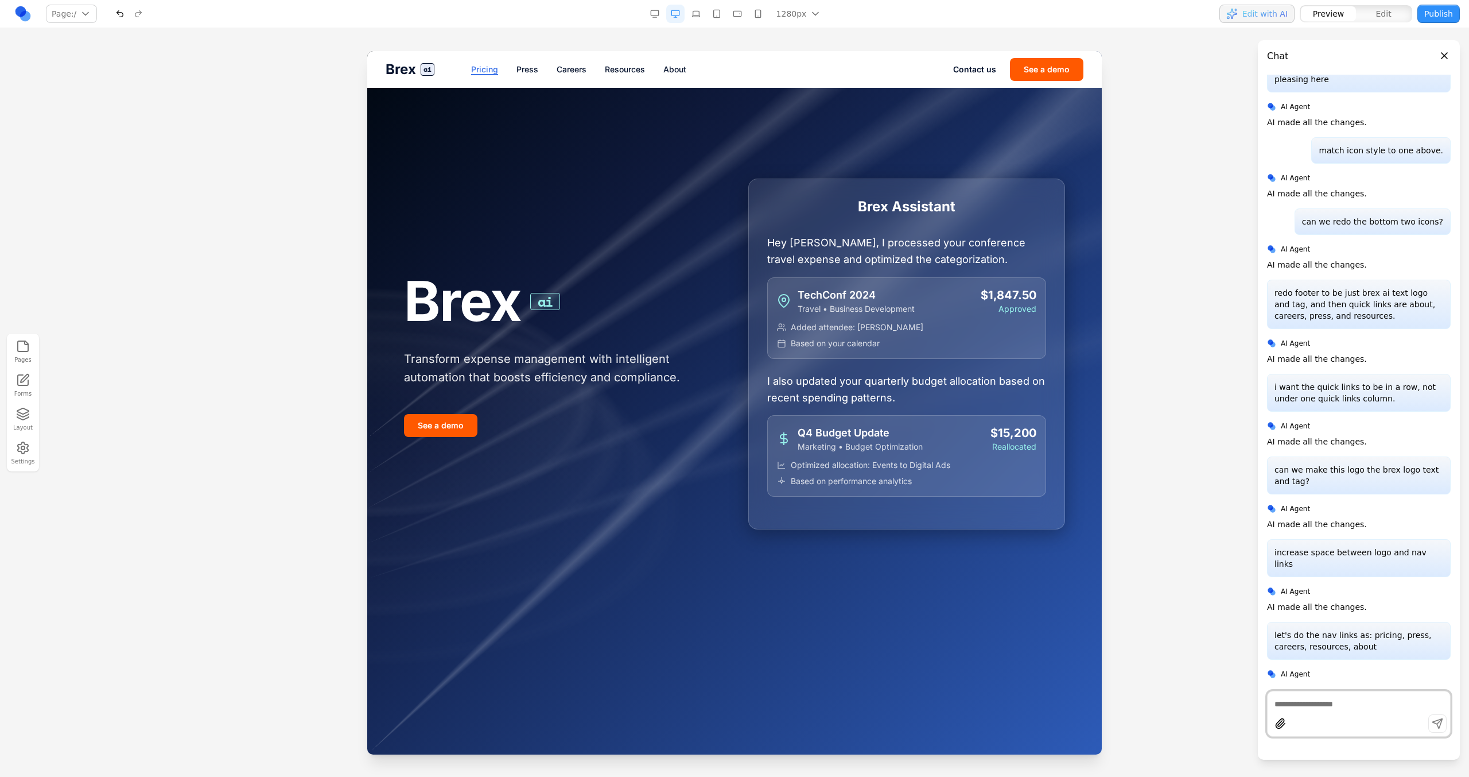
click at [490, 72] on link "Pricing" at bounding box center [484, 69] width 27 height 11
click at [486, 66] on link "Pricing" at bounding box center [484, 69] width 27 height 11
click at [1332, 701] on textarea at bounding box center [1359, 703] width 169 height 11
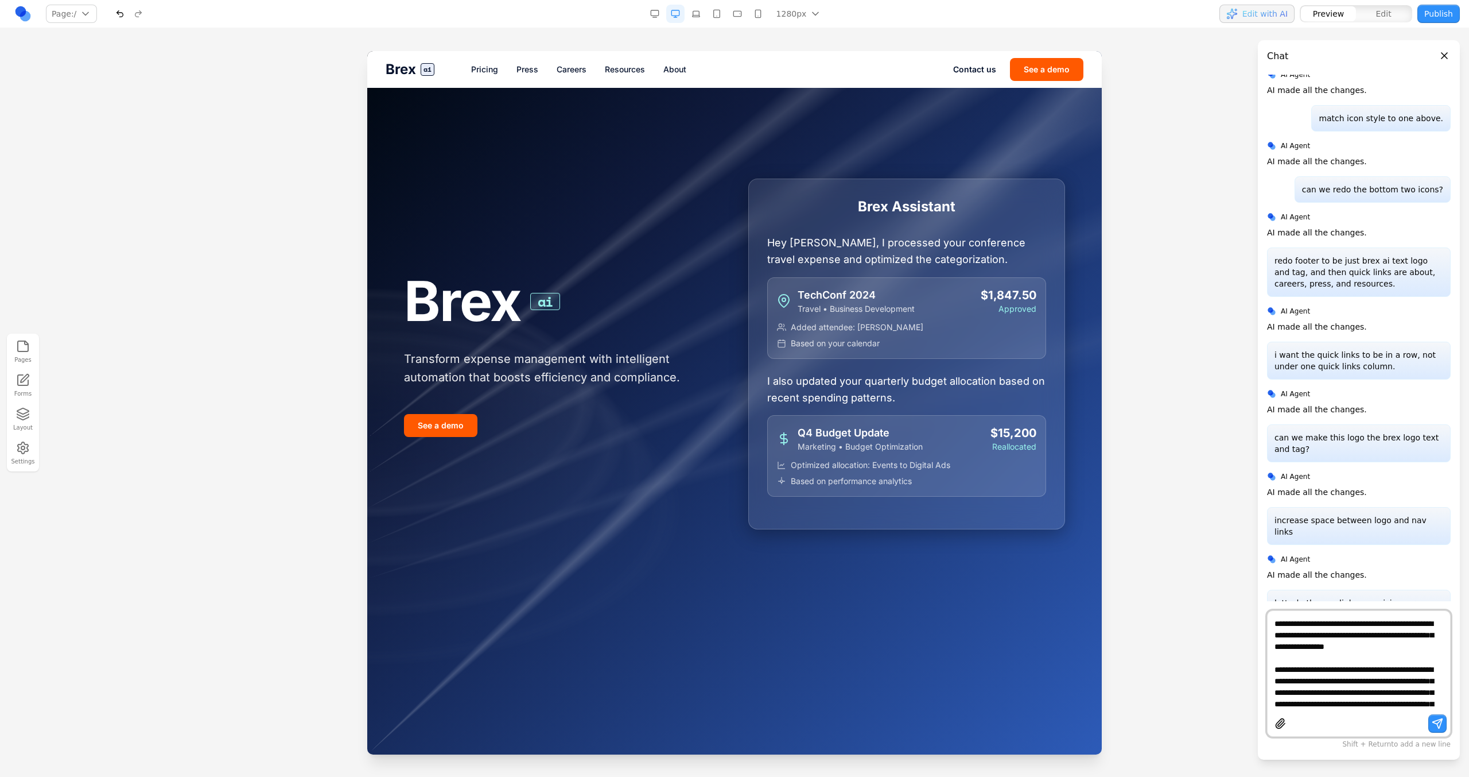
click at [1313, 633] on textarea "**********" at bounding box center [1359, 664] width 169 height 92
type textarea "**********"
